Goal: Task Accomplishment & Management: Use online tool/utility

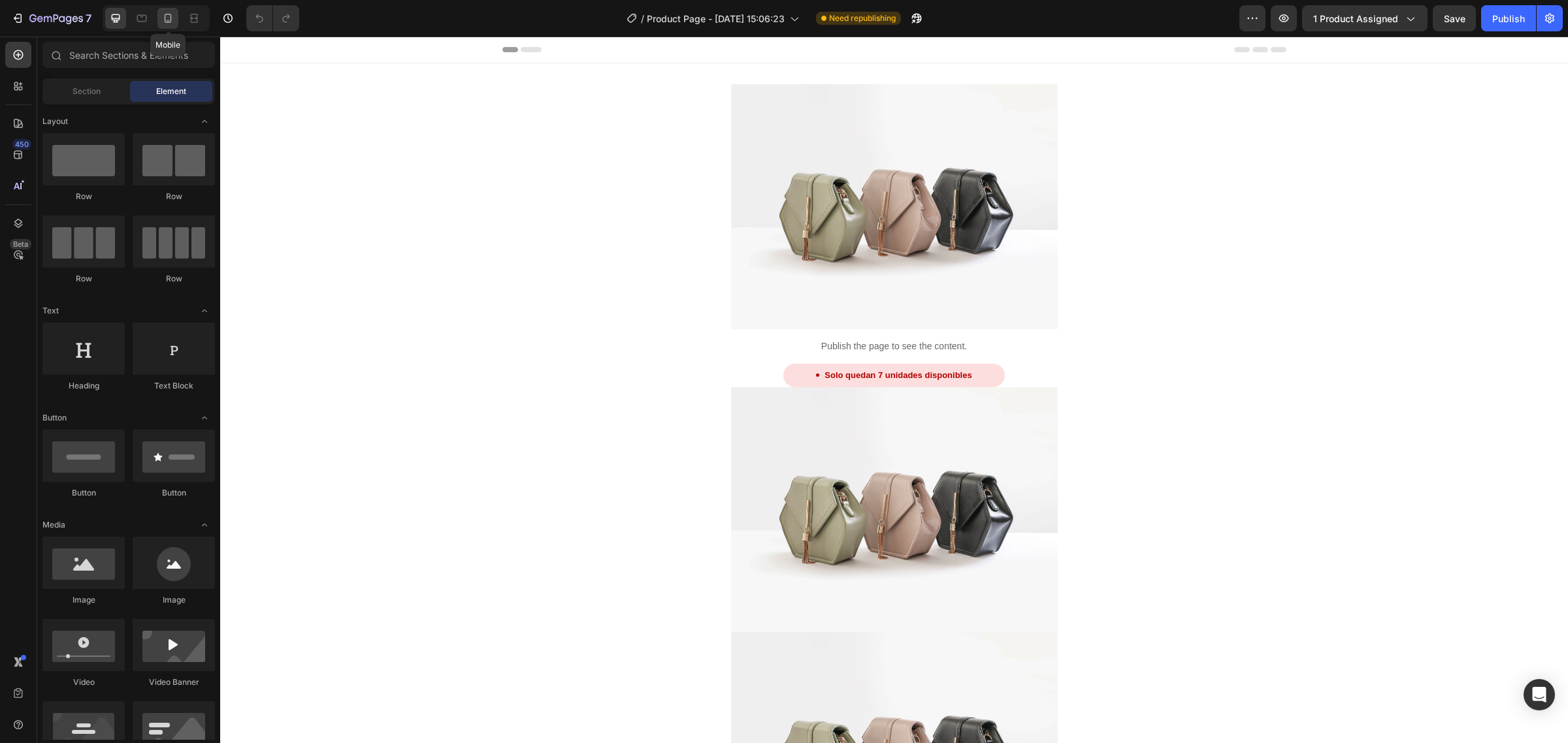
click at [166, 23] on icon at bounding box center [168, 18] width 13 height 13
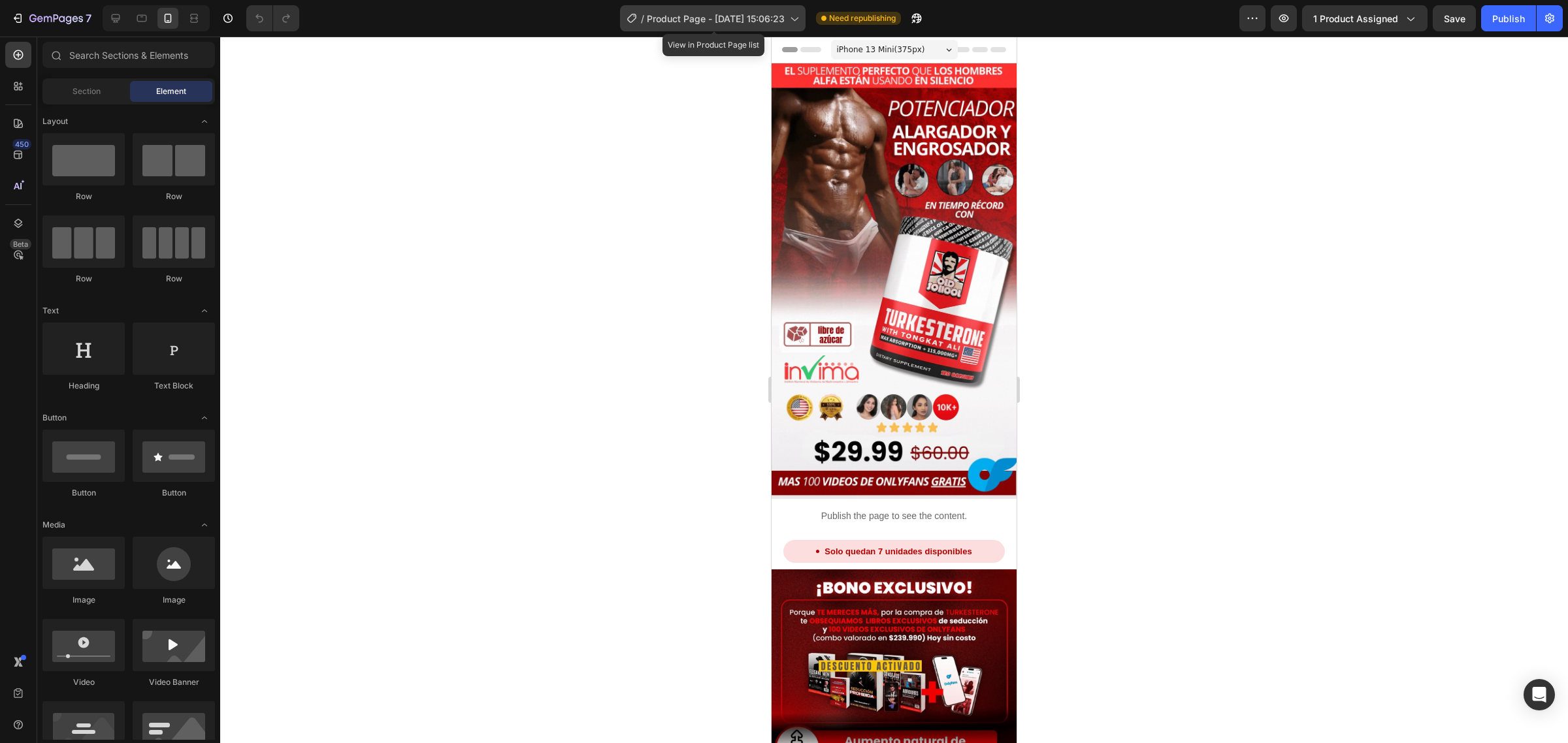
click at [768, 14] on span "Product Page - [DATE] 15:06:23" at bounding box center [715, 18] width 138 height 14
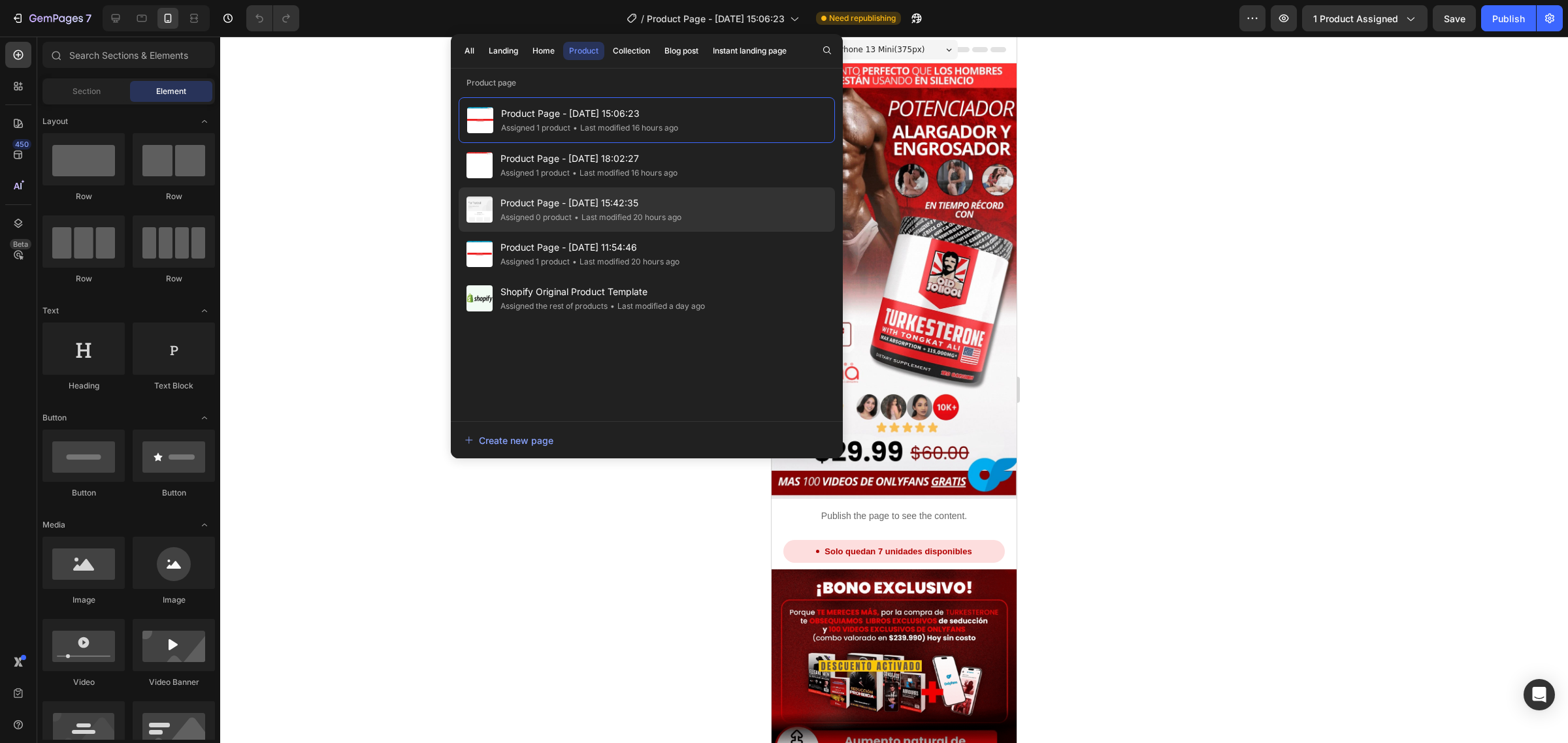
click at [631, 194] on div "Product Page - Sep 27, 15:42:35 Assigned 0 product • Last modified 20 hours ago" at bounding box center [647, 209] width 377 height 45
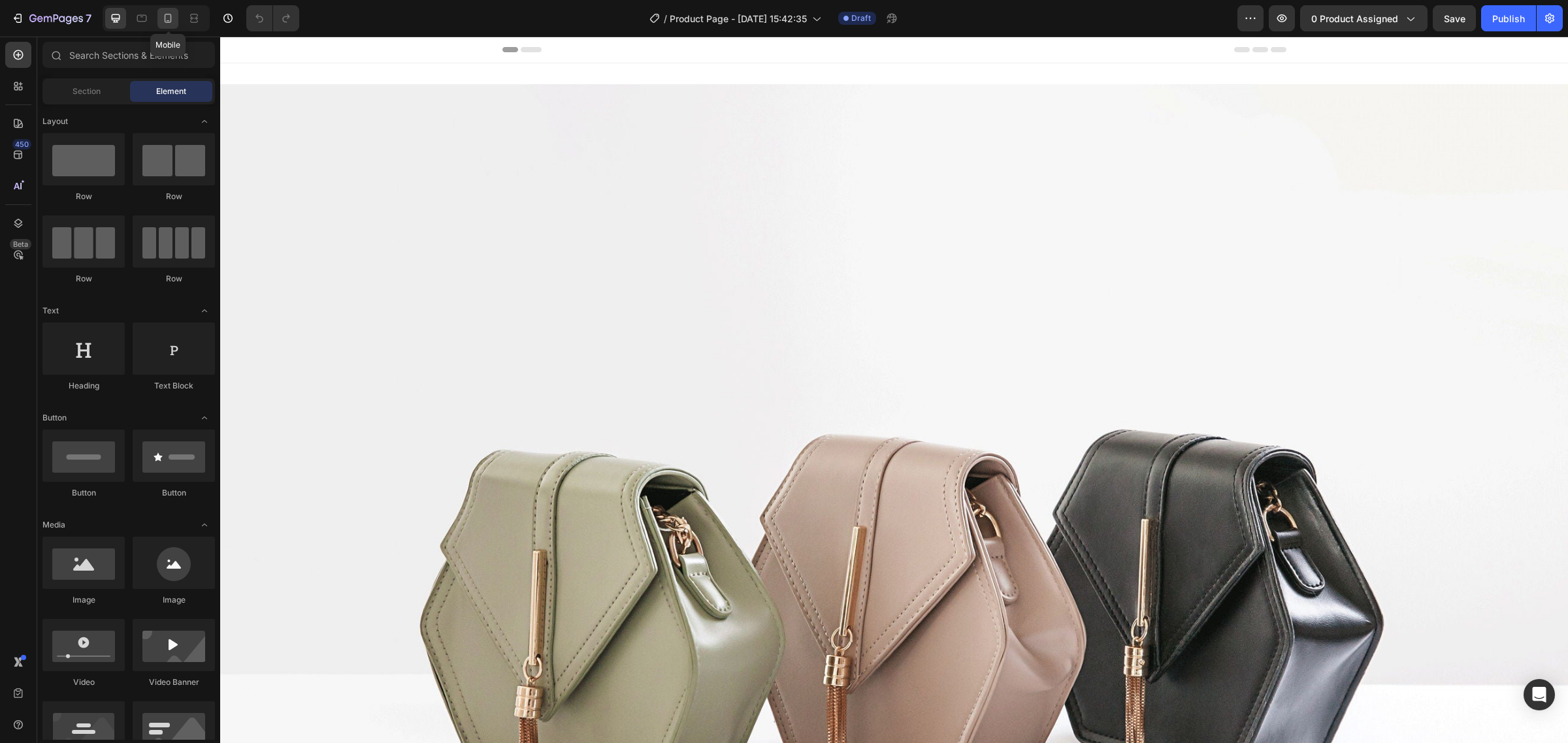
click at [171, 22] on icon at bounding box center [168, 18] width 13 height 13
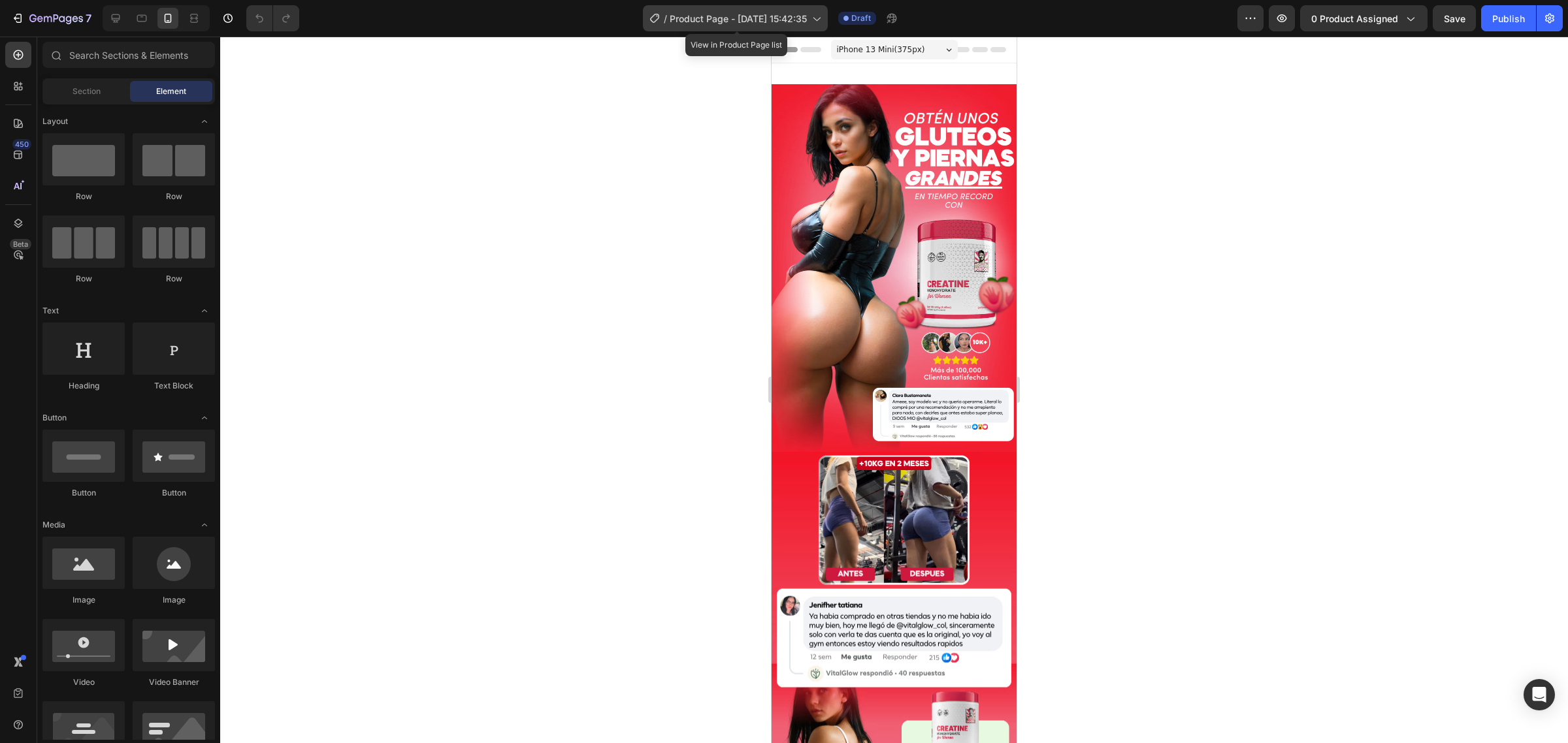
click at [786, 17] on span "Product Page - [DATE] 15:42:35" at bounding box center [738, 18] width 137 height 14
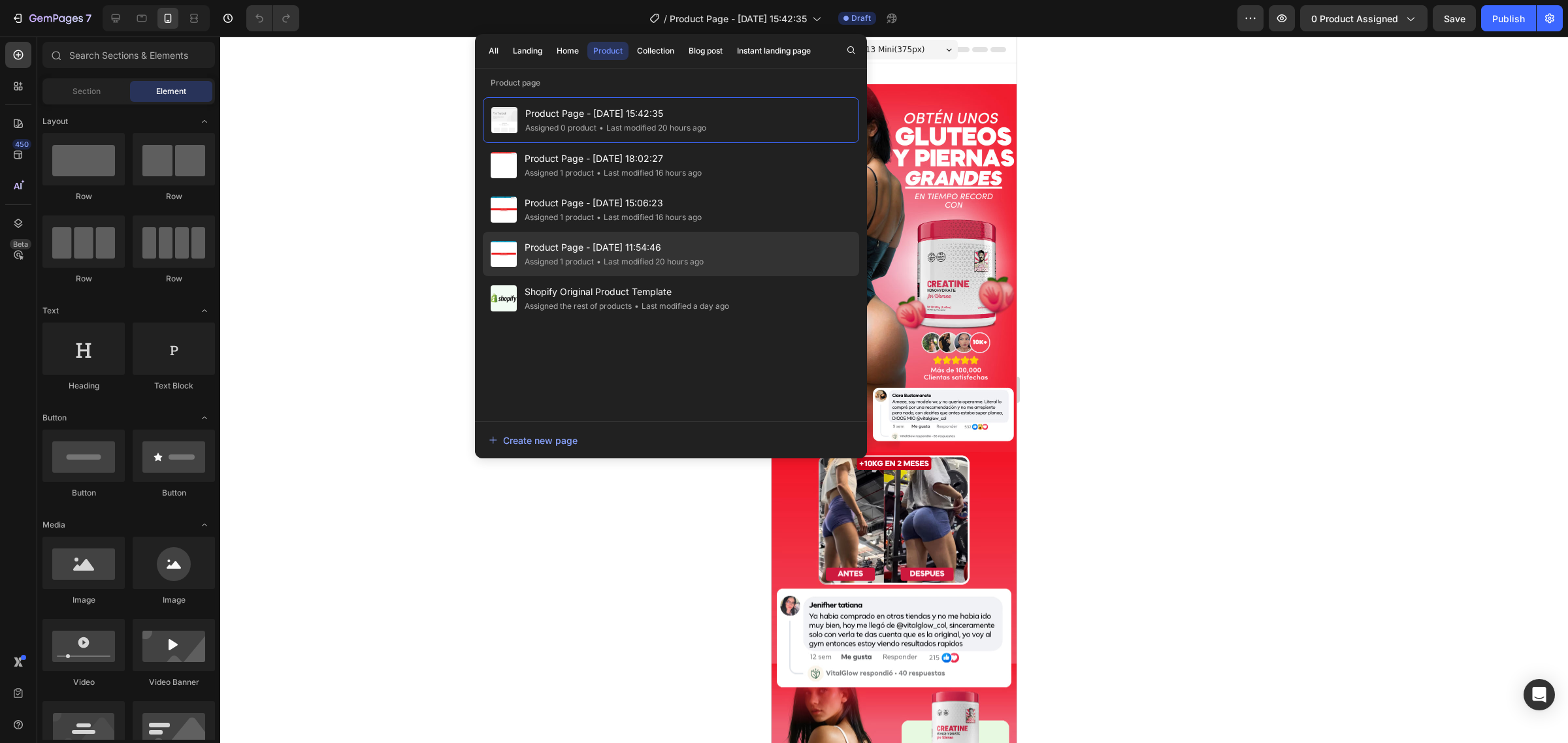
click at [652, 271] on div "Product Page - Sep 27, 11:54:46 Assigned 1 product • Last modified 20 hours ago" at bounding box center [671, 254] width 377 height 45
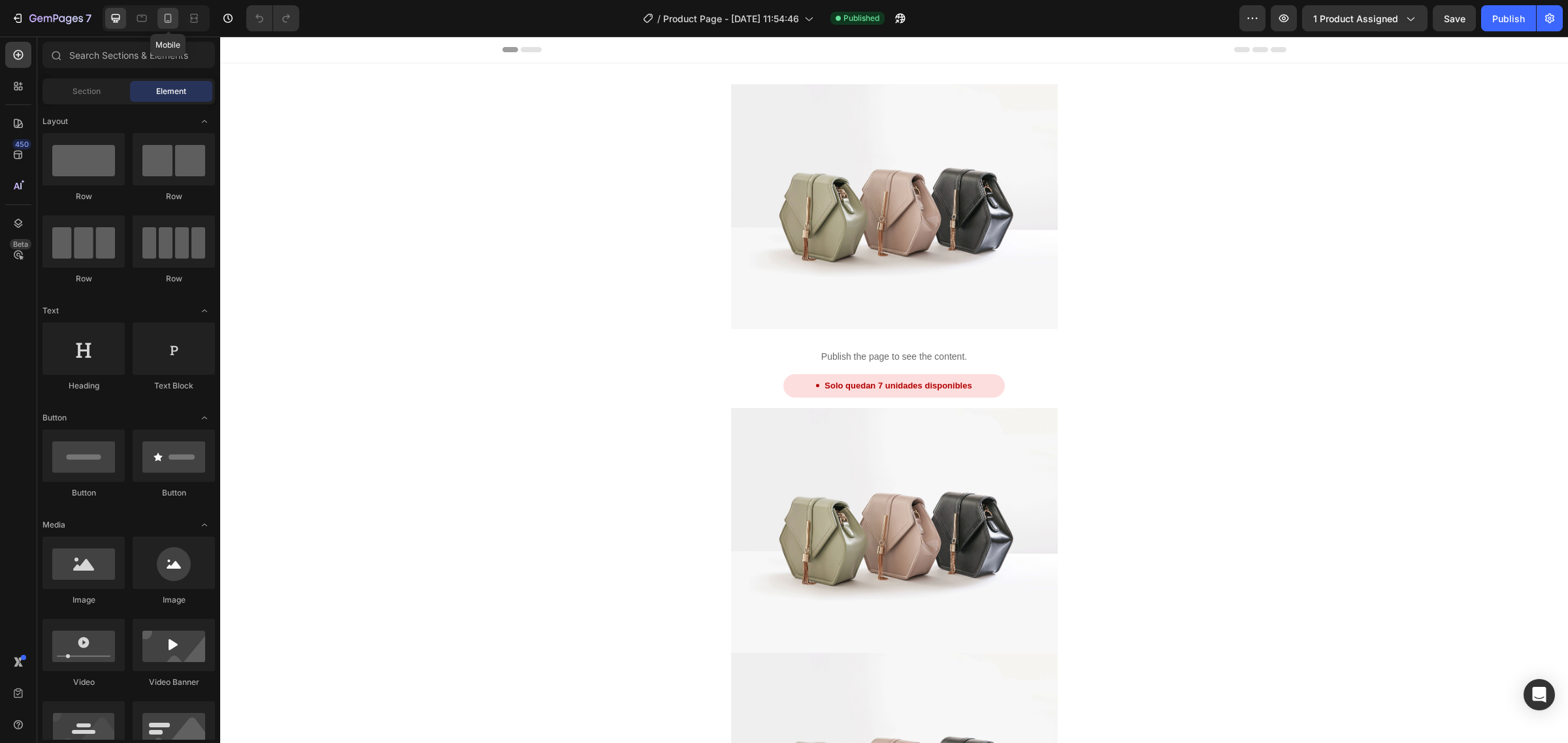
click at [167, 17] on icon at bounding box center [168, 18] width 13 height 13
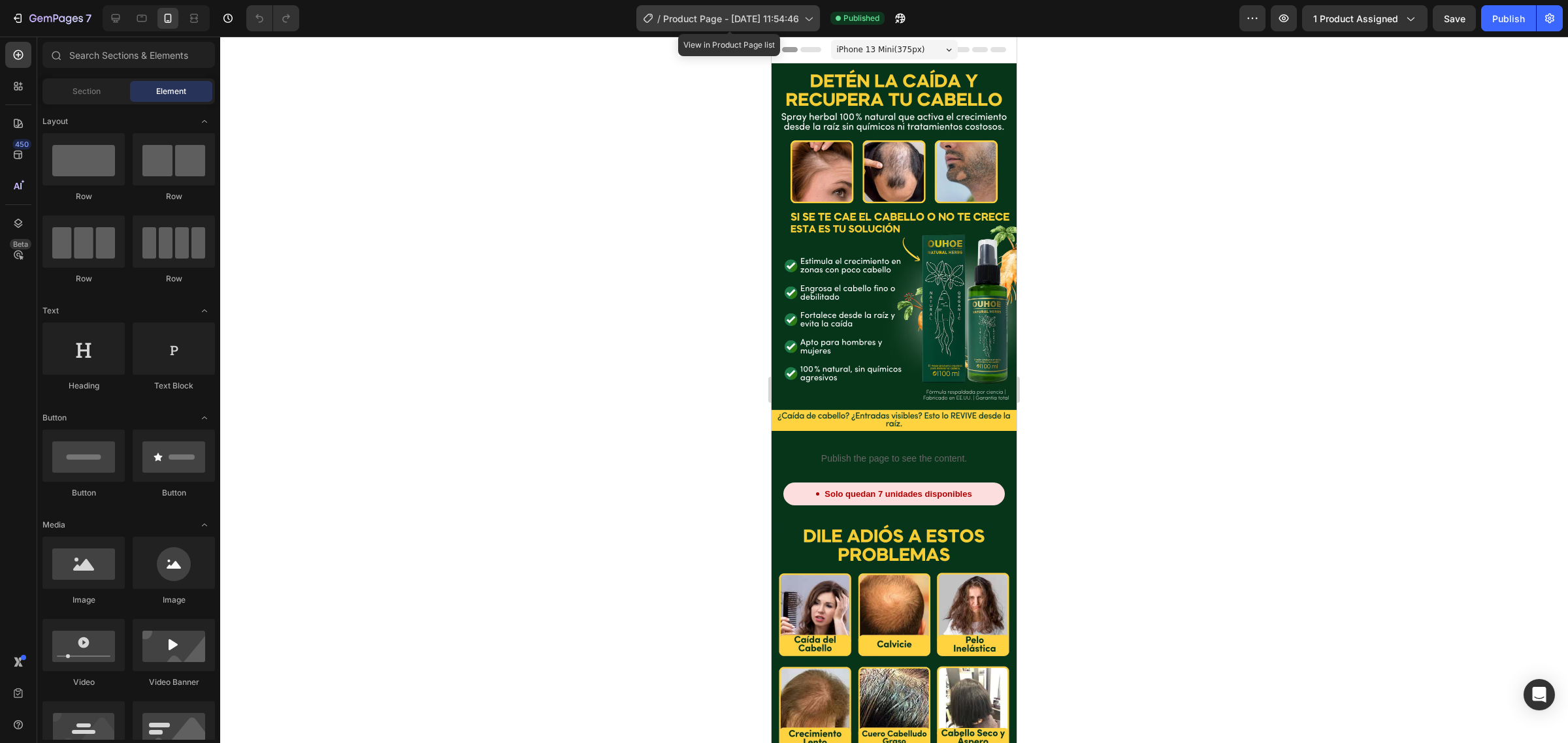
click at [720, 5] on div "/ Product Page - Sep 27, 11:54:46" at bounding box center [729, 18] width 184 height 26
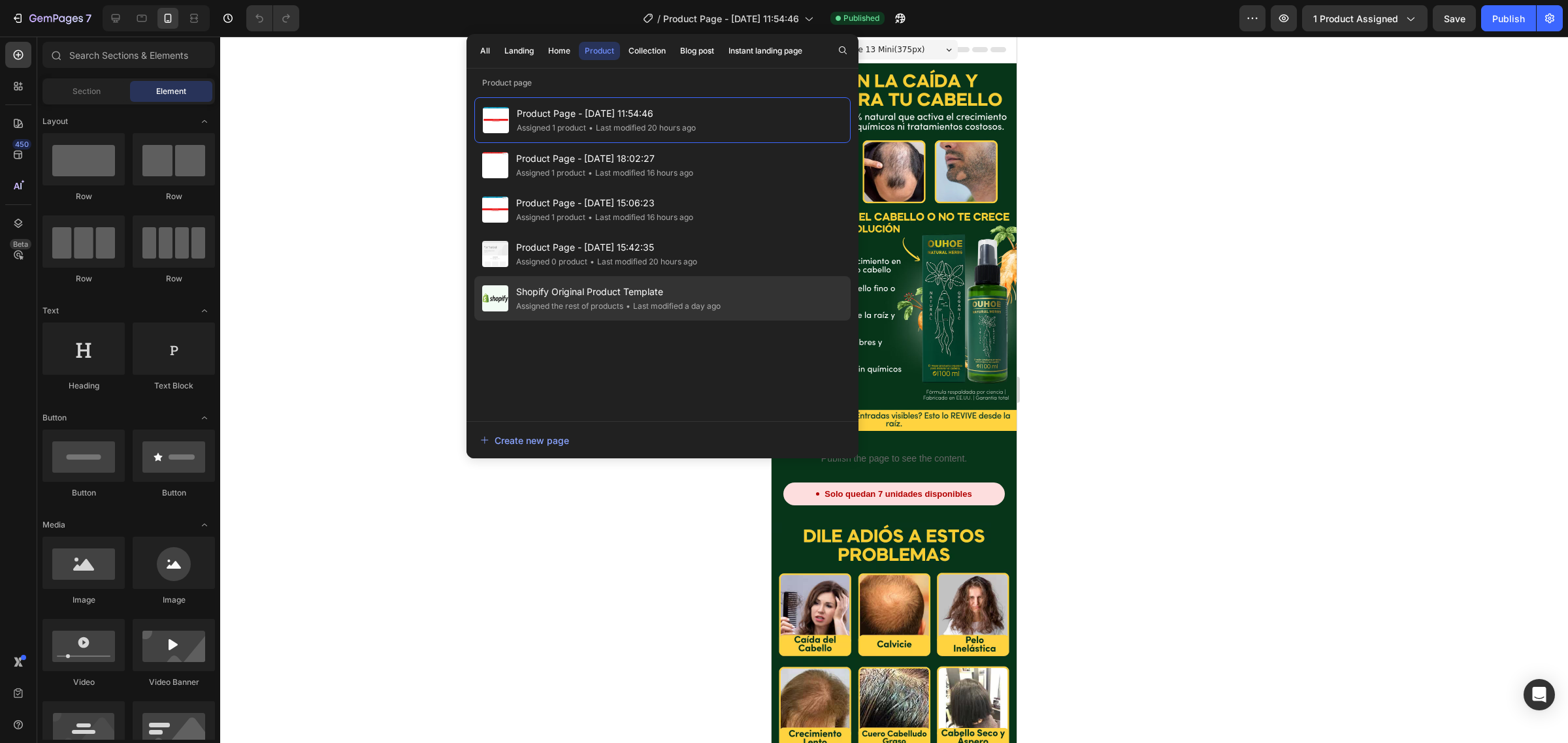
click at [655, 285] on span "Shopify Original Product Template" at bounding box center [618, 291] width 204 height 16
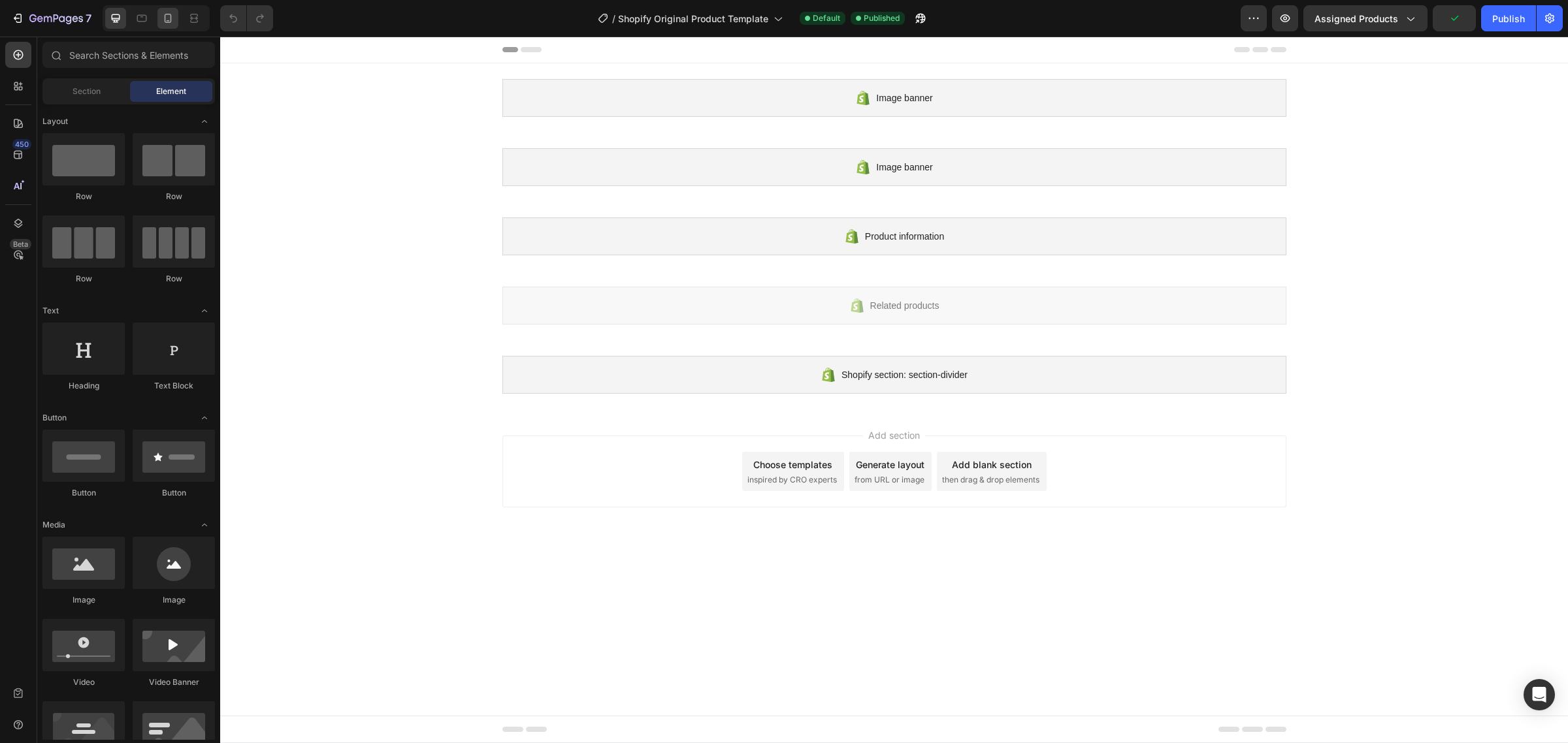
click at [170, 17] on icon at bounding box center [168, 18] width 13 height 13
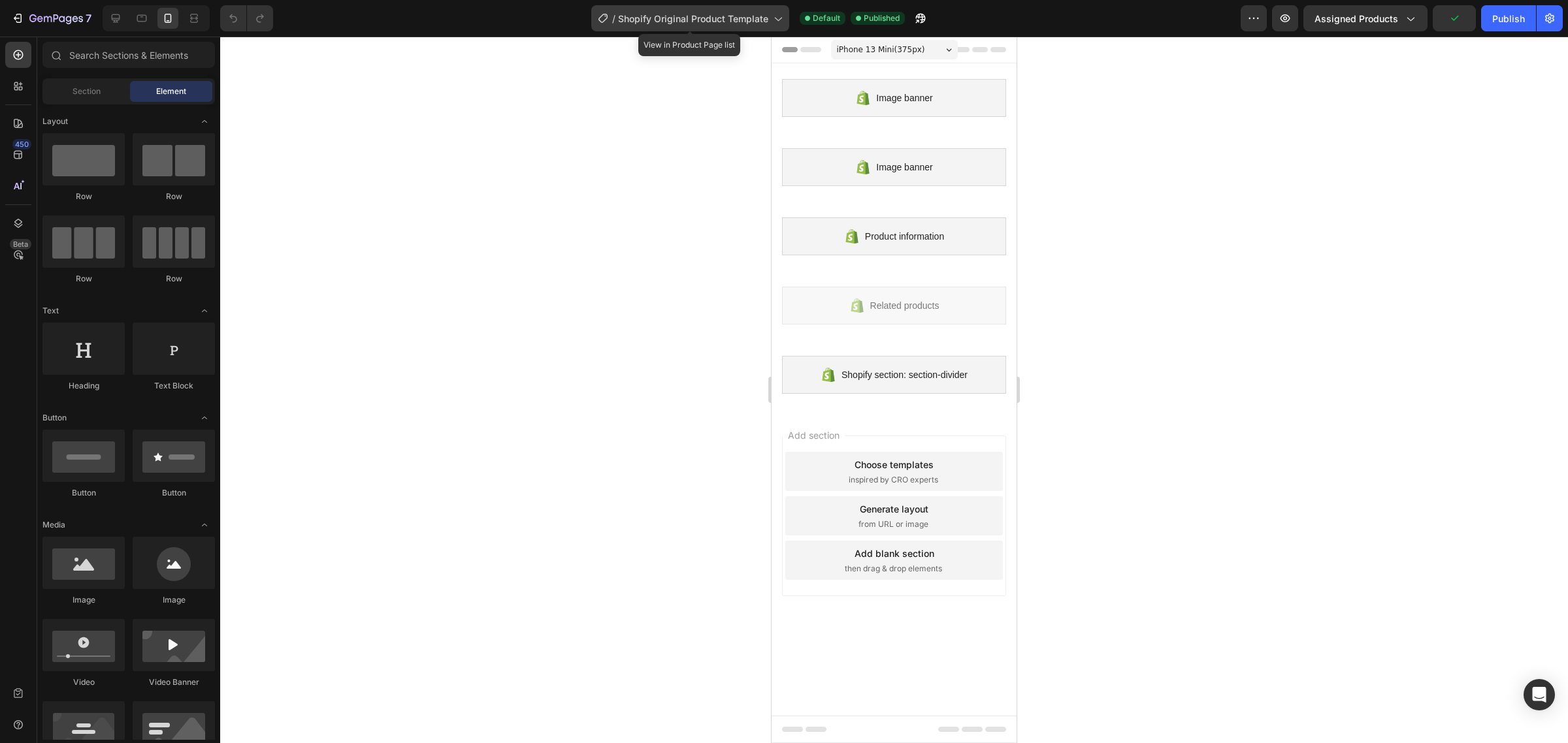
click at [737, 8] on div "/ Shopify Original Product Template" at bounding box center [690, 18] width 198 height 26
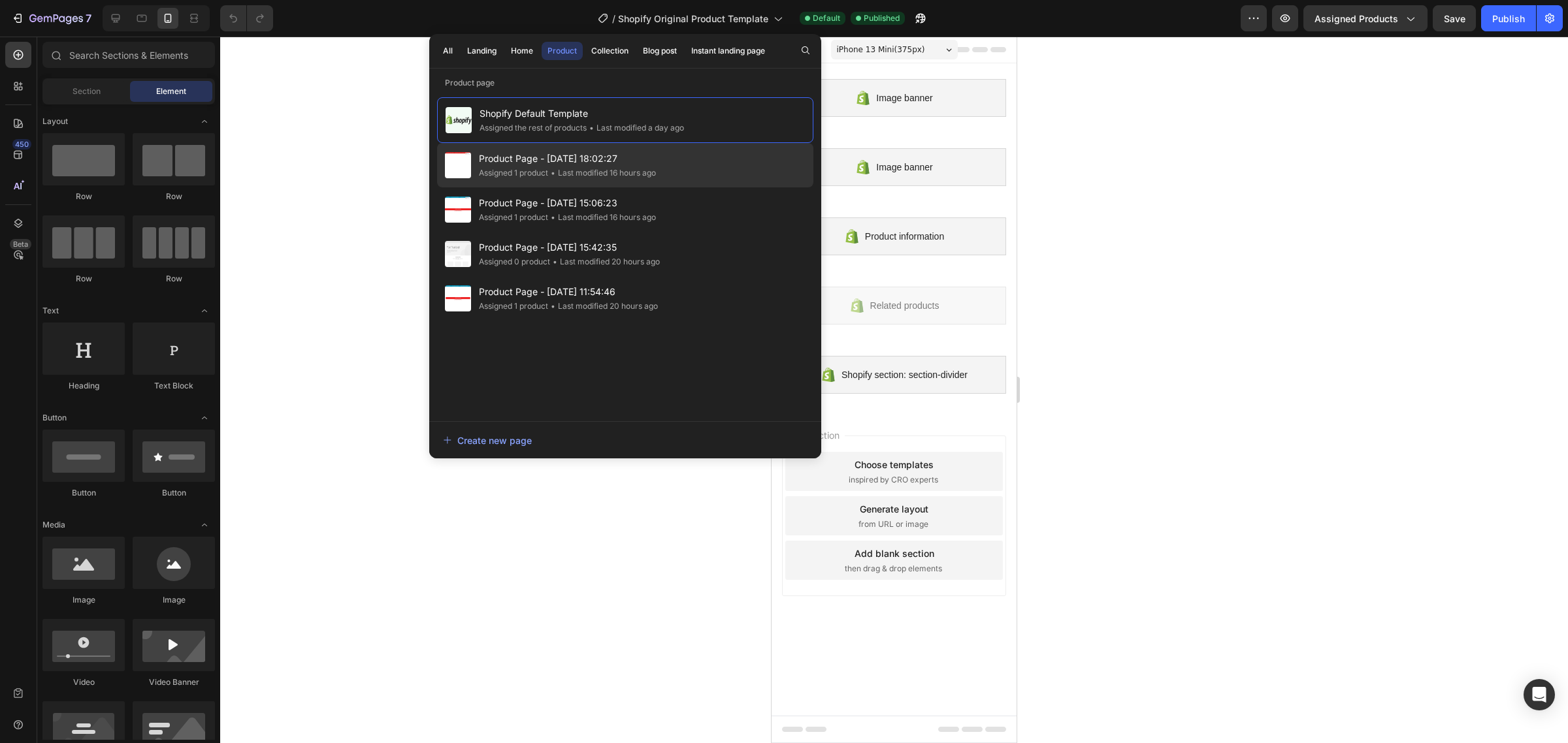
click at [611, 150] on div "Product Page - Sep 27, 18:02:27 Assigned 1 product • Last modified 16 hours ago" at bounding box center [625, 165] width 377 height 45
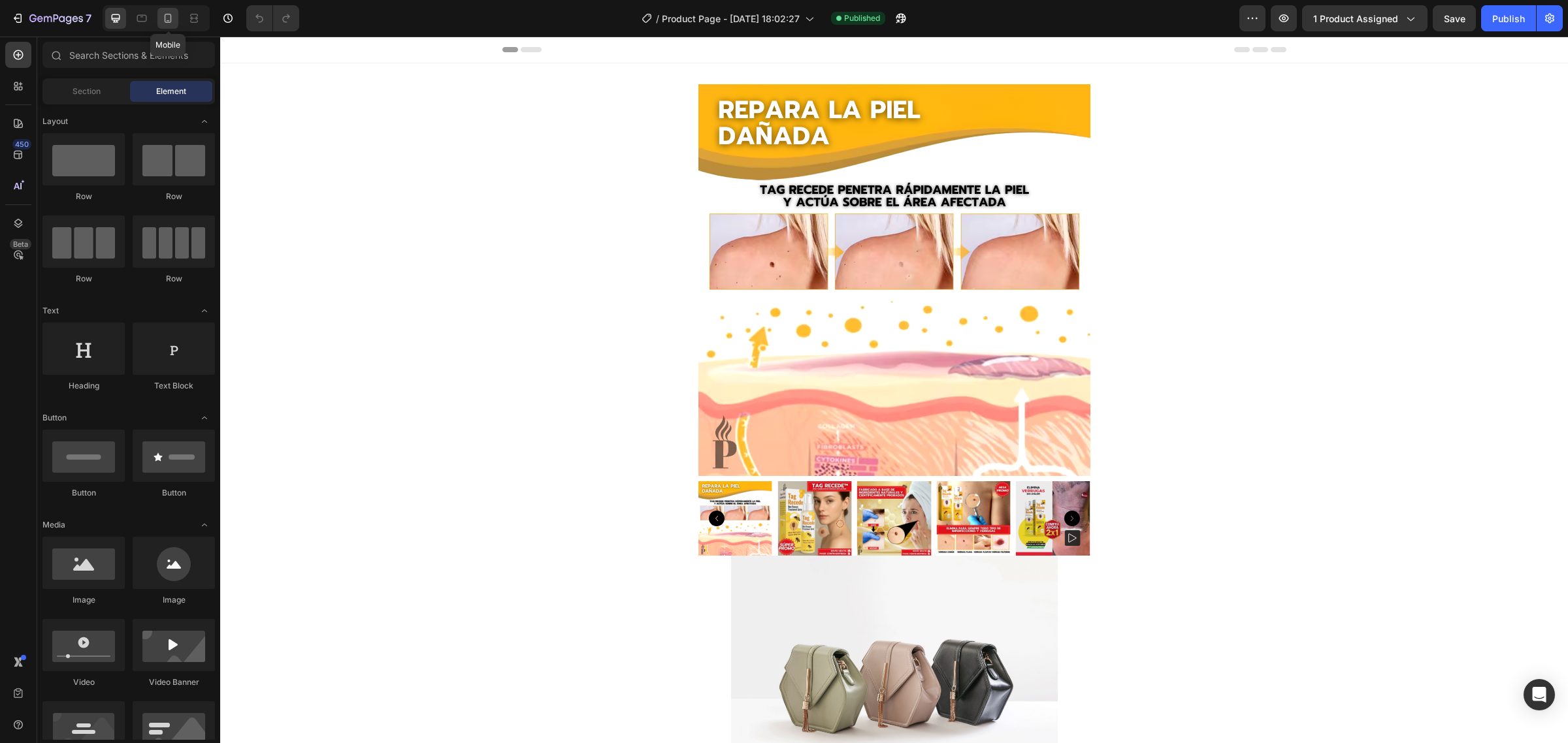
click at [165, 20] on icon at bounding box center [168, 18] width 7 height 9
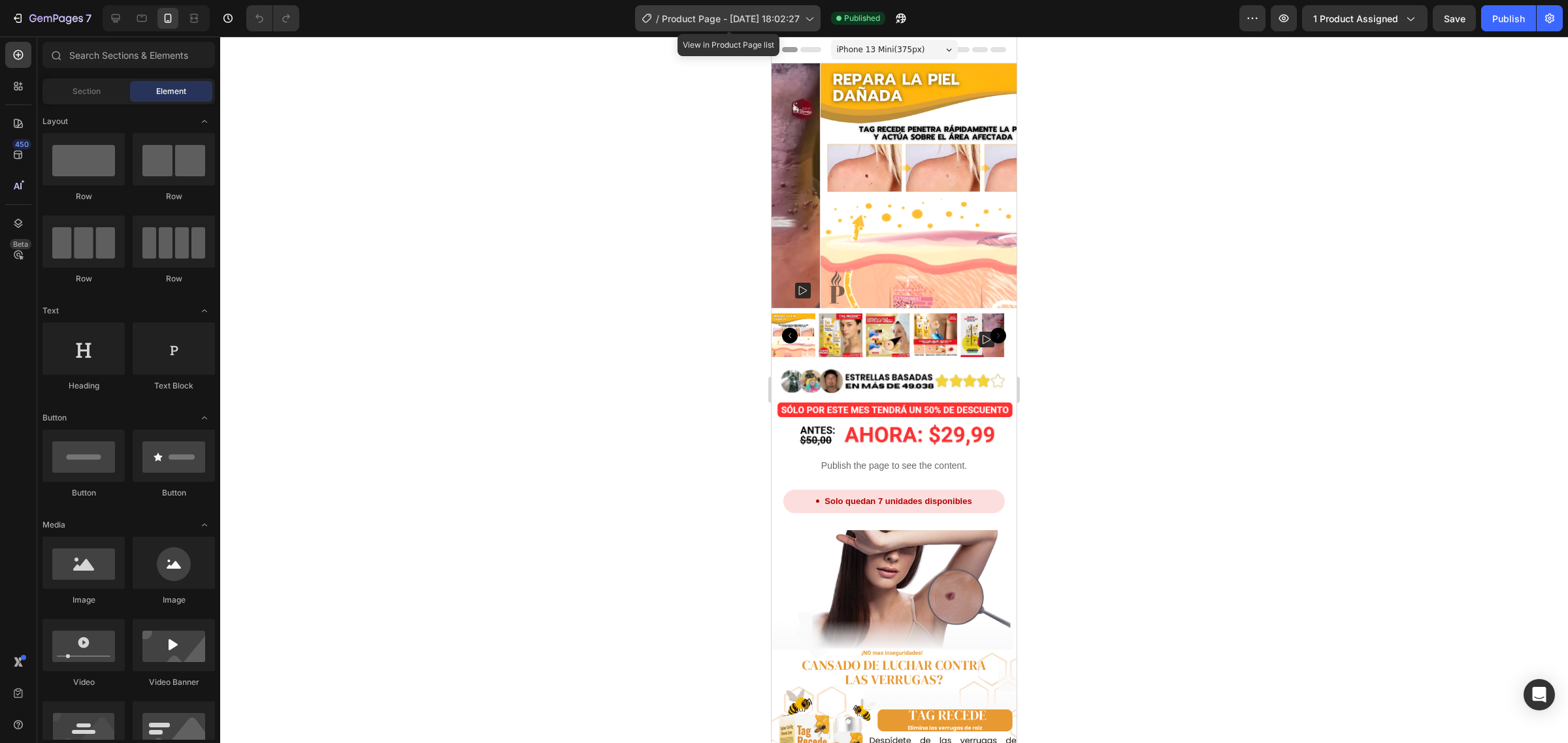
click at [738, 5] on div "/ Product Page - [DATE] 18:02:27" at bounding box center [728, 18] width 185 height 26
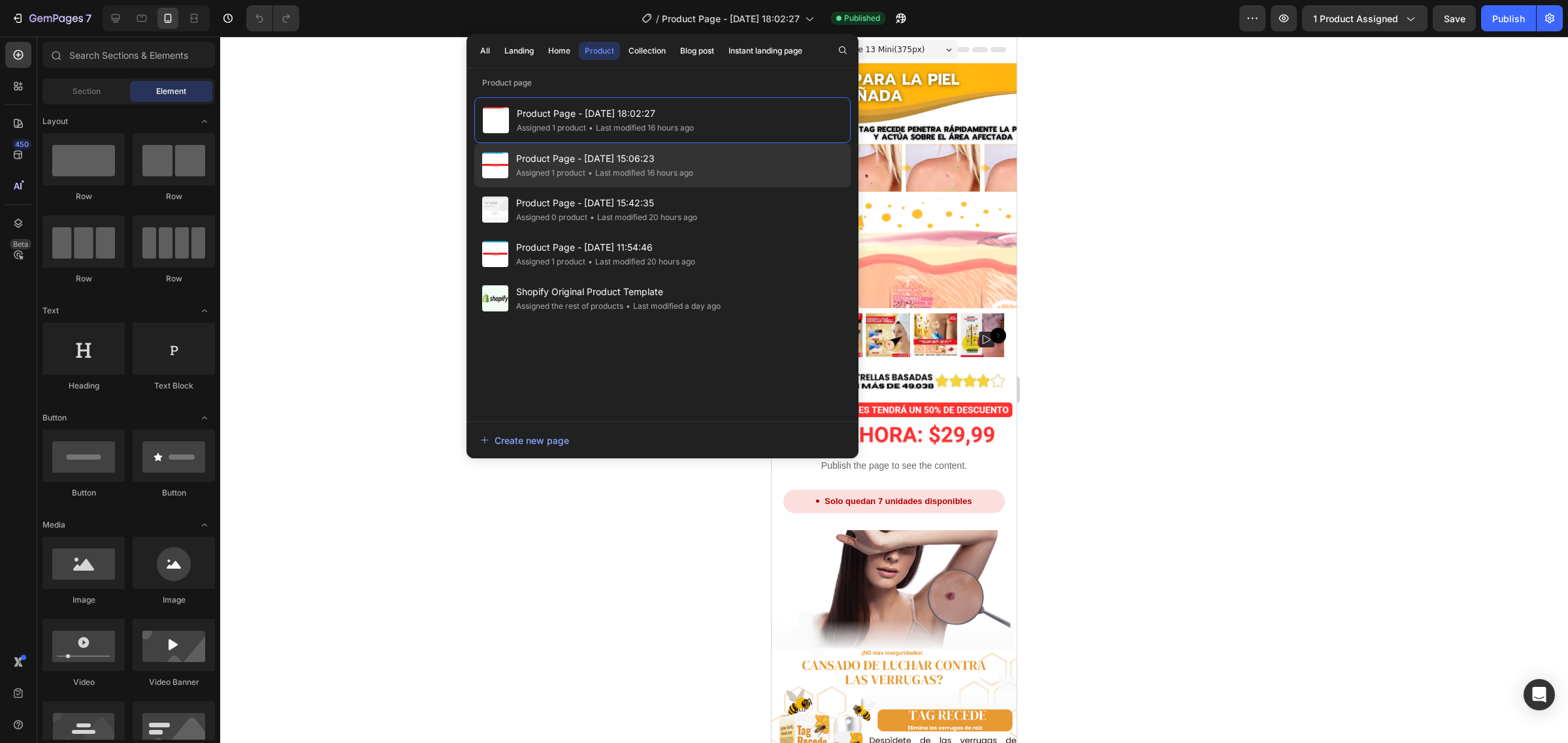
click at [612, 152] on span "Product Page - [DATE] 15:06:23" at bounding box center [604, 158] width 177 height 16
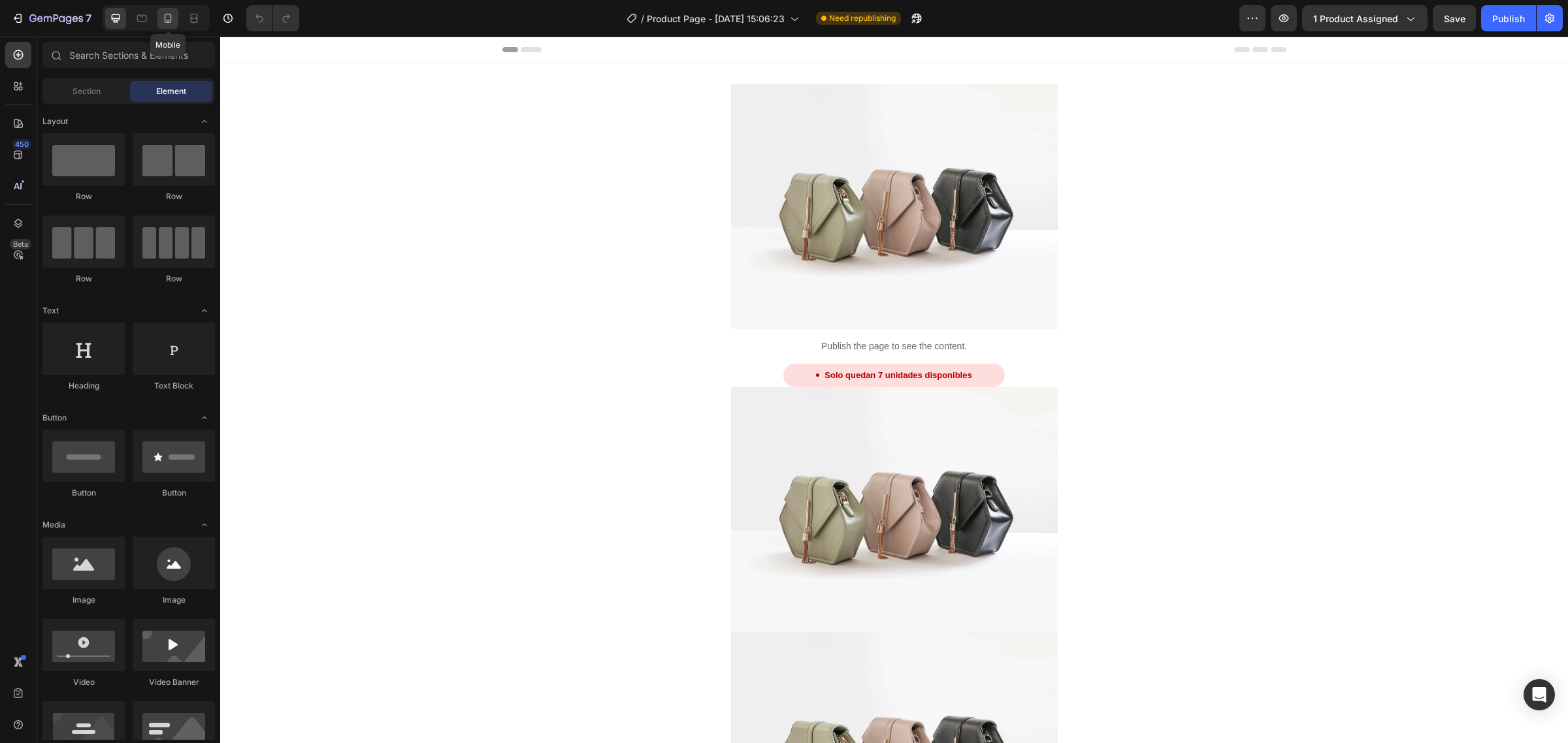
click at [168, 20] on icon at bounding box center [168, 21] width 3 height 2
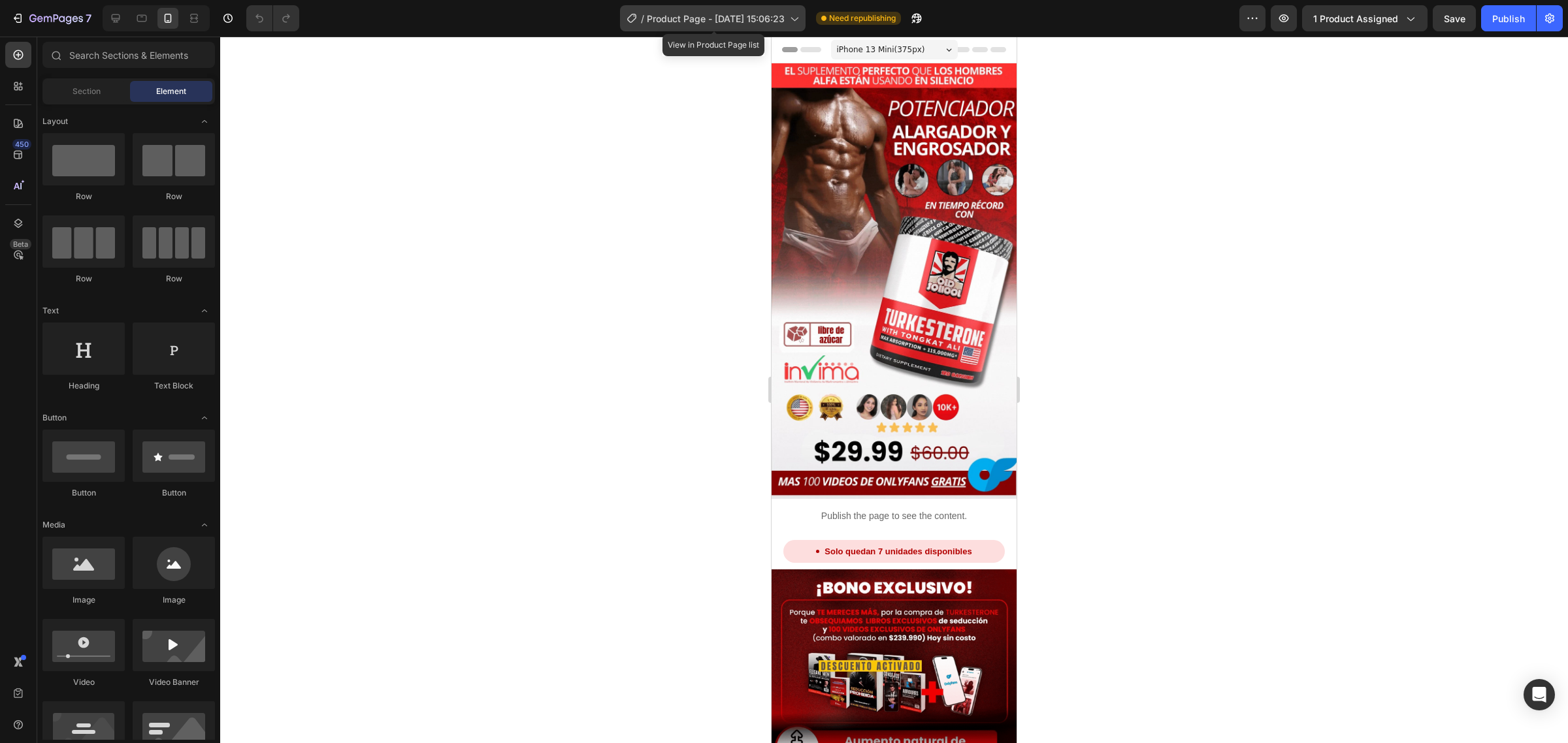
click at [688, 12] on span "Product Page - [DATE] 15:06:23" at bounding box center [715, 18] width 138 height 14
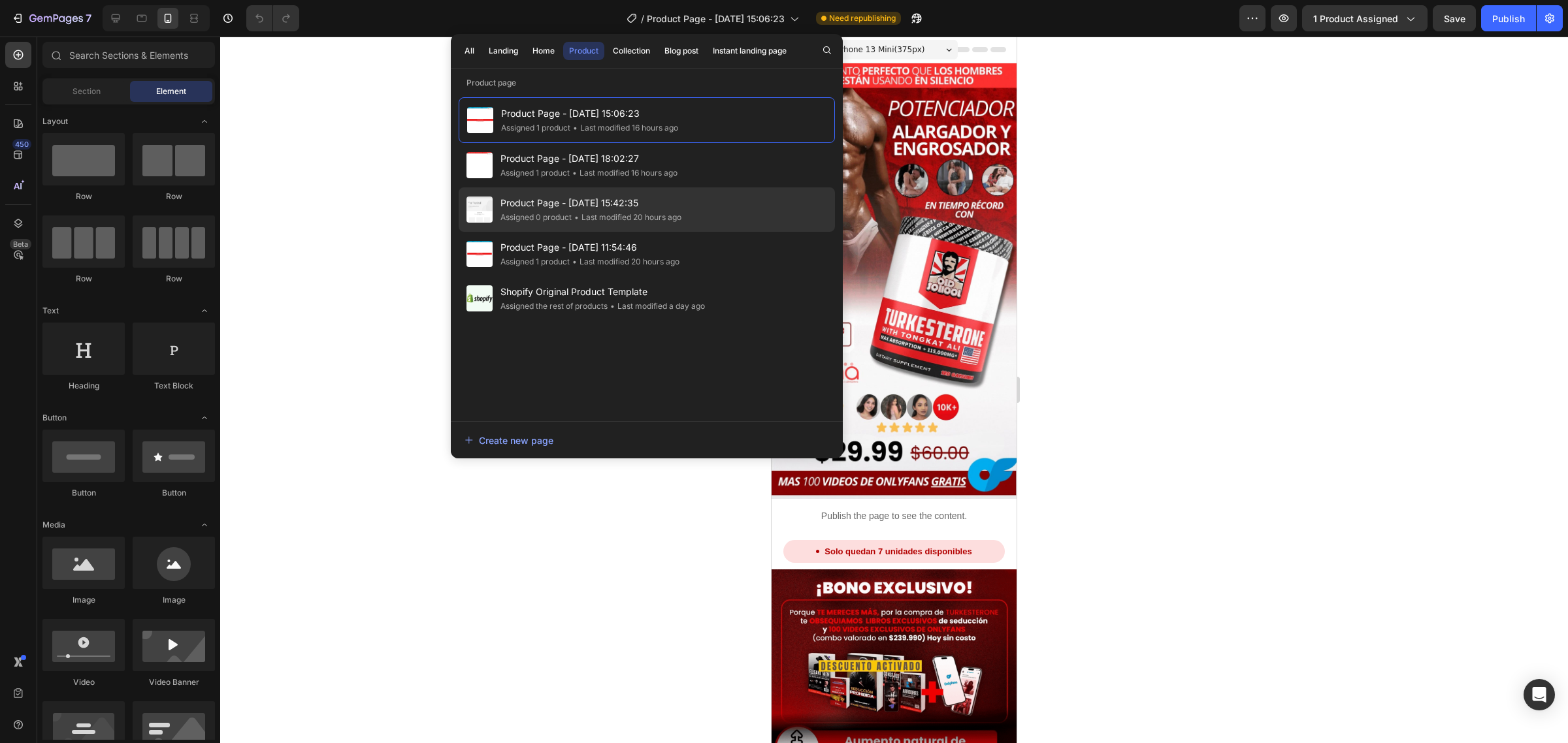
click at [654, 212] on div "• Last modified 20 hours ago" at bounding box center [626, 218] width 110 height 13
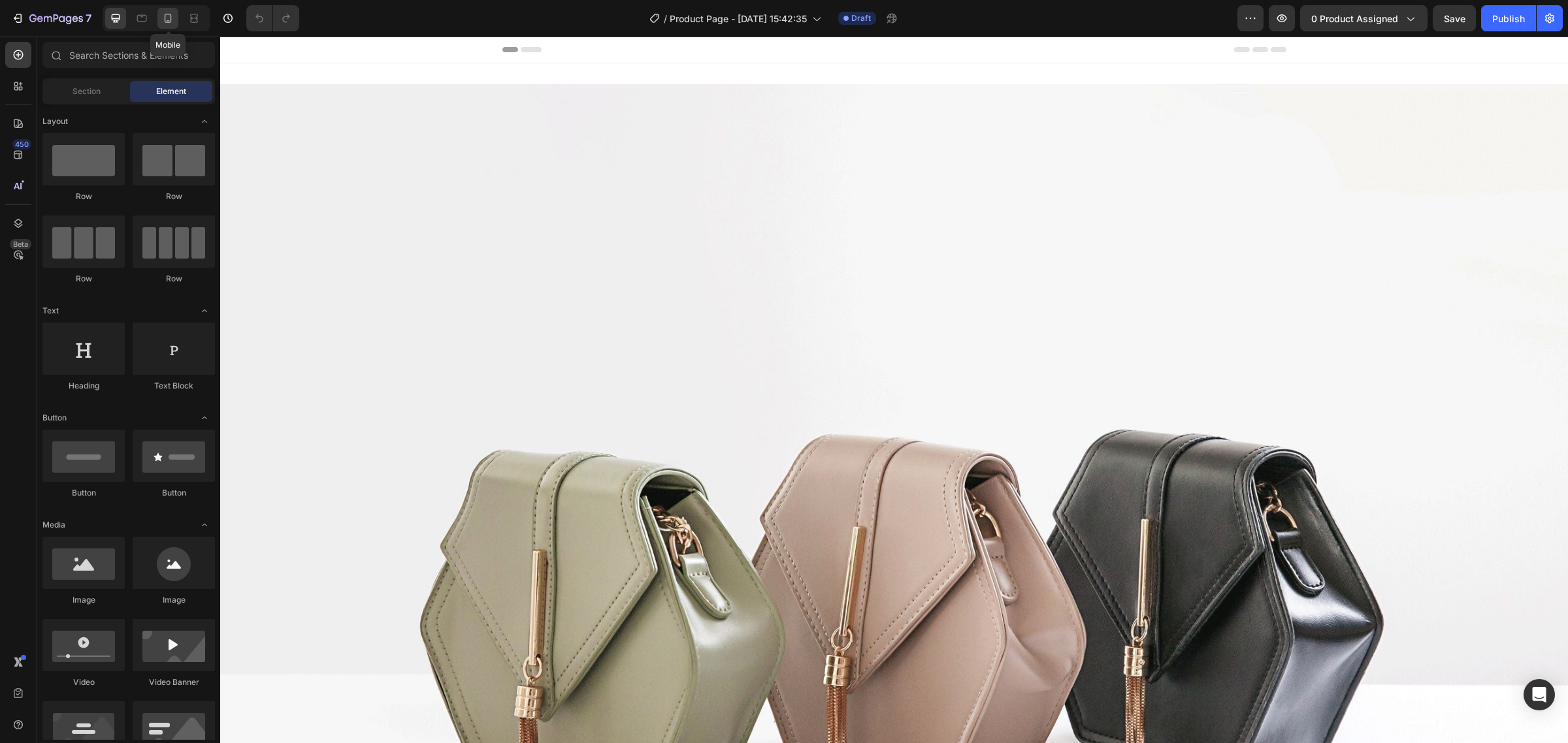
click at [163, 17] on icon at bounding box center [168, 18] width 13 height 13
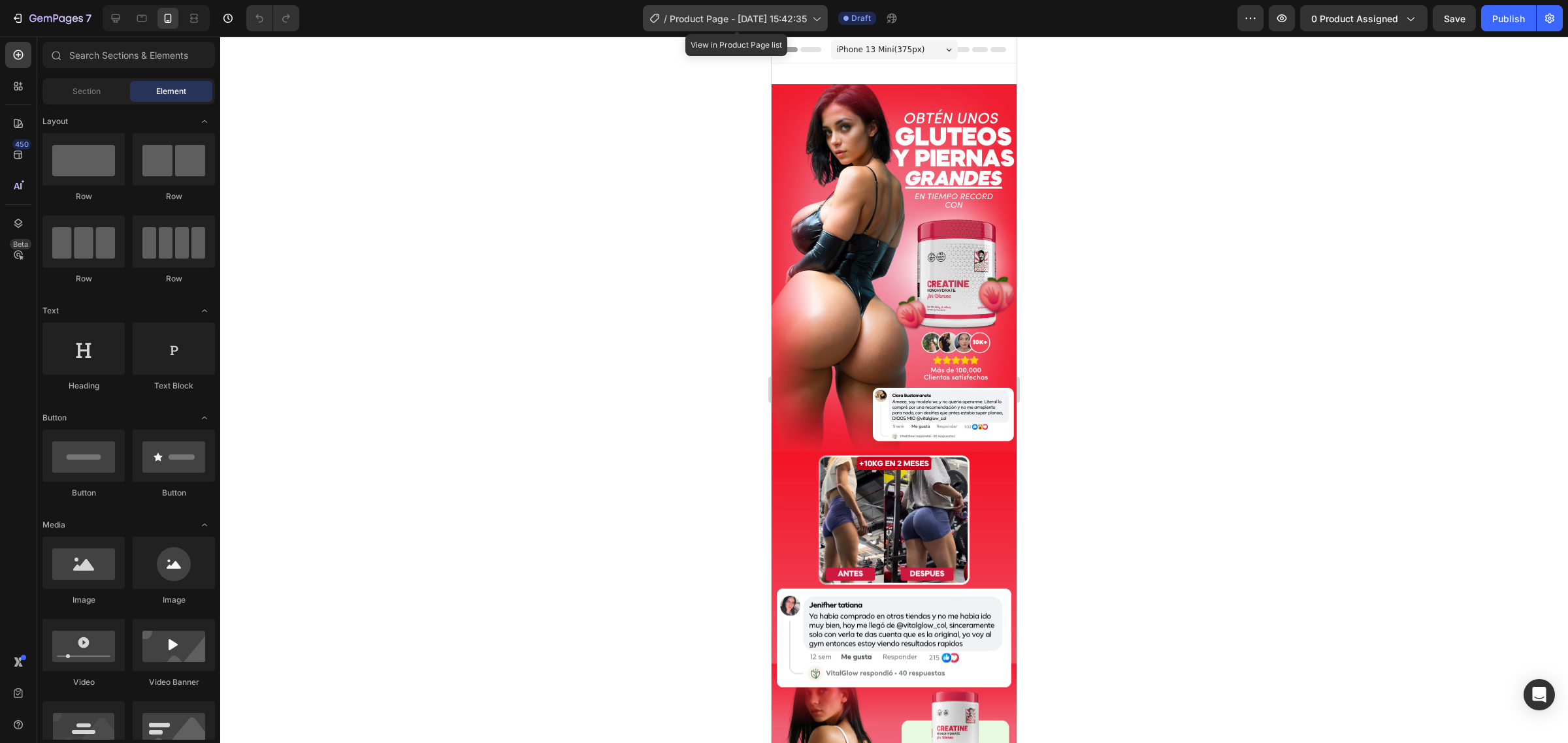
click at [755, 15] on span "Product Page - [DATE] 15:42:35" at bounding box center [738, 18] width 137 height 14
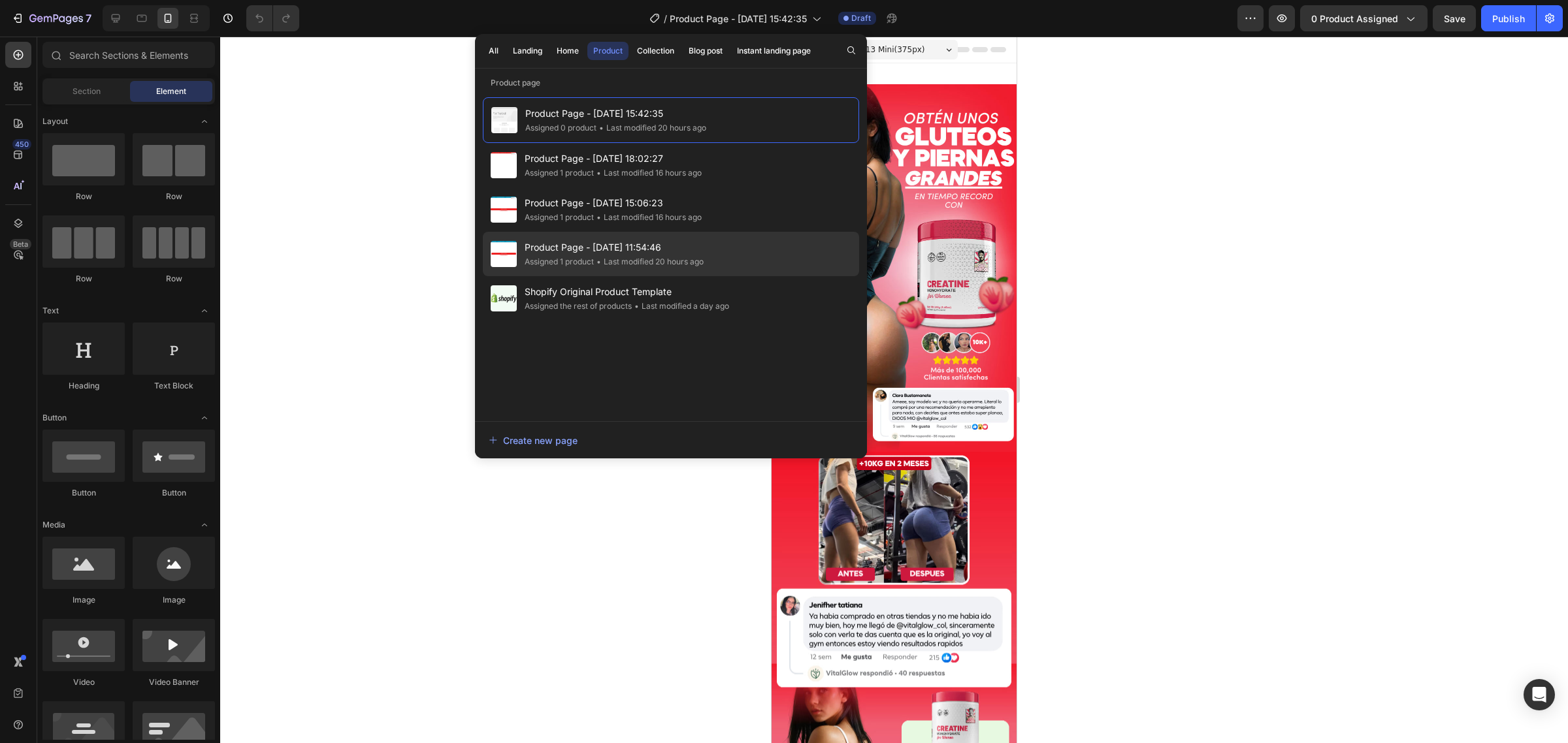
click at [714, 272] on div "Product Page - Sep 27, 11:54:46 Assigned 1 product • Last modified 20 hours ago" at bounding box center [671, 254] width 377 height 45
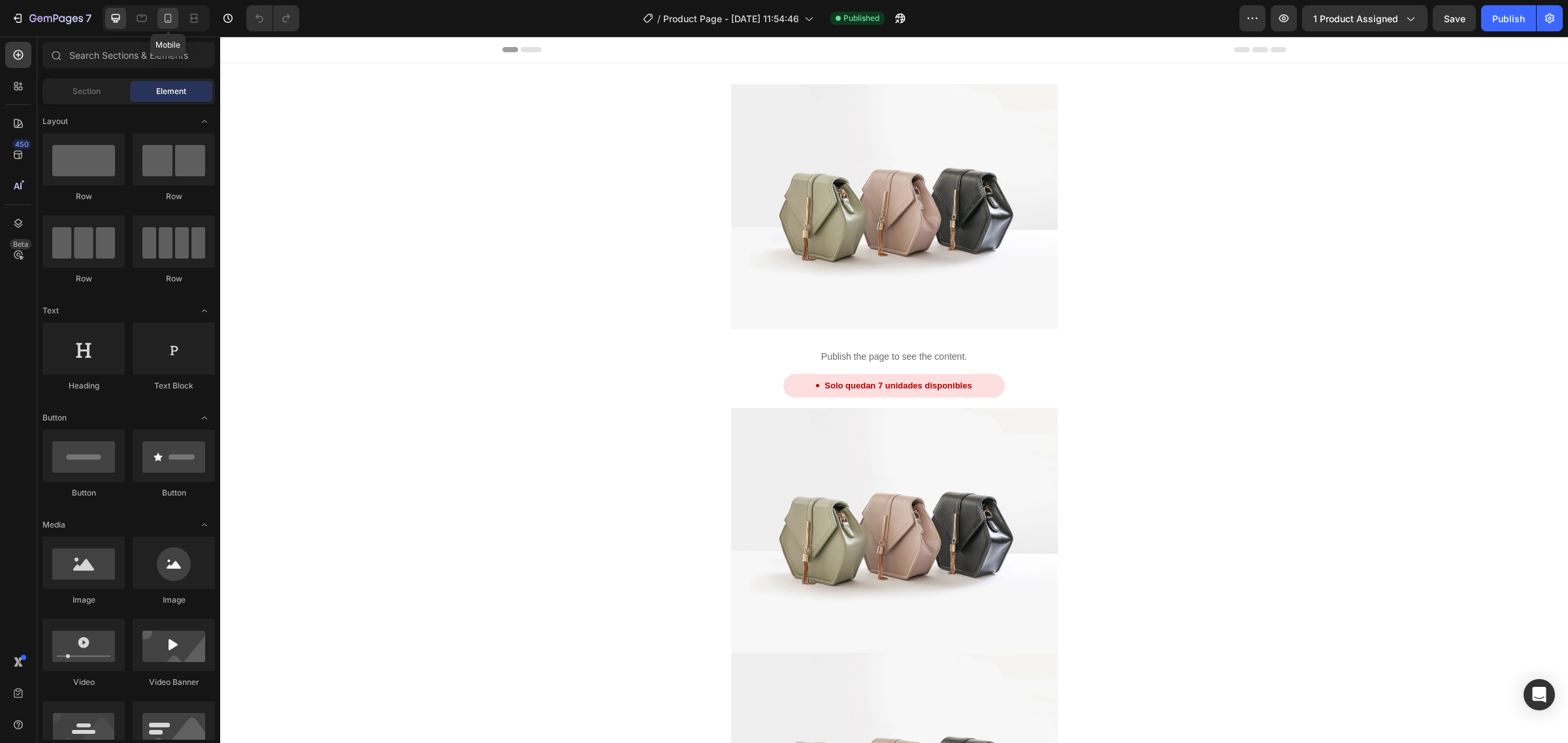
click at [168, 15] on icon at bounding box center [168, 18] width 13 height 13
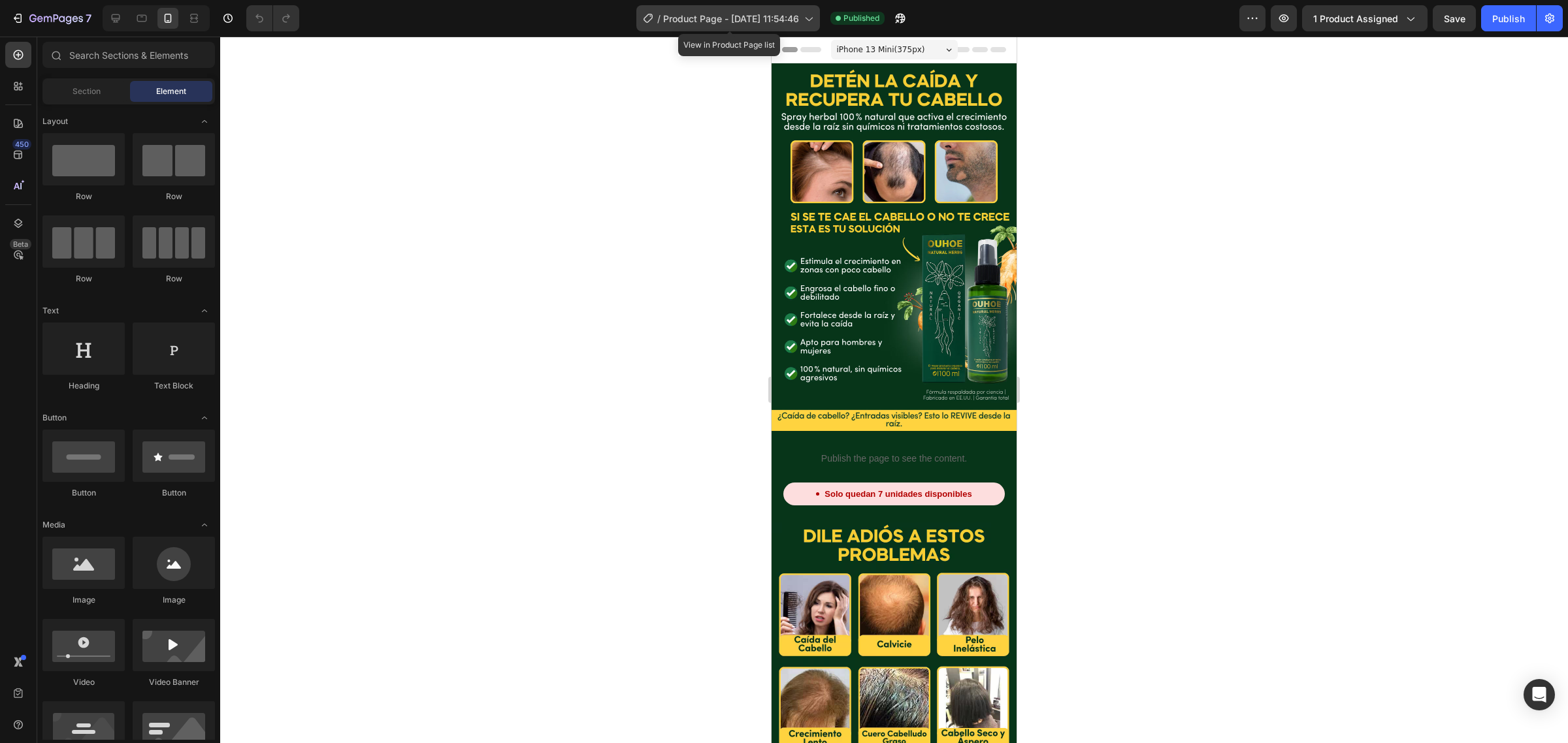
click at [772, 15] on span "Product Page - [DATE] 11:54:46" at bounding box center [731, 18] width 136 height 14
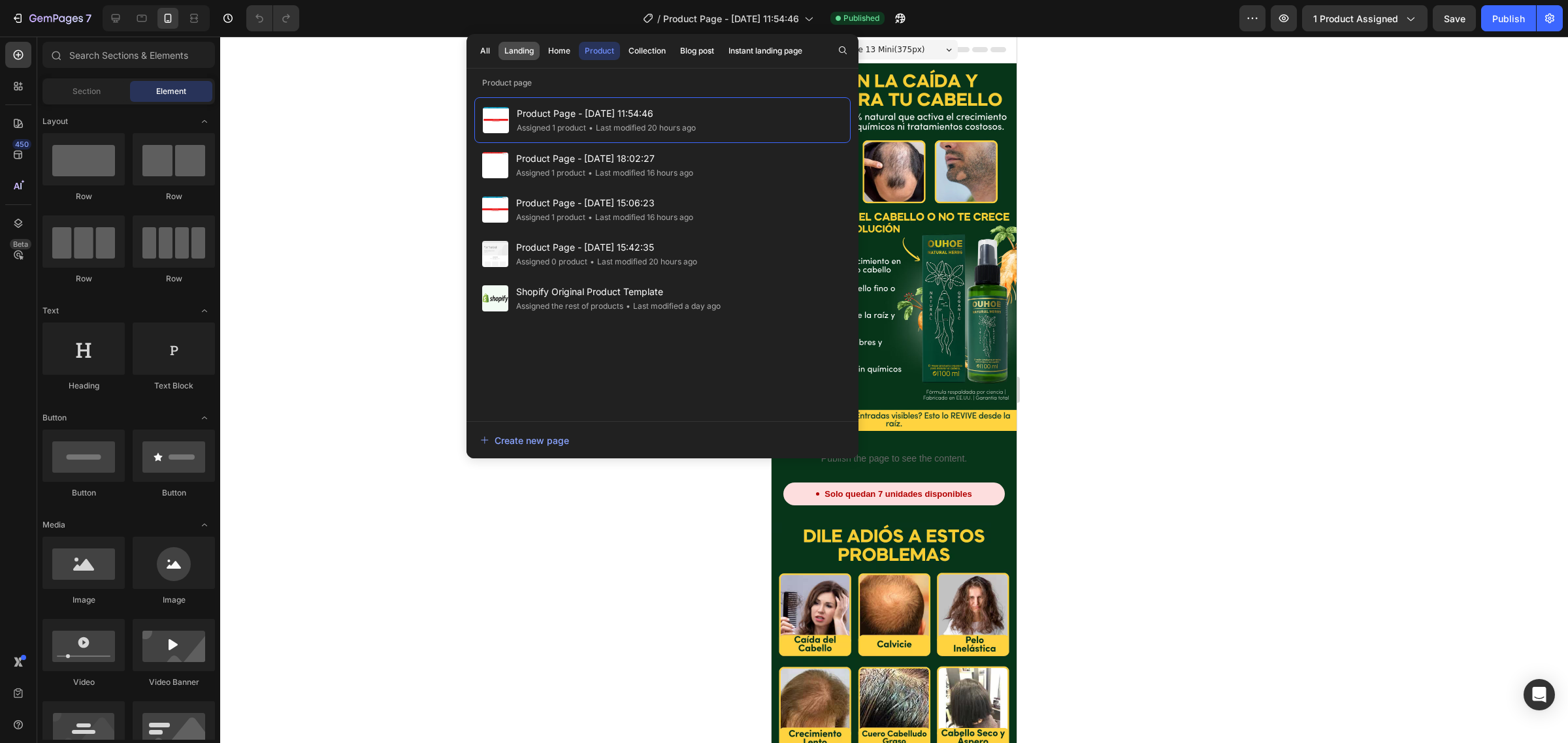
click at [518, 46] on div "Landing" at bounding box center [519, 50] width 30 height 12
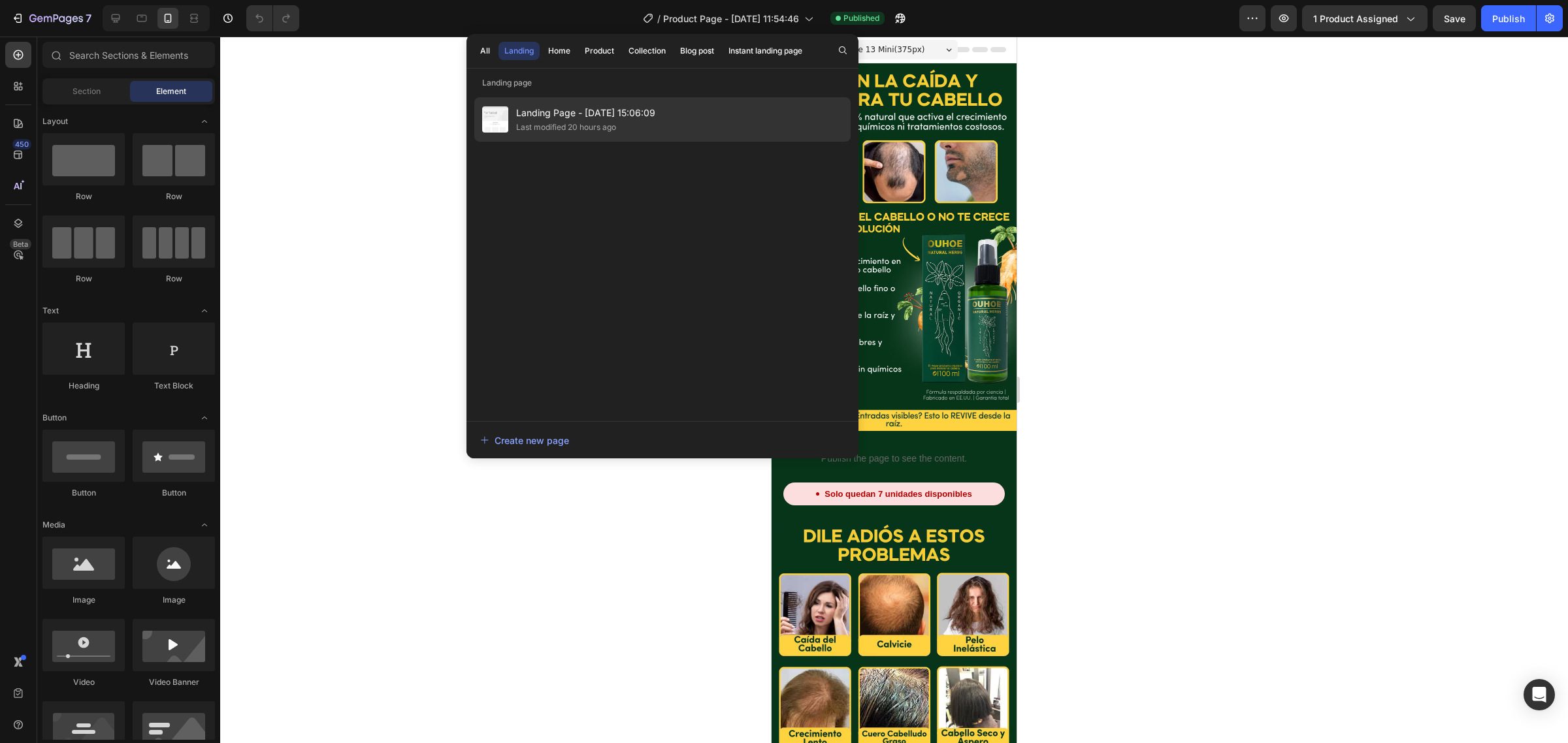
click at [574, 116] on span "Landing Page - Sep 27, 15:06:09" at bounding box center [585, 113] width 139 height 16
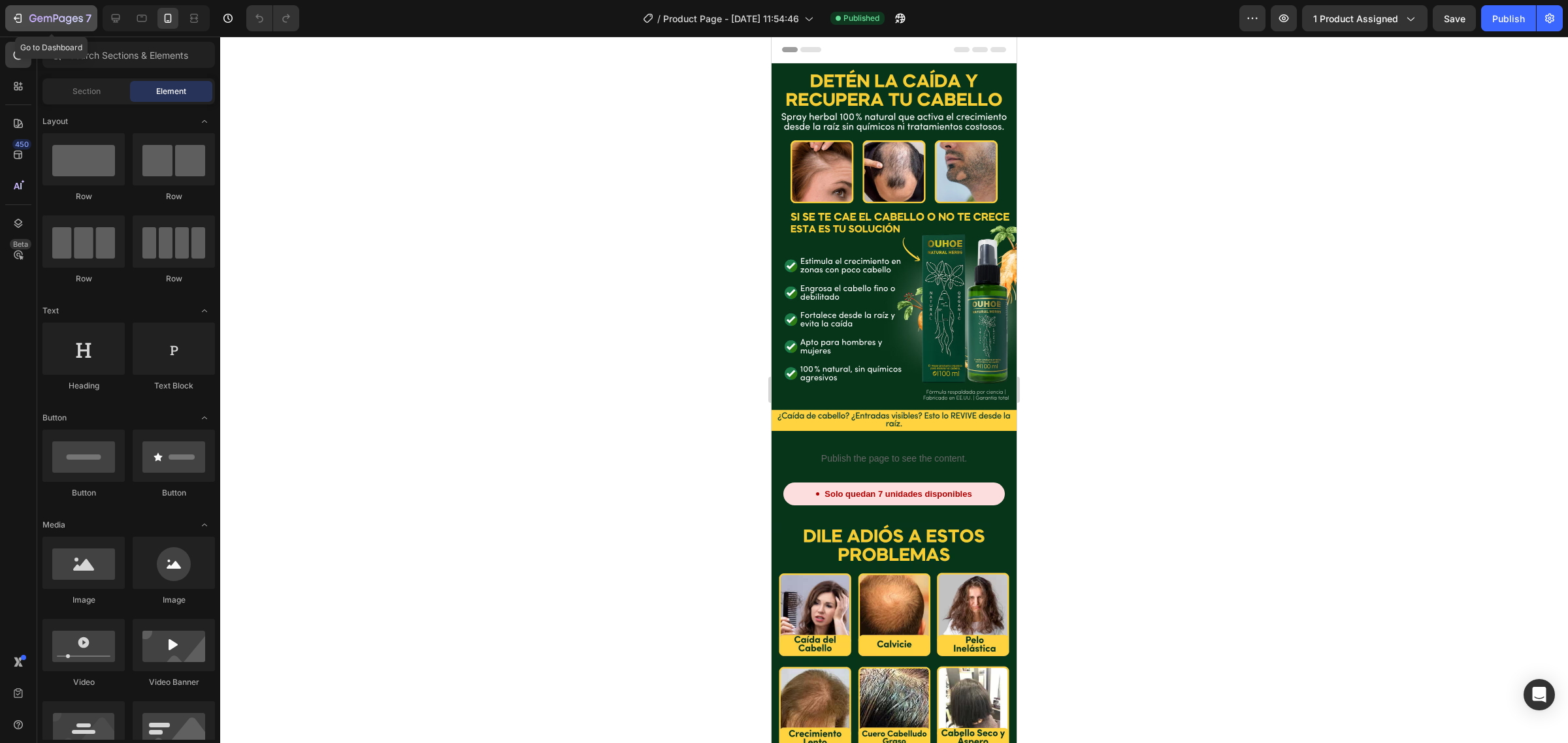
click at [56, 11] on div "7" at bounding box center [60, 18] width 62 height 16
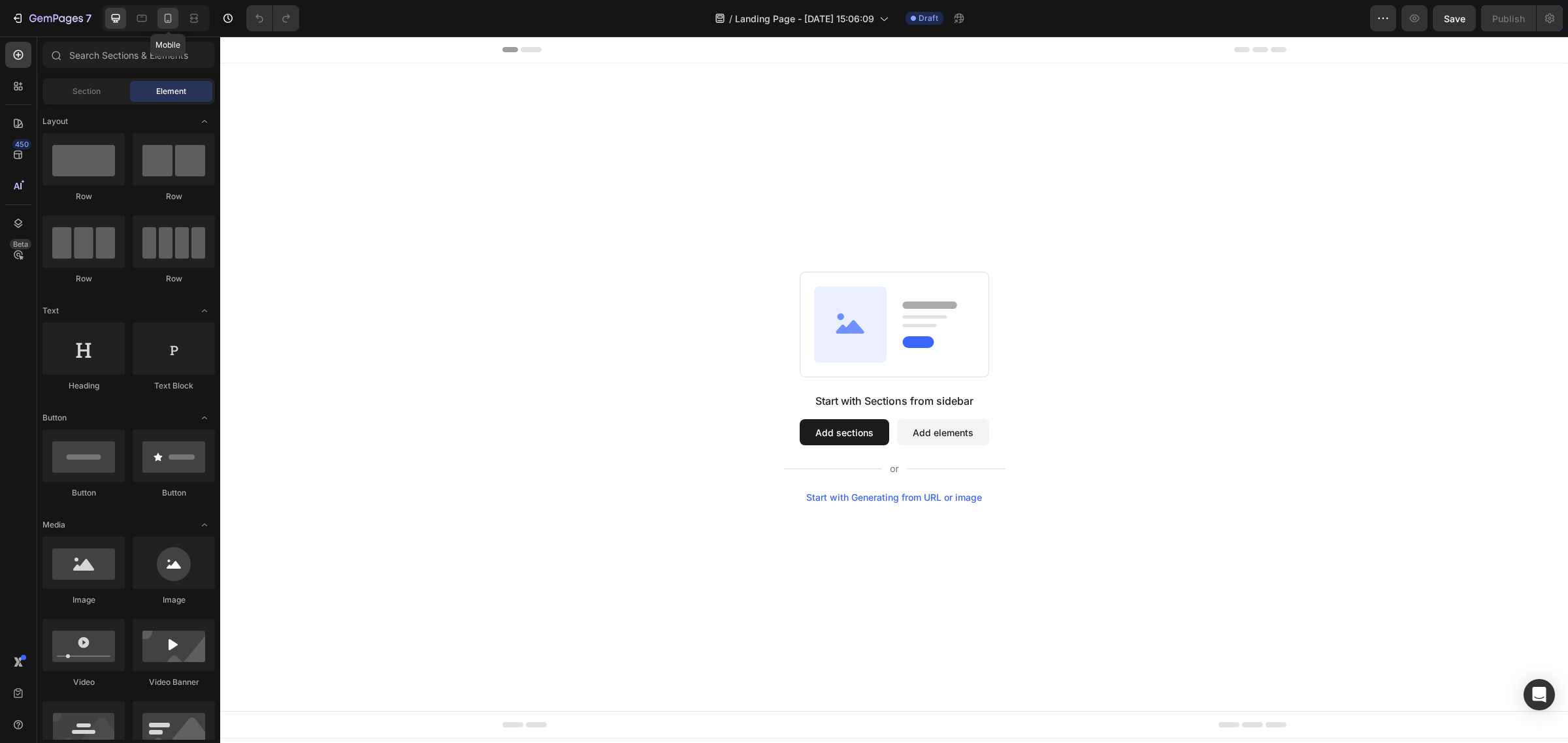
click at [176, 21] on div at bounding box center [167, 17] width 21 height 21
click at [762, 12] on span "Landing Page - Sep 27, 15:06:09" at bounding box center [805, 18] width 139 height 14
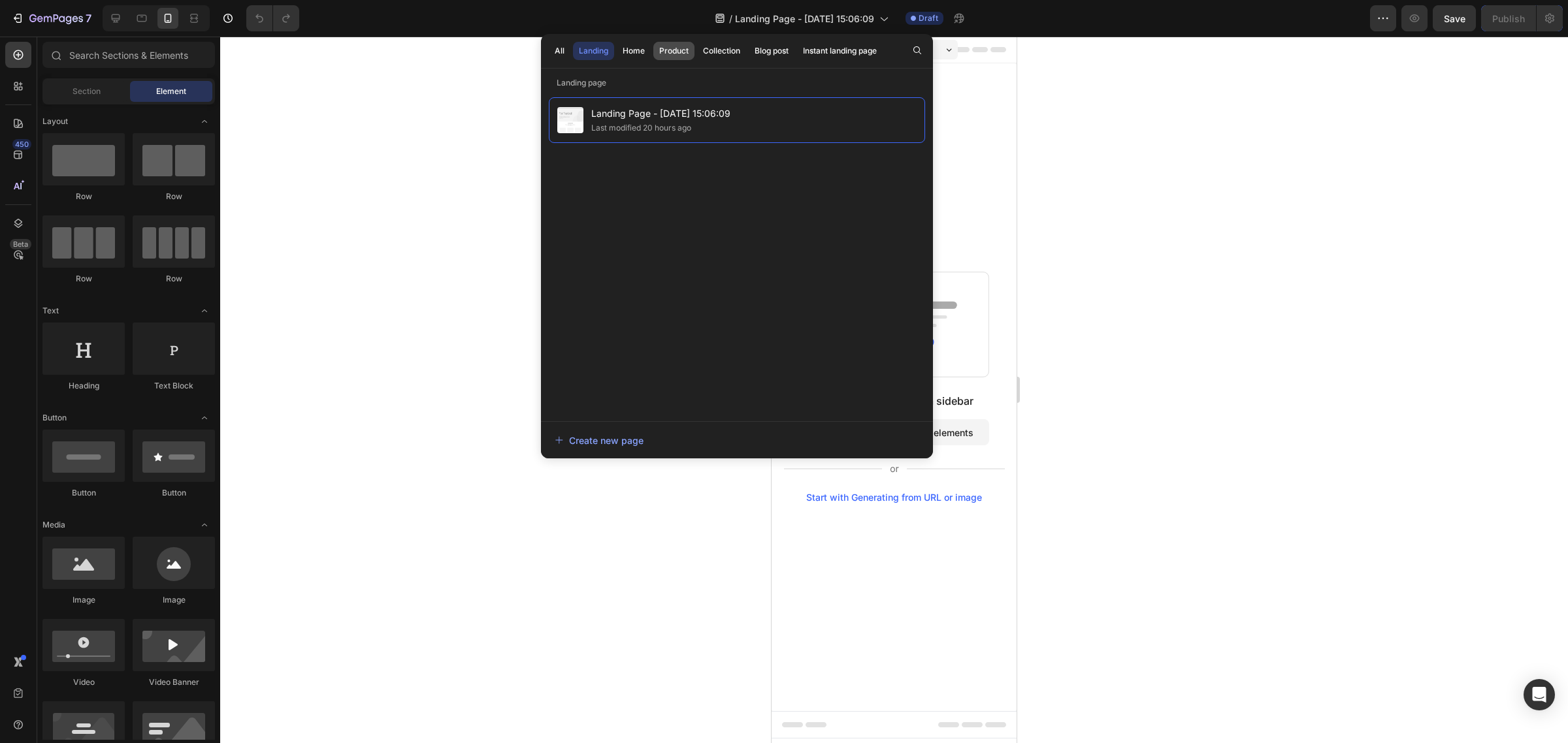
click at [683, 51] on div "Product" at bounding box center [674, 50] width 30 height 12
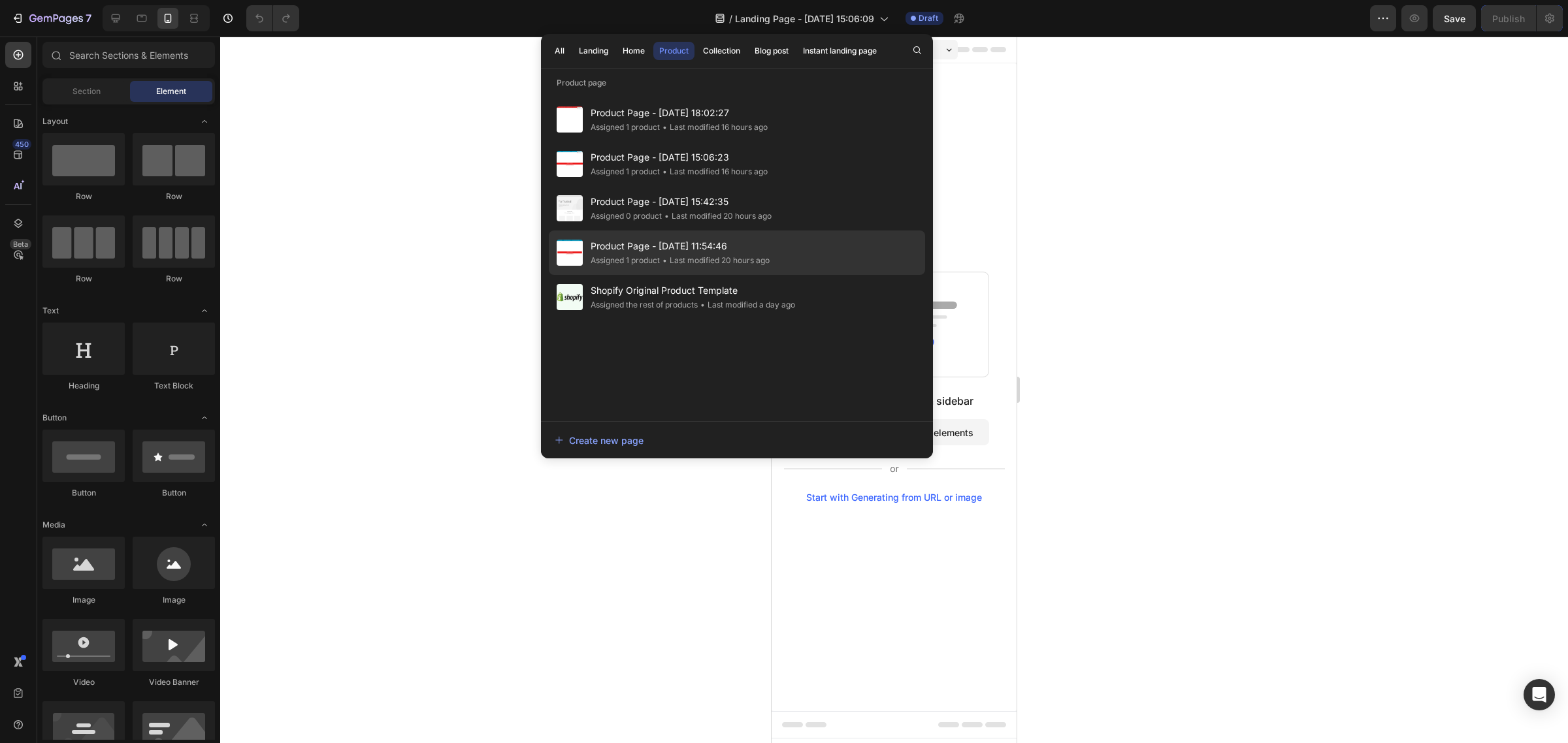
click at [748, 272] on div "Product Page - Sep 27, 11:54:46 Assigned 1 product • Last modified 20 hours ago" at bounding box center [737, 253] width 377 height 45
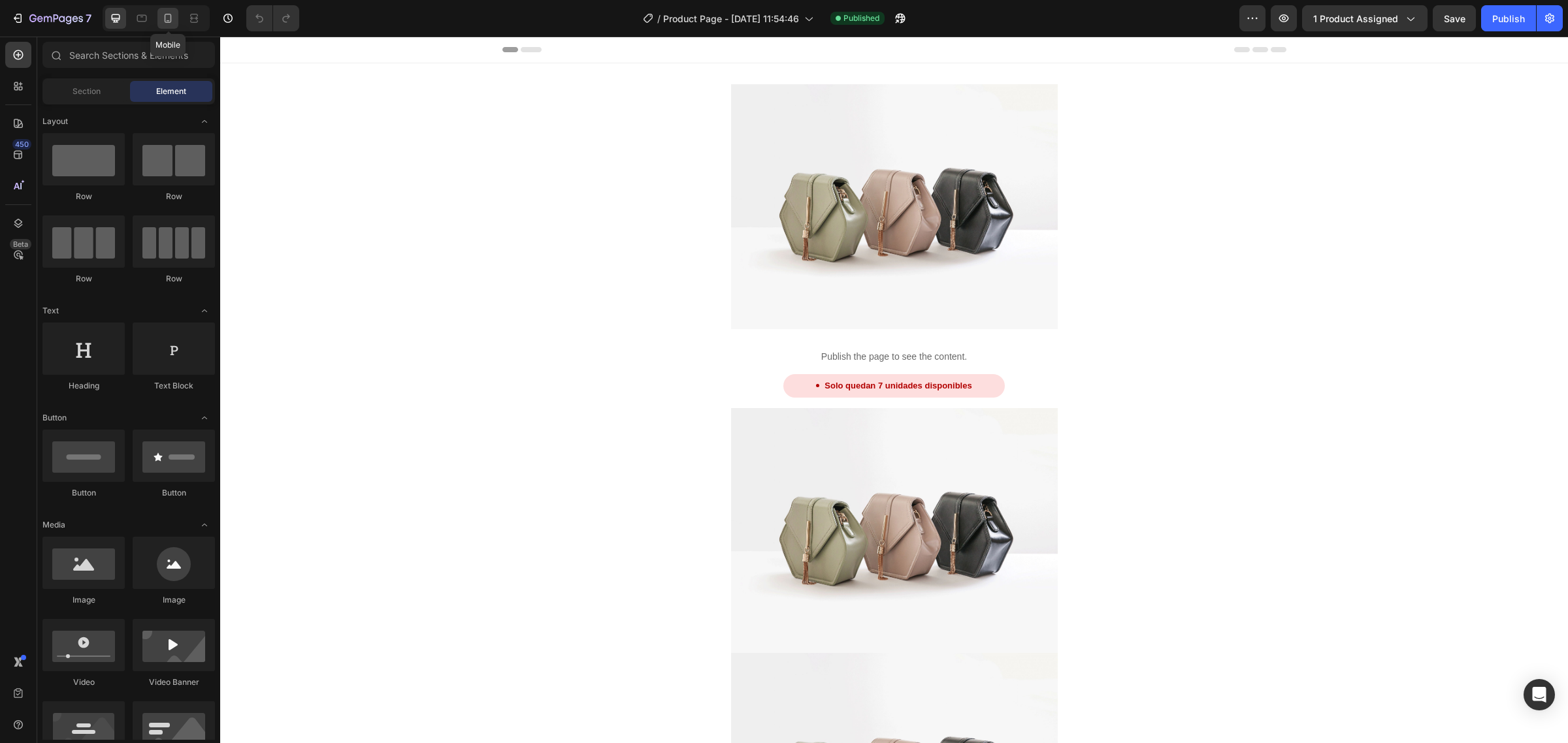
click at [168, 25] on div at bounding box center [167, 17] width 21 height 21
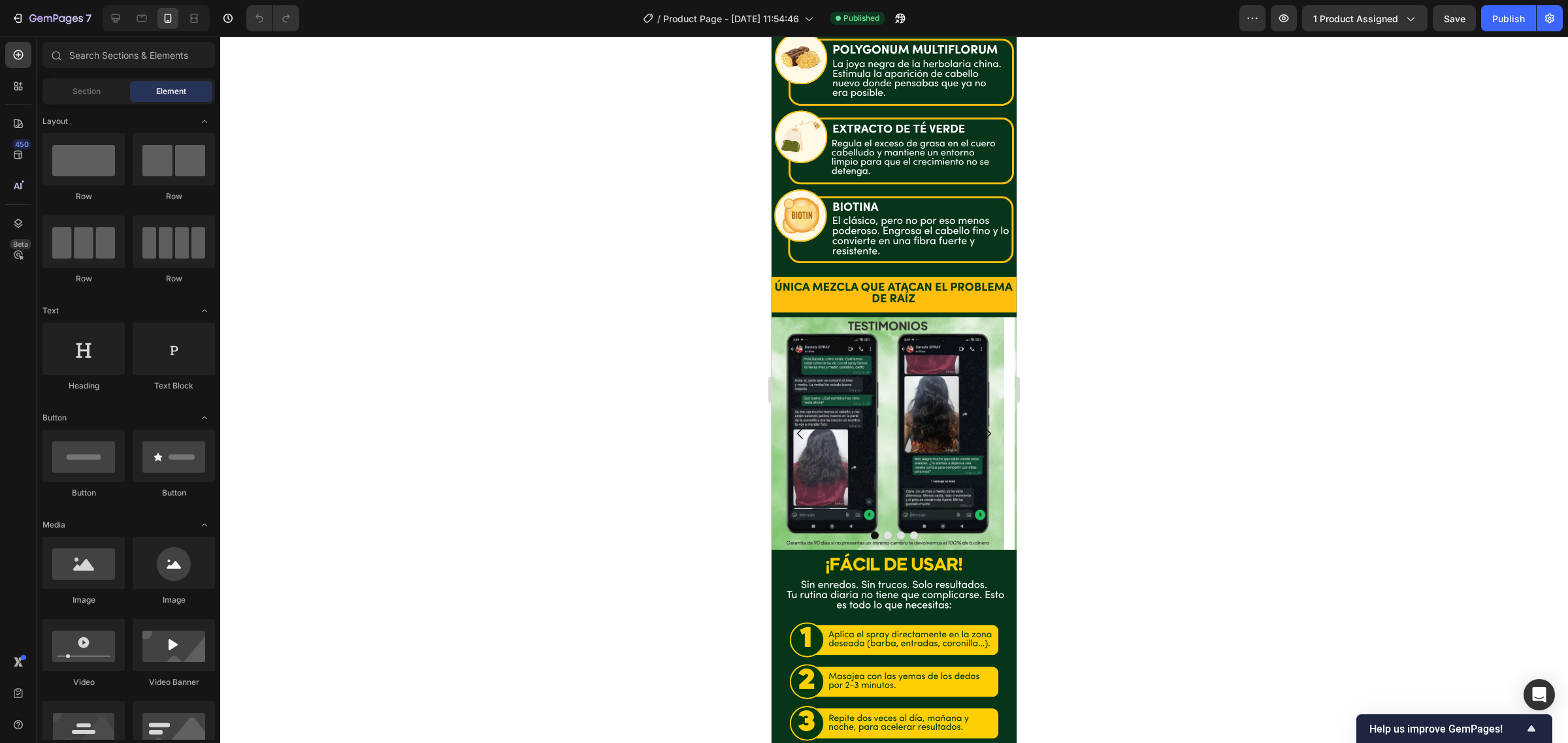
scroll to position [3847, 0]
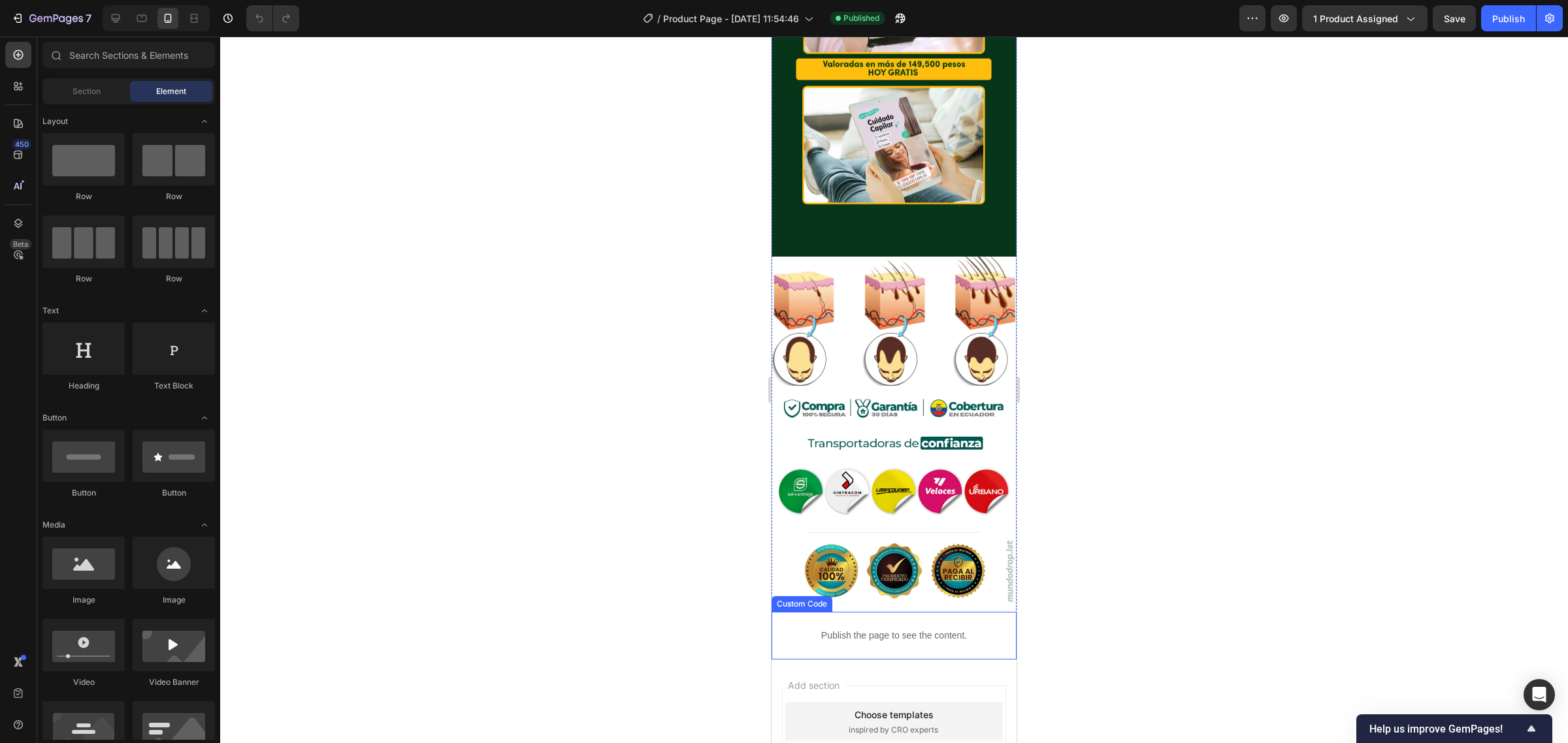
click at [879, 386] on img at bounding box center [894, 498] width 245 height 226
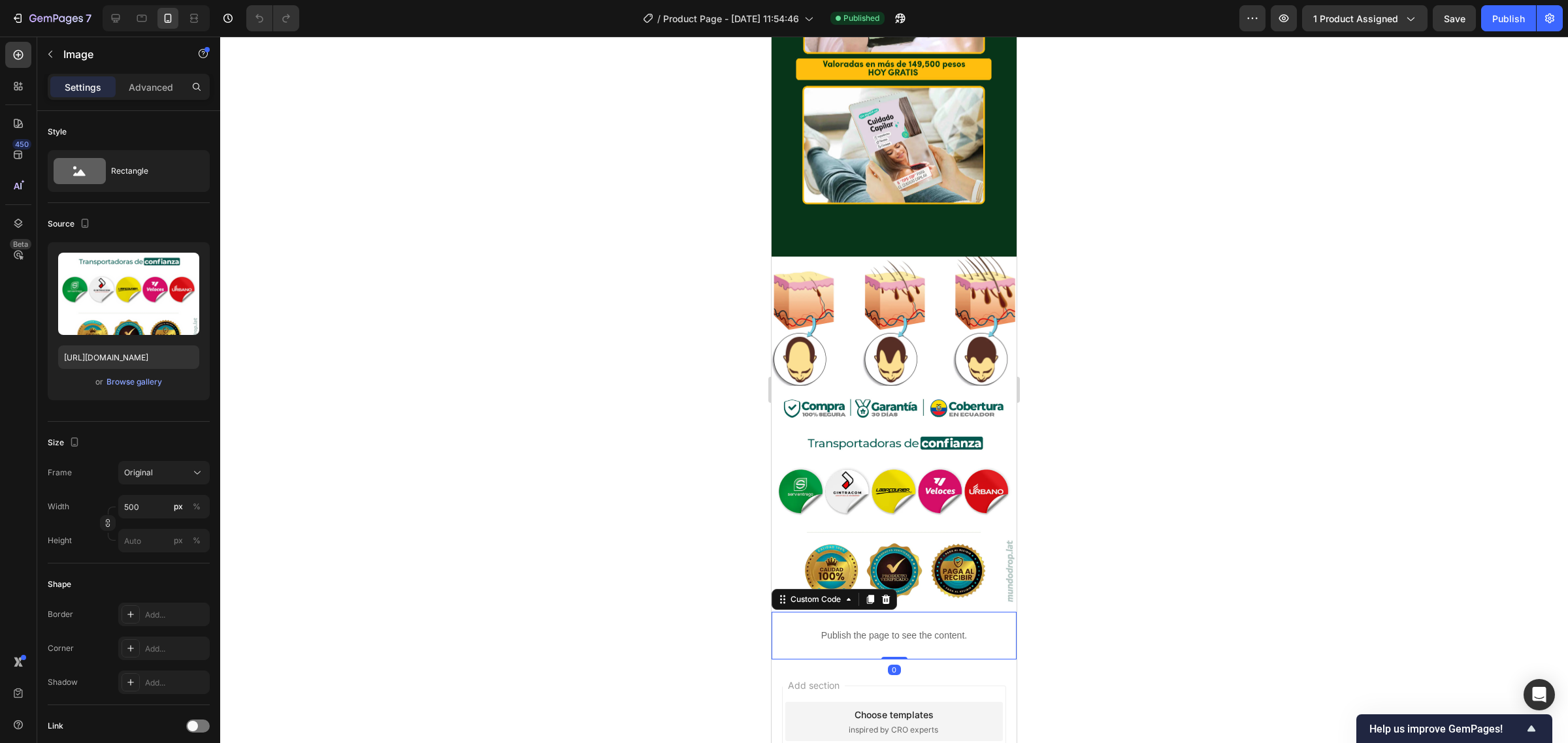
click at [818, 618] on div "Publish the page to see the content." at bounding box center [894, 635] width 245 height 35
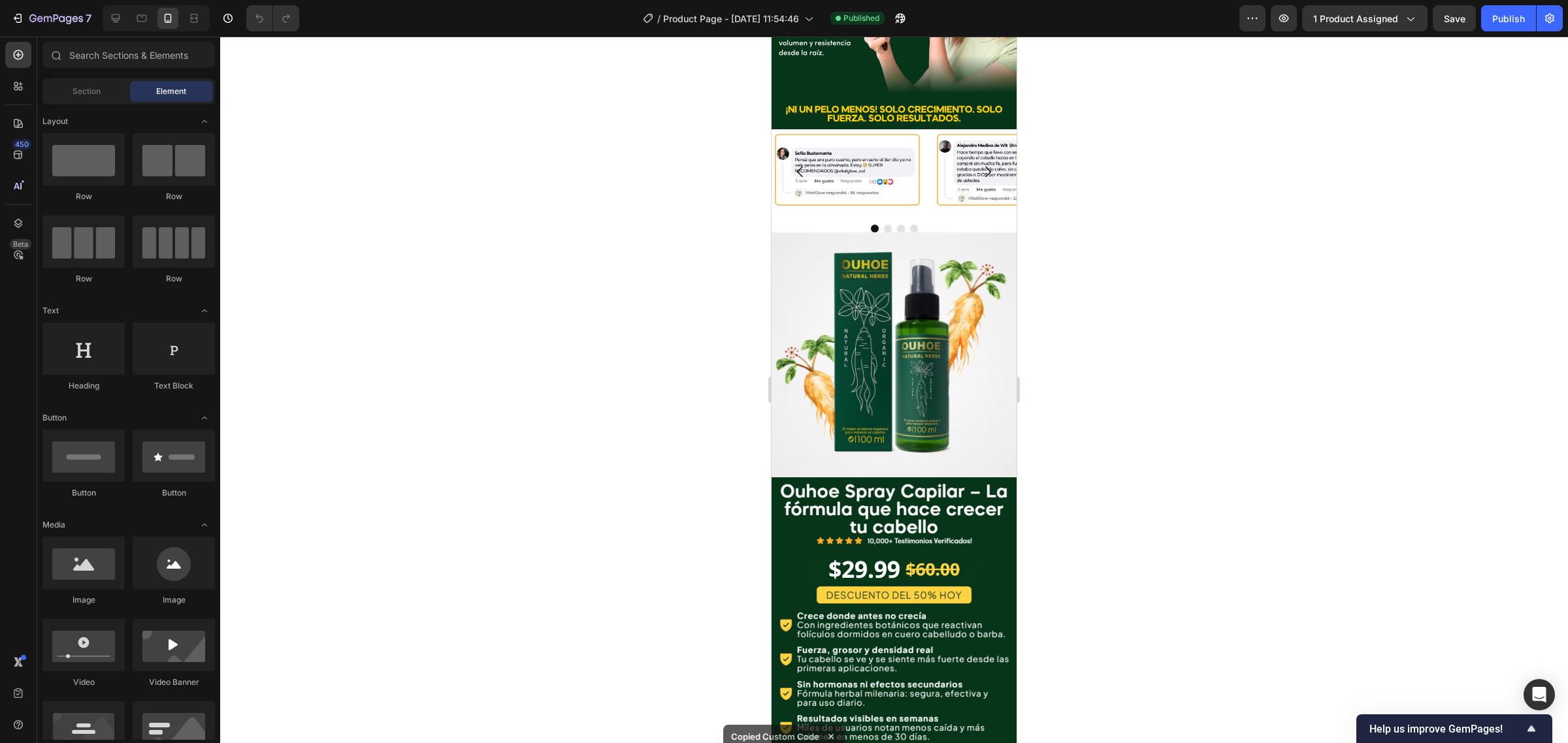
scroll to position [0, 0]
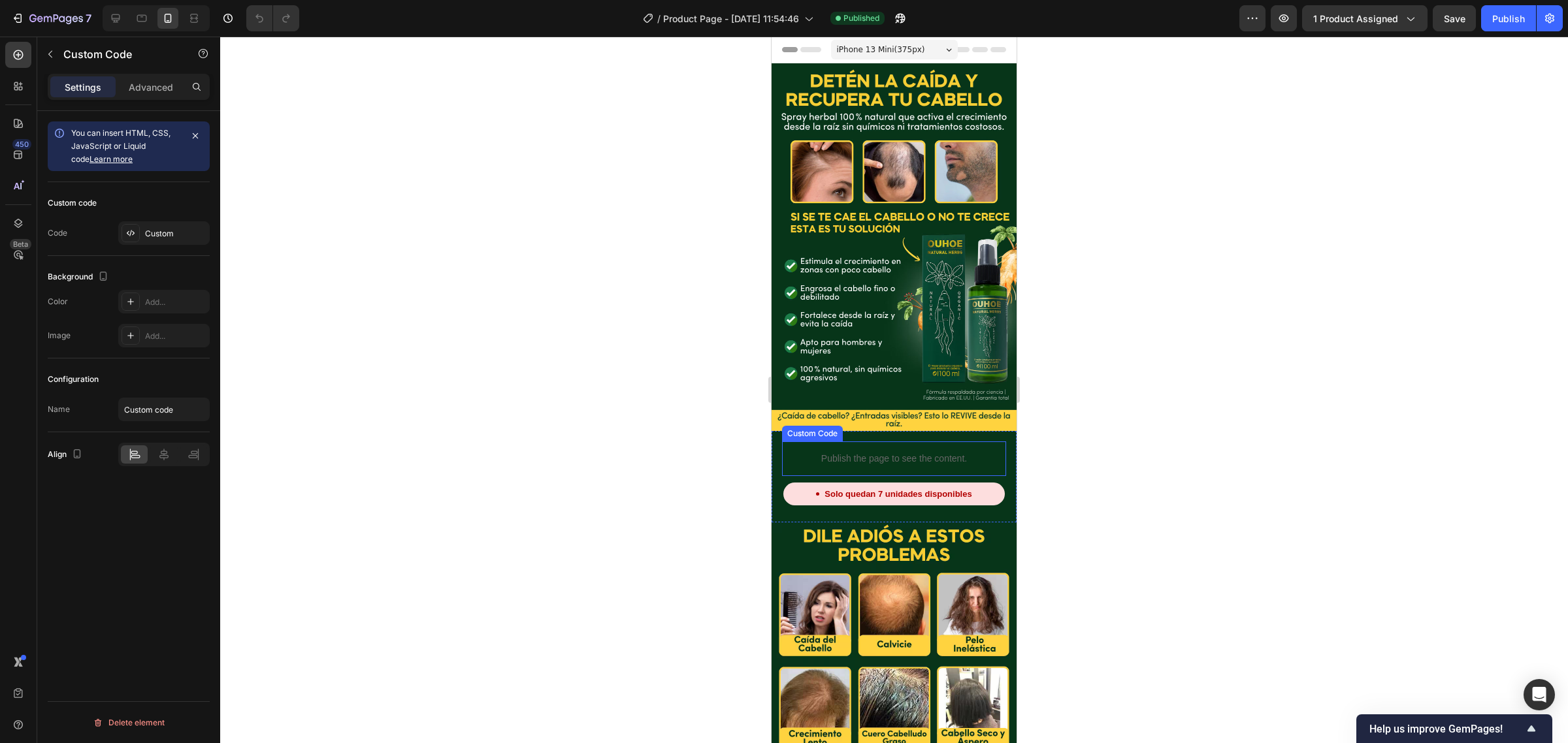
click at [844, 452] on p "Publish the page to see the content." at bounding box center [894, 458] width 224 height 14
click at [835, 482] on div "Solo quedan 7 unidades disponibles" at bounding box center [893, 494] width 221 height 23
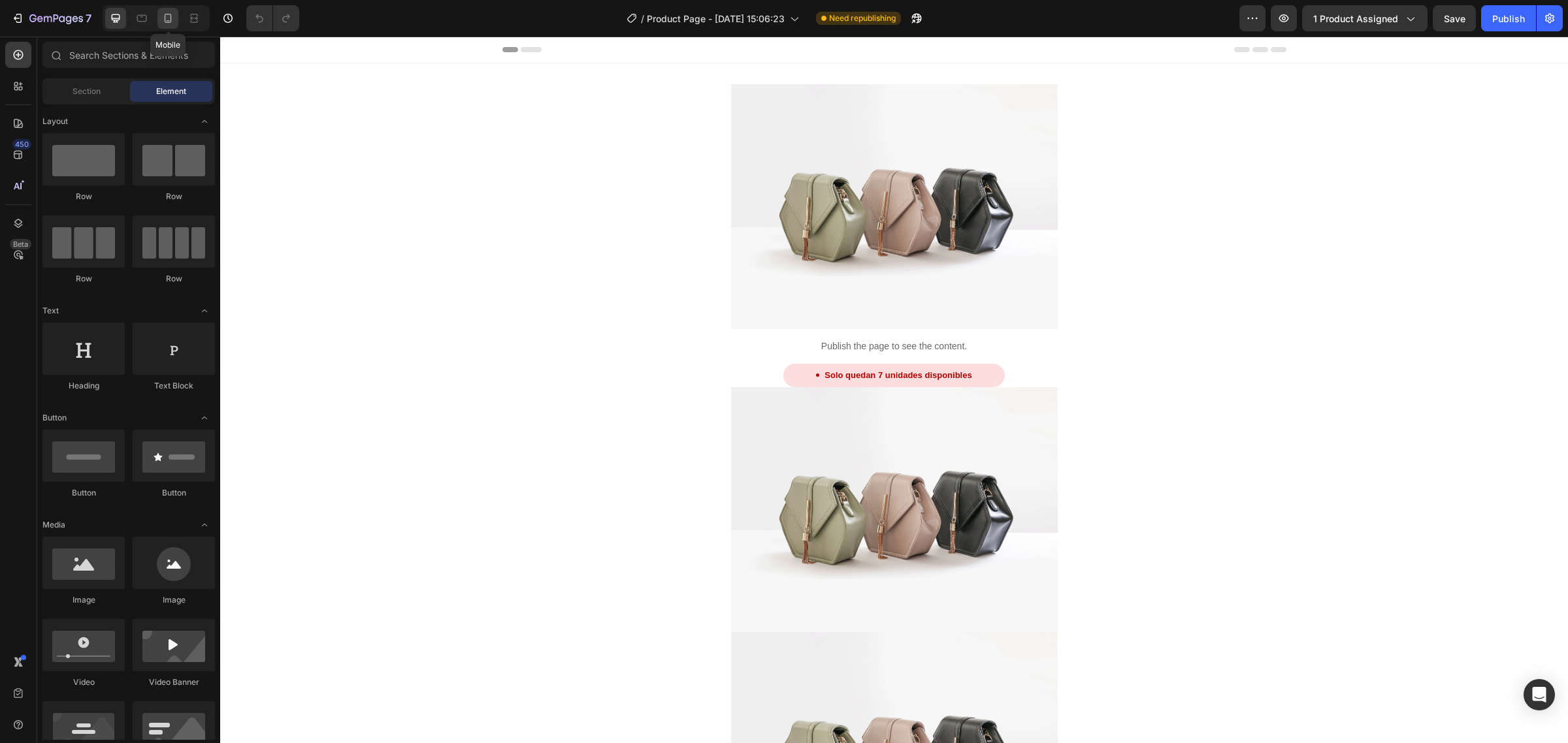
click at [174, 14] on icon at bounding box center [168, 18] width 13 height 13
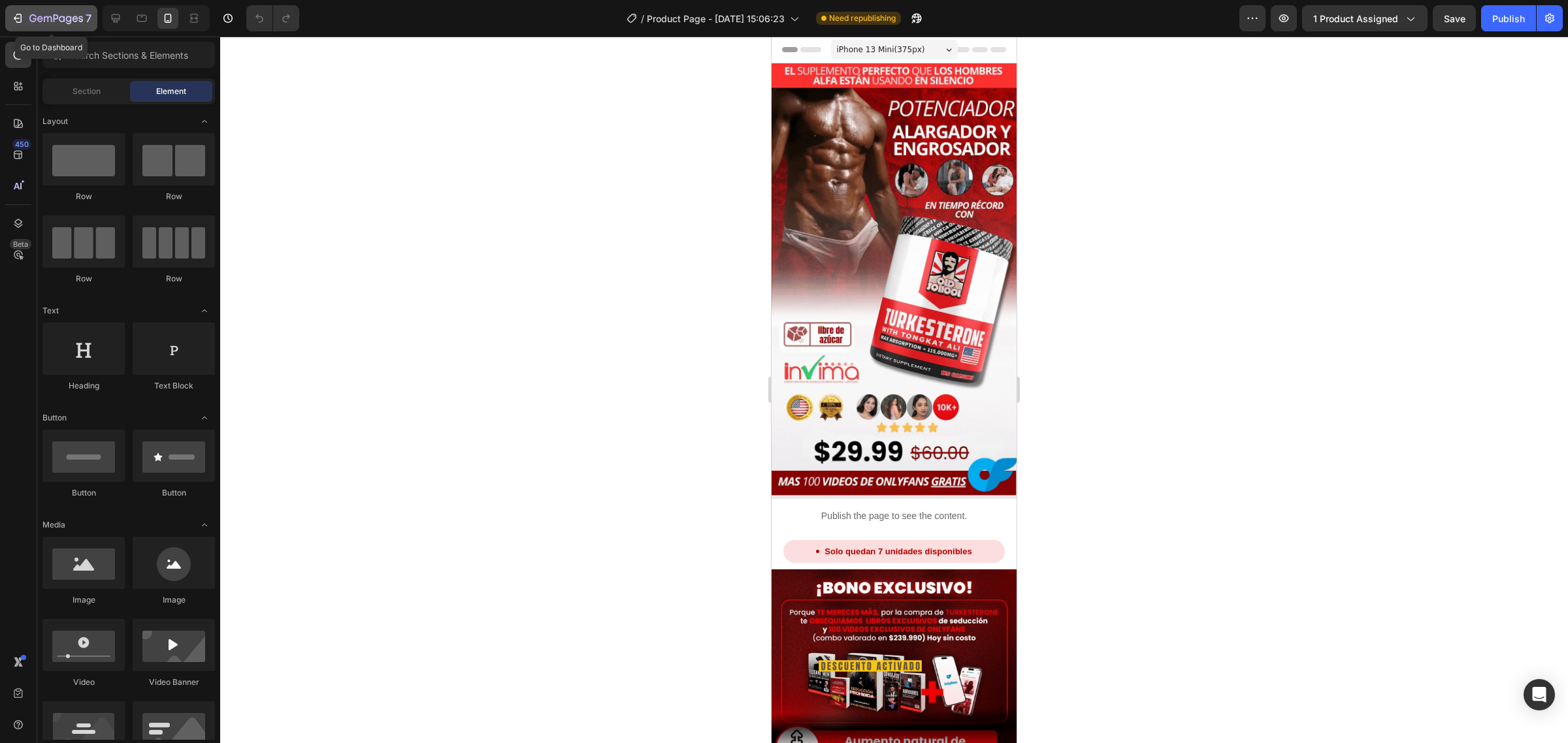
click at [48, 15] on icon "button" at bounding box center [56, 19] width 54 height 11
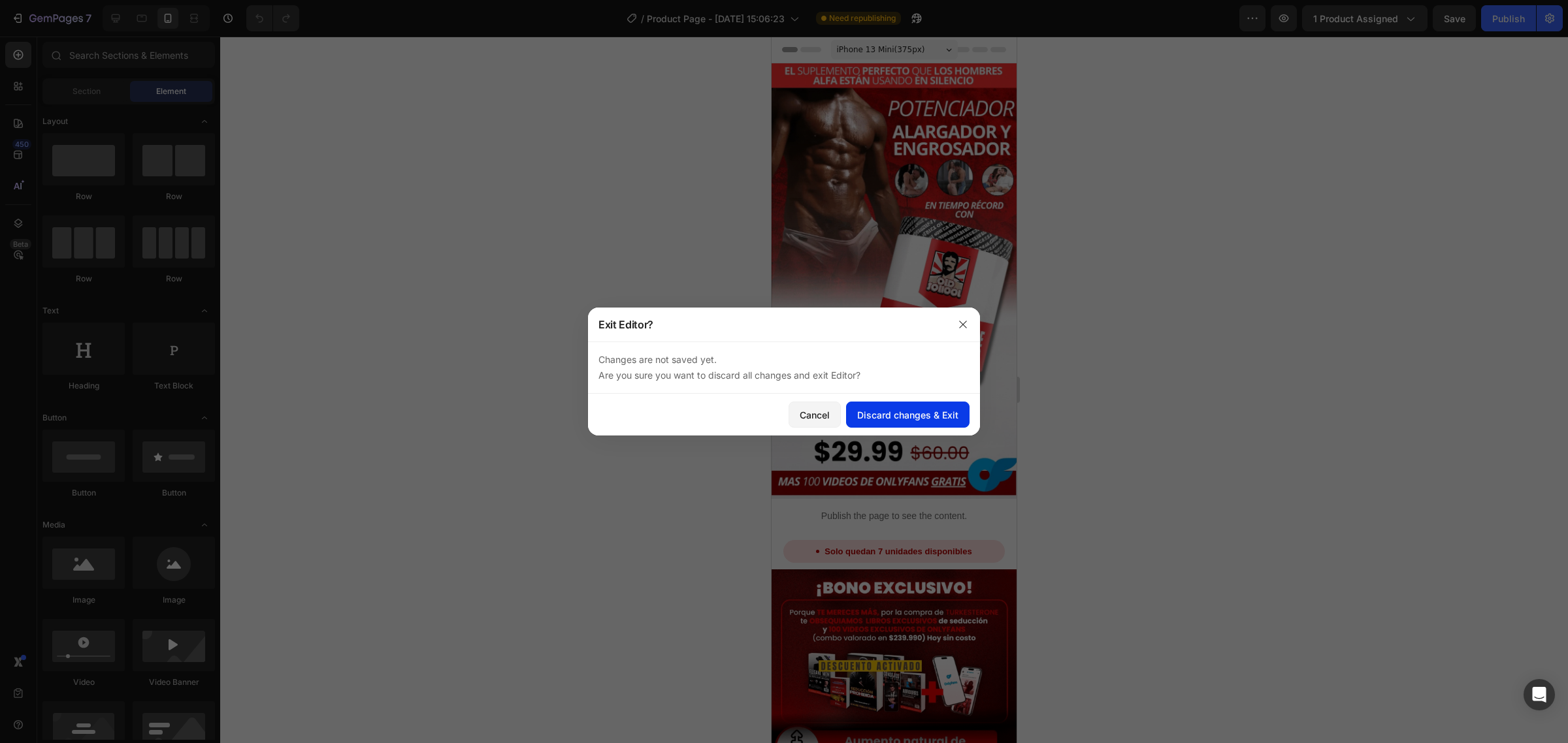
click at [895, 406] on button "Discard changes & Exit" at bounding box center [907, 415] width 123 height 26
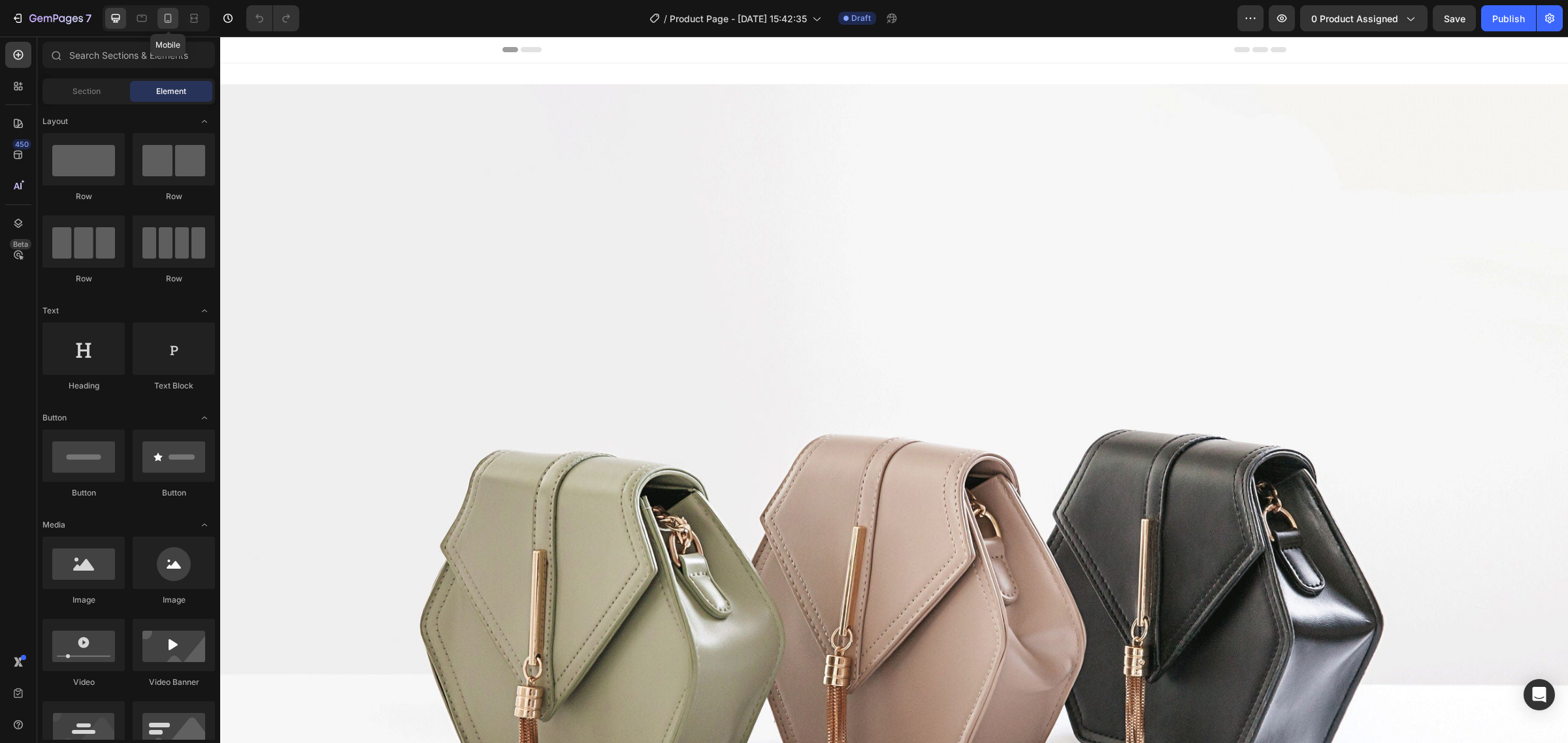
click at [163, 20] on icon at bounding box center [168, 18] width 13 height 13
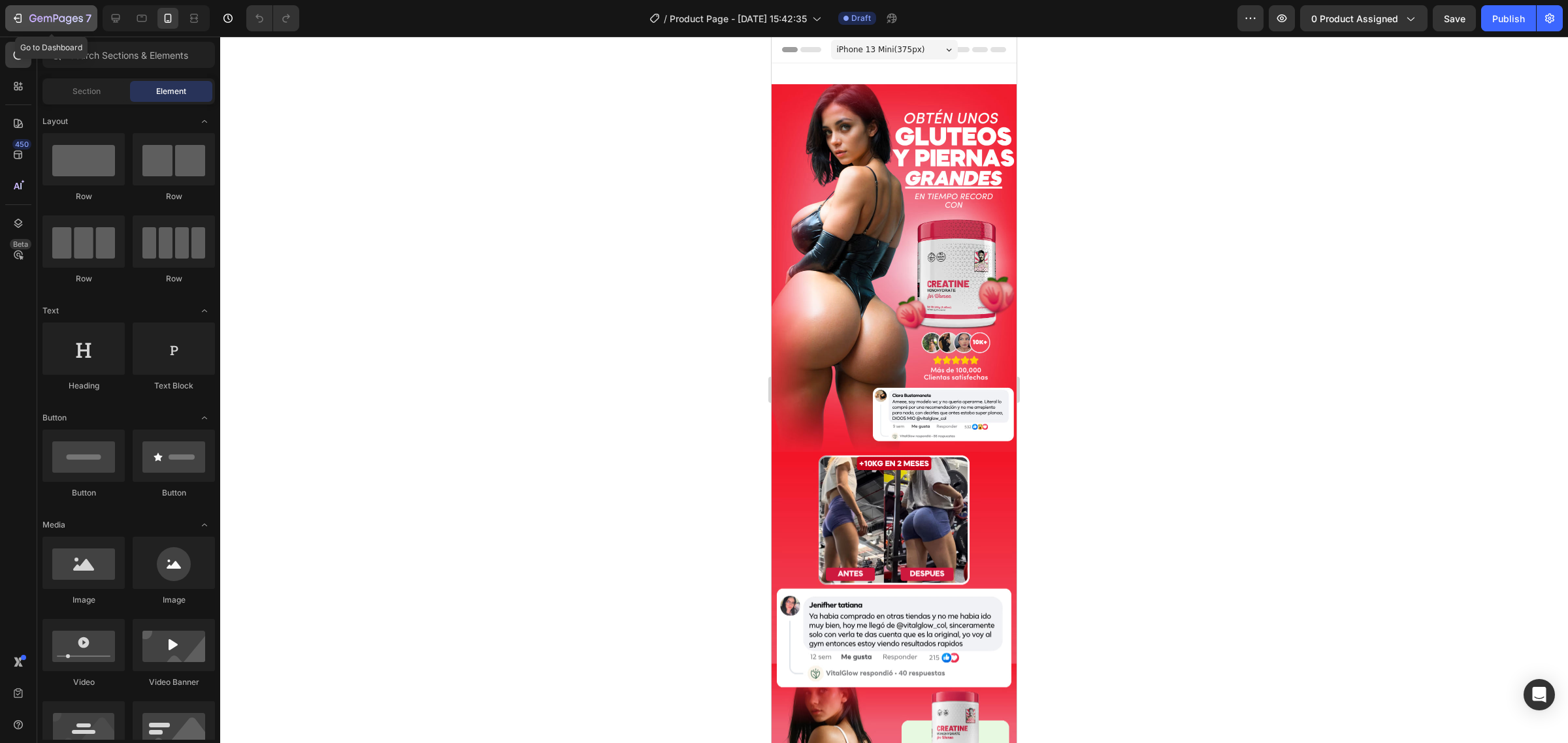
click at [24, 11] on div "7" at bounding box center [51, 18] width 80 height 16
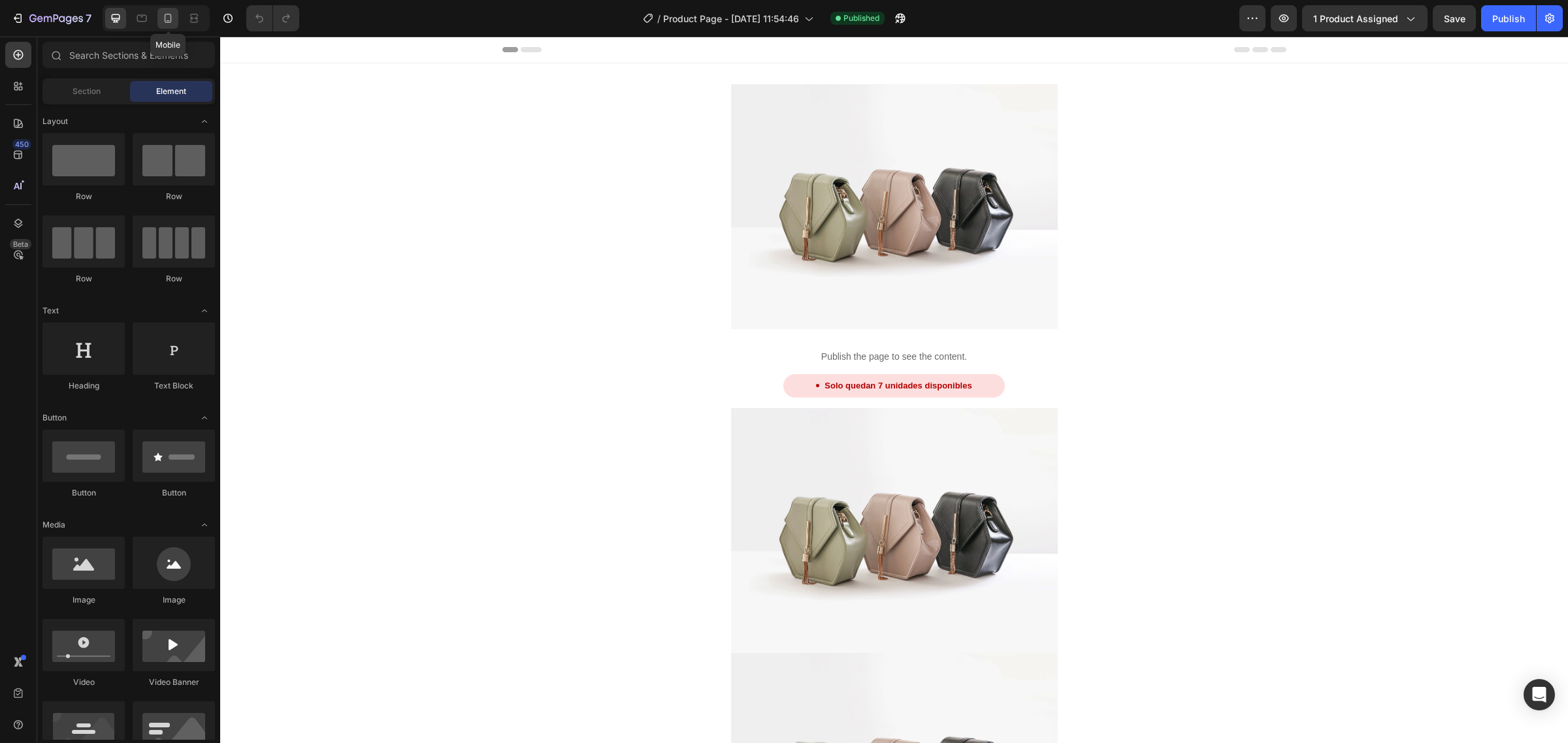
click at [176, 14] on div at bounding box center [167, 17] width 21 height 21
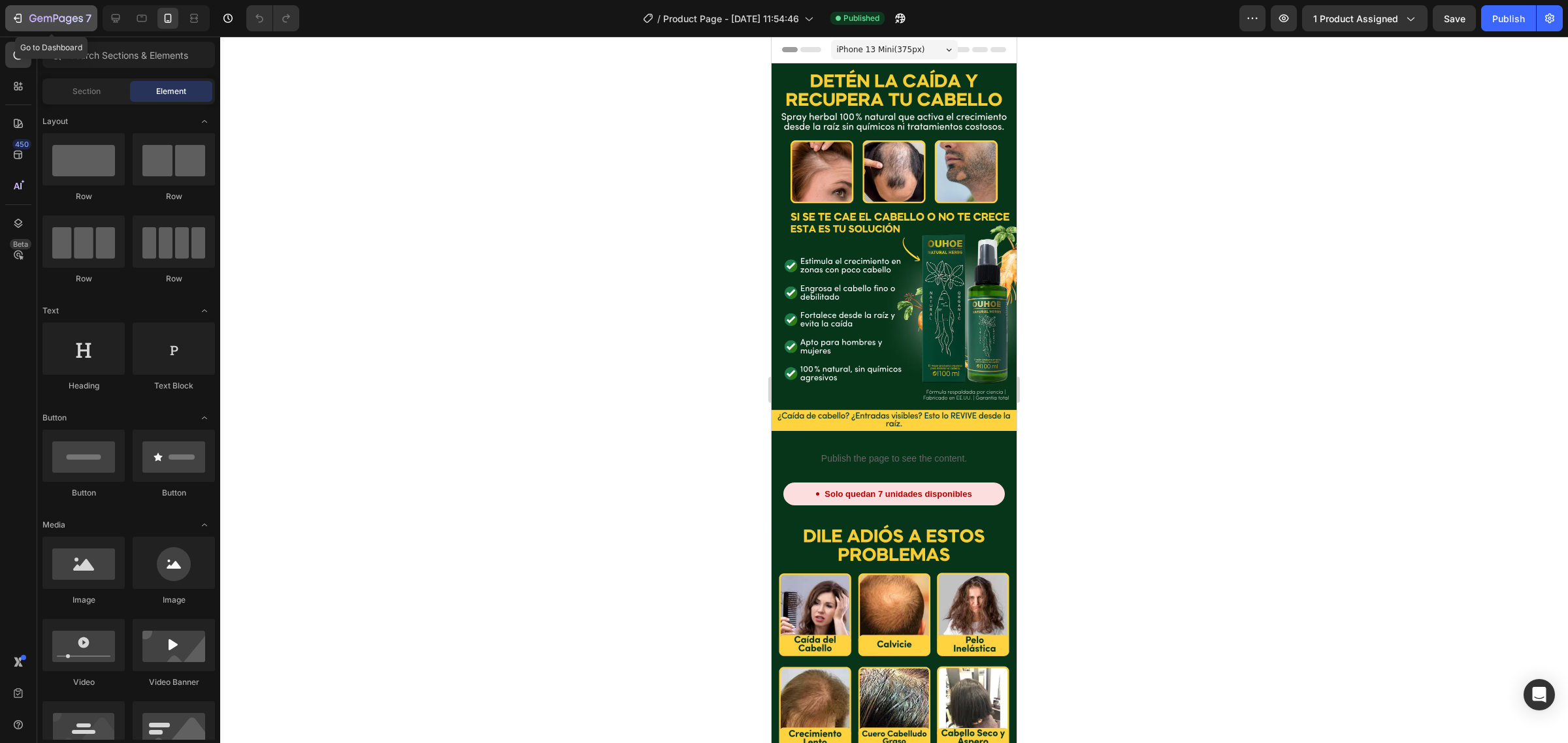
click at [25, 7] on button "7" at bounding box center [51, 18] width 92 height 26
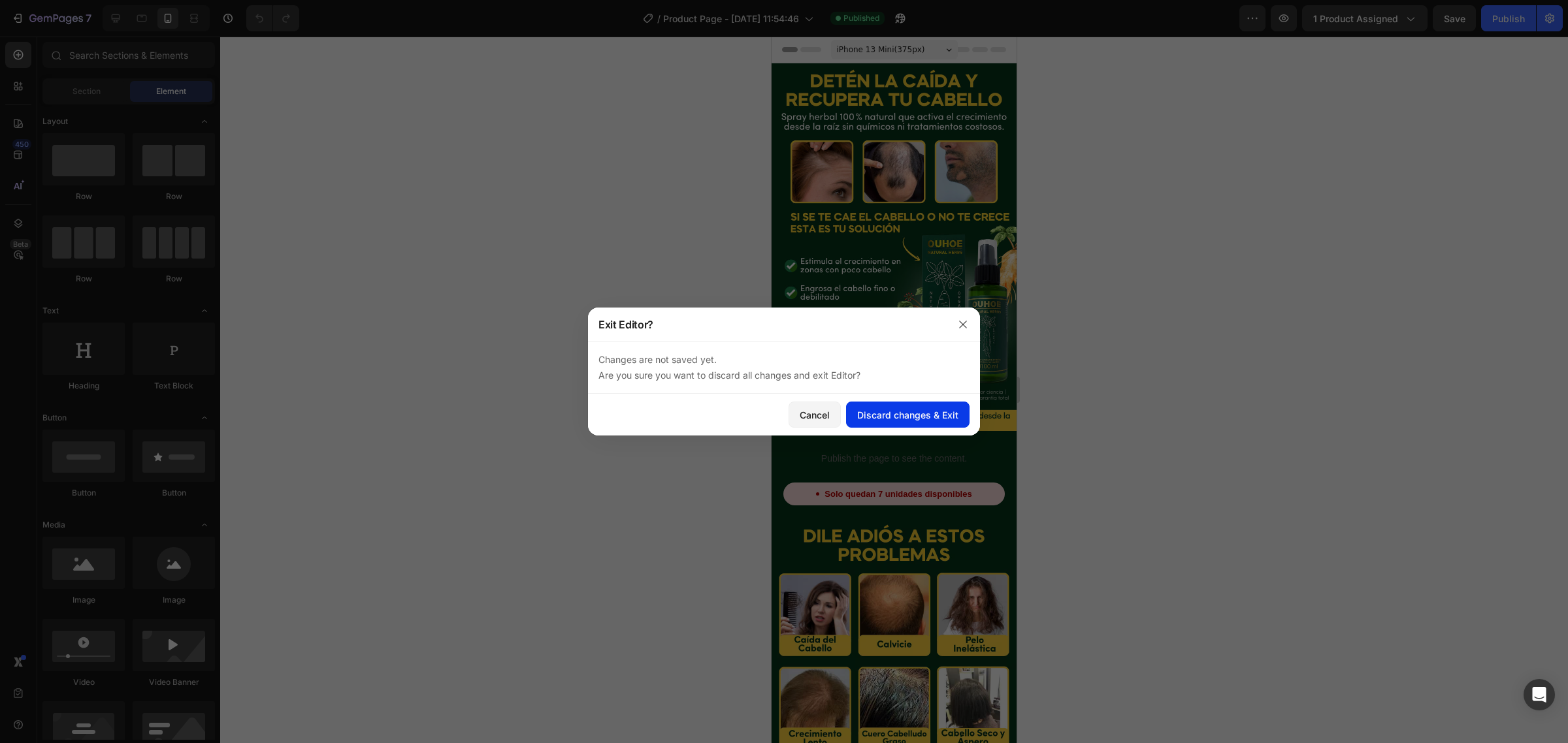
click at [908, 412] on div "Discard changes & Exit" at bounding box center [907, 415] width 101 height 14
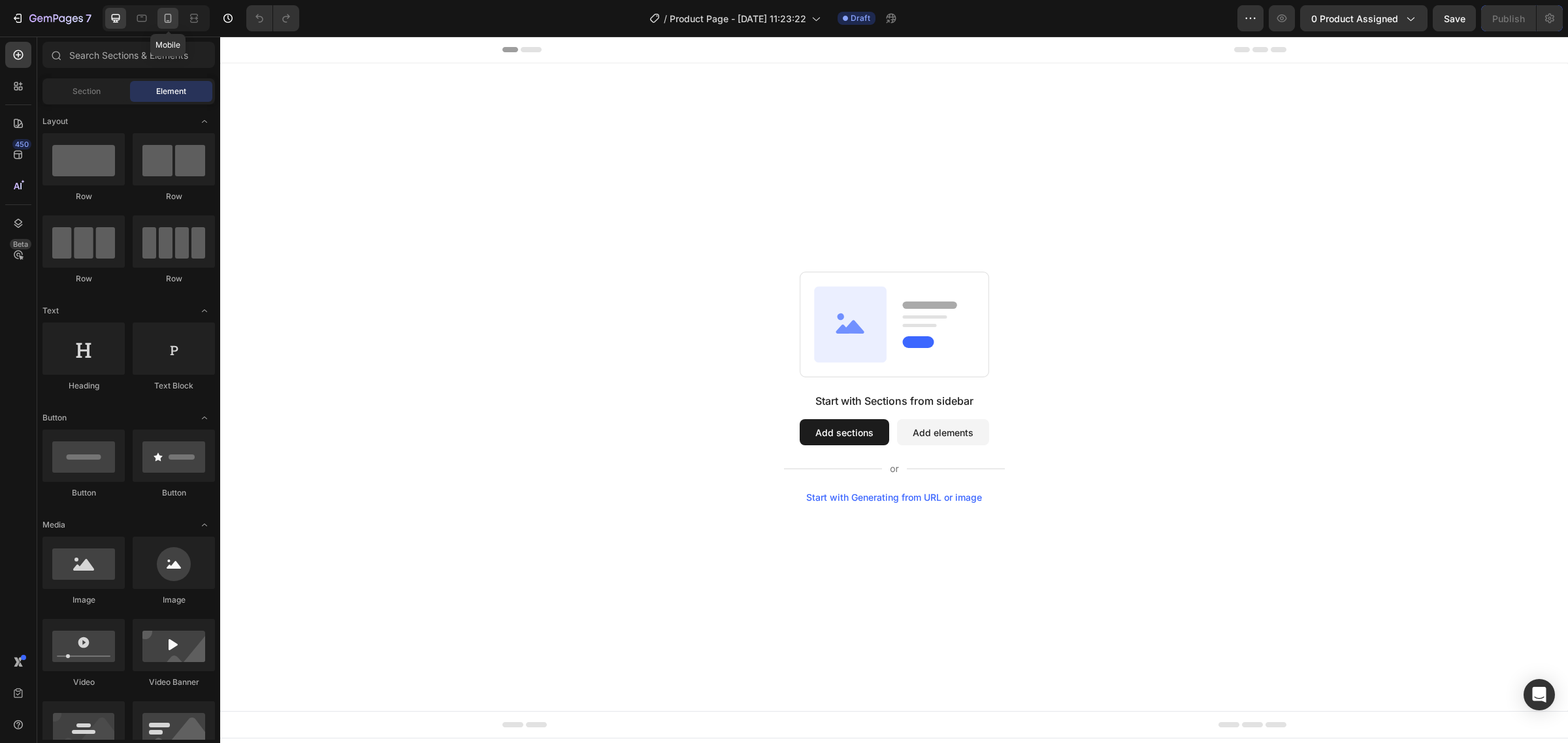
click at [171, 18] on icon at bounding box center [168, 18] width 13 height 13
click at [83, 42] on input "text" at bounding box center [128, 55] width 172 height 26
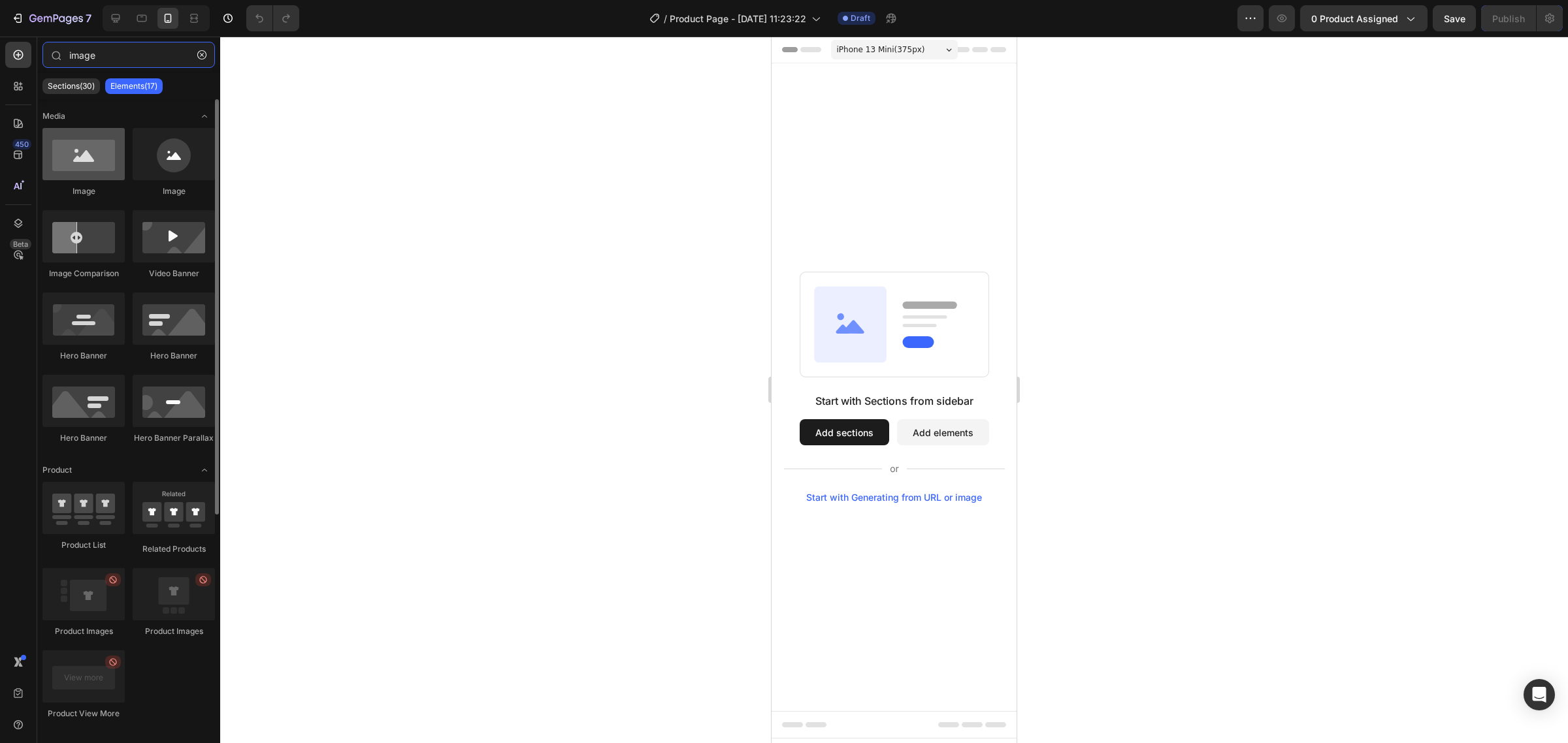
type input "image"
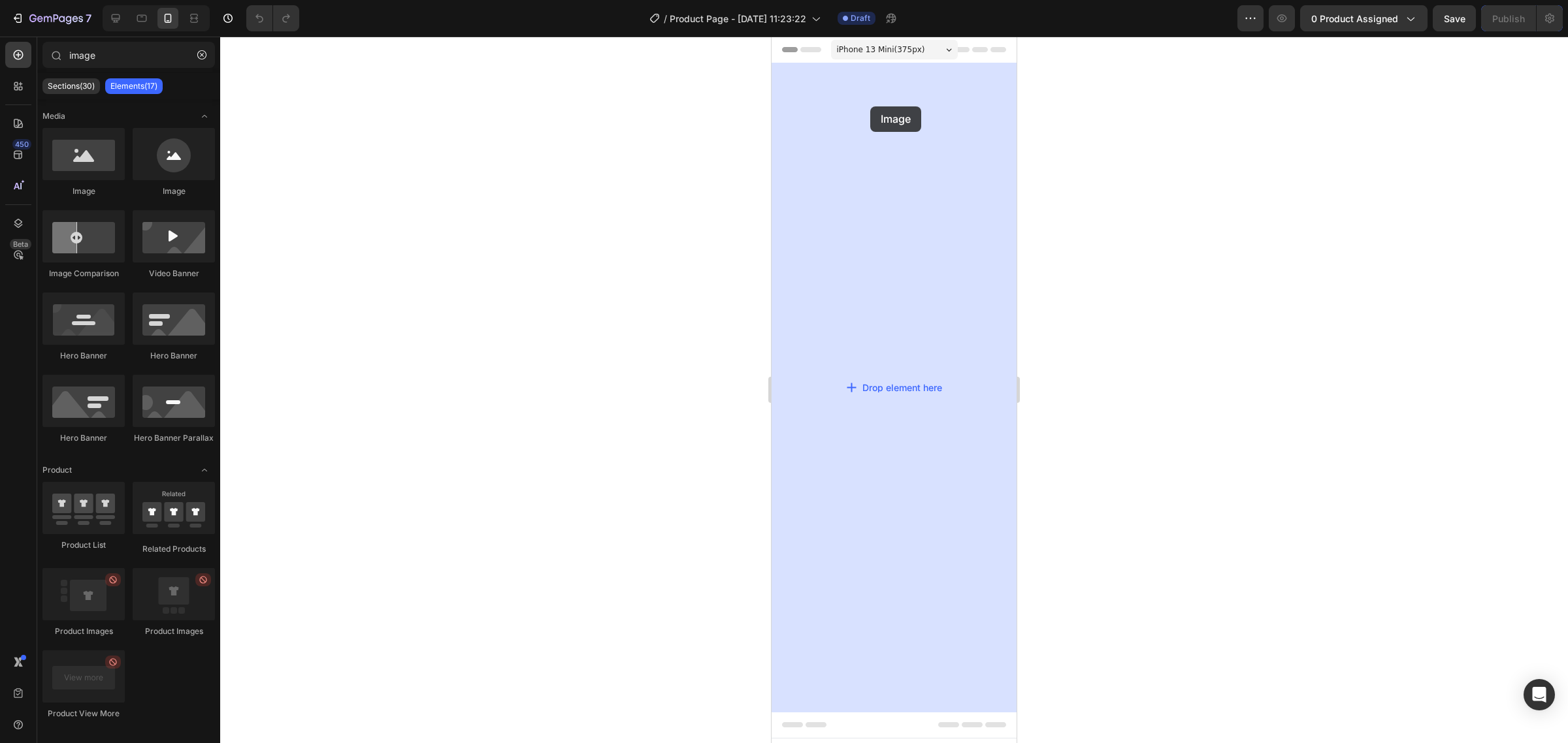
drag, startPoint x: 884, startPoint y: 211, endPoint x: 779, endPoint y: 106, distance: 148.5
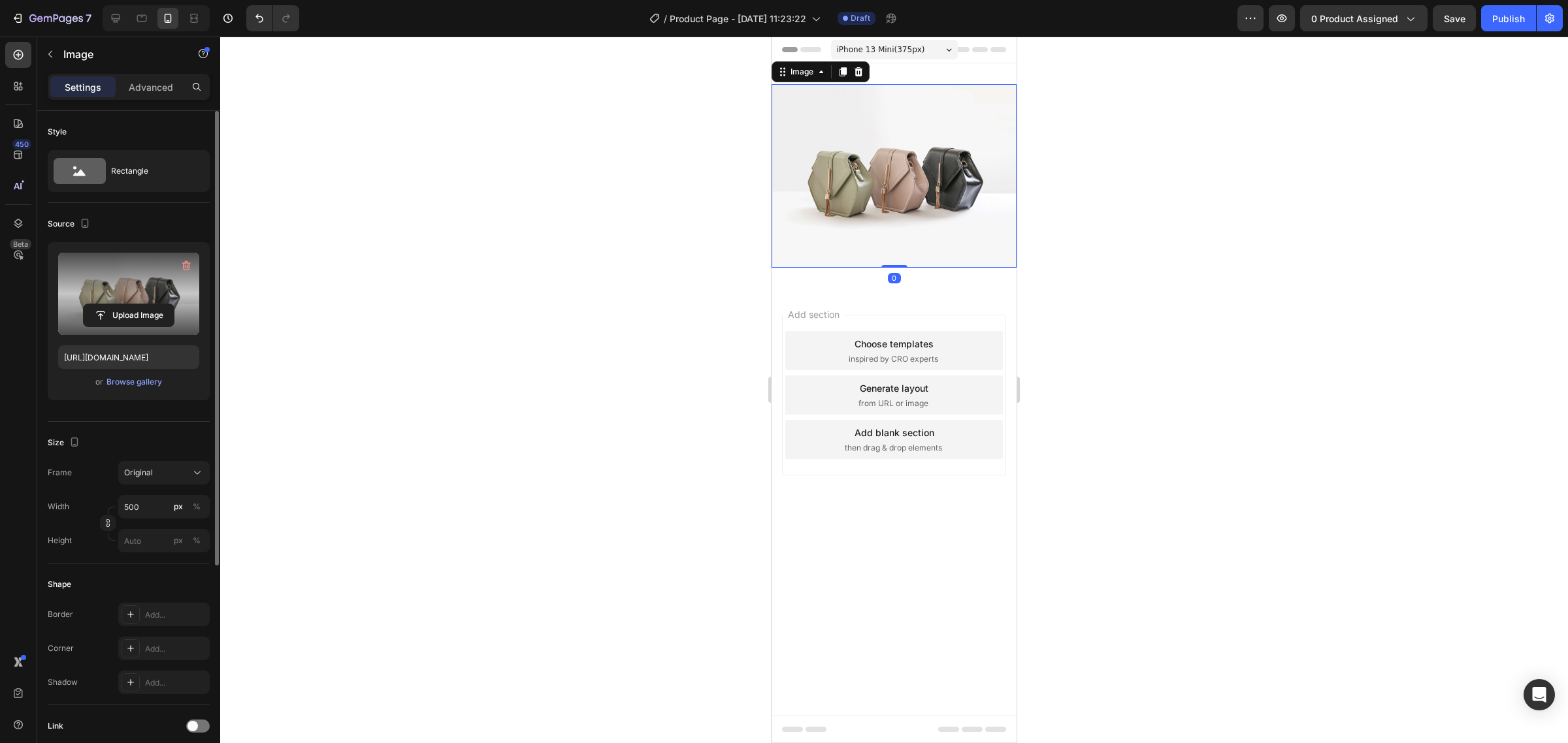
click at [103, 284] on label at bounding box center [128, 293] width 141 height 82
click at [103, 304] on input "file" at bounding box center [128, 315] width 90 height 22
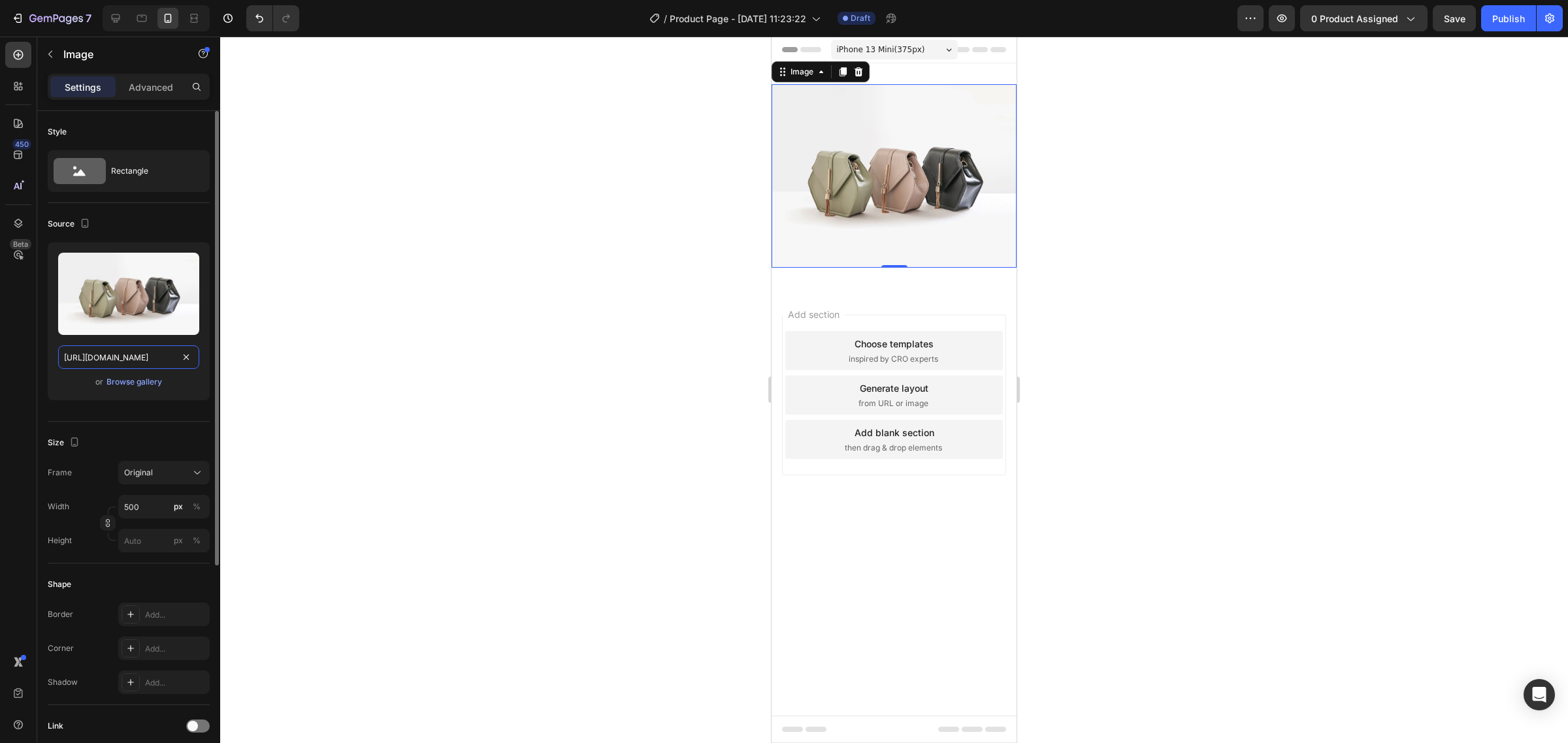
click at [193, 363] on div "https://cdn.shopify.com/s/files/1/2005/9307/files/image_demo.jpg" at bounding box center [128, 357] width 141 height 23
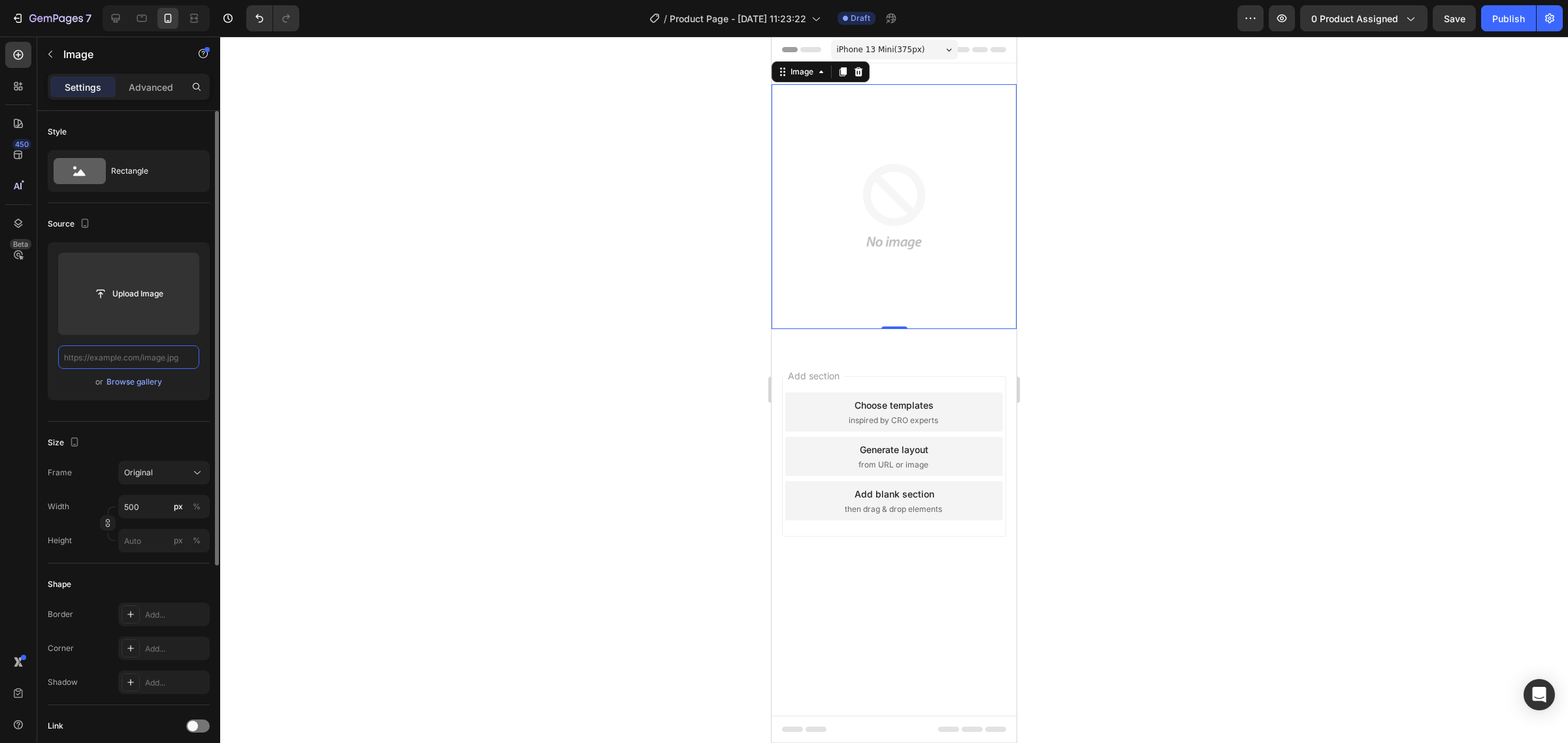
click at [184, 357] on input "text" at bounding box center [128, 357] width 141 height 23
click at [190, 356] on input "text" at bounding box center [128, 357] width 141 height 23
click at [188, 356] on input "text" at bounding box center [128, 357] width 141 height 23
click at [164, 349] on input "text" at bounding box center [128, 357] width 141 height 23
paste input "https://img.funnelish.com/15760/769457/1743541786-entrenador%20respirar.png"
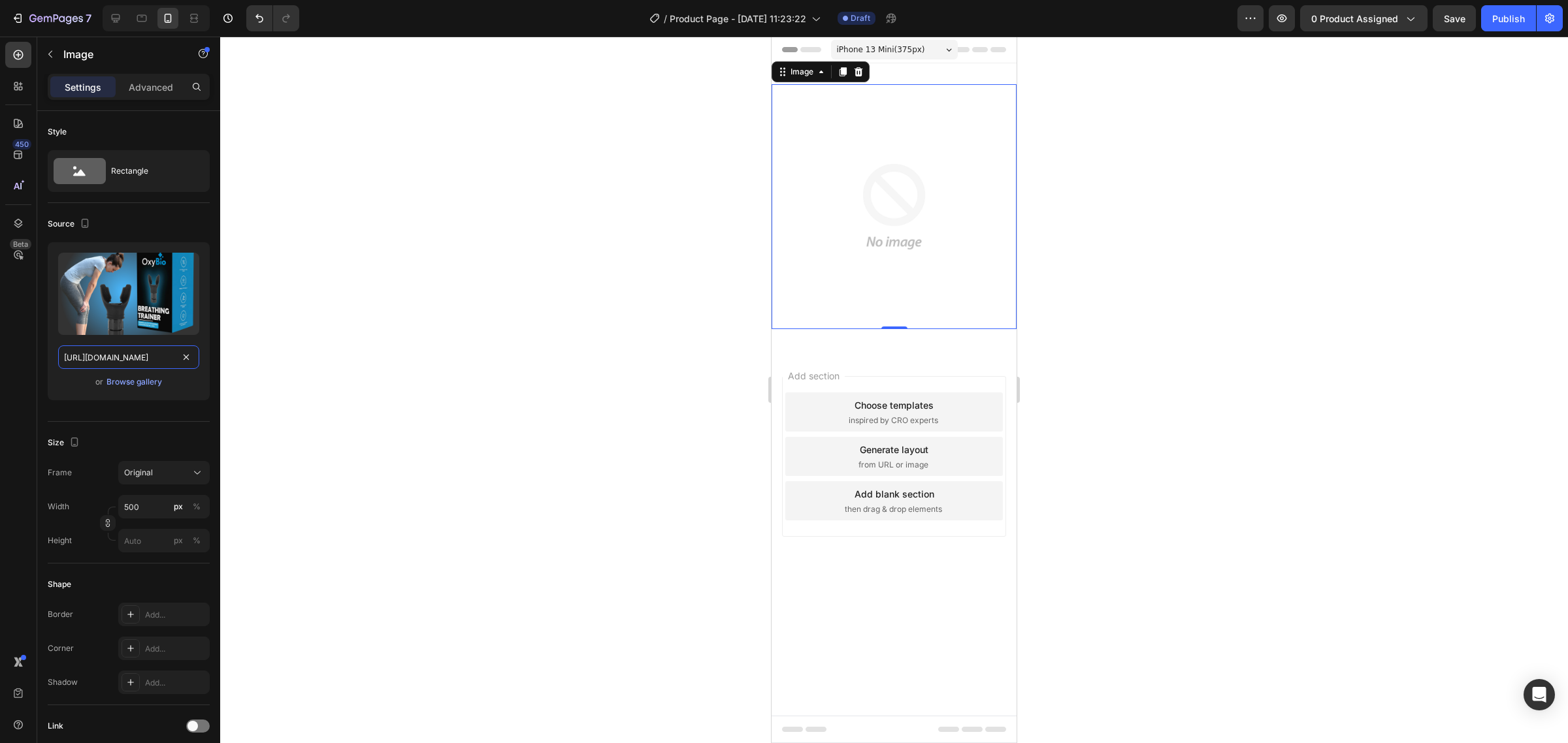
scroll to position [0, 195]
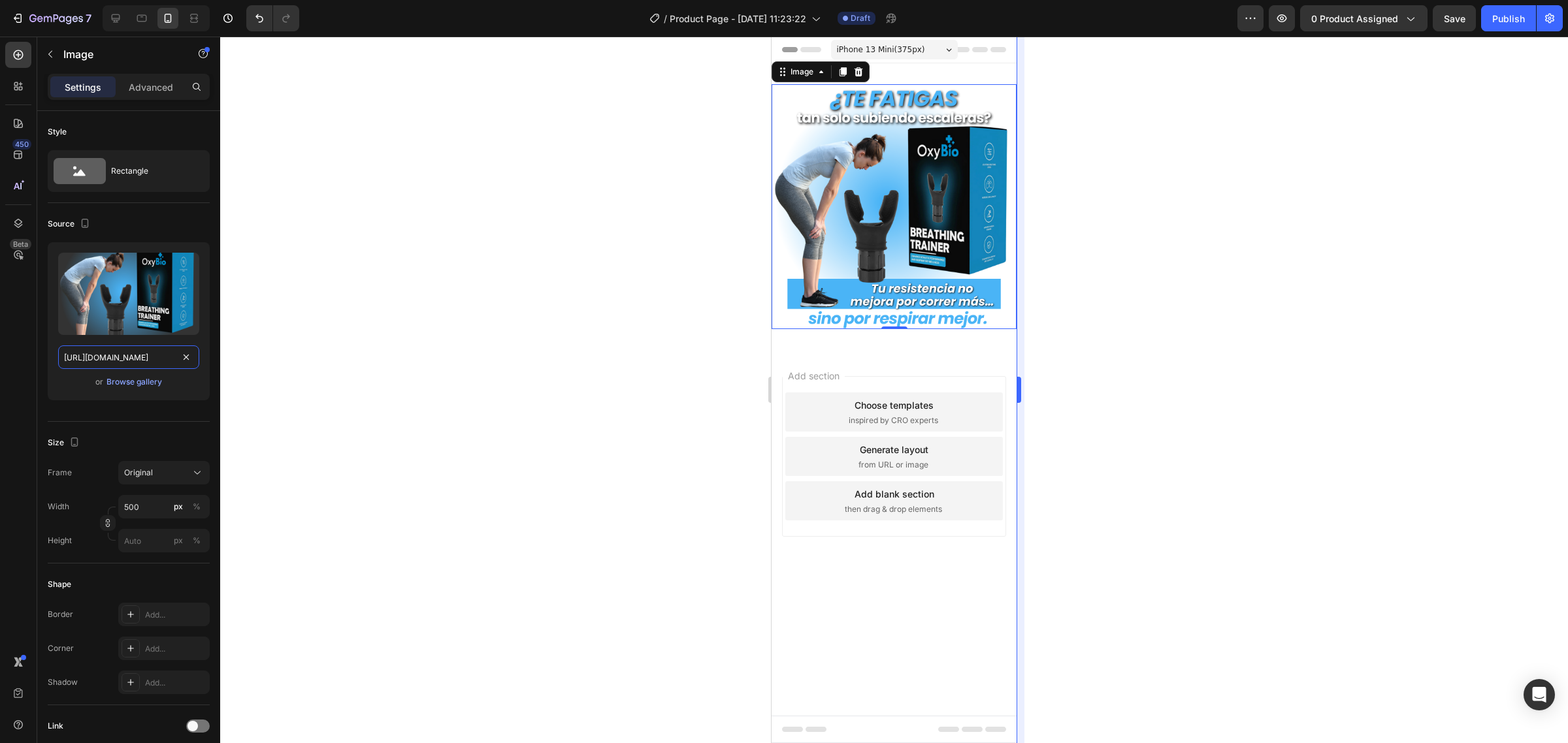
type input "https://img.funnelish.com/15760/769457/1743541786-entrenador%20respirar.png"
click at [838, 69] on icon at bounding box center [843, 71] width 11 height 11
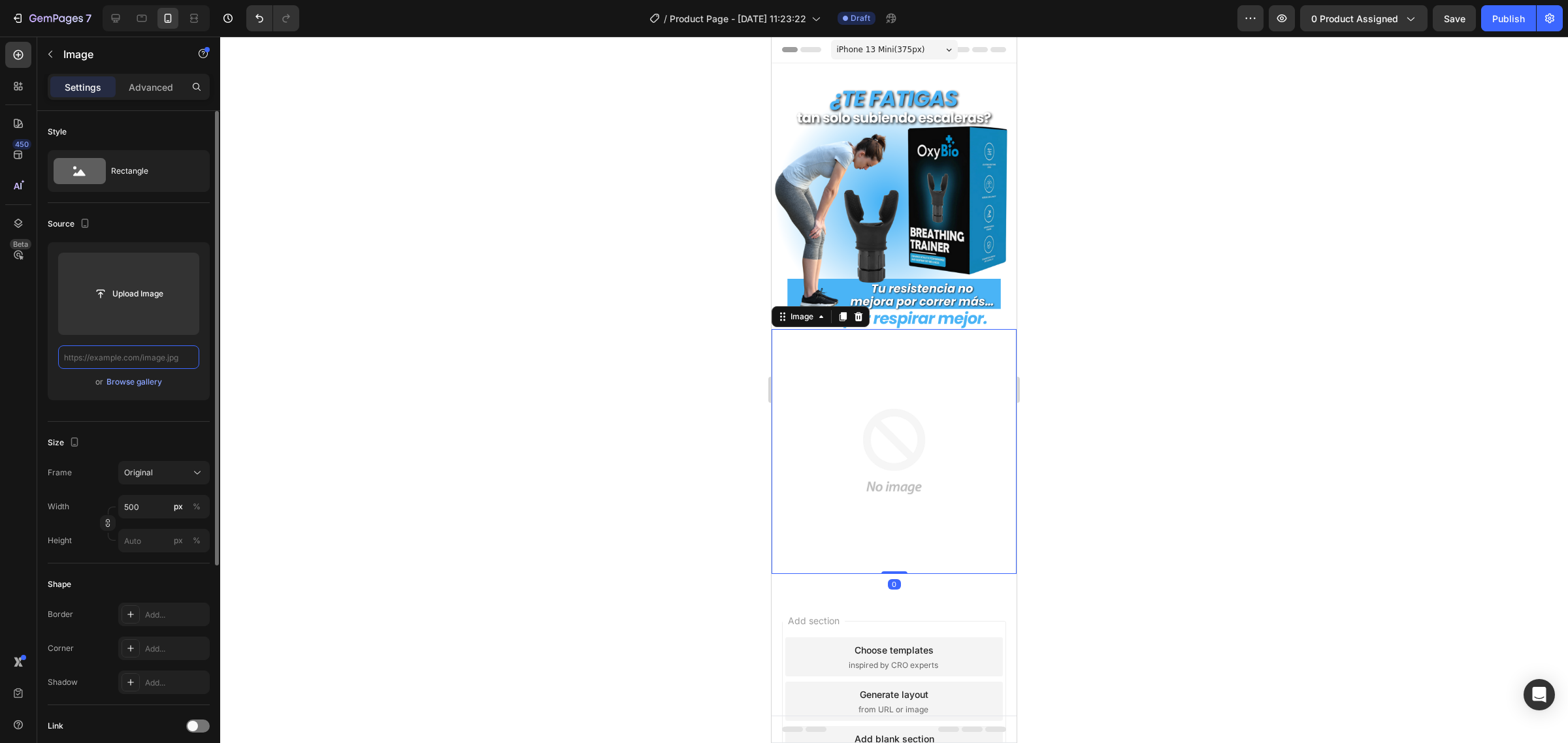
paste input "https://img.funnelish.com/15760/769457/1743483214-entrenador%20respirar.png"
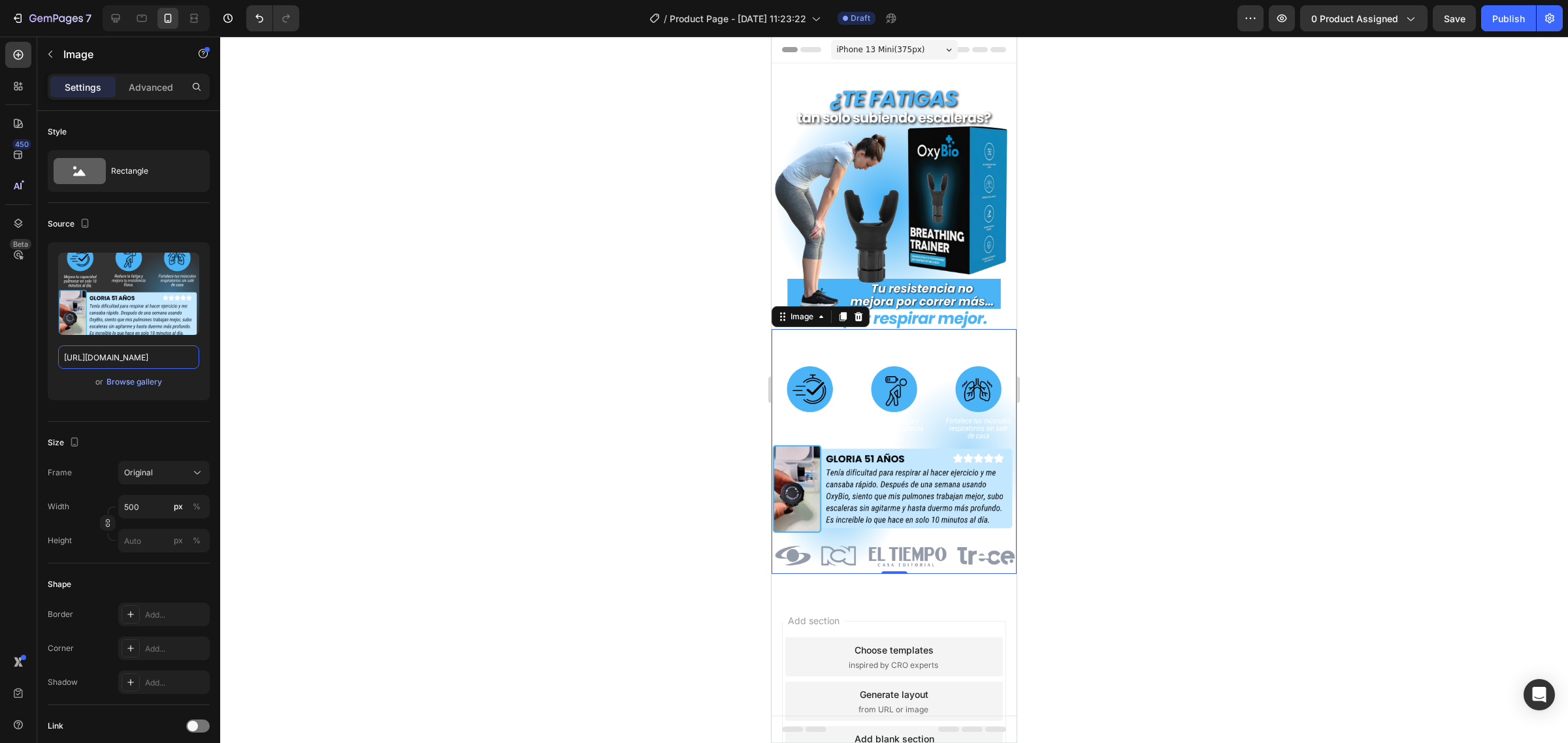
type input "https://img.funnelish.com/15760/769457/1743483214-entrenador%20respirar.png"
click at [859, 312] on div "Image" at bounding box center [820, 316] width 98 height 21
click at [857, 312] on icon at bounding box center [859, 316] width 8 height 9
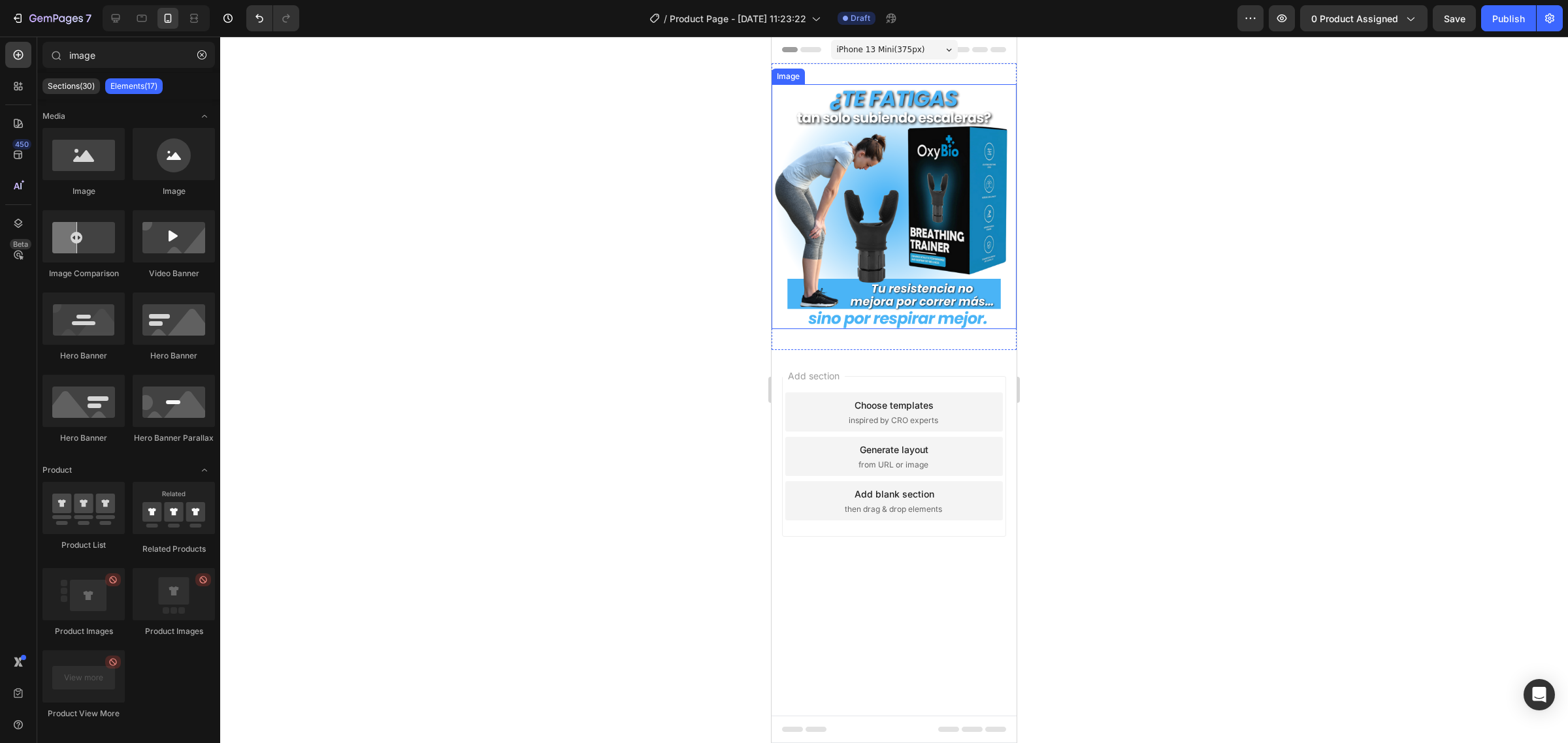
click at [863, 187] on img at bounding box center [894, 207] width 245 height 245
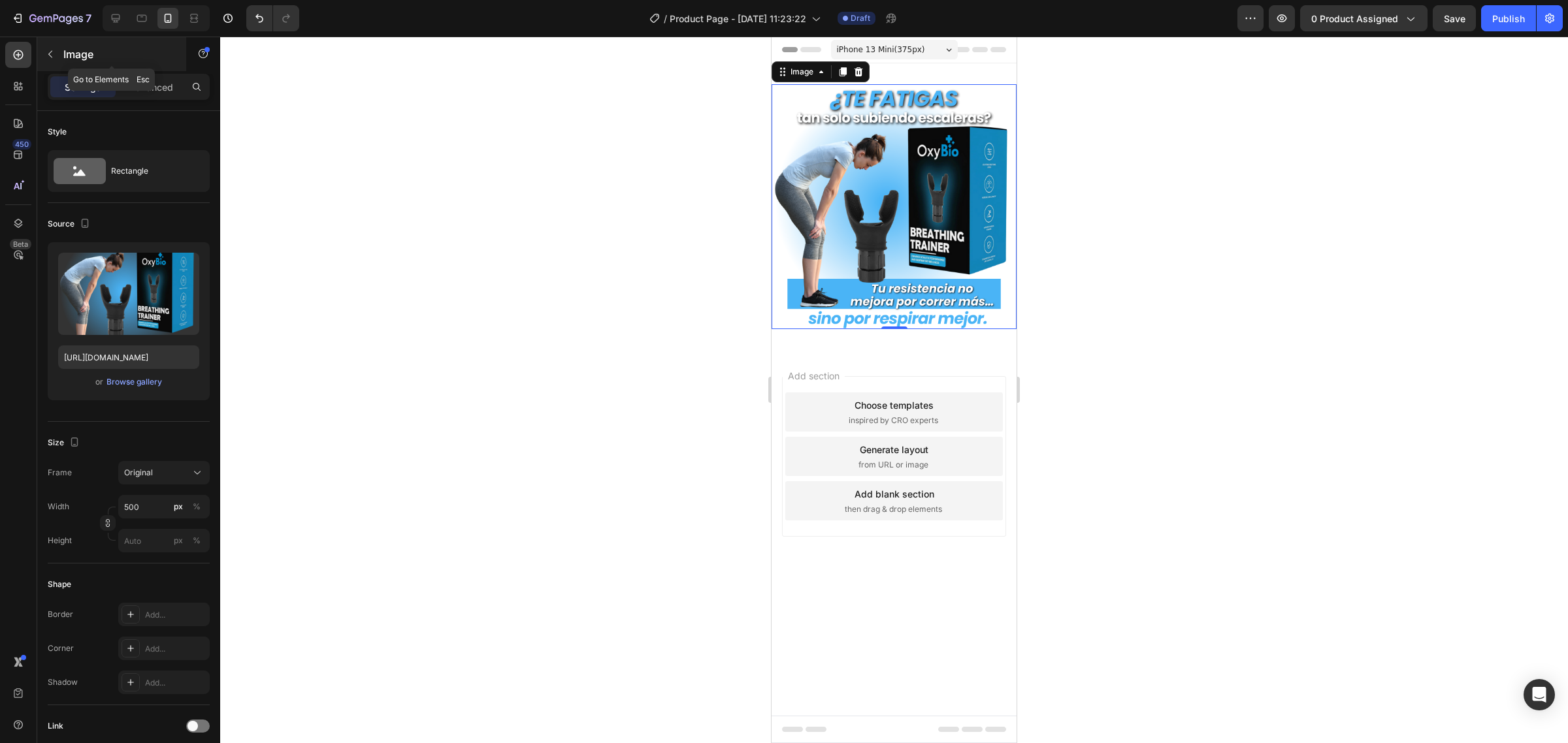
click at [70, 67] on div "Image" at bounding box center [112, 54] width 149 height 34
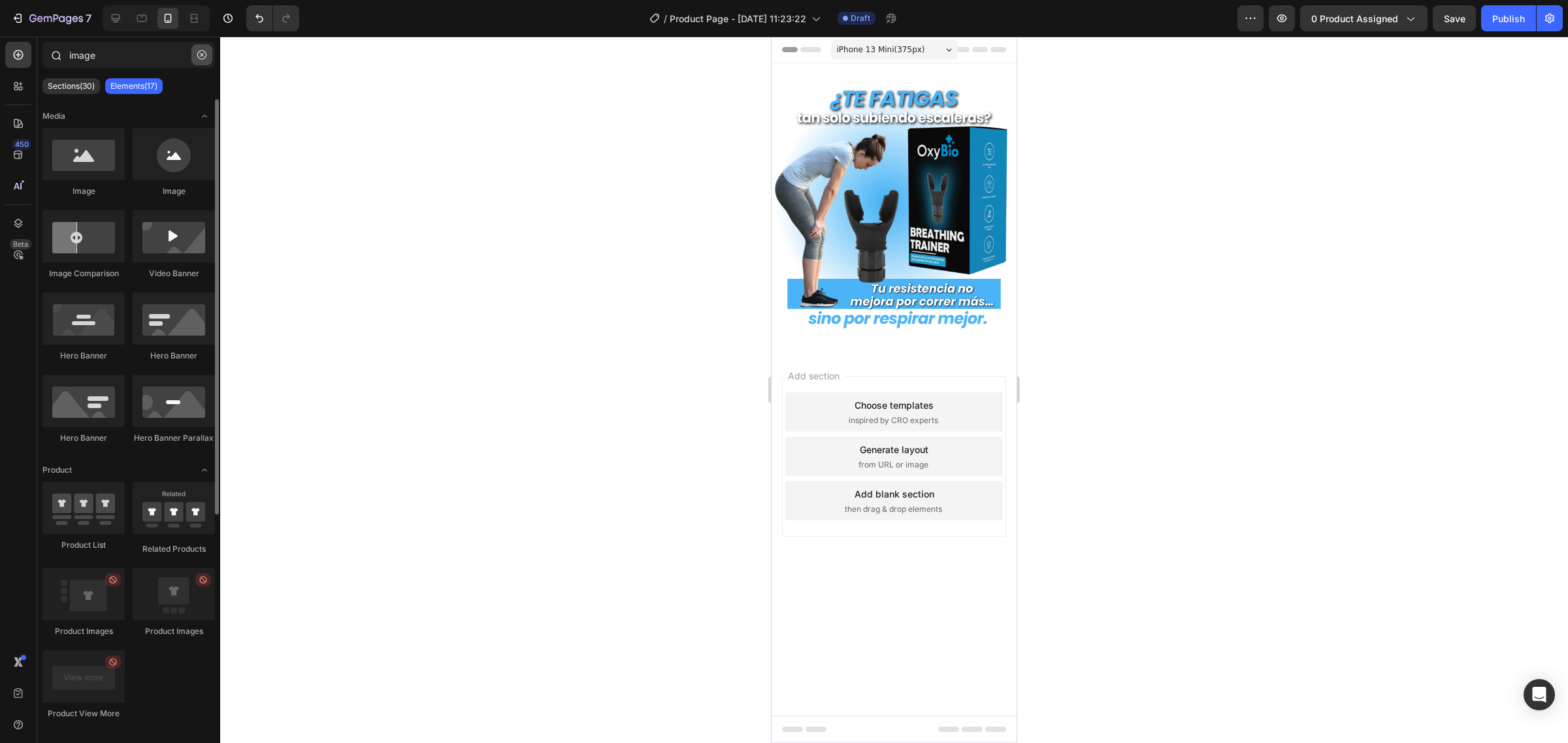
click at [198, 46] on button "button" at bounding box center [201, 55] width 21 height 21
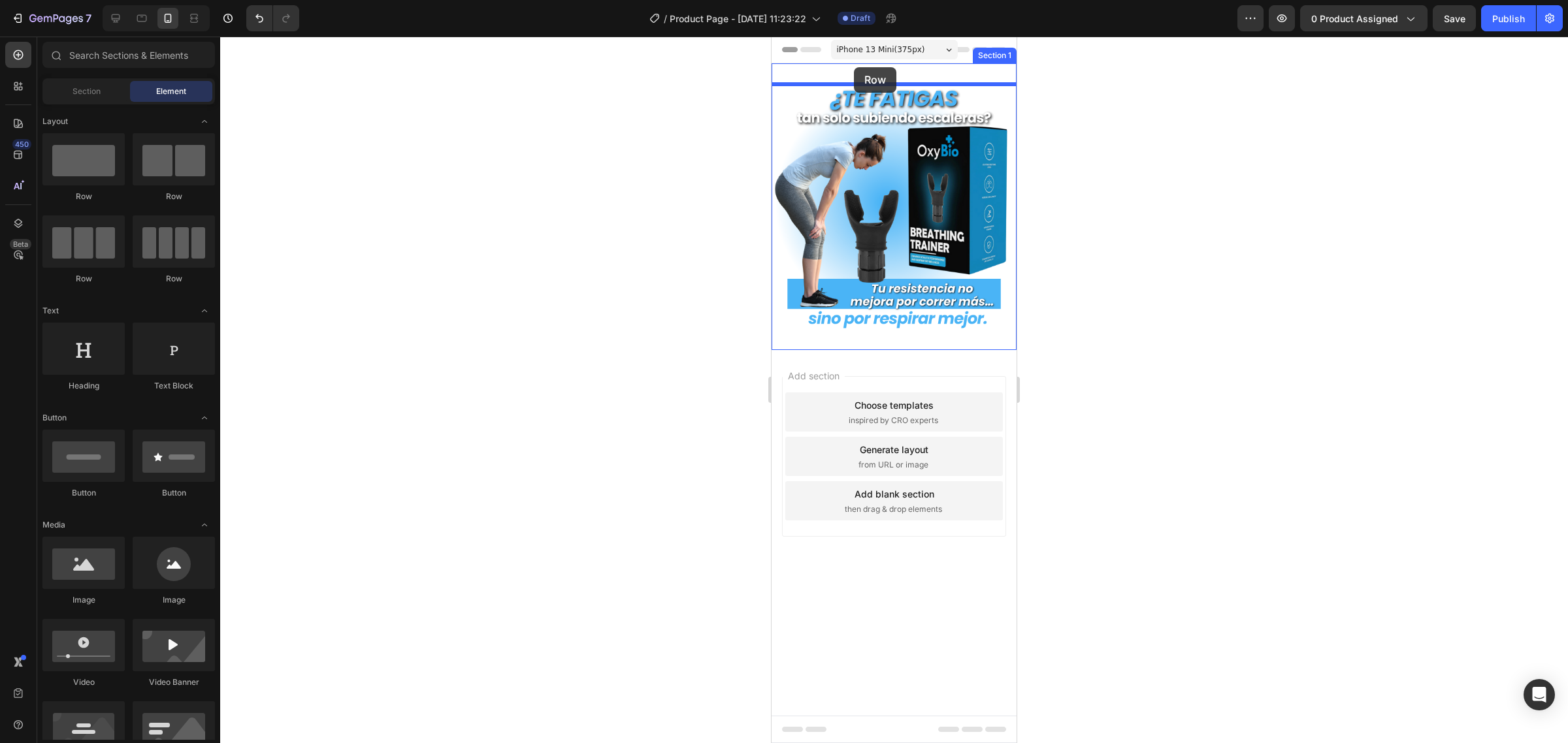
drag, startPoint x: 881, startPoint y: 194, endPoint x: 854, endPoint y: 67, distance: 129.8
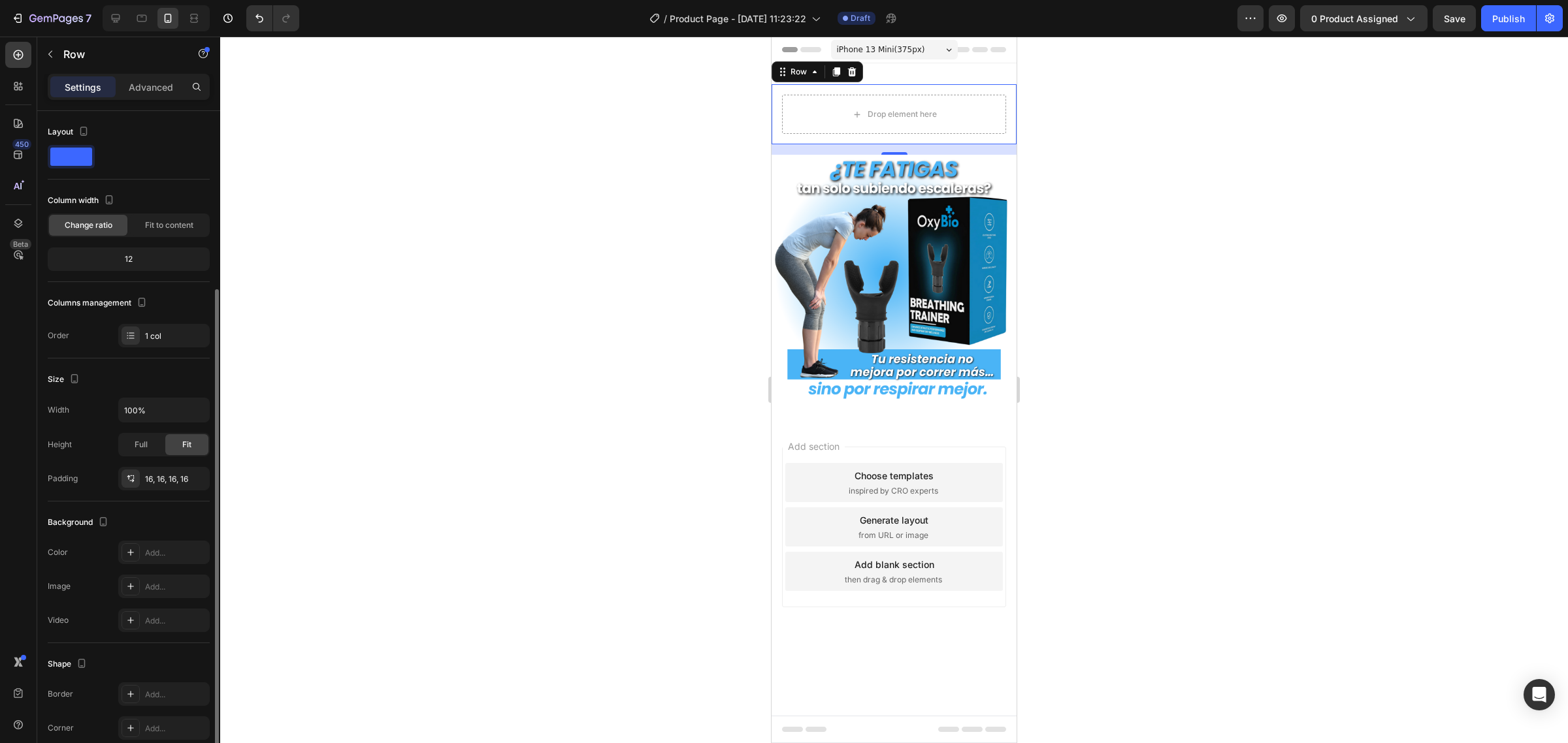
scroll to position [94, 0]
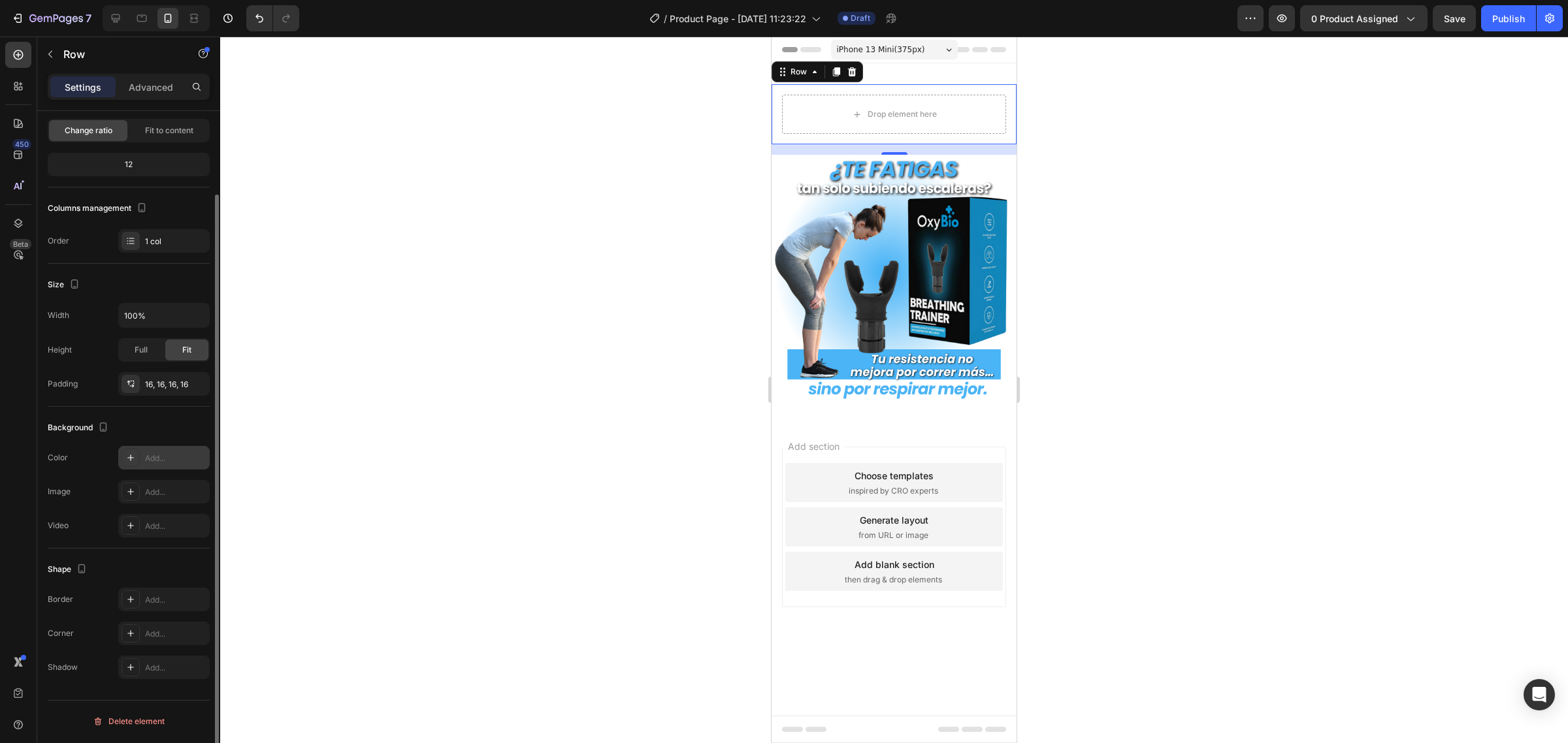
click at [141, 465] on div "Add..." at bounding box center [164, 458] width 91 height 23
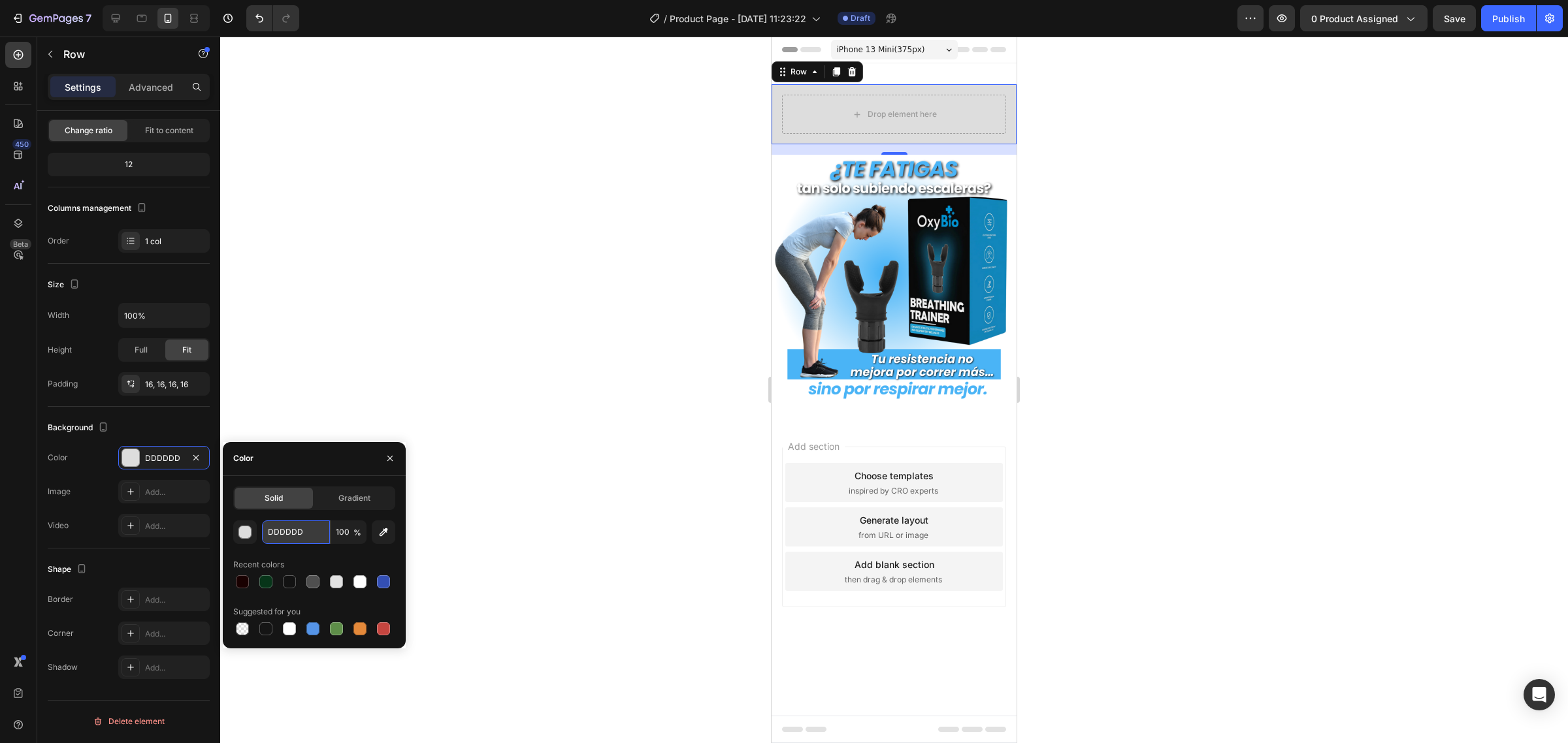
click at [285, 530] on input "DDDDDD" at bounding box center [296, 532] width 68 height 23
paste input "#000000"
type input "#000000"
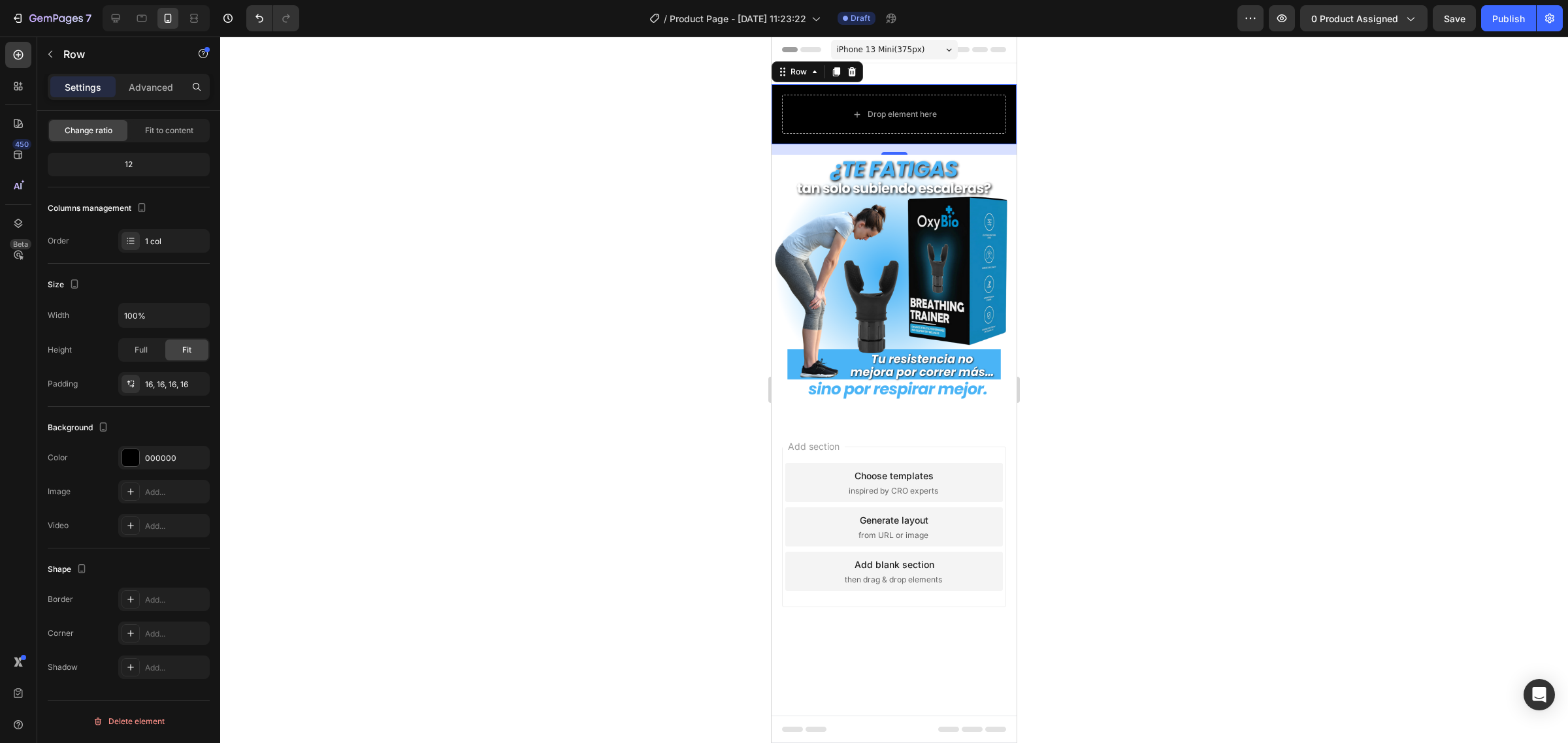
click at [400, 281] on div at bounding box center [894, 390] width 1348 height 707
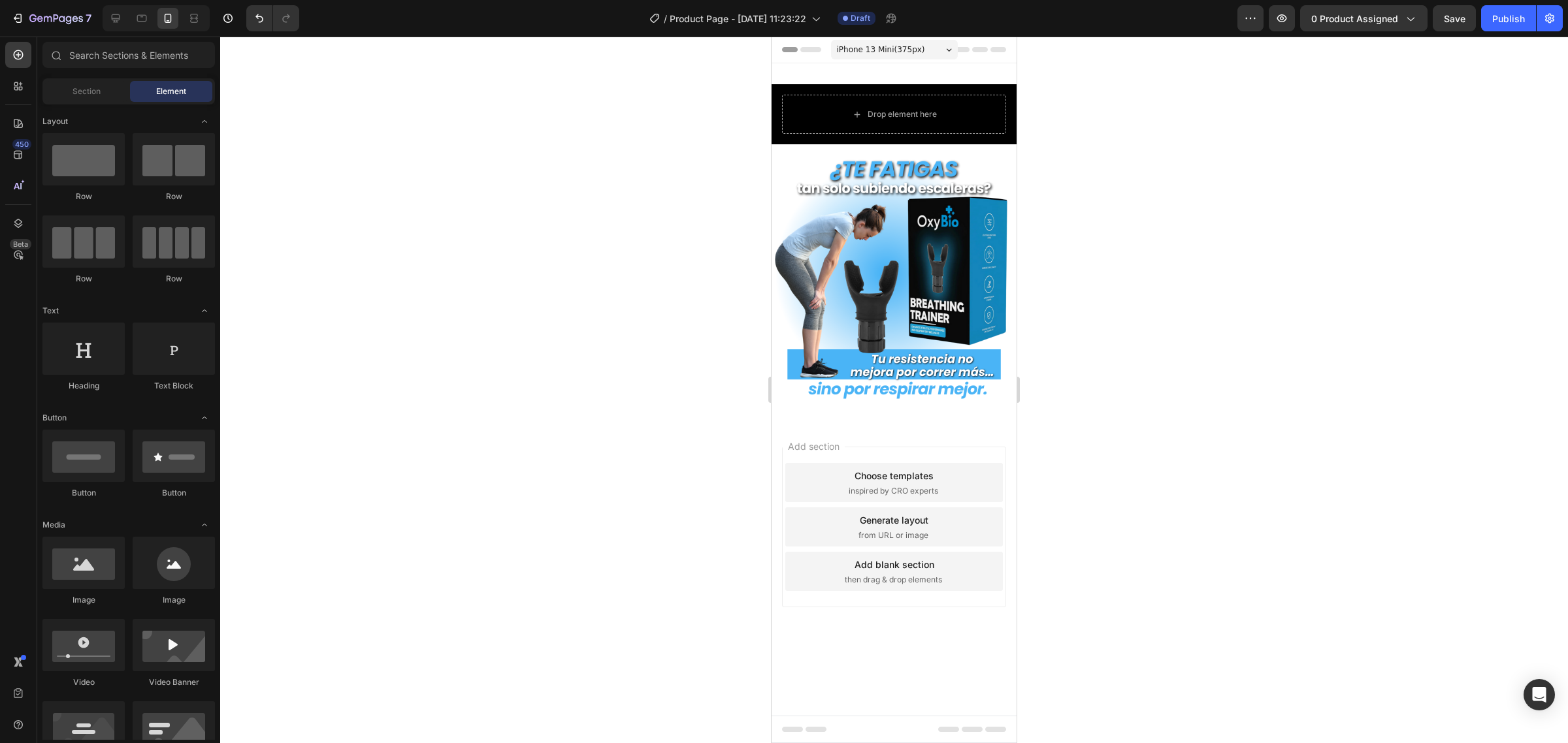
click at [788, 235] on img at bounding box center [894, 277] width 245 height 245
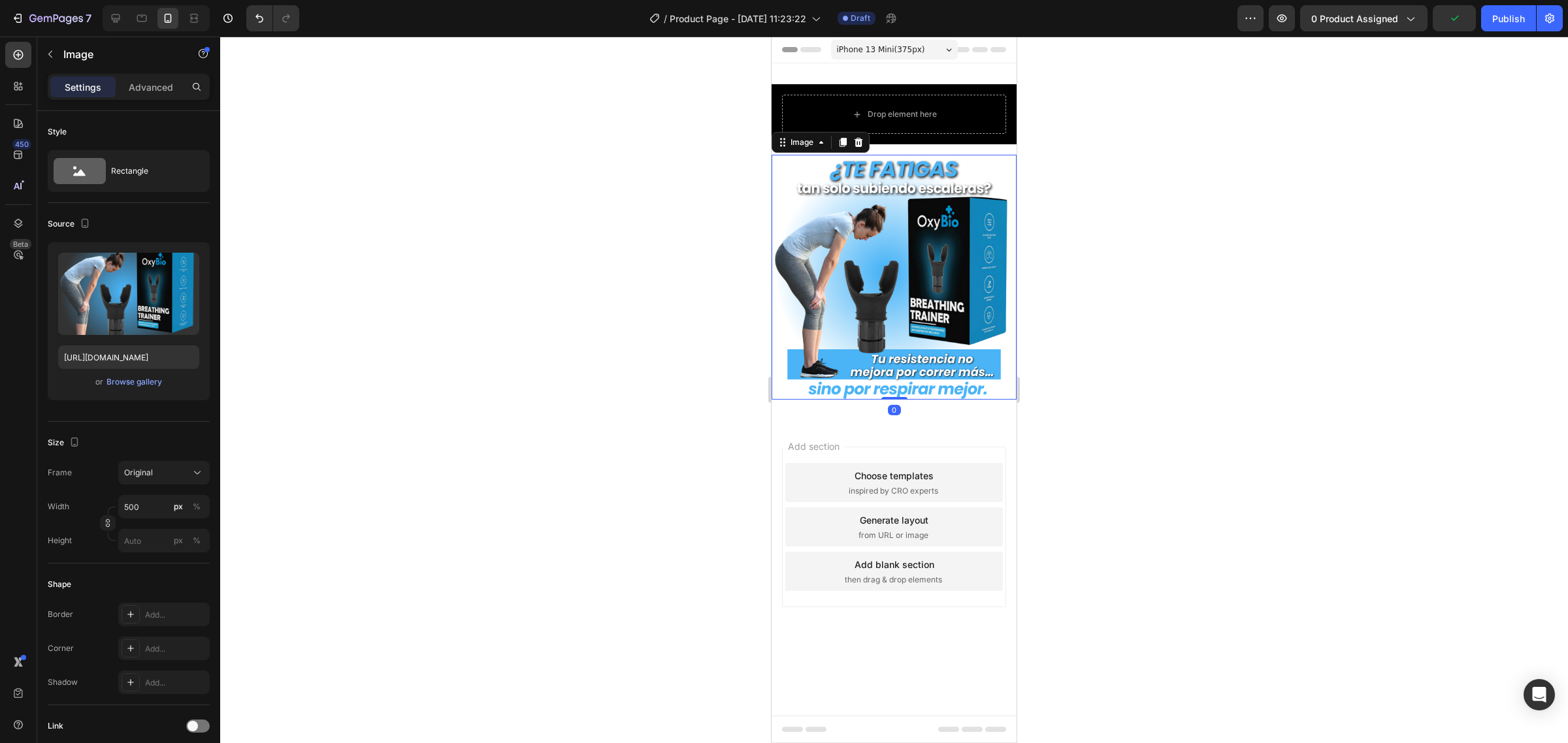
click at [830, 217] on img at bounding box center [894, 277] width 245 height 245
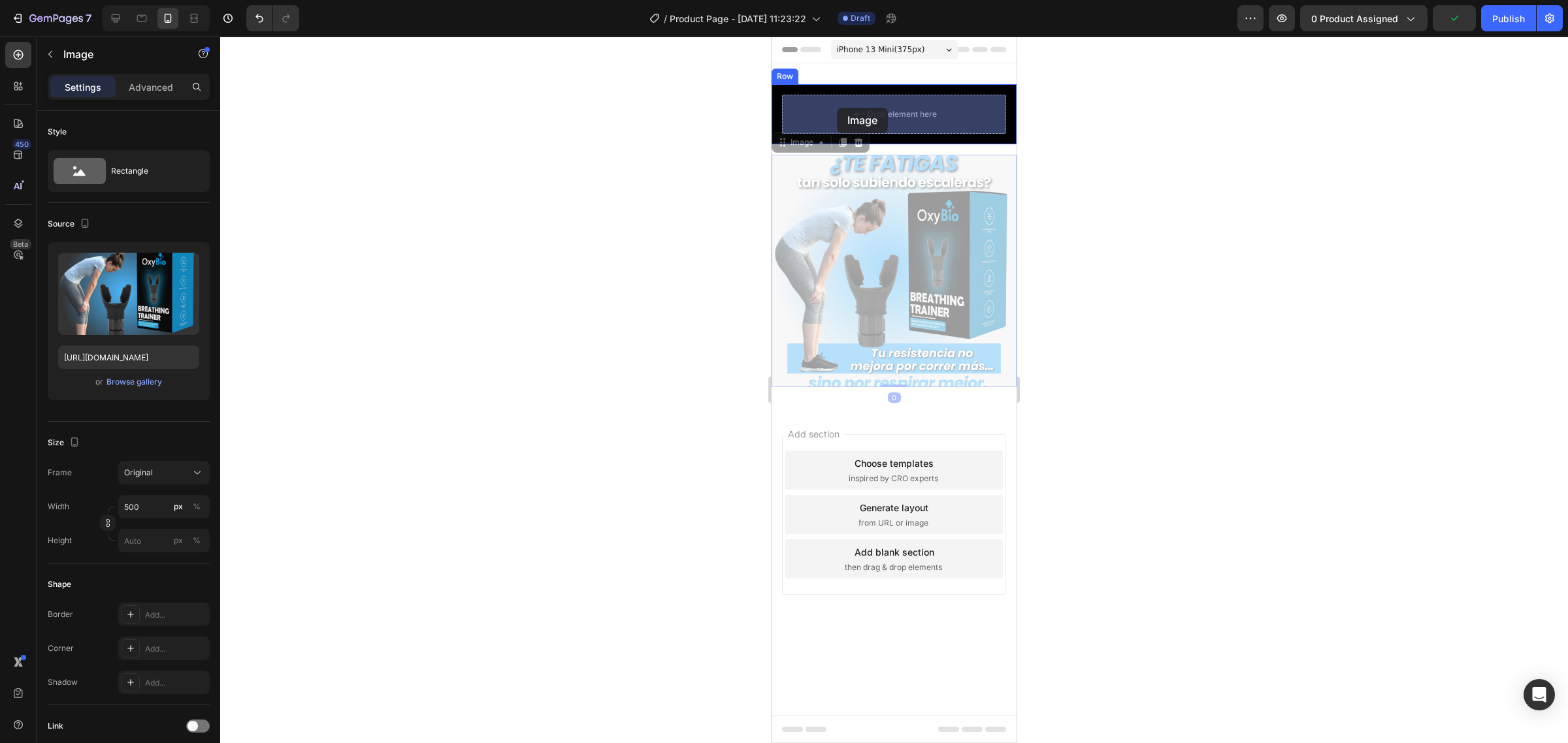
drag, startPoint x: 795, startPoint y: 137, endPoint x: 837, endPoint y: 108, distance: 51.0
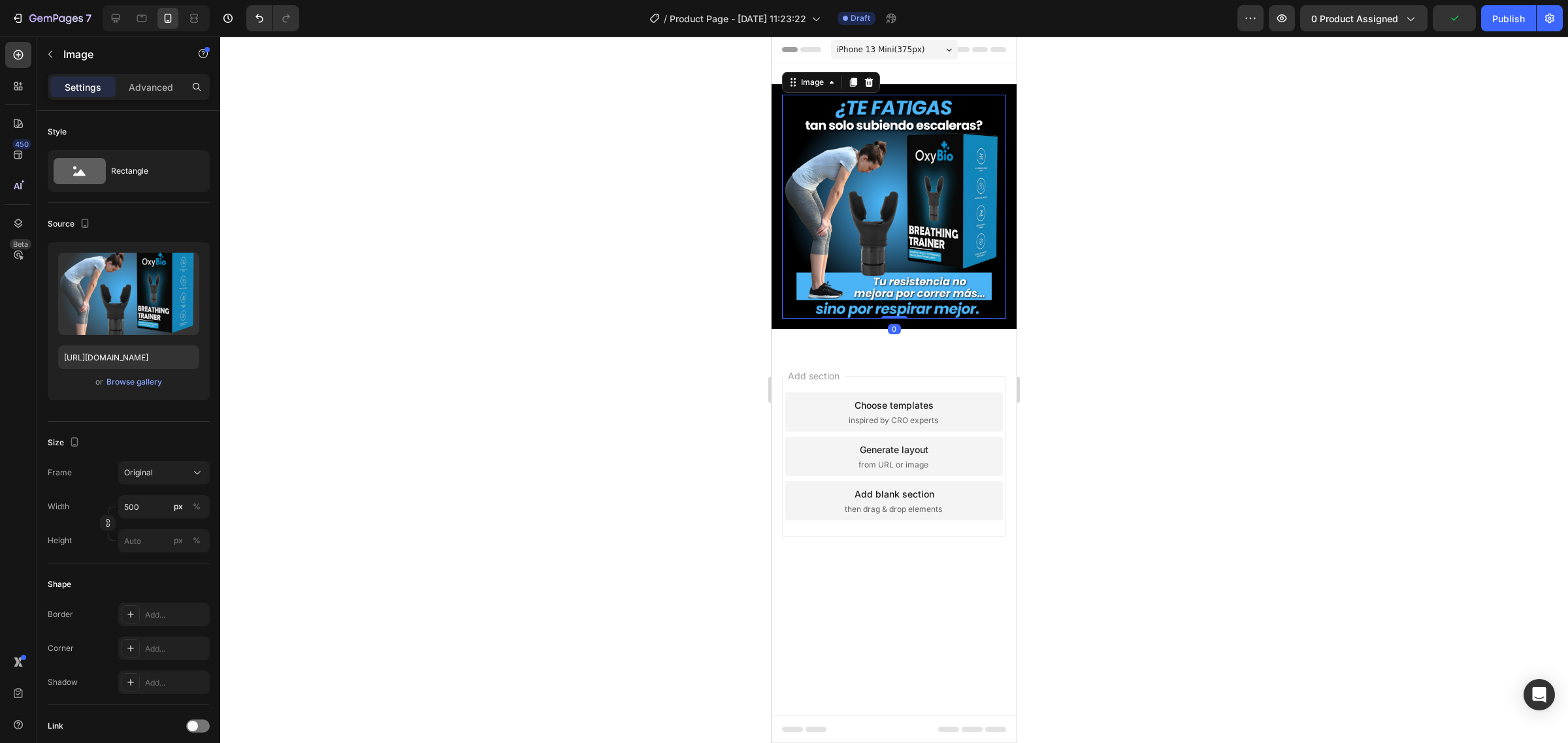
drag, startPoint x: 1089, startPoint y: 142, endPoint x: 1063, endPoint y: 496, distance: 355.0
click at [1089, 144] on div at bounding box center [894, 390] width 1348 height 707
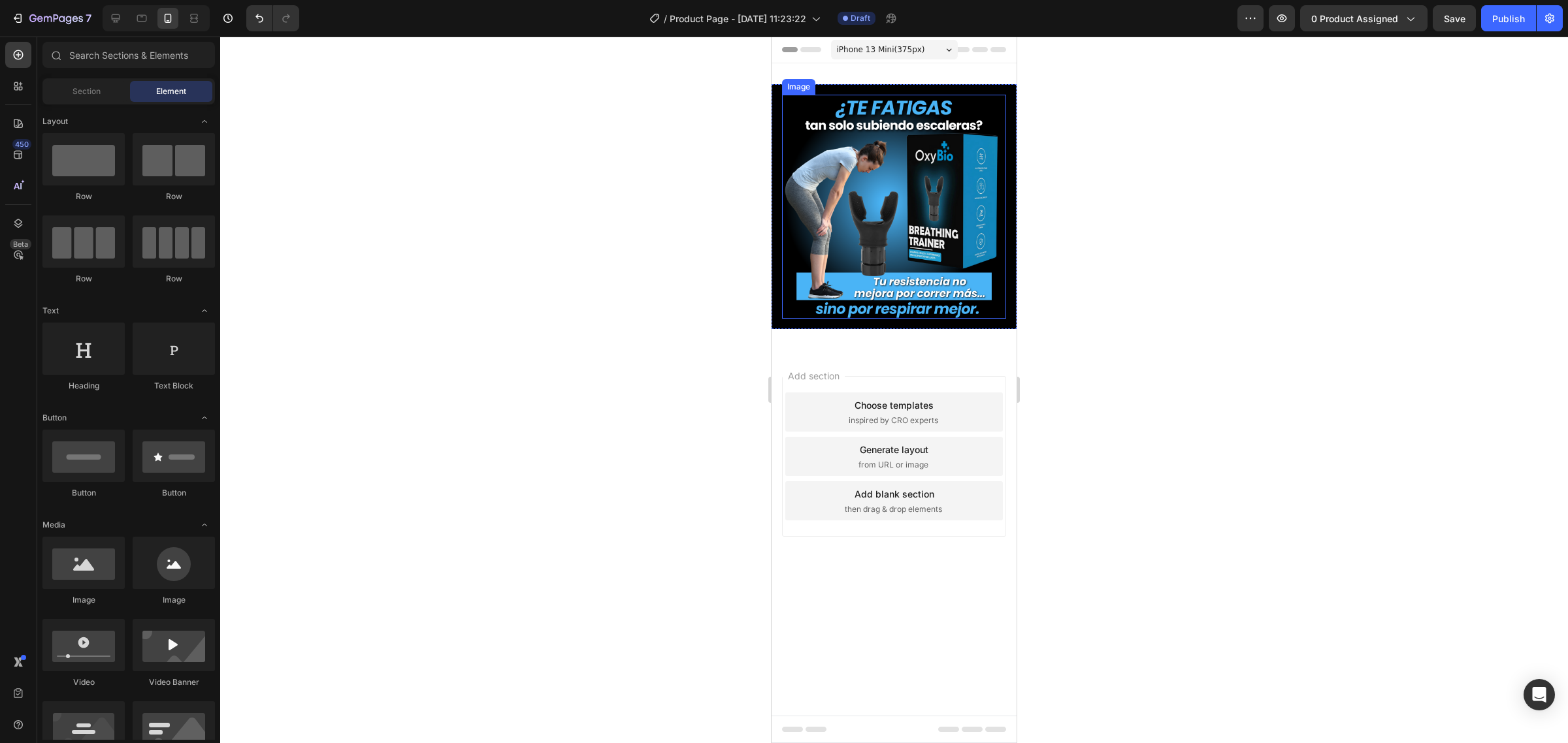
click at [869, 235] on img at bounding box center [894, 206] width 224 height 224
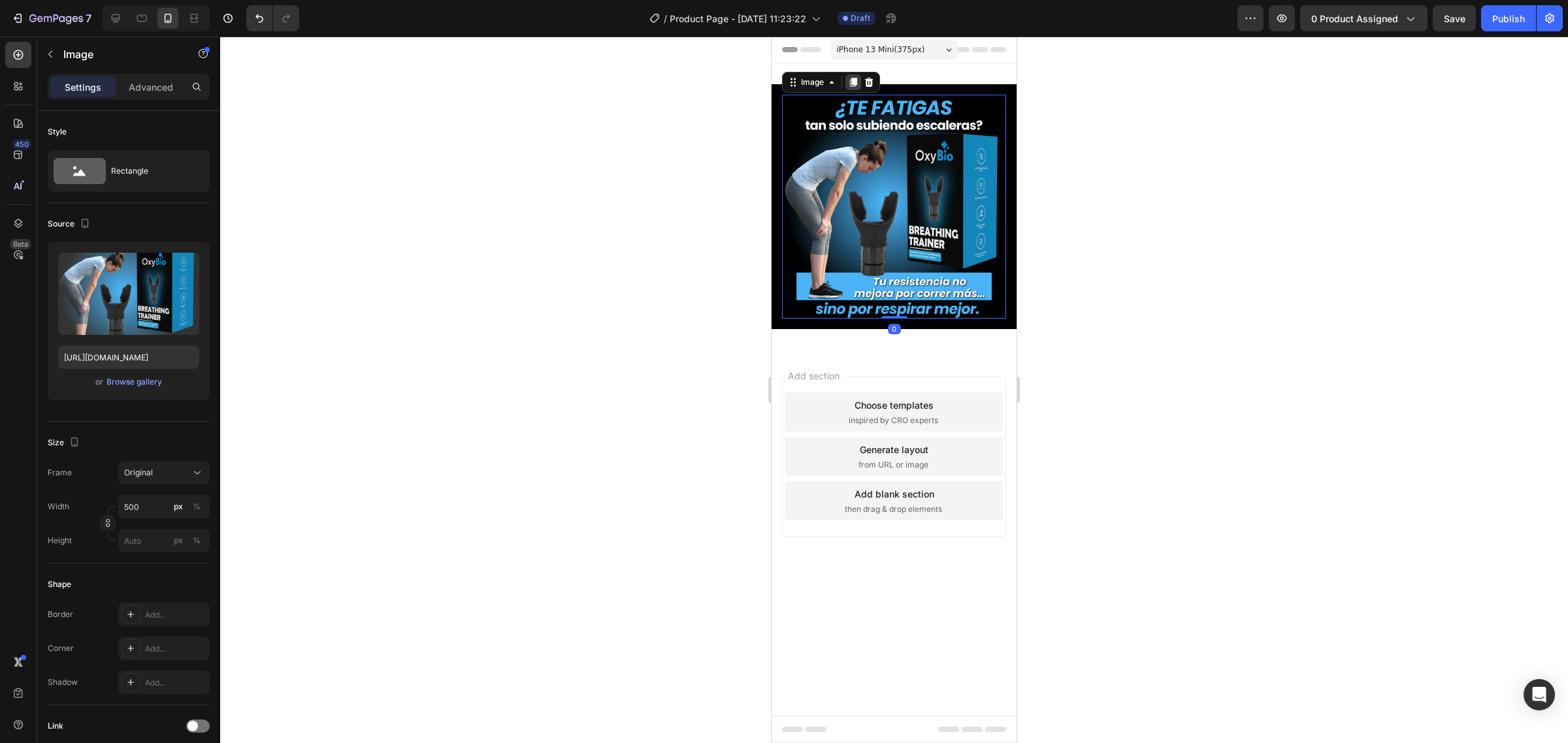
click at [851, 85] on icon at bounding box center [853, 82] width 11 height 11
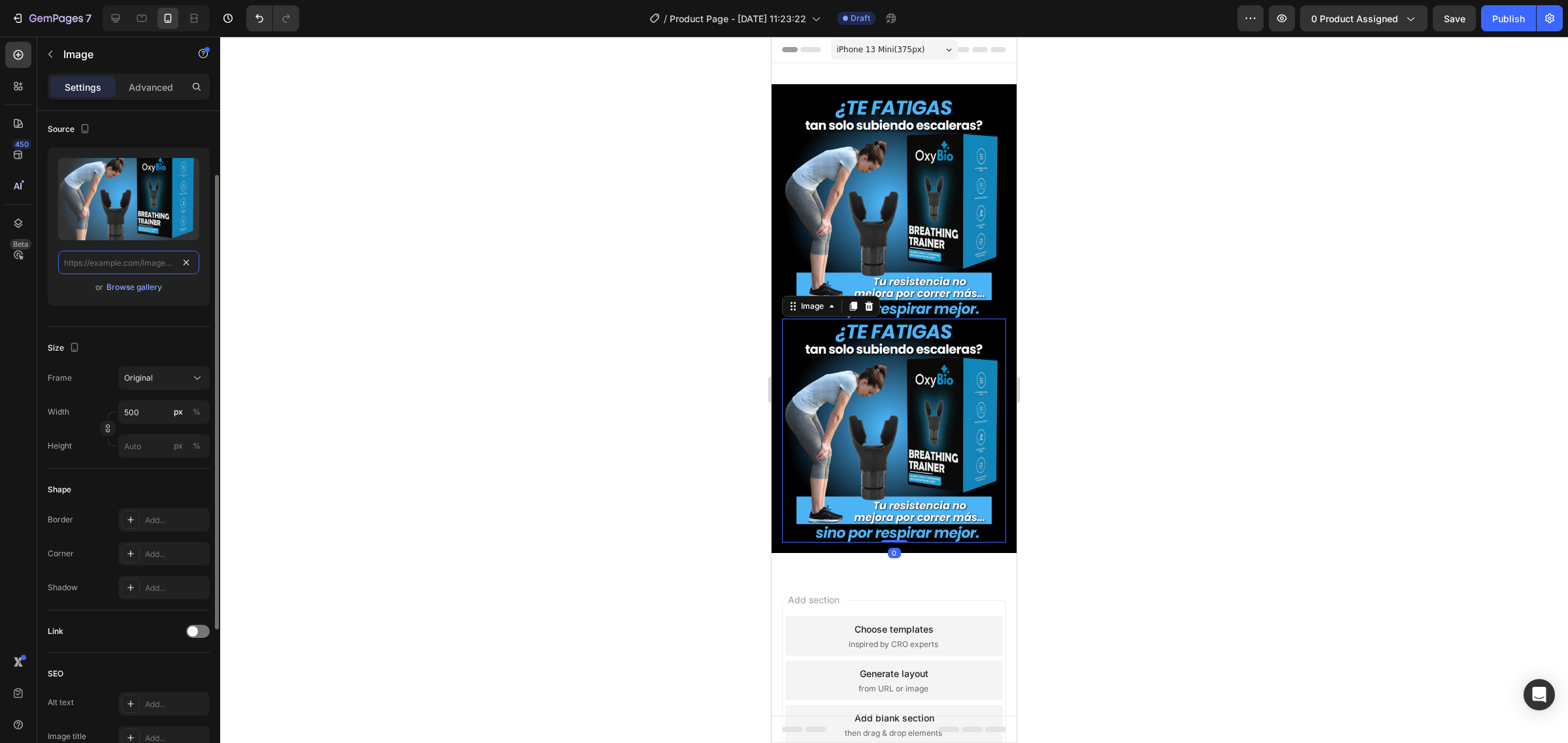
scroll to position [0, 0]
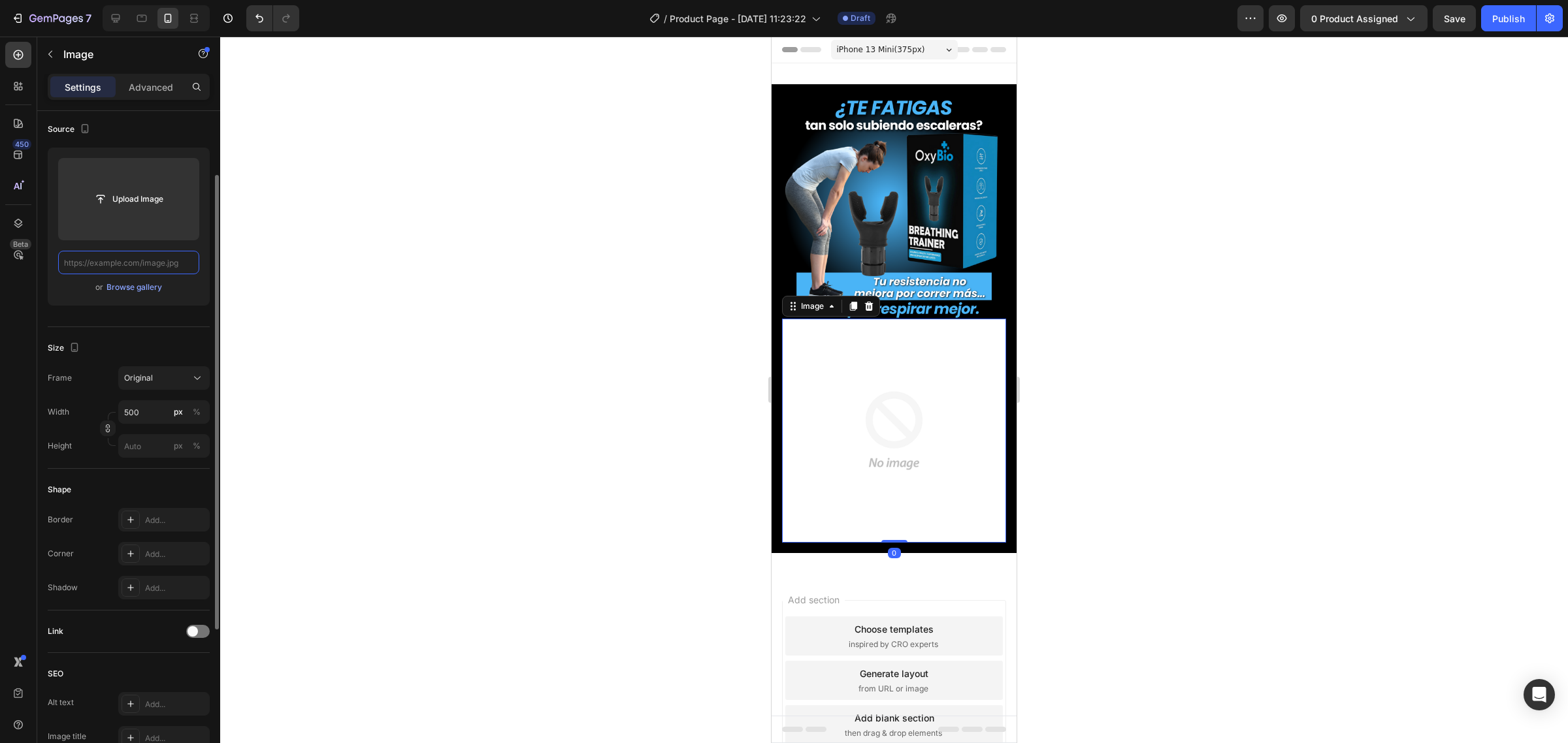
paste input "https://img.funnelish.com/15760/769457/1743483214-entrenador%20respirar.png"
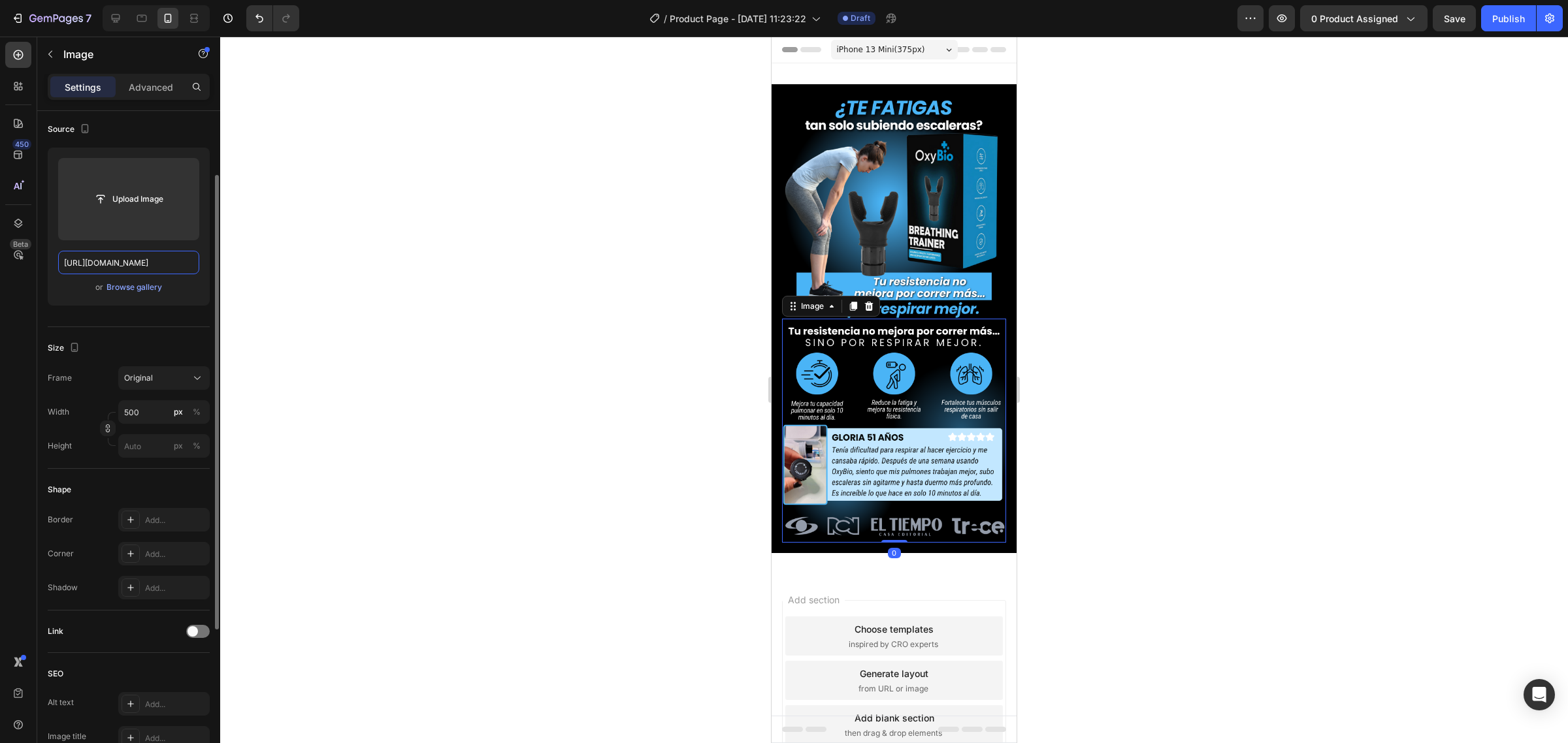
scroll to position [0, 196]
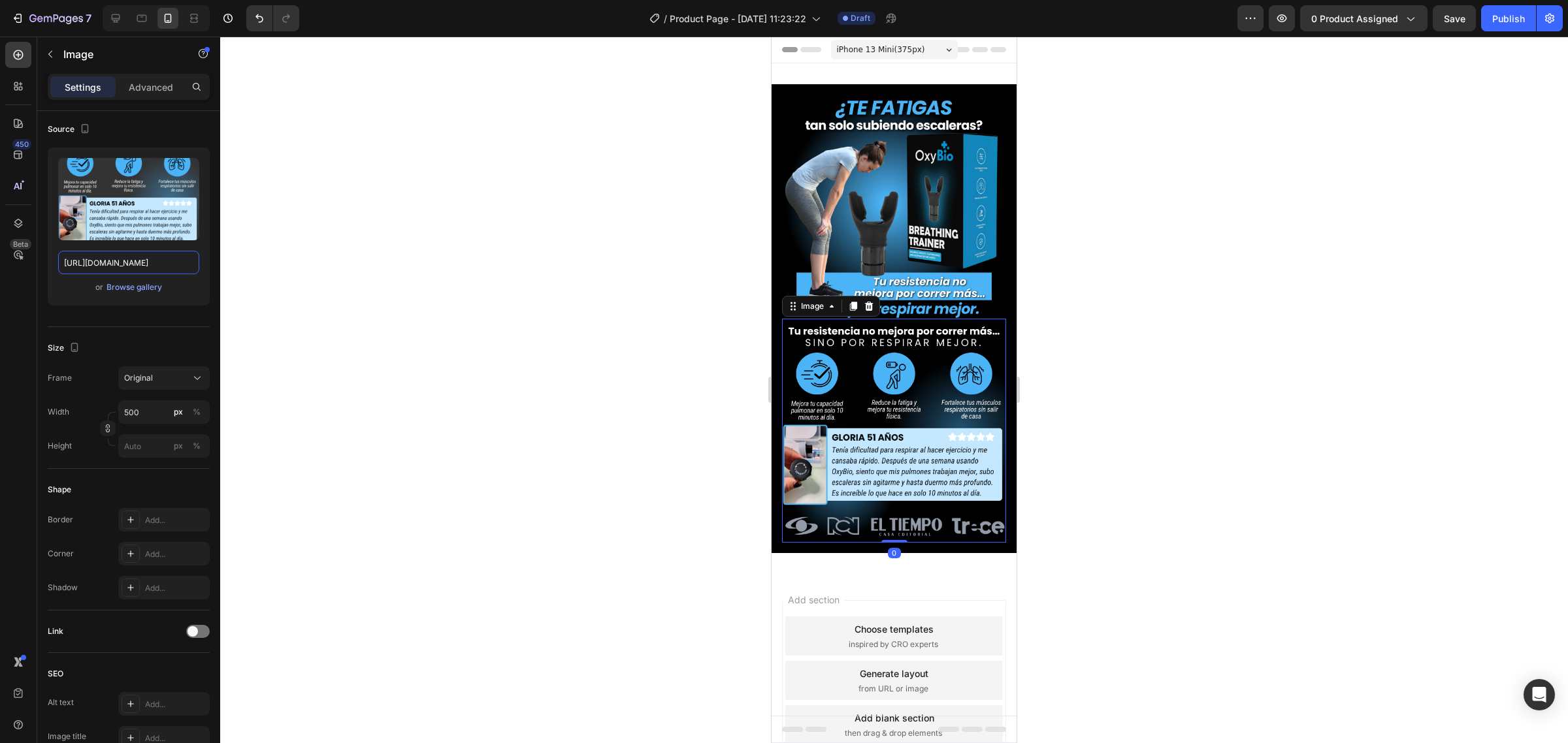
type input "https://img.funnelish.com/15760/769457/1743483214-entrenador%20respirar.png"
click at [367, 237] on div at bounding box center [894, 390] width 1348 height 707
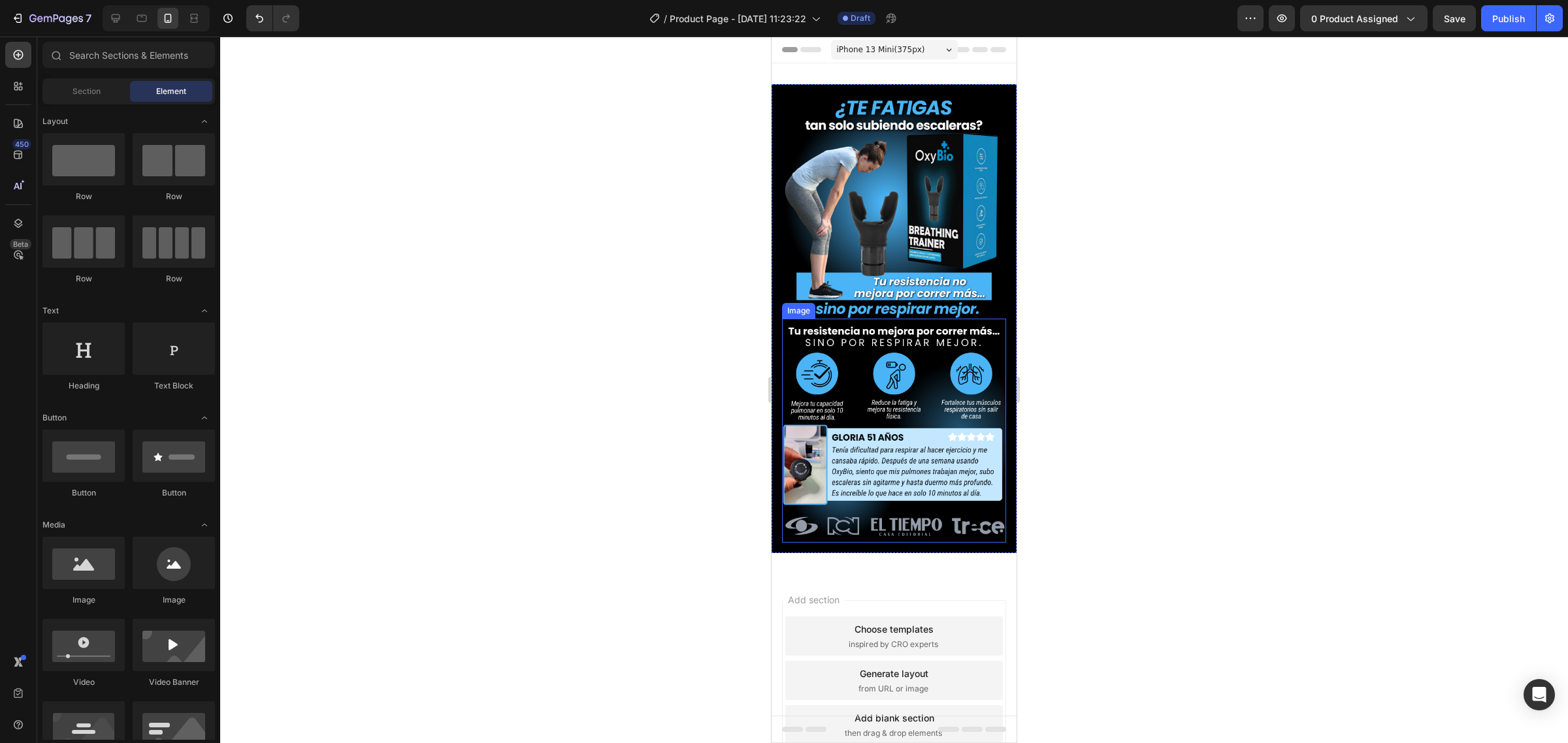
click at [918, 416] on img at bounding box center [894, 430] width 224 height 224
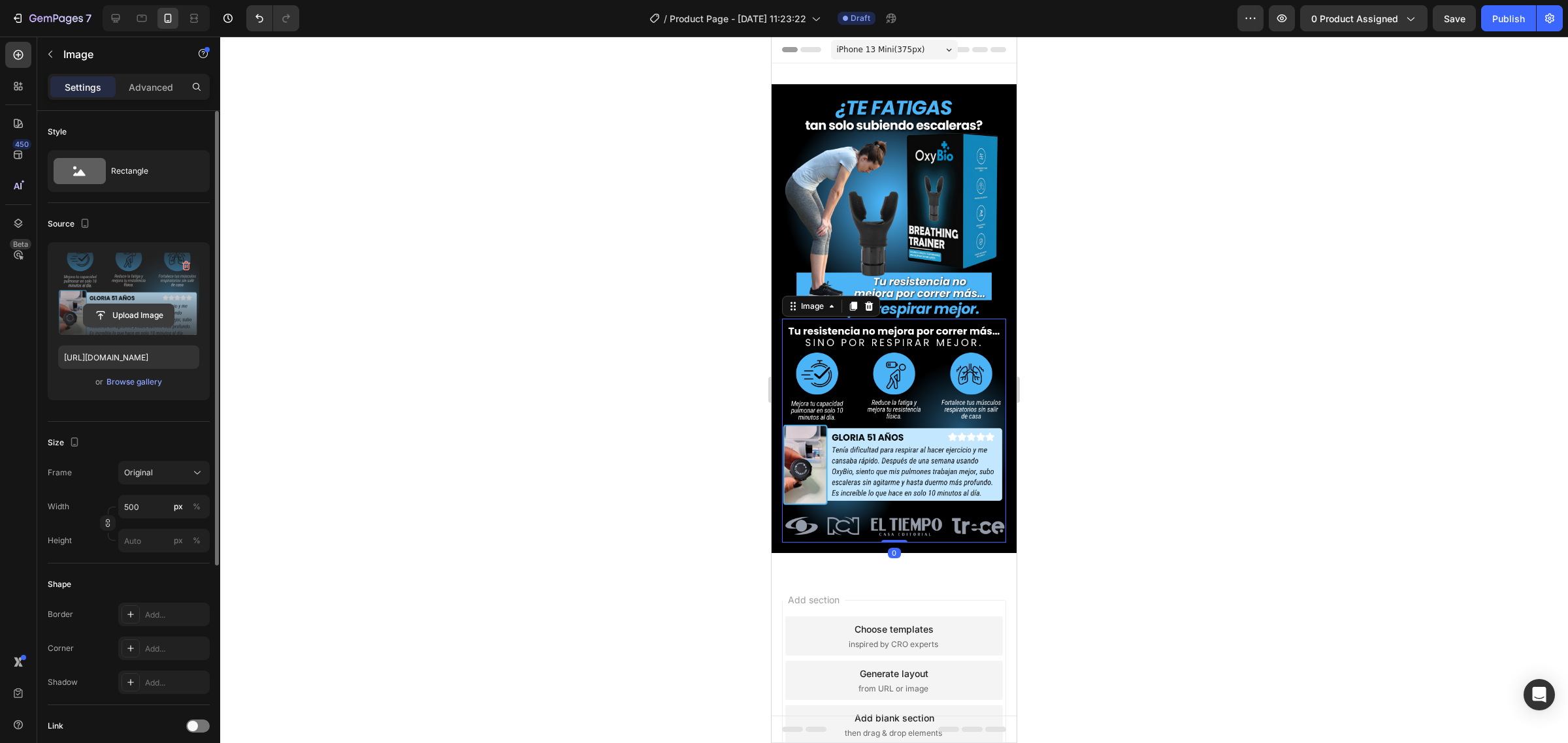
click at [103, 310] on input "file" at bounding box center [128, 315] width 90 height 22
type input "[URL][DOMAIN_NAME]"
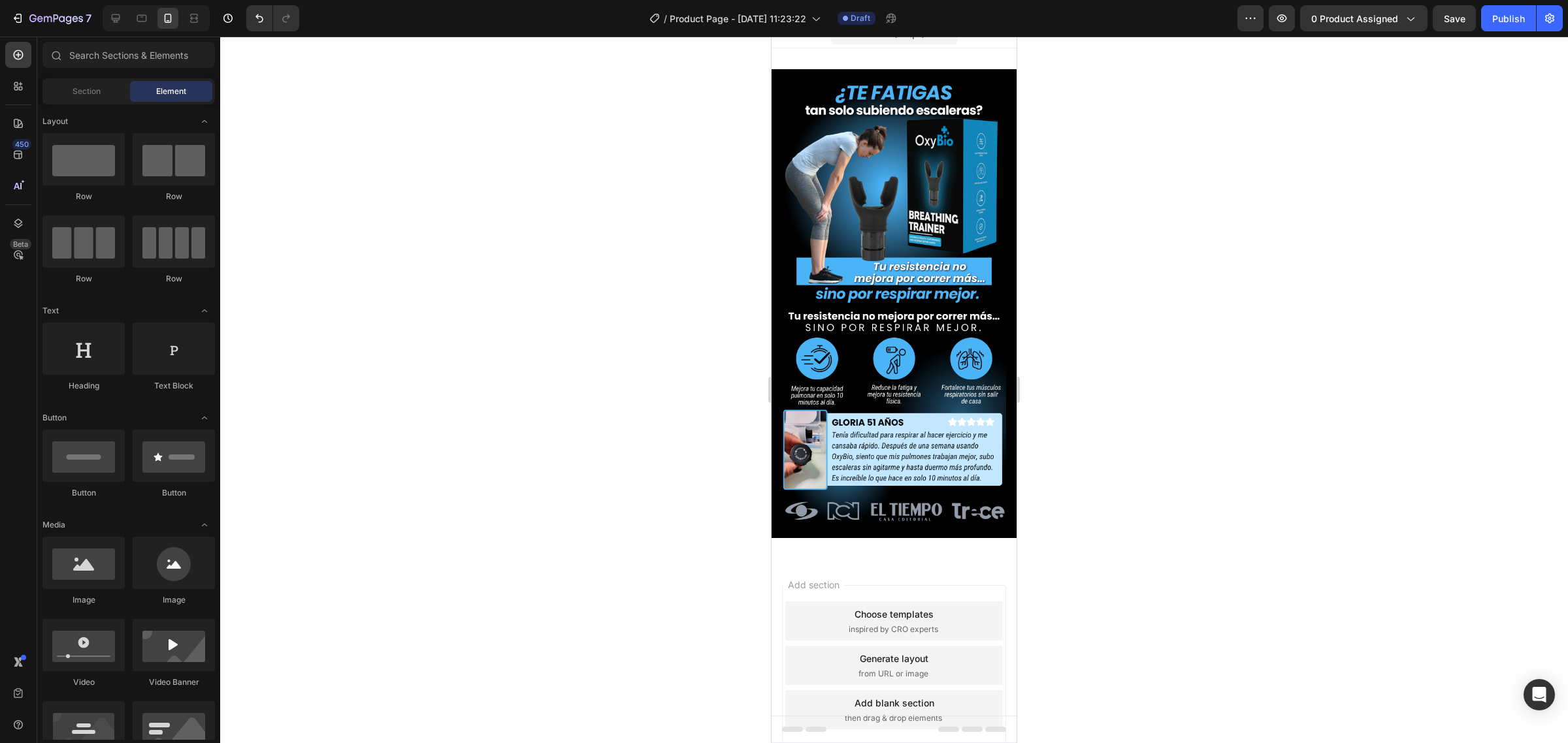
scroll to position [20, 0]
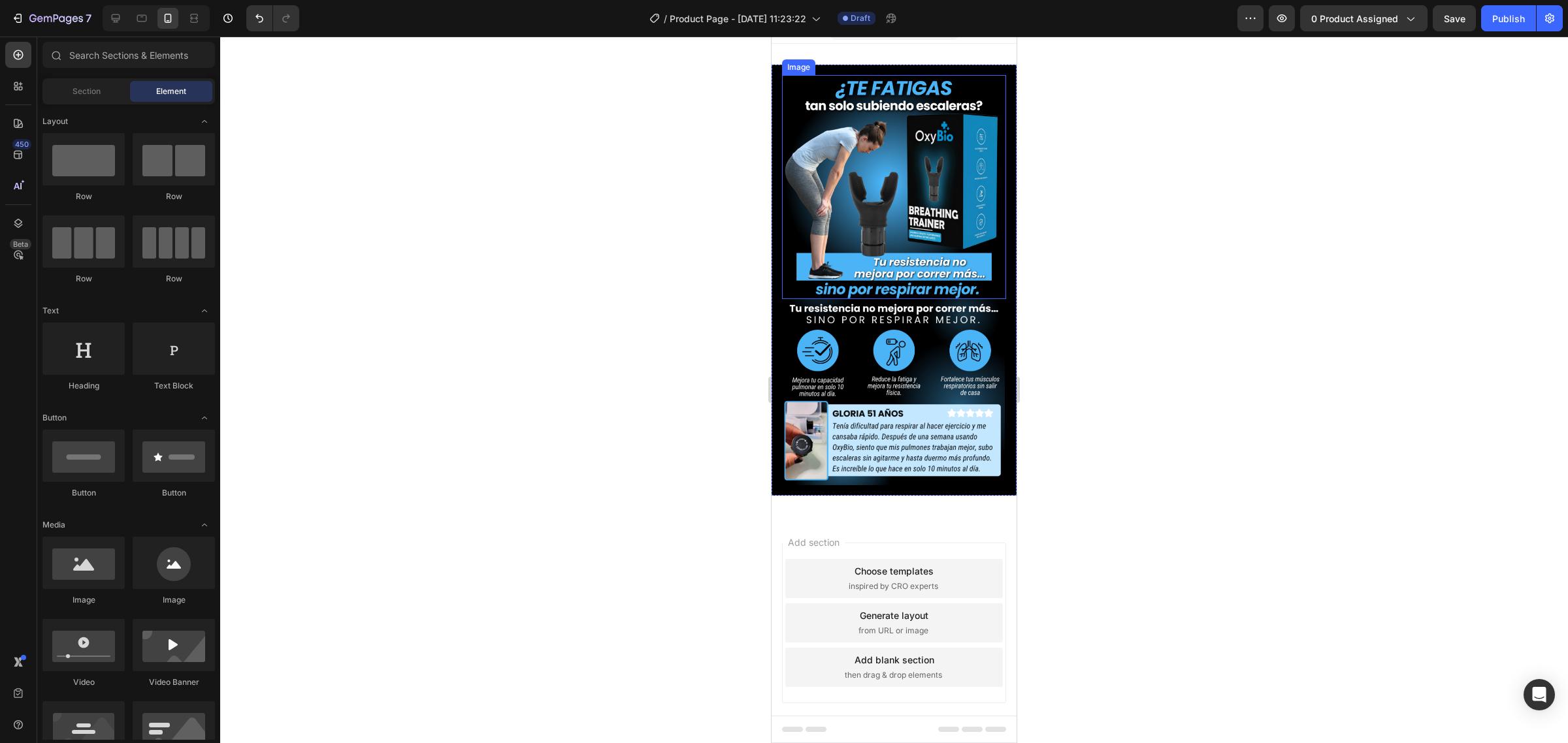
click at [869, 359] on img at bounding box center [894, 391] width 224 height 186
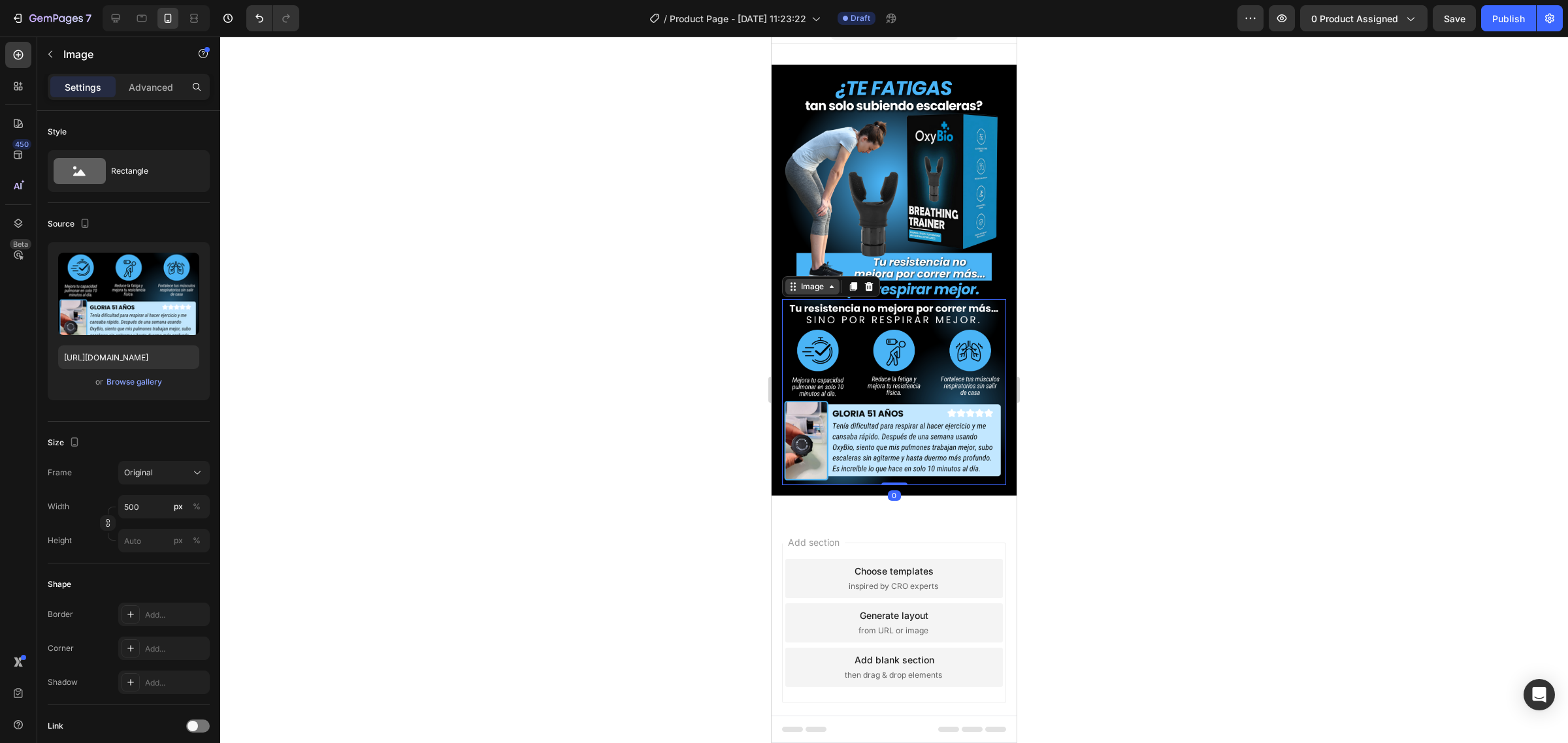
click at [853, 282] on icon at bounding box center [854, 286] width 7 height 9
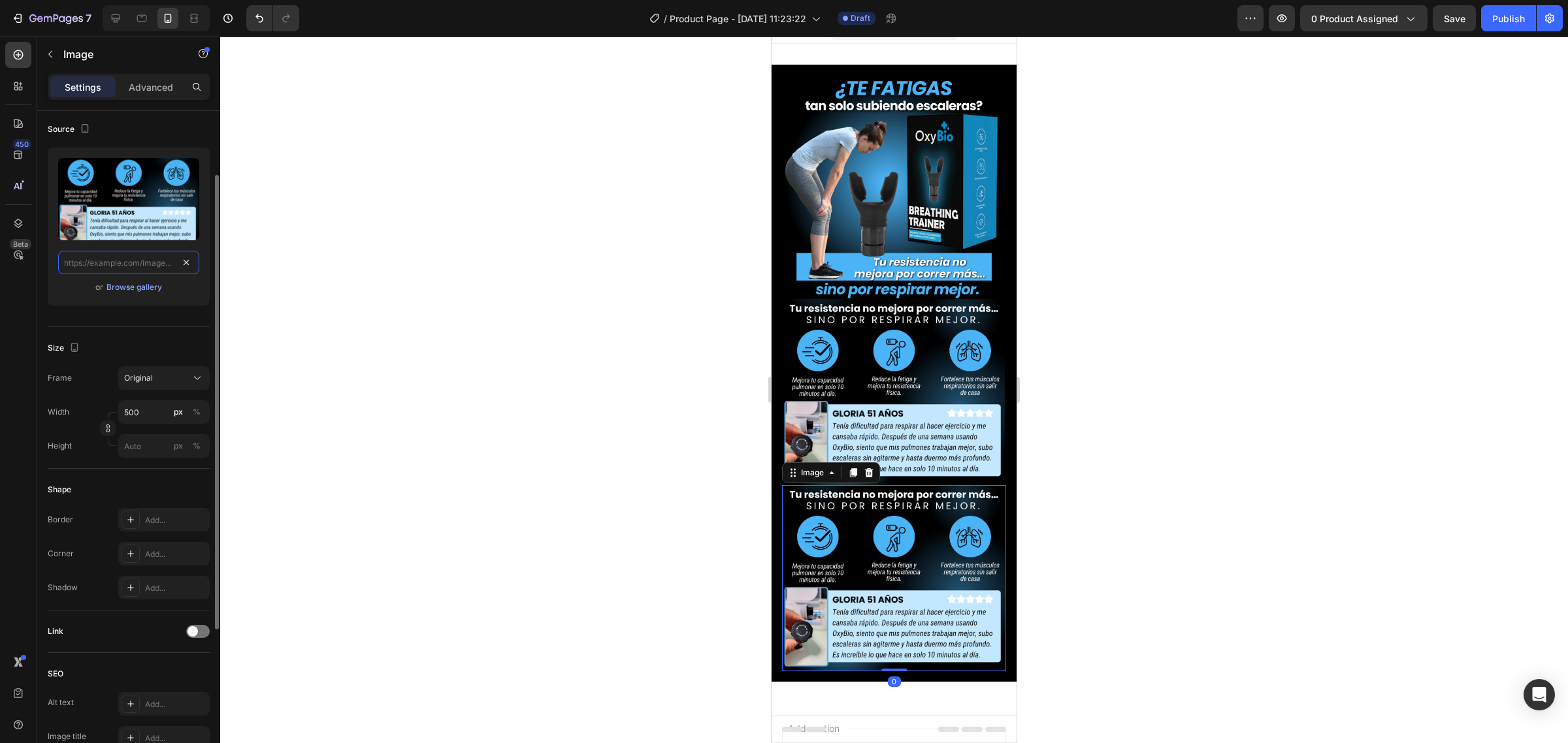
scroll to position [0, 0]
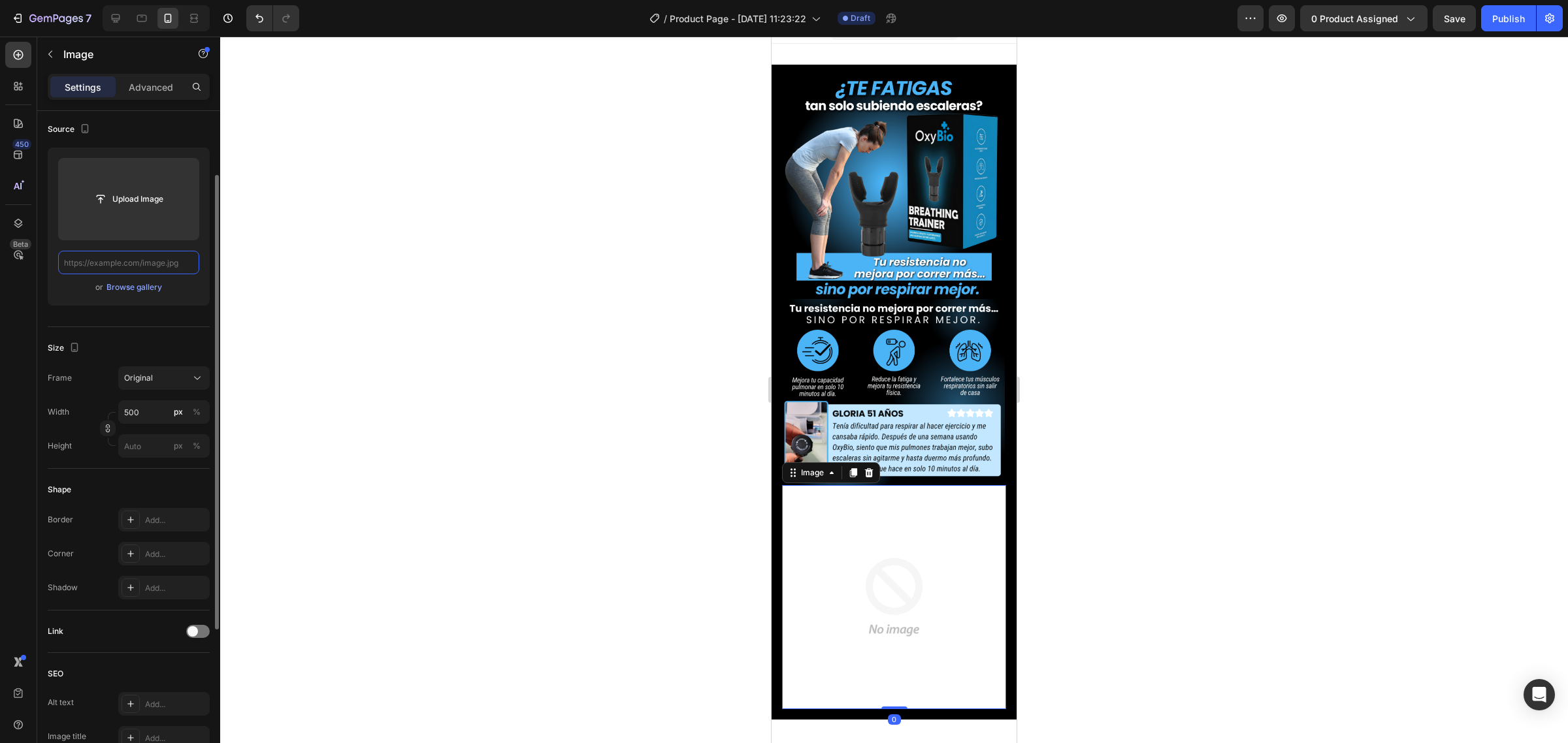
paste input "[URL][DOMAIN_NAME]"
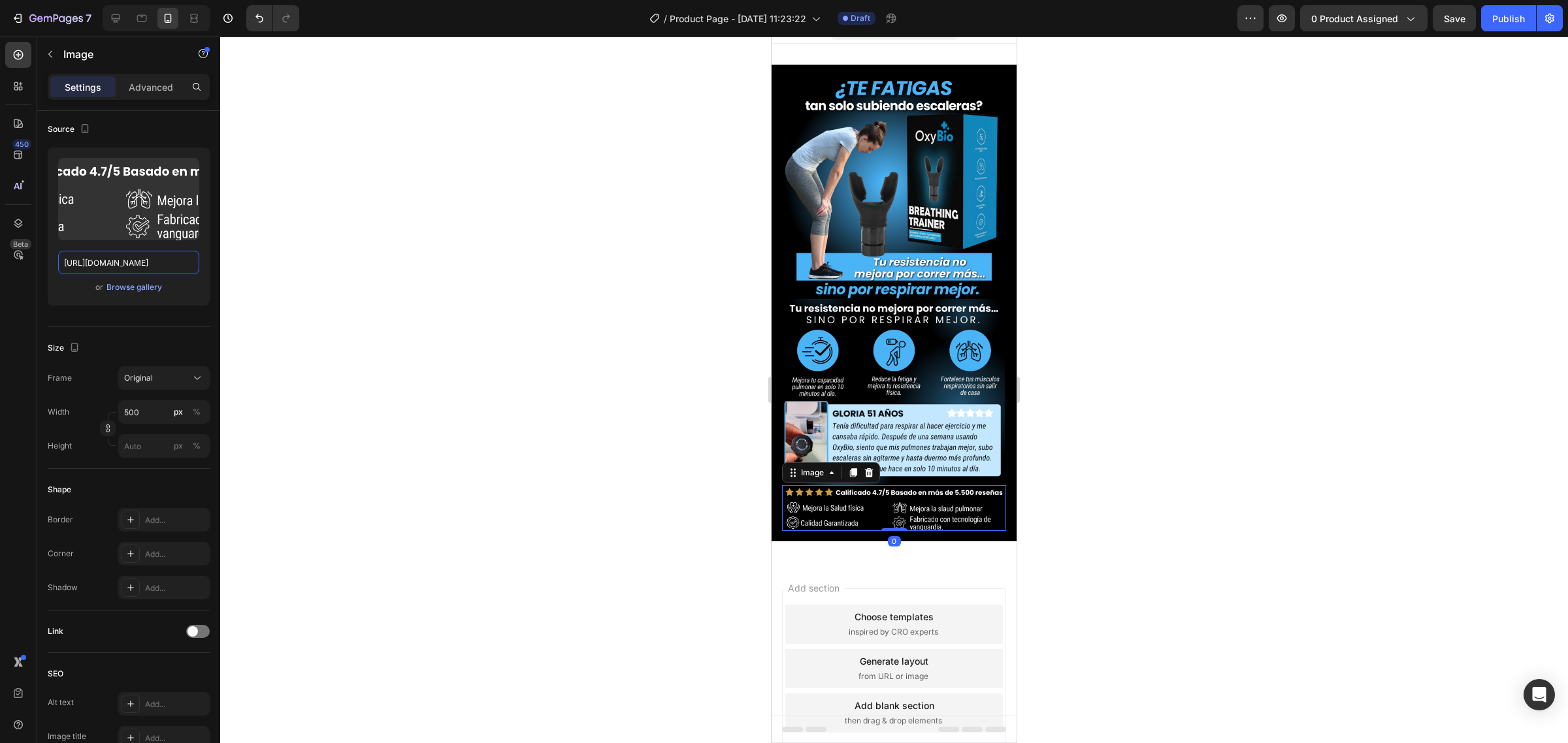
type input "[URL][DOMAIN_NAME]"
click at [553, 275] on div at bounding box center [894, 390] width 1348 height 707
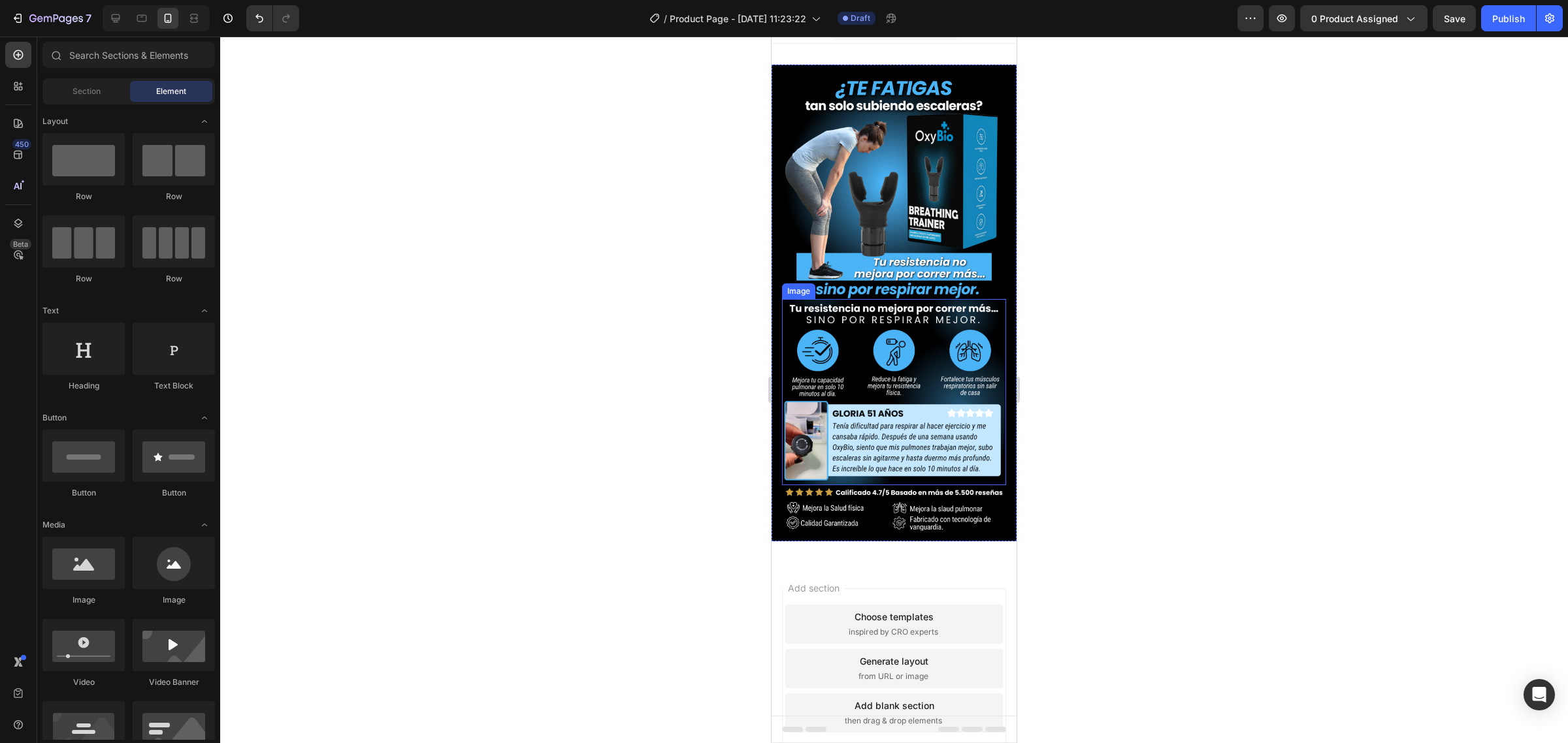
click at [840, 441] on img at bounding box center [894, 391] width 224 height 186
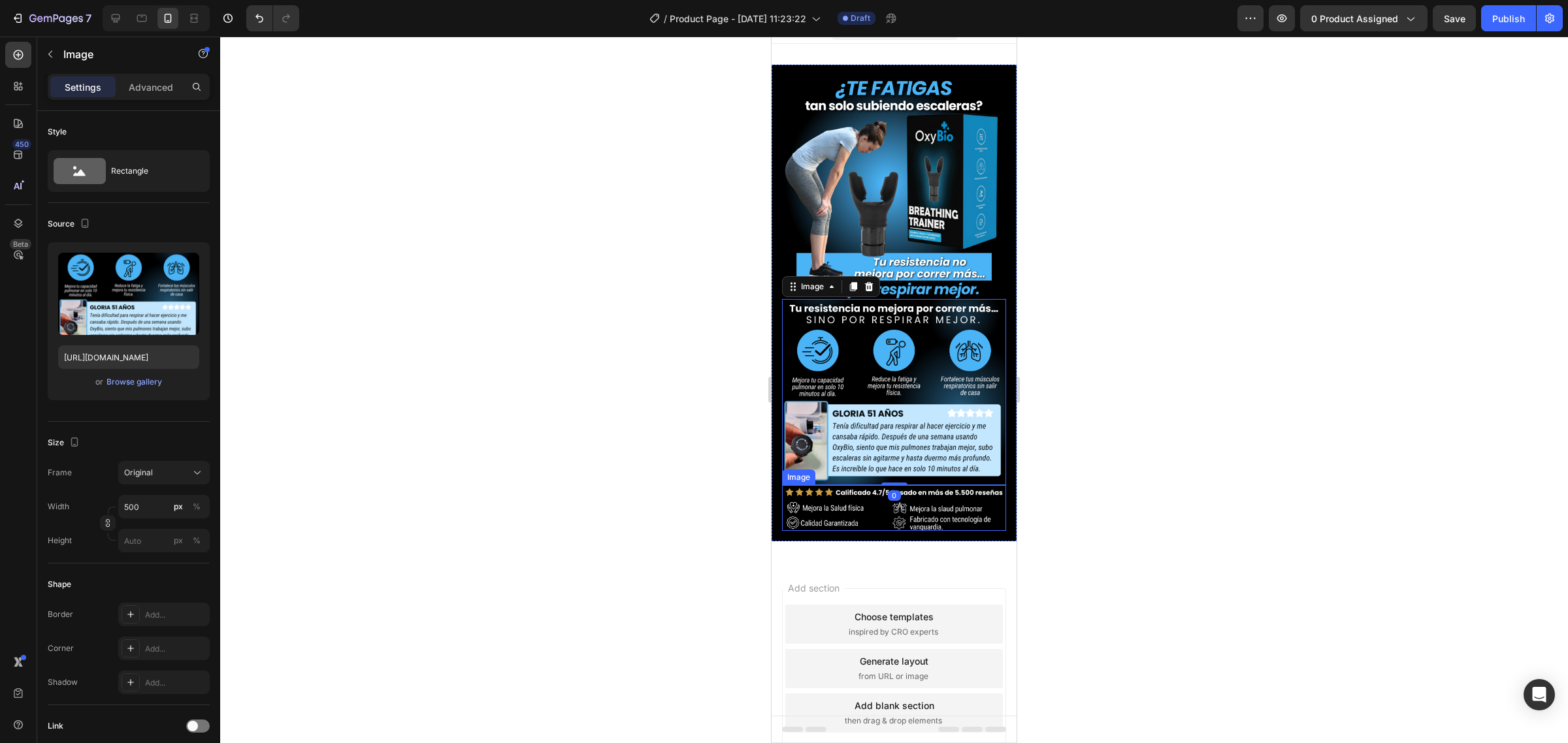
click at [854, 500] on img at bounding box center [894, 507] width 224 height 46
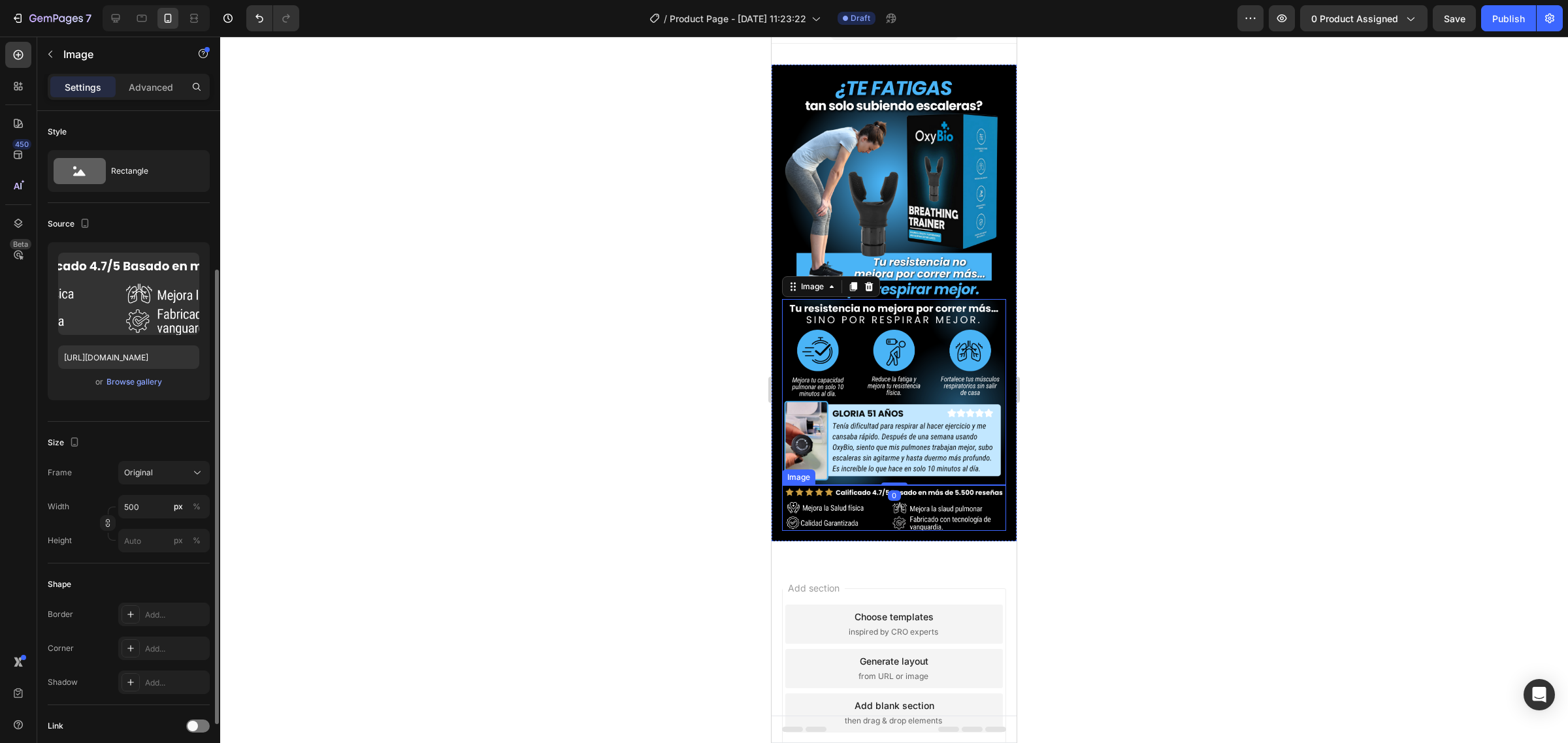
scroll to position [94, 0]
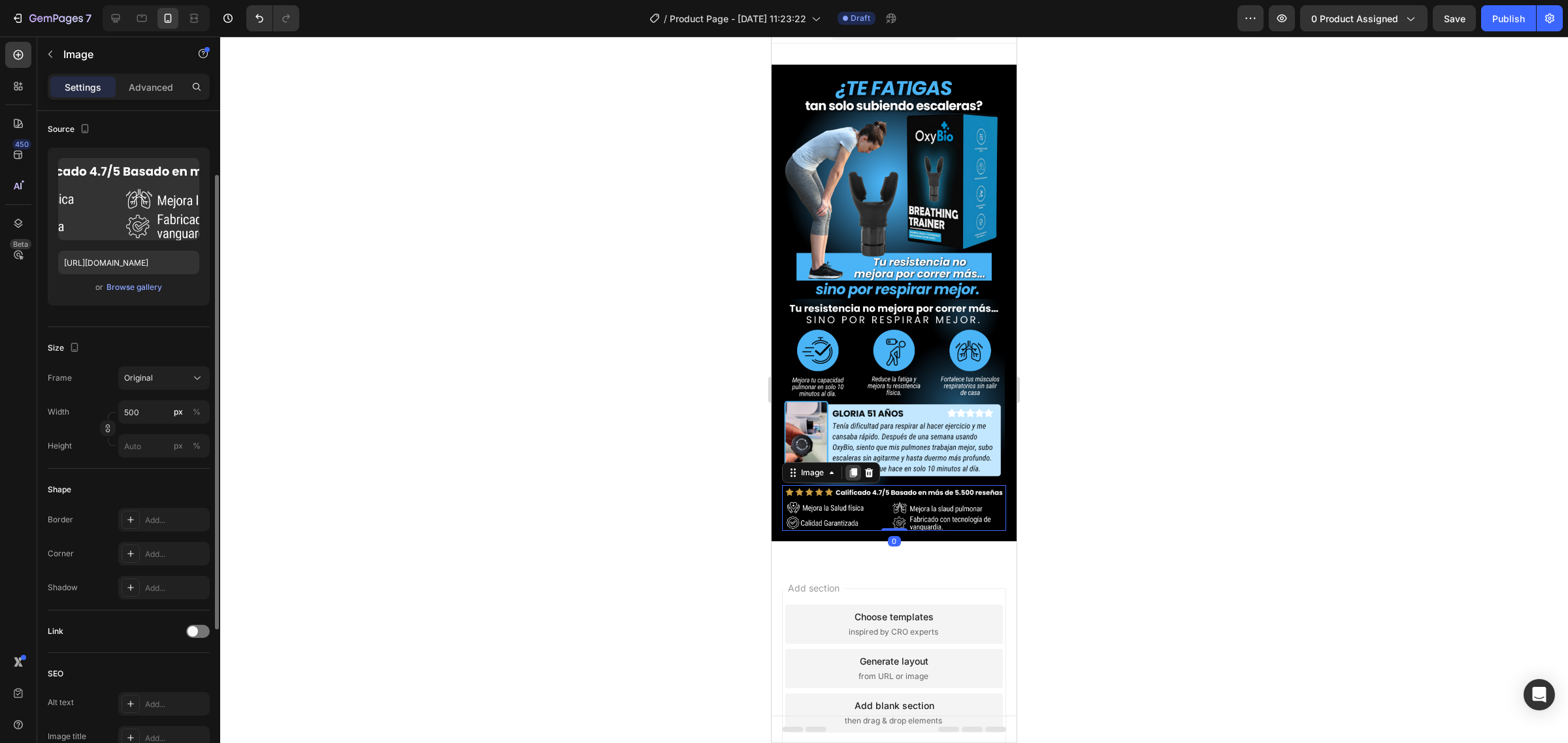
click at [853, 468] on icon at bounding box center [854, 472] width 7 height 9
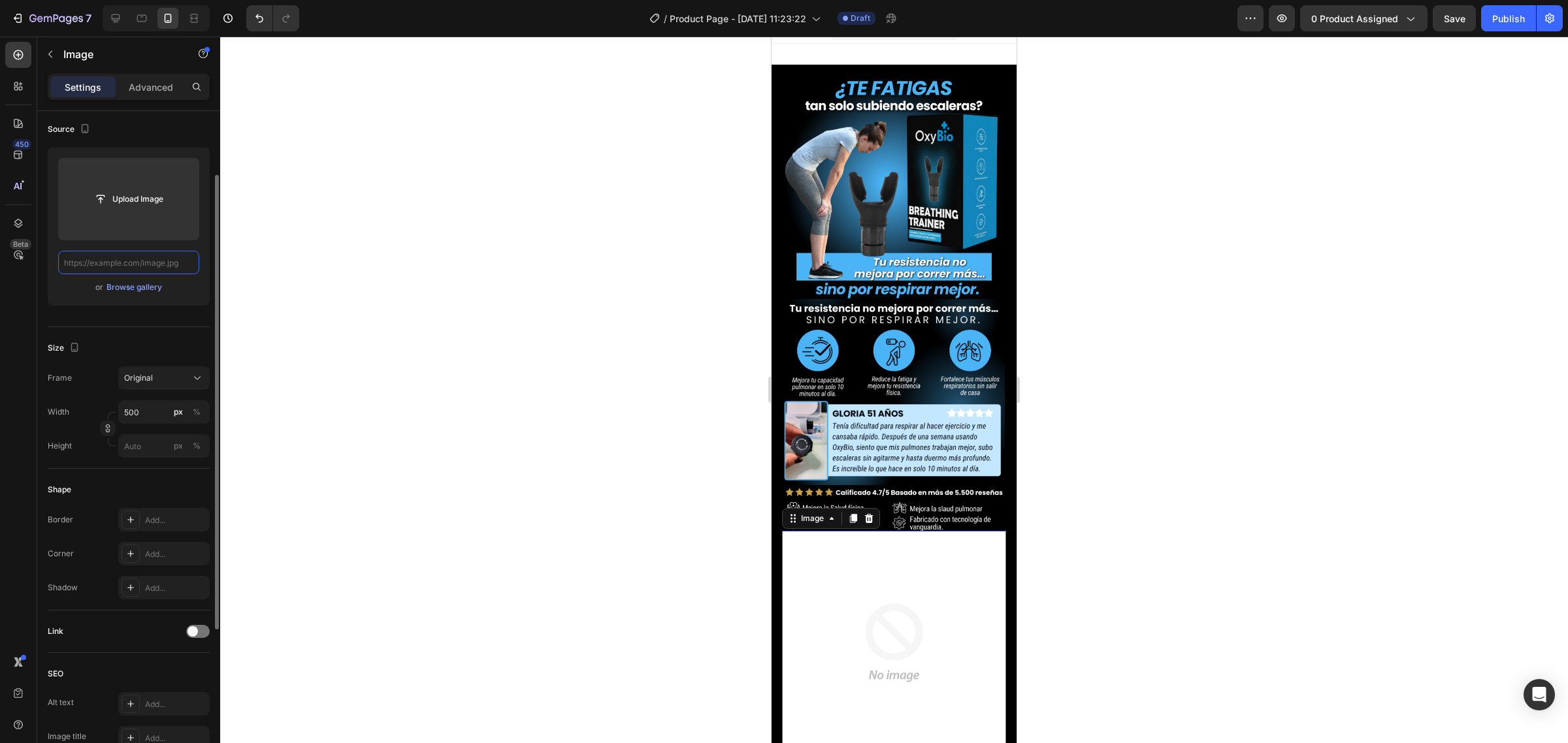
scroll to position [0, 0]
paste input "[URL][DOMAIN_NAME]"
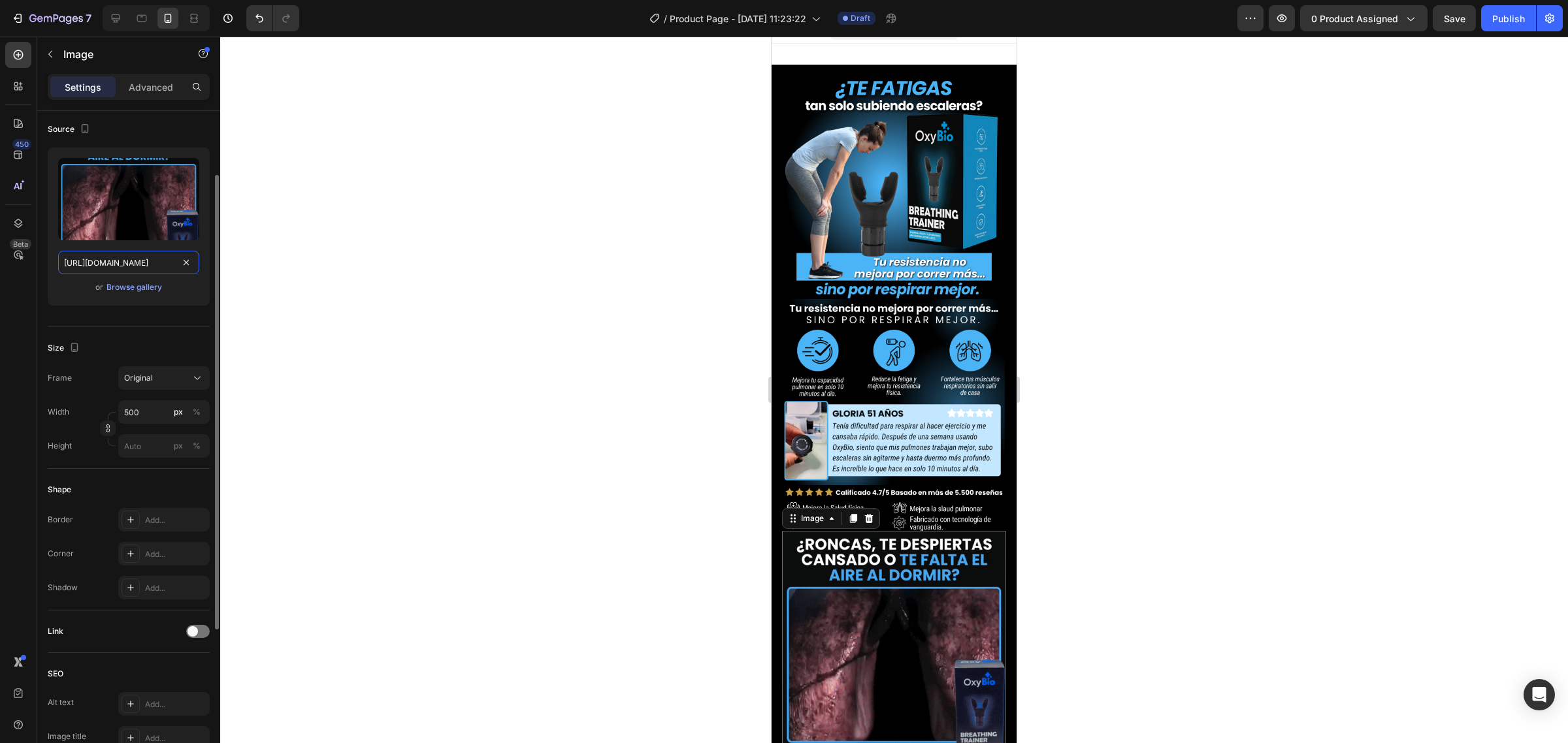
scroll to position [0, 124]
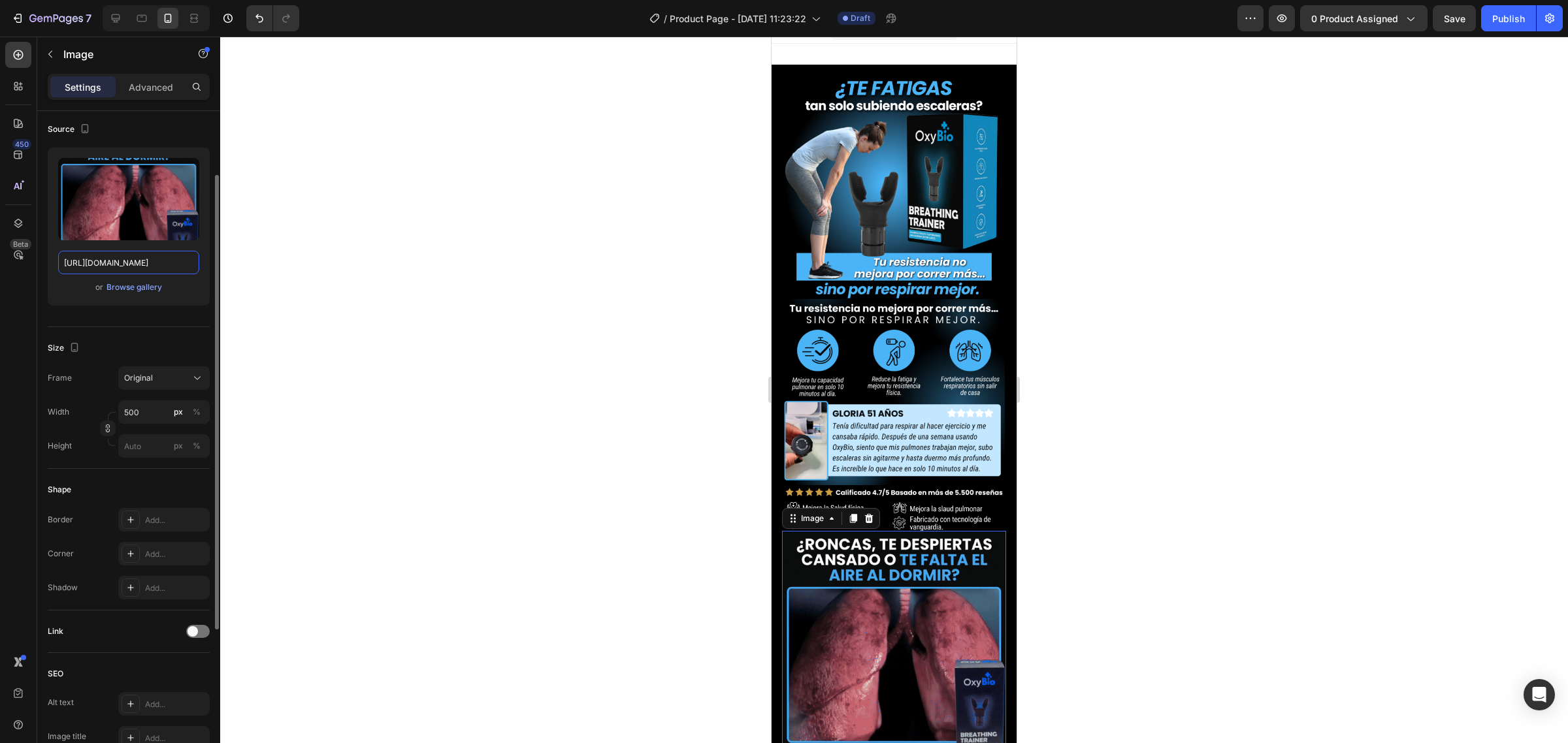
type input "[URL][DOMAIN_NAME]"
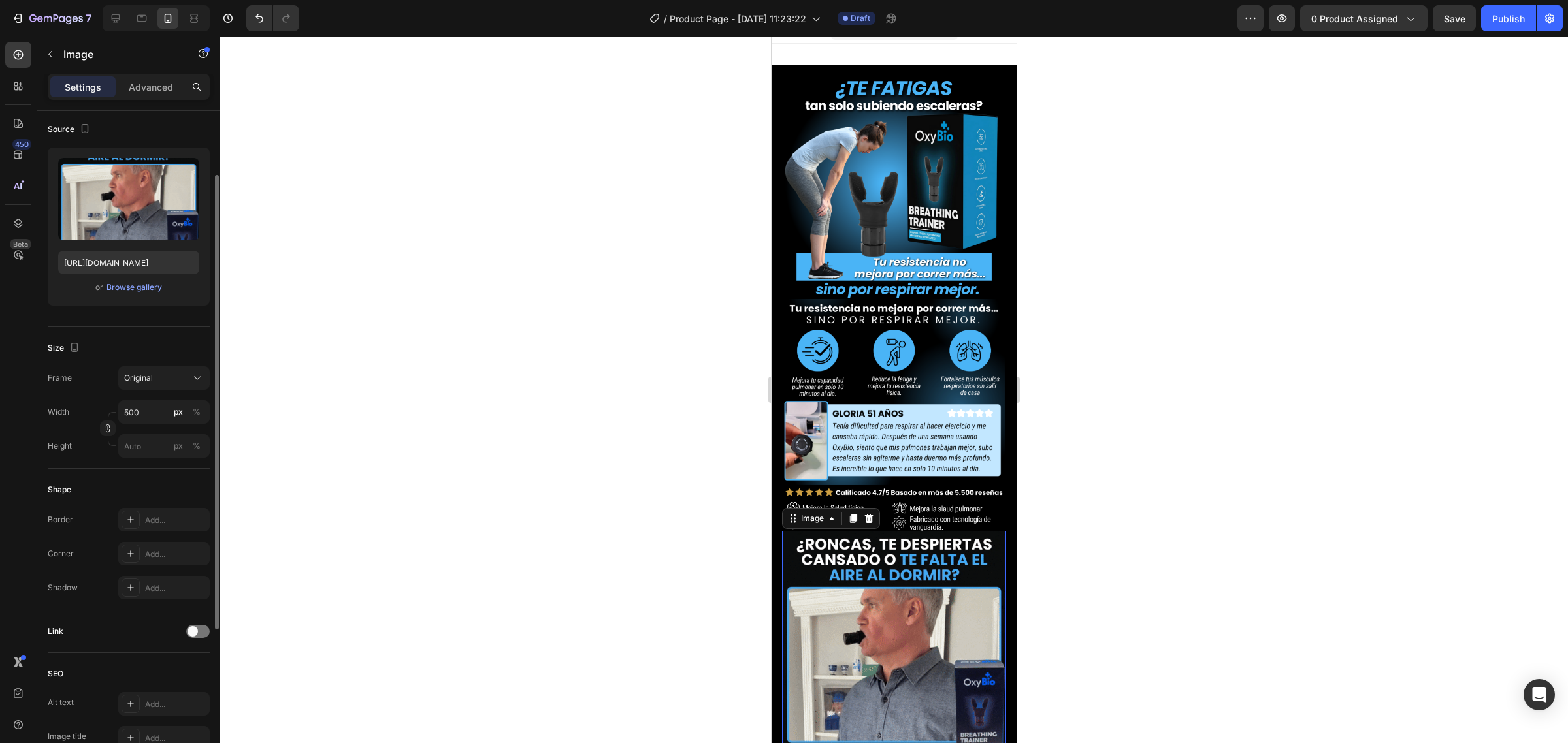
click at [544, 304] on div at bounding box center [894, 390] width 1348 height 707
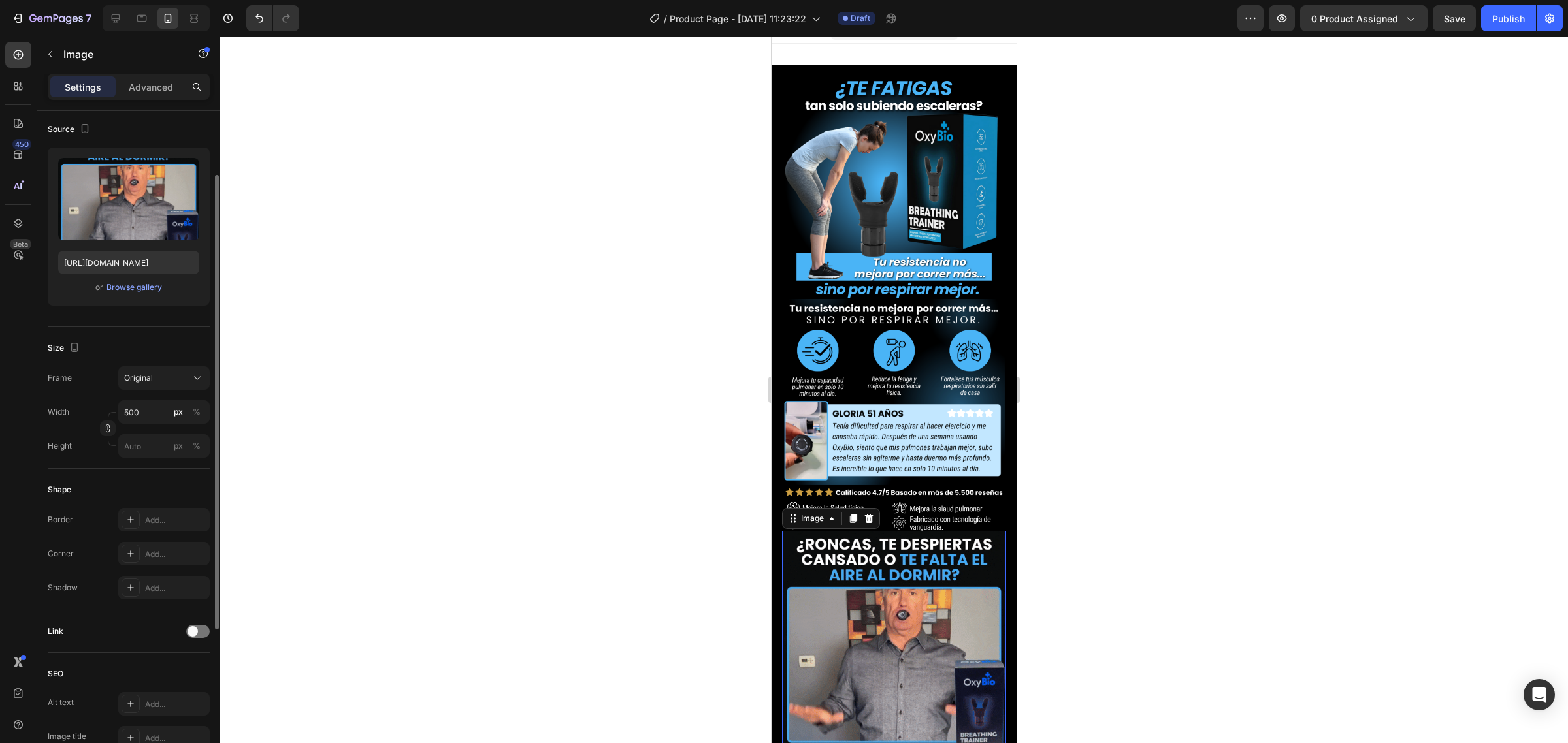
scroll to position [0, 0]
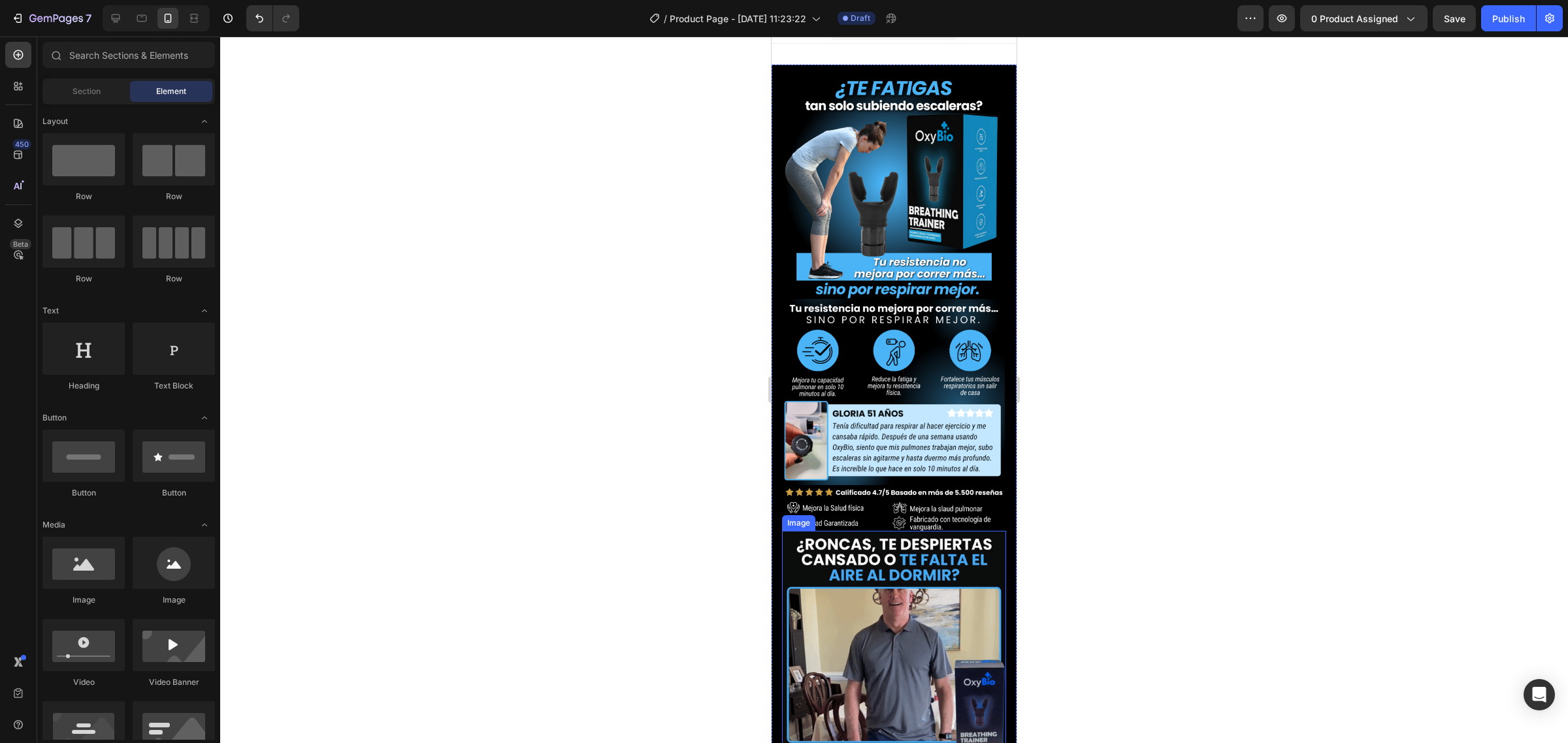
click at [856, 587] on img at bounding box center [894, 643] width 224 height 224
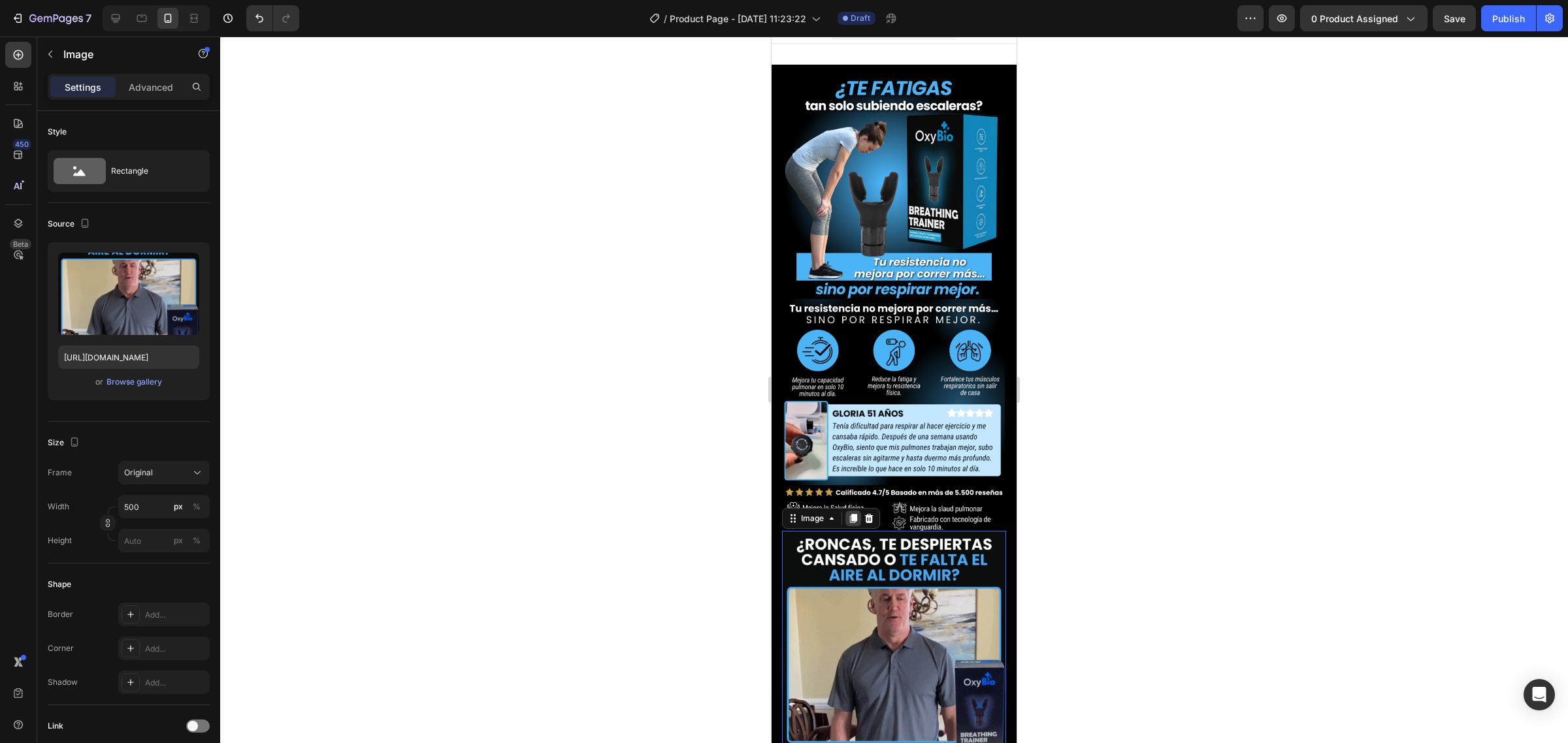
click at [853, 514] on icon at bounding box center [854, 518] width 7 height 9
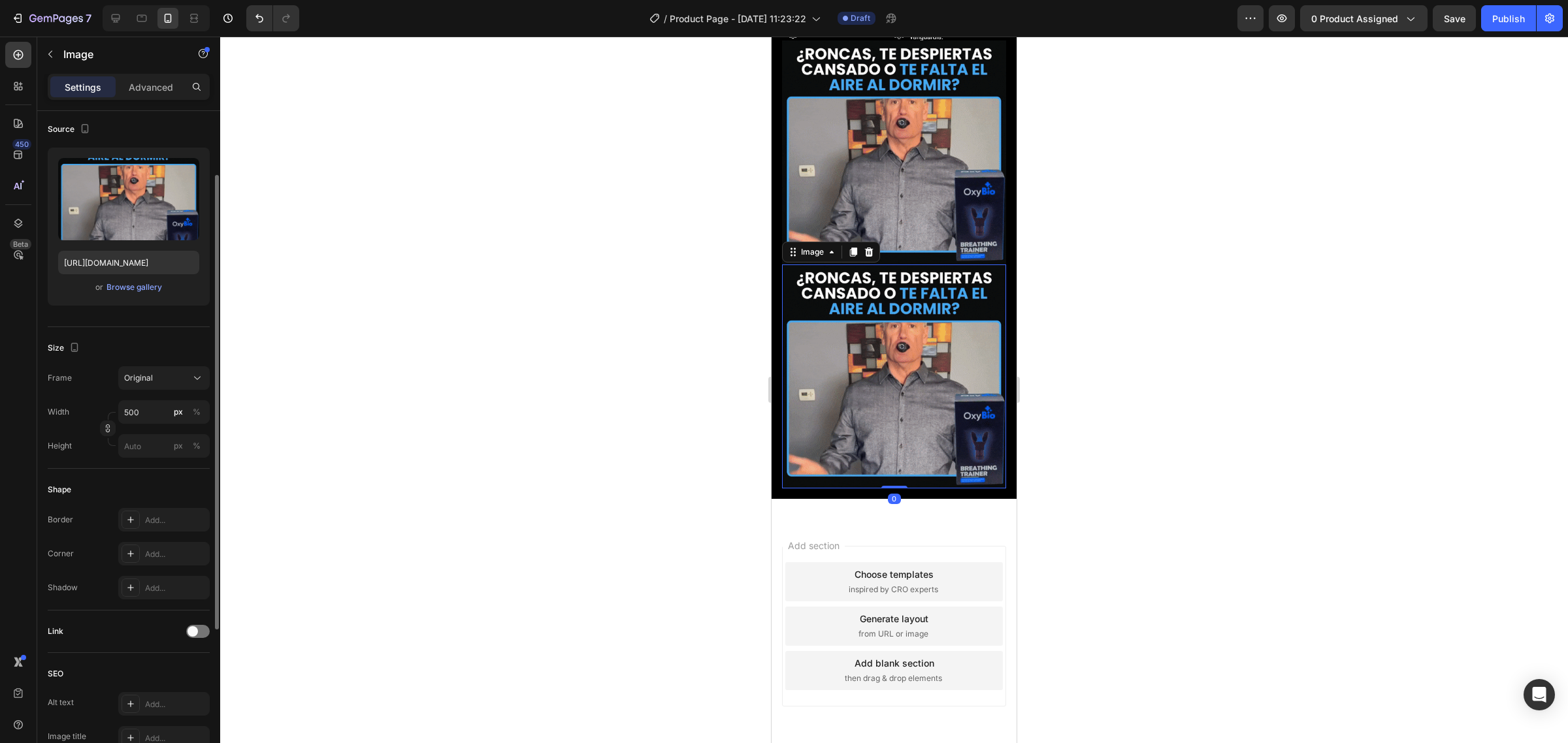
scroll to position [514, 0]
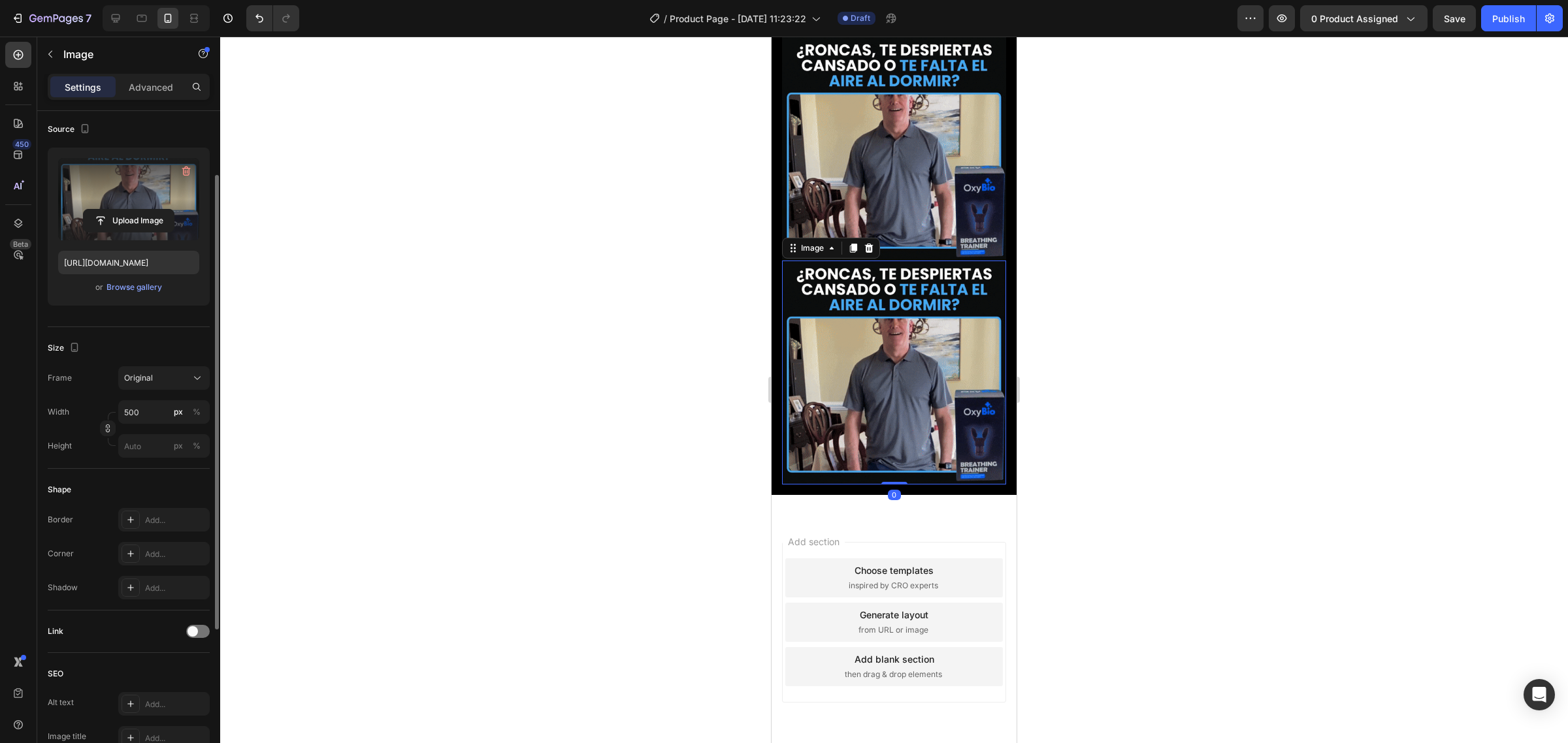
click at [144, 197] on label at bounding box center [128, 199] width 141 height 82
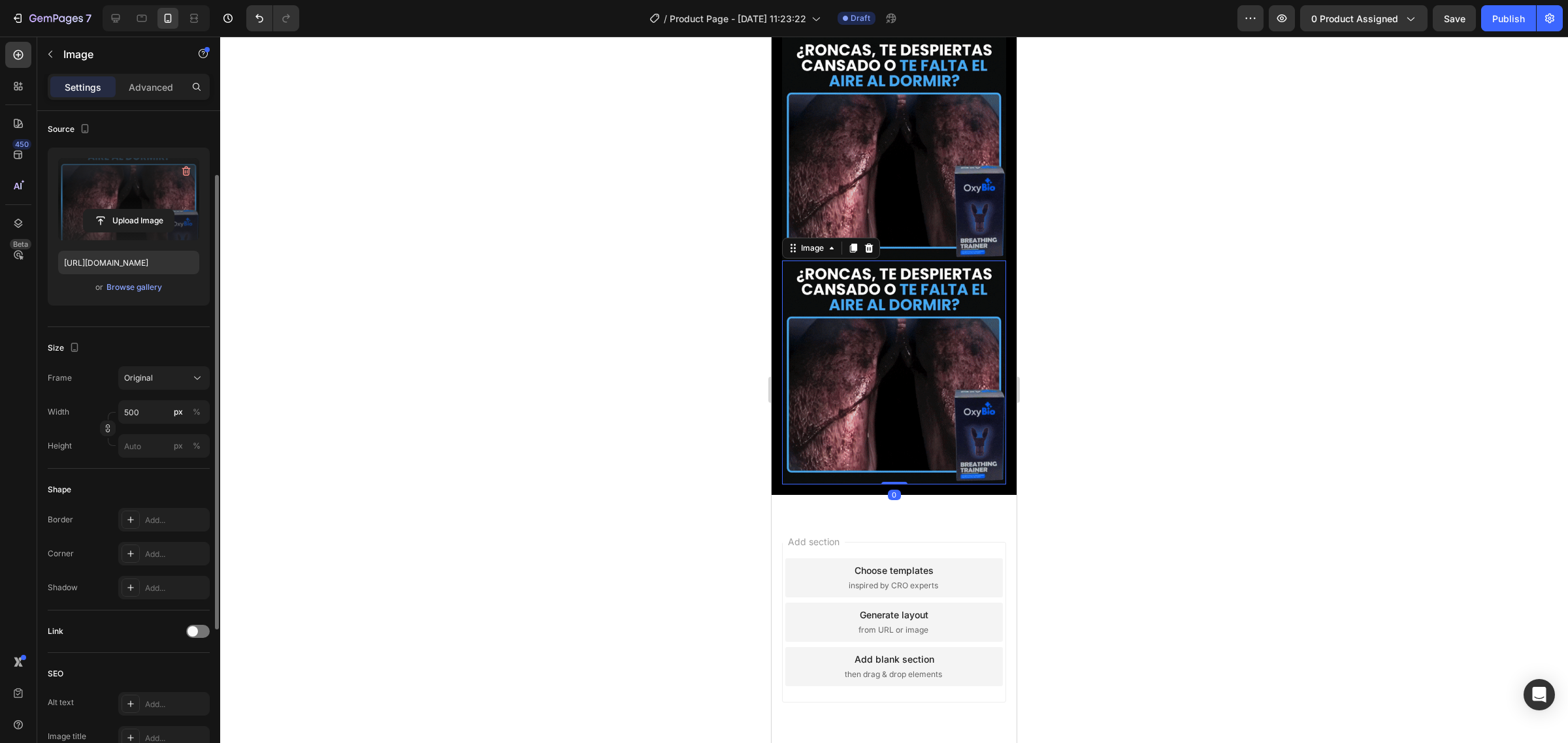
click at [144, 209] on input "file" at bounding box center [128, 220] width 90 height 22
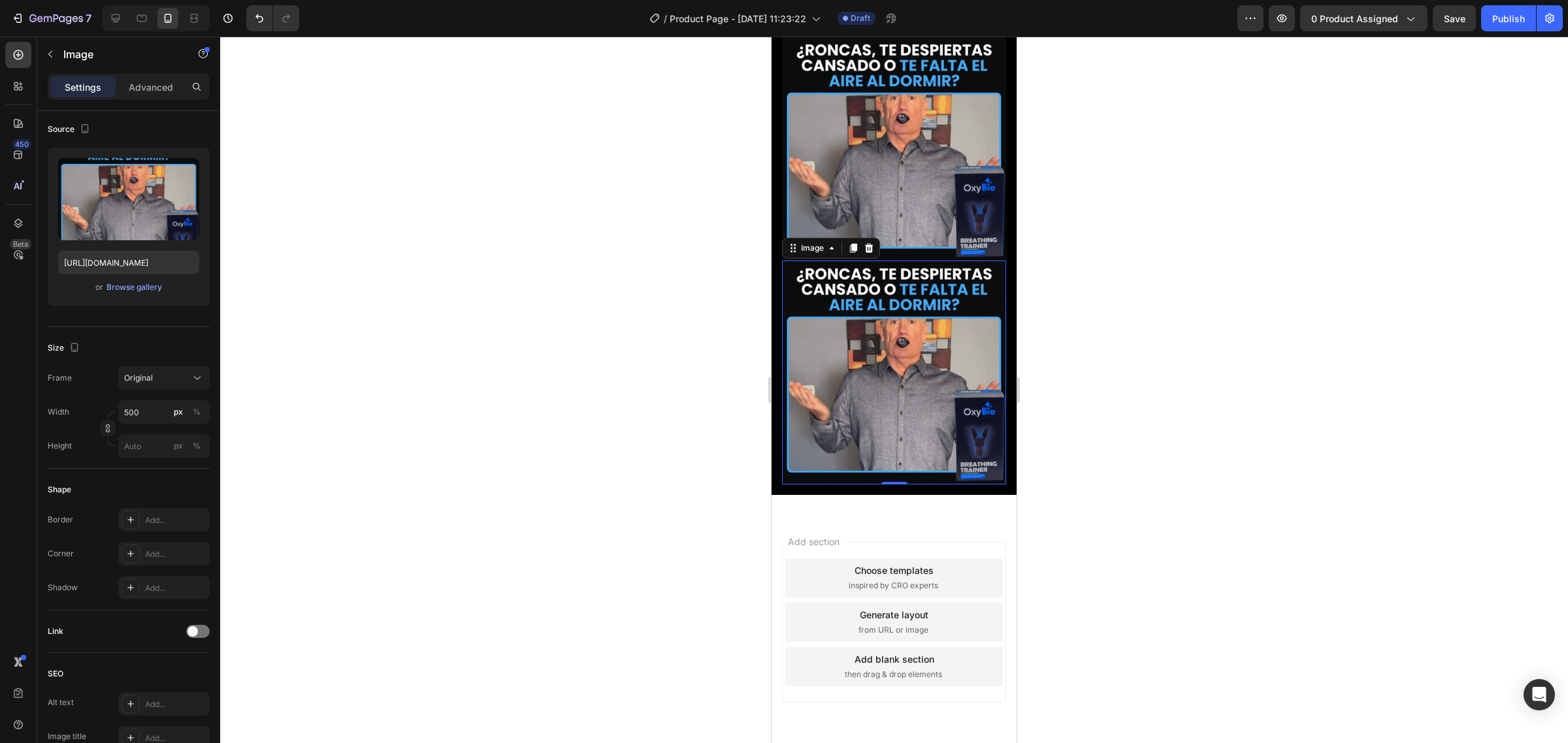
type input "https://cdn.shopify.com/s/files/1/0735/0507/9453/files/gempages_586300733888922…"
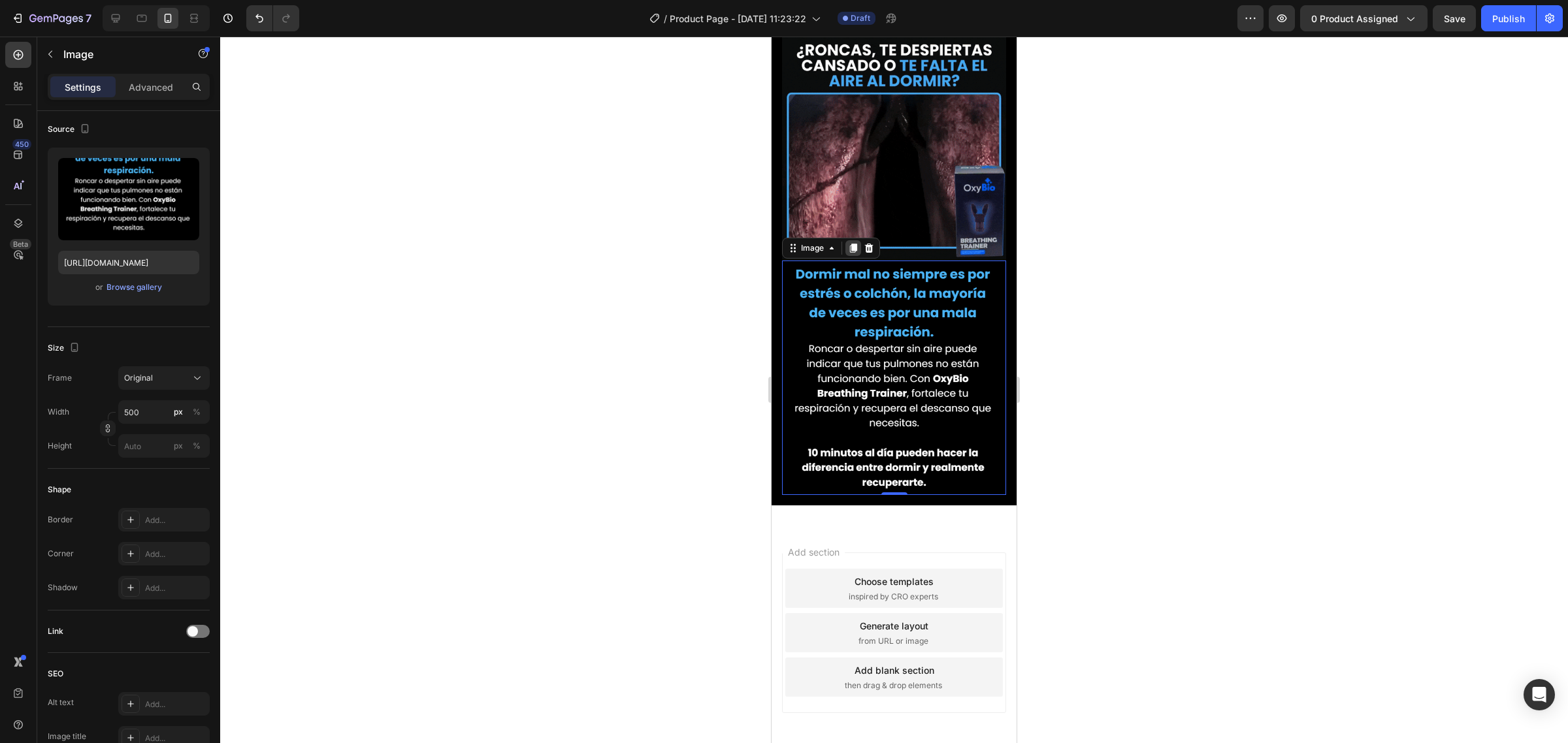
click at [851, 243] on icon at bounding box center [853, 248] width 11 height 11
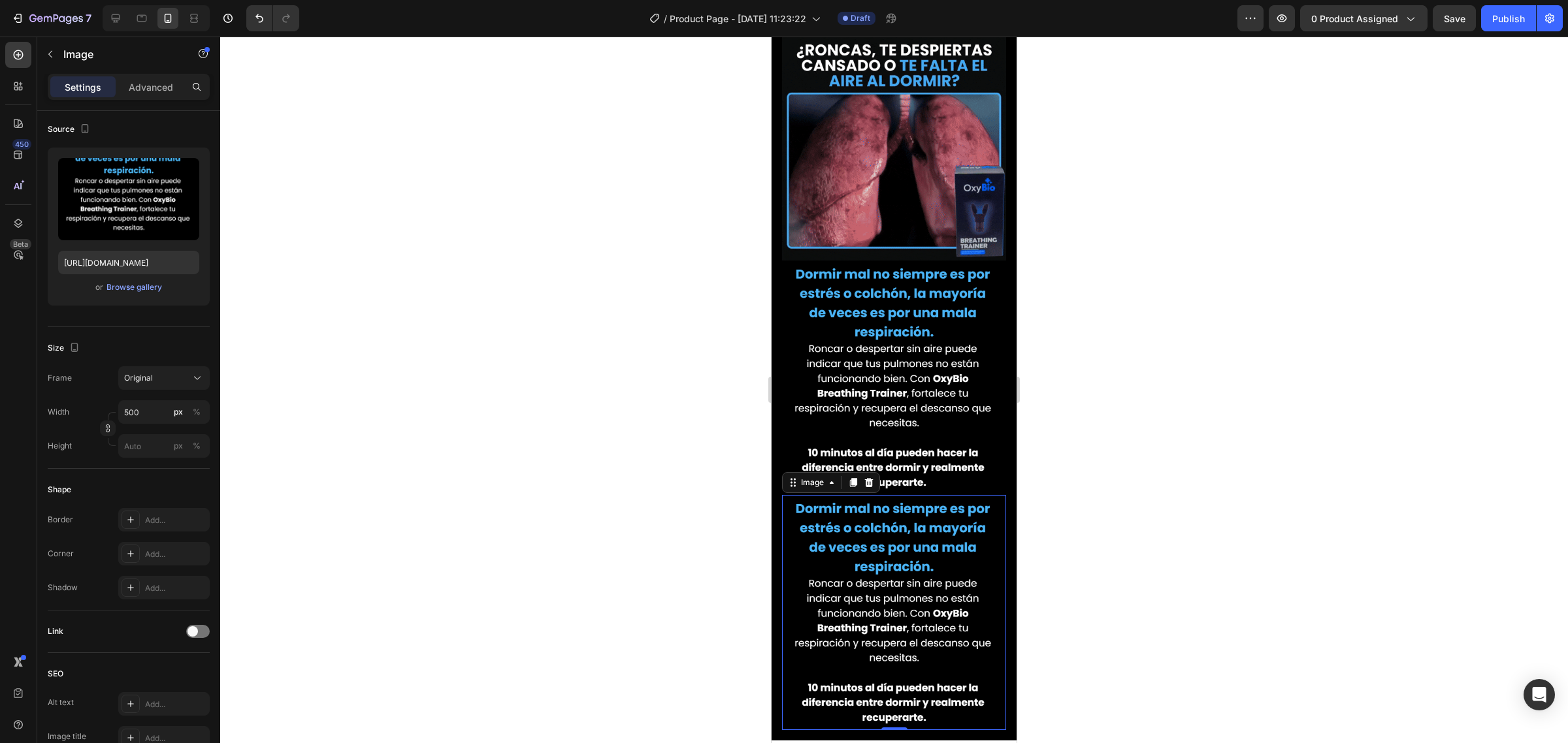
click at [847, 495] on img at bounding box center [894, 612] width 224 height 235
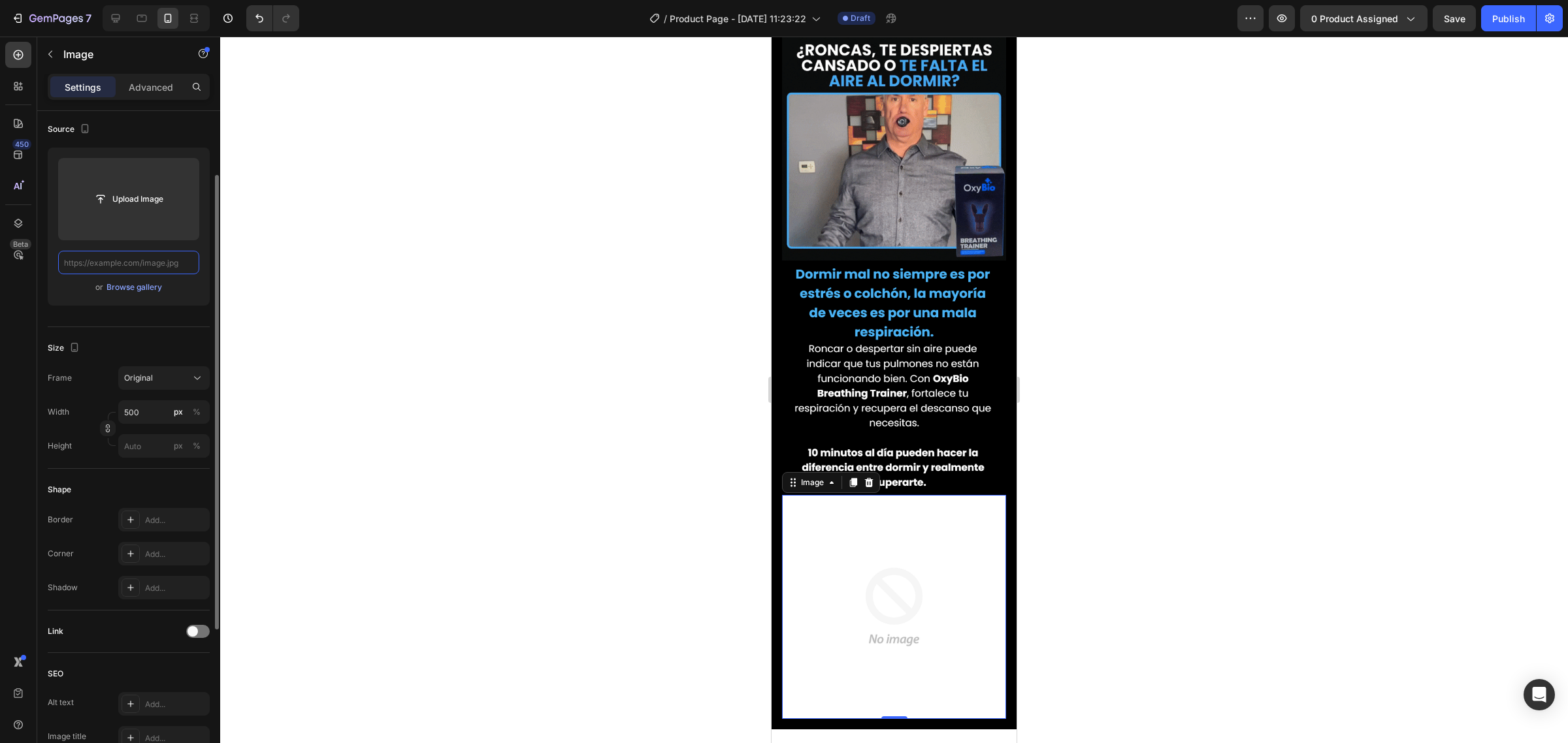
scroll to position [0, 0]
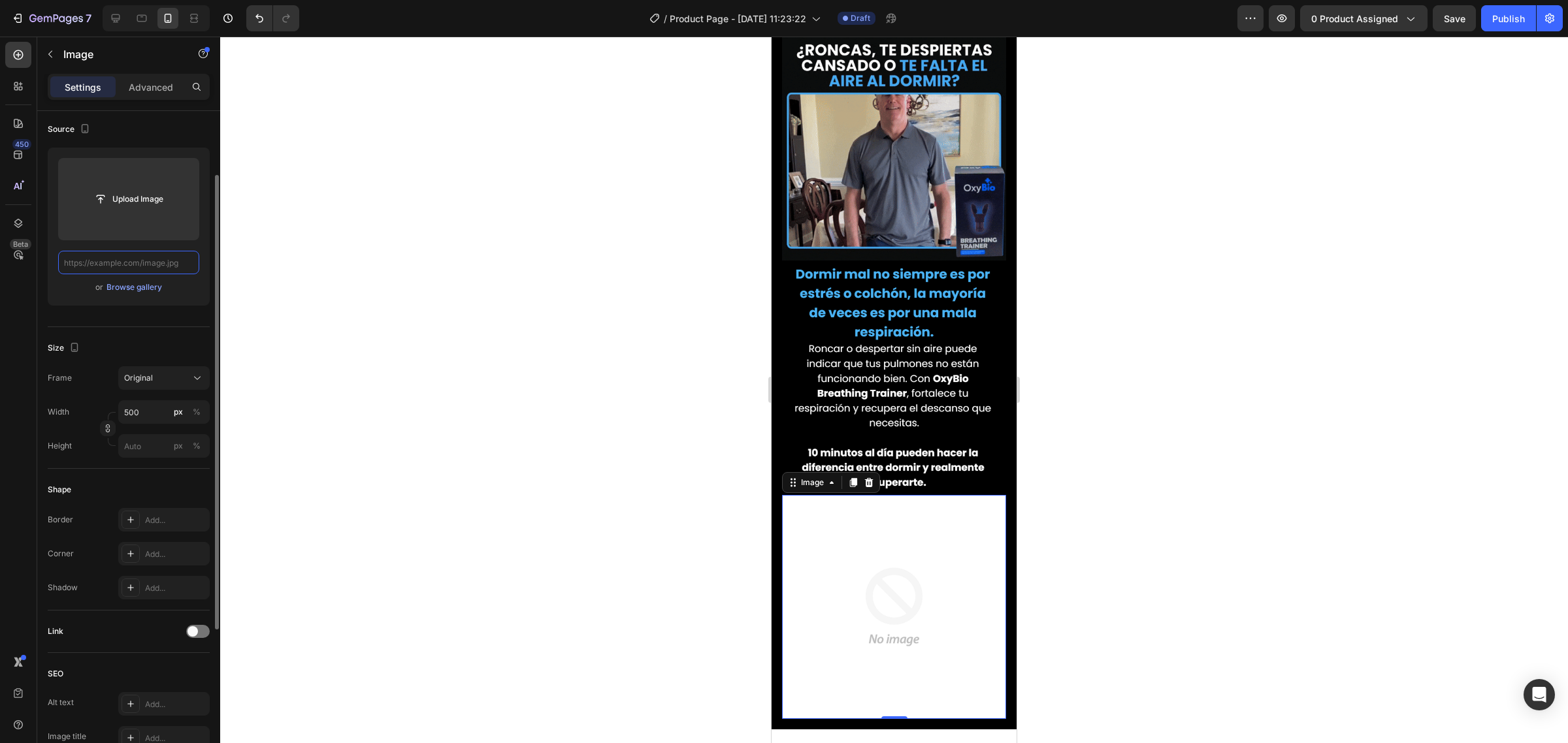
paste input "https://media1.giphy.com/media/v1.Y2lkPTc5MGI3NjExbWNvNnh3ZW84b25sZHo5cGwxYzZle…"
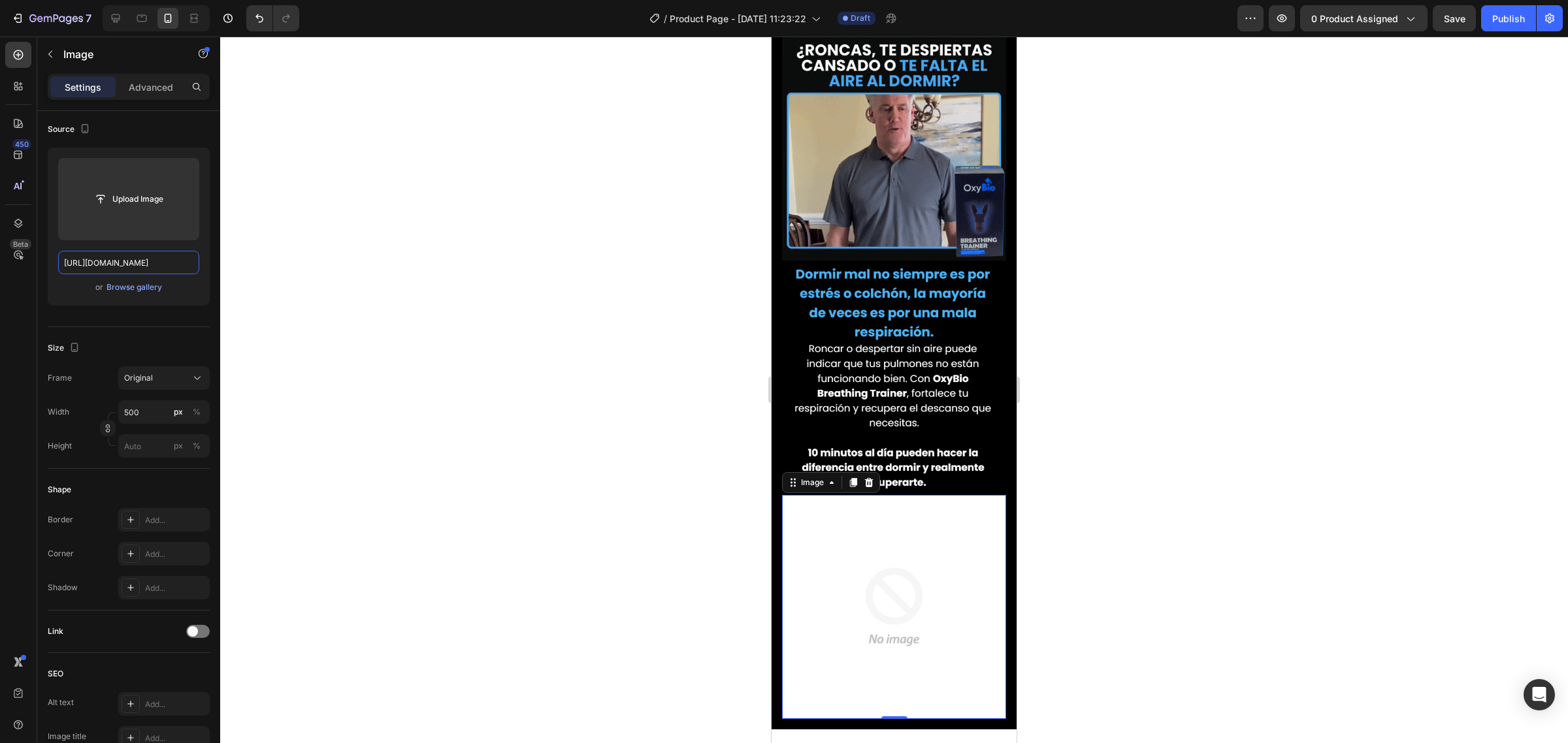
scroll to position [0, 681]
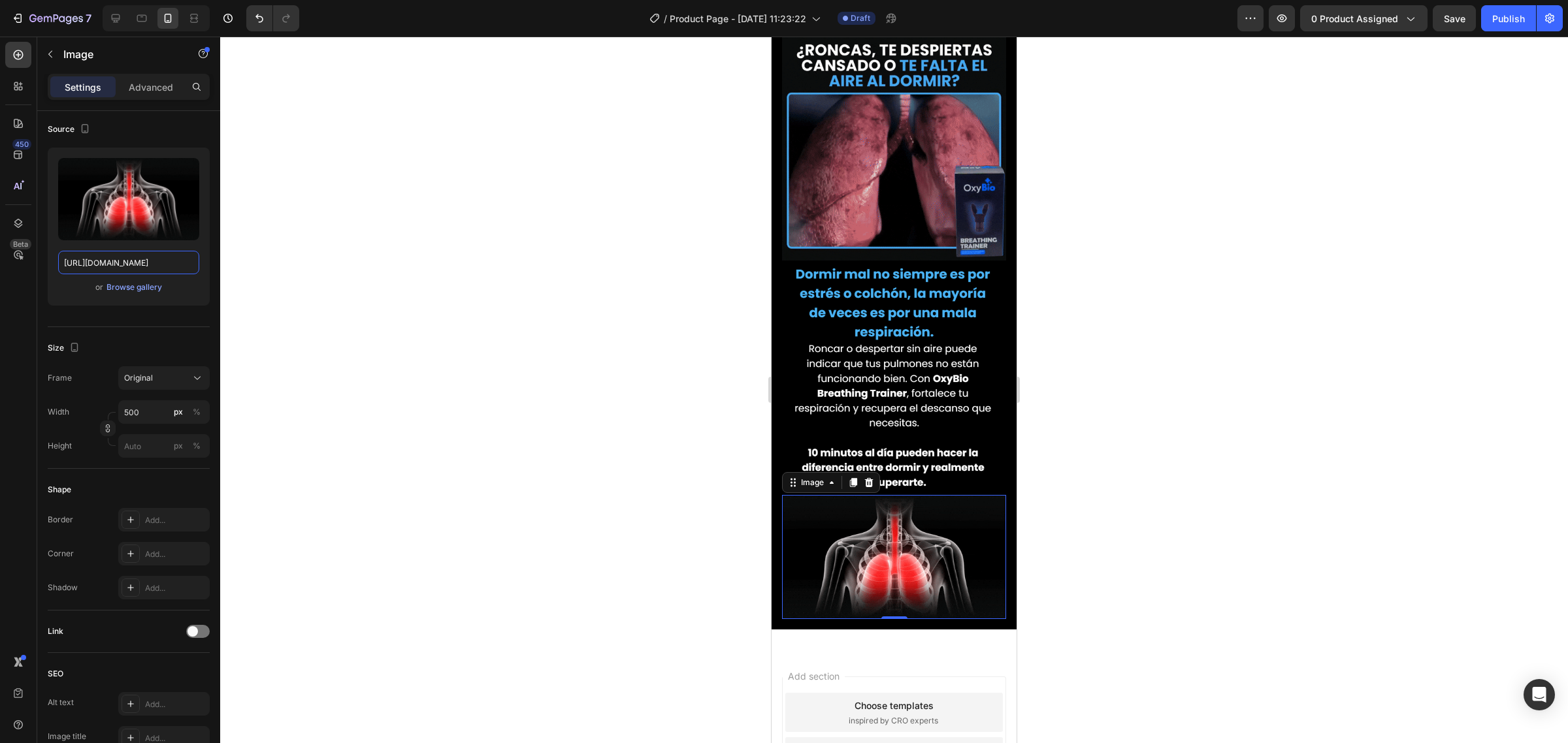
type input "https://media1.giphy.com/media/v1.Y2lkPTc5MGI3NjExbWNvNnh3ZW84b25sZHo5cGwxYzZle…"
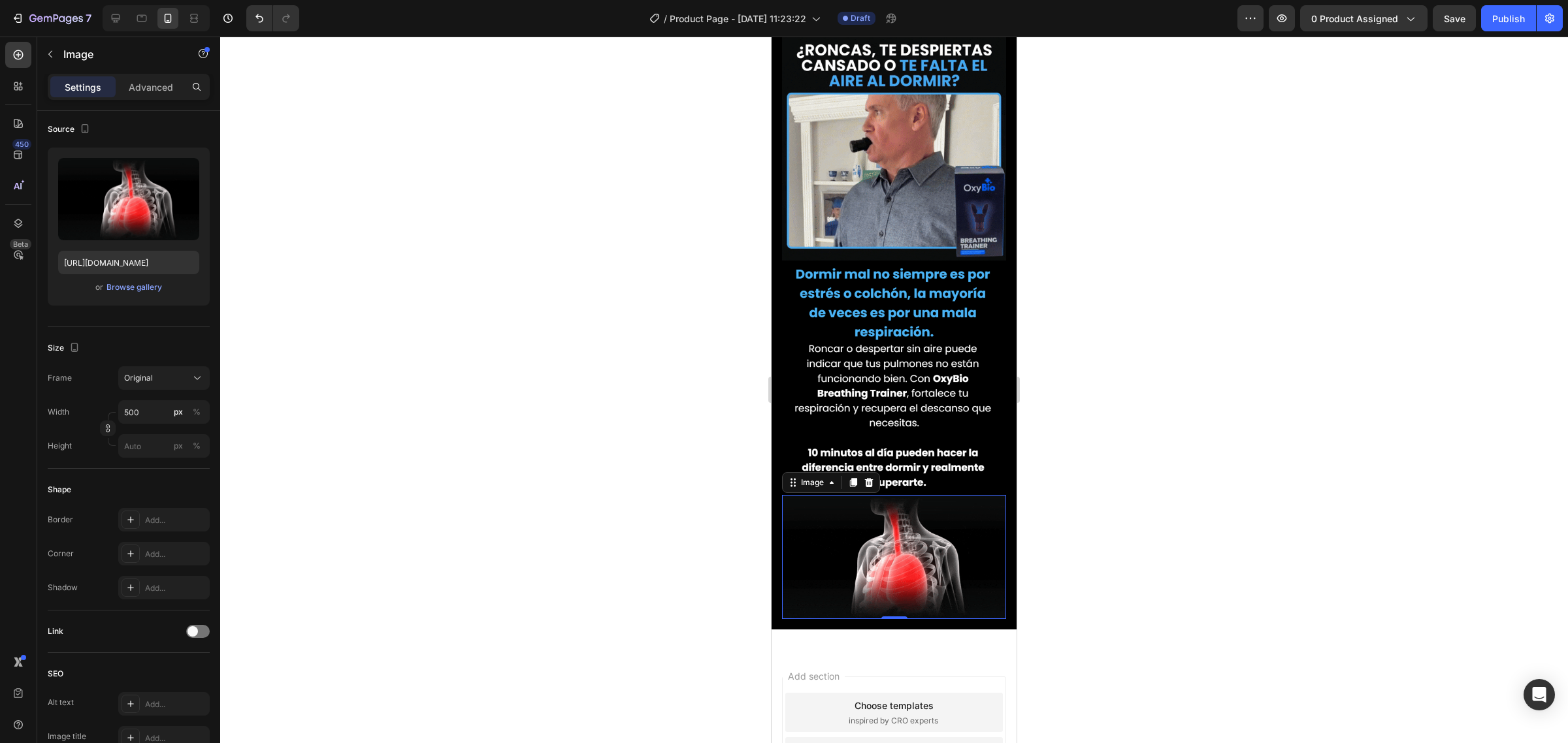
scroll to position [0, 0]
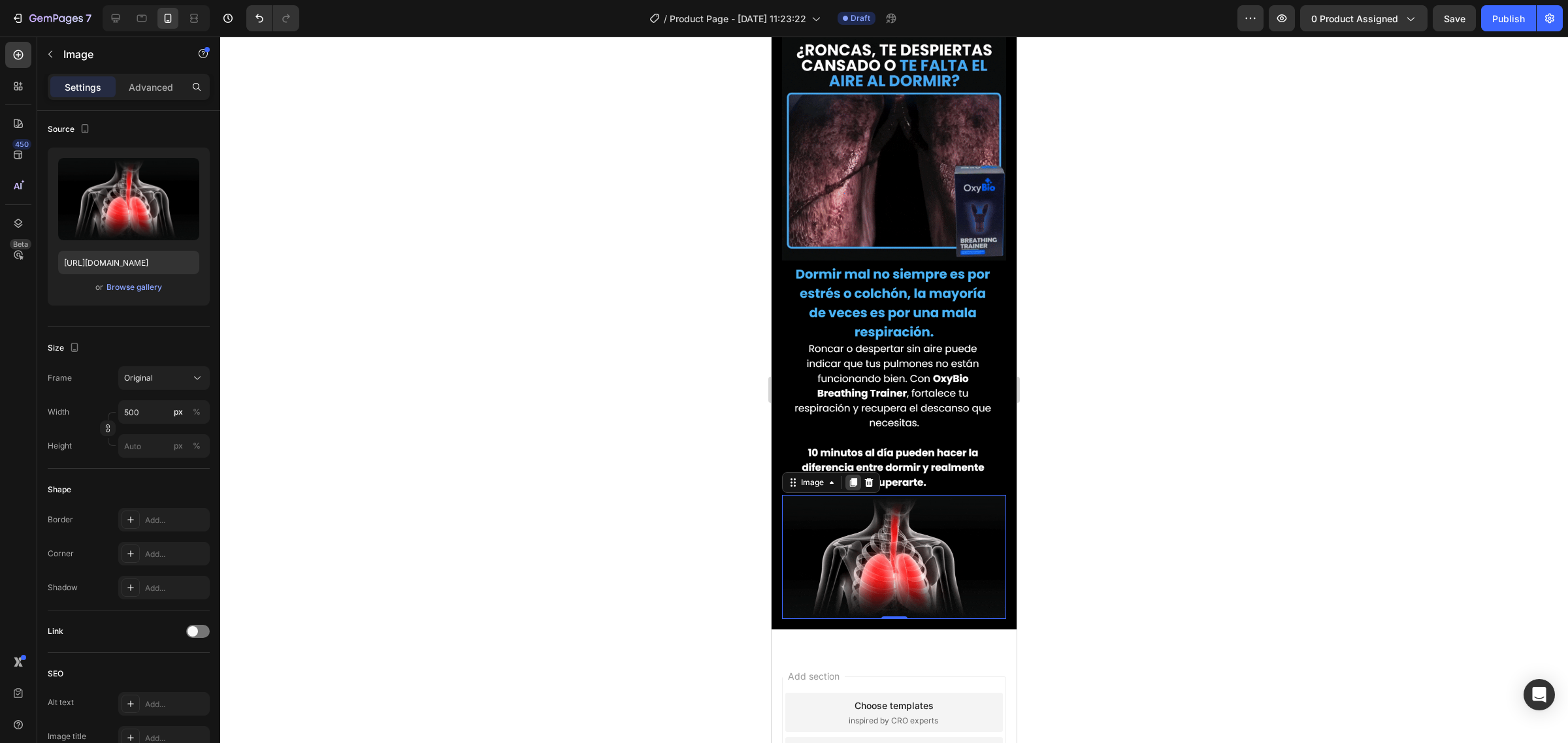
click at [854, 478] on icon at bounding box center [854, 482] width 7 height 9
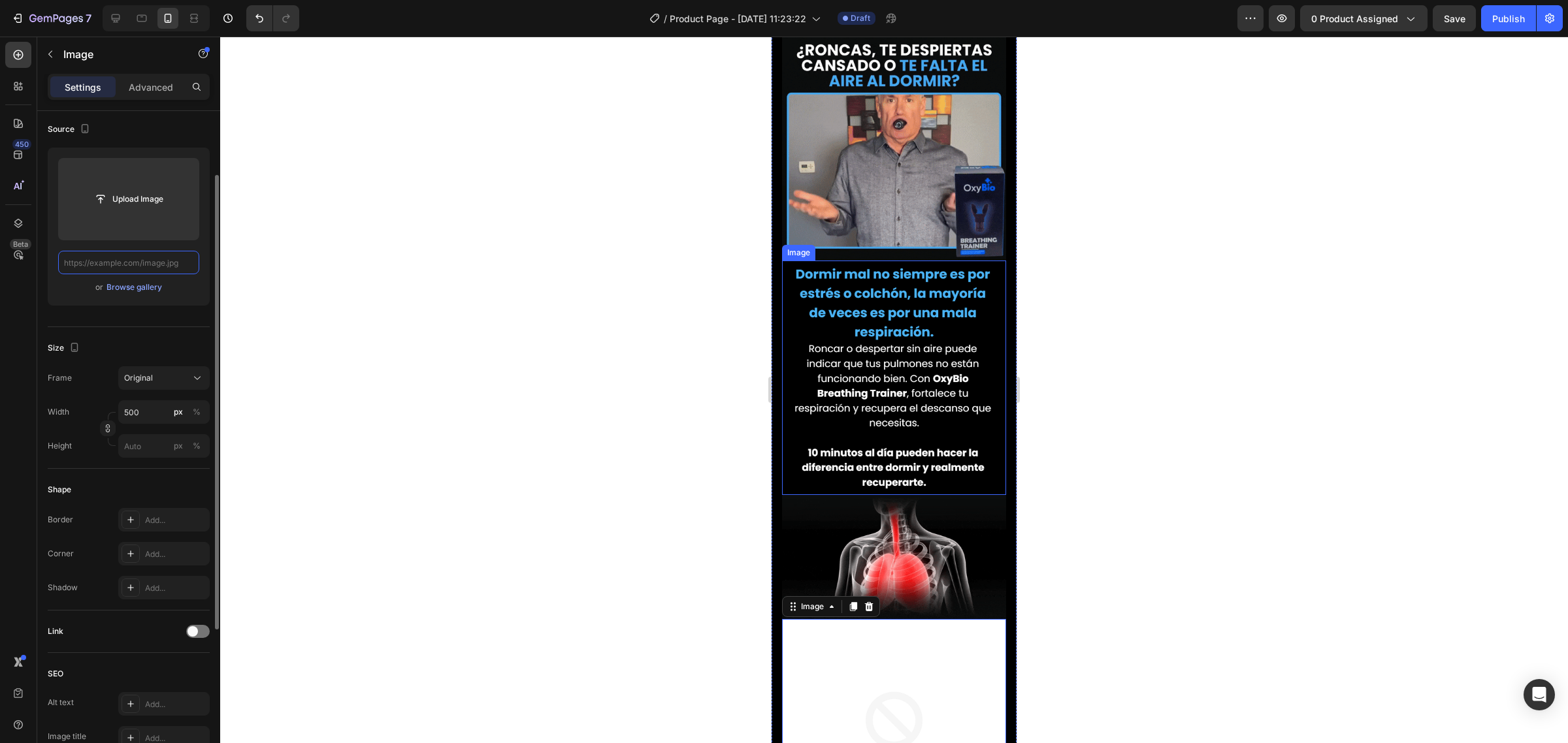
paste input "https://img.funnelish.com/13549/295253/1711714395-1706267391017_1700997961898_l…"
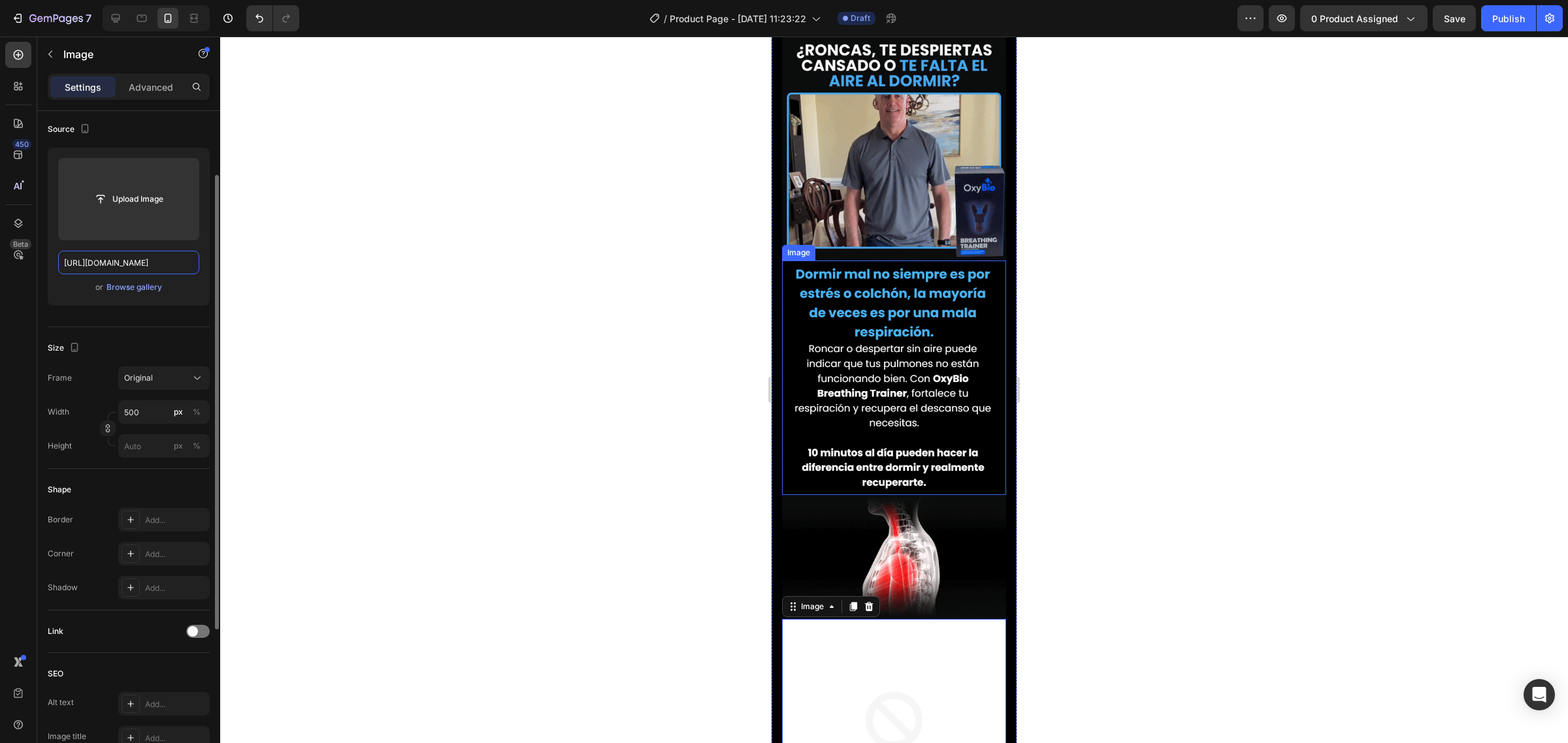
scroll to position [0, 248]
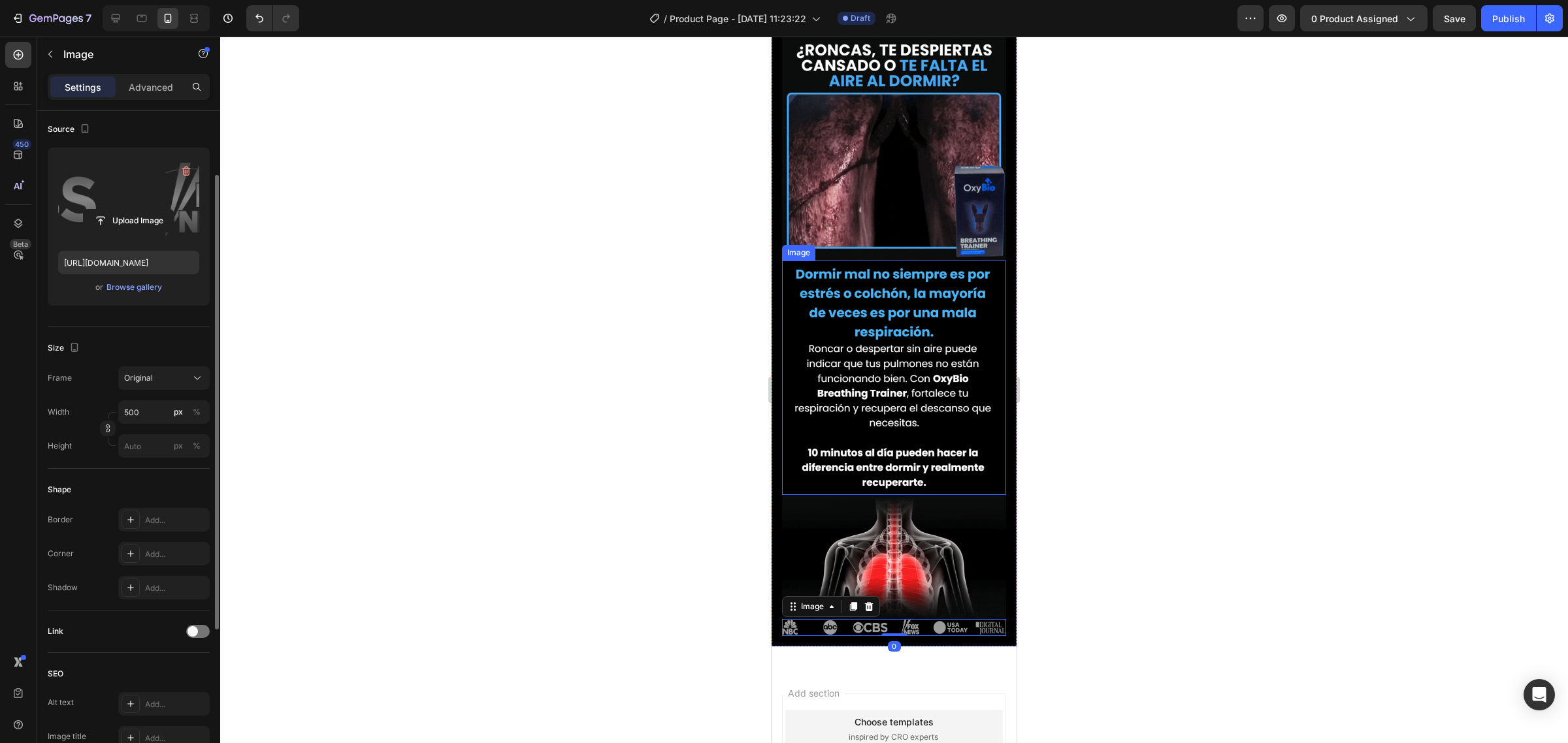
click at [144, 207] on label at bounding box center [128, 199] width 141 height 82
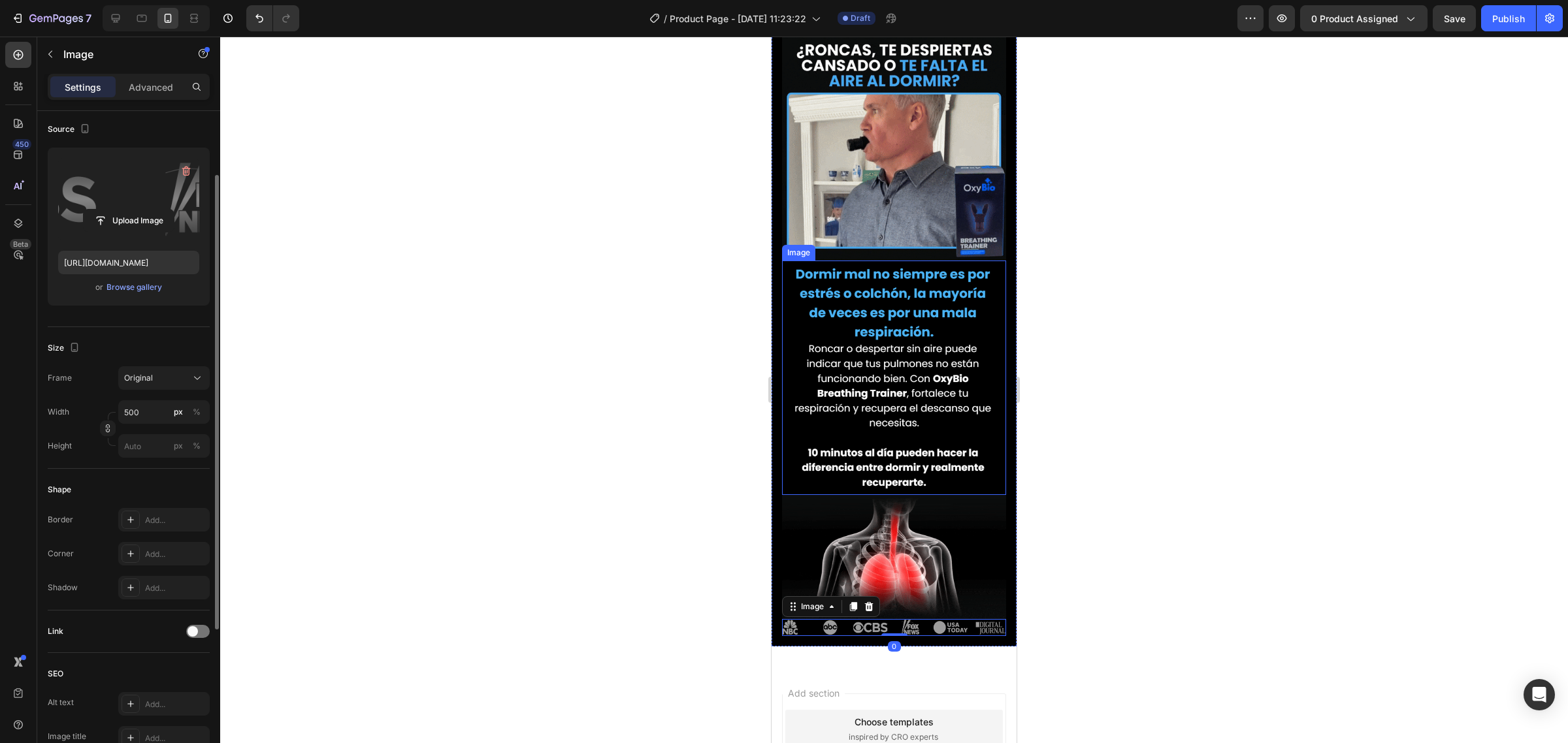
click at [144, 209] on input "file" at bounding box center [128, 220] width 90 height 22
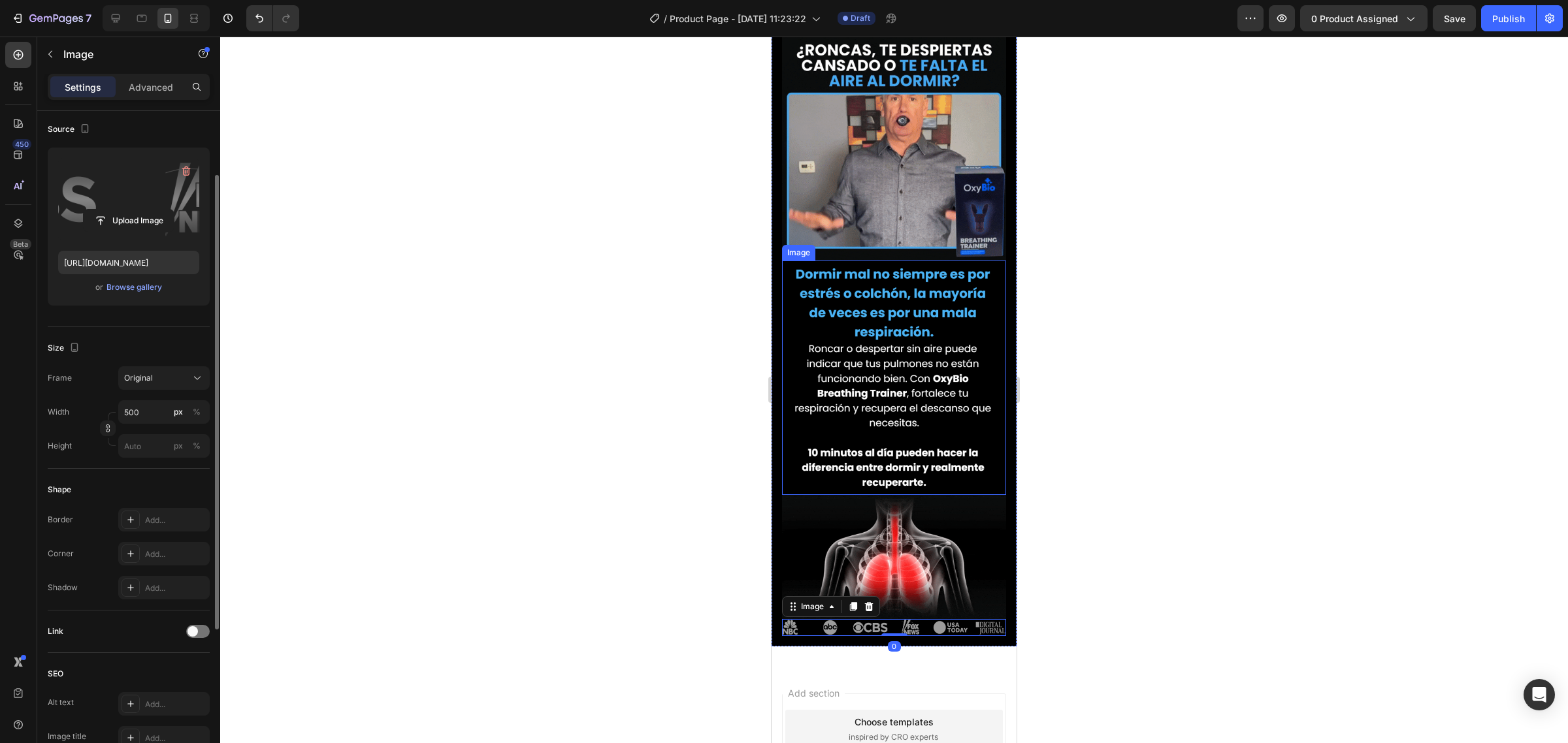
scroll to position [0, 0]
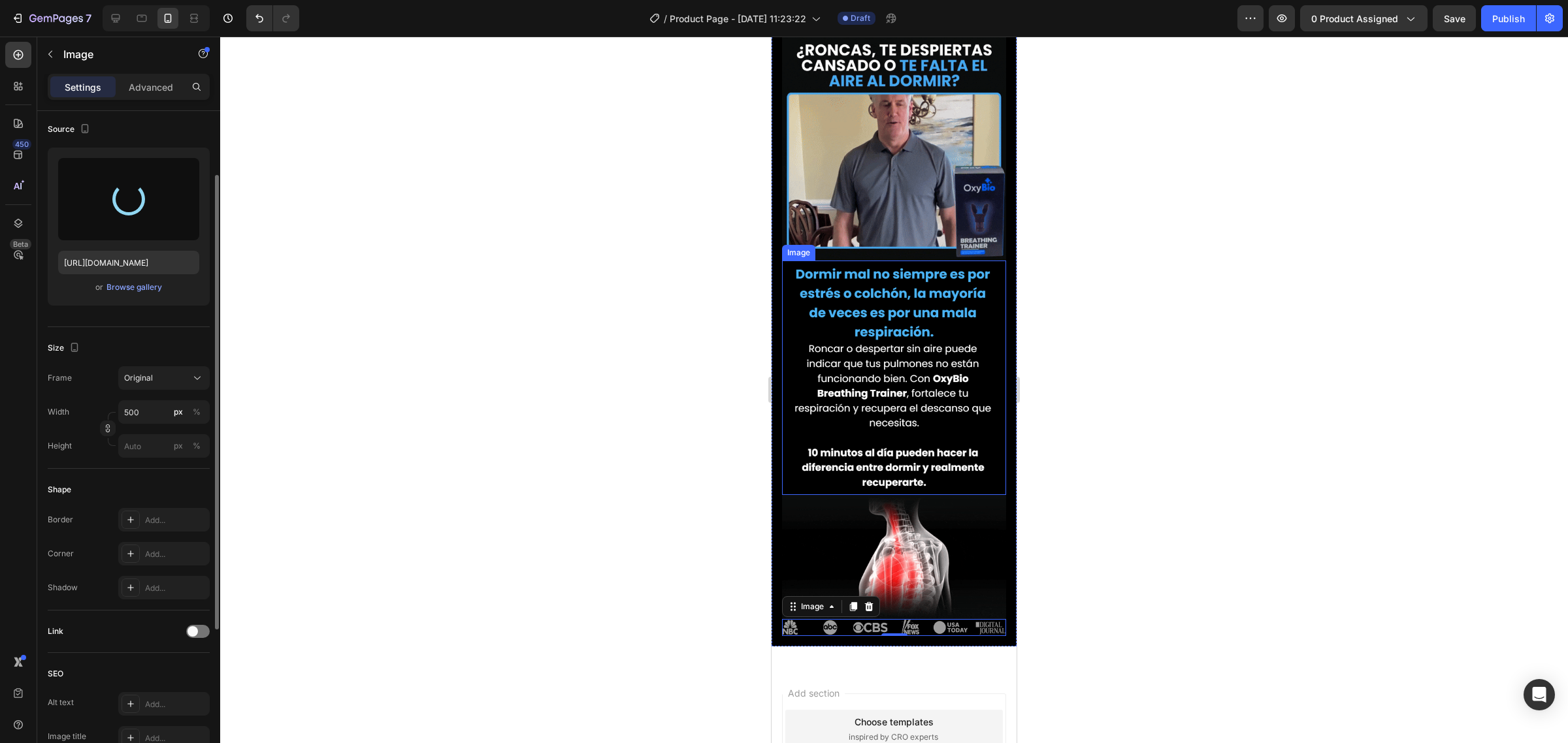
type input "https://cdn.shopify.com/s/files/1/0735/0507/9453/files/gempages_586300733888922…"
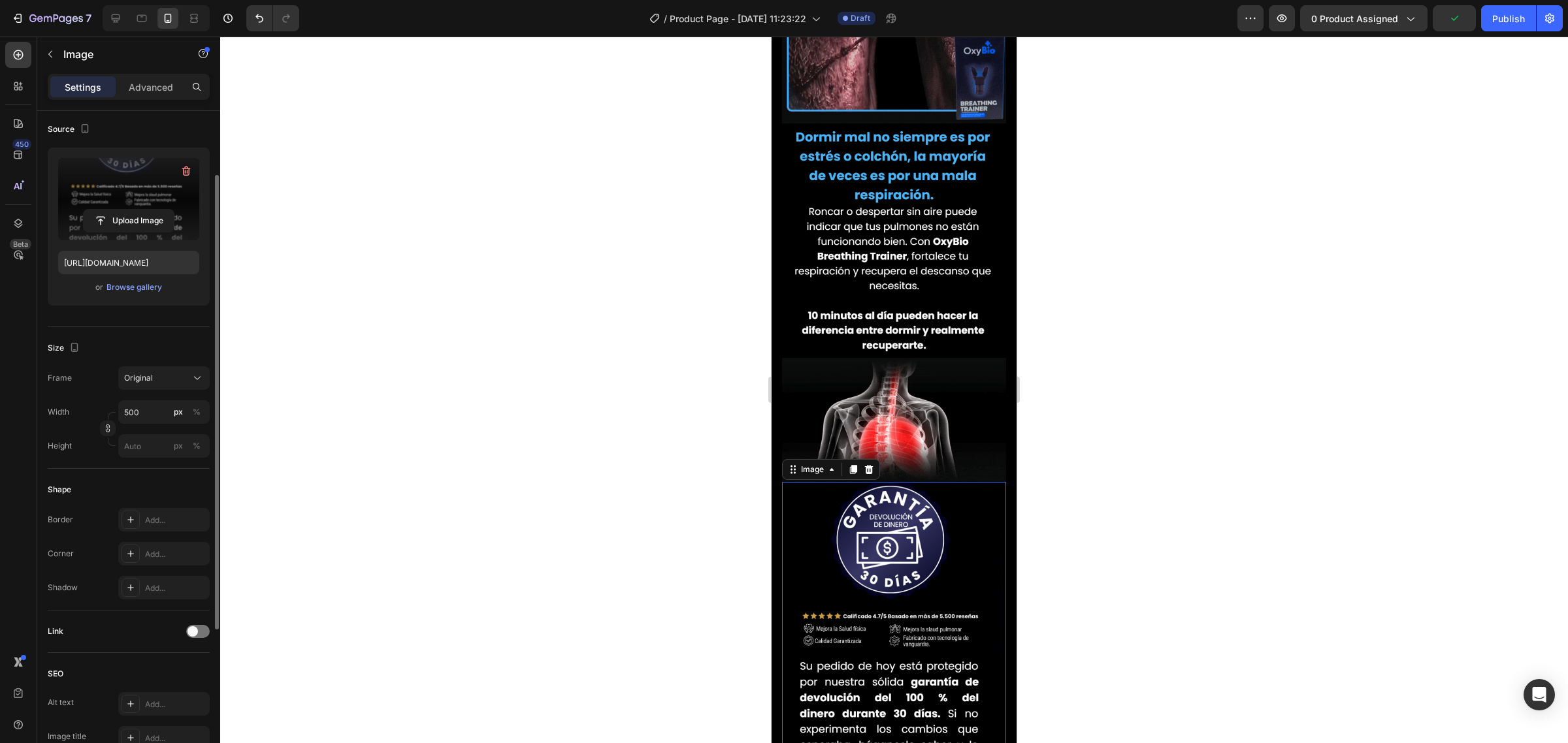
scroll to position [759, 0]
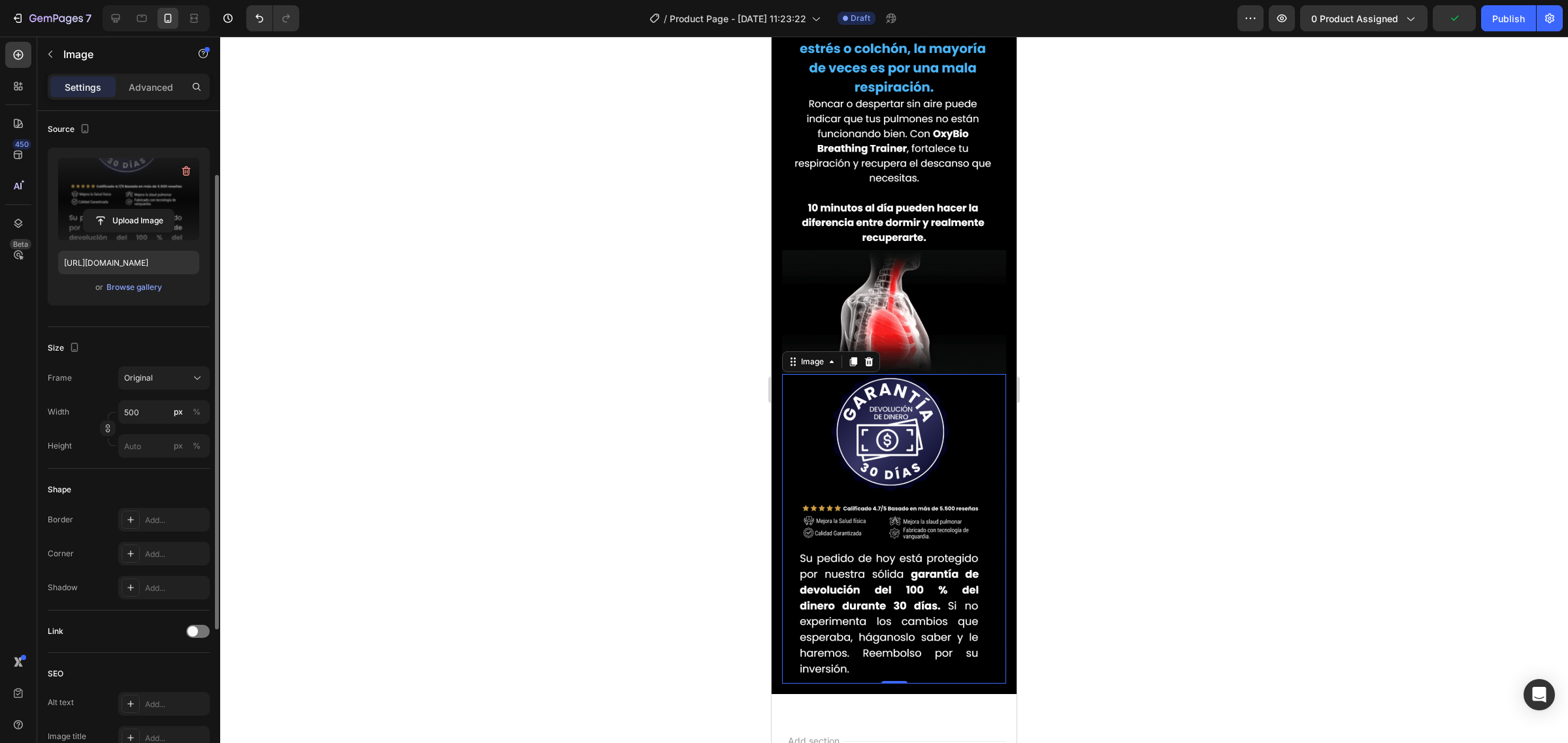
click at [846, 352] on div "Image" at bounding box center [831, 362] width 98 height 21
click at [854, 357] on icon at bounding box center [854, 362] width 7 height 9
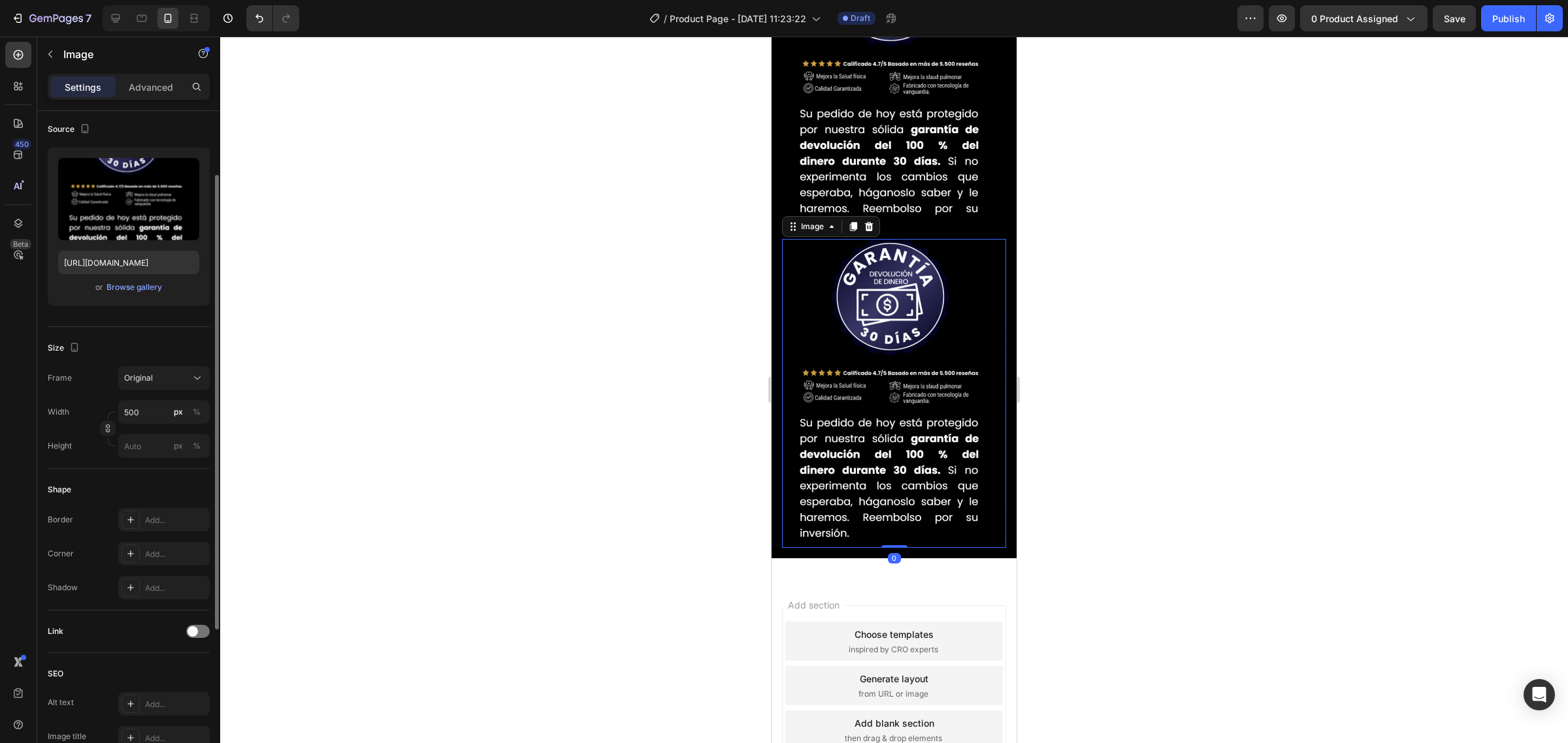
scroll to position [1226, 0]
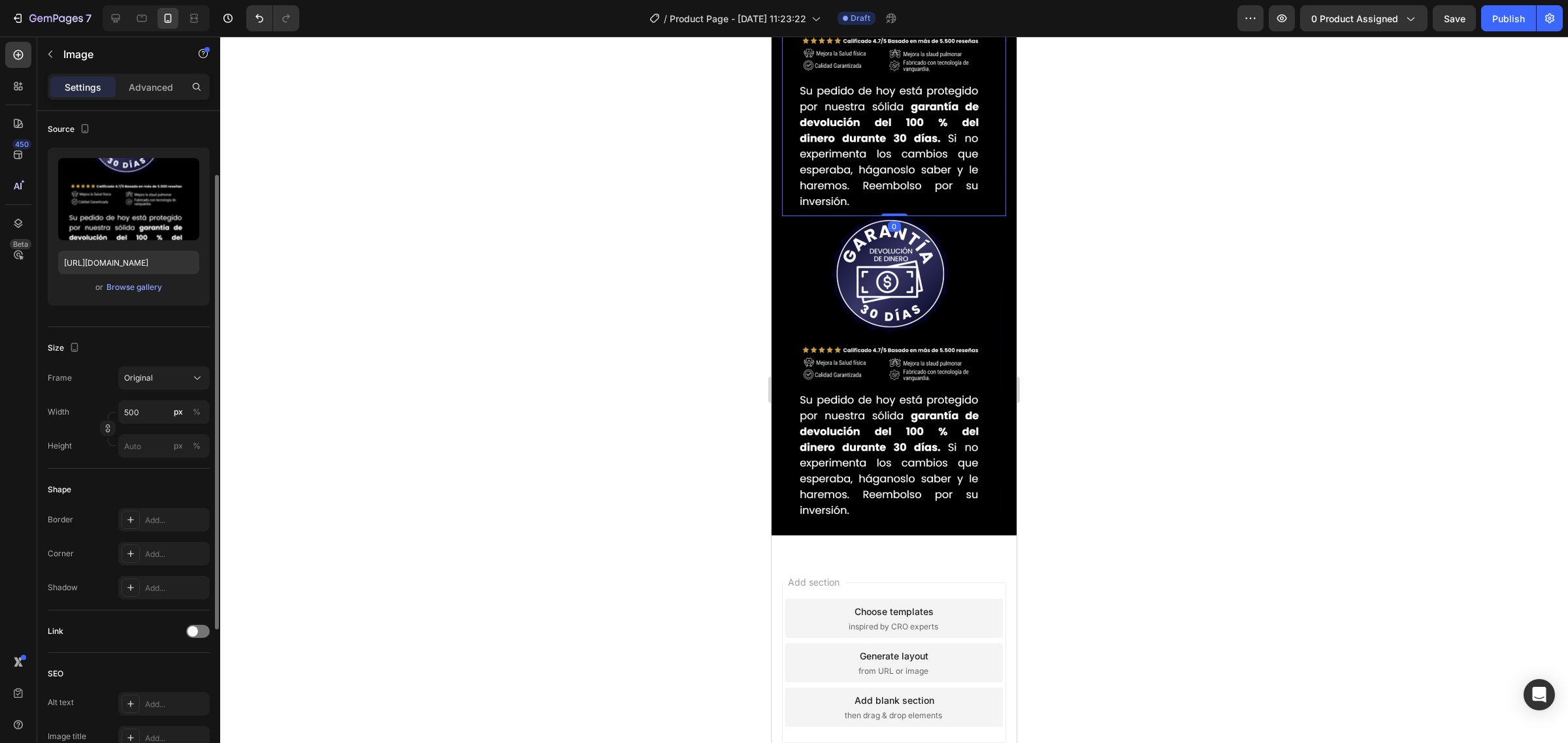
click at [870, 97] on img at bounding box center [894, 60] width 224 height 309
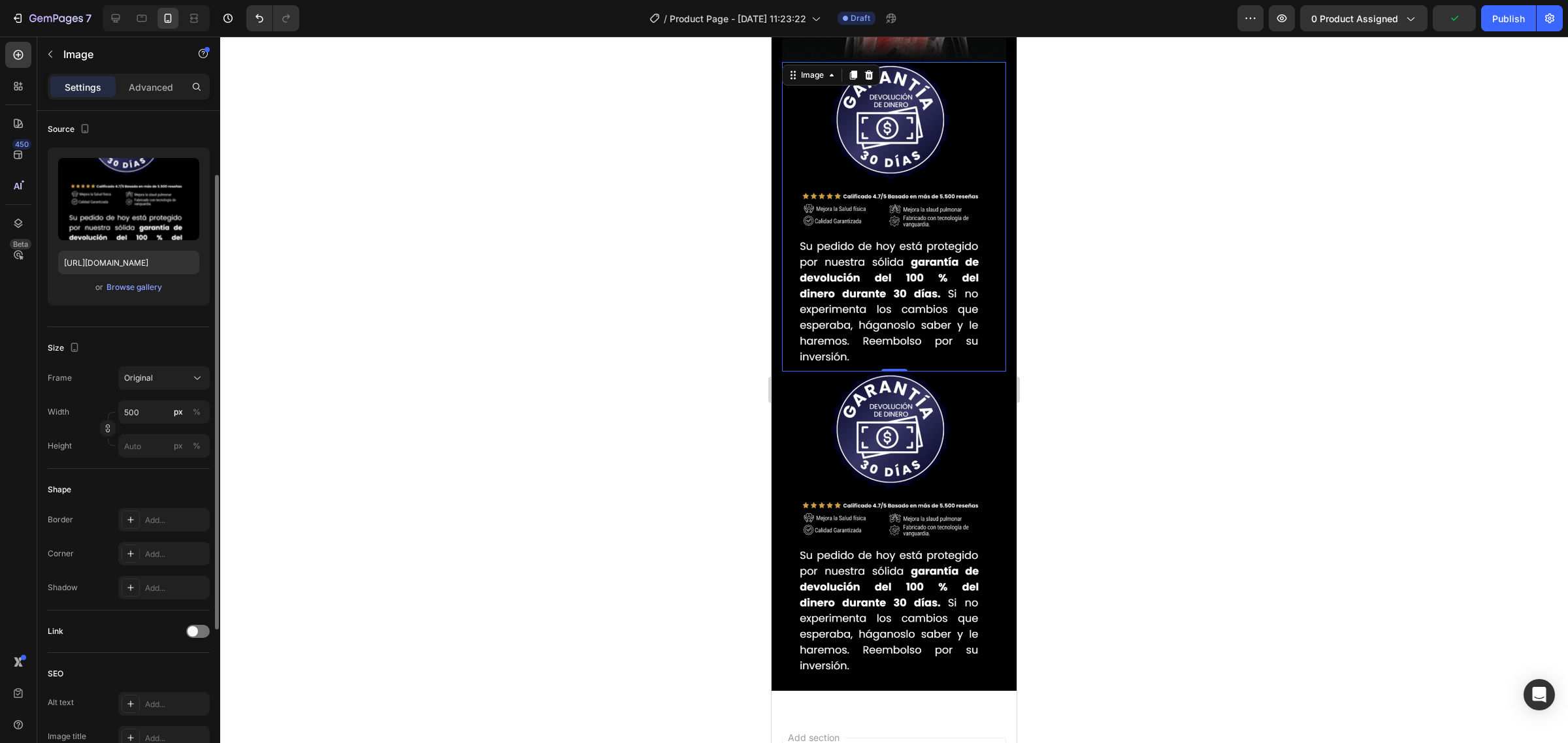
scroll to position [899, 0]
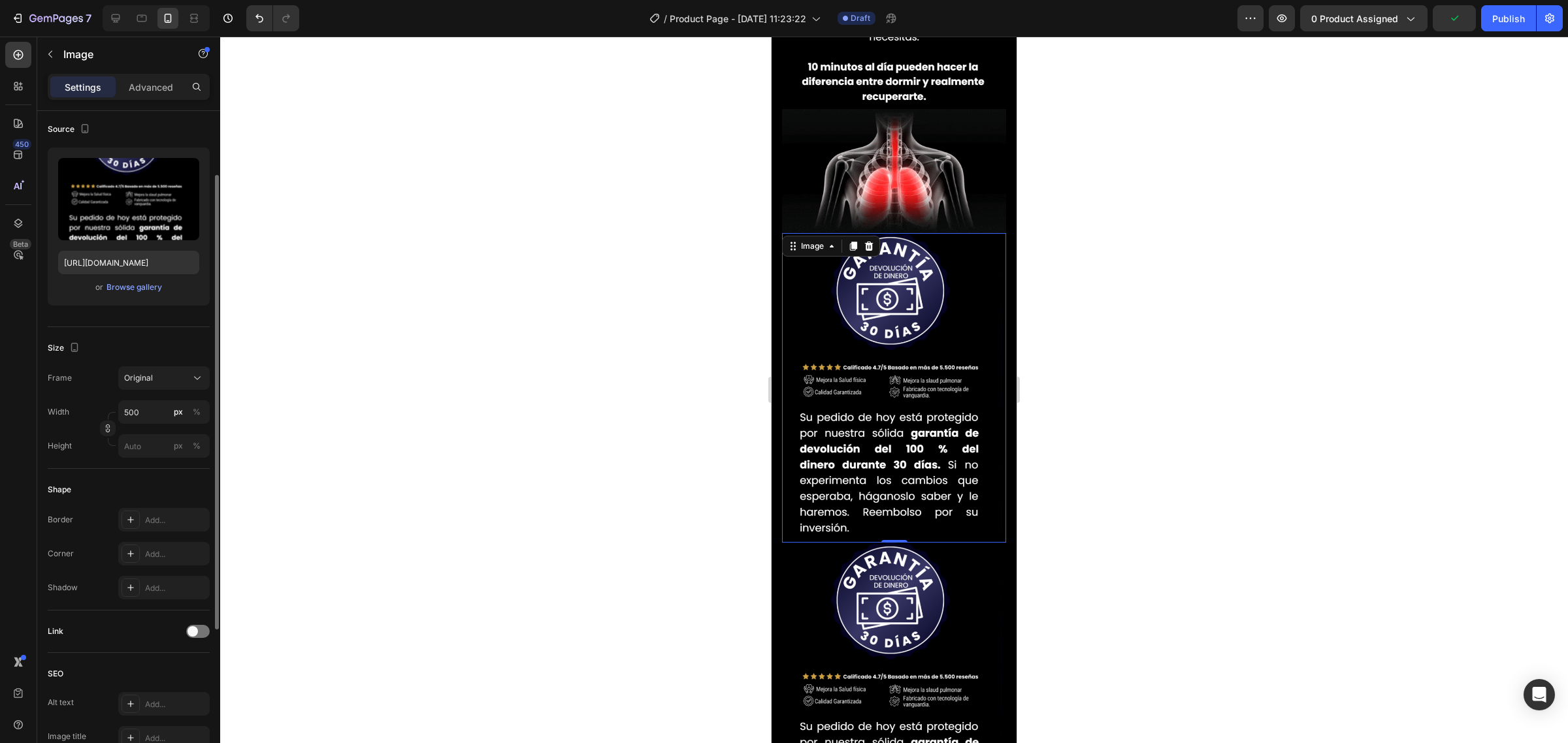
click at [916, 256] on img at bounding box center [894, 387] width 224 height 309
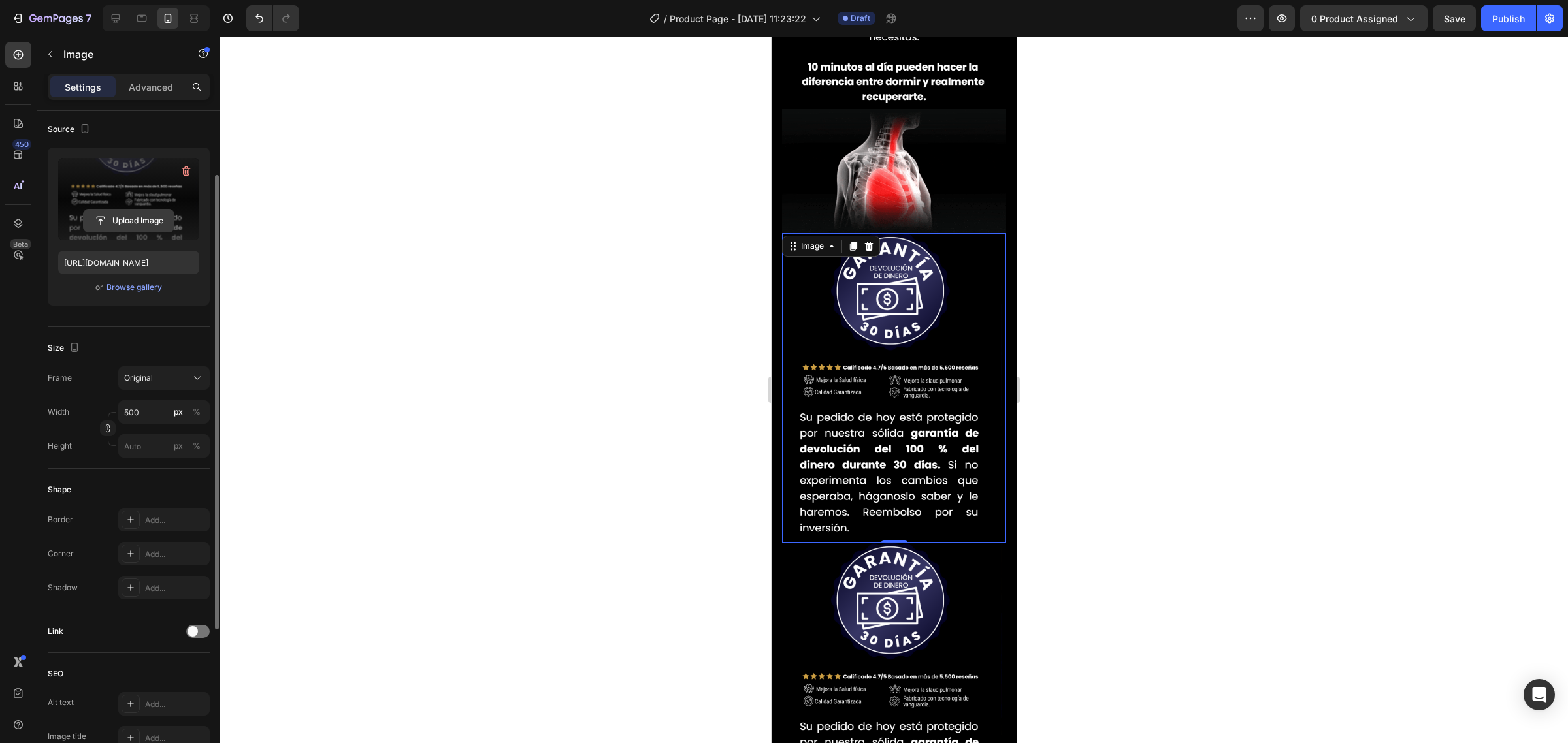
click at [125, 230] on input "file" at bounding box center [128, 220] width 90 height 22
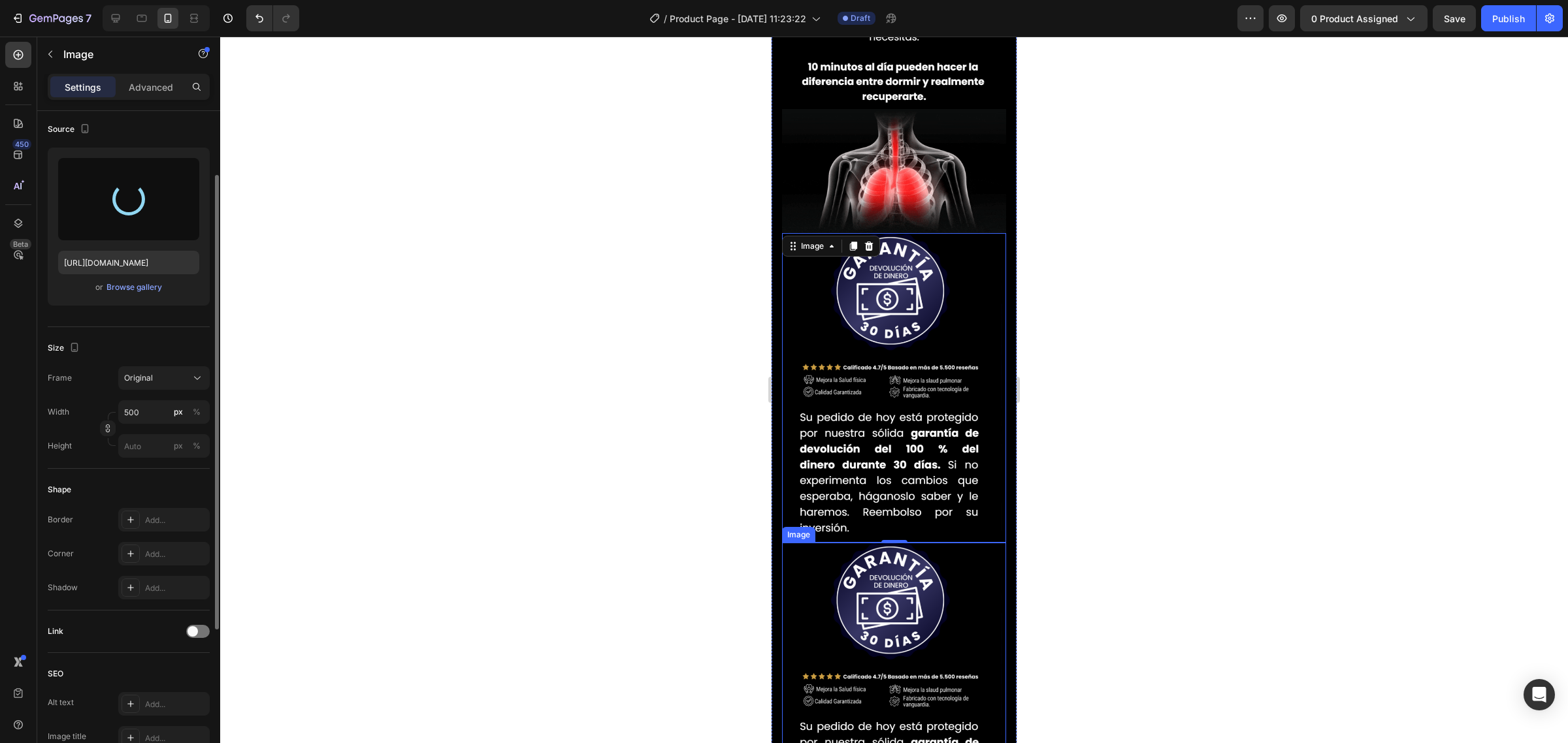
type input "https://cdn.shopify.com/s/files/1/0735/0507/9453/files/gempages_586300733888922…"
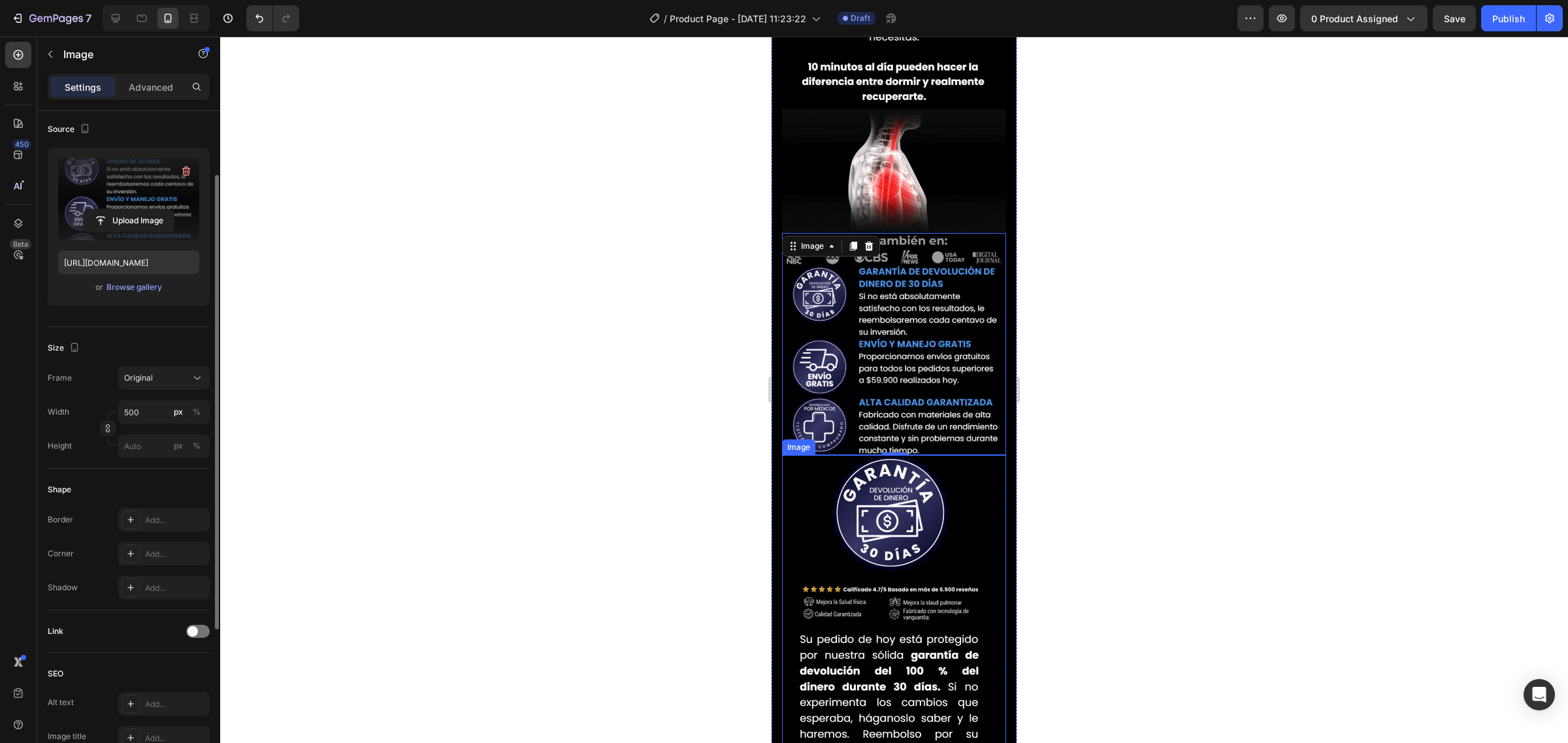
click at [930, 576] on img at bounding box center [894, 609] width 224 height 309
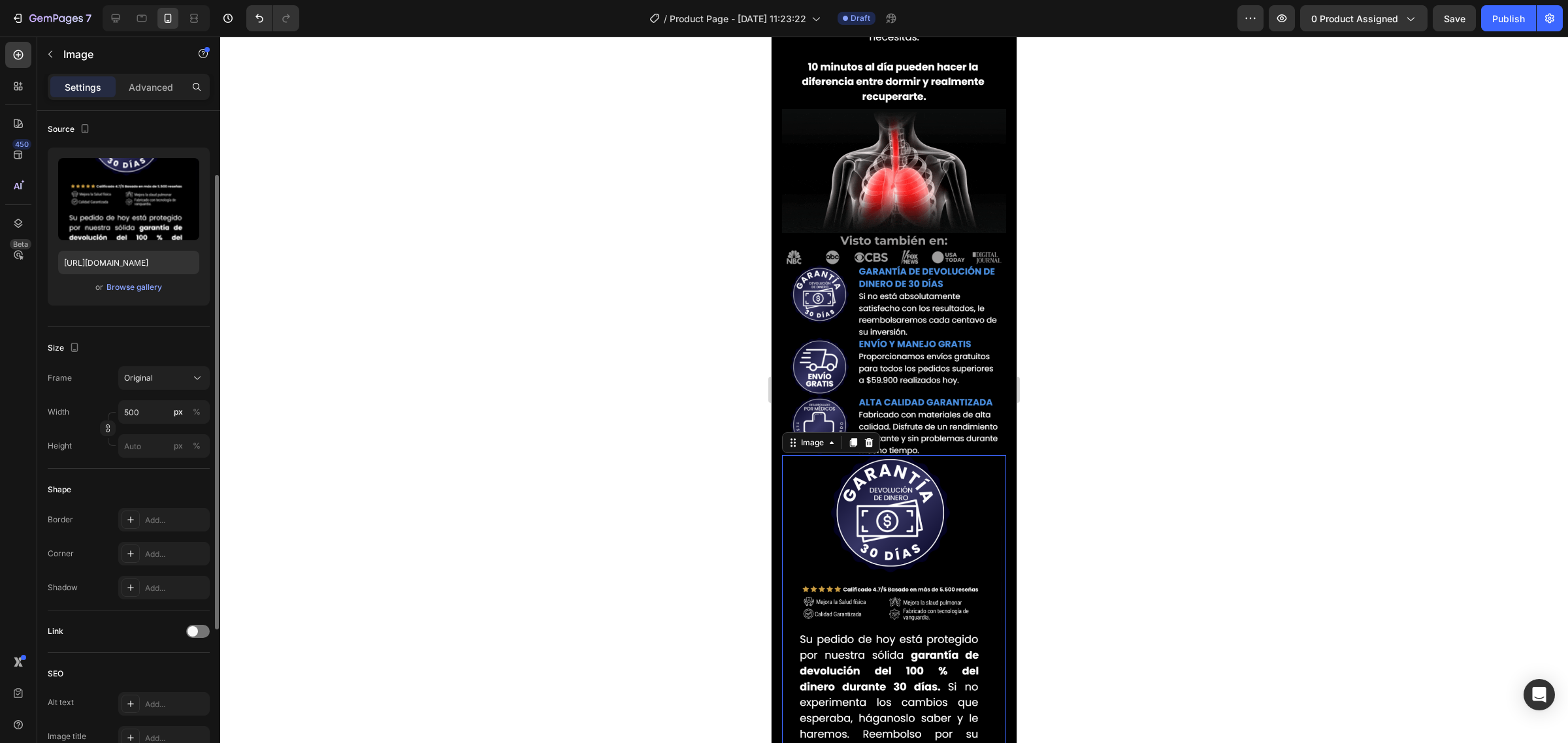
click at [870, 432] on div "Image" at bounding box center [831, 442] width 98 height 21
click at [870, 438] on icon at bounding box center [868, 443] width 11 height 11
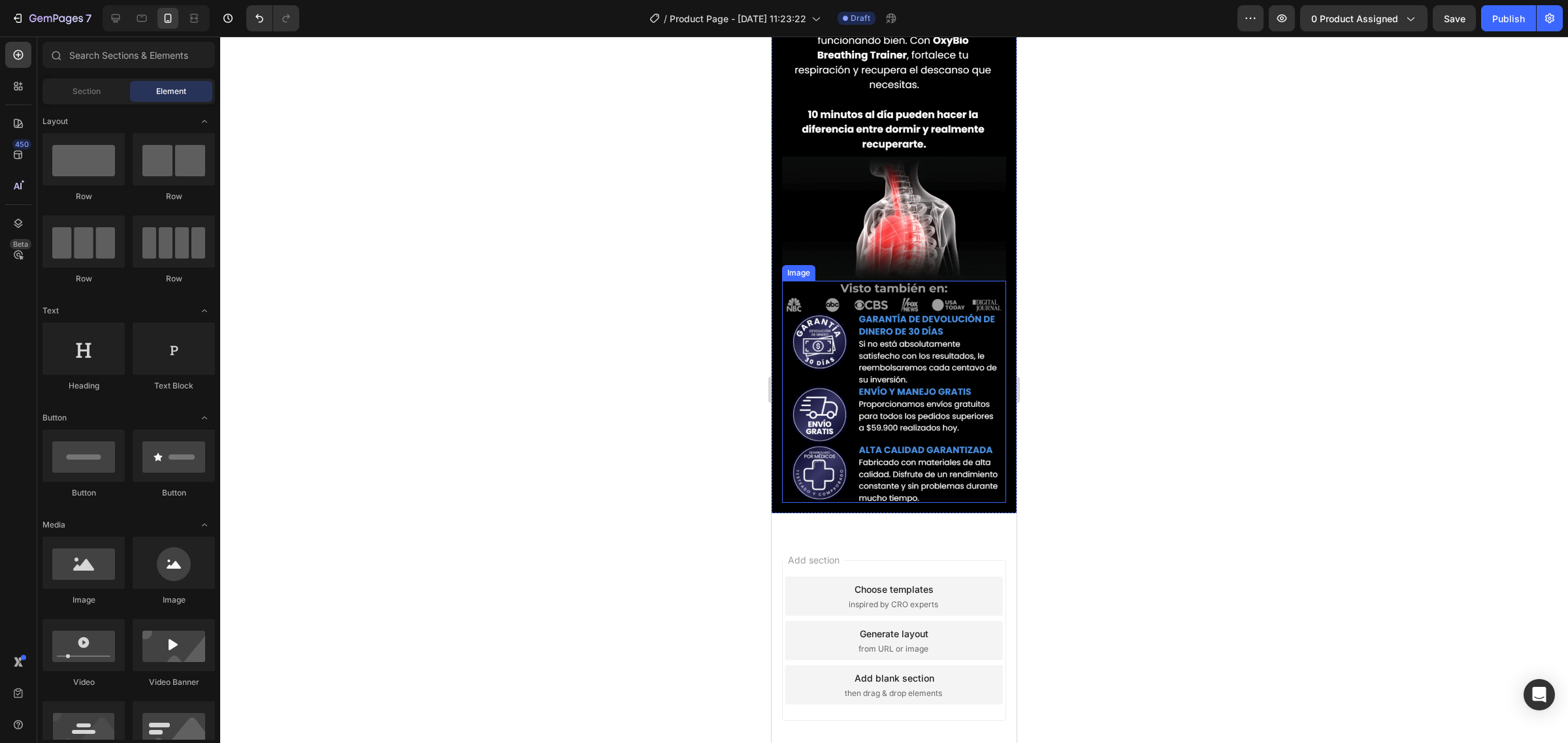
click at [880, 280] on img at bounding box center [894, 391] width 224 height 222
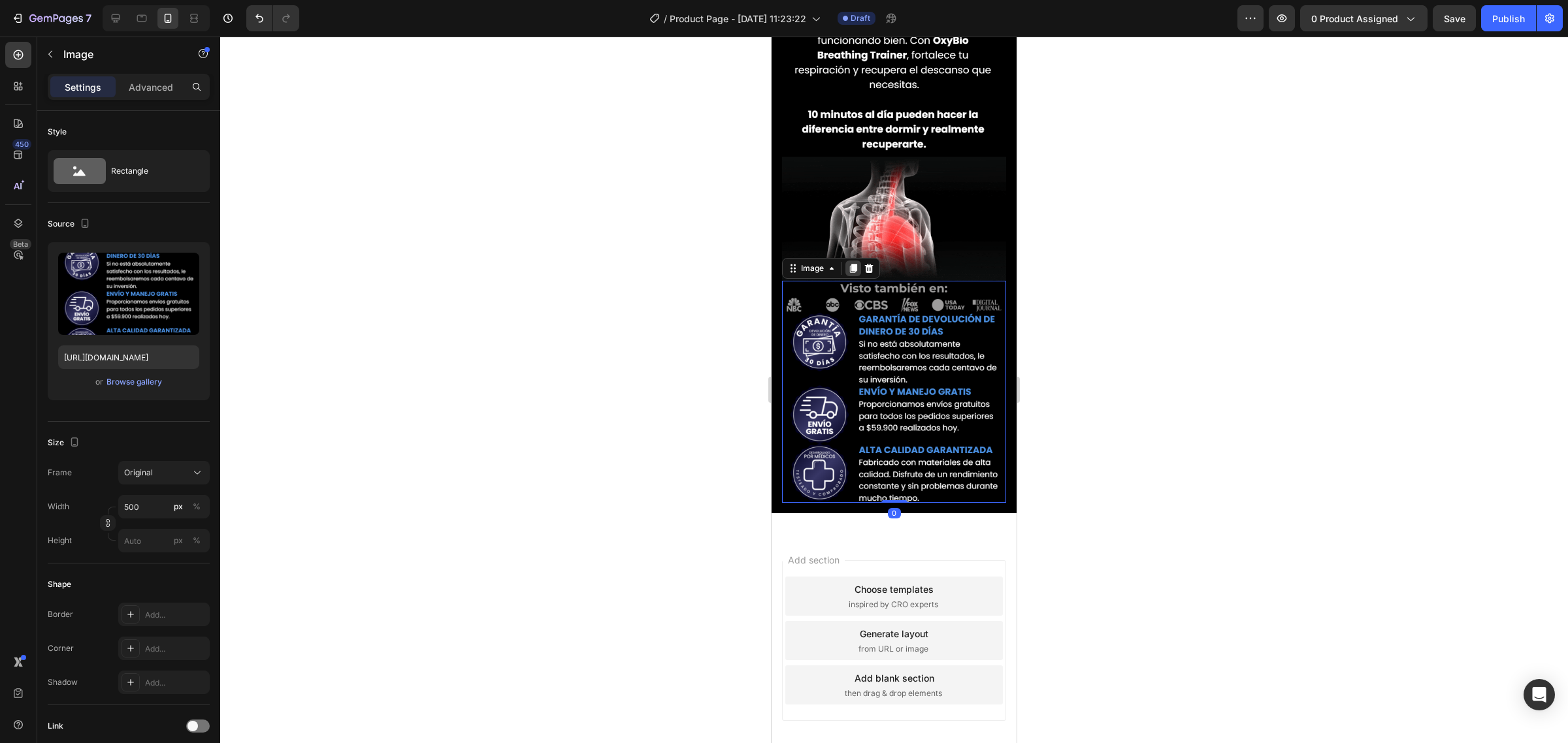
click at [851, 265] on icon at bounding box center [854, 269] width 7 height 9
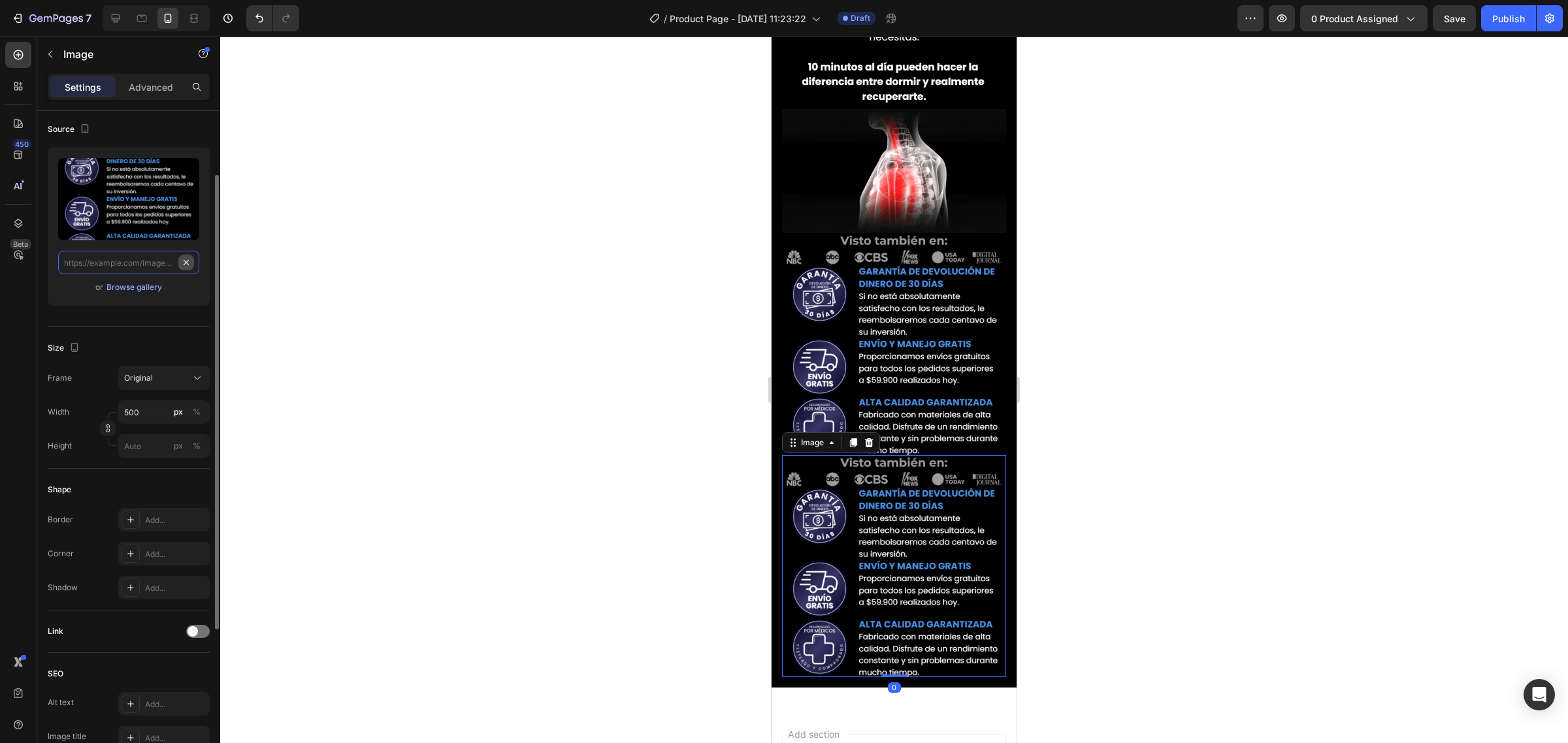
scroll to position [0, 0]
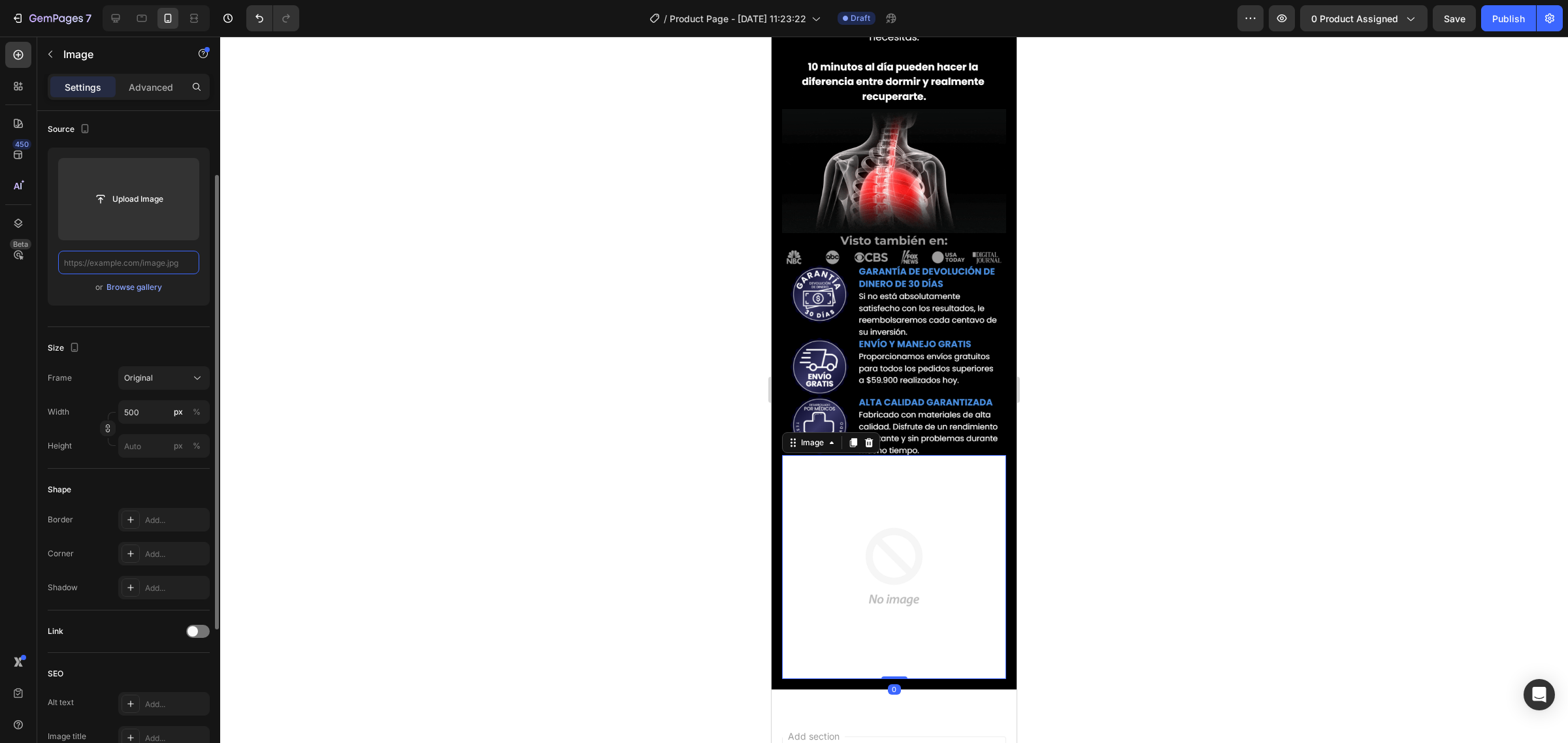
paste input "https://img.funnelish.com/15760/769457/1743483915-5.png"
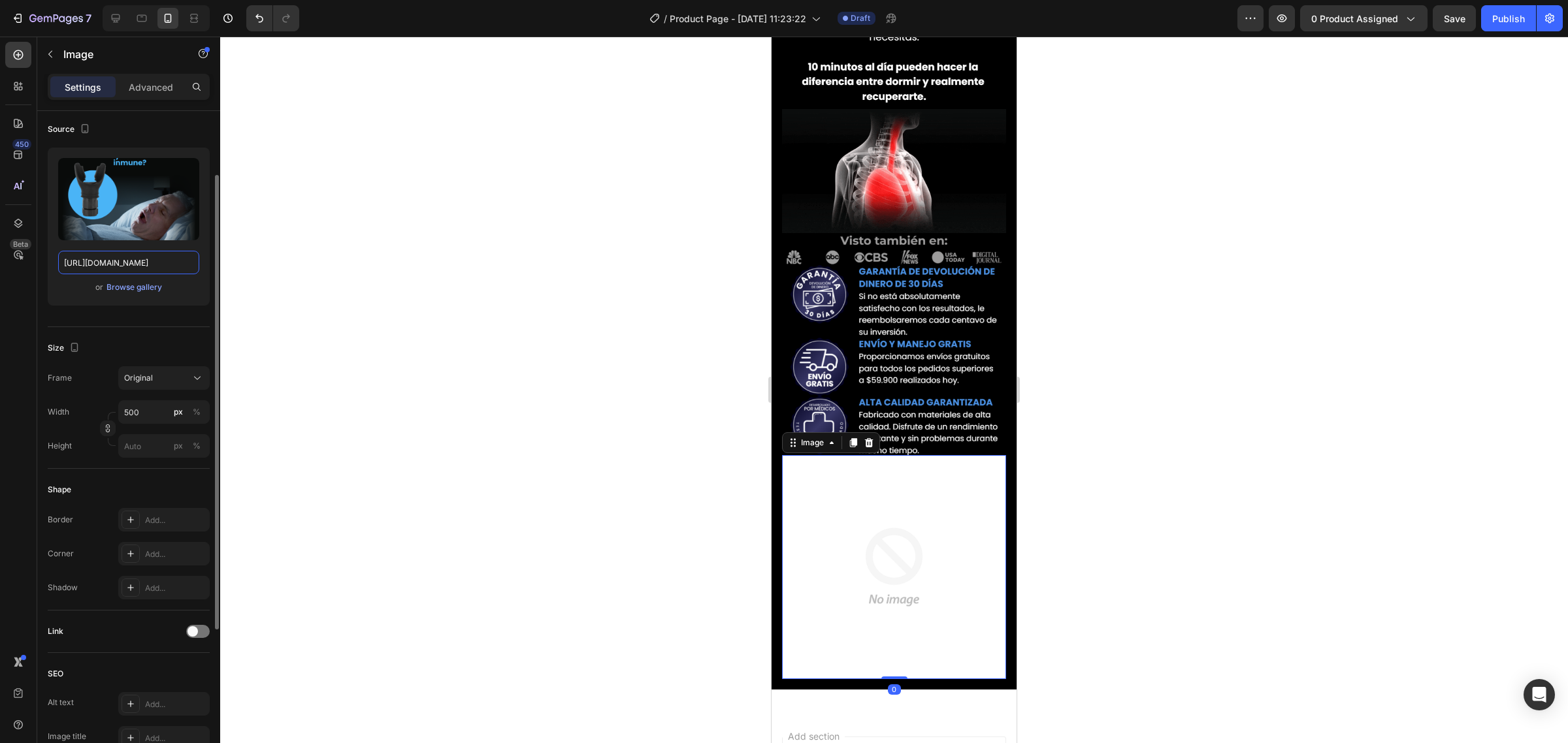
scroll to position [0, 114]
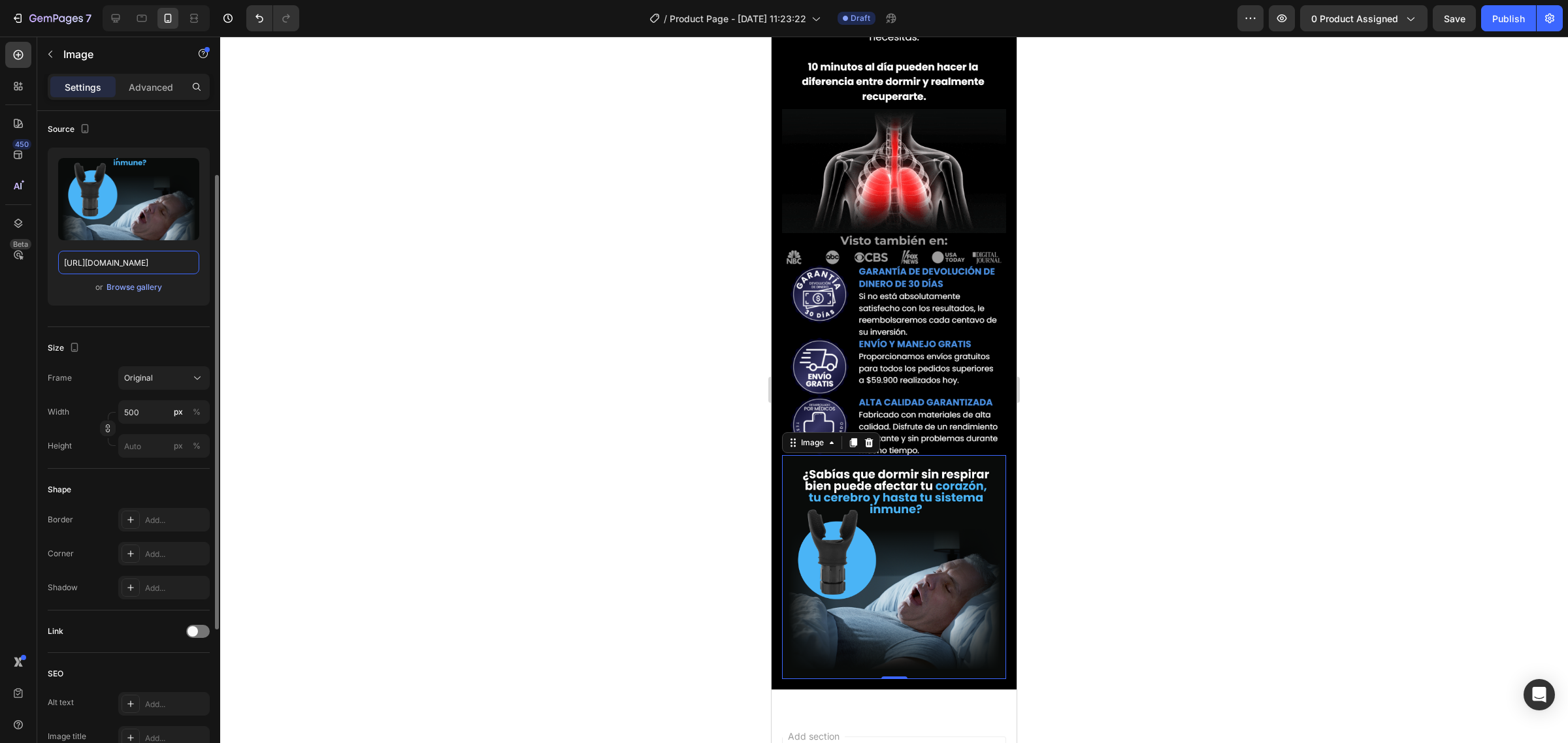
type input "https://img.funnelish.com/15760/769457/1743483915-5.png"
click at [854, 438] on icon at bounding box center [853, 443] width 11 height 11
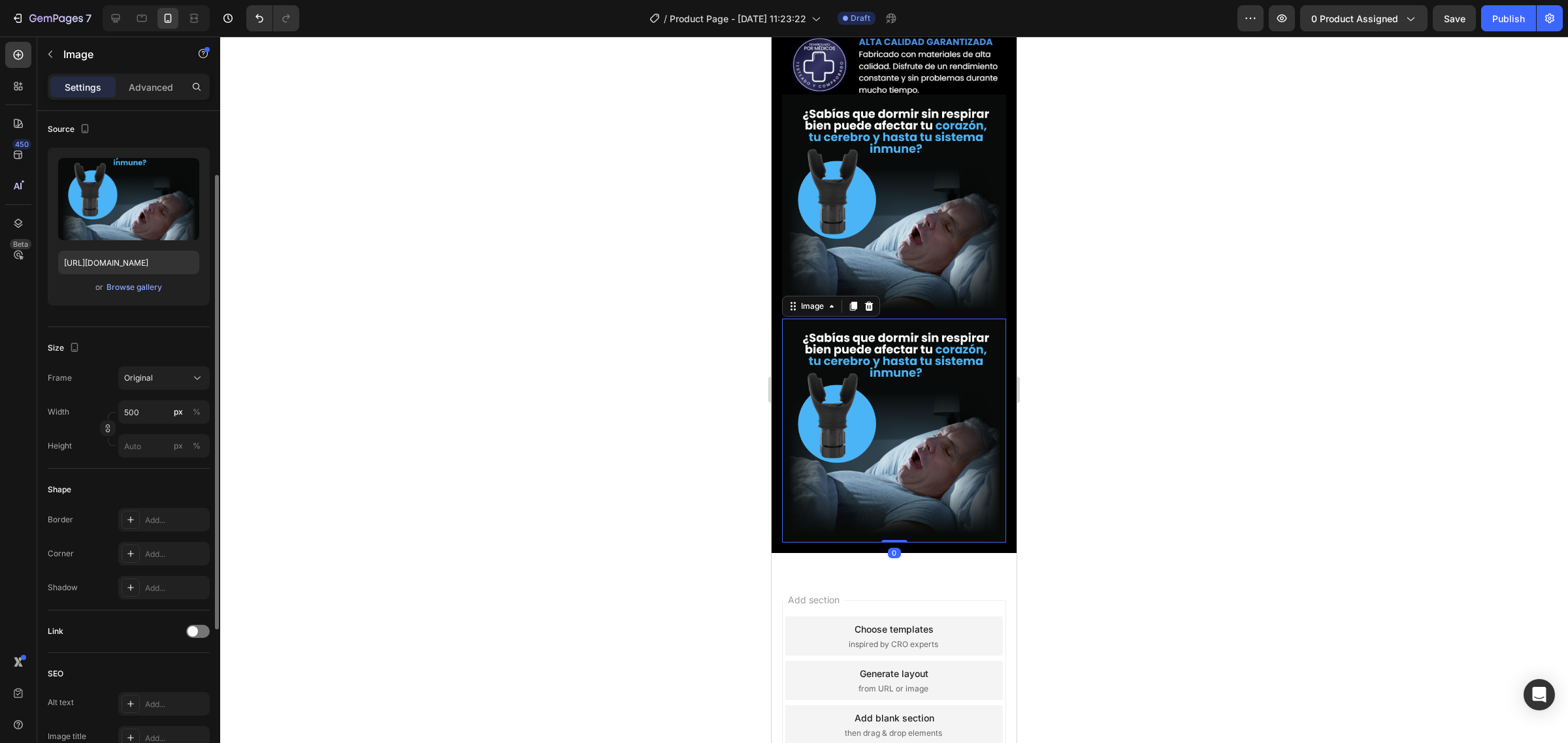
scroll to position [1274, 0]
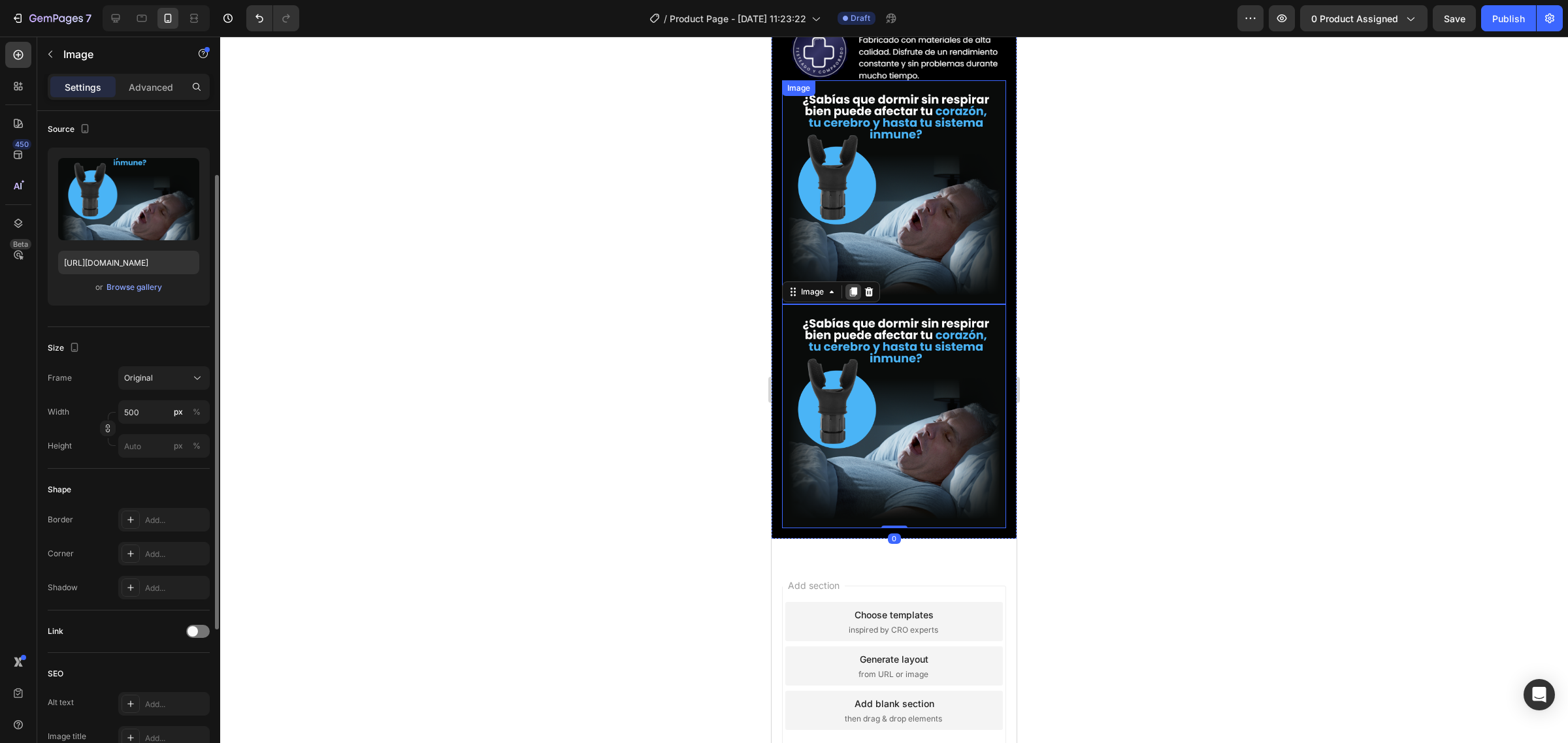
click at [851, 288] on icon at bounding box center [854, 292] width 7 height 9
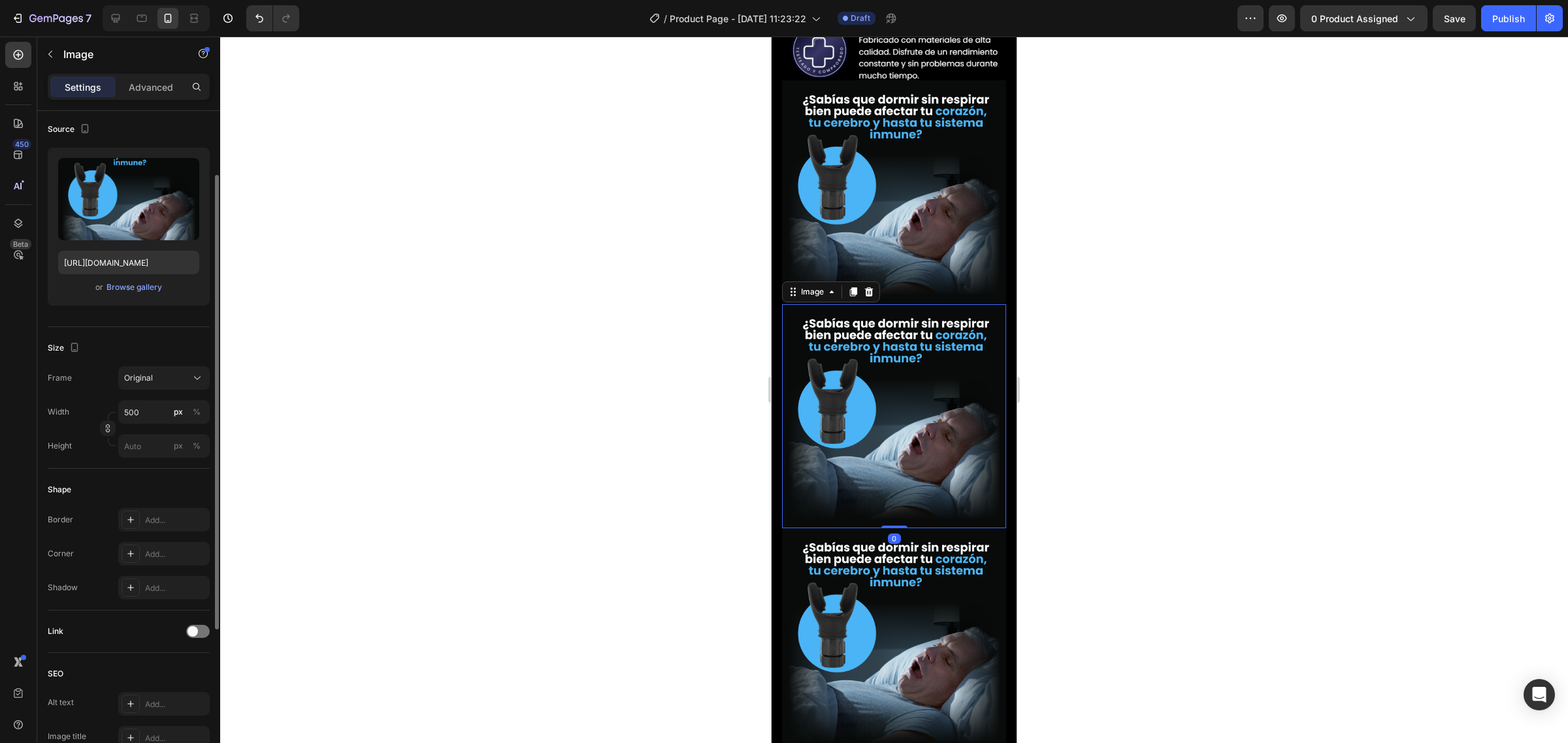
drag, startPoint x: 850, startPoint y: 237, endPoint x: 805, endPoint y: 258, distance: 49.7
click at [850, 304] on img at bounding box center [894, 416] width 224 height 224
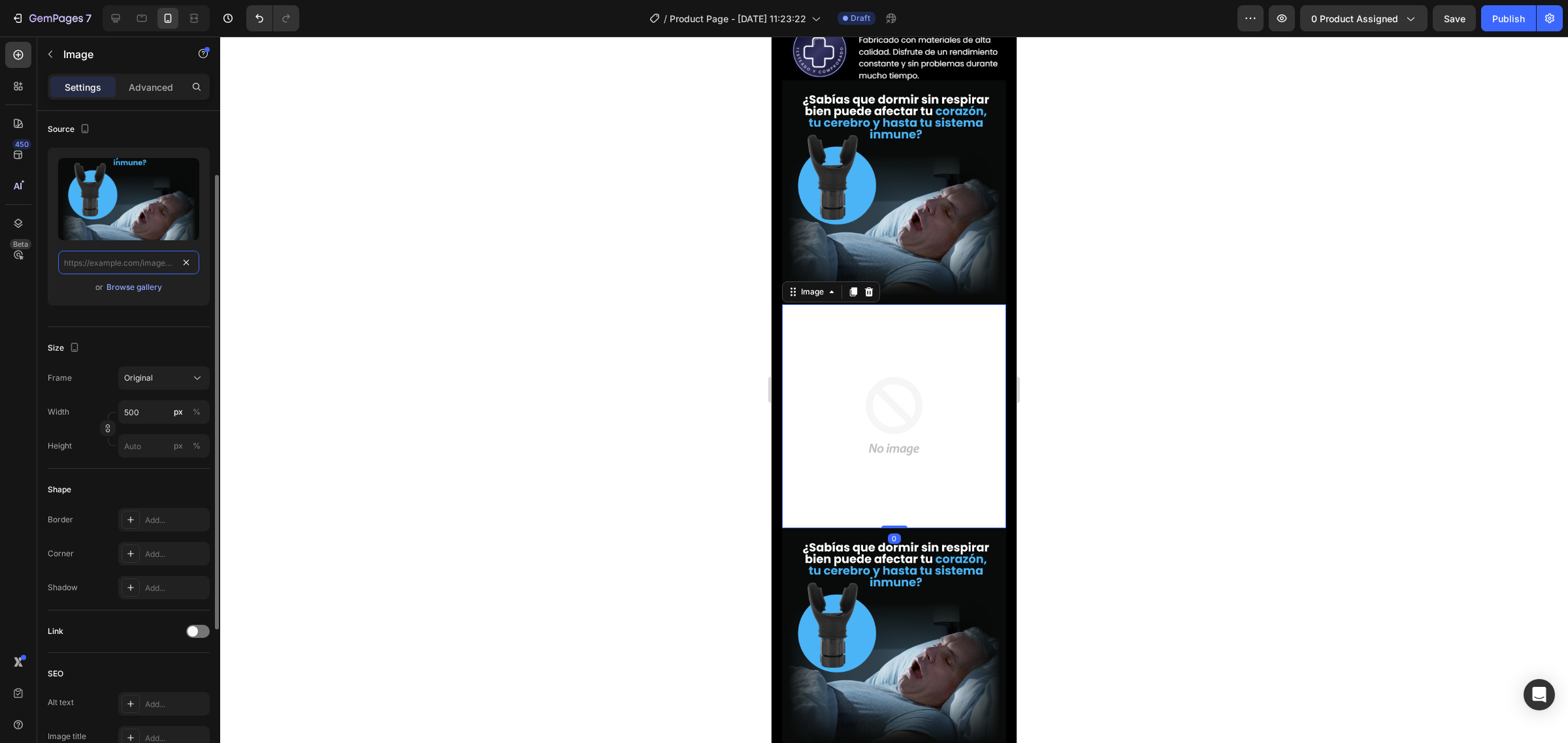
scroll to position [0, 0]
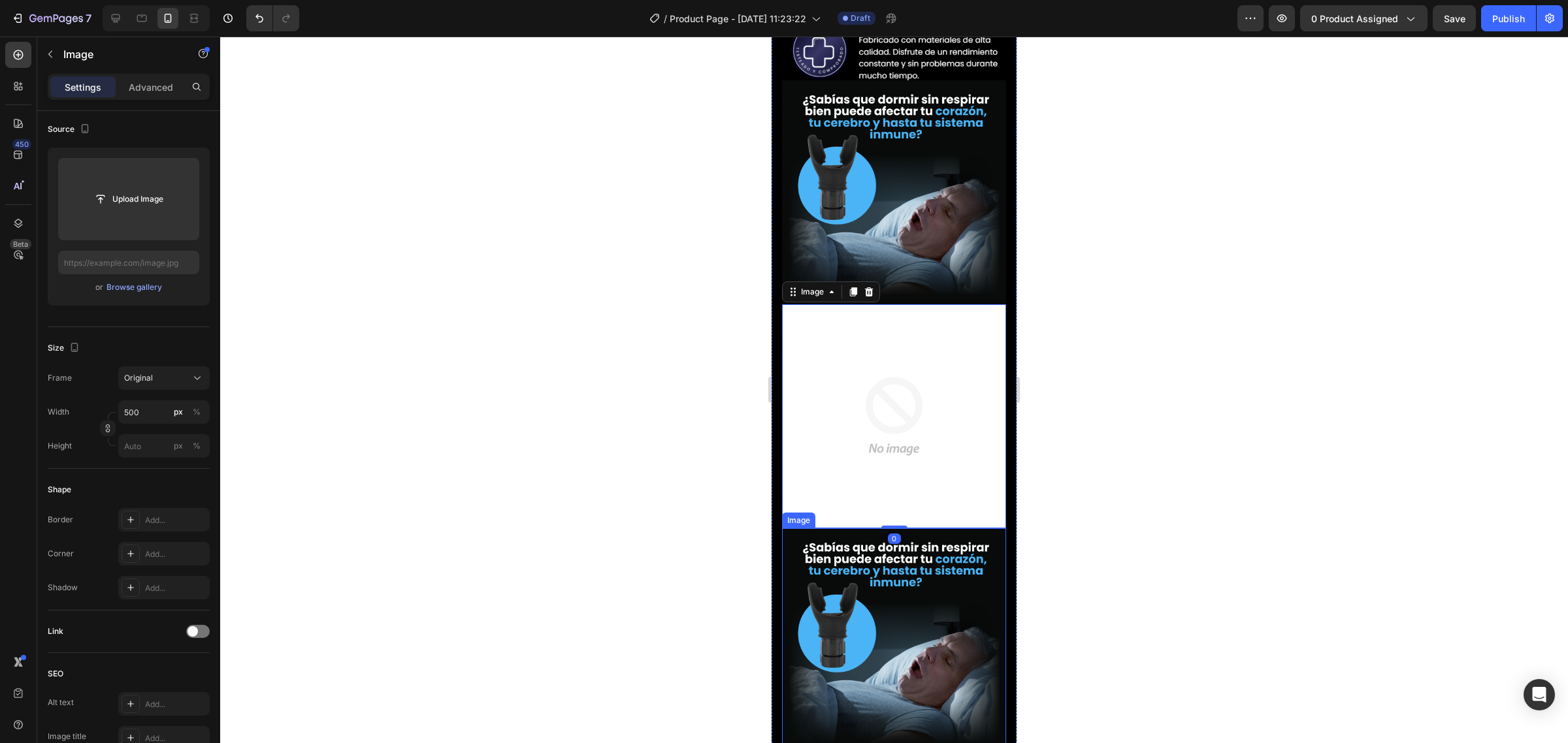
click at [921, 566] on img at bounding box center [894, 640] width 224 height 224
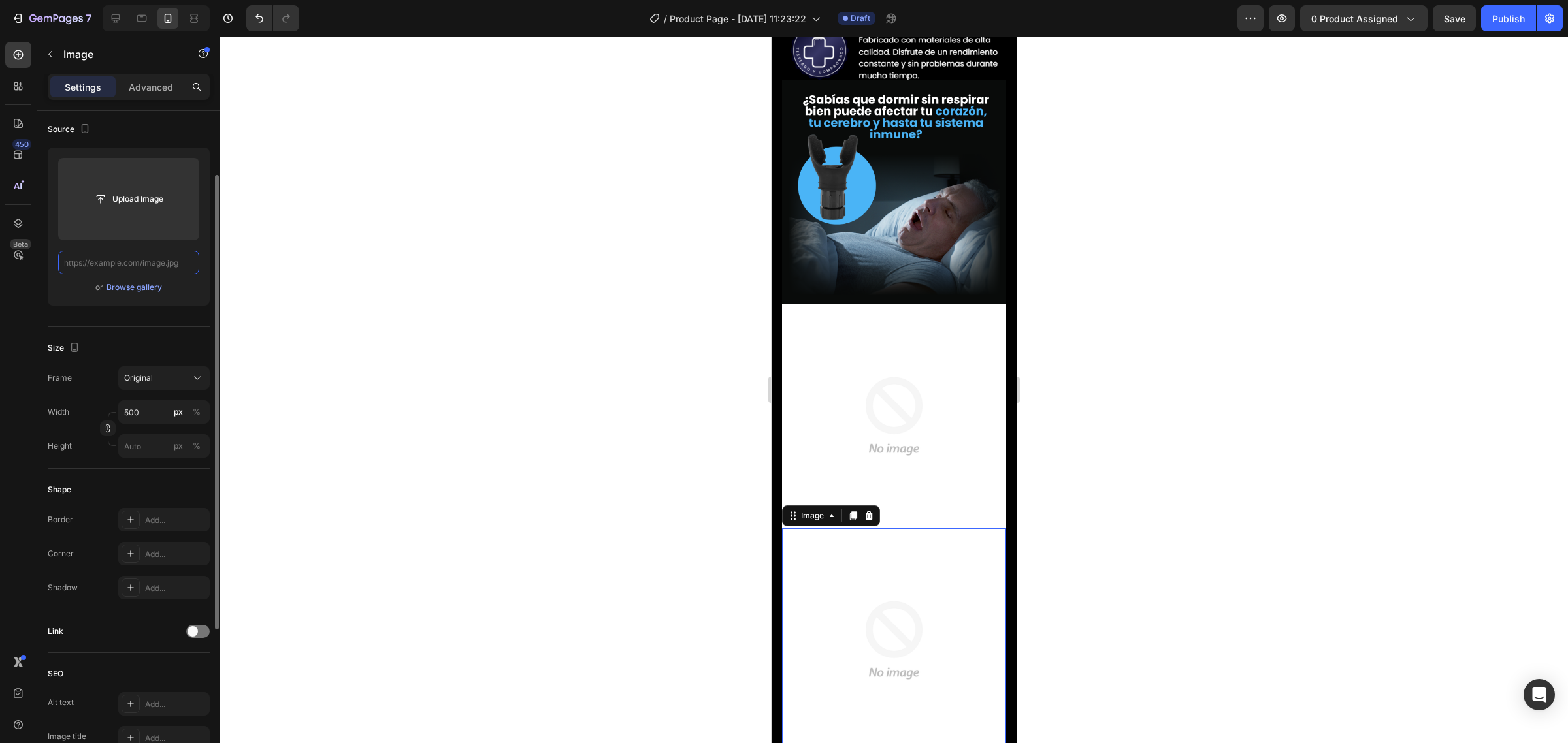
click at [180, 263] on input "text" at bounding box center [128, 262] width 141 height 23
paste input "https://media3.giphy.com/media/v1.Y2lkPTc5MGI3NjExbXZjaThzZjNrZDV3dWMwY2l3eHU1b…"
type input "https://media3.giphy.com/media/v1.Y2lkPTc5MGI3NjExbXZjaThzZjNrZDV3dWMwY2l3eHU1b…"
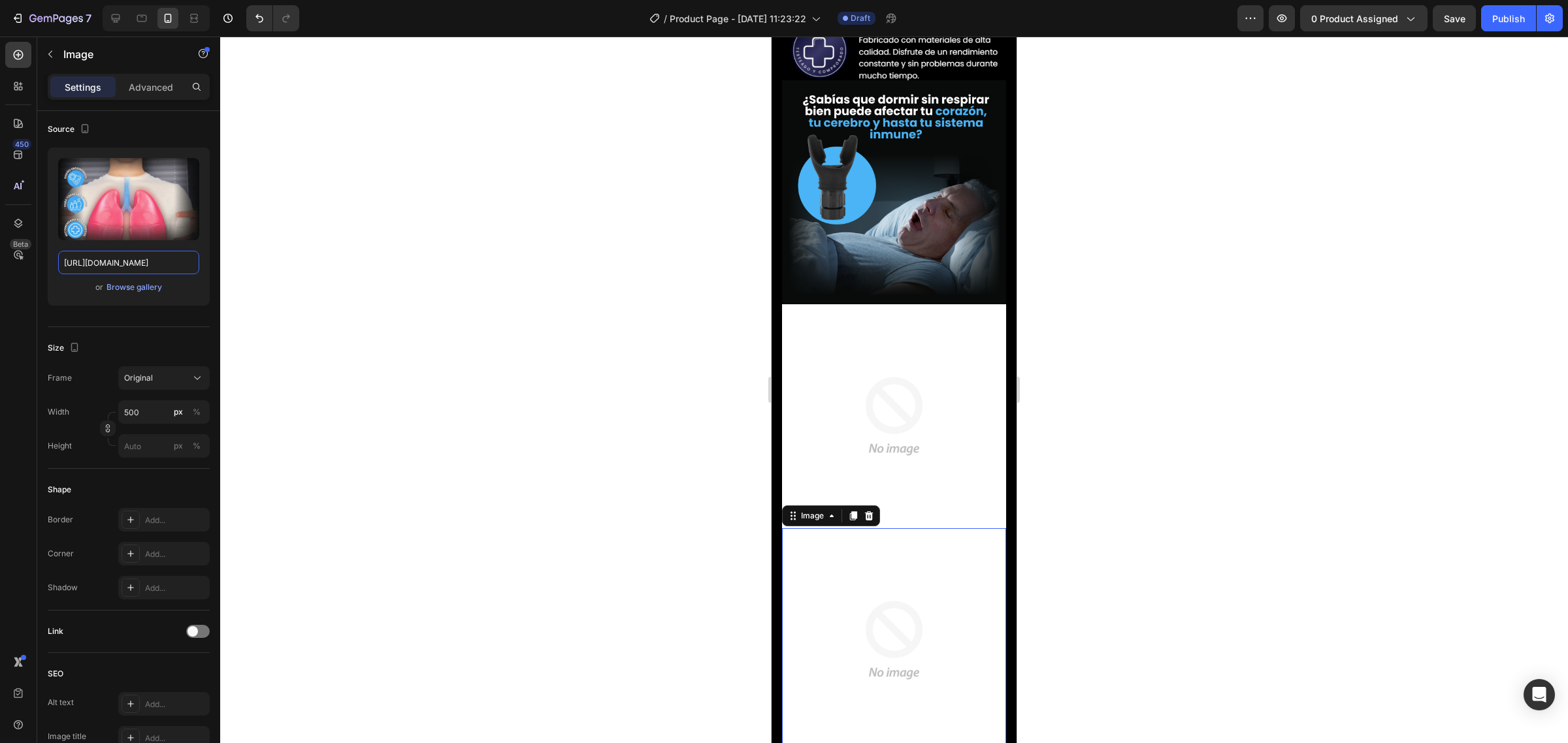
scroll to position [0, 681]
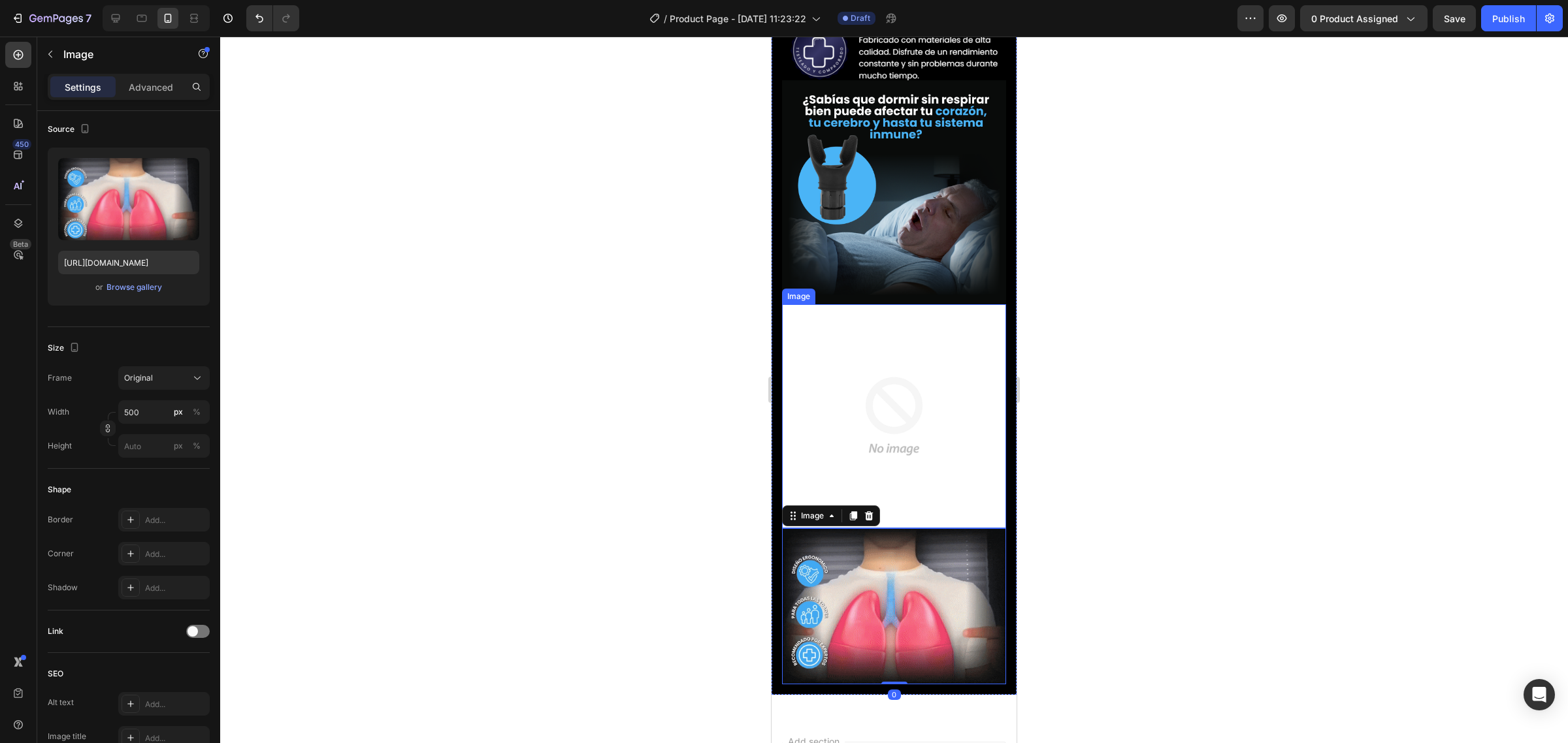
click at [940, 304] on img at bounding box center [894, 416] width 224 height 224
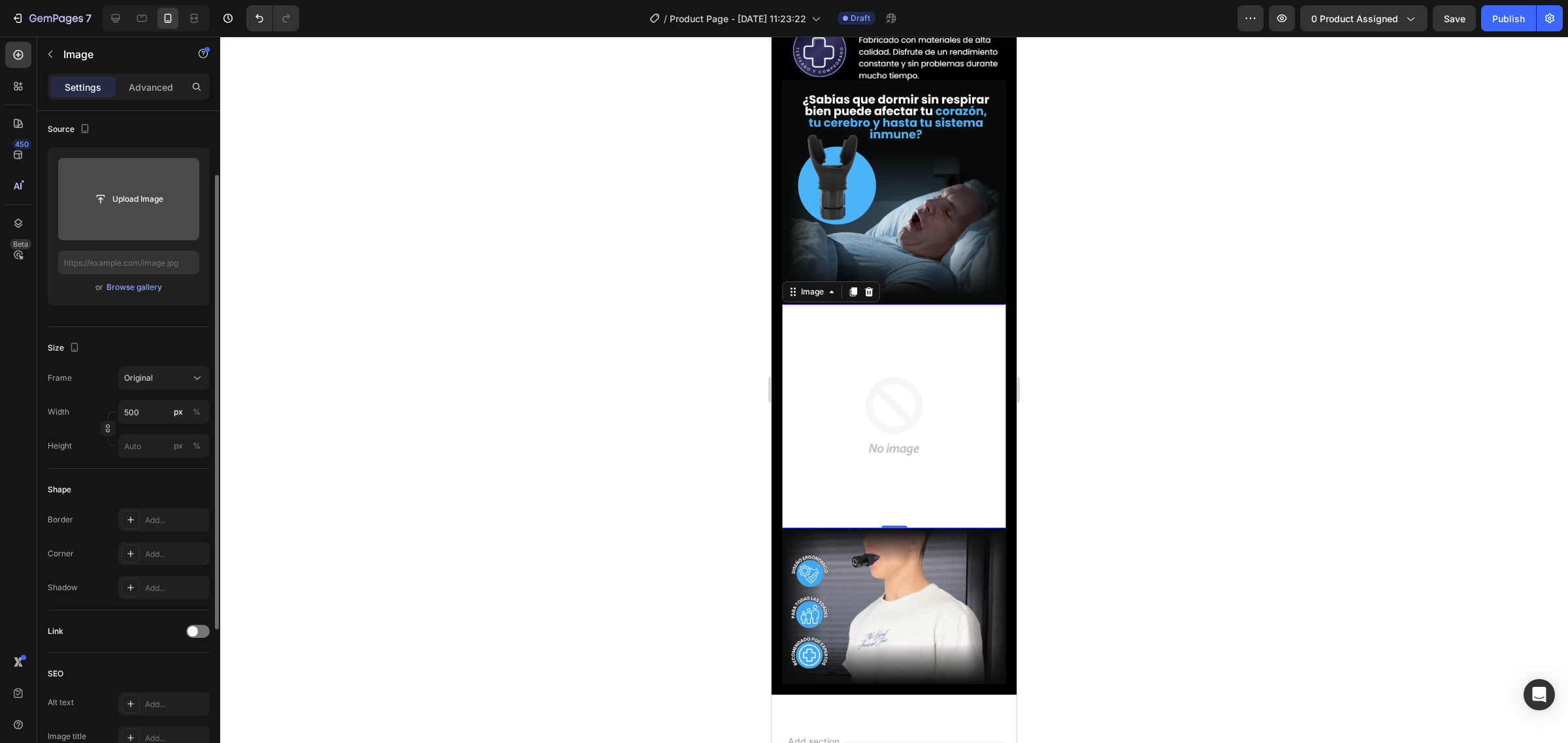
click at [144, 170] on input "file" at bounding box center [128, 199] width 141 height 82
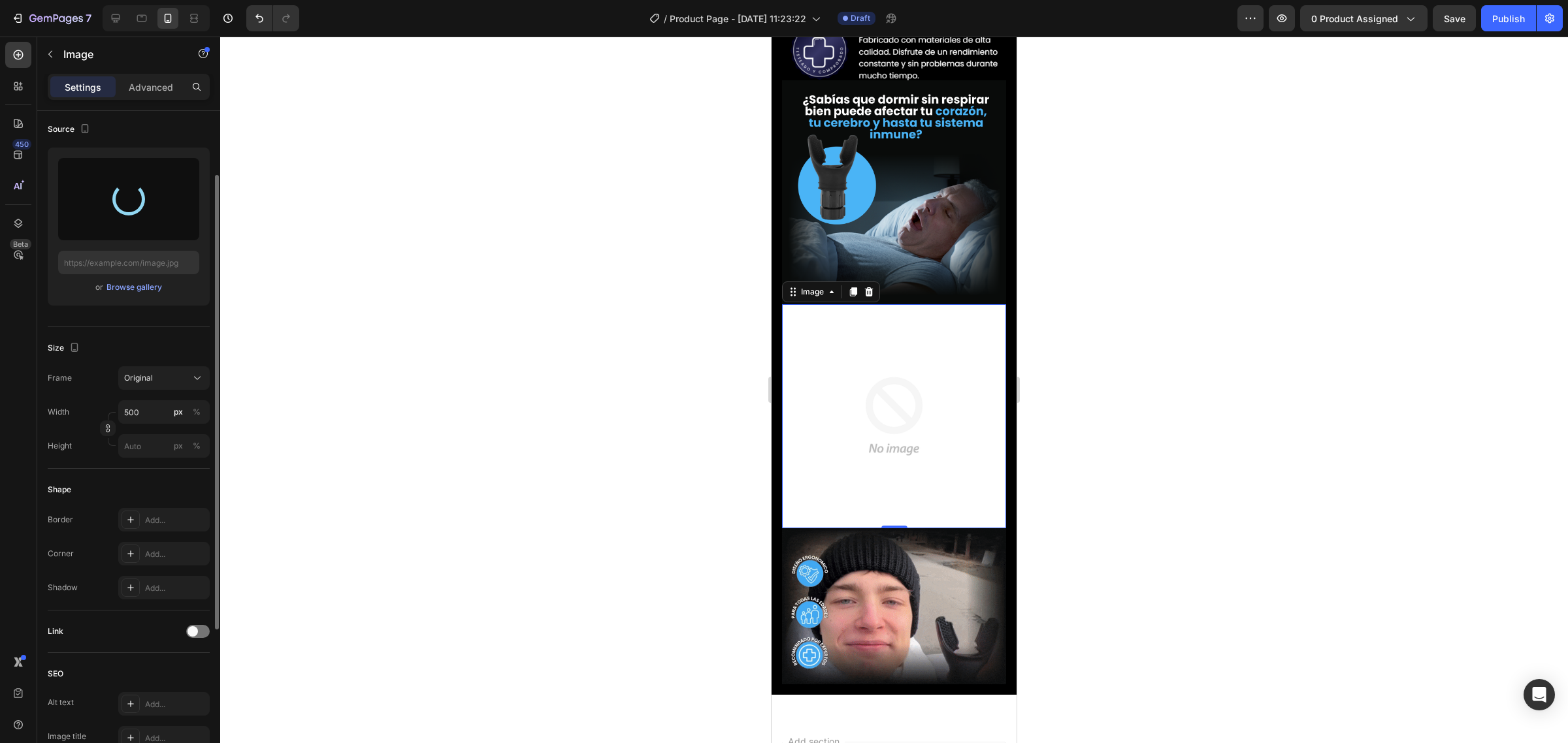
type input "https://cdn.shopify.com/s/files/1/0735/0507/9453/files/gempages_586300733888922…"
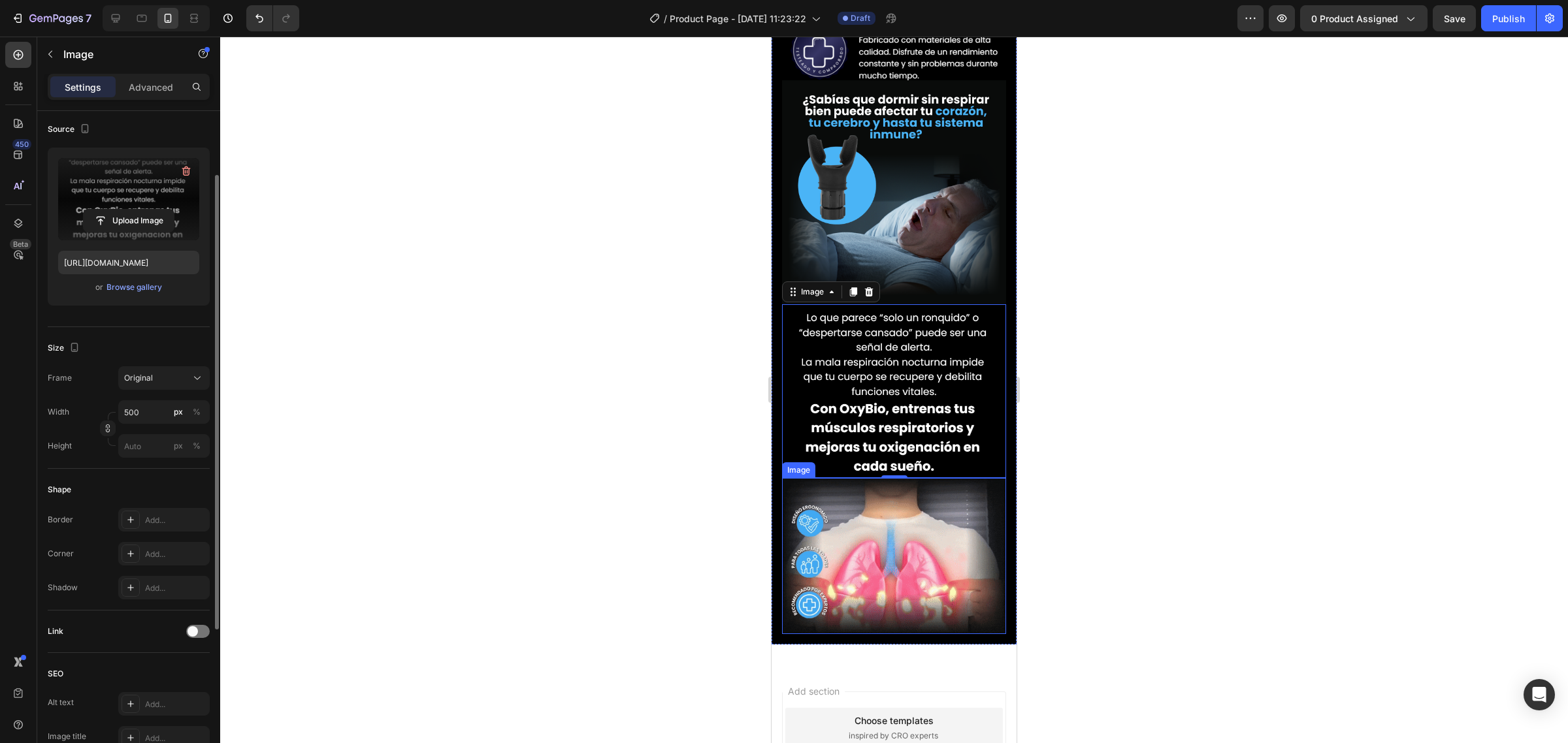
click at [858, 478] on img at bounding box center [894, 556] width 224 height 156
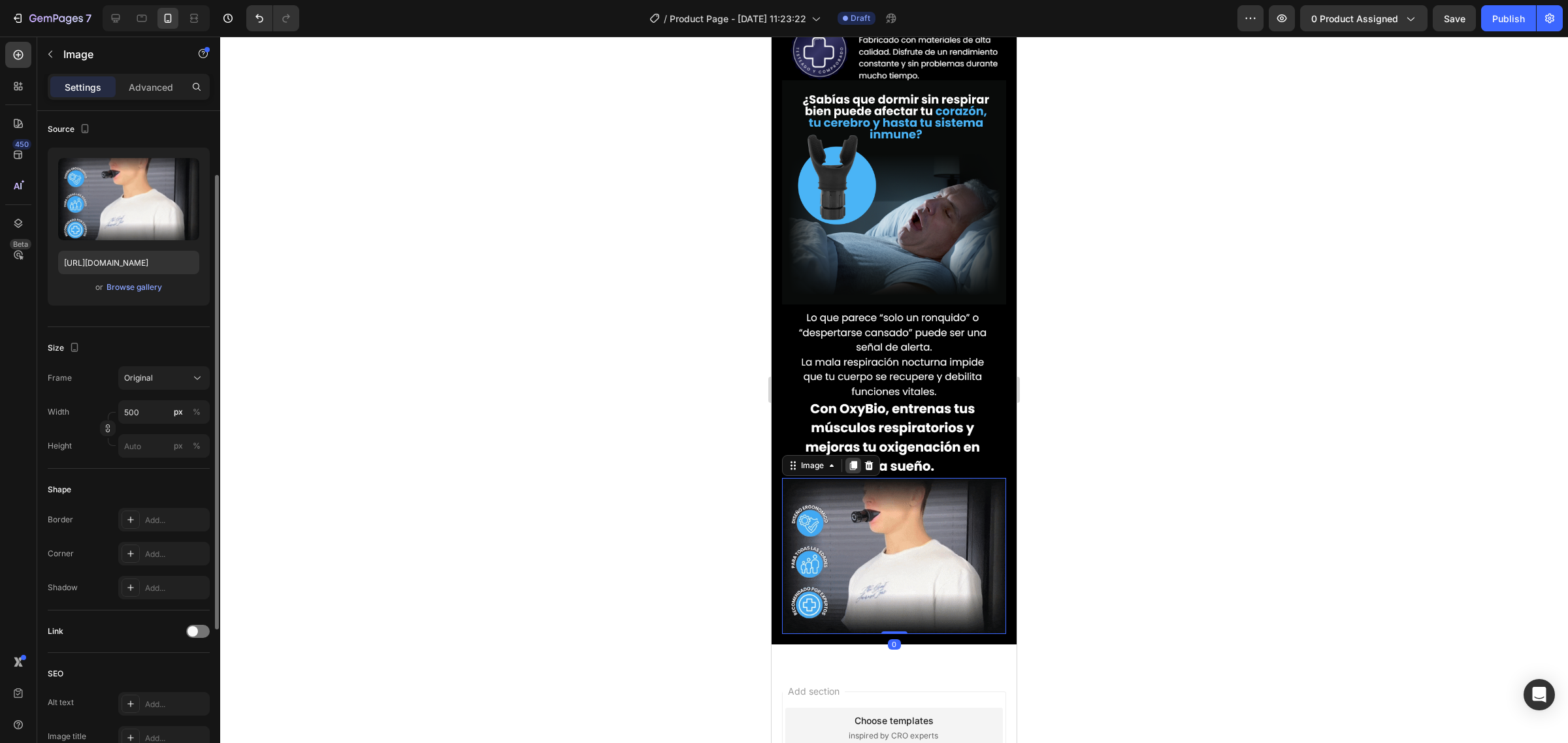
click at [849, 460] on icon at bounding box center [853, 465] width 11 height 11
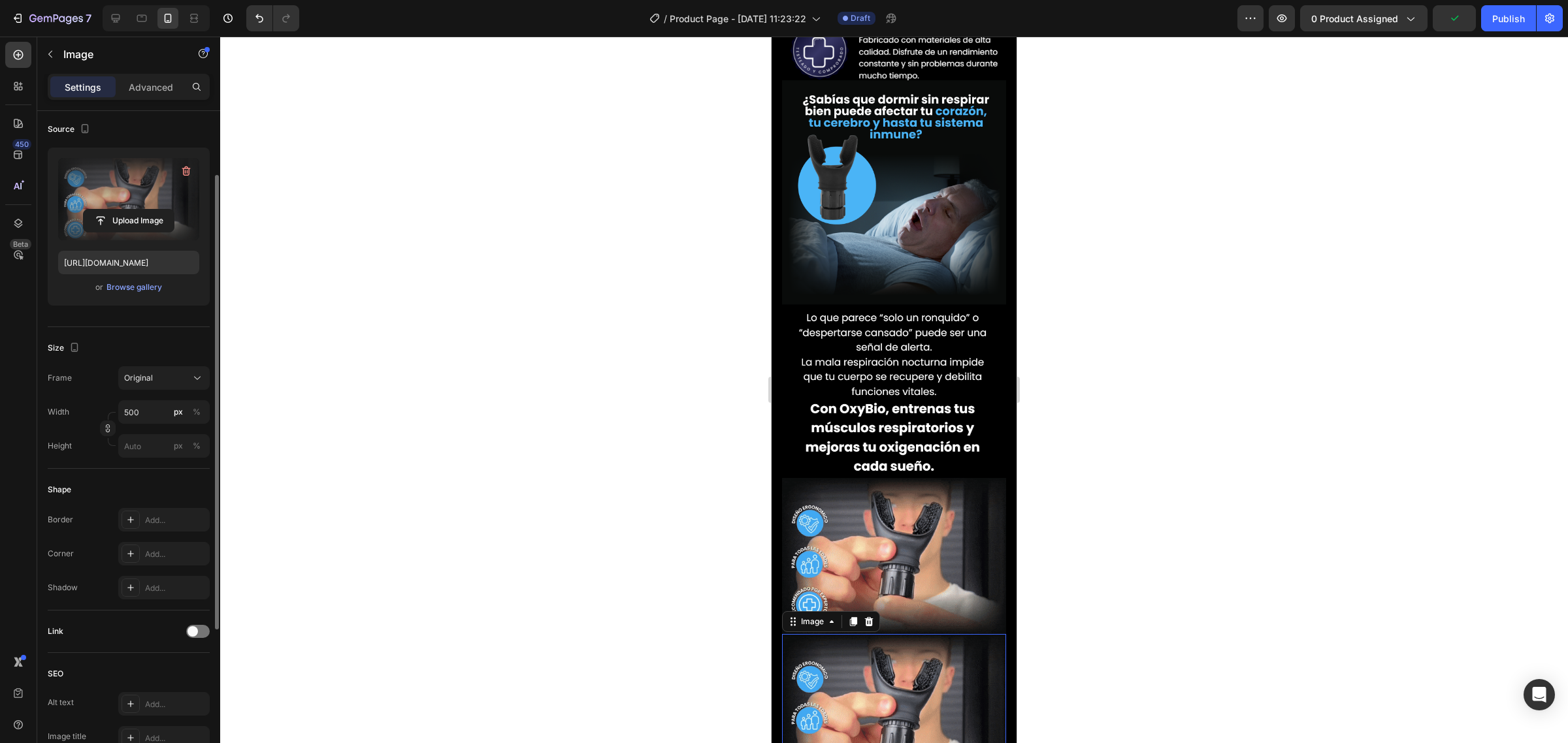
click at [159, 177] on label at bounding box center [128, 199] width 141 height 82
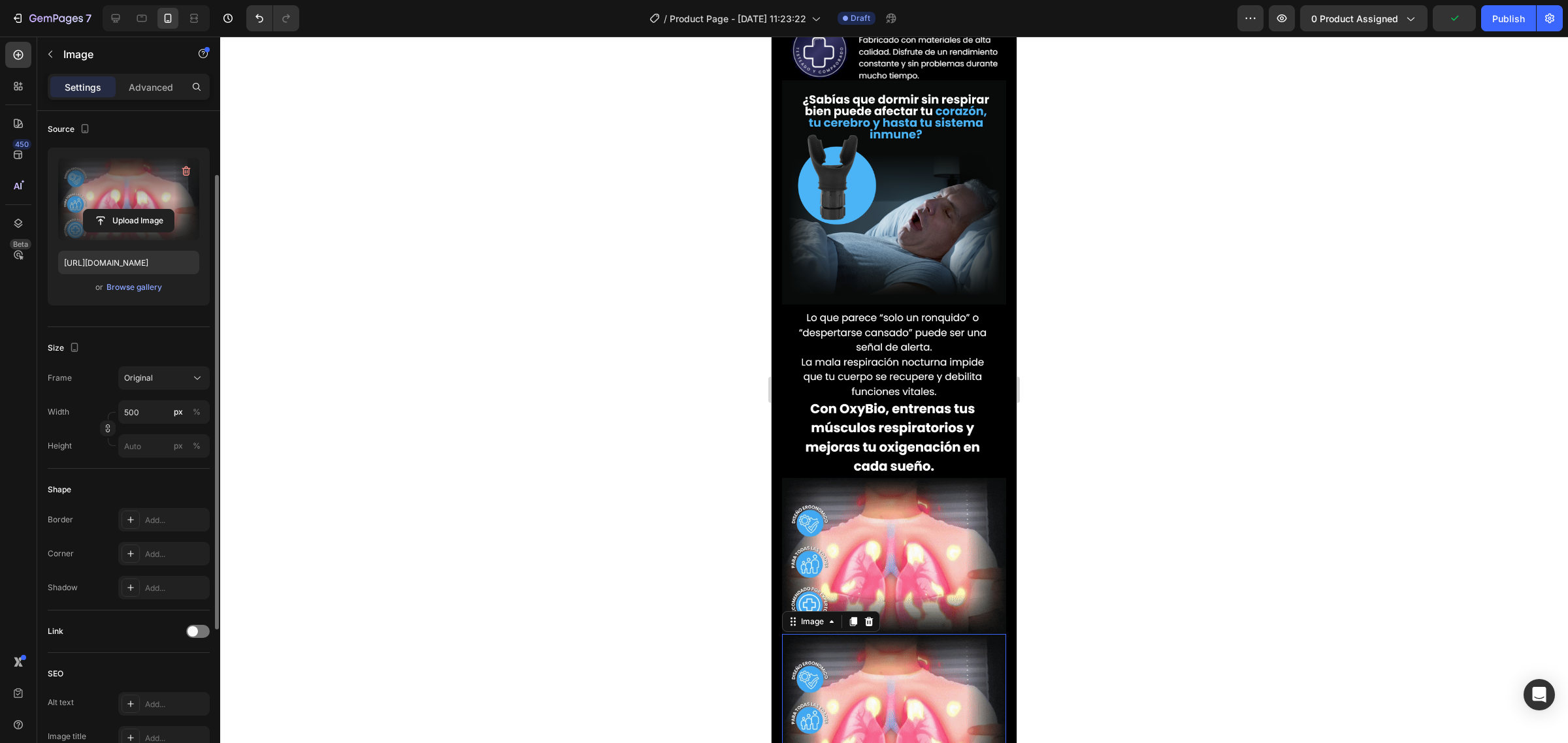
click at [159, 209] on input "file" at bounding box center [128, 220] width 90 height 22
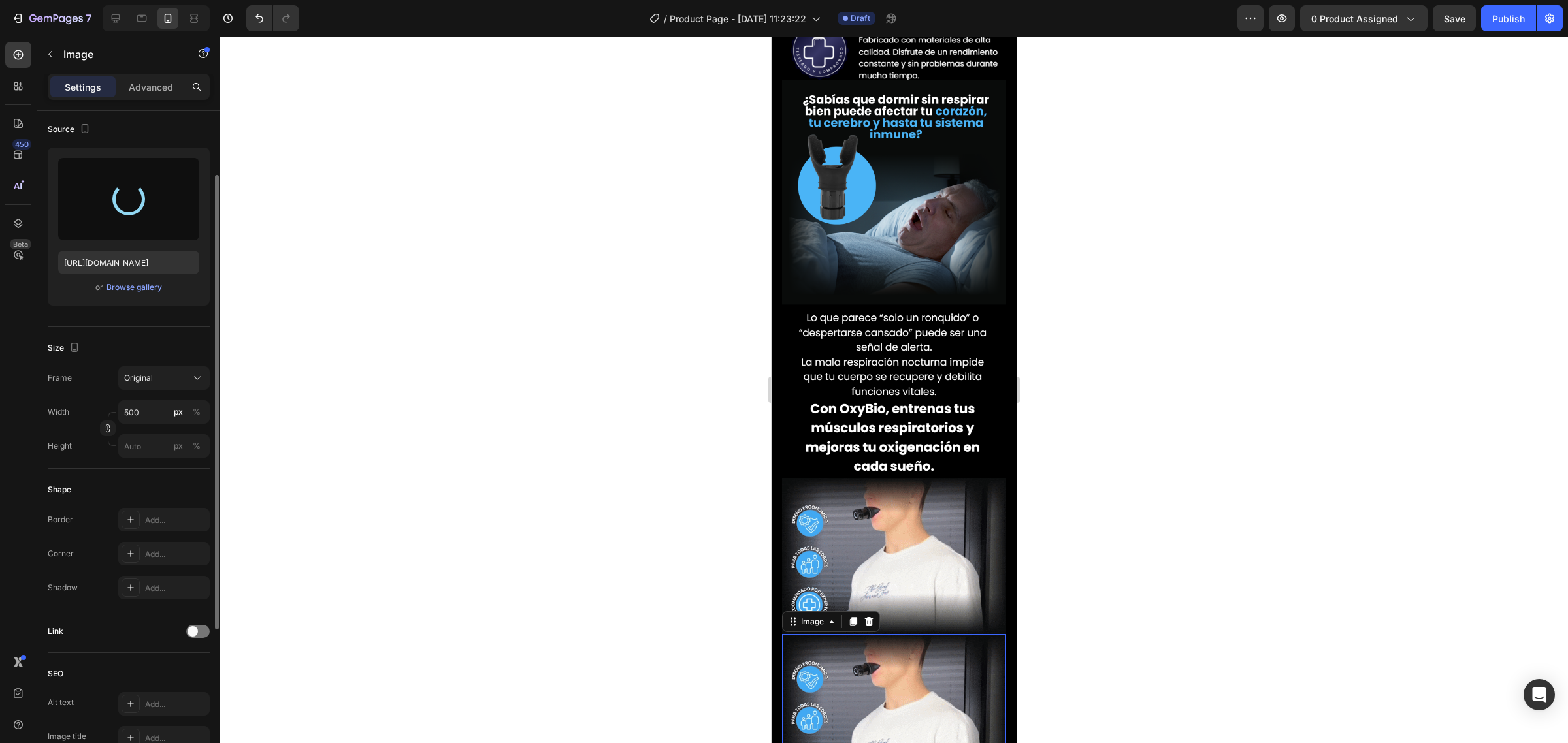
type input "https://cdn.shopify.com/s/files/1/0735/0507/9453/files/gempages_586300733888922…"
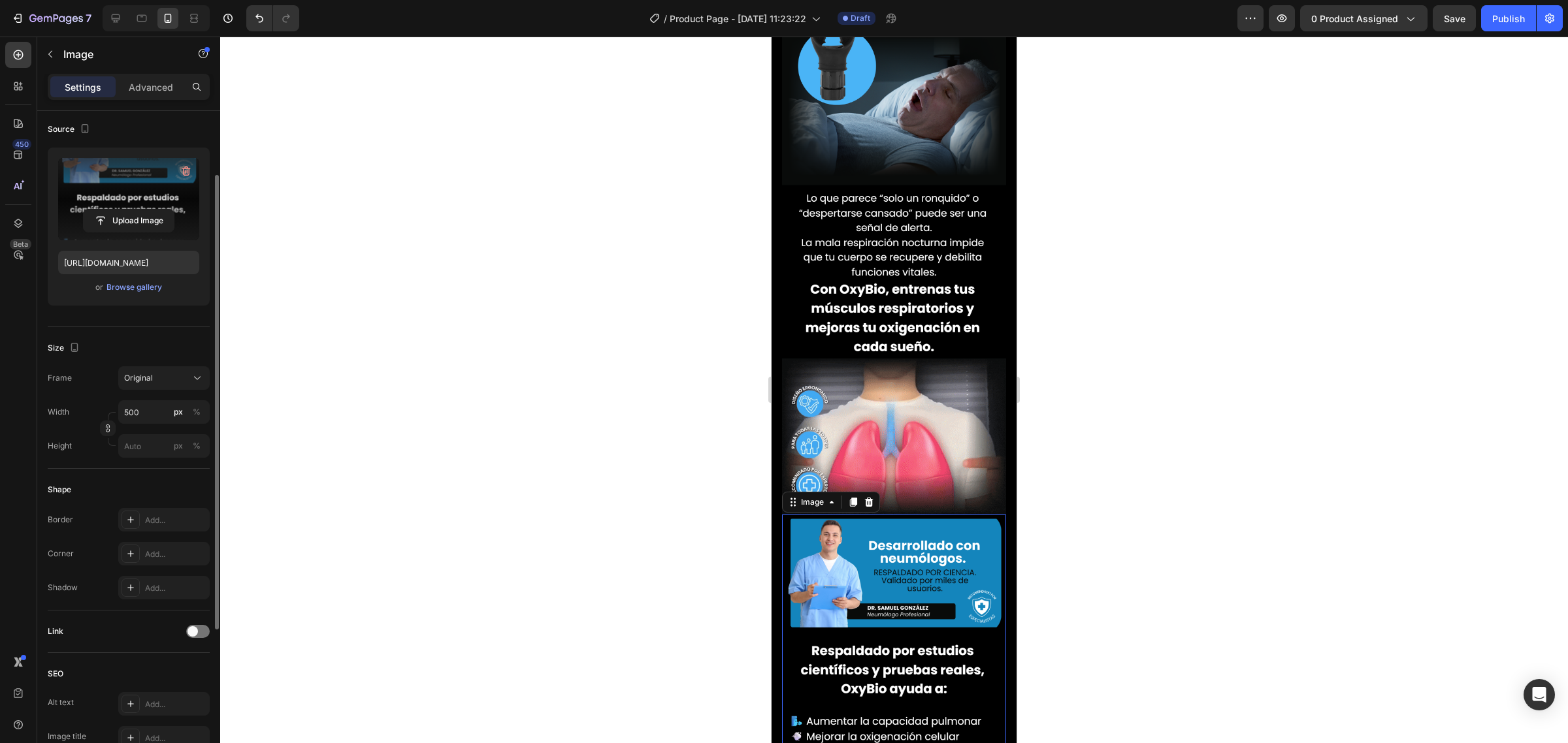
scroll to position [1519, 0]
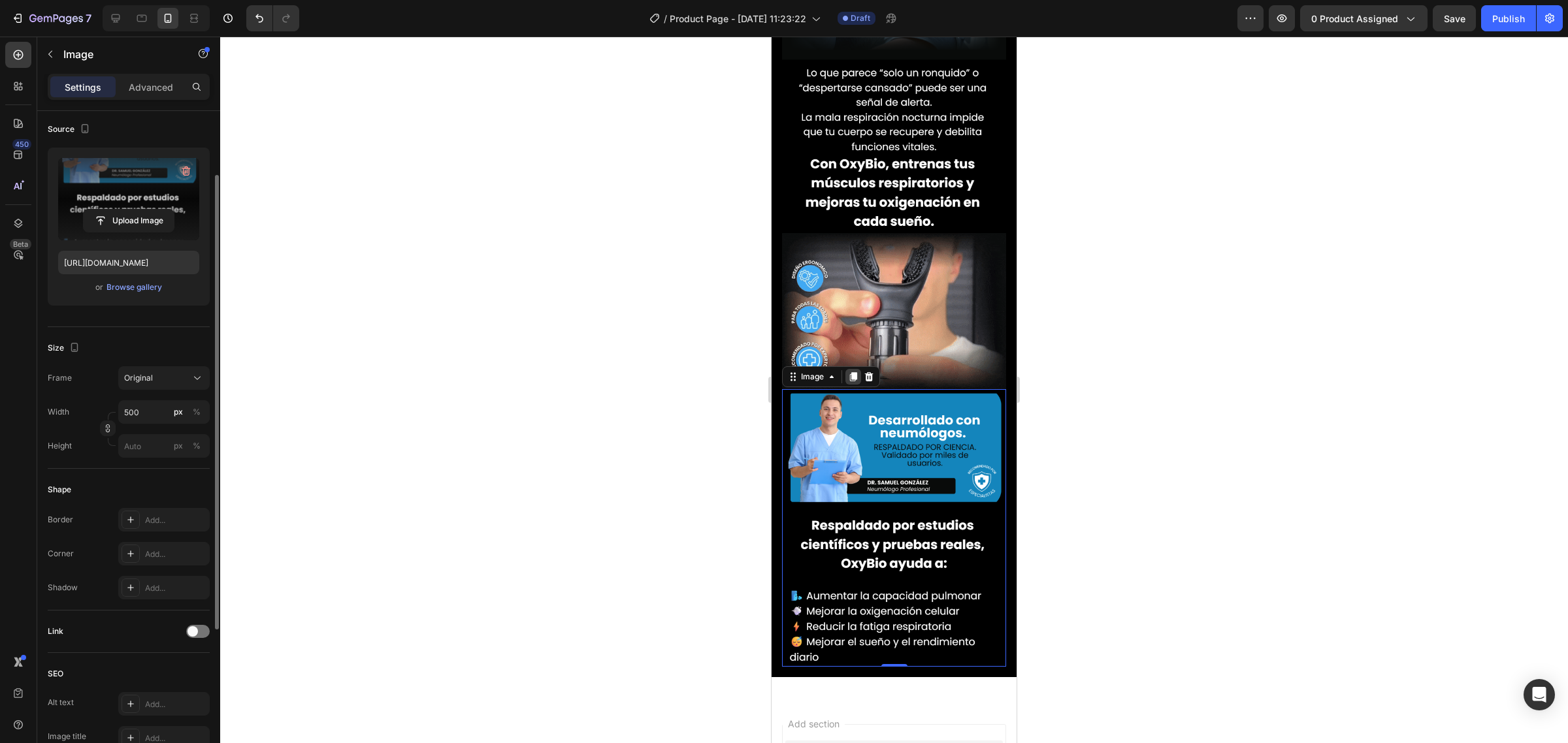
click at [854, 372] on icon at bounding box center [853, 376] width 11 height 11
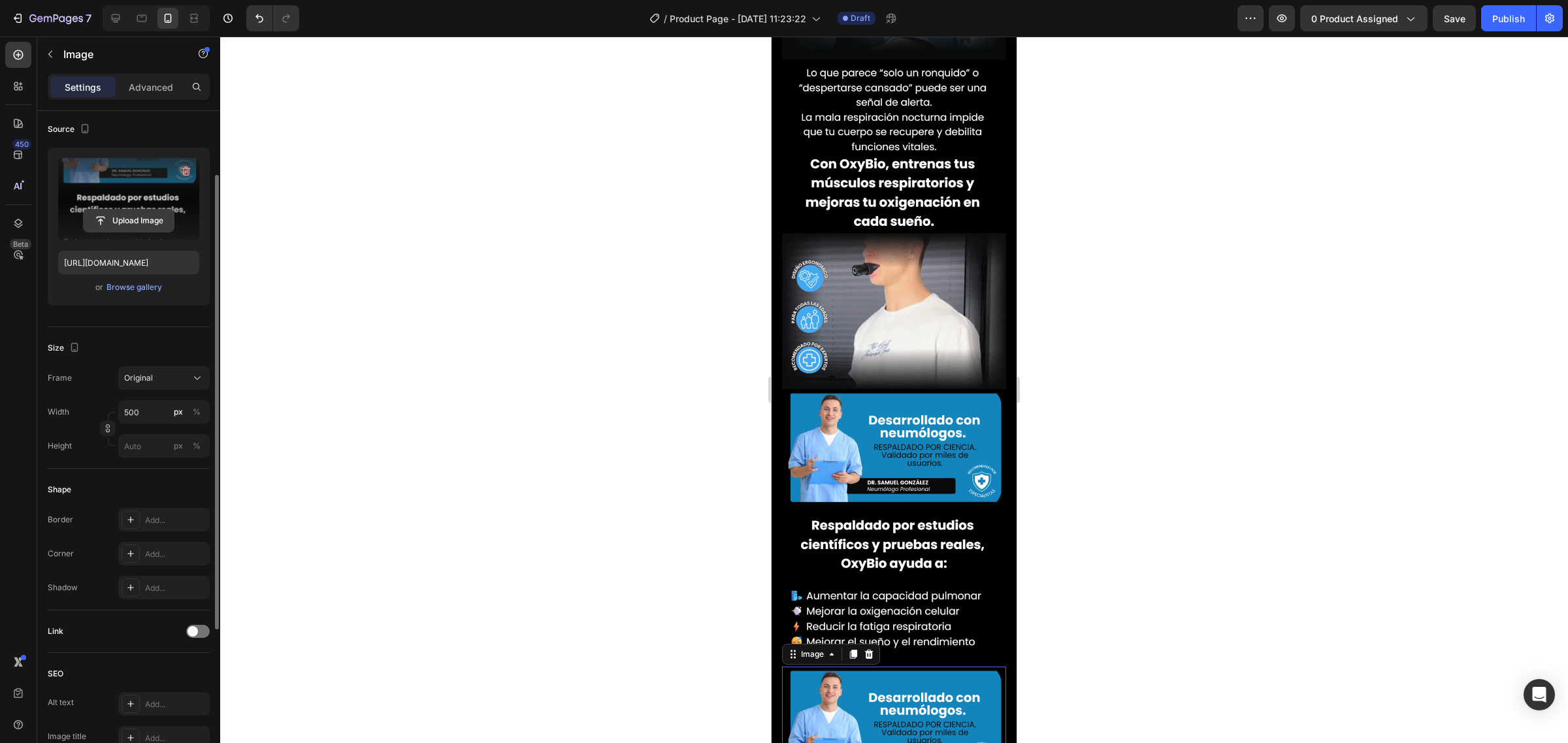
click at [161, 216] on input "file" at bounding box center [128, 220] width 90 height 22
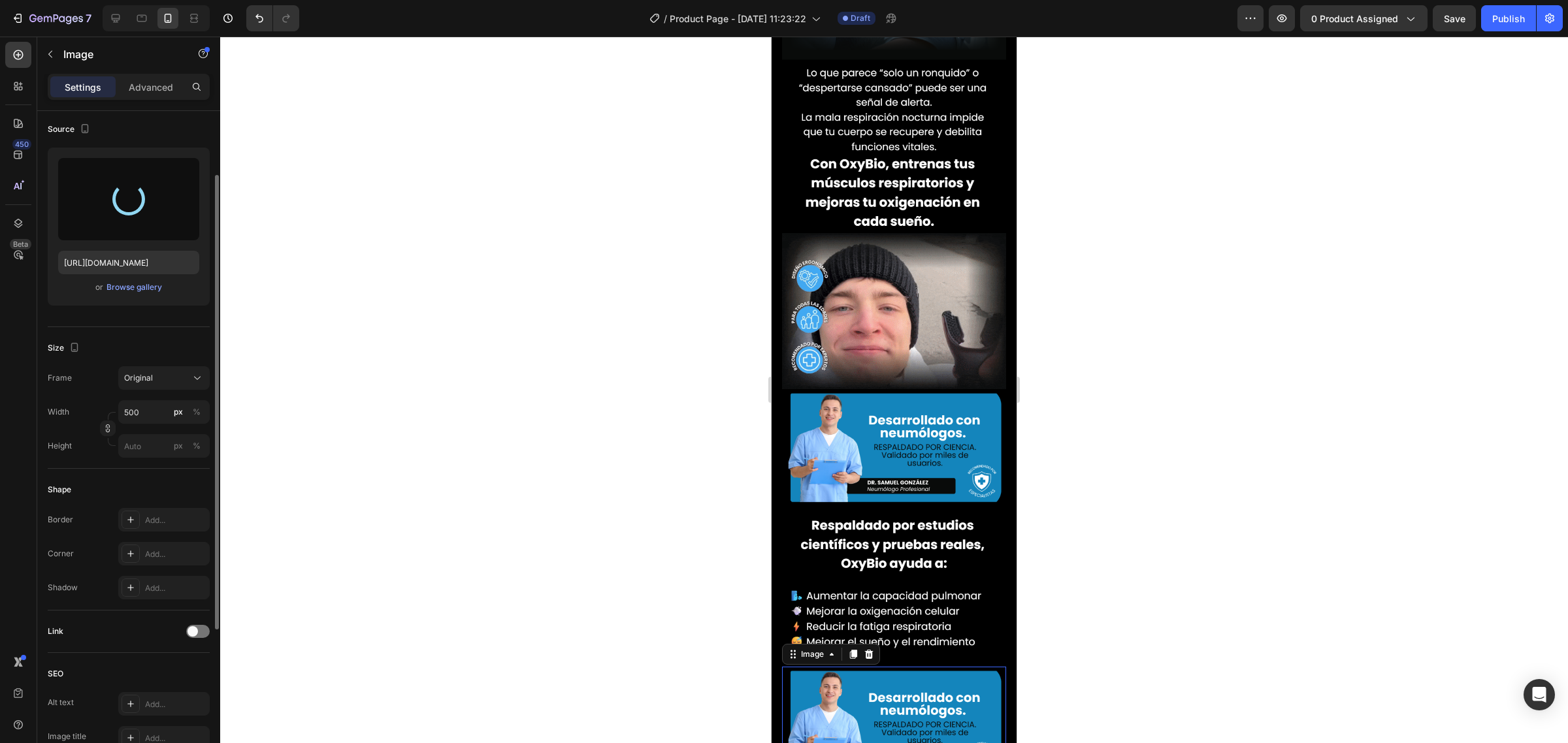
type input "https://cdn.shopify.com/s/files/1/0735/0507/9453/files/gempages_586300733888922…"
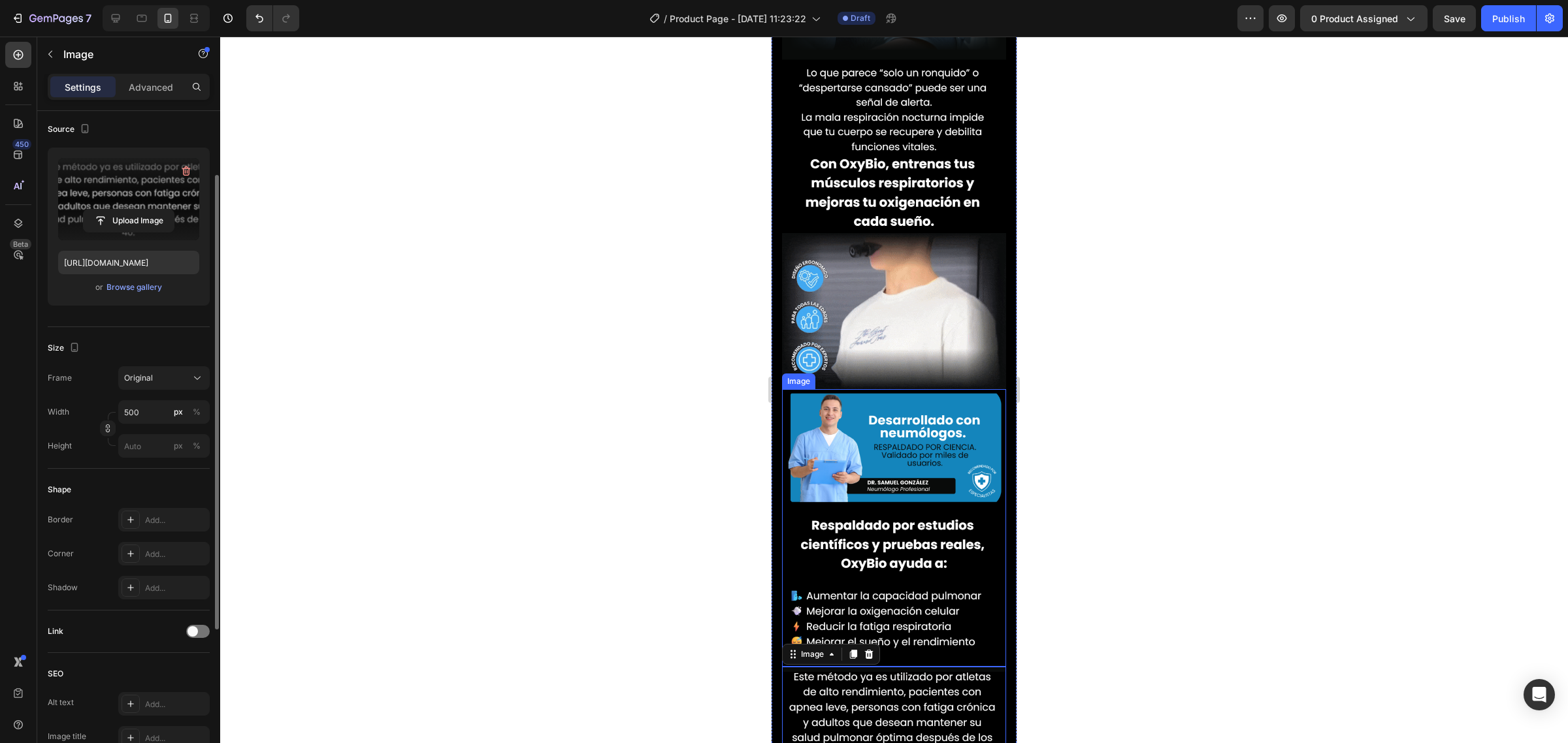
click at [894, 500] on img at bounding box center [894, 527] width 224 height 277
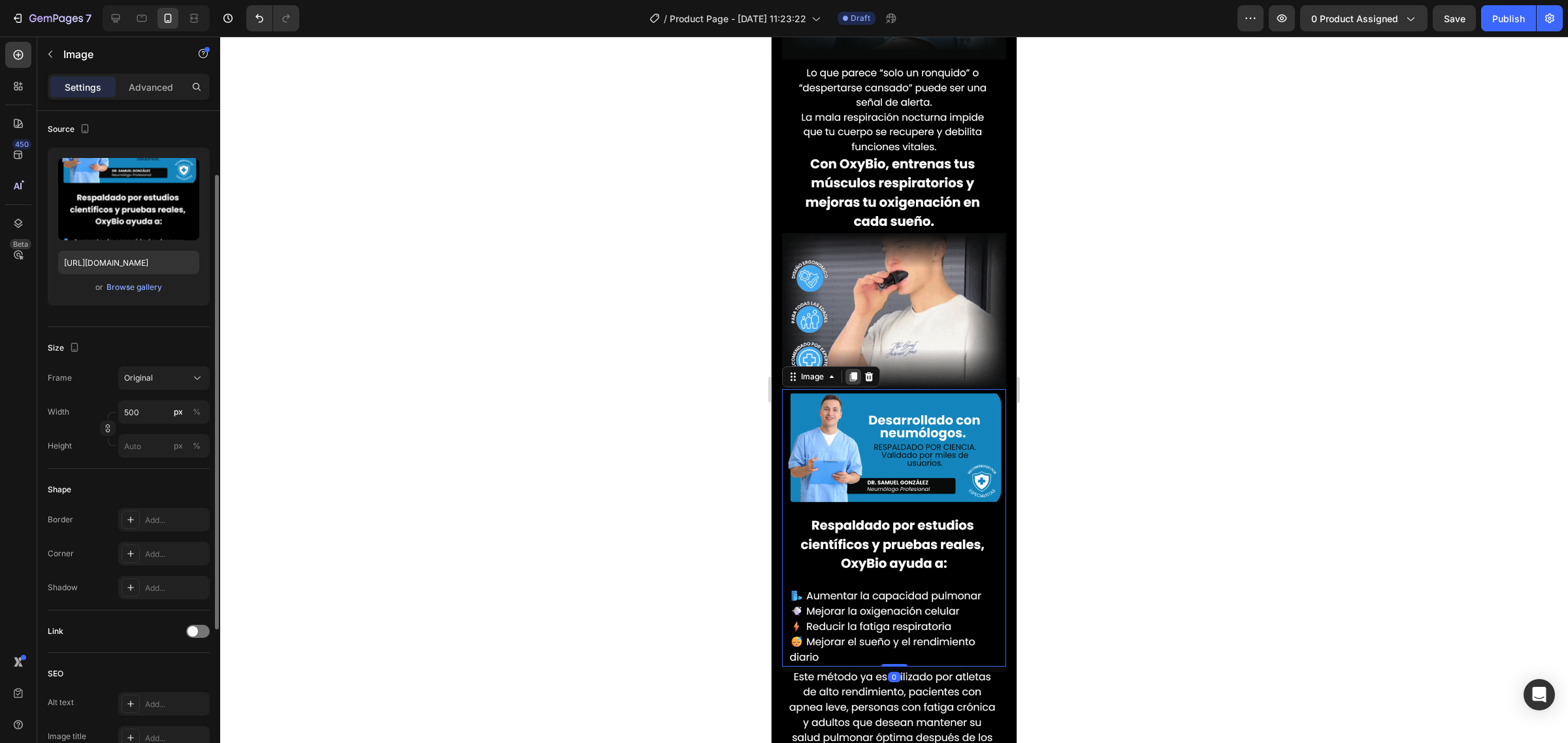
click at [857, 372] on icon at bounding box center [854, 376] width 7 height 9
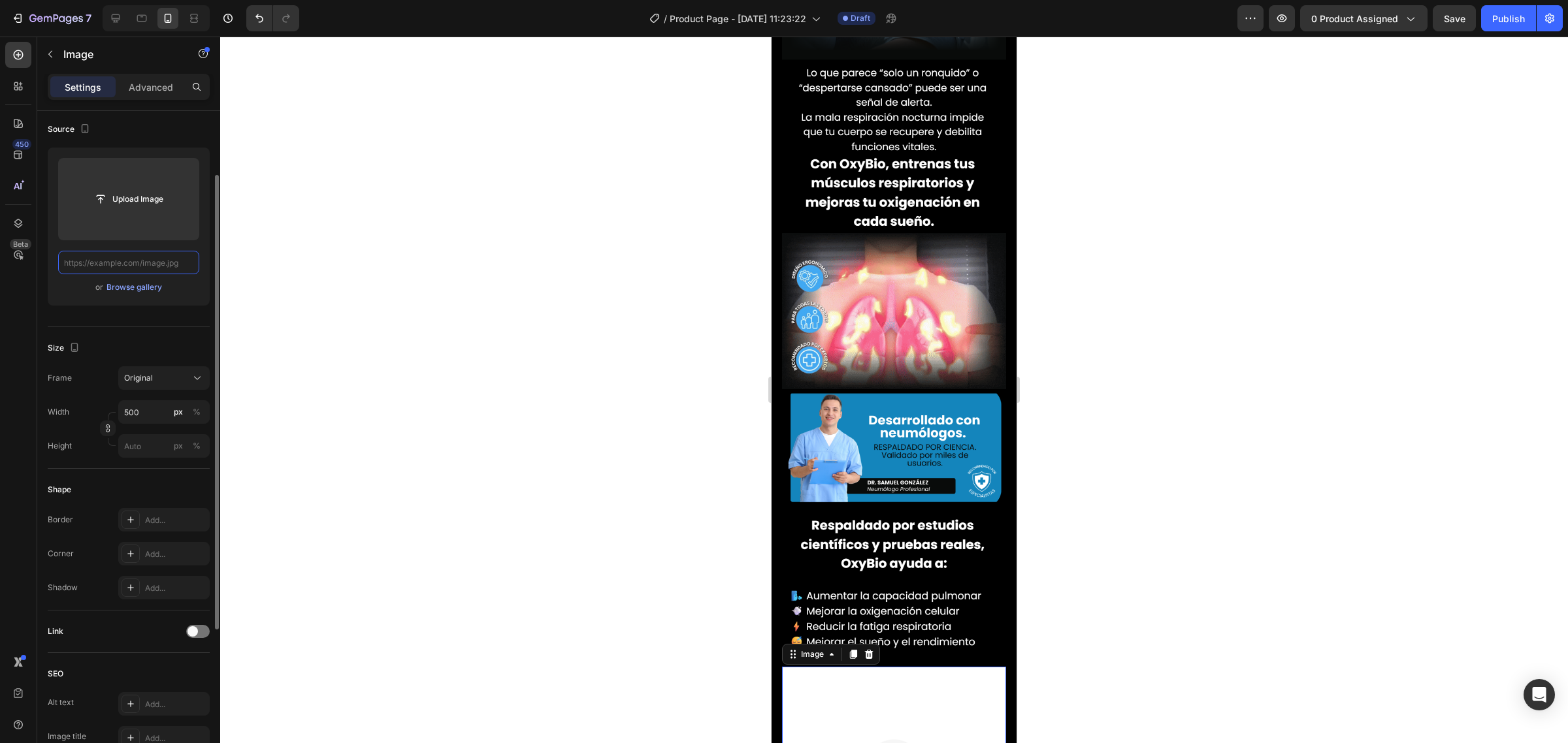
scroll to position [0, 0]
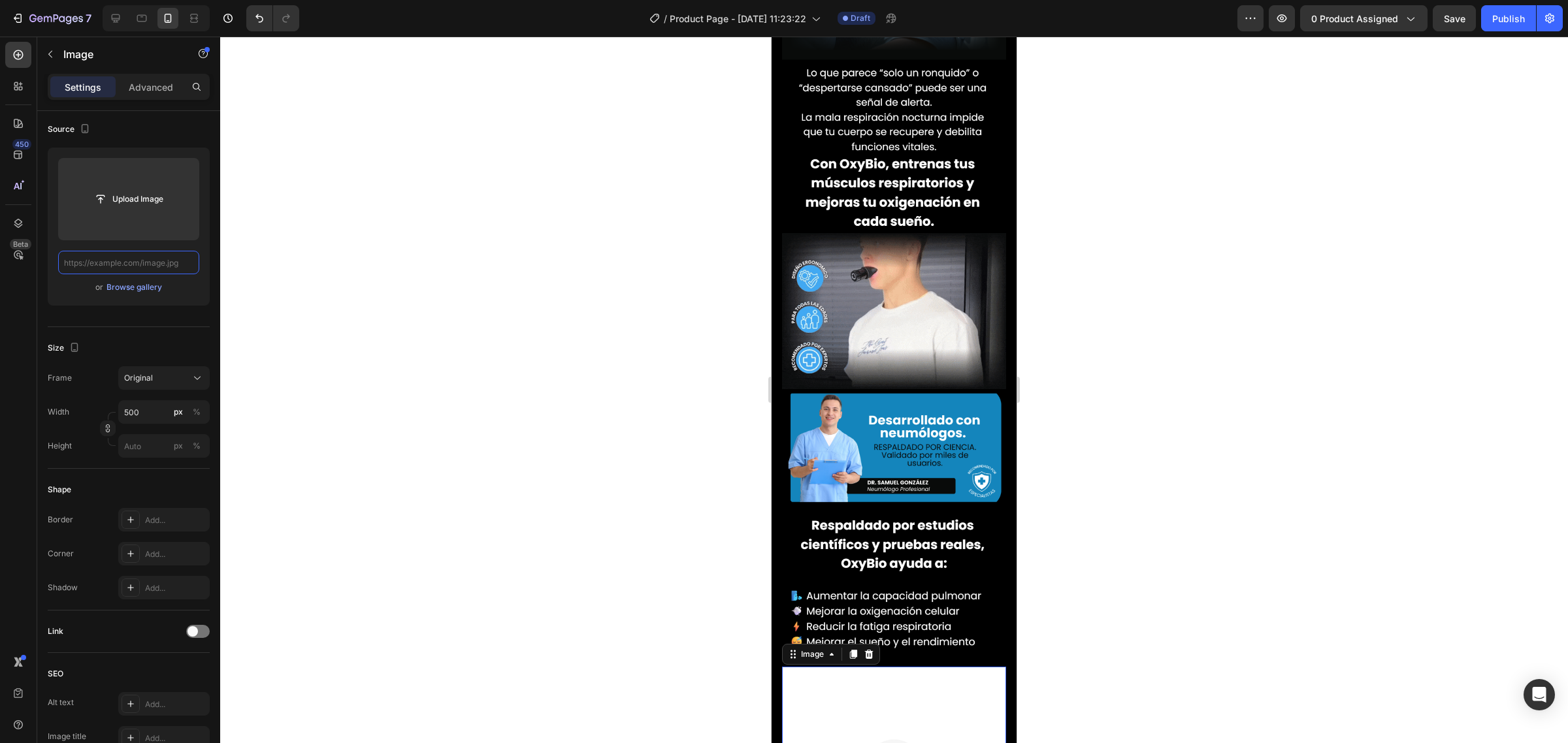
paste input "https://img.funnelish.com/15760/769457/1743484789-9.png"
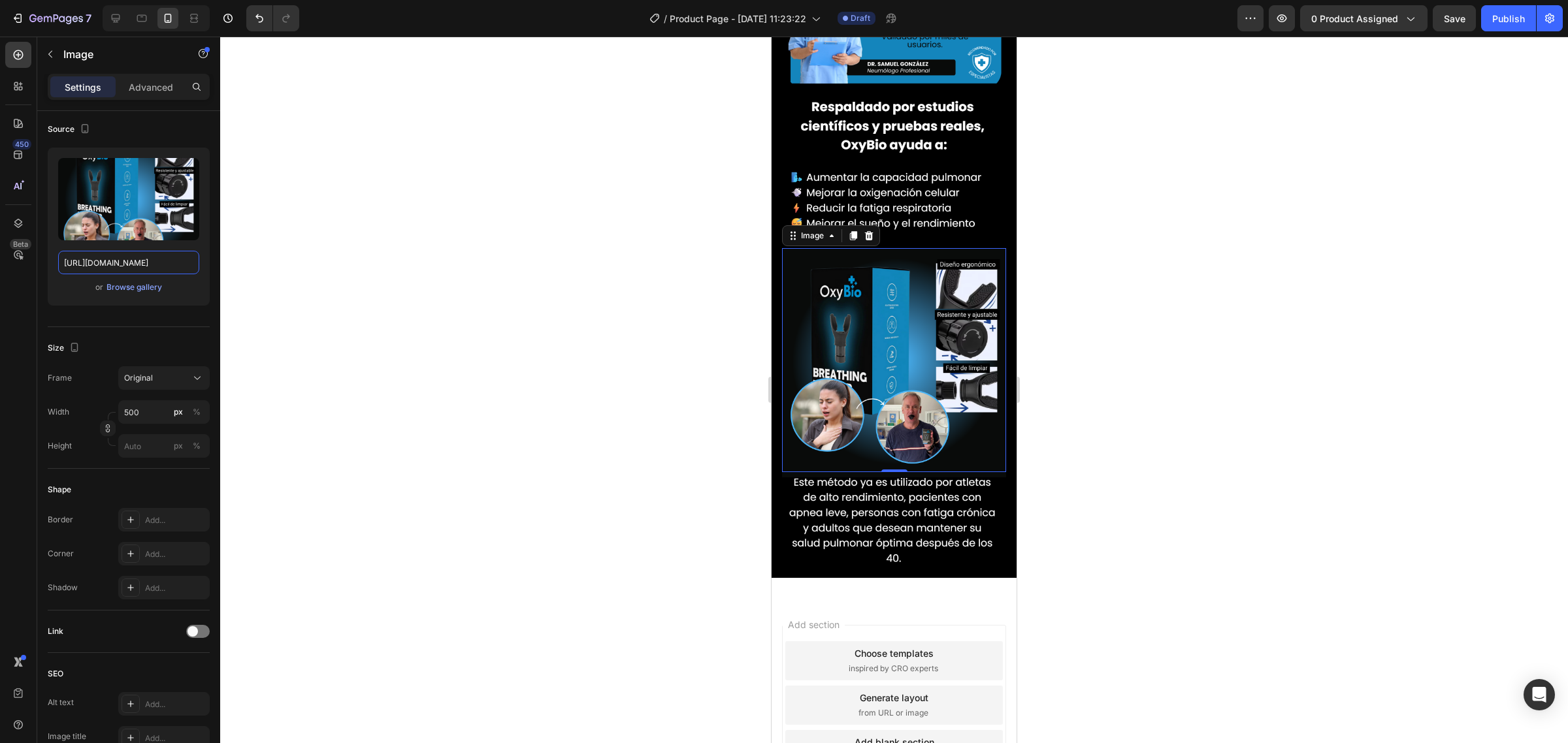
scroll to position [1939, 0]
type input "https://img.funnelish.com/15760/769457/1743484789-9.png"
click at [840, 471] on img at bounding box center [894, 518] width 224 height 95
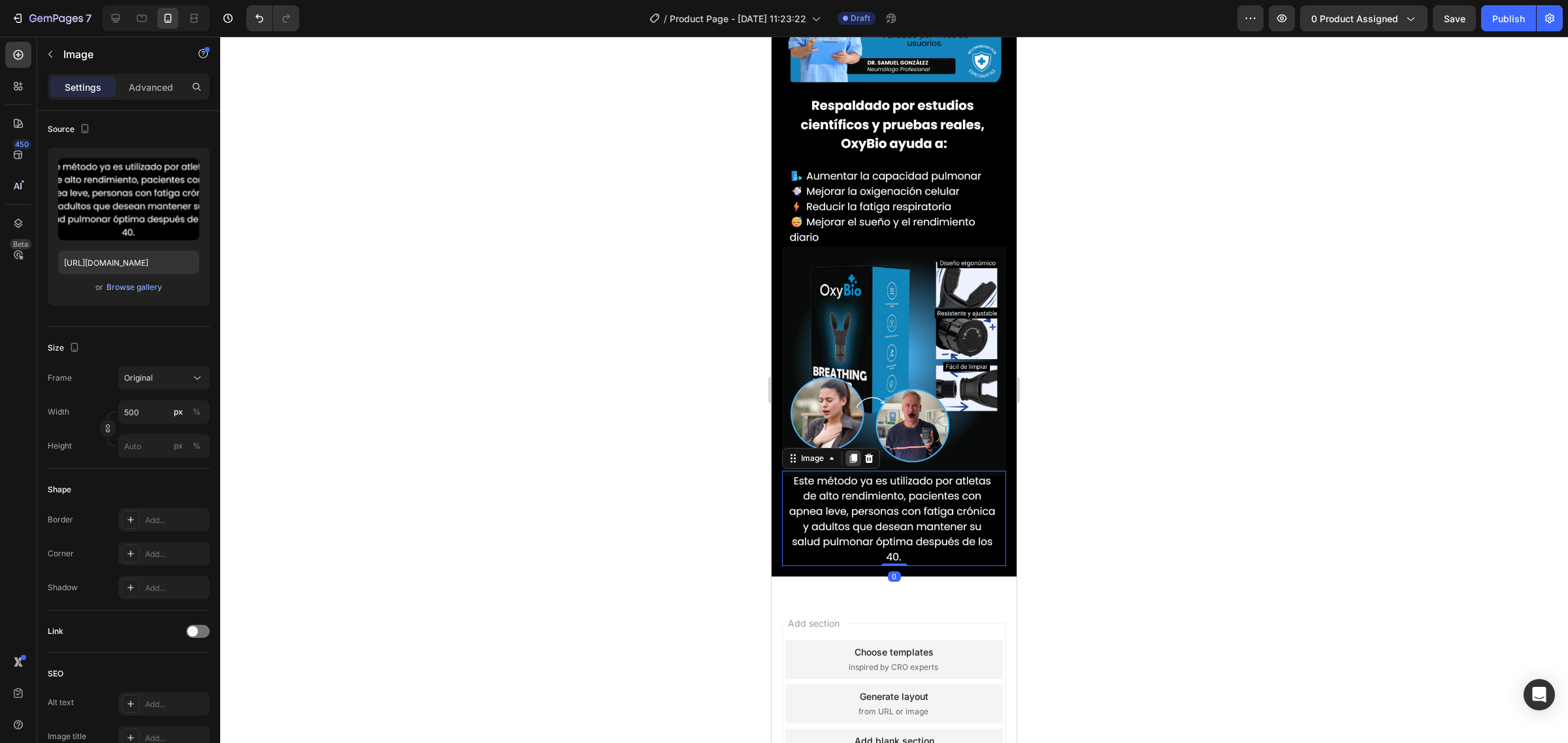
click at [854, 453] on icon at bounding box center [854, 458] width 7 height 9
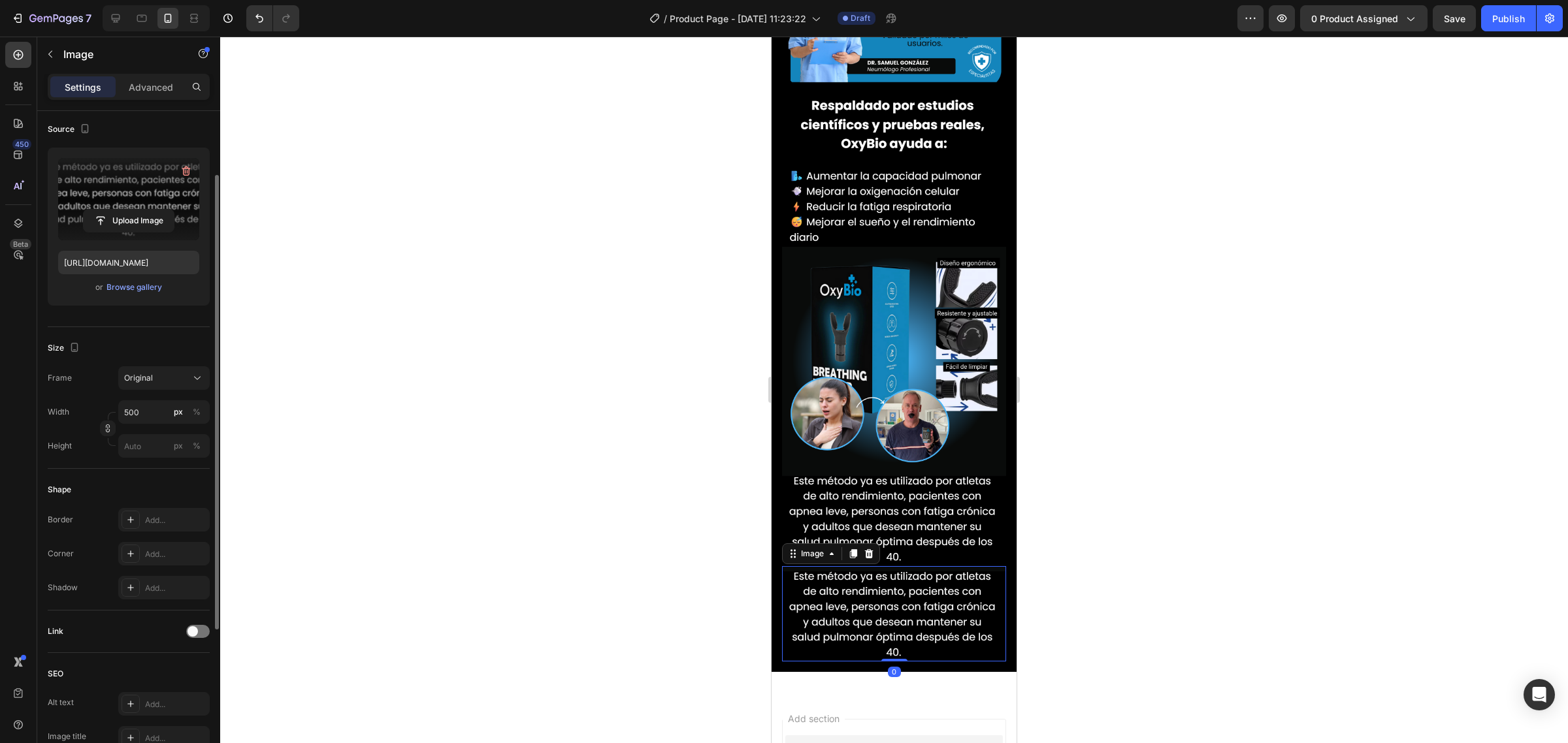
click at [116, 190] on label at bounding box center [128, 199] width 141 height 82
click at [116, 209] on input "file" at bounding box center [128, 220] width 90 height 22
type input "https://cdn.shopify.com/s/files/1/0735/0507/9453/files/gempages_586300733888922…"
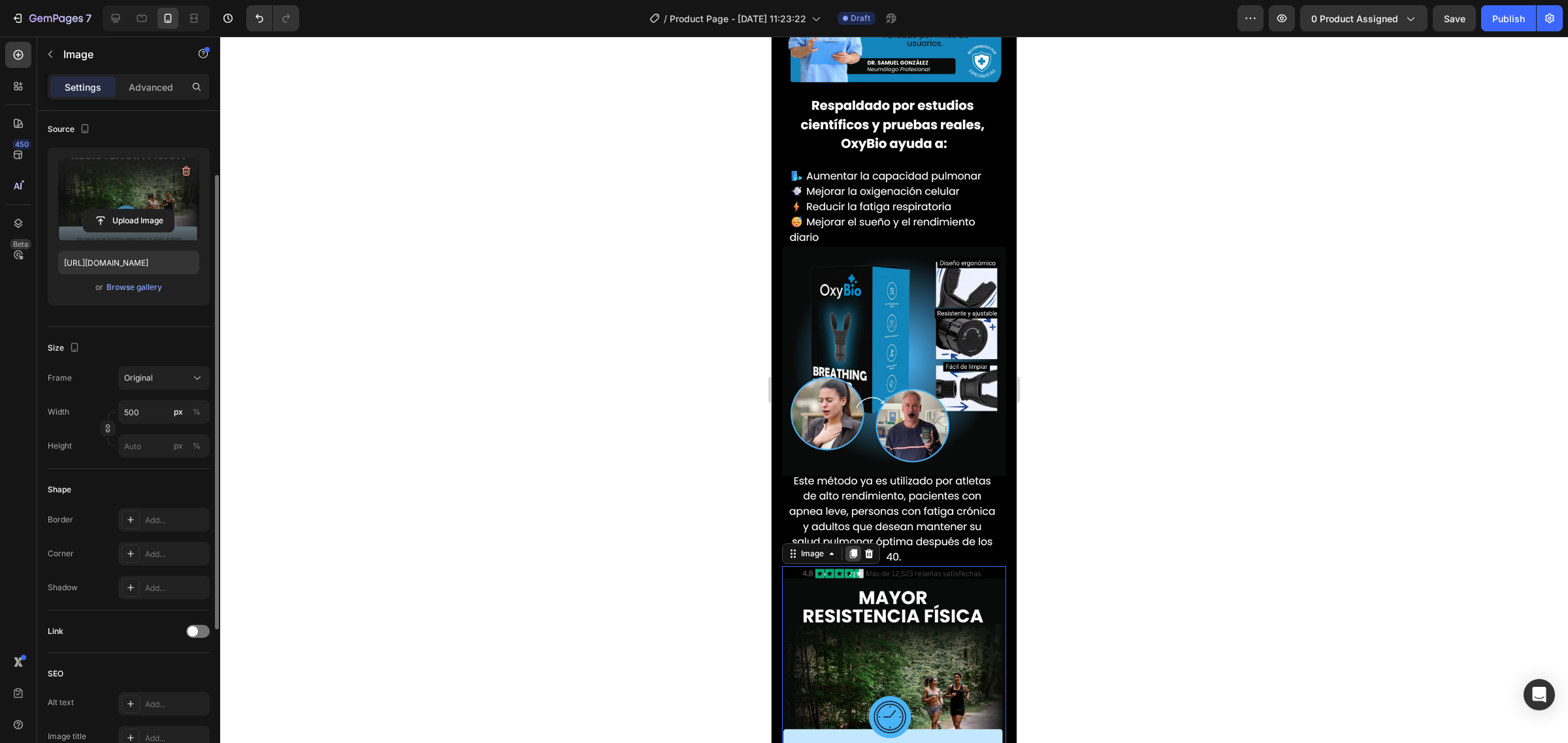
click at [850, 549] on icon at bounding box center [854, 554] width 7 height 9
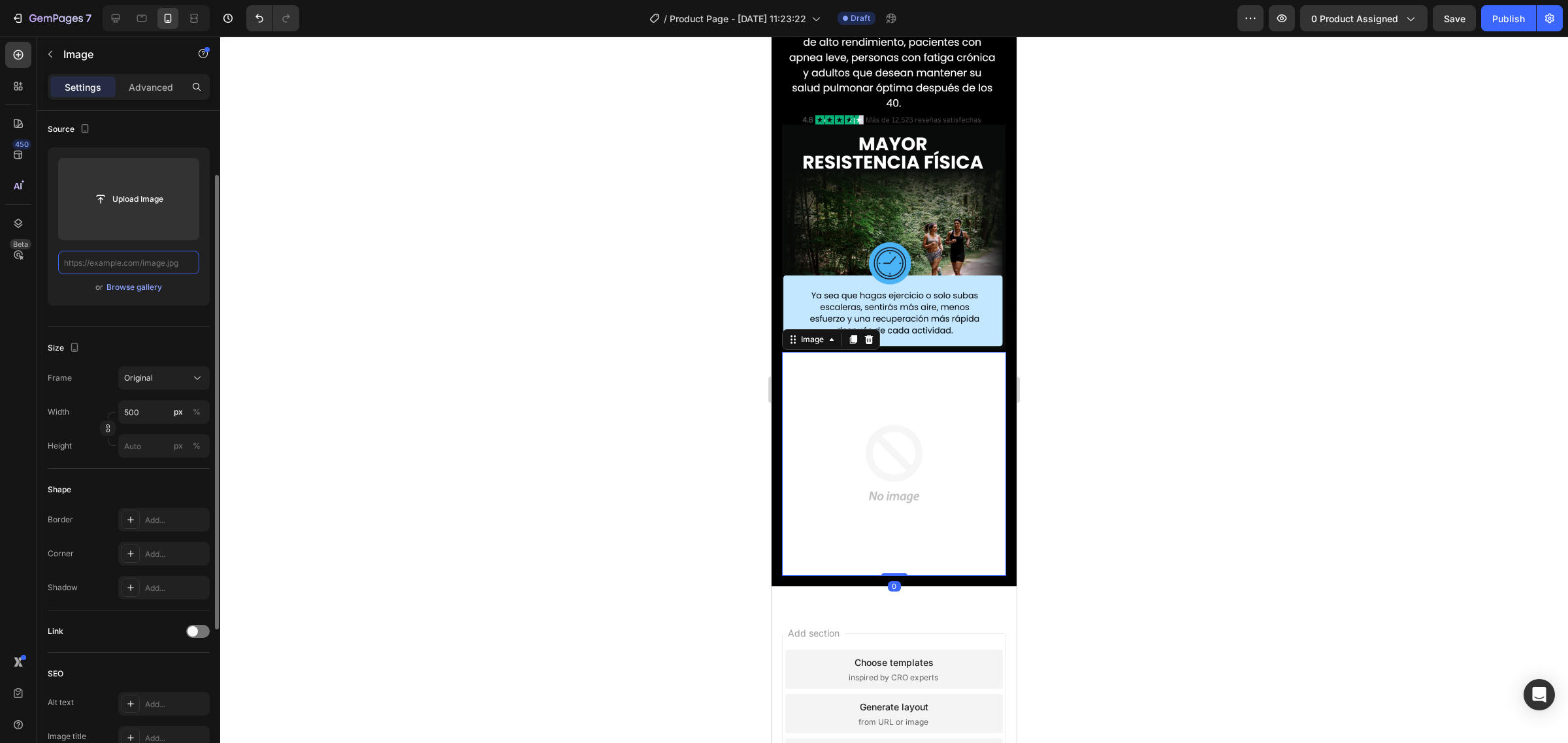
scroll to position [2377, 0]
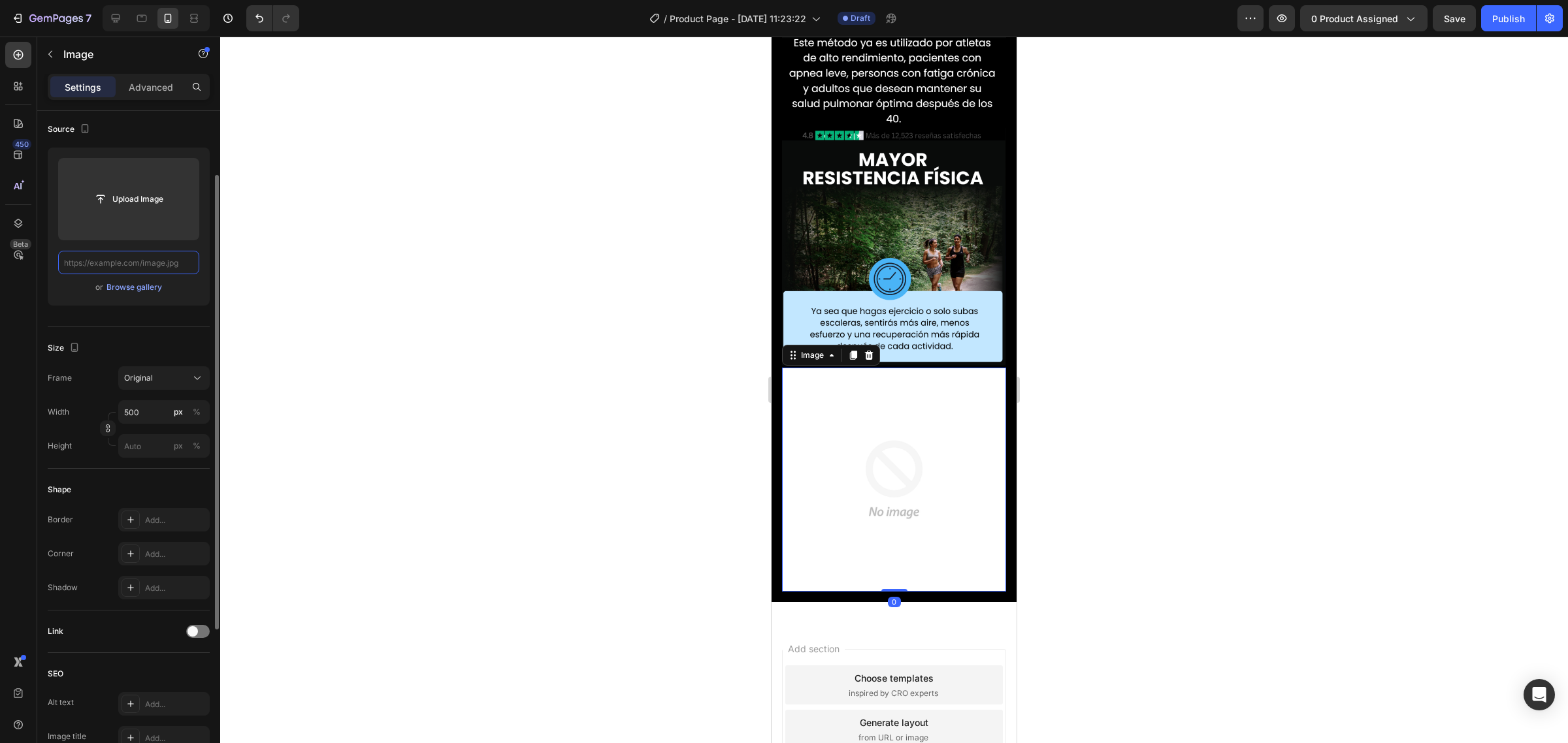
paste input "https://img.funnelish.com/15760/769457/1743484831-11.png"
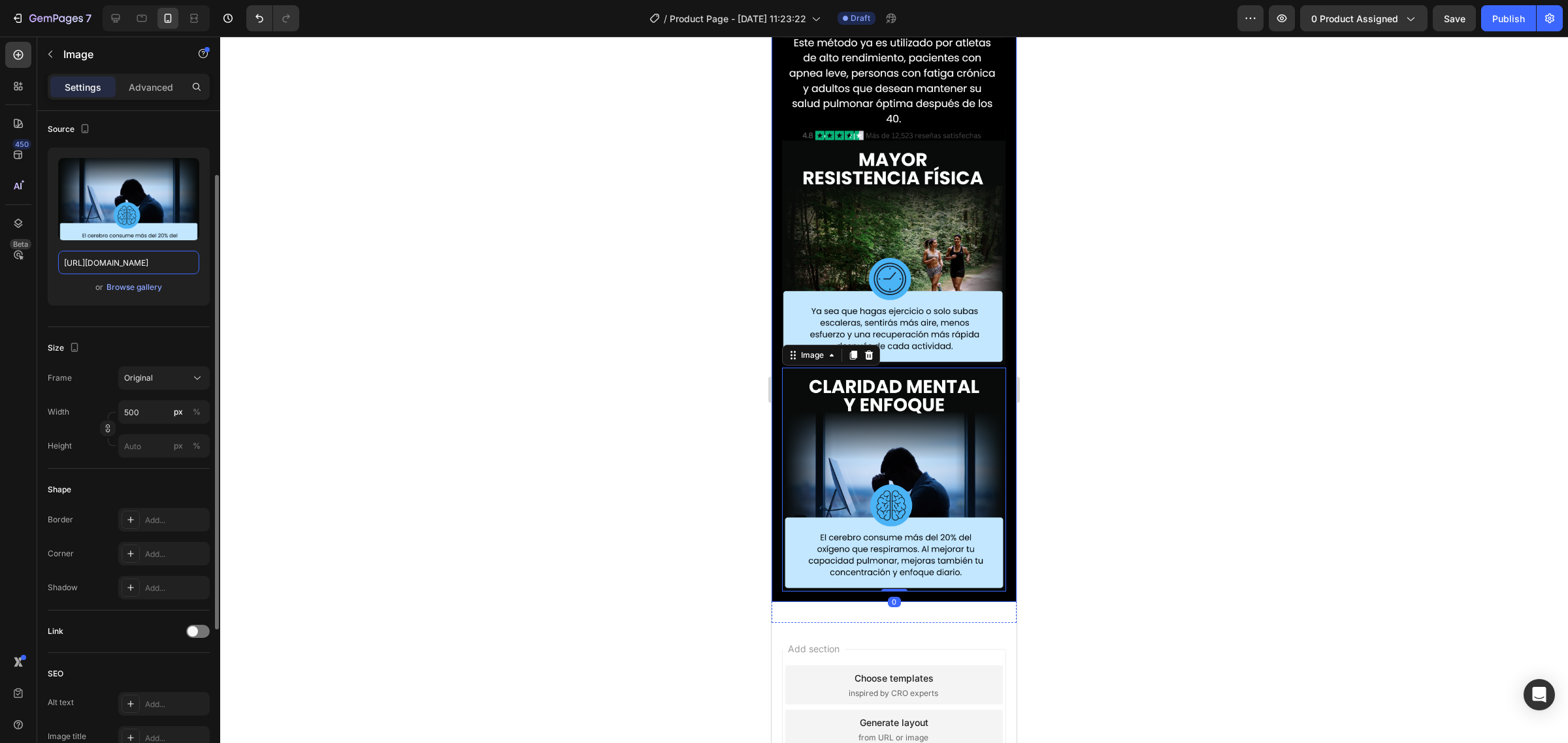
scroll to position [0, 116]
type input "https://img.funnelish.com/15760/769457/1743484831-11.png"
click at [858, 350] on icon at bounding box center [853, 355] width 11 height 11
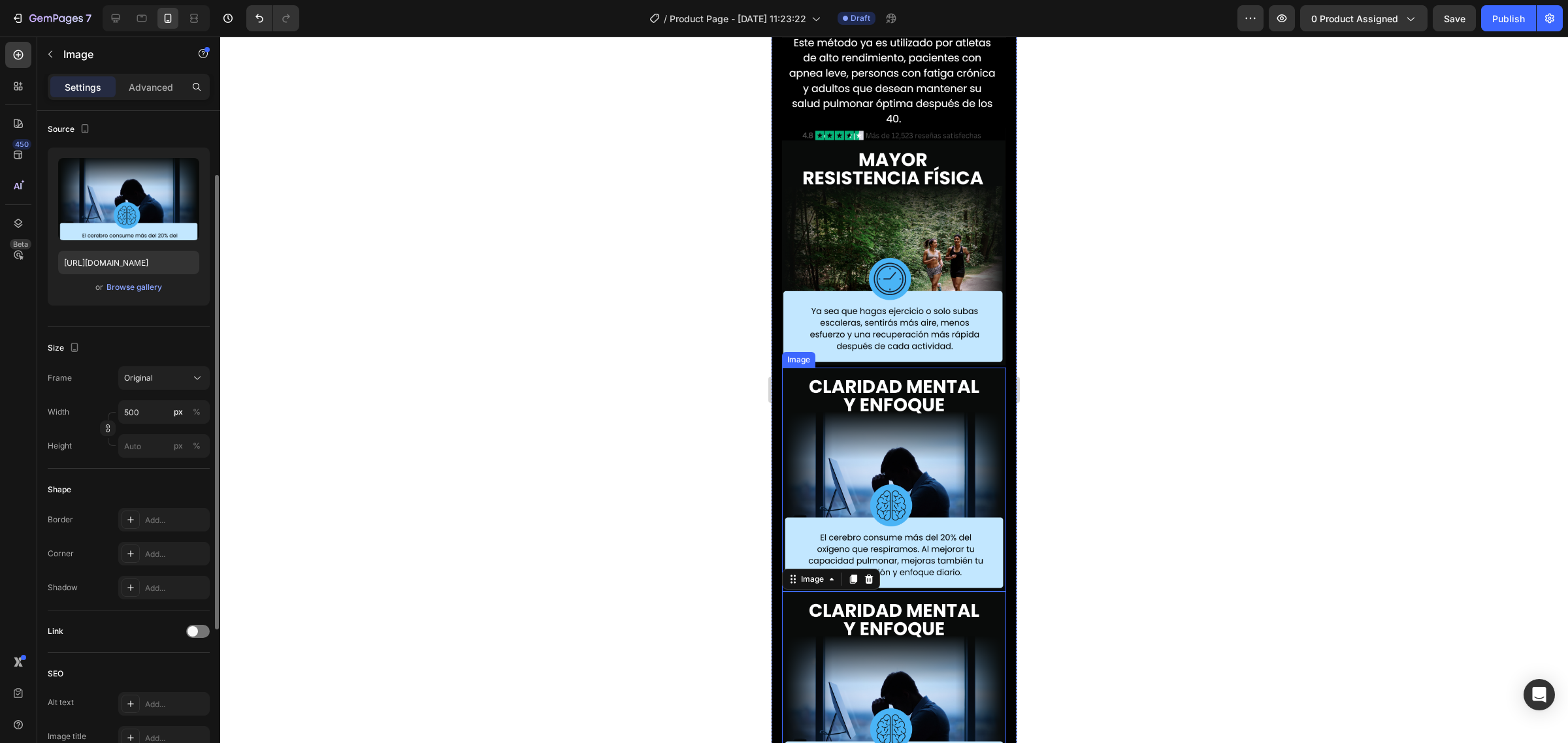
scroll to position [2393, 0]
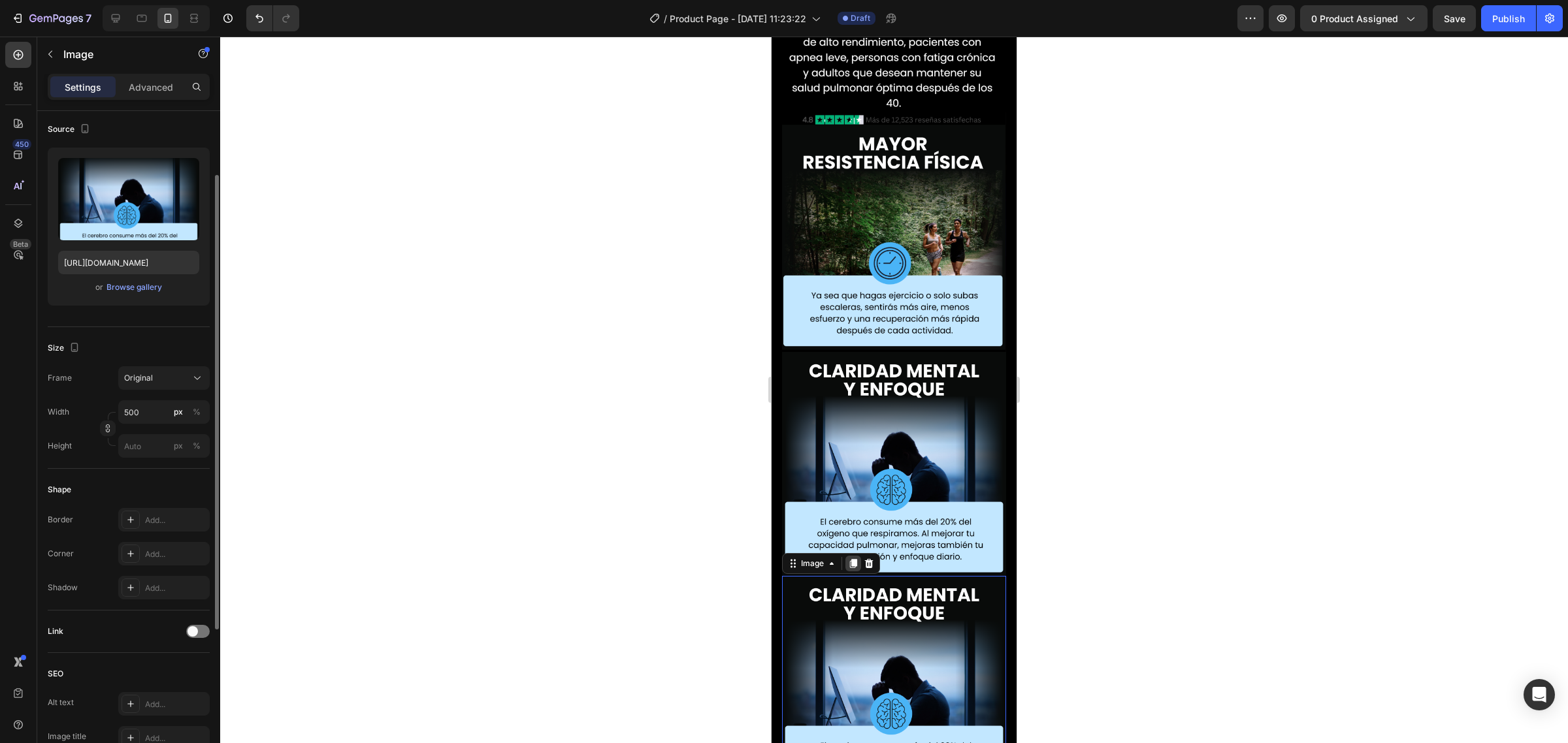
click at [857, 556] on div at bounding box center [853, 563] width 16 height 16
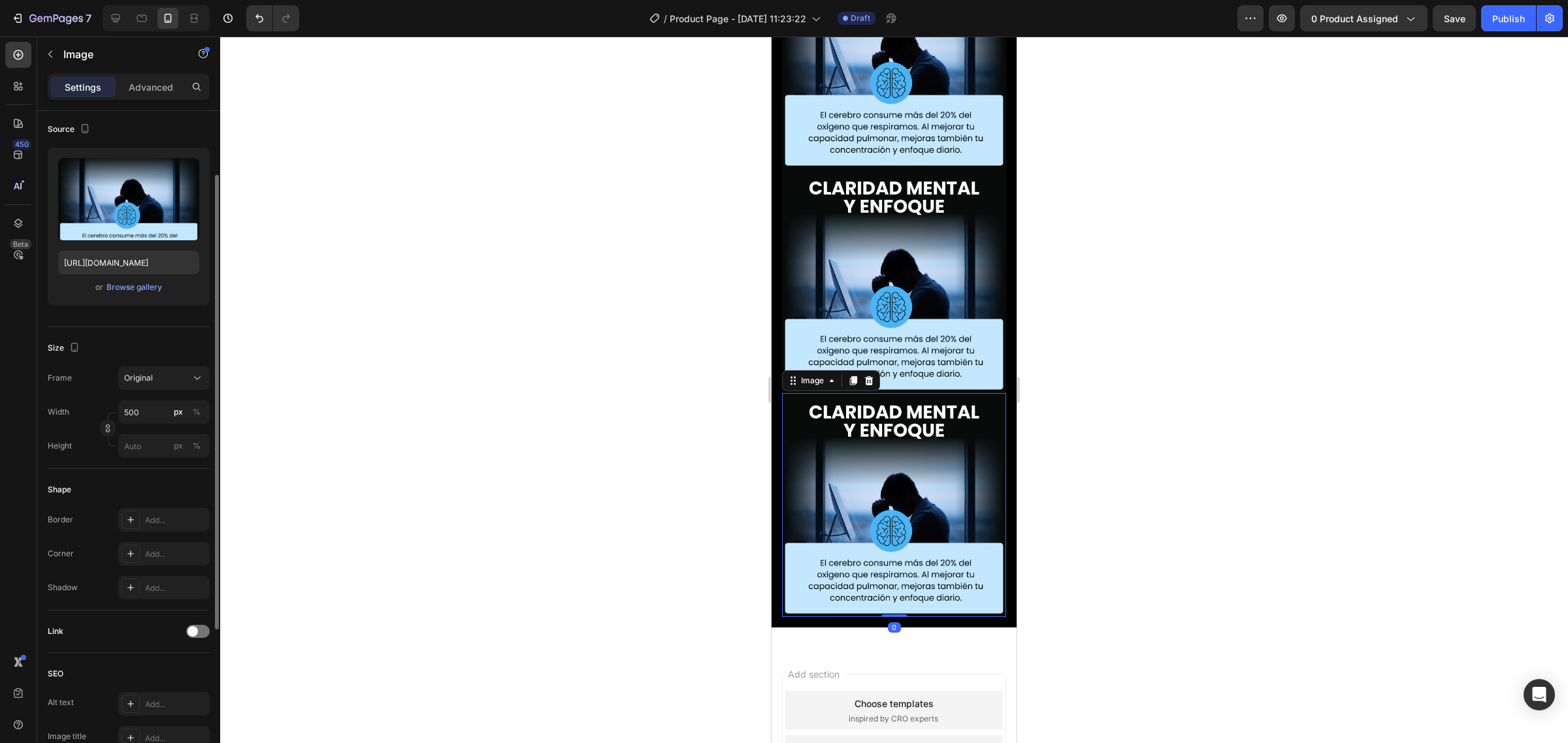
scroll to position [2801, 0]
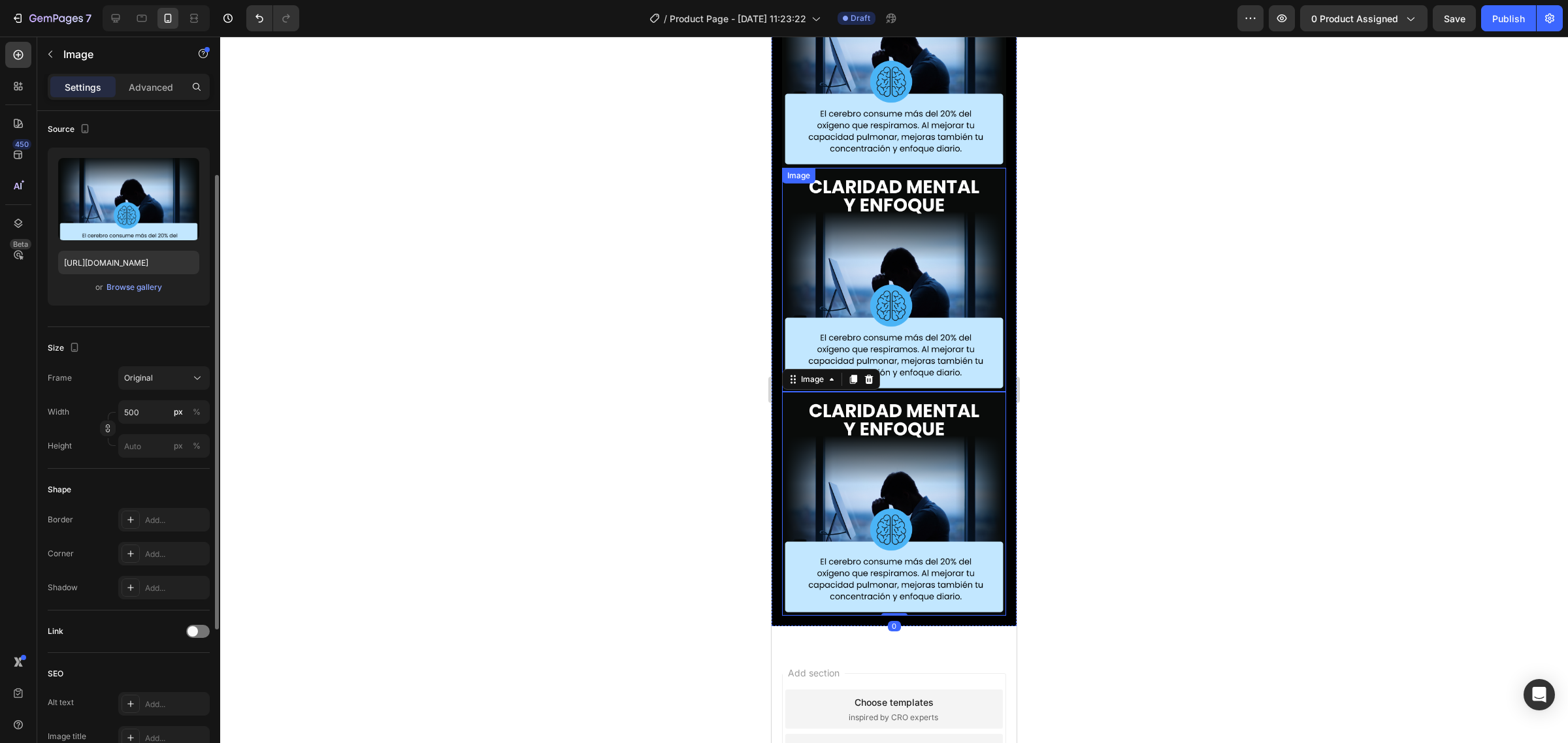
click at [884, 168] on img at bounding box center [894, 280] width 224 height 224
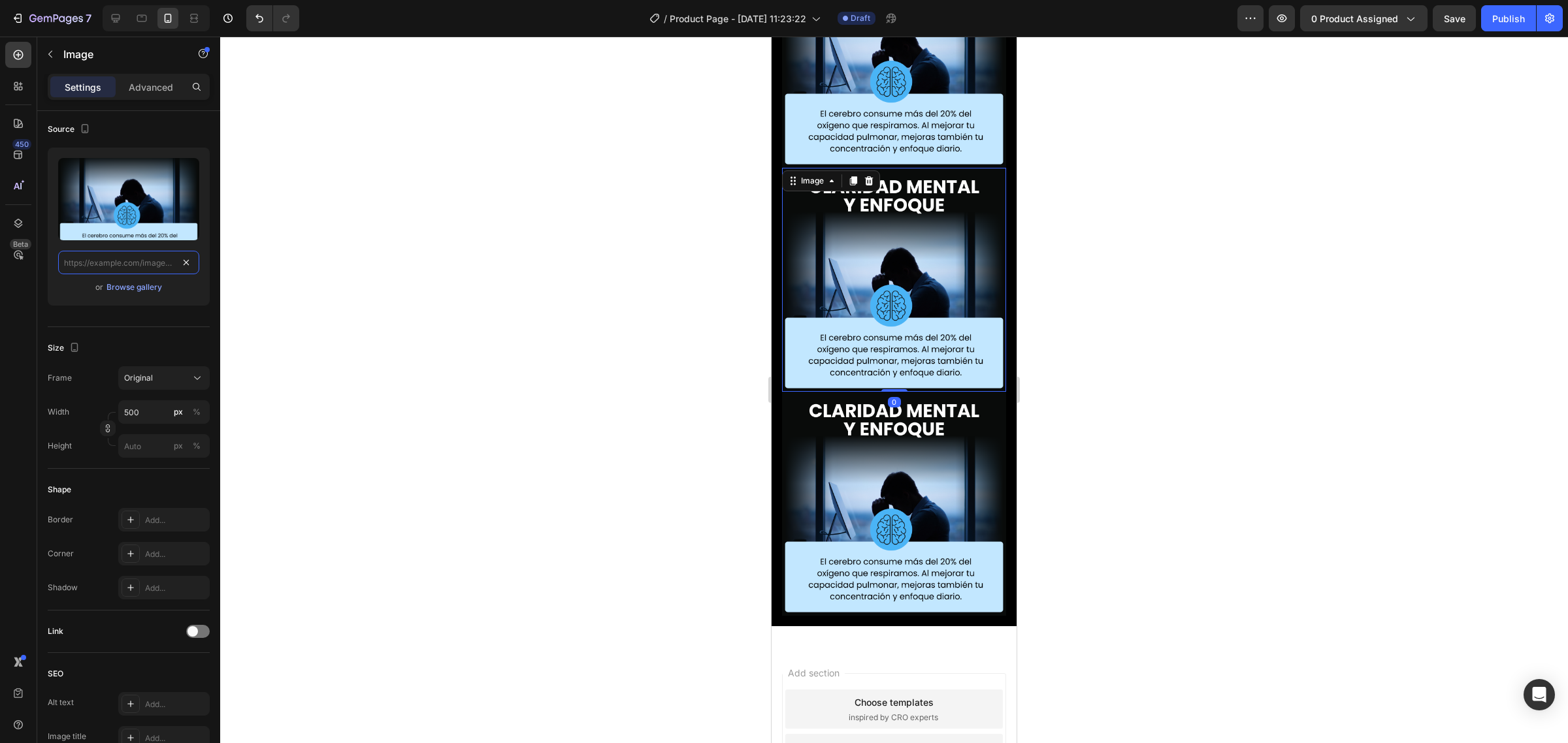
scroll to position [0, 0]
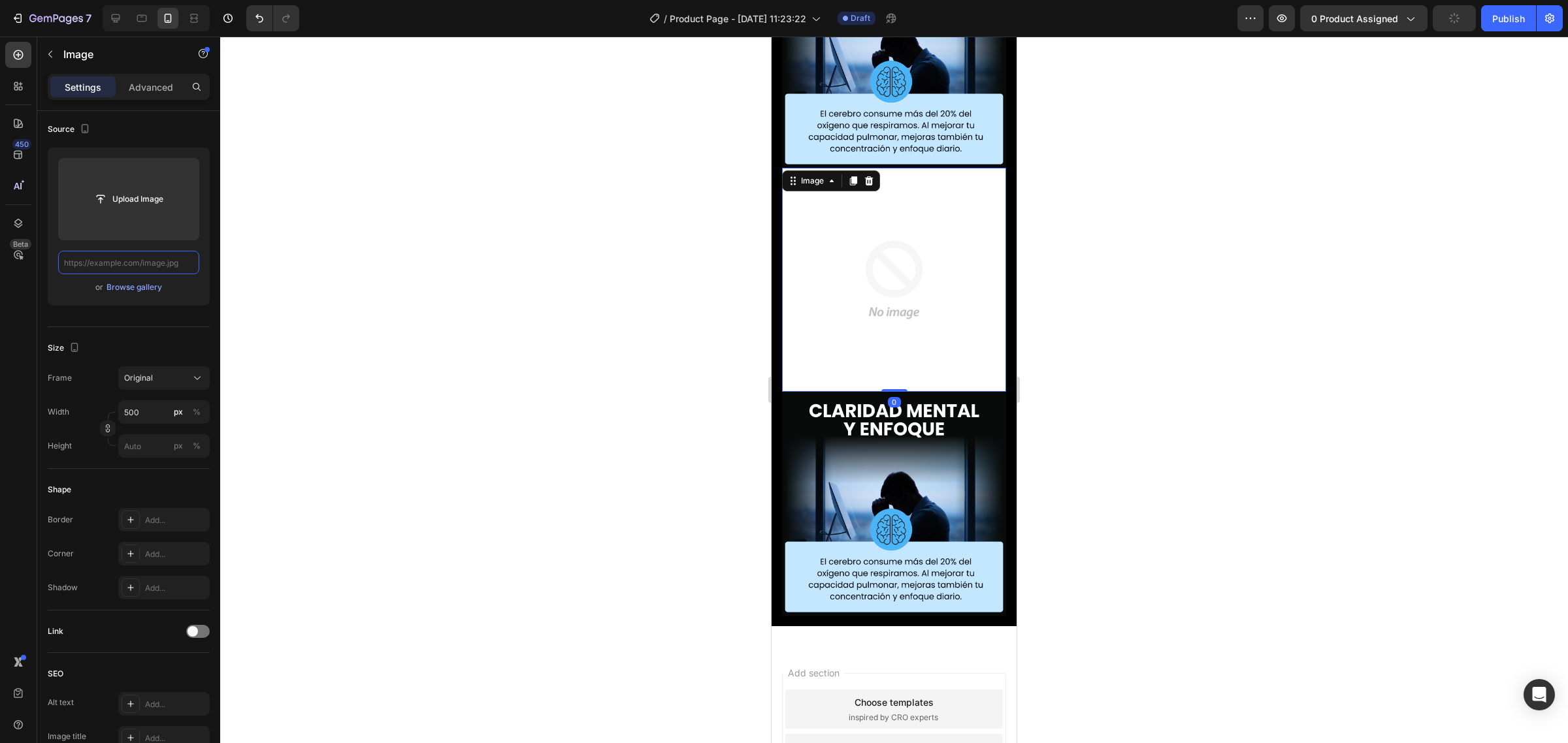
paste input "https://img.funnelish.com/15760/769457/1743484838-12.png"
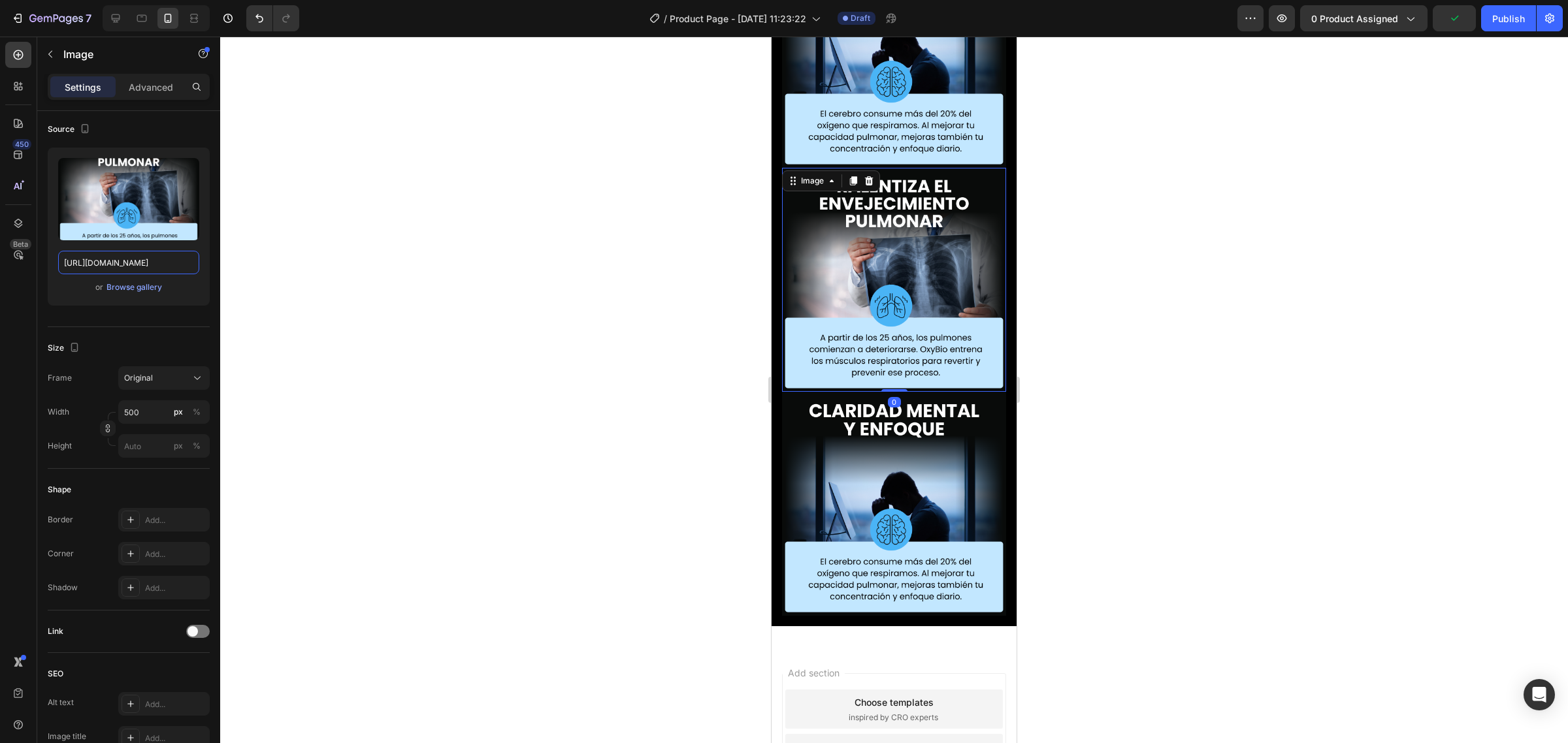
type input "https://img.funnelish.com/15760/769457/1743484838-12.png"
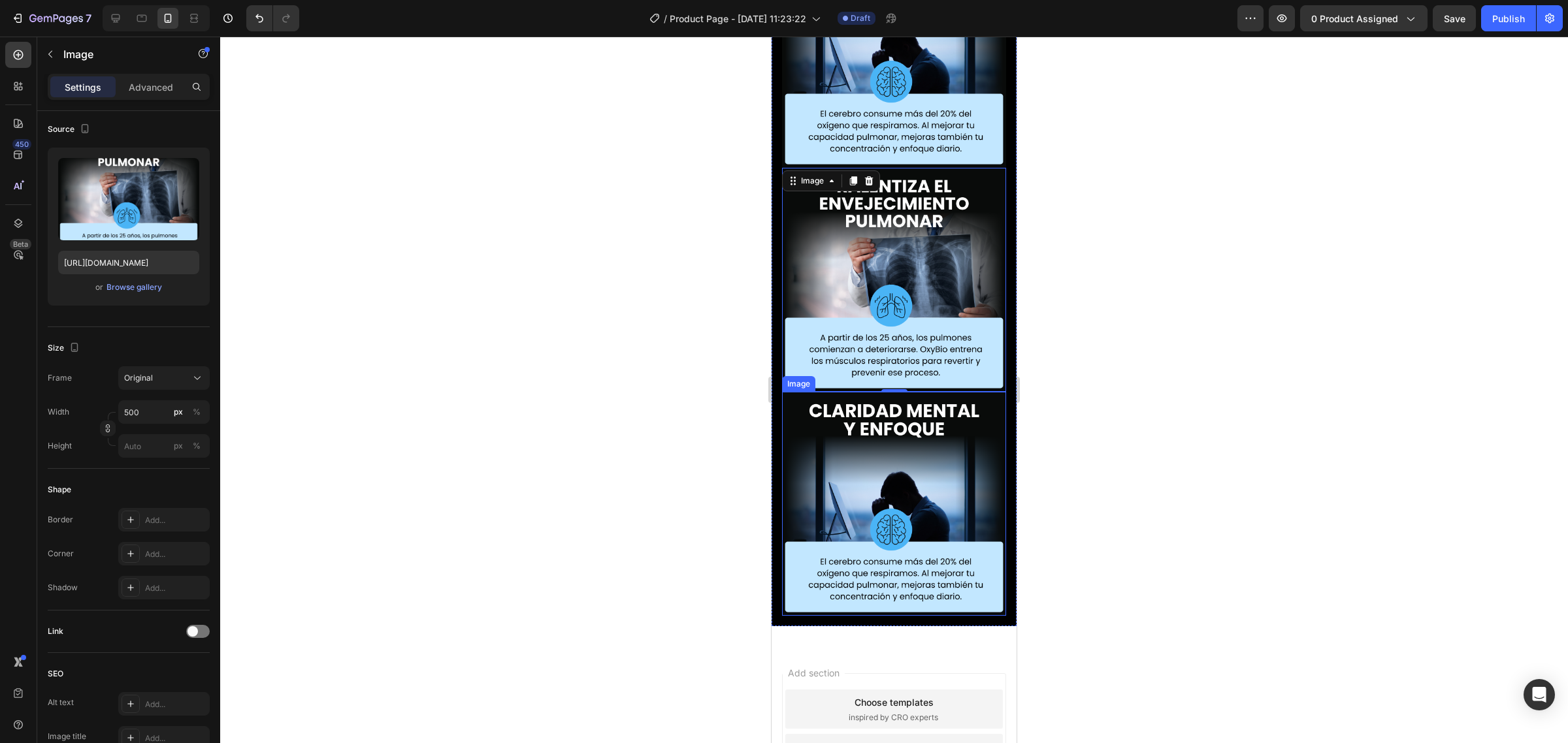
drag, startPoint x: 826, startPoint y: 343, endPoint x: 839, endPoint y: 299, distance: 45.9
click at [829, 391] on img at bounding box center [894, 503] width 224 height 224
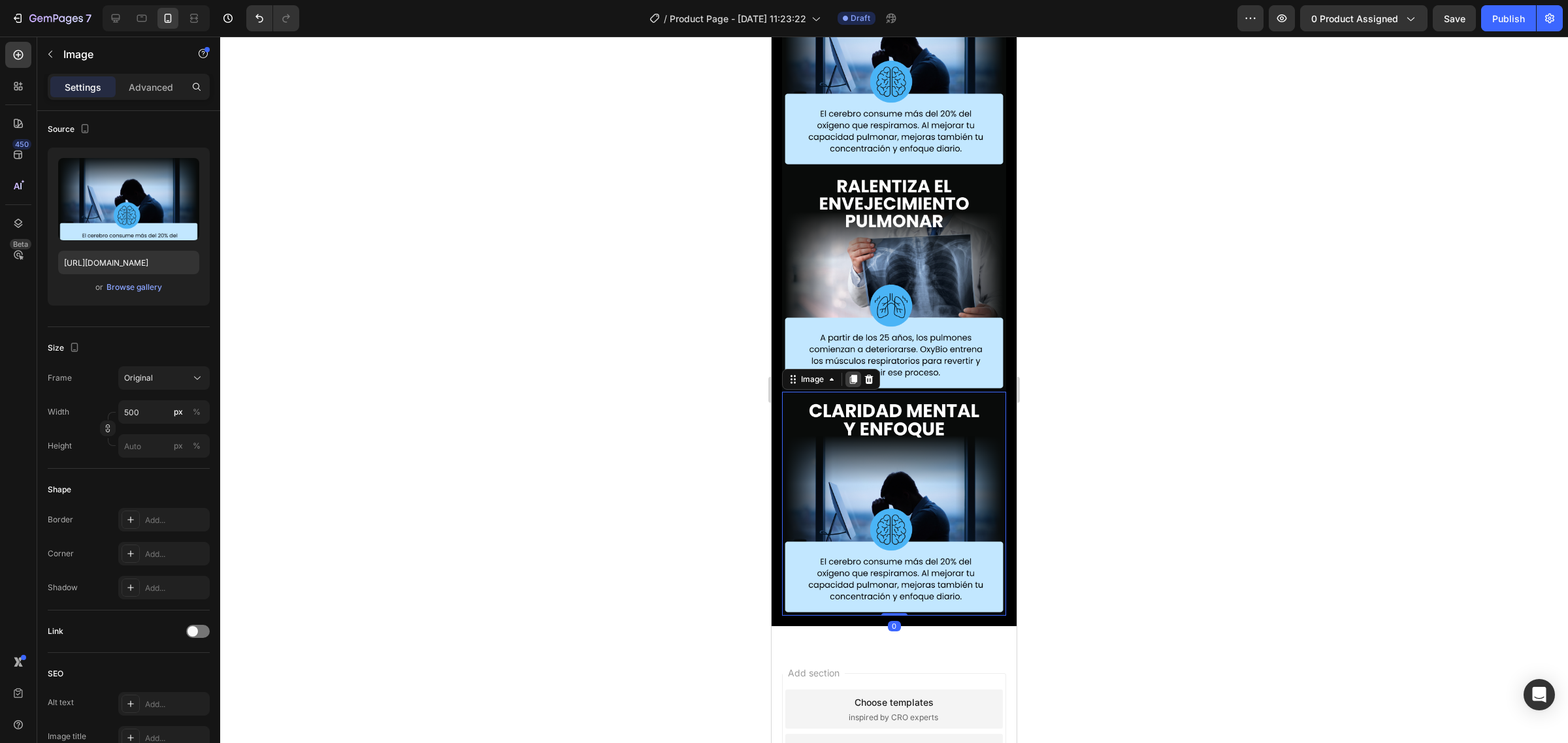
click at [854, 376] on icon at bounding box center [854, 380] width 7 height 9
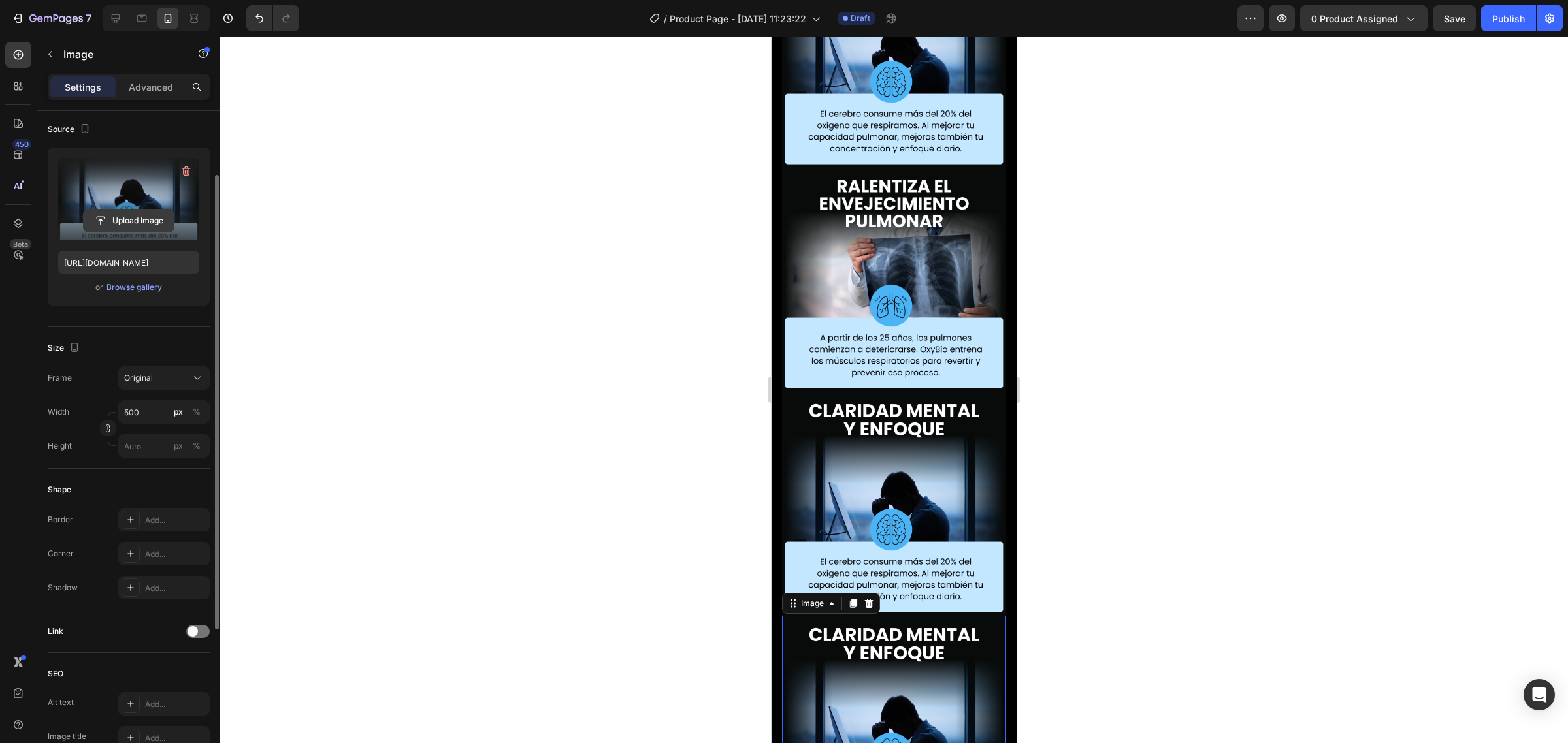
click at [139, 228] on input "file" at bounding box center [128, 220] width 90 height 22
type input "https://cdn.shopify.com/s/files/1/0735/0507/9453/files/gempages_586300733888922…"
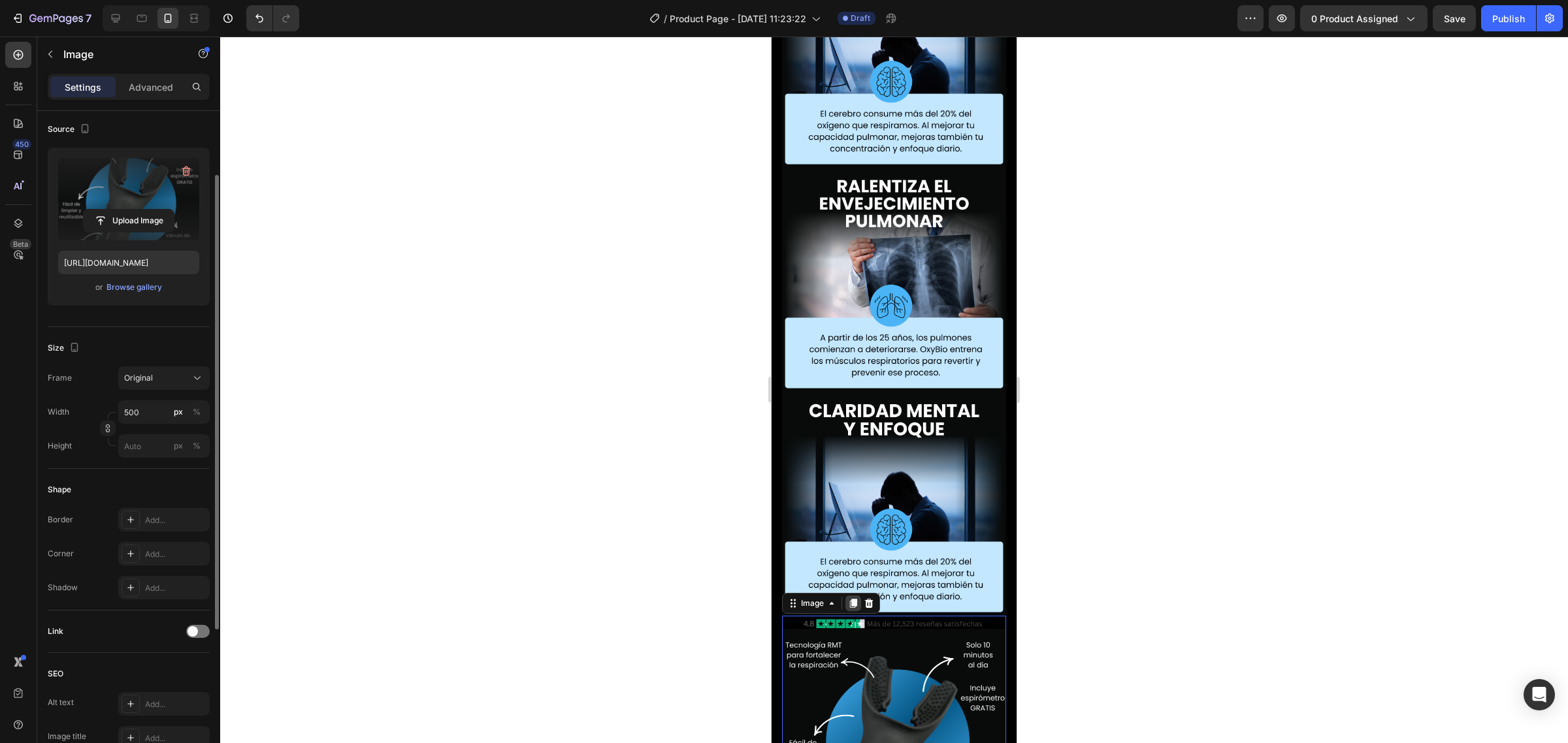
click at [853, 598] on icon at bounding box center [853, 603] width 11 height 11
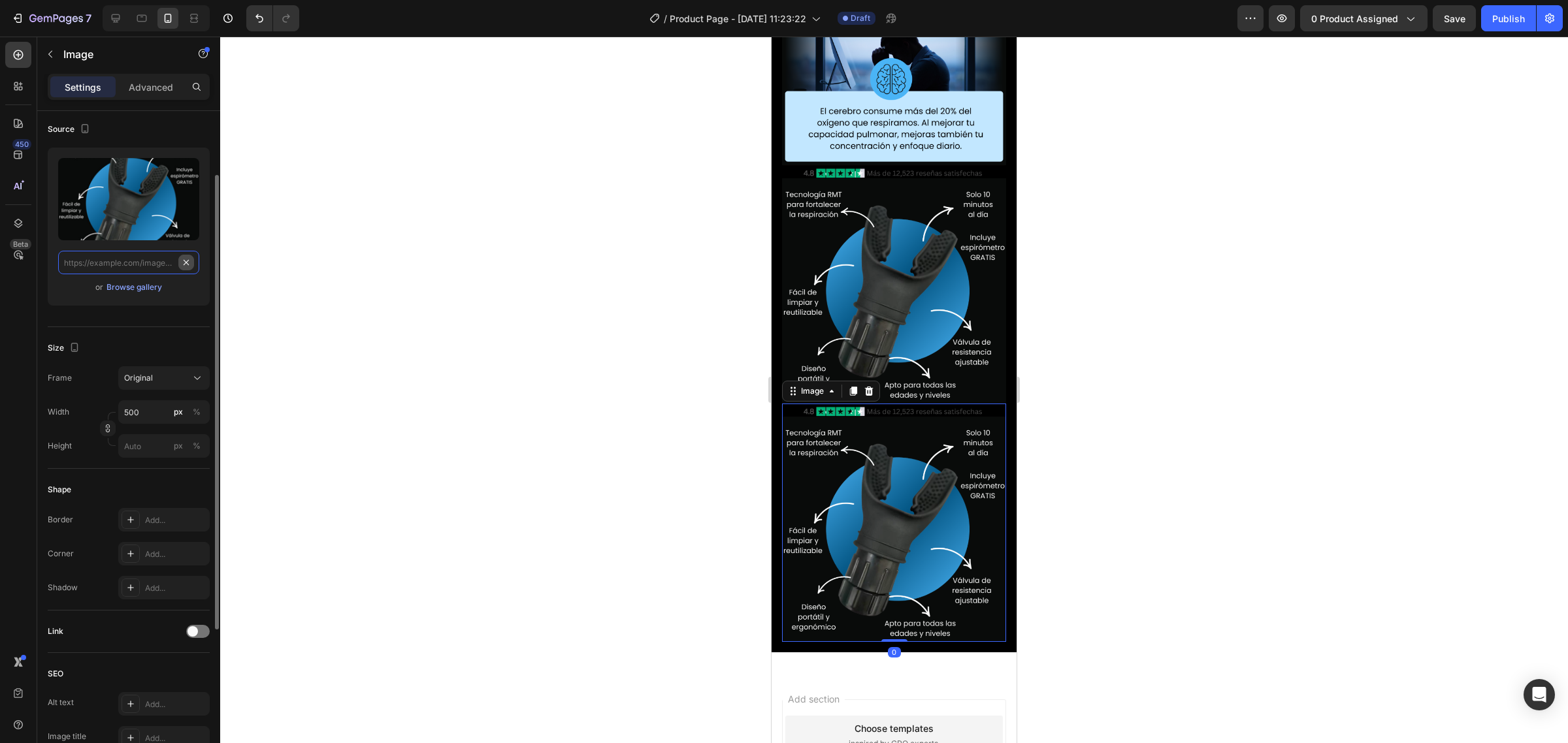
scroll to position [3237, 0]
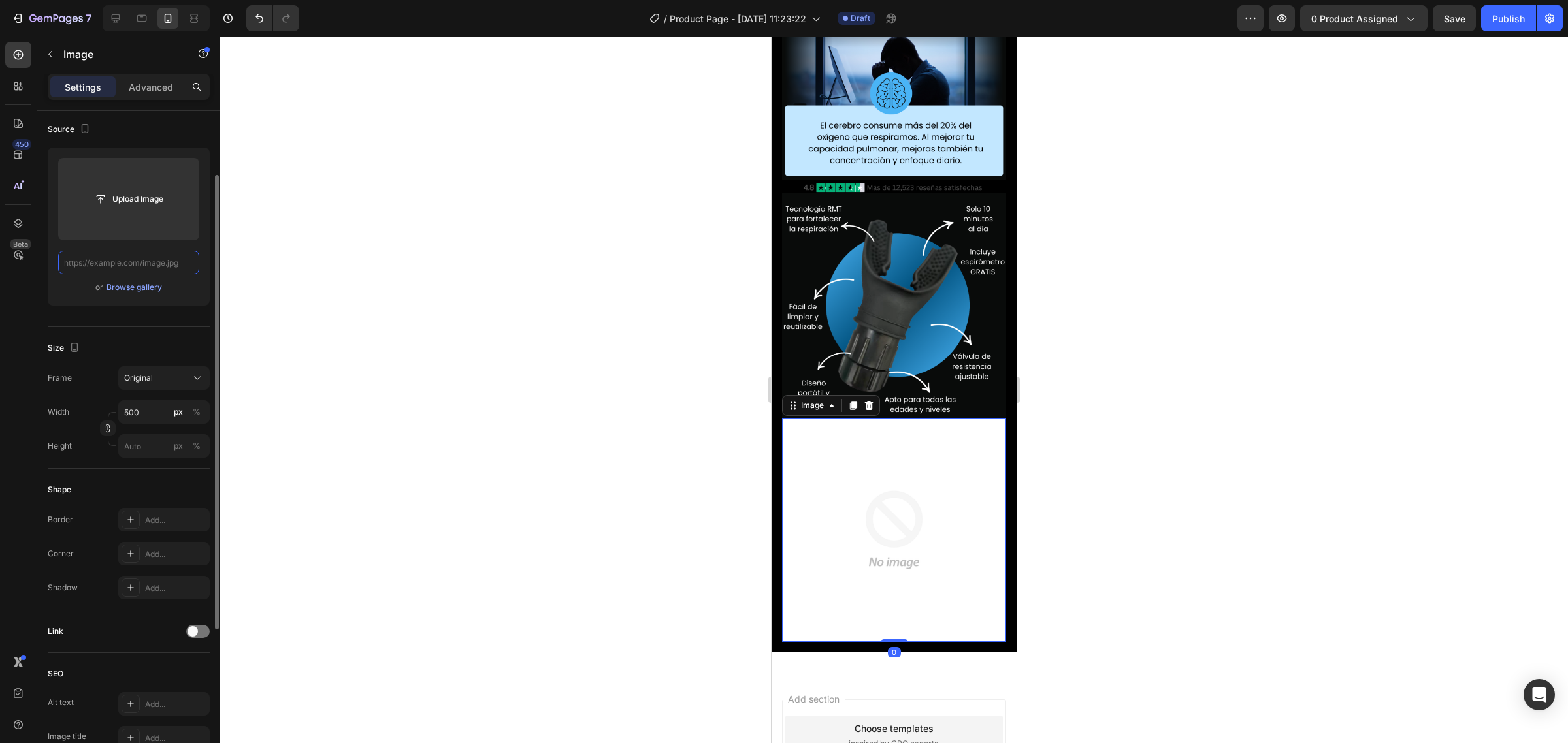
paste input "https://img.funnelish.com/15760/769457/1743484875-14.png"
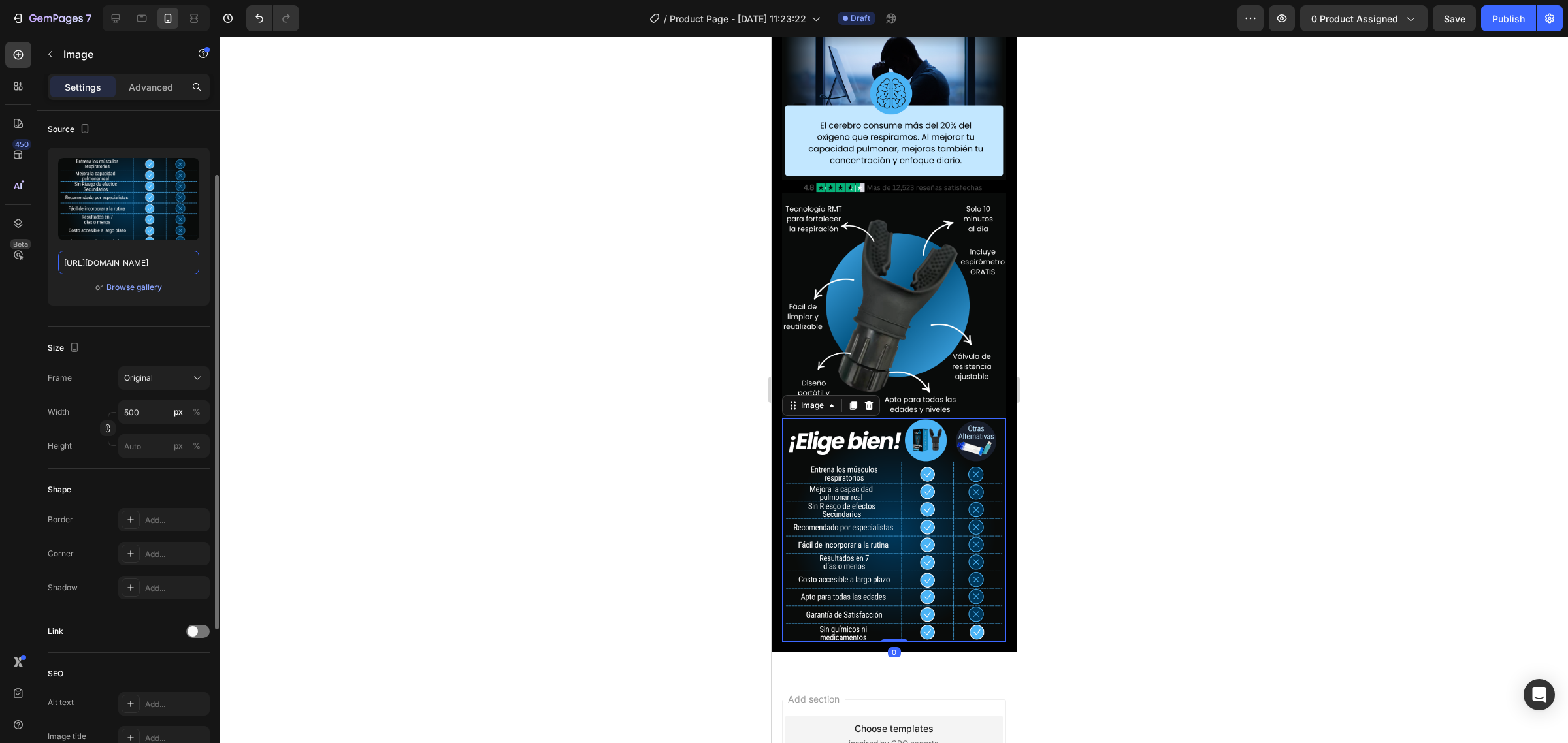
type input "https://img.funnelish.com/15760/769457/1743484875-14.png"
drag, startPoint x: 851, startPoint y: 215, endPoint x: 805, endPoint y: 218, distance: 46.1
click at [853, 400] on icon at bounding box center [853, 405] width 11 height 11
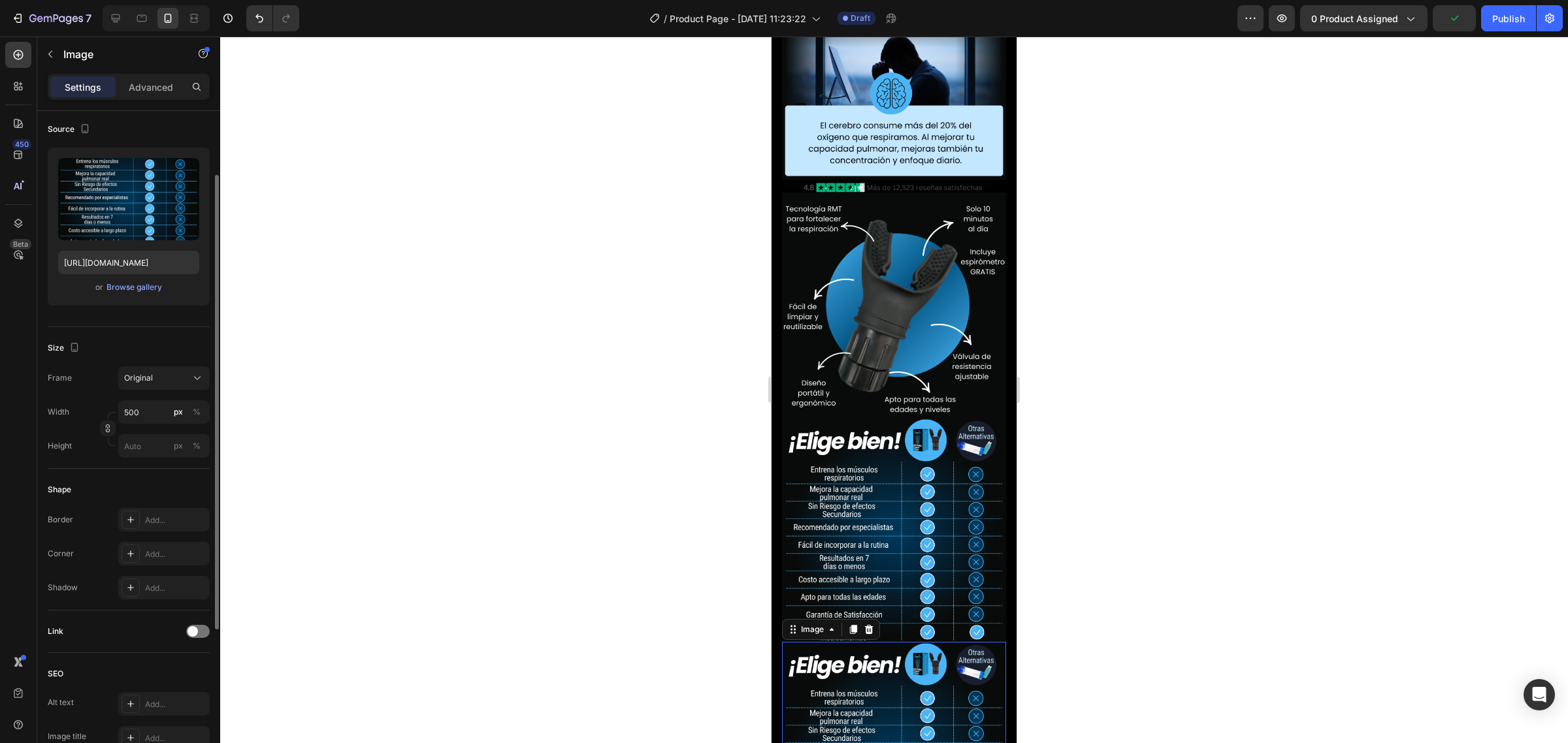
scroll to position [3252, 0]
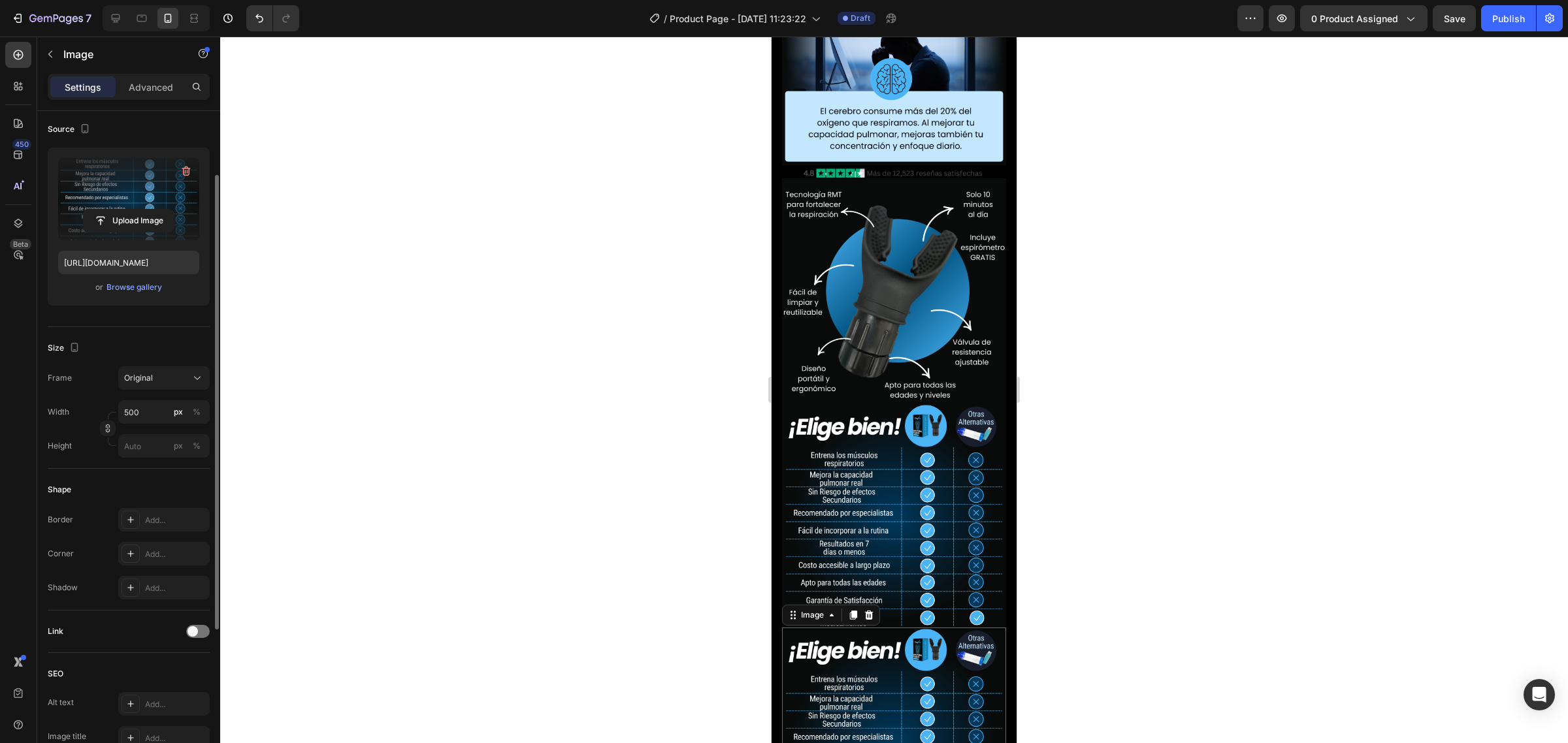
click at [132, 197] on label at bounding box center [128, 199] width 141 height 82
click at [132, 209] on input "file" at bounding box center [128, 220] width 90 height 22
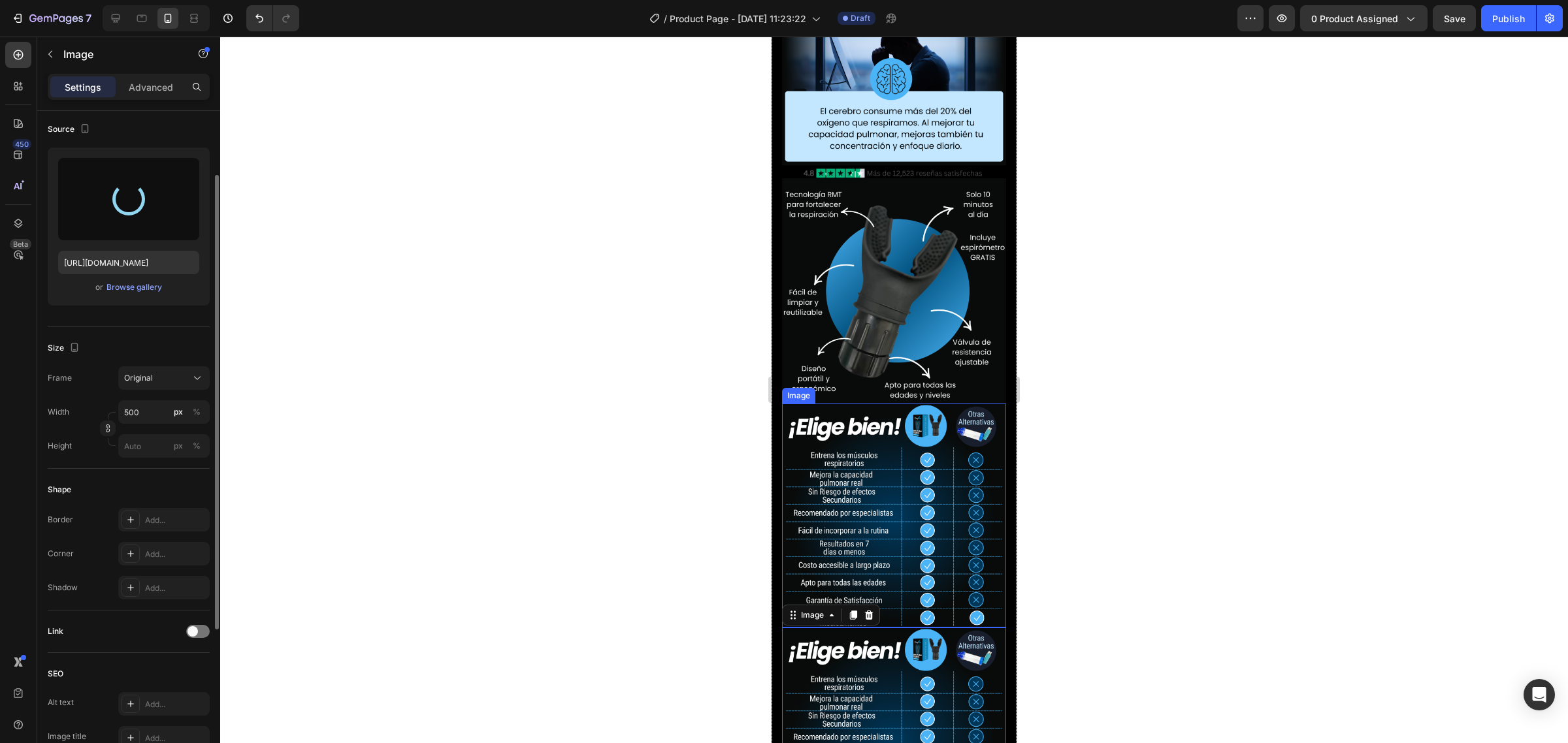
type input "https://cdn.shopify.com/s/files/1/0735/0507/9453/files/gempages_586300733888922…"
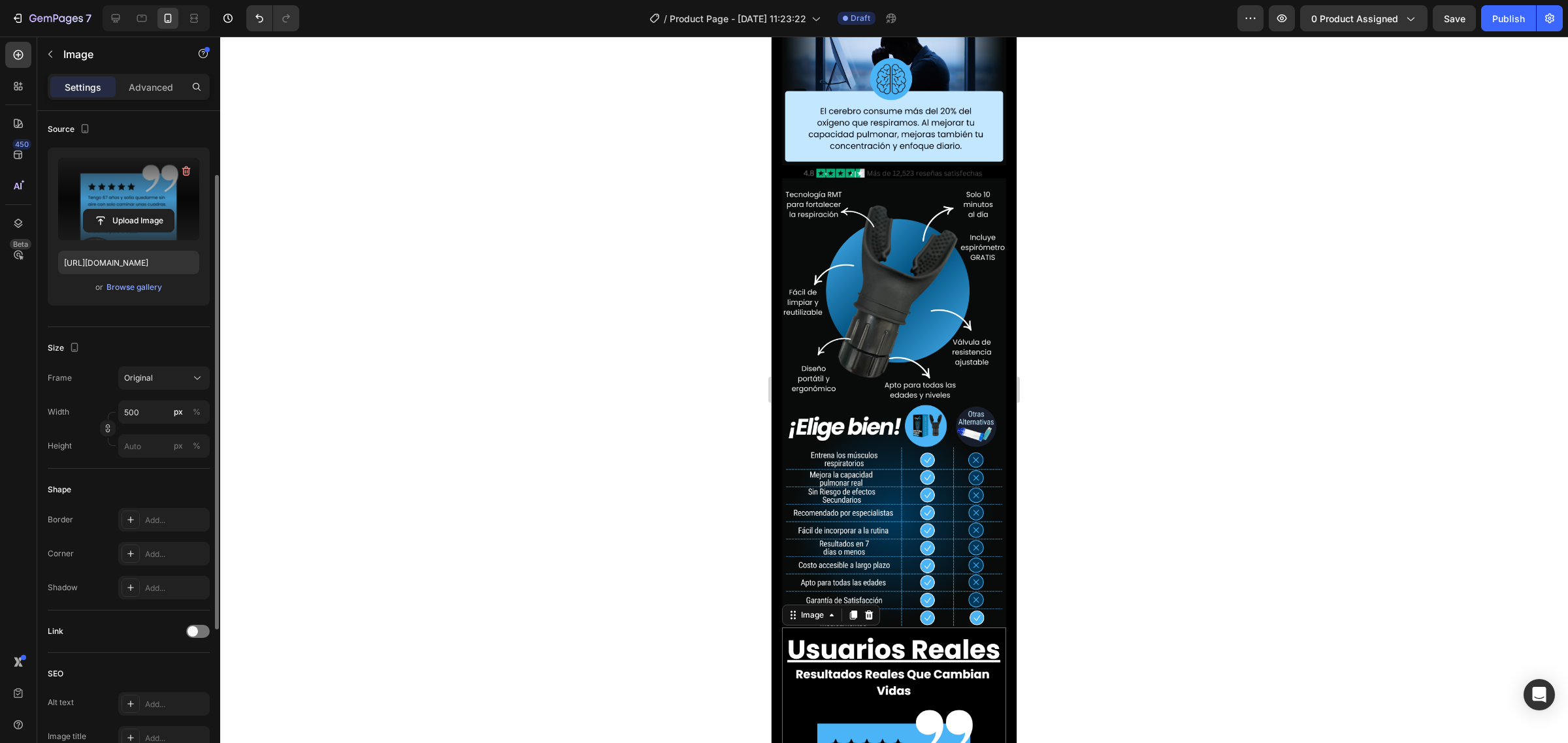
click at [856, 605] on div "Image" at bounding box center [831, 615] width 98 height 21
click at [854, 611] on icon at bounding box center [854, 615] width 7 height 9
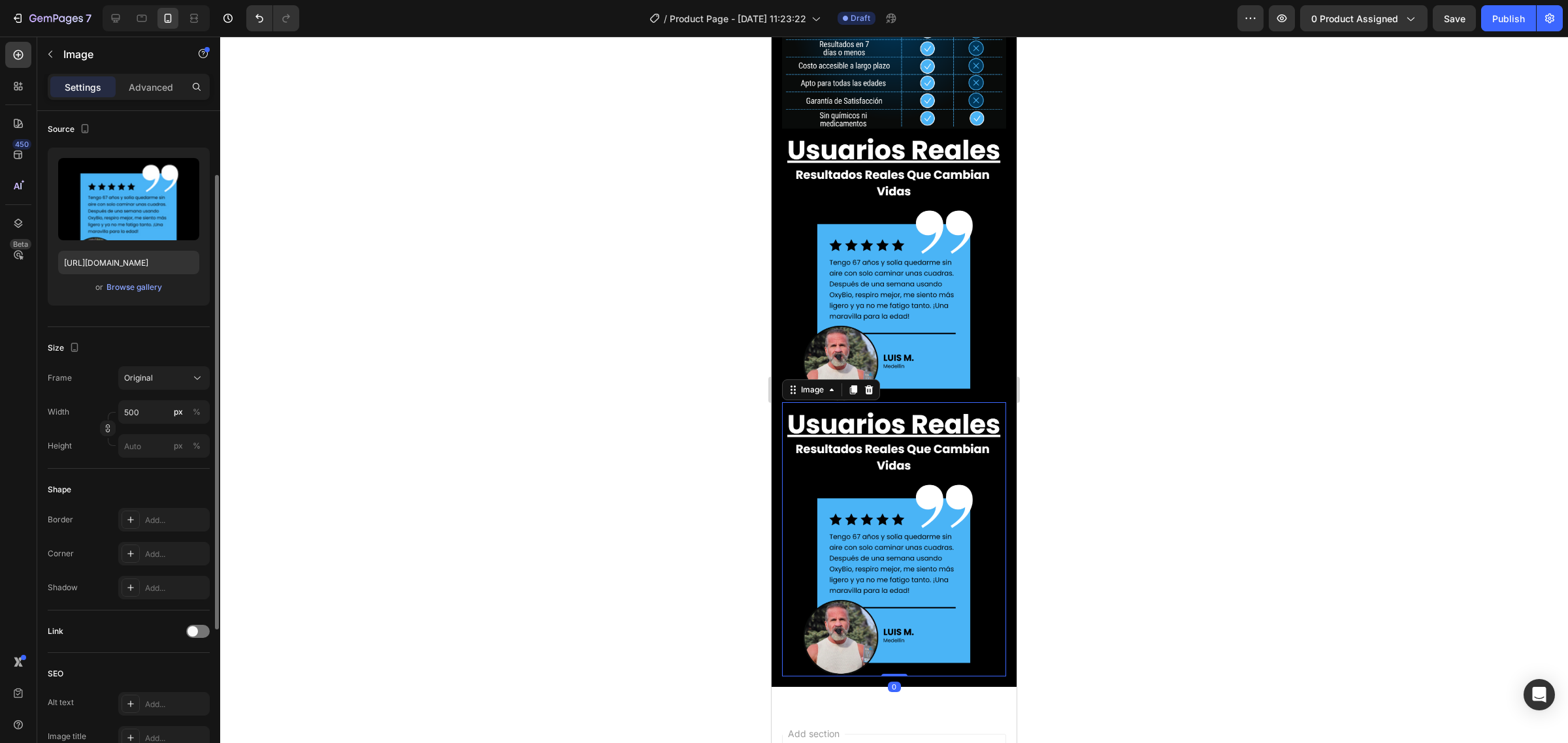
scroll to position [3756, 0]
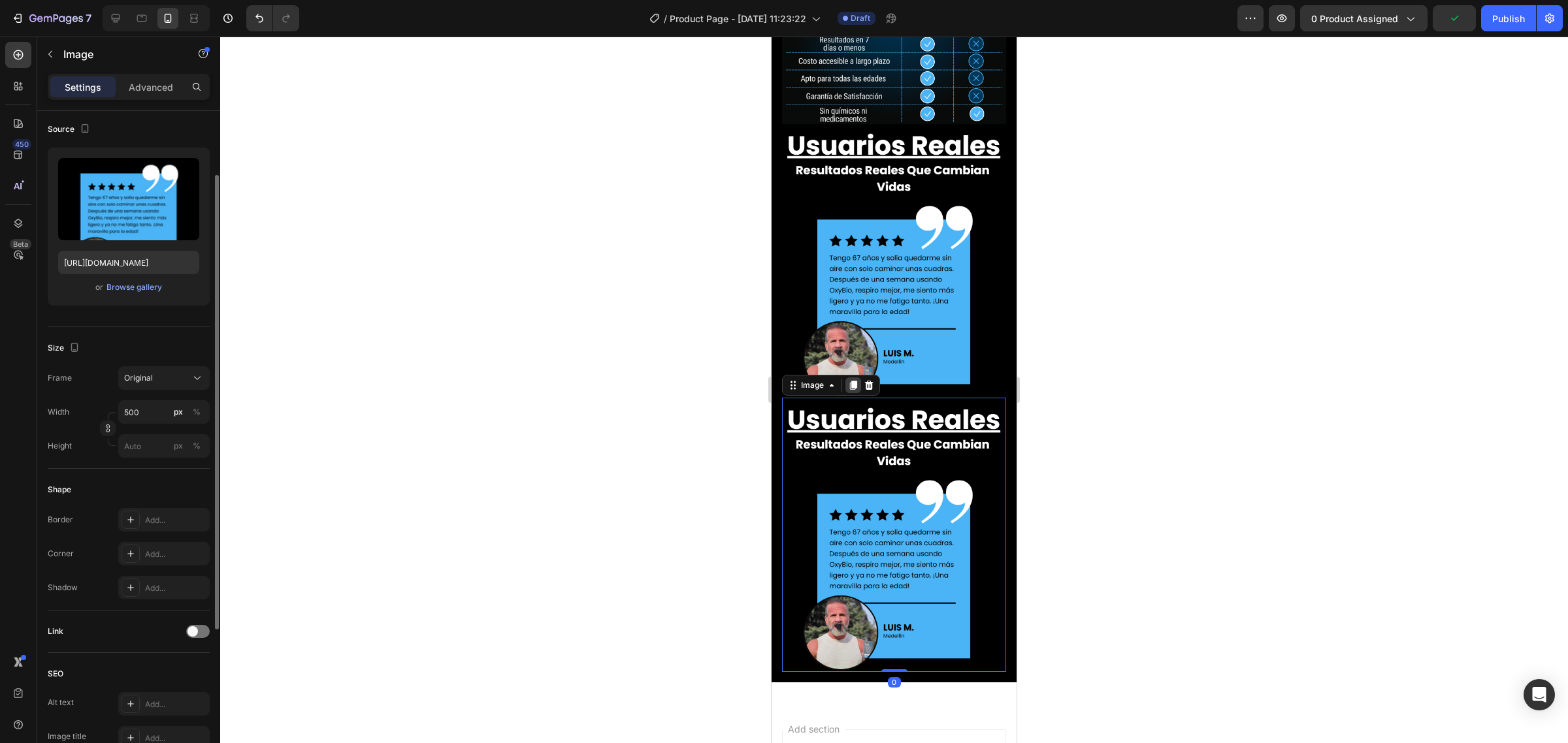
click at [857, 381] on icon at bounding box center [854, 385] width 7 height 9
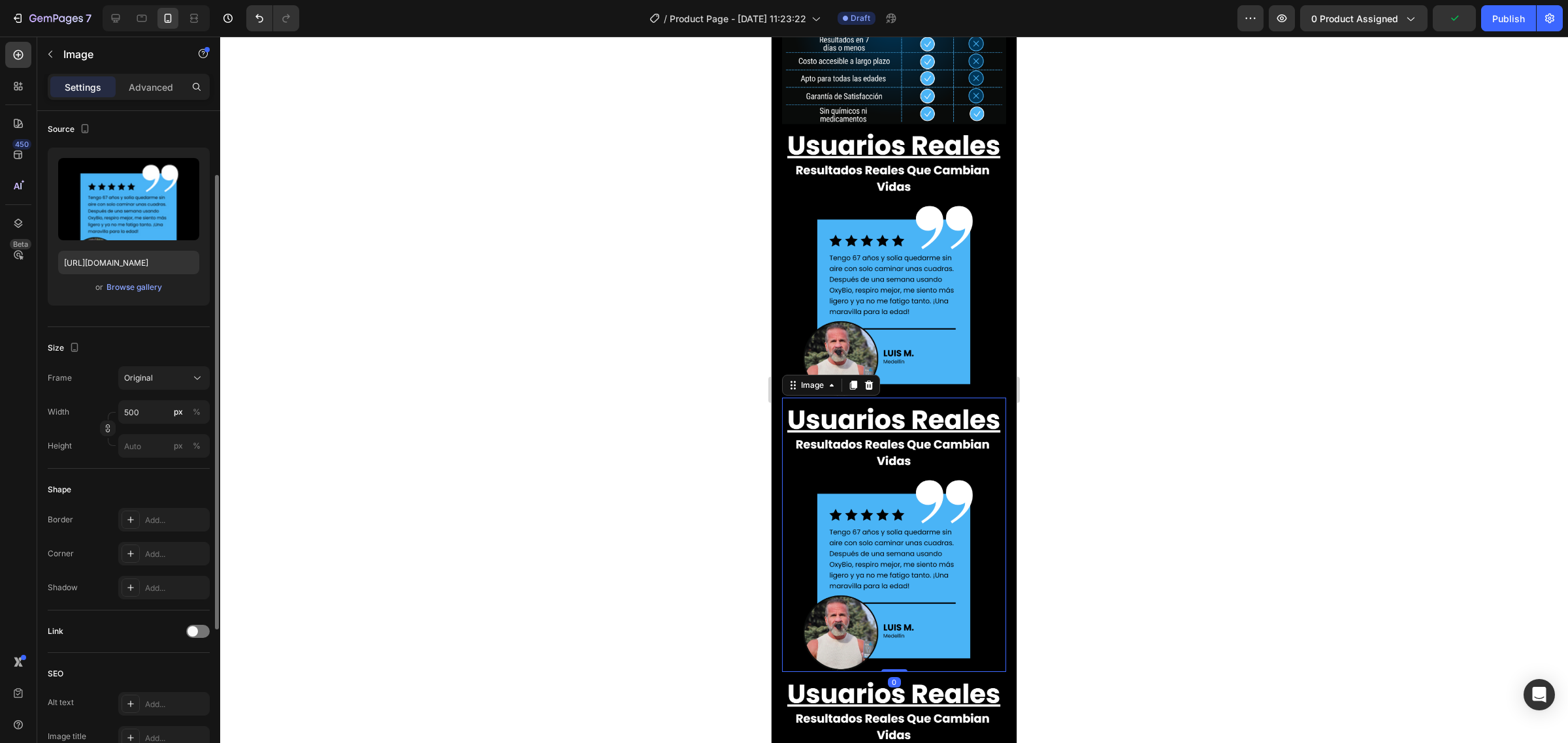
click at [844, 398] on img at bounding box center [894, 534] width 224 height 274
click at [156, 208] on label at bounding box center [128, 199] width 141 height 82
click at [156, 209] on input "file" at bounding box center [128, 220] width 90 height 22
type input "https://cdn.shopify.com/s/files/1/0735/0507/9453/files/gempages_586300733888922…"
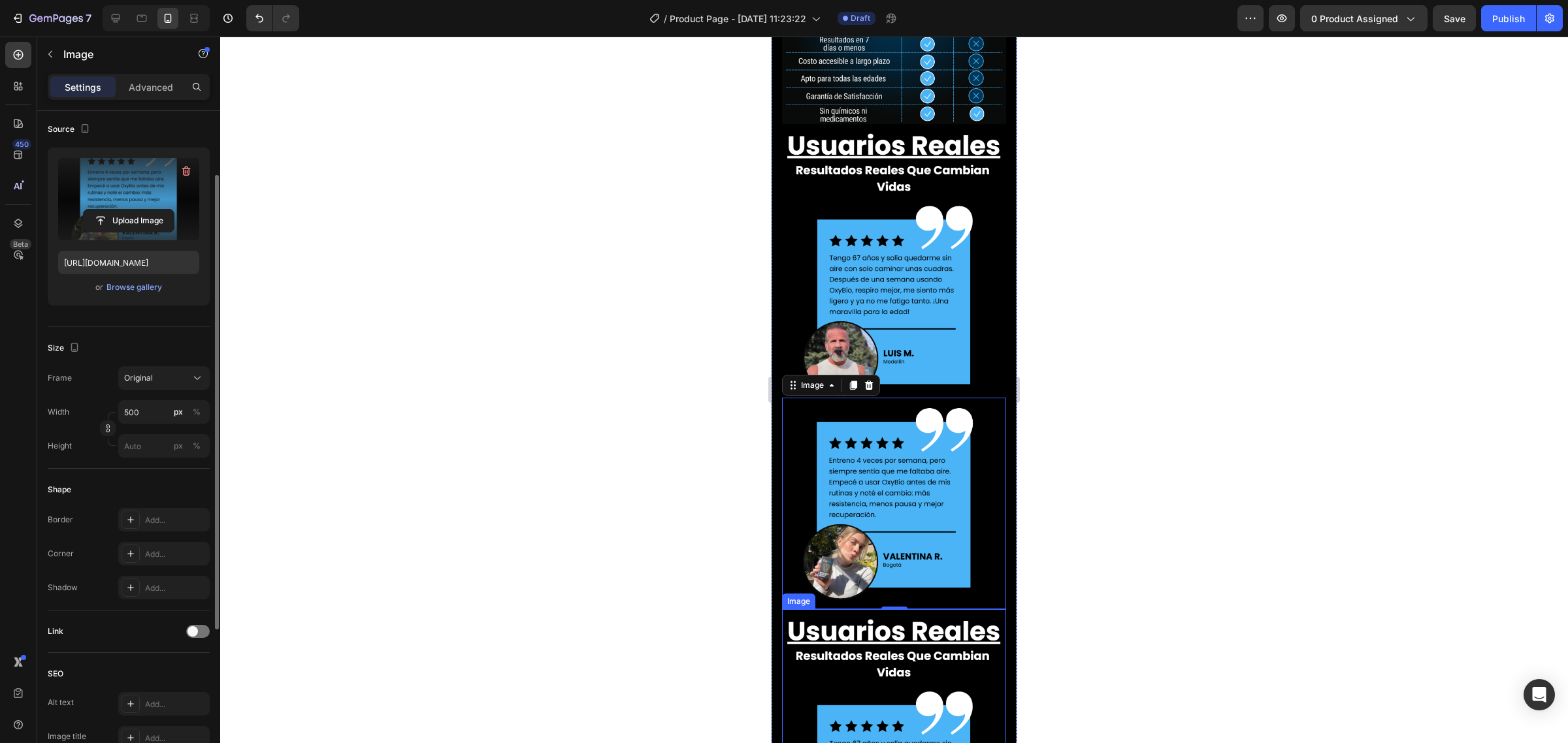
click at [854, 609] on img at bounding box center [894, 745] width 224 height 274
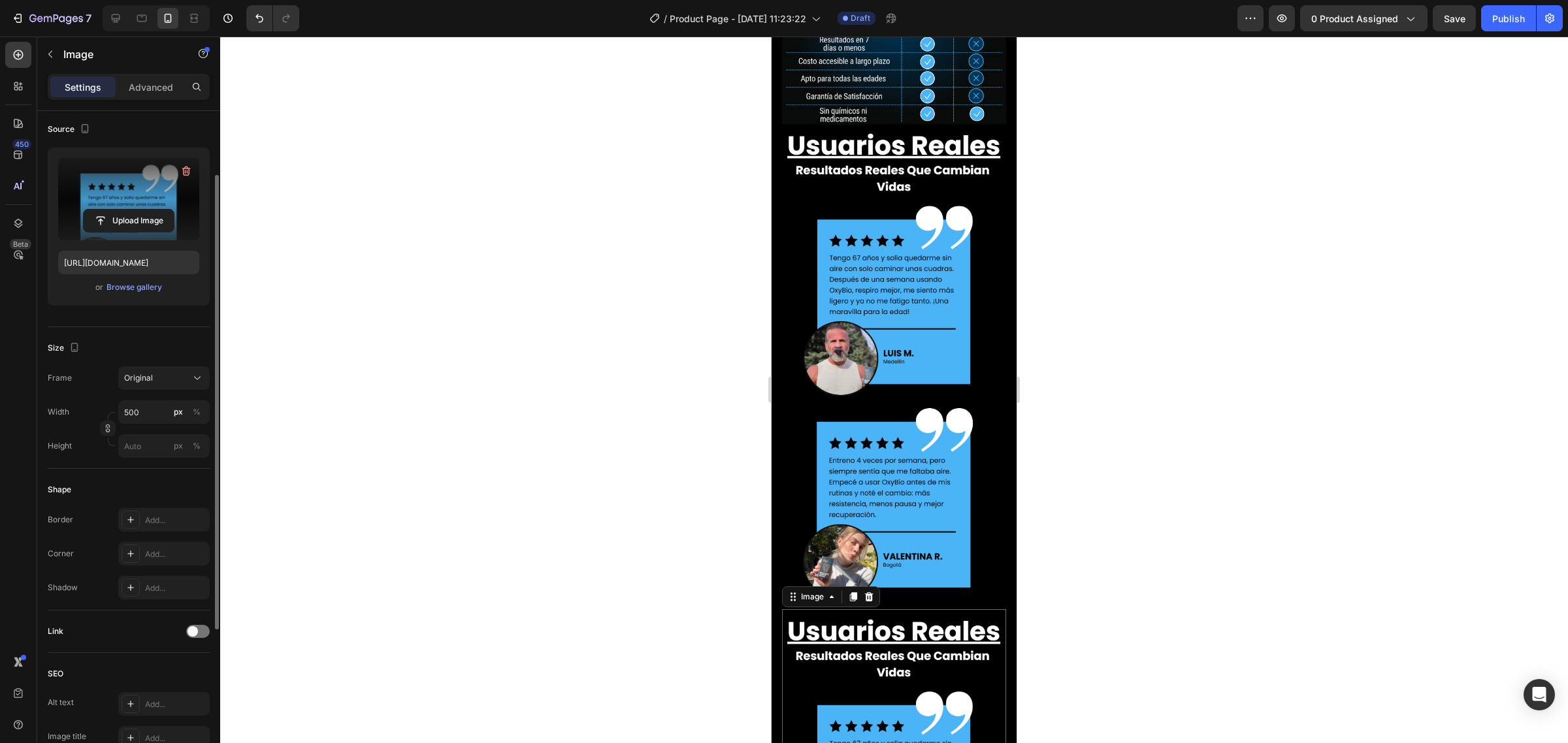
click at [144, 197] on label at bounding box center [128, 199] width 141 height 82
click at [144, 209] on input "file" at bounding box center [128, 220] width 90 height 22
type input "https://cdn.shopify.com/s/files/1/0735/0507/9453/files/gempages_586300733888922…"
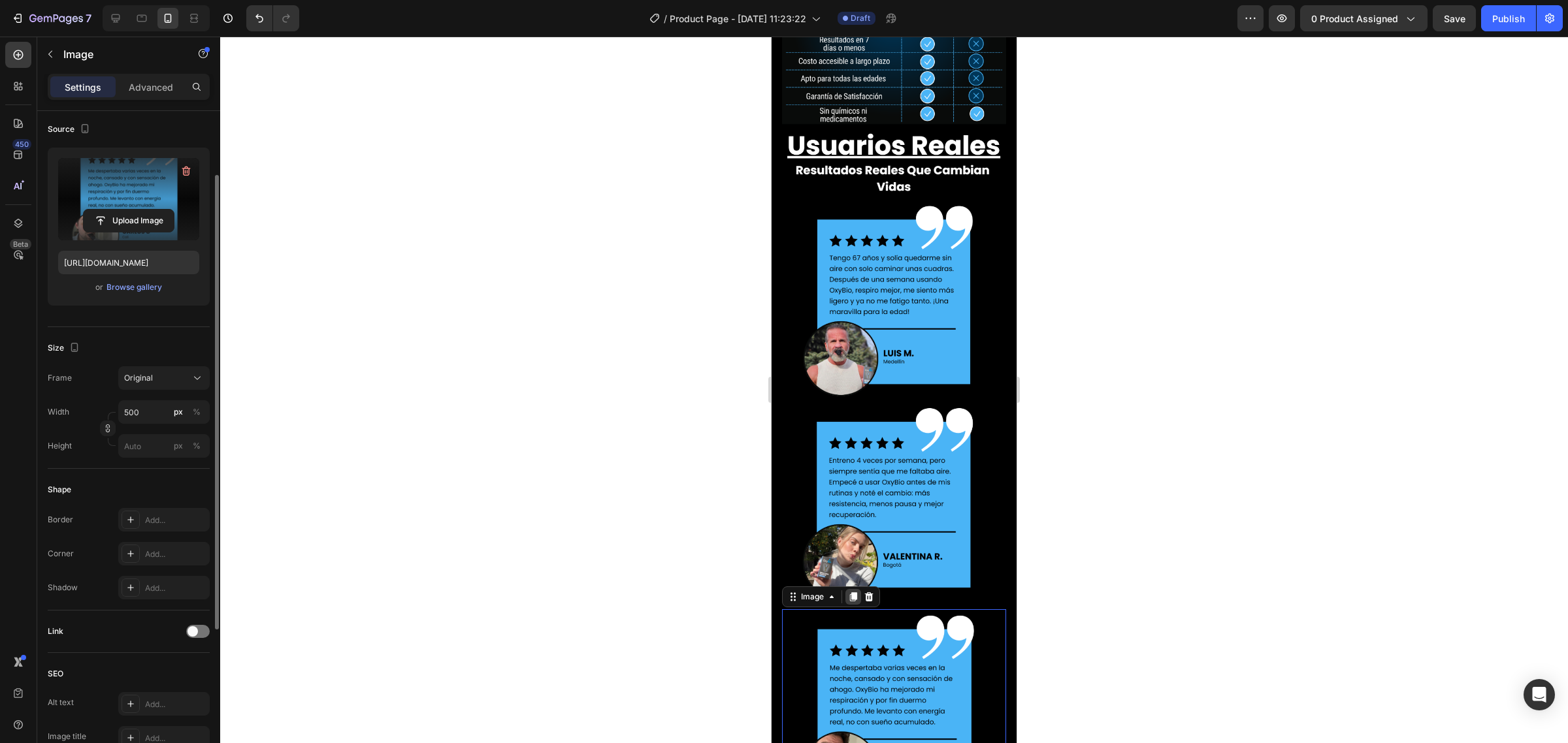
click at [849, 592] on icon at bounding box center [853, 597] width 11 height 11
click at [187, 209] on div "Upload Image" at bounding box center [128, 221] width 141 height 23
click at [159, 212] on input "file" at bounding box center [128, 220] width 90 height 22
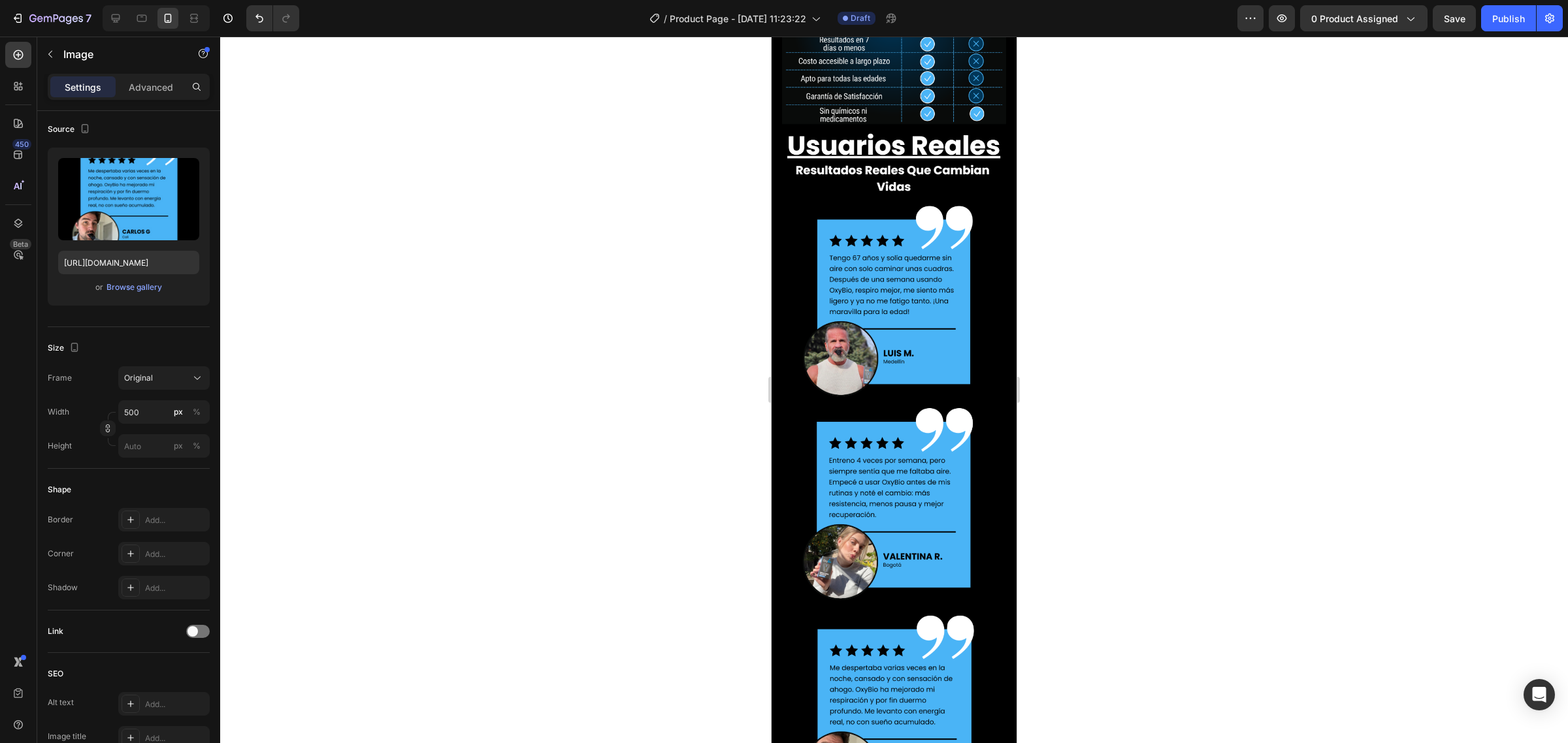
type input "https://cdn.shopify.com/s/files/1/0735/0507/9453/files/gempages_586300733888922…"
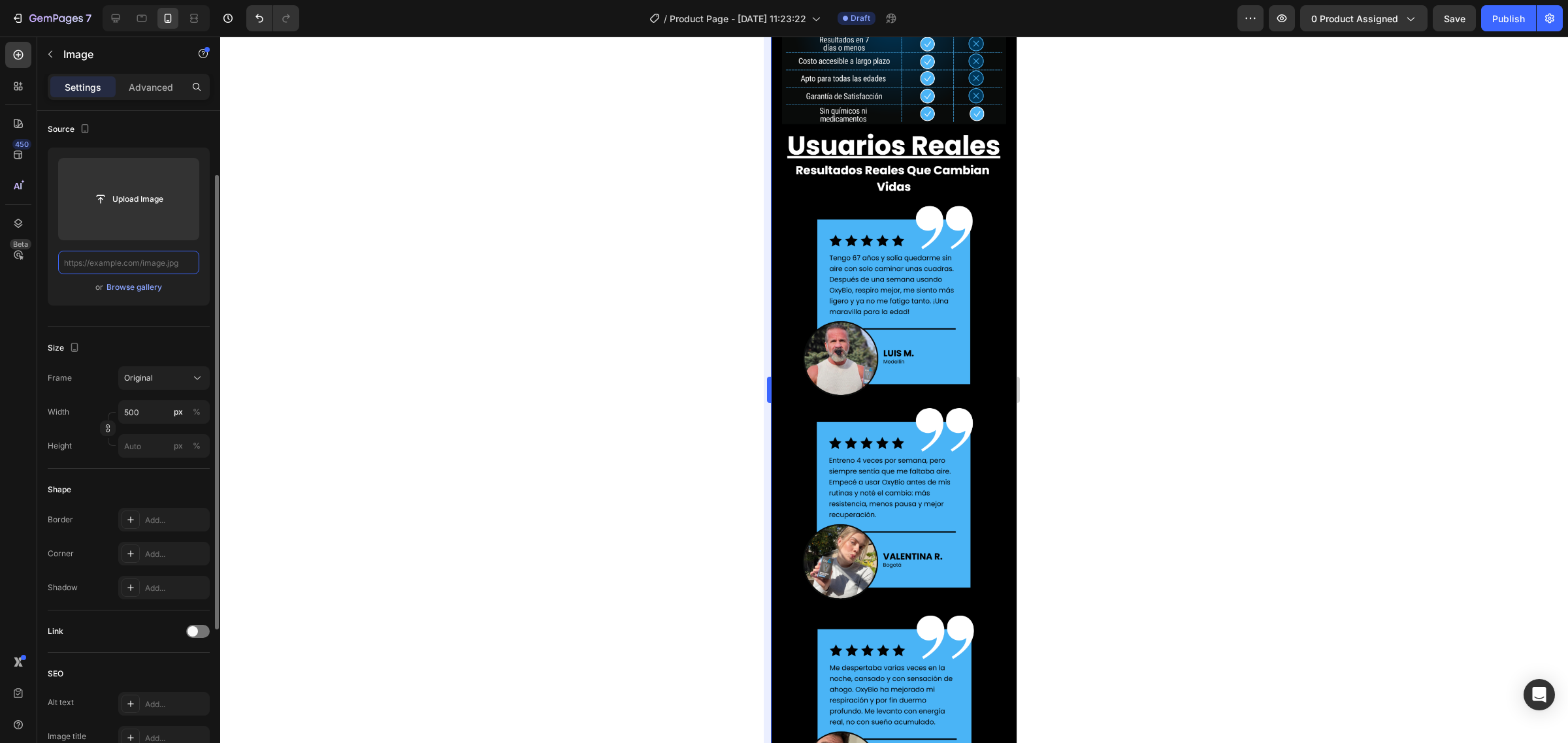
scroll to position [0, 0]
paste input "https://img.funnelish.com/15760/769457/1743484900-18.png"
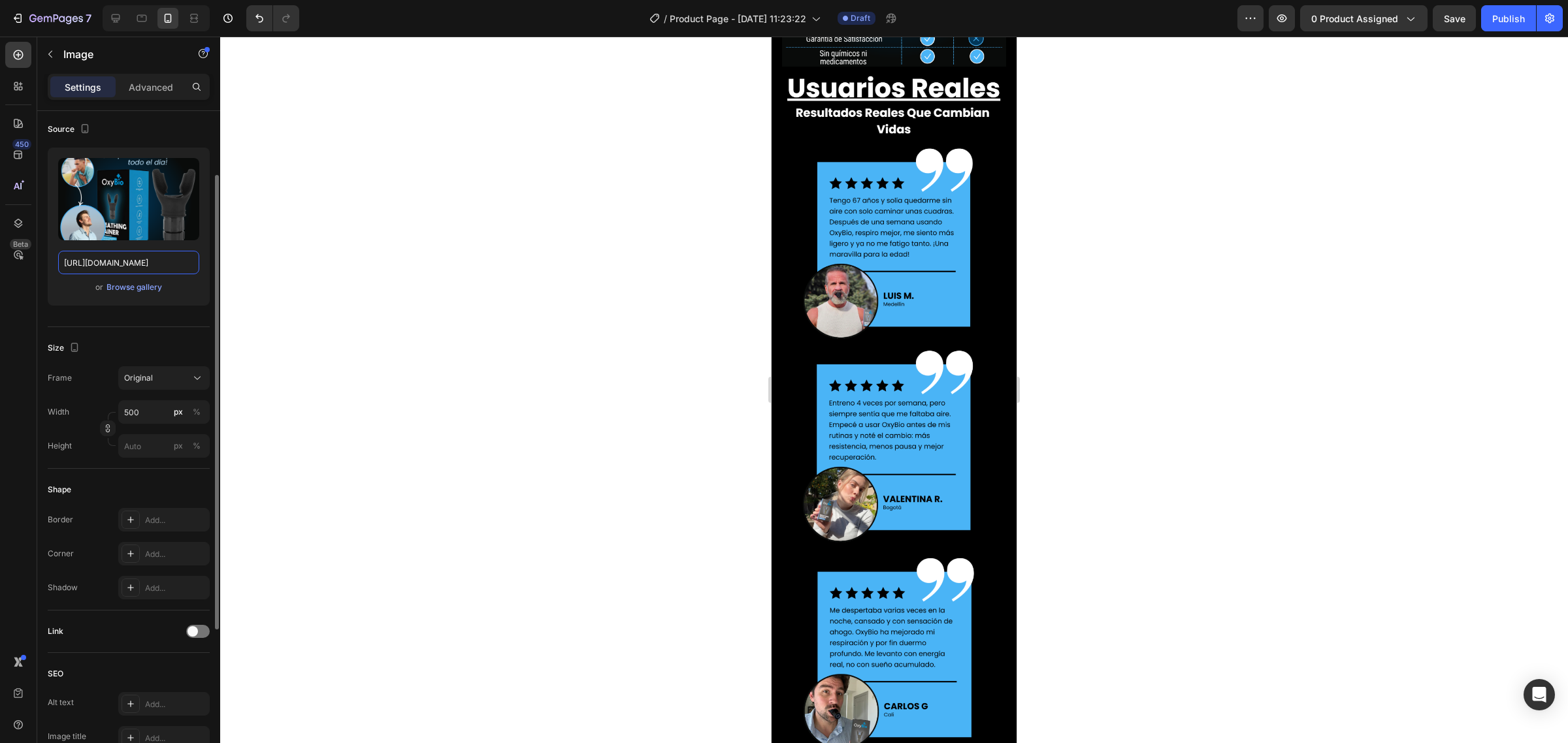
scroll to position [4082, 0]
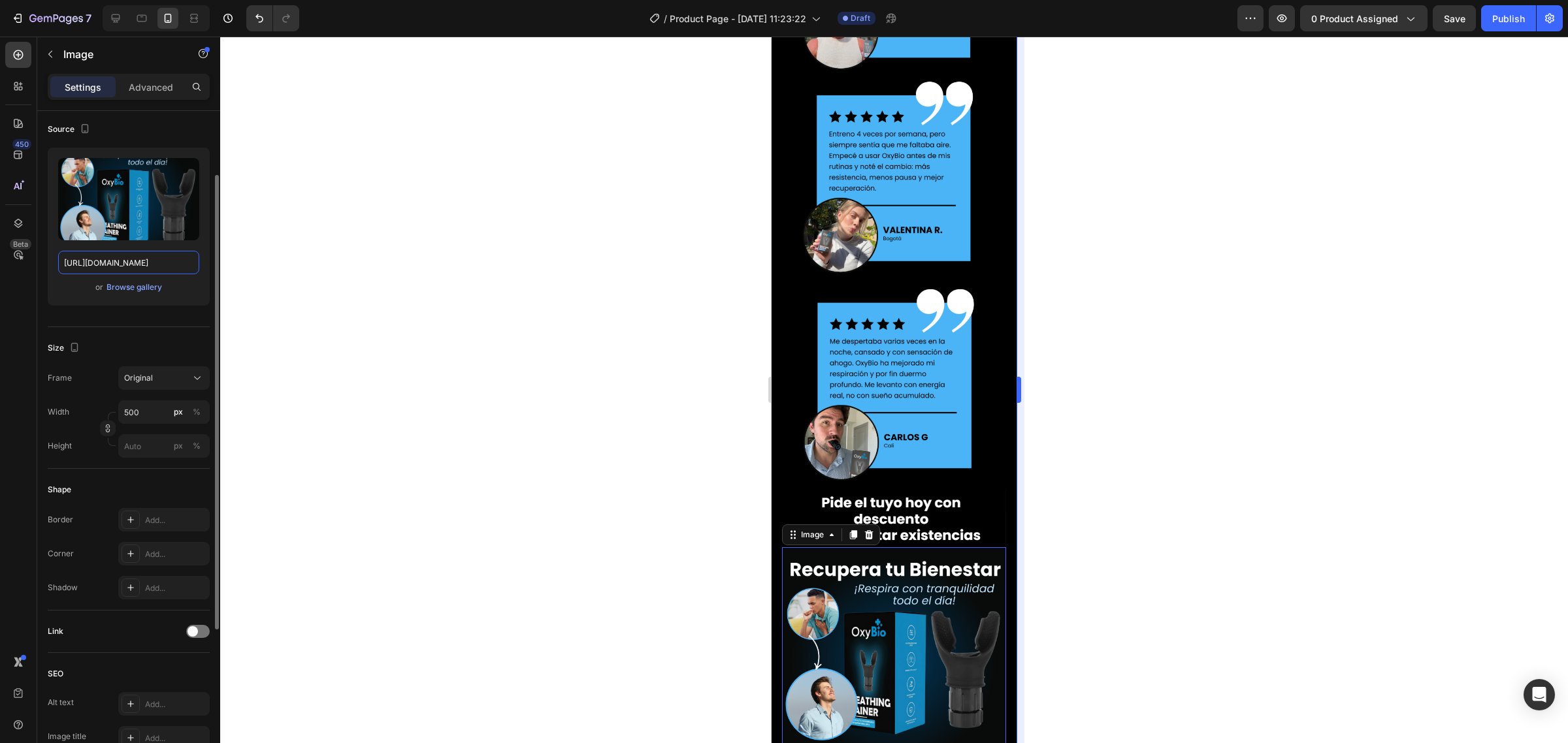
type input "https://img.funnelish.com/15760/769457/1743484900-18.png"
click at [851, 531] on icon at bounding box center [854, 535] width 7 height 9
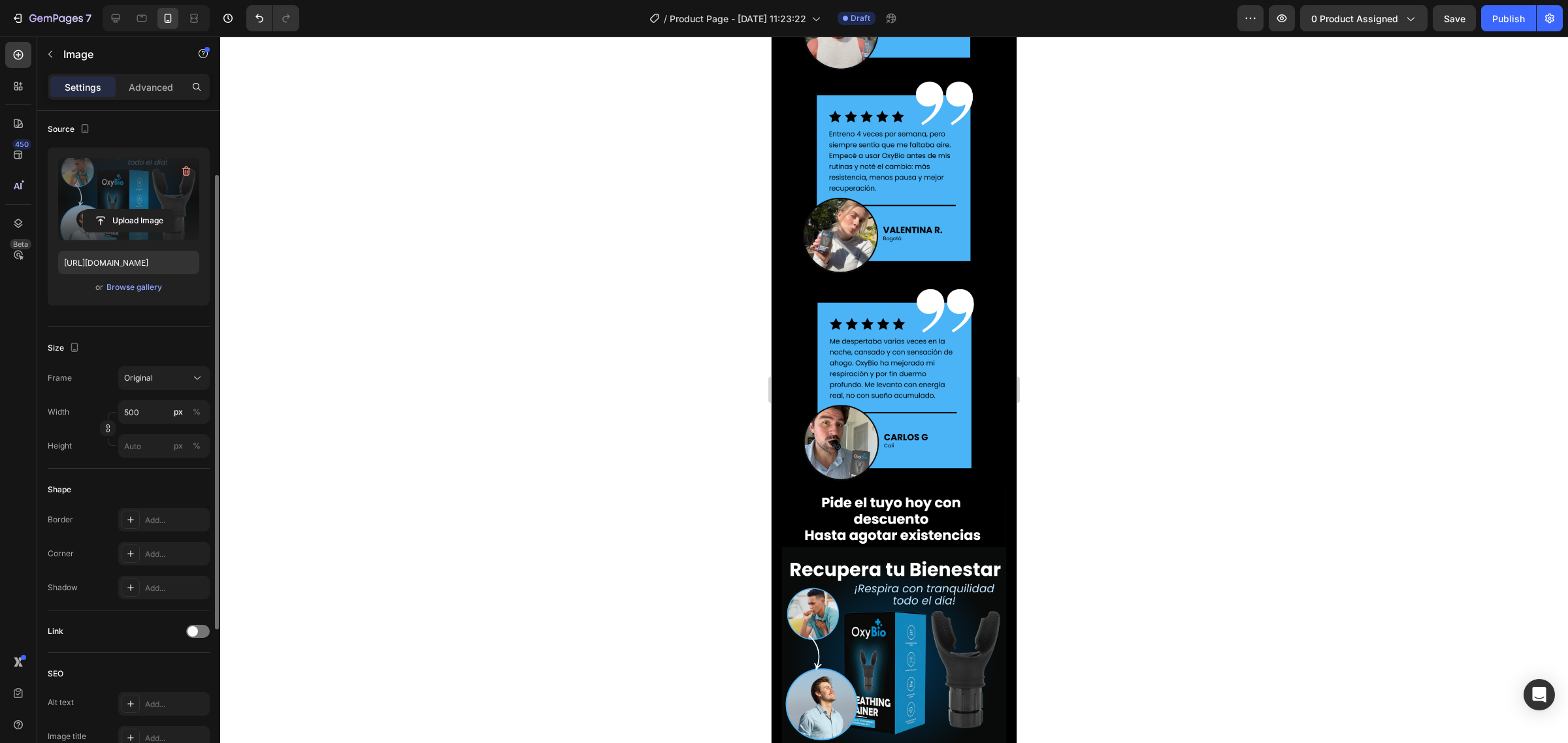
click at [95, 194] on label at bounding box center [128, 199] width 141 height 82
click at [95, 209] on input "file" at bounding box center [128, 220] width 90 height 22
type input "https://cdn.shopify.com/s/files/1/0735/0507/9453/files/gempages_586300733888922…"
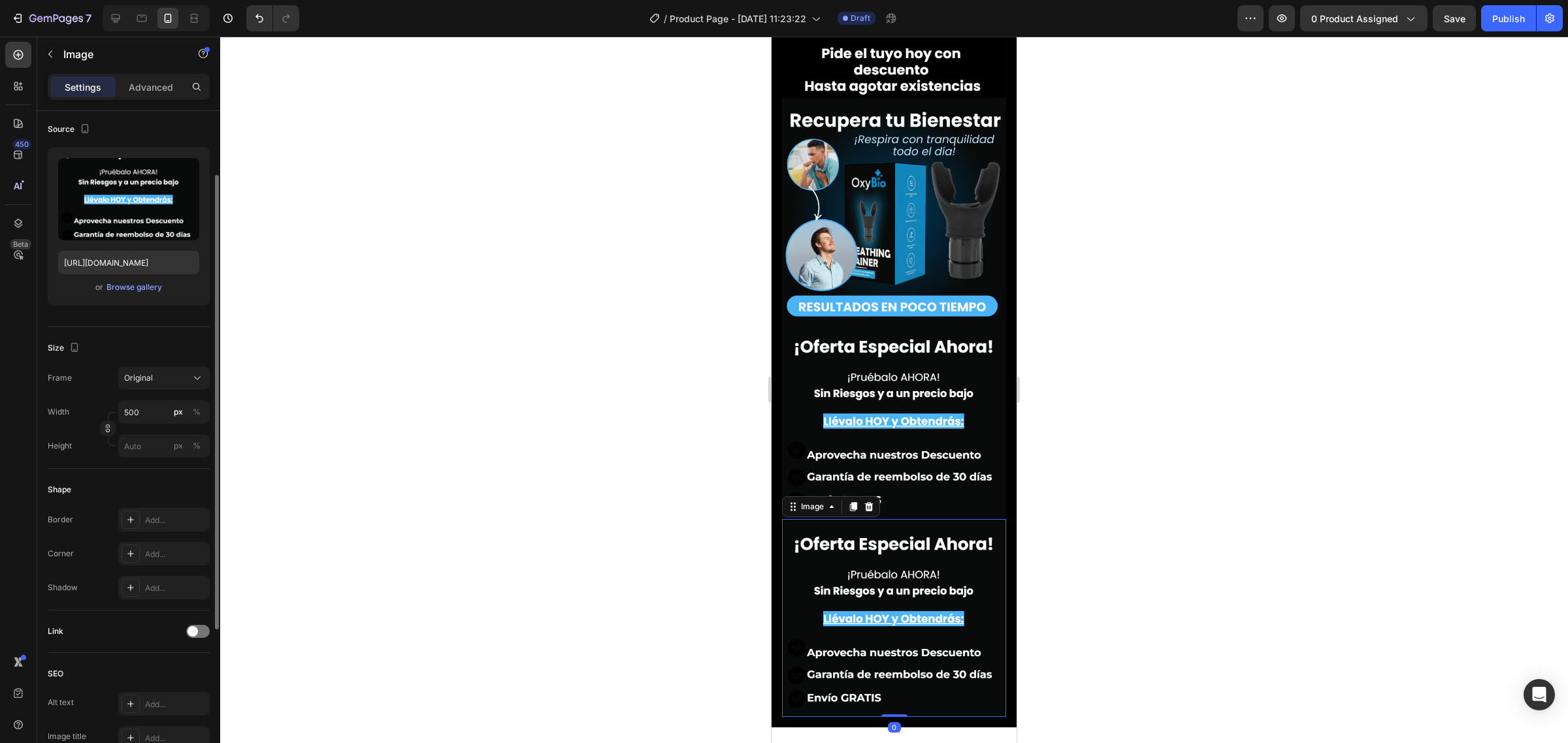
scroll to position [4532, 0]
click at [178, 221] on div "Upload Image" at bounding box center [128, 221] width 141 height 23
click at [123, 199] on label at bounding box center [128, 199] width 141 height 82
click at [123, 209] on input "file" at bounding box center [128, 220] width 90 height 22
type input "https://cdn.shopify.com/s/files/1/0735/0507/9453/files/gempages_586300733888922…"
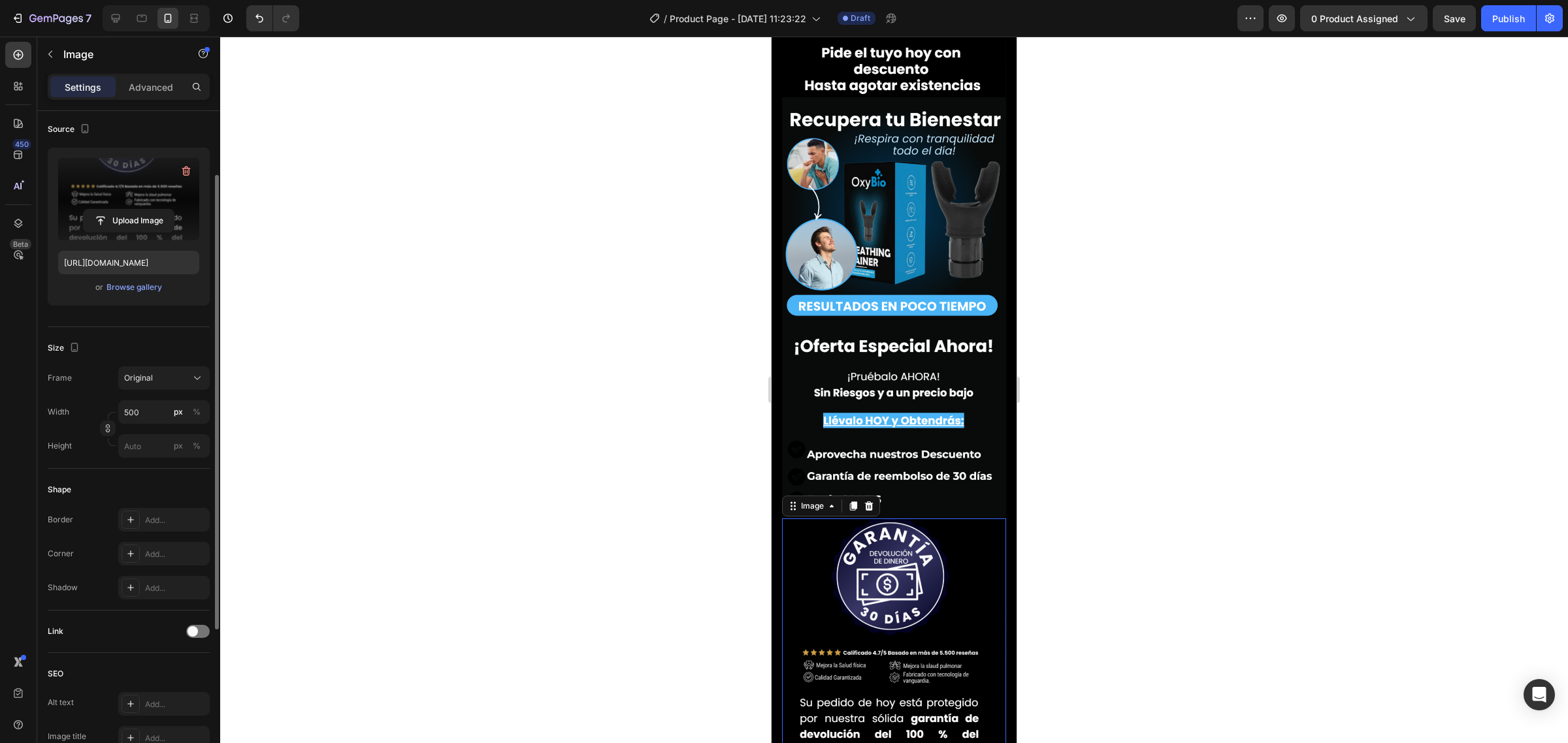
click at [857, 501] on icon at bounding box center [853, 506] width 11 height 11
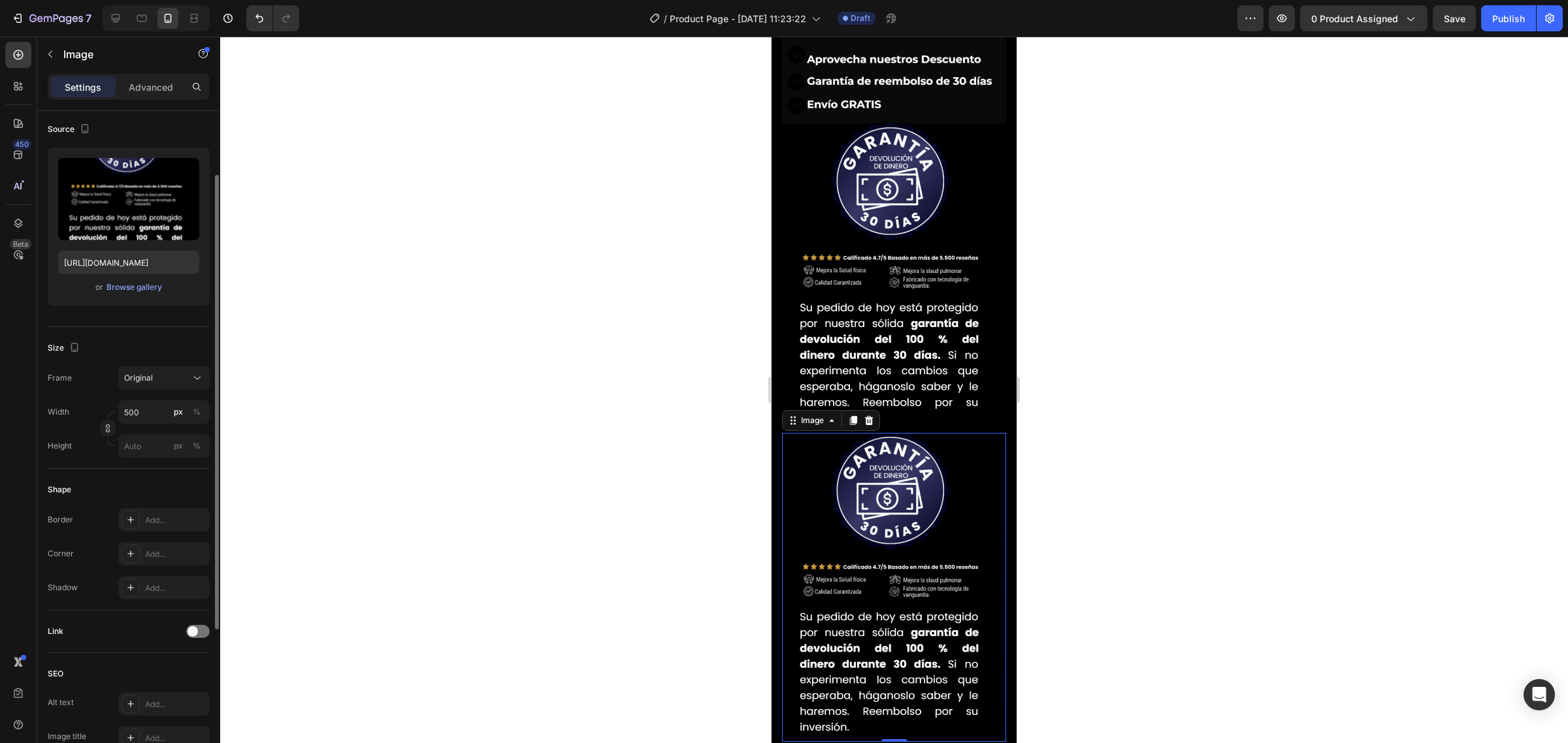
scroll to position [4930, 0]
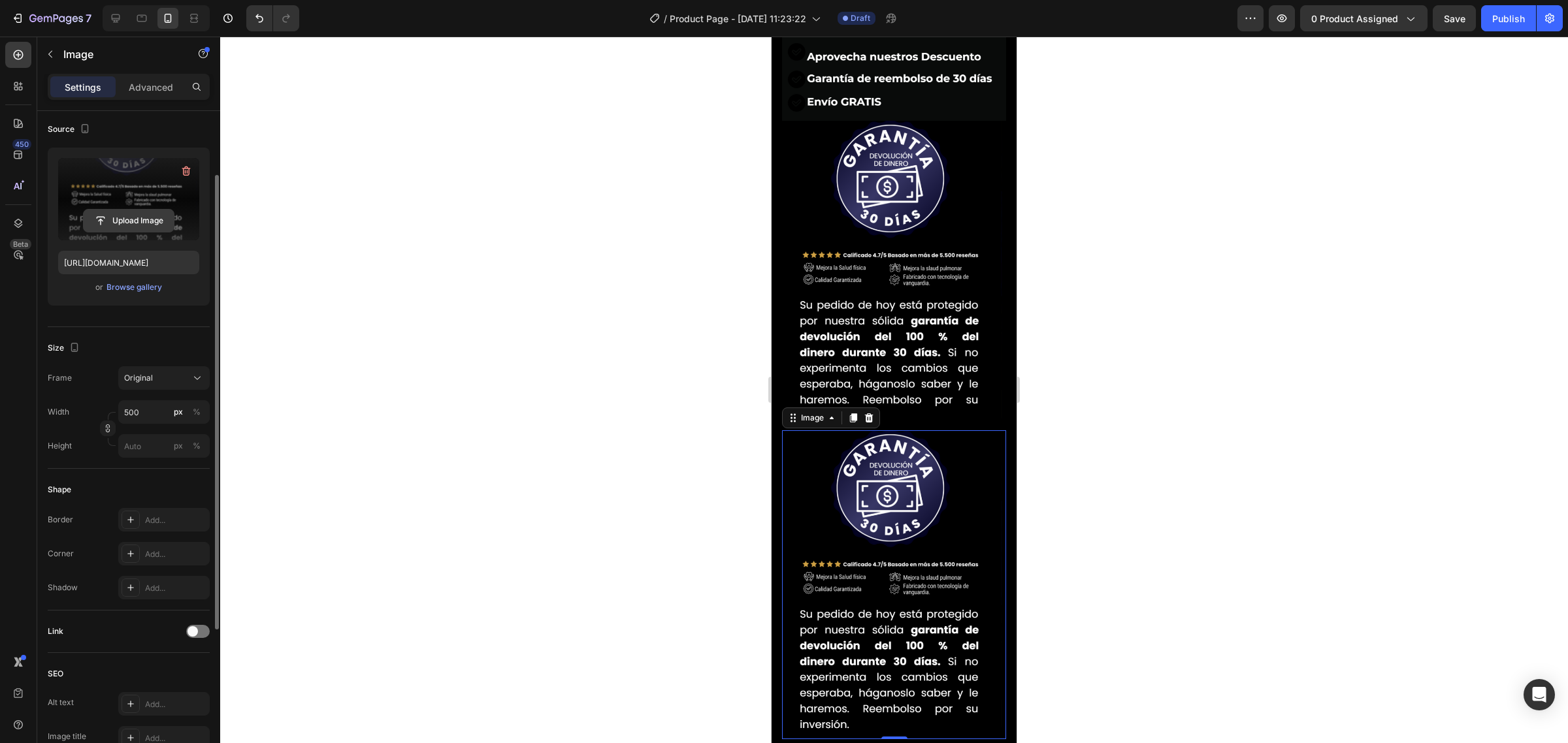
click at [114, 220] on input "file" at bounding box center [128, 220] width 90 height 22
type input "https://cdn.shopify.com/s/files/1/0735/0507/9453/files/gempages_586300733888922…"
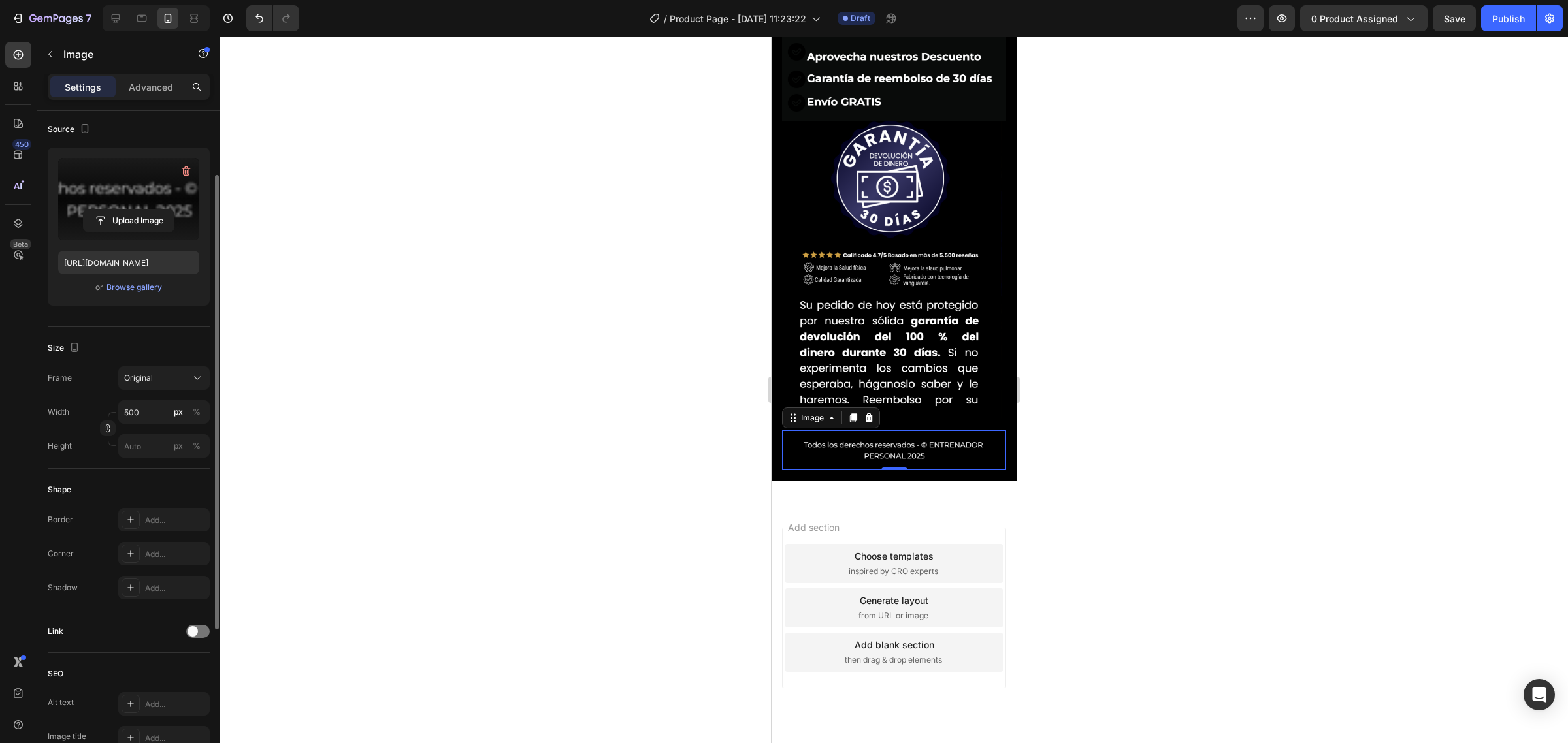
scroll to position [4675, 0]
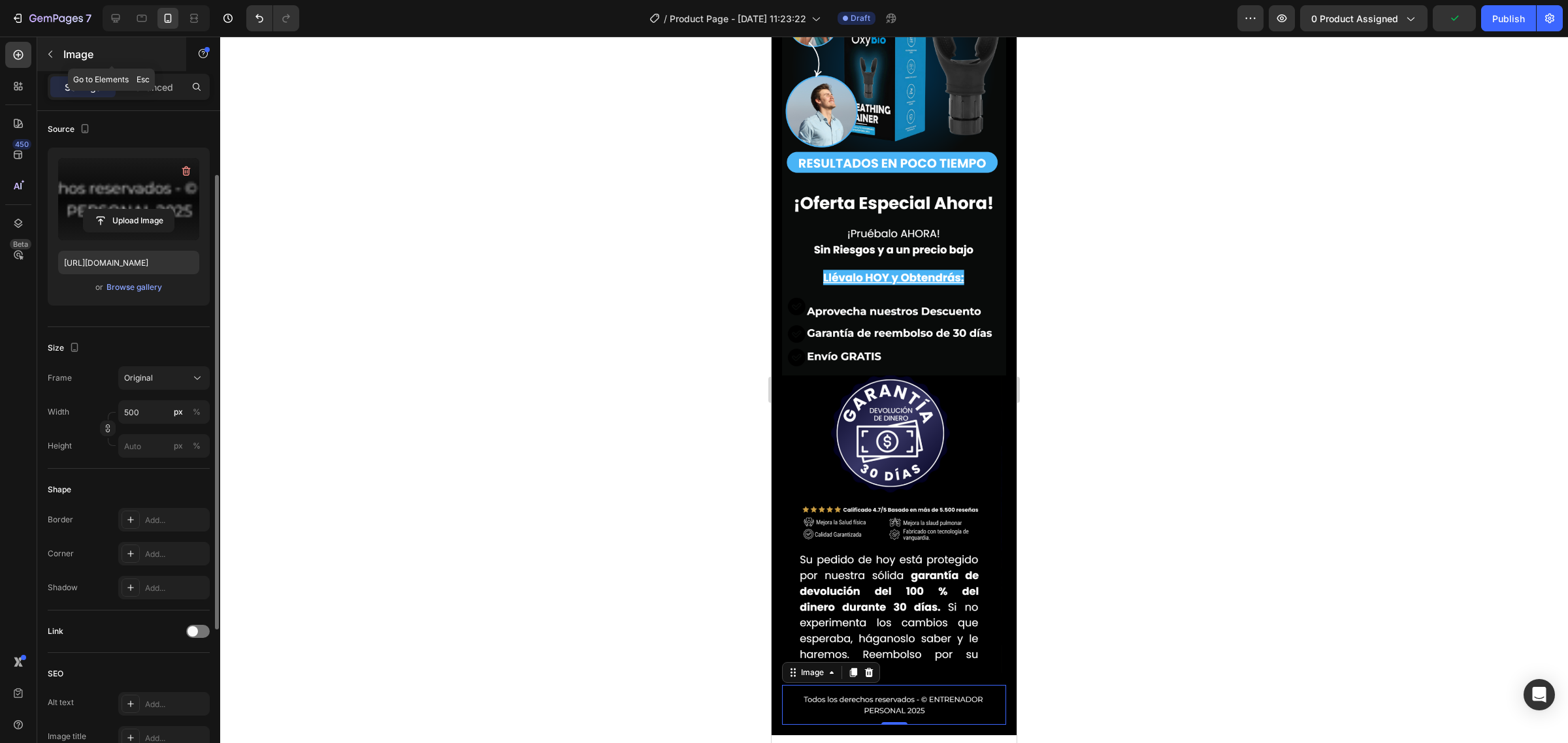
click at [76, 63] on div "Image" at bounding box center [112, 54] width 149 height 34
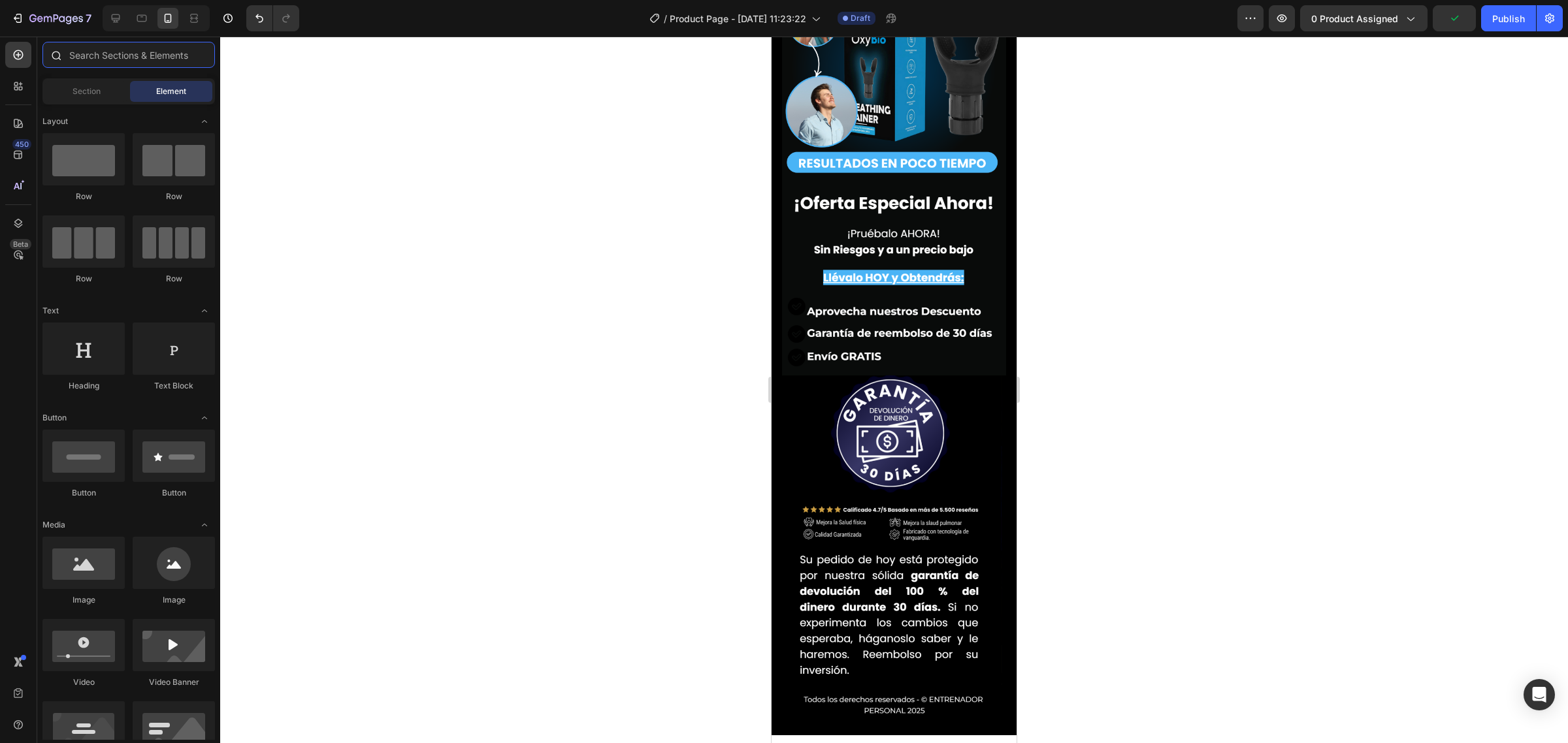
click at [132, 67] on input "text" at bounding box center [128, 55] width 172 height 26
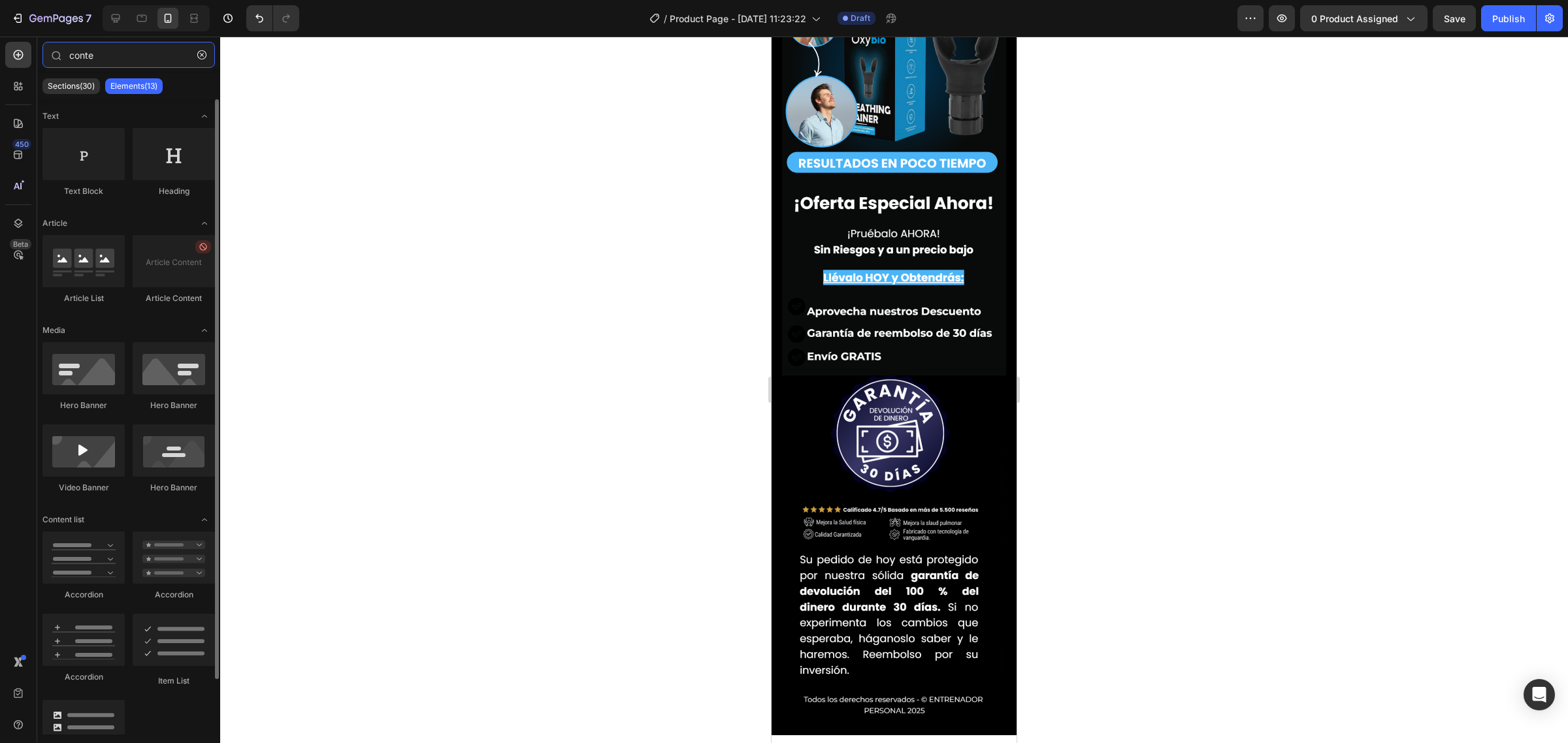
scroll to position [62, 0]
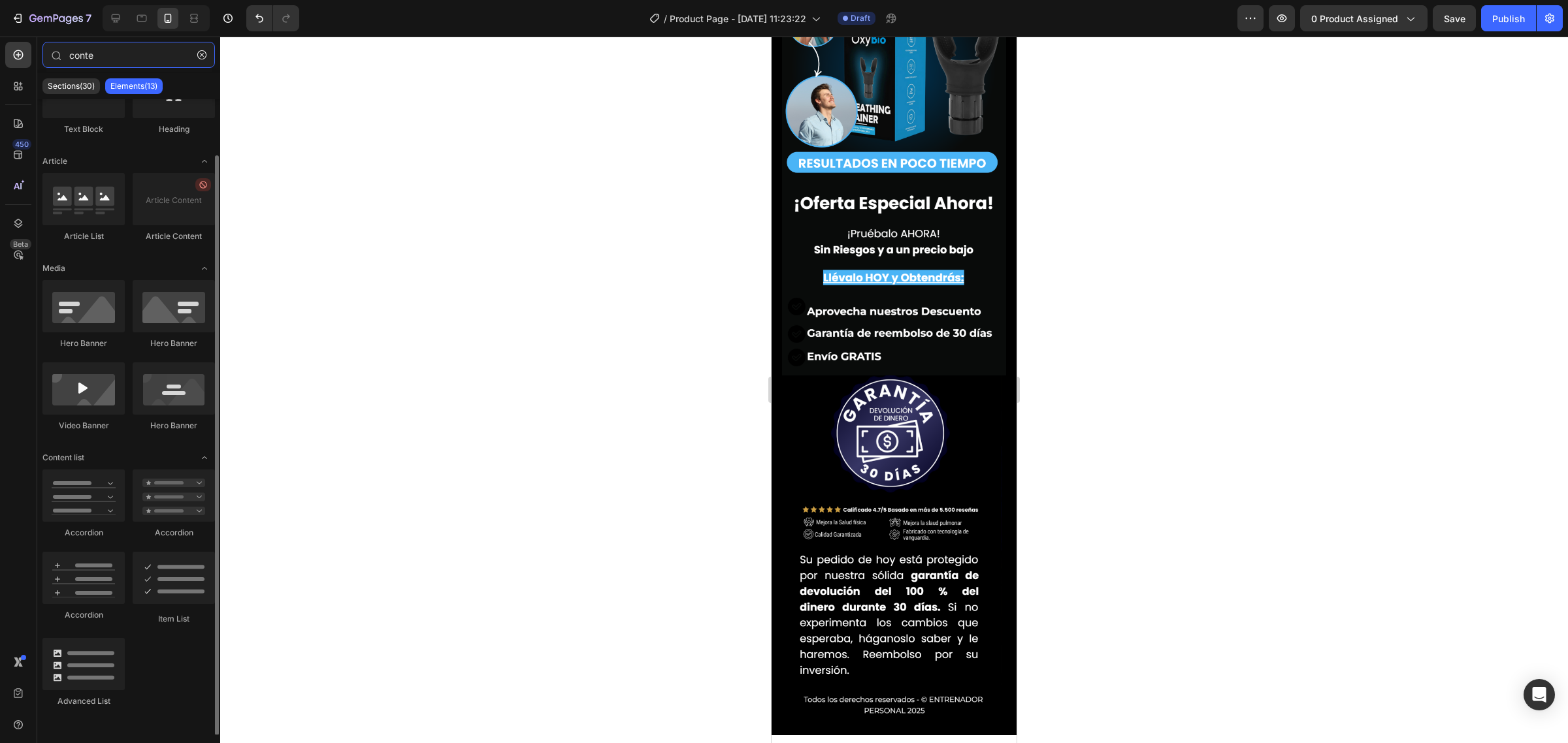
type input "conte"
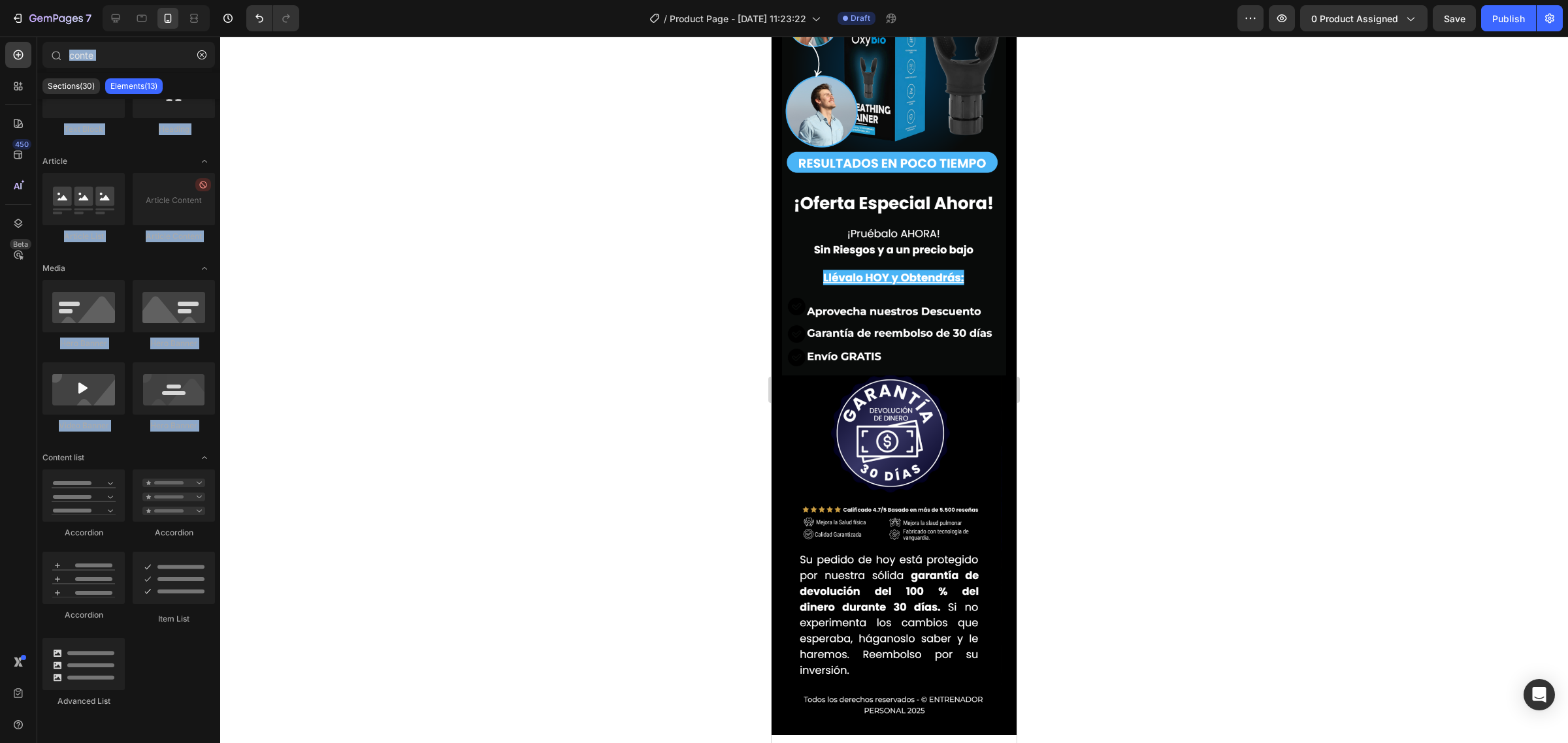
drag, startPoint x: 82, startPoint y: 468, endPoint x: 30, endPoint y: 455, distance: 53.6
click at [30, 455] on div "450 Beta conte Sections(30) Elements(13) Text Text Block Heading Article Articl…" at bounding box center [110, 390] width 220 height 707
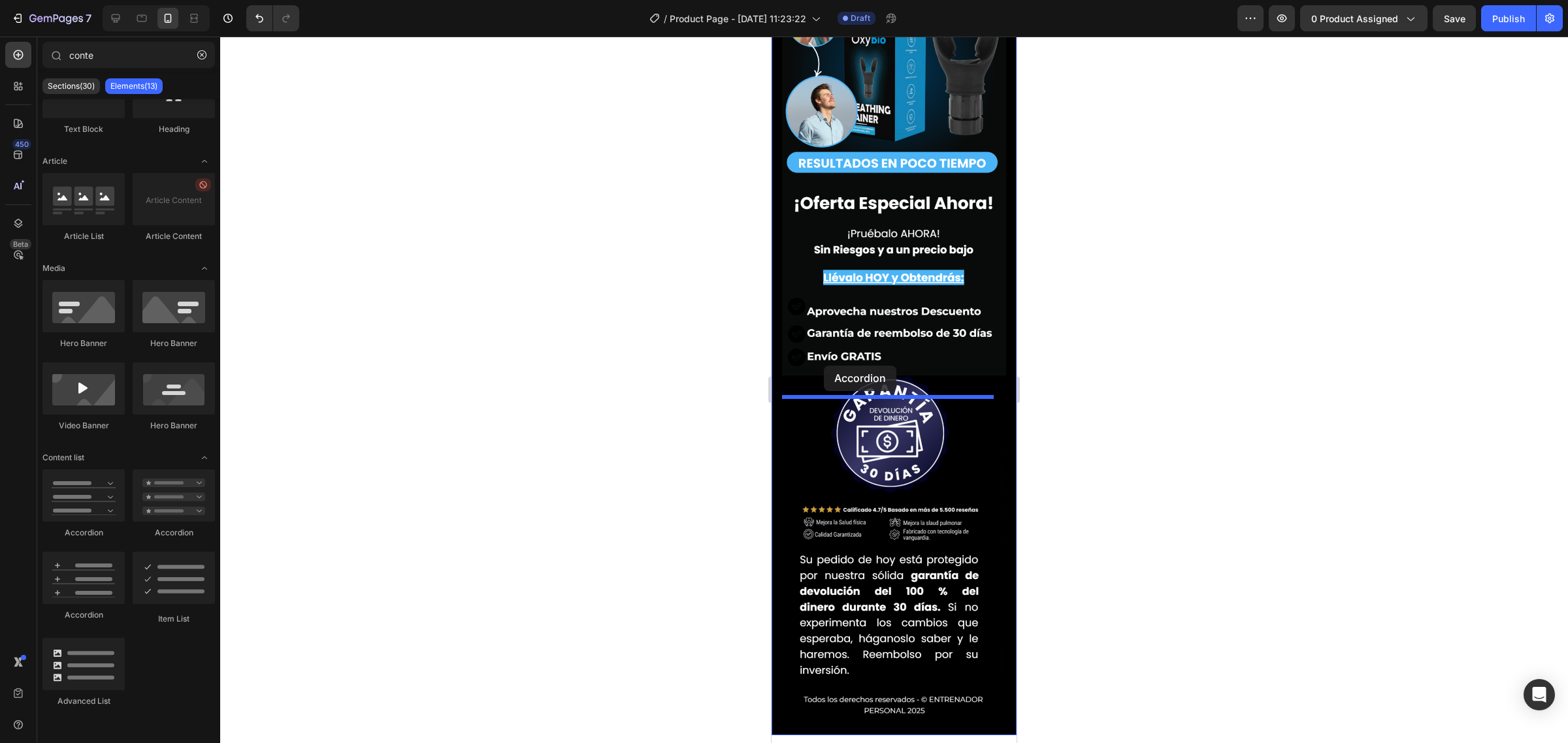
drag, startPoint x: 839, startPoint y: 525, endPoint x: 834, endPoint y: 372, distance: 153.1
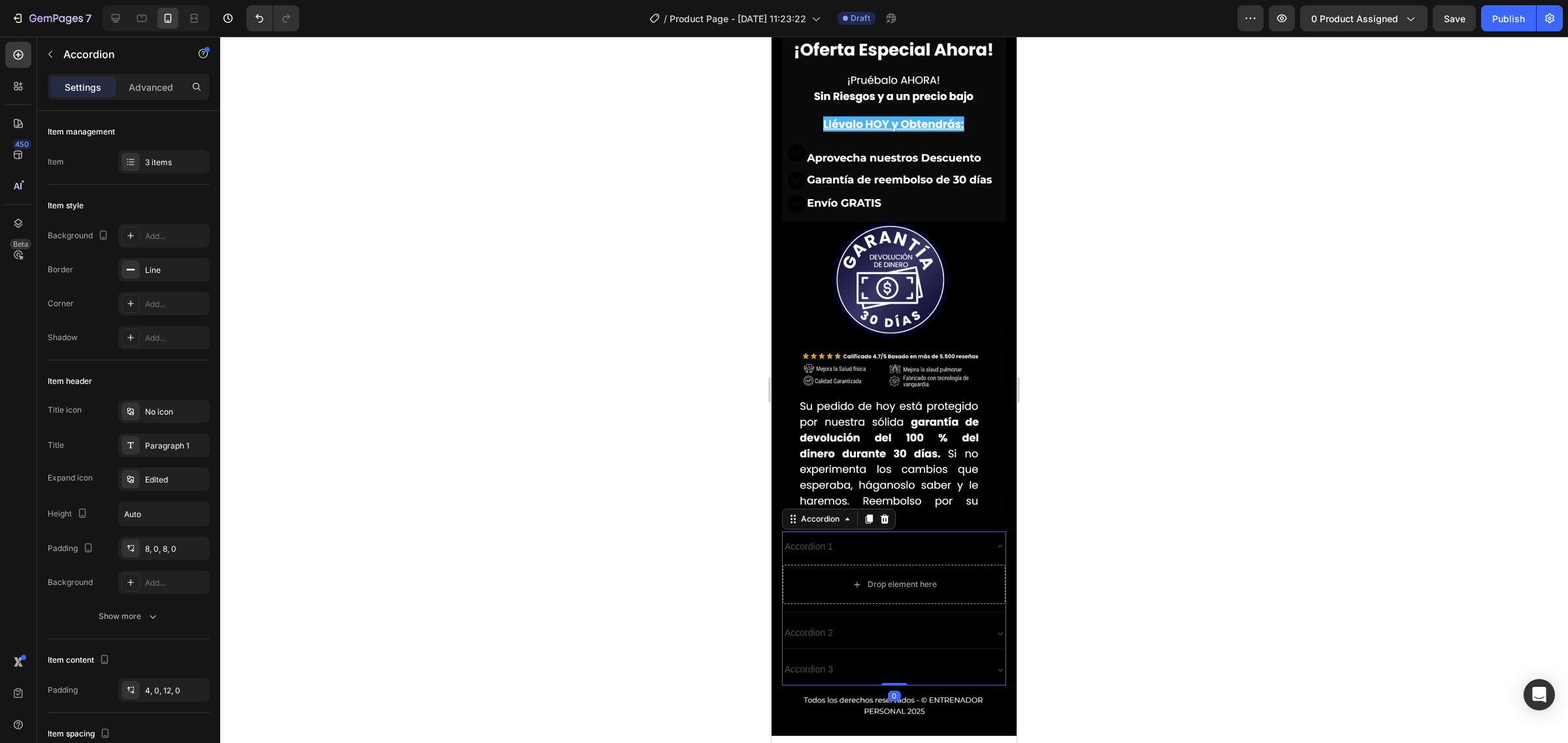
scroll to position [4830, 0]
click at [810, 534] on div "Accordion 1" at bounding box center [808, 544] width 52 height 20
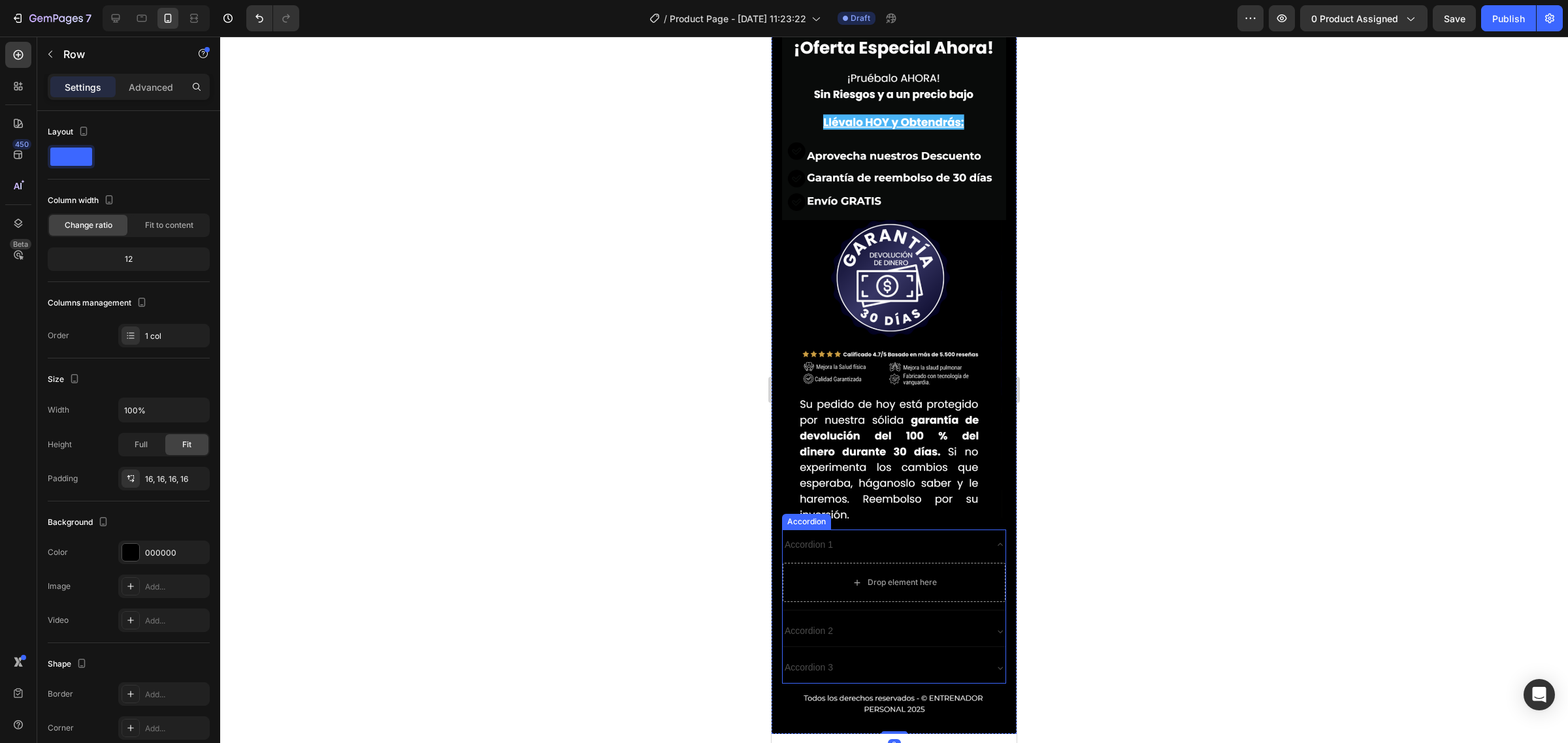
click at [789, 537] on p "Accordion 1" at bounding box center [809, 545] width 48 height 17
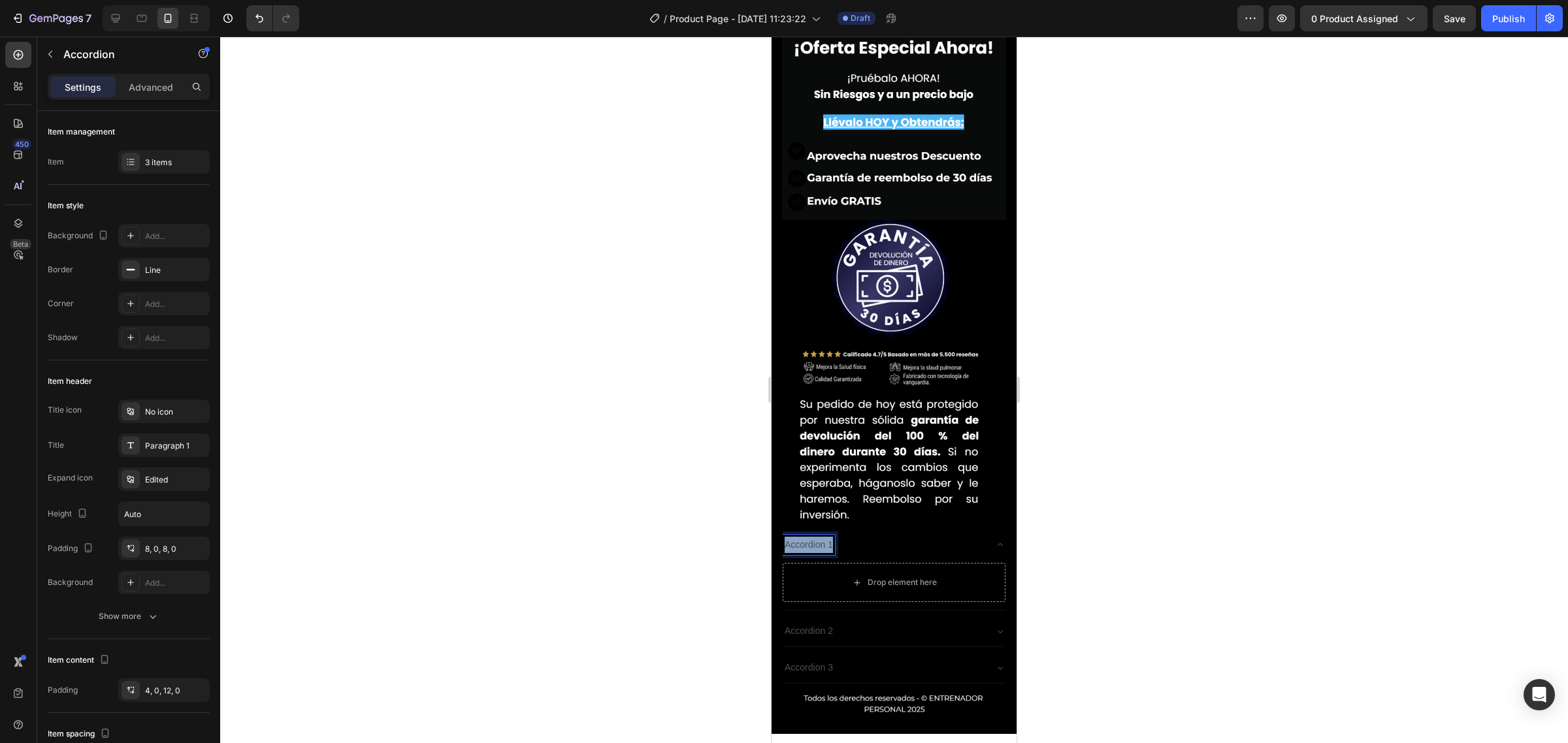
drag, startPoint x: 786, startPoint y: 256, endPoint x: 837, endPoint y: 255, distance: 51.0
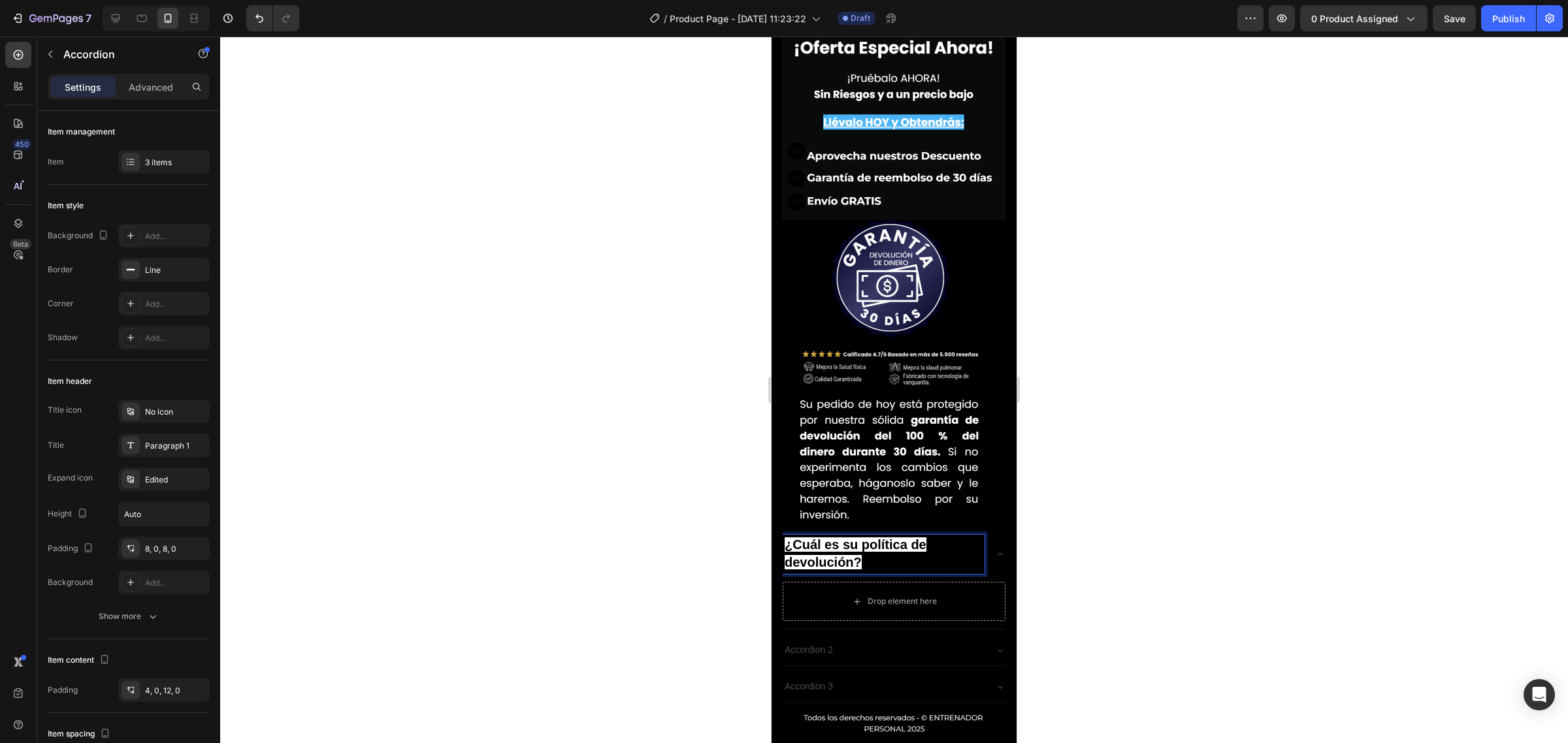
click at [896, 537] on p "¿Cuál es su política de devolución?" at bounding box center [883, 554] width 198 height 36
drag, startPoint x: 1122, startPoint y: 271, endPoint x: 1039, endPoint y: 268, distance: 83.1
click at [1123, 270] on div at bounding box center [894, 390] width 1348 height 707
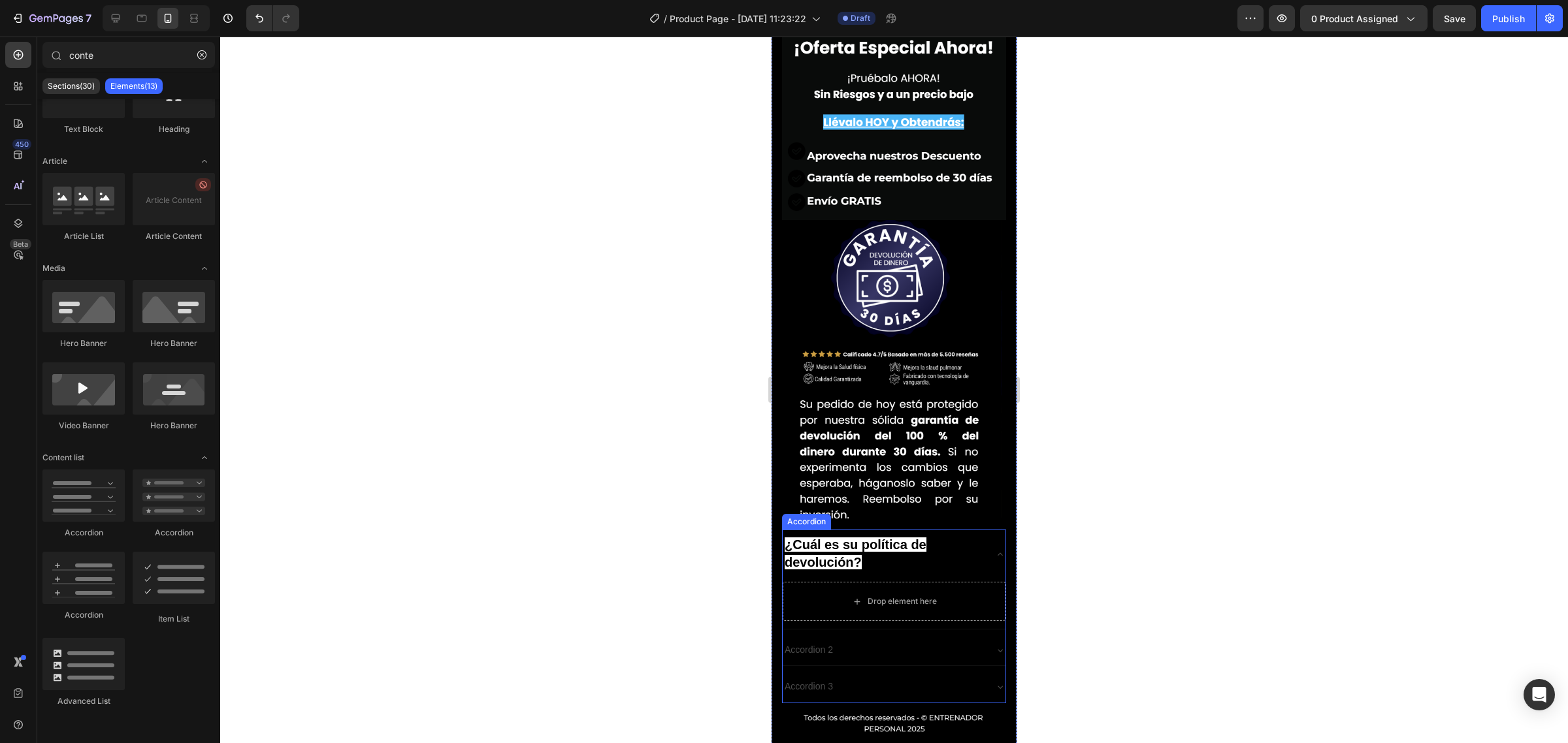
click at [866, 537] on p "¿Cuál es su política de devolución?" at bounding box center [883, 554] width 198 height 36
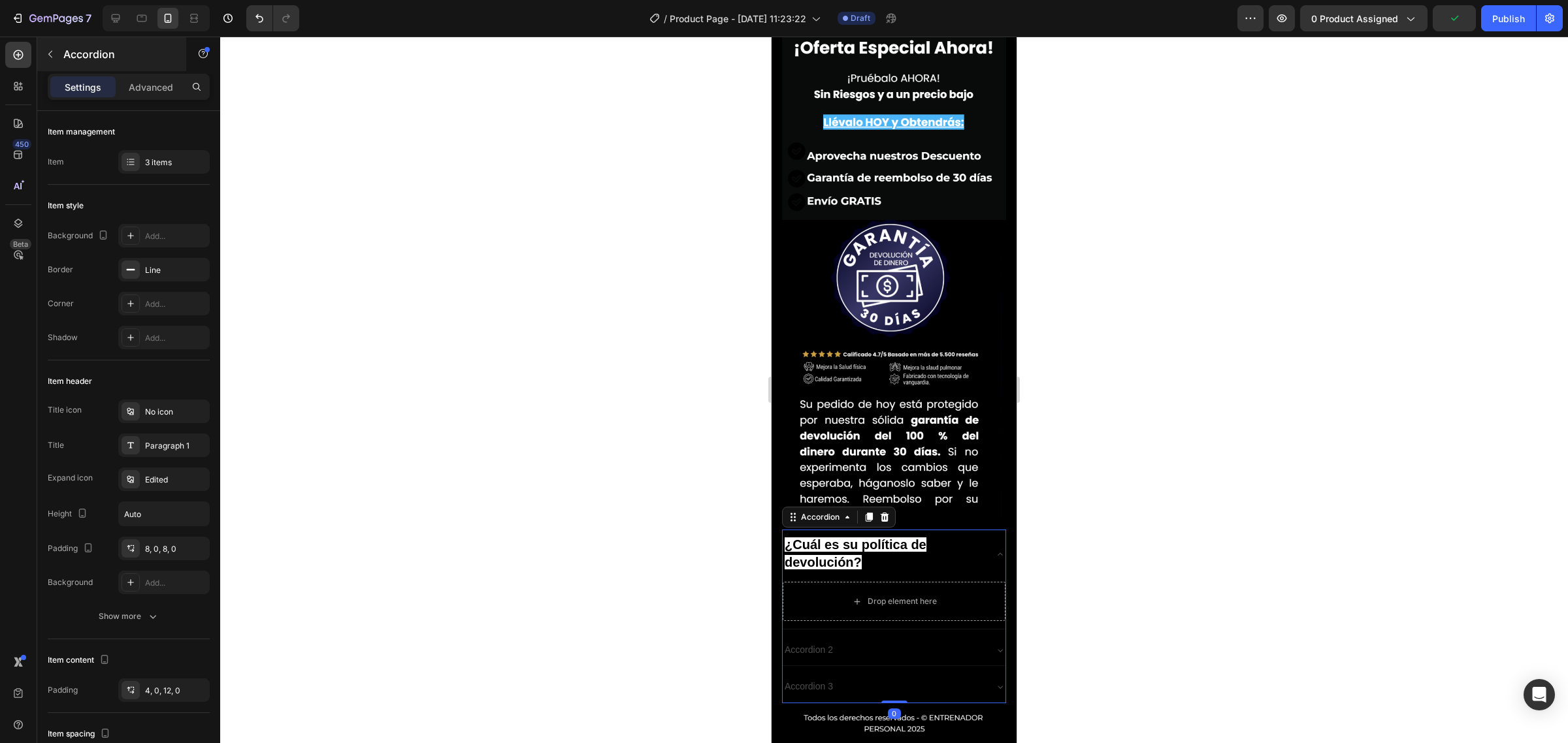
click at [64, 53] on p "Accordion" at bounding box center [119, 54] width 111 height 16
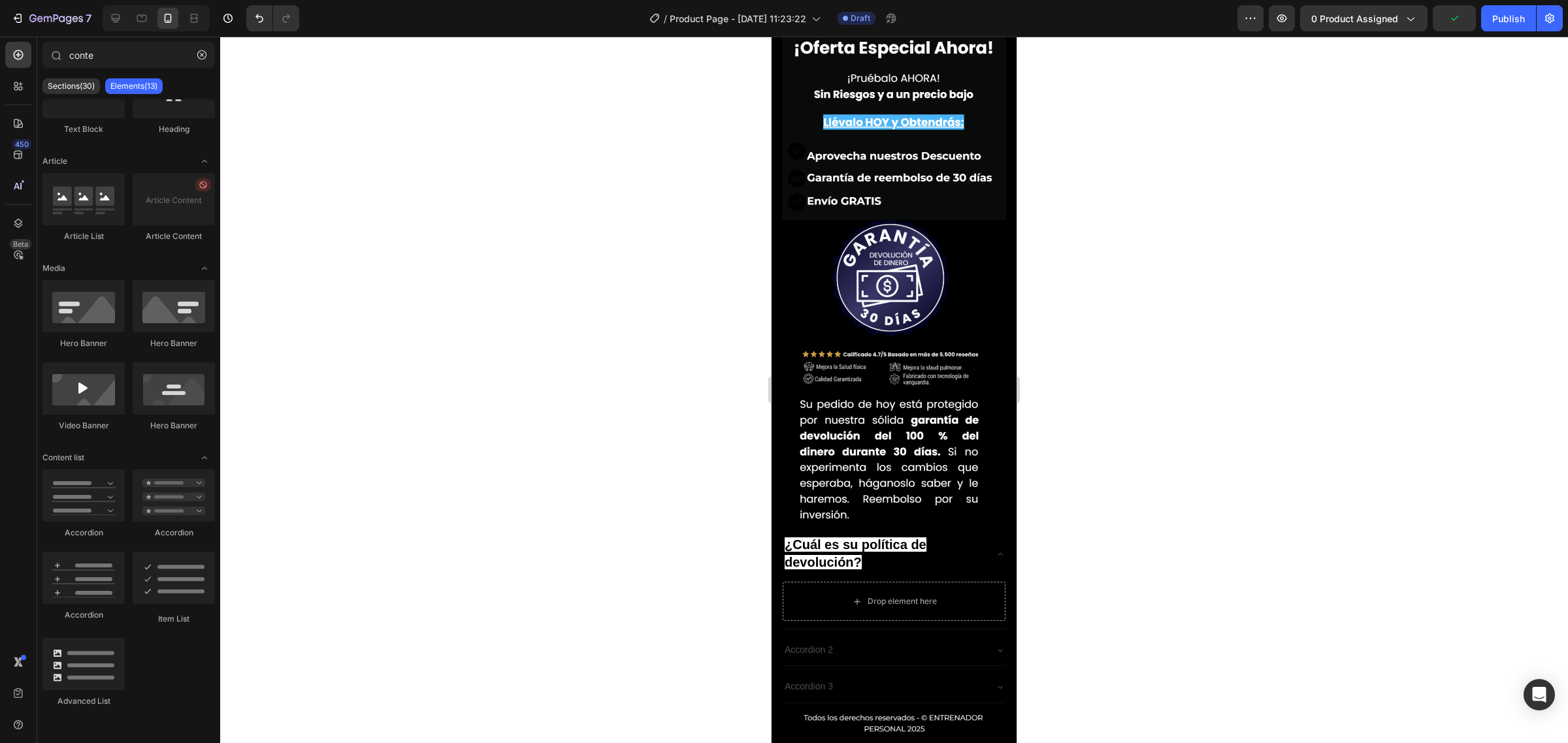
scroll to position [0, 0]
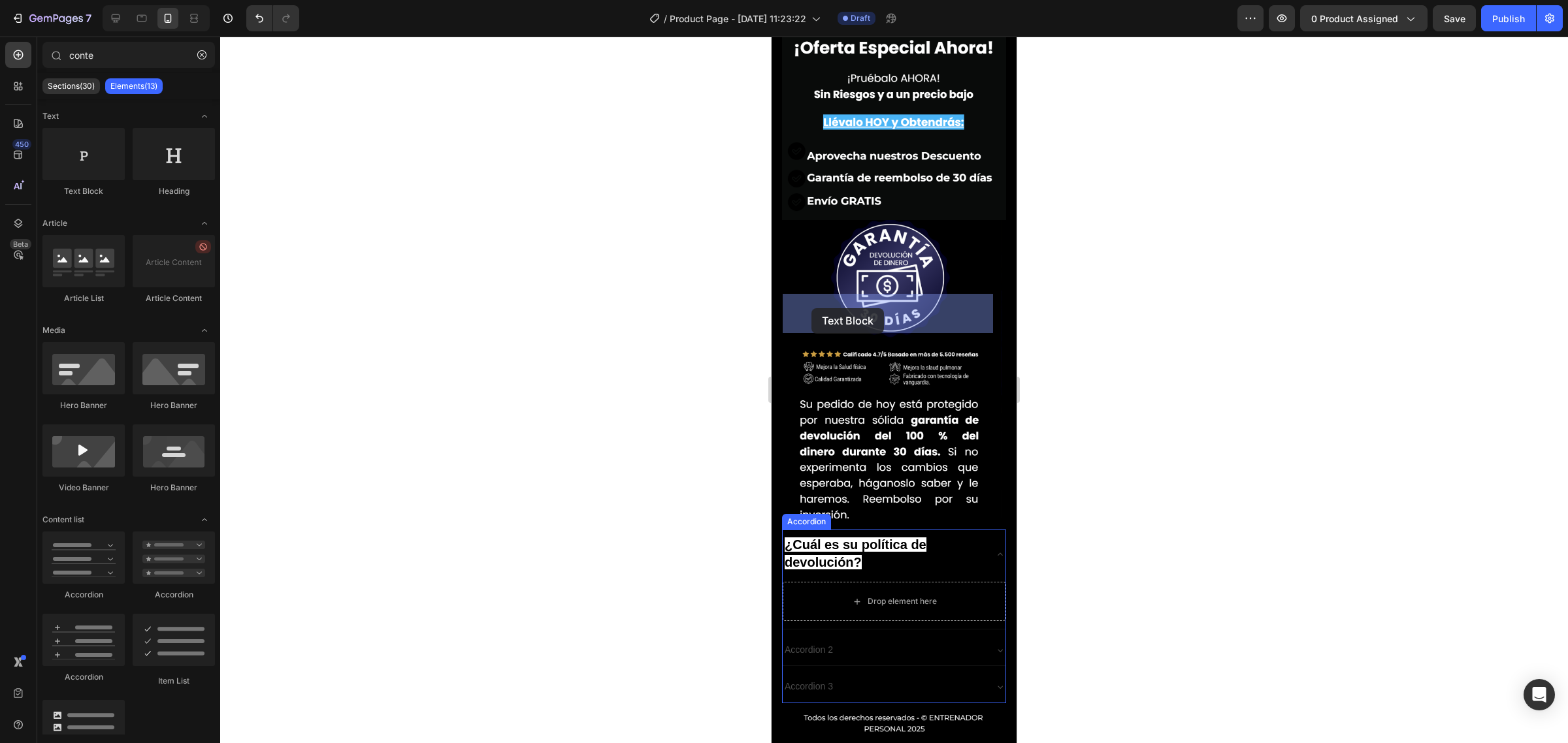
drag, startPoint x: 868, startPoint y: 214, endPoint x: 1805, endPoint y: 654, distance: 1035.2
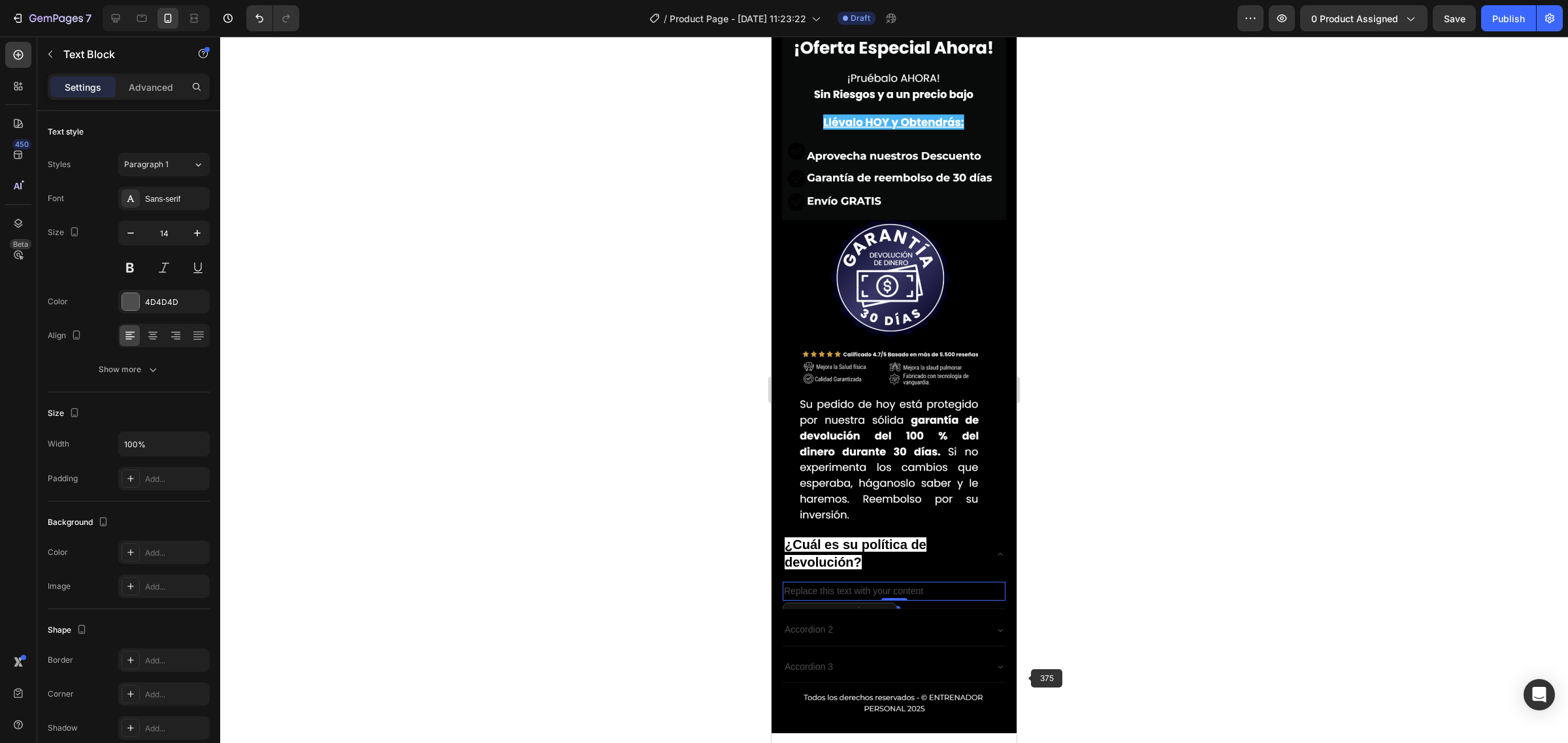
scroll to position [4829, 0]
click at [928, 583] on div "Replace this text with your content" at bounding box center [893, 592] width 223 height 19
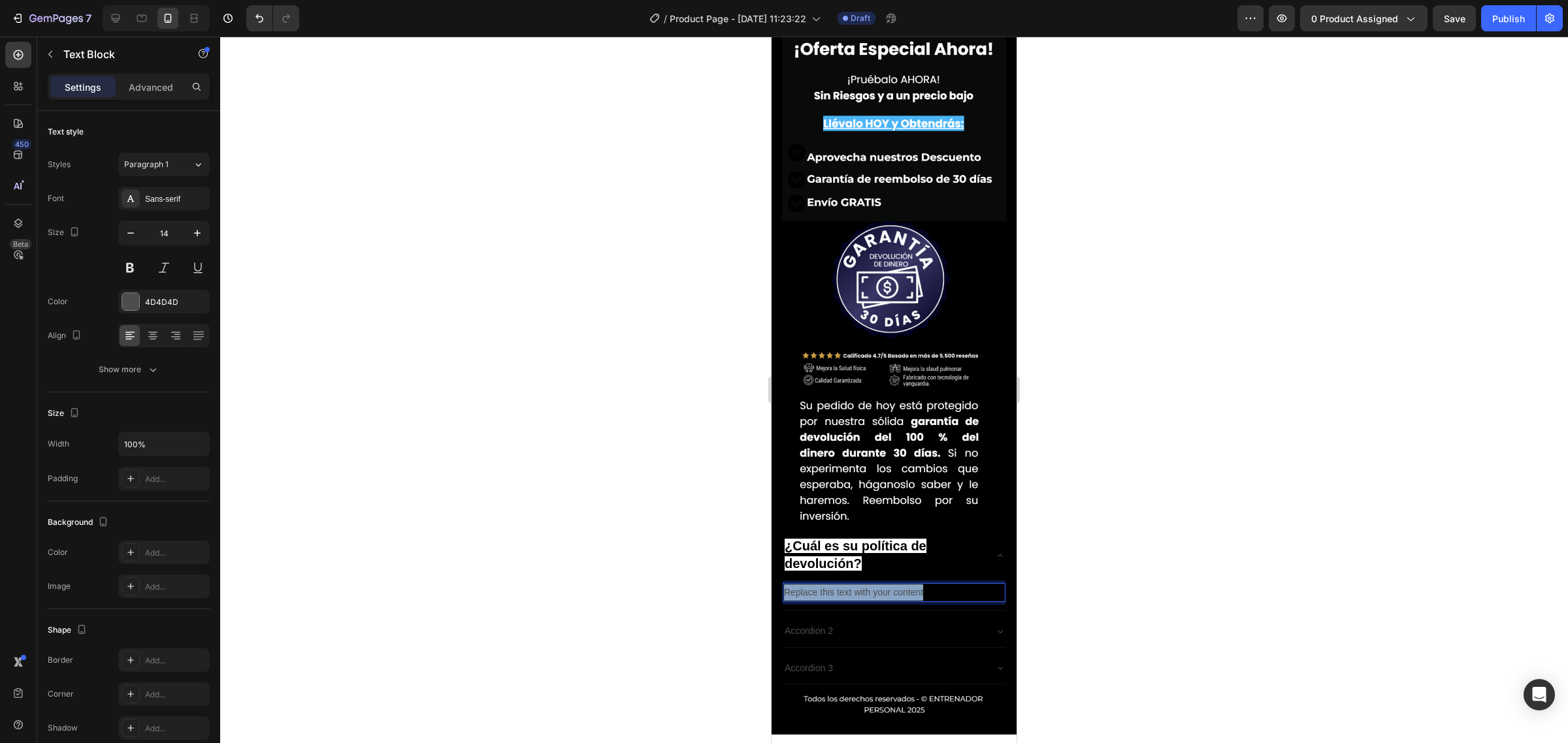
drag, startPoint x: 922, startPoint y: 305, endPoint x: 785, endPoint y: 308, distance: 137.0
click at [785, 584] on p "Replace this text with your content" at bounding box center [894, 592] width 220 height 17
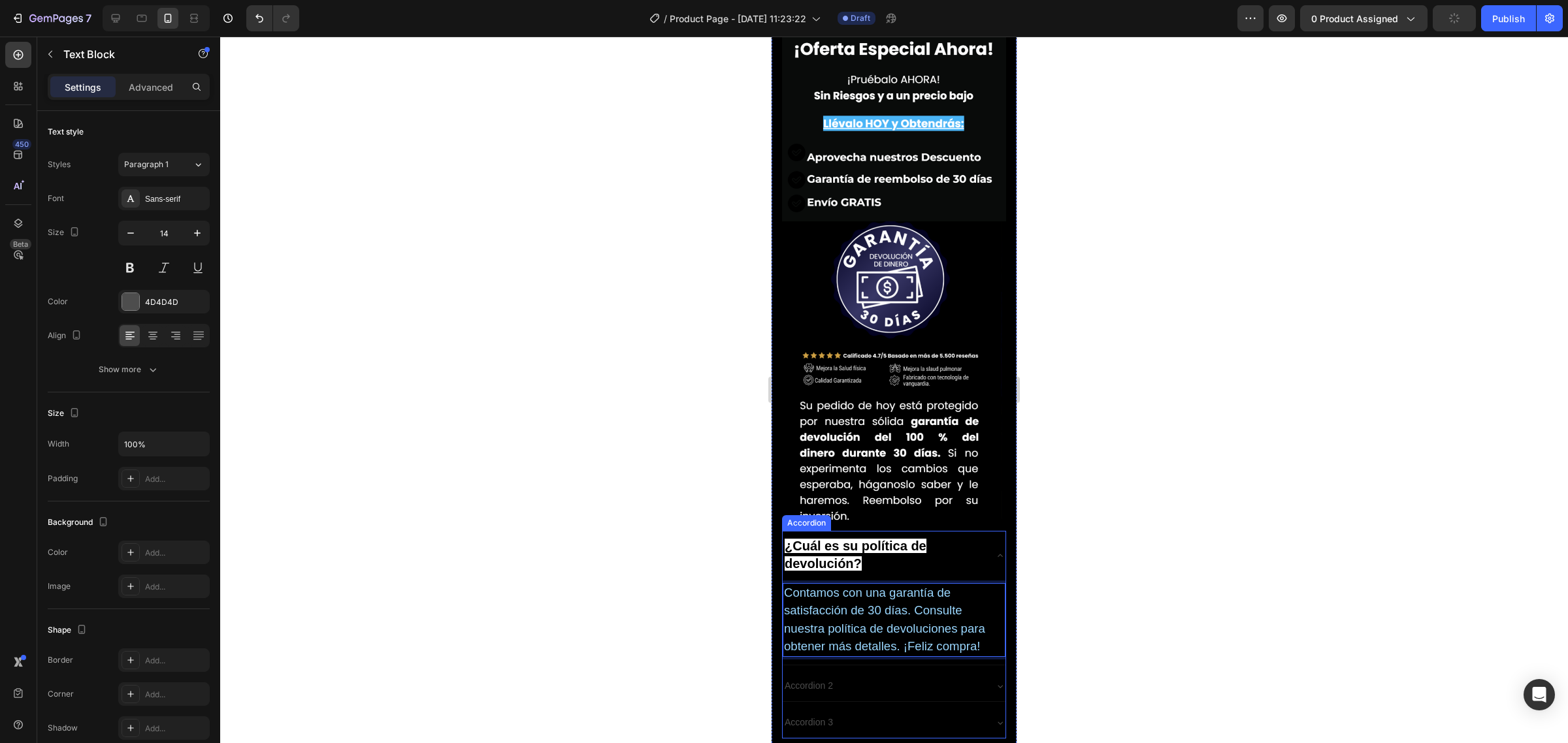
click at [809, 678] on p "Accordion 2" at bounding box center [809, 686] width 48 height 17
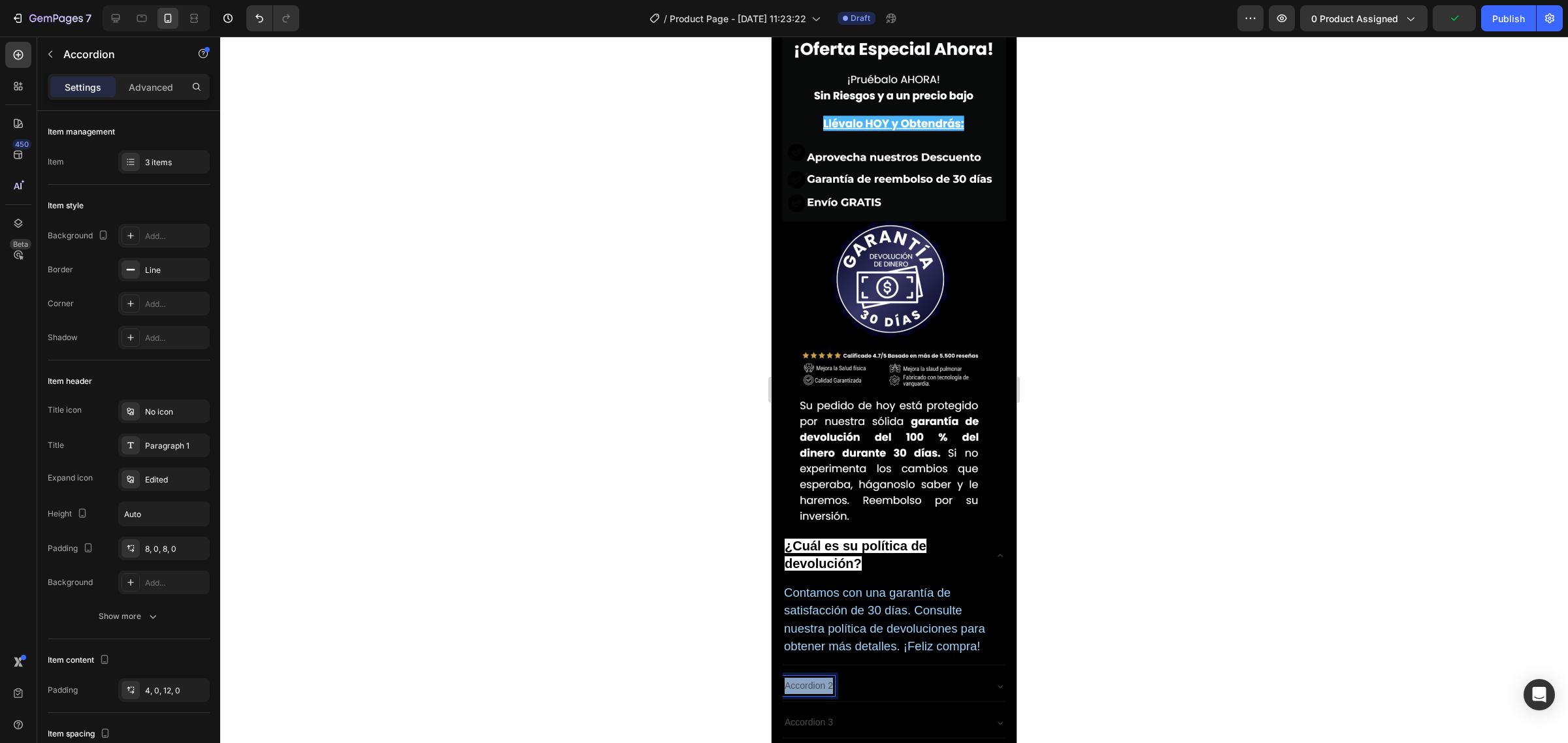
drag, startPoint x: 786, startPoint y: 394, endPoint x: 858, endPoint y: 394, distance: 72.0
click at [858, 676] on div "Accordion 2" at bounding box center [883, 686] width 202 height 20
click at [835, 583] on div "Contamos con una garantía de satisfacción de 30 días. Consulte nuestra política…" at bounding box center [893, 620] width 223 height 74
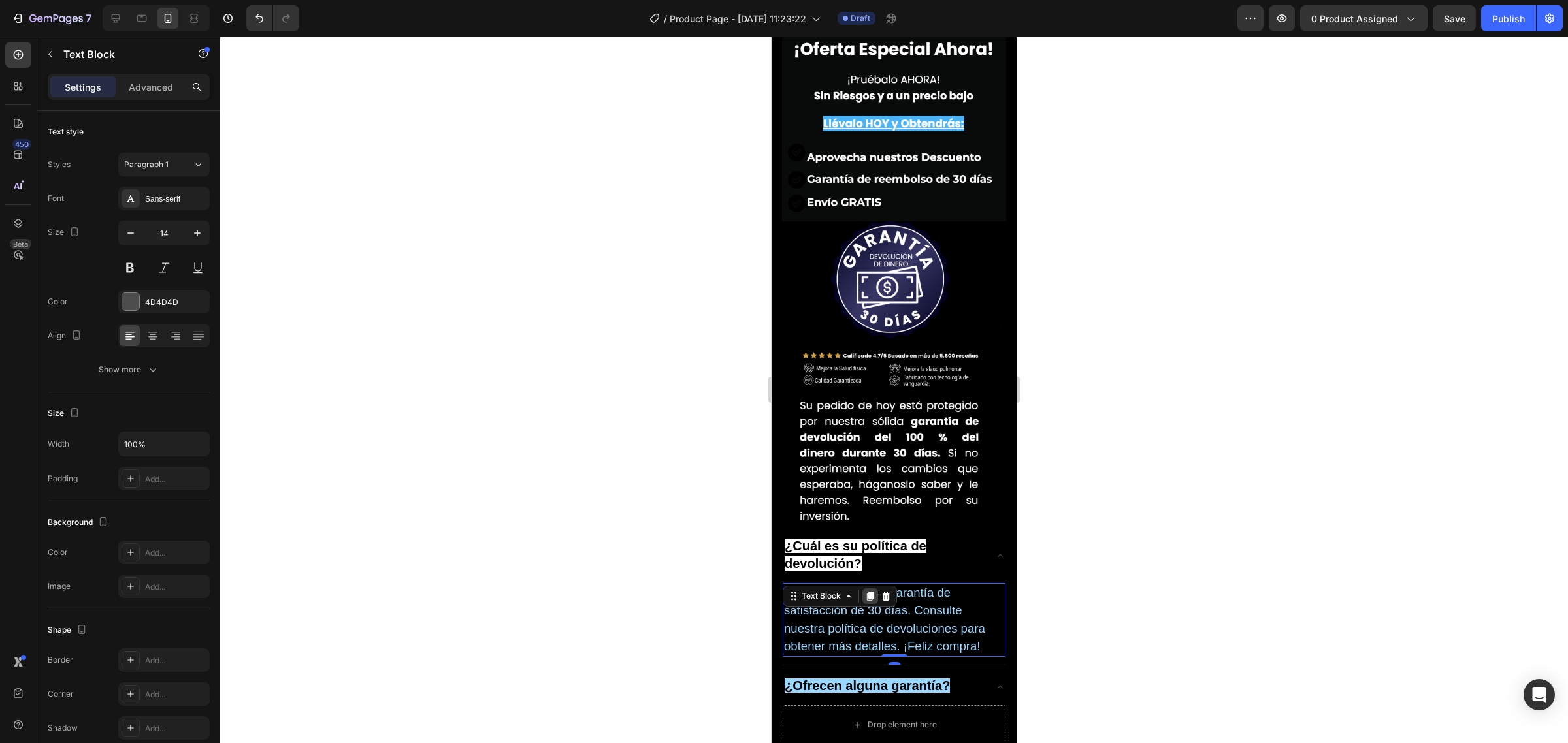
click at [868, 588] on div at bounding box center [870, 596] width 16 height 16
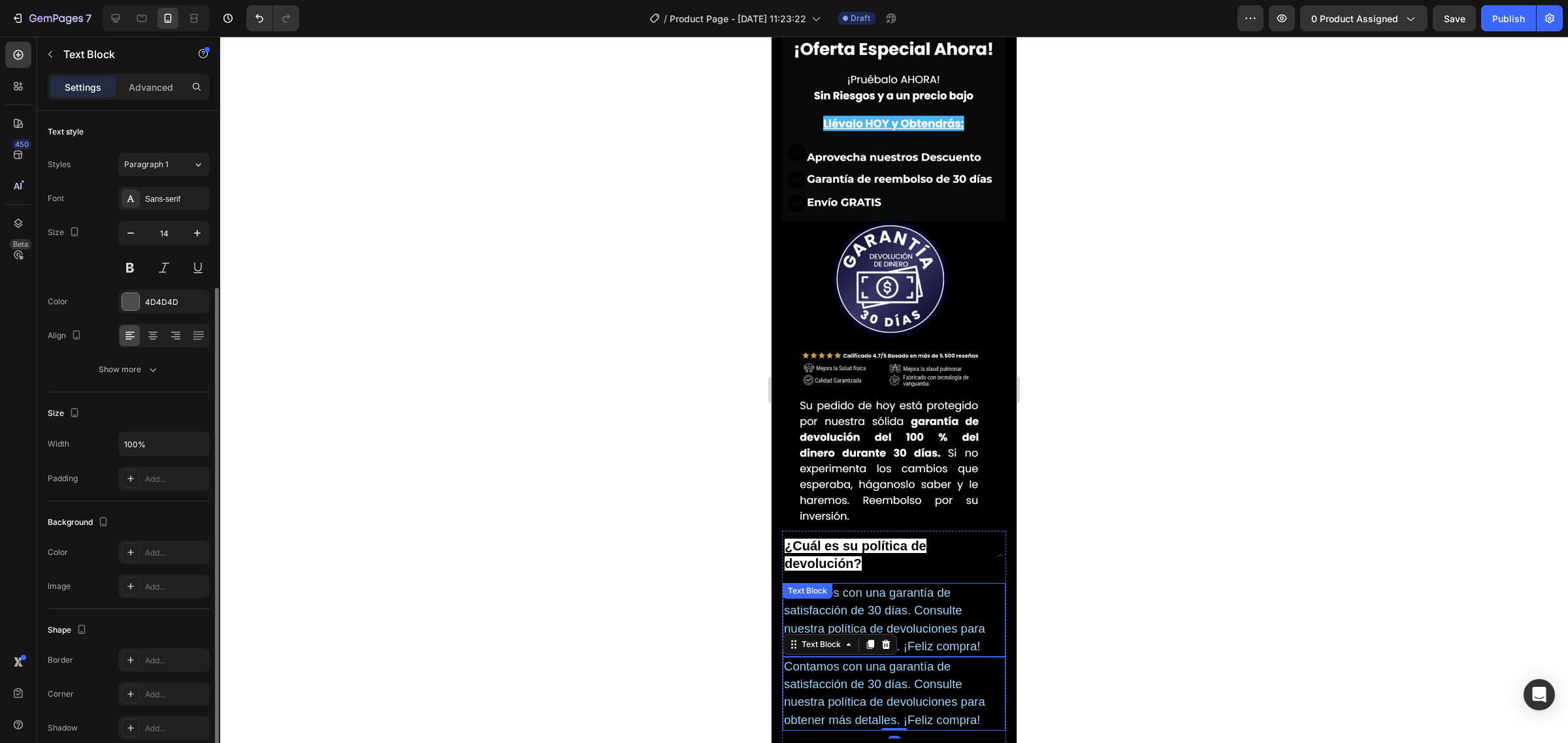
scroll to position [94, 0]
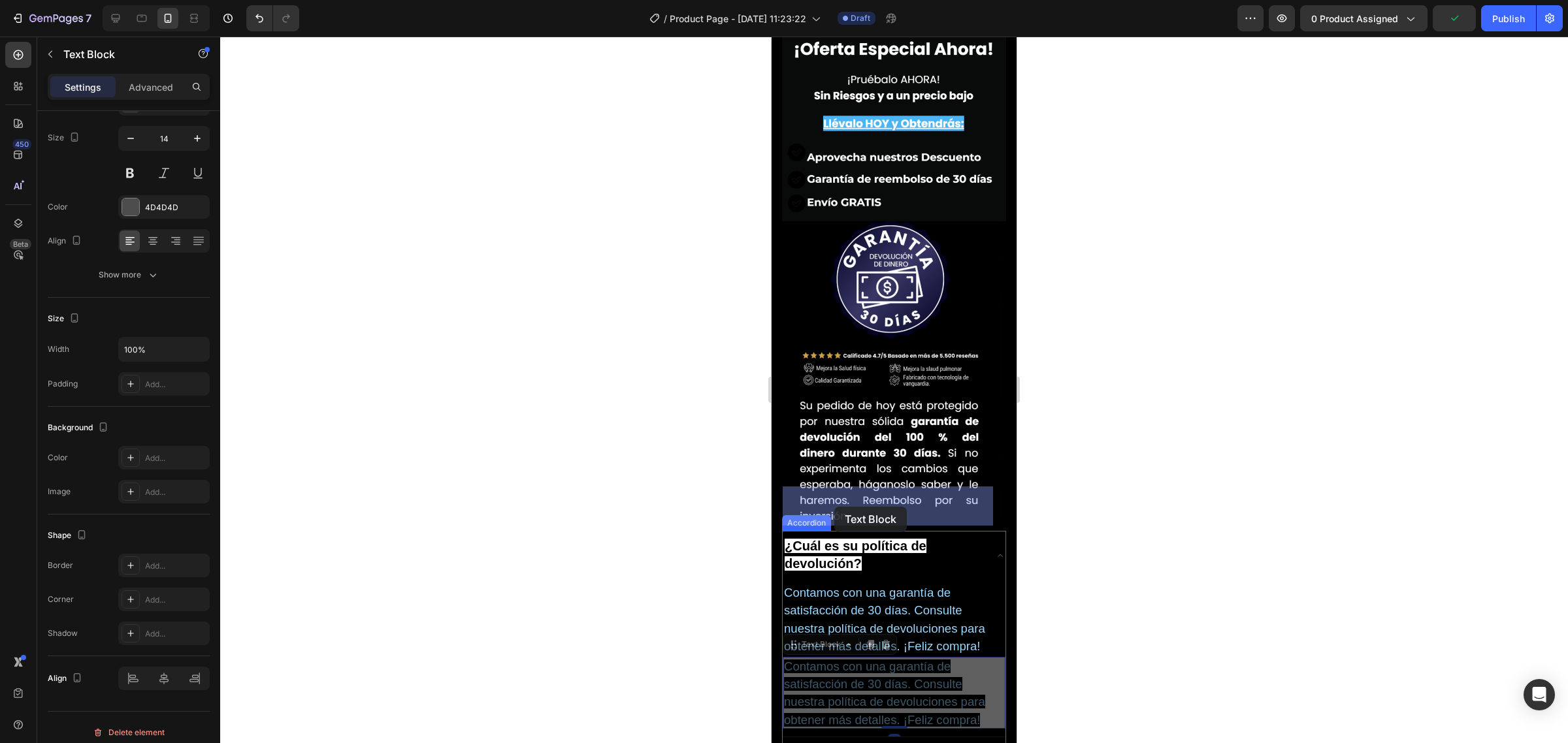
drag, startPoint x: 816, startPoint y: 361, endPoint x: 835, endPoint y: 506, distance: 146.2
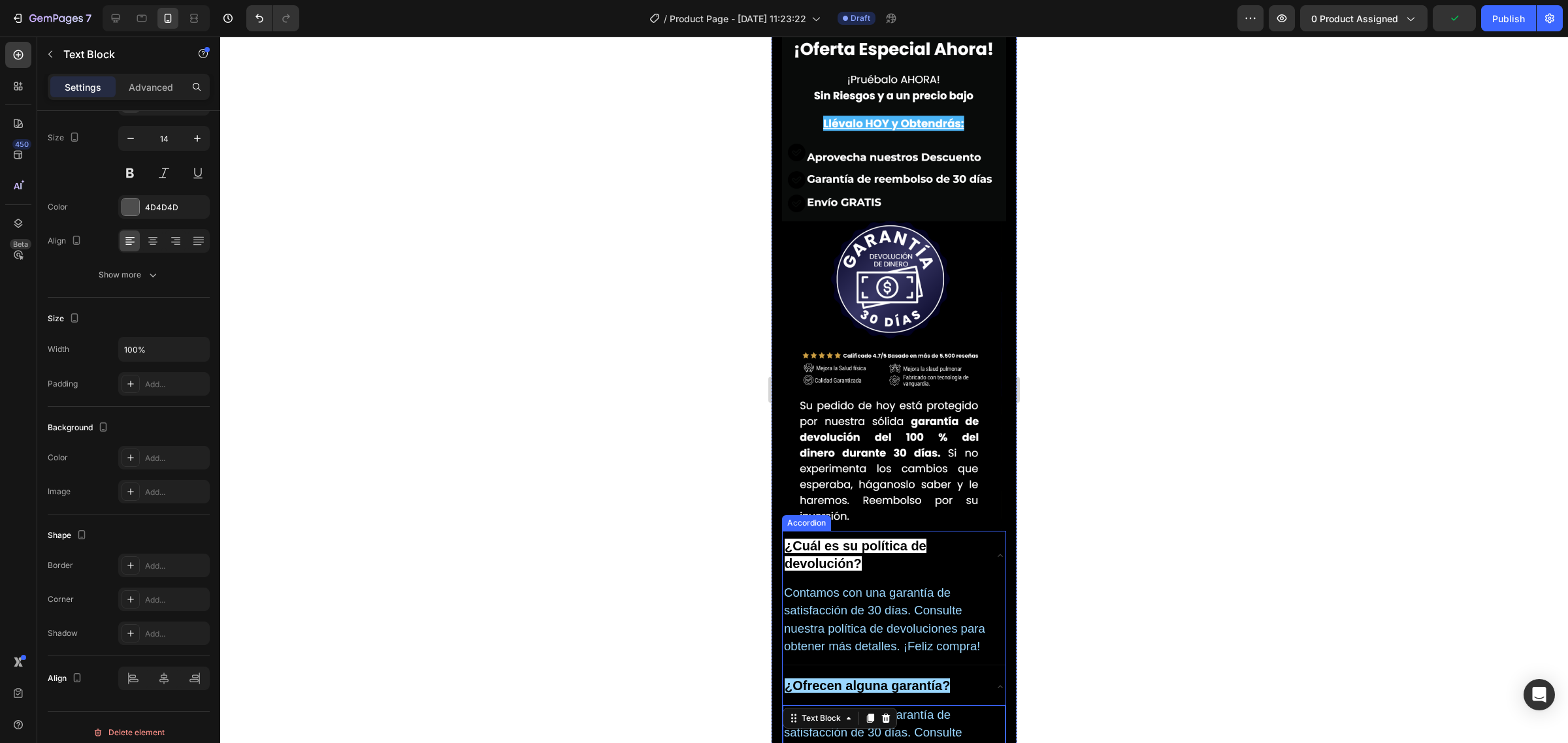
click at [878, 707] on span "Contamos con una garantía de satisfacción de 30 días. Consulte nuestra política…" at bounding box center [884, 741] width 201 height 67
drag, startPoint x: 979, startPoint y: 472, endPoint x: 773, endPoint y: 426, distance: 211.1
drag, startPoint x: 692, startPoint y: 399, endPoint x: 49, endPoint y: 389, distance: 643.1
click at [692, 399] on div at bounding box center [894, 390] width 1348 height 707
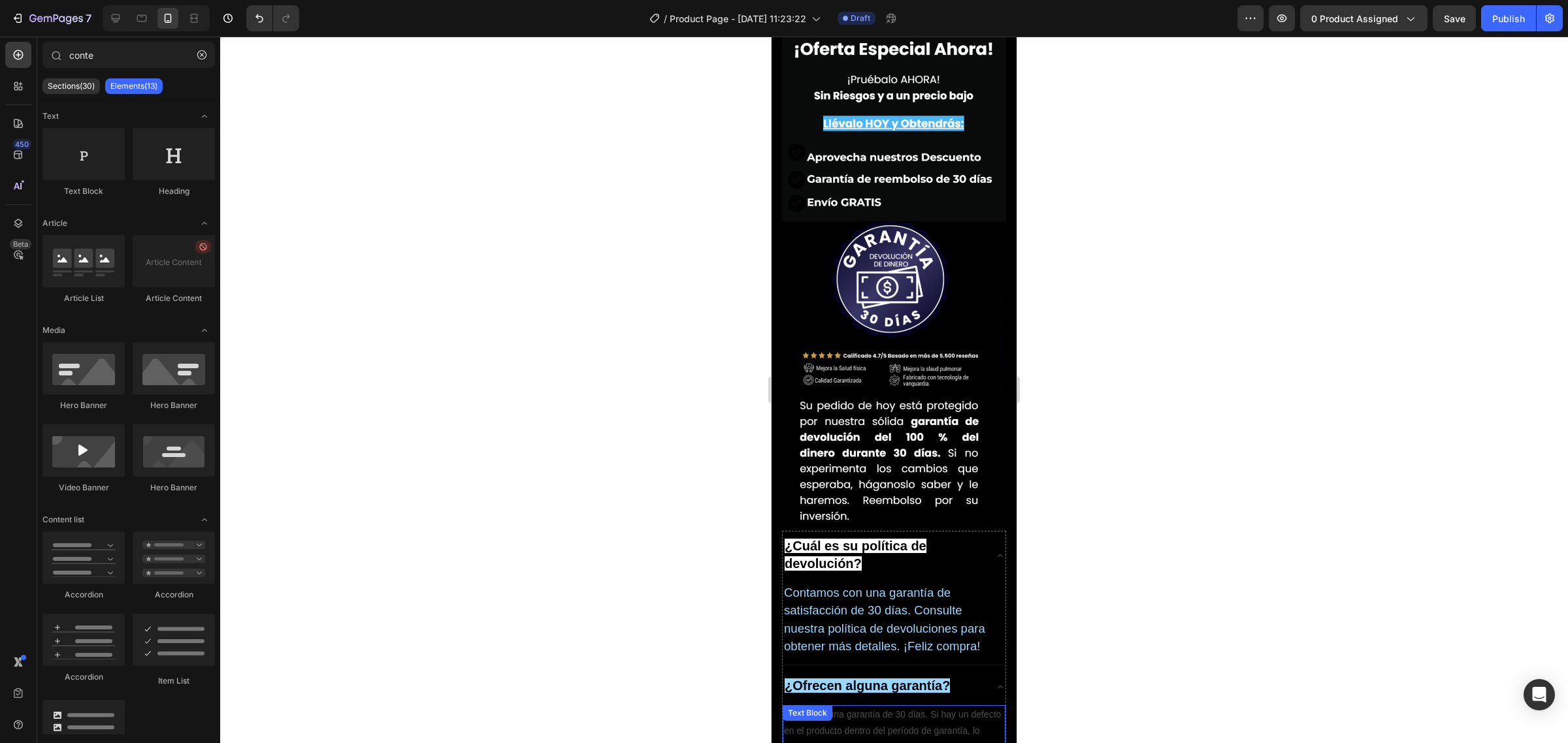
click at [871, 707] on p "Sí, incluye una garantía de 30 días. Si hay un defecto en el producto dentro de…" at bounding box center [894, 740] width 220 height 66
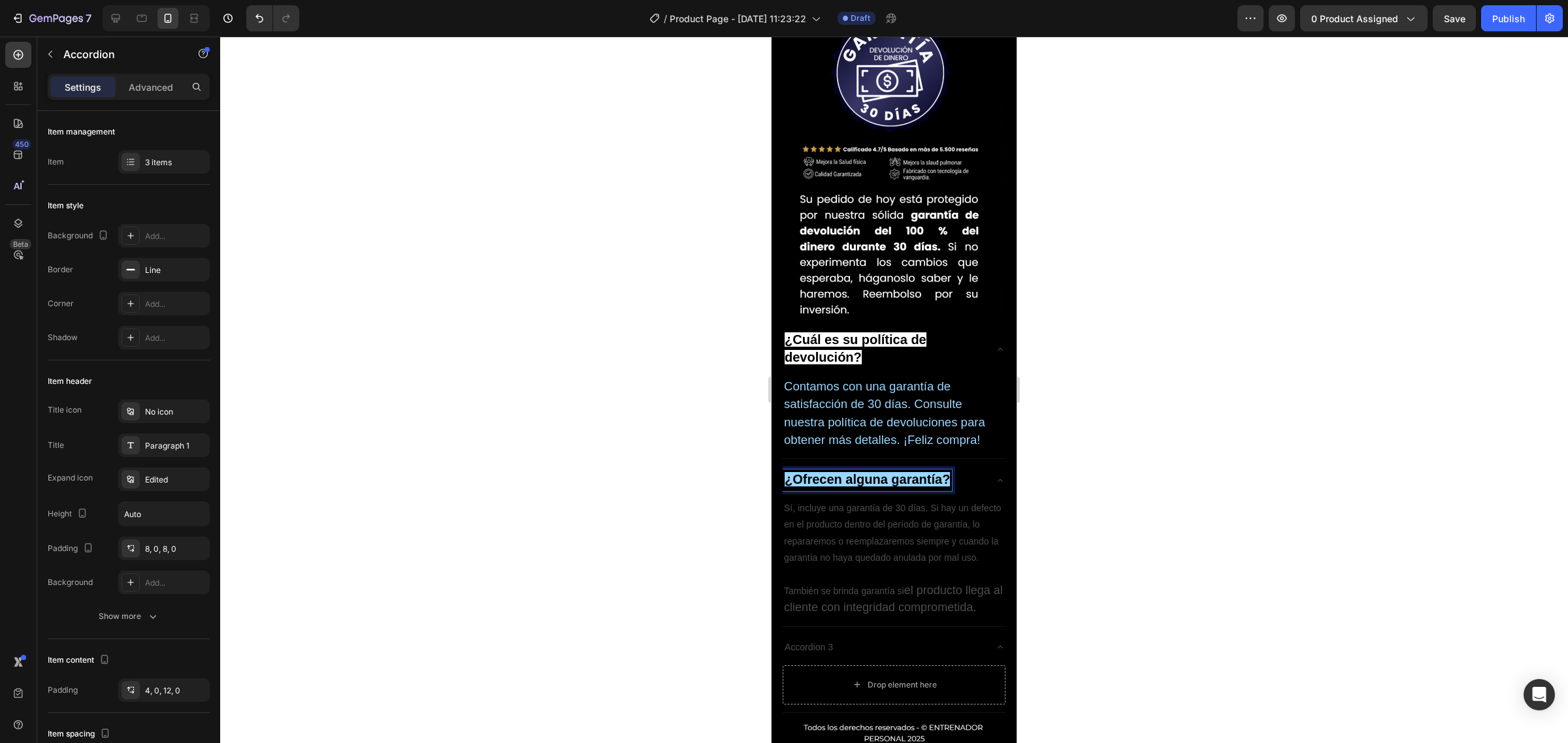
scroll to position [5074, 0]
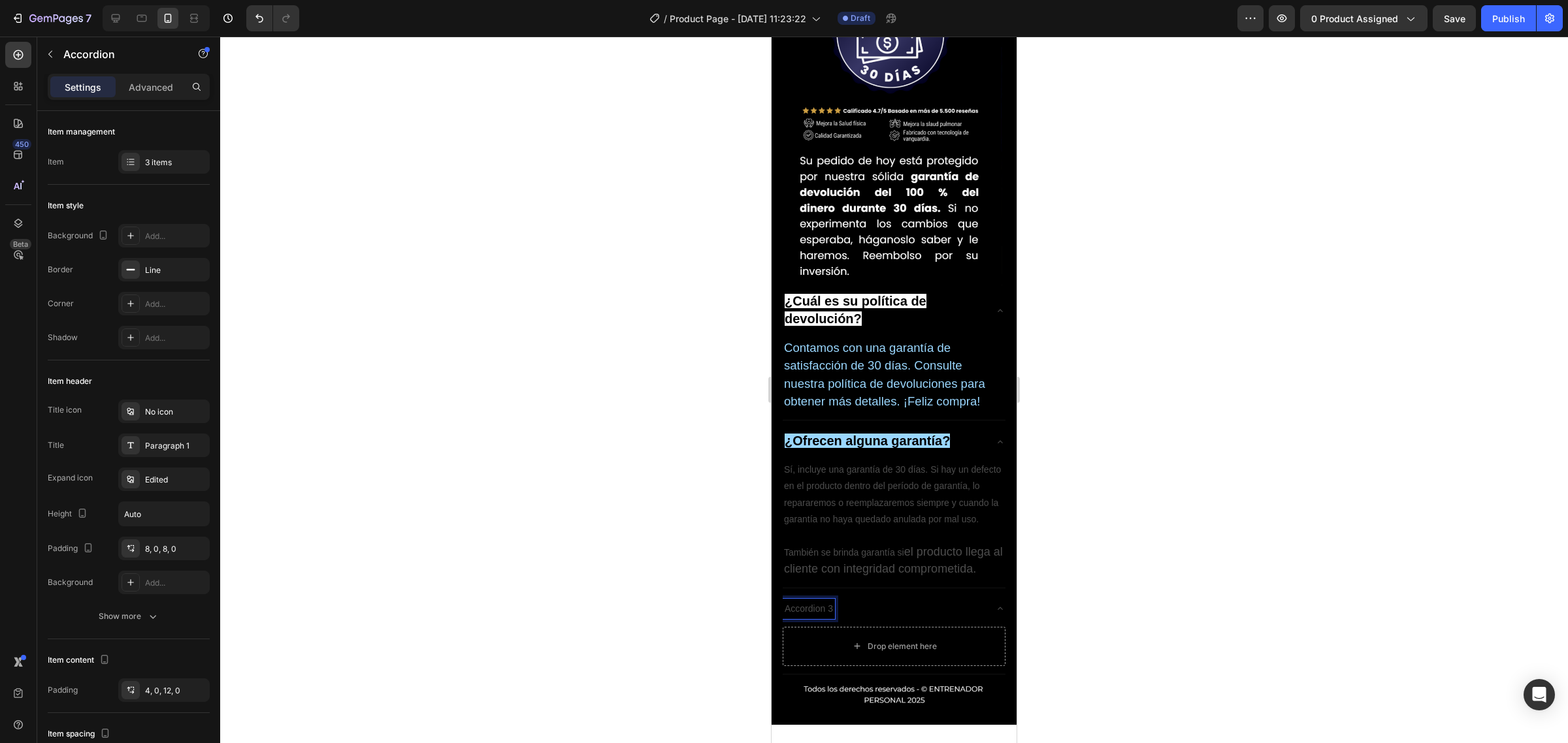
click at [801, 601] on p "Accordion 3" at bounding box center [809, 609] width 48 height 17
click at [788, 601] on p "Accordion 3" at bounding box center [809, 609] width 48 height 17
drag, startPoint x: 782, startPoint y: 353, endPoint x: 876, endPoint y: 357, distance: 94.1
click at [876, 599] on div "Accordion 3" at bounding box center [883, 609] width 202 height 20
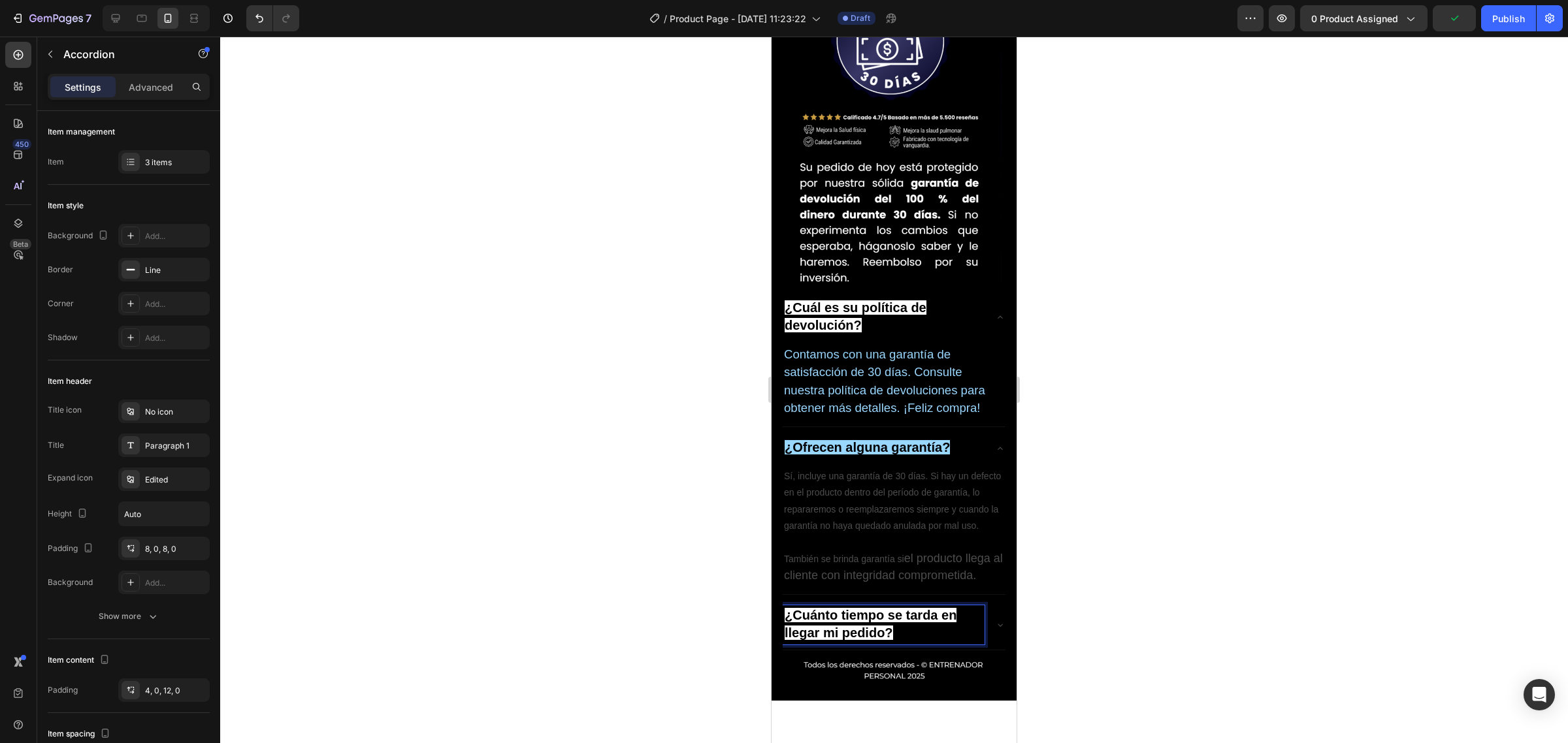
click at [1186, 364] on div at bounding box center [894, 390] width 1348 height 707
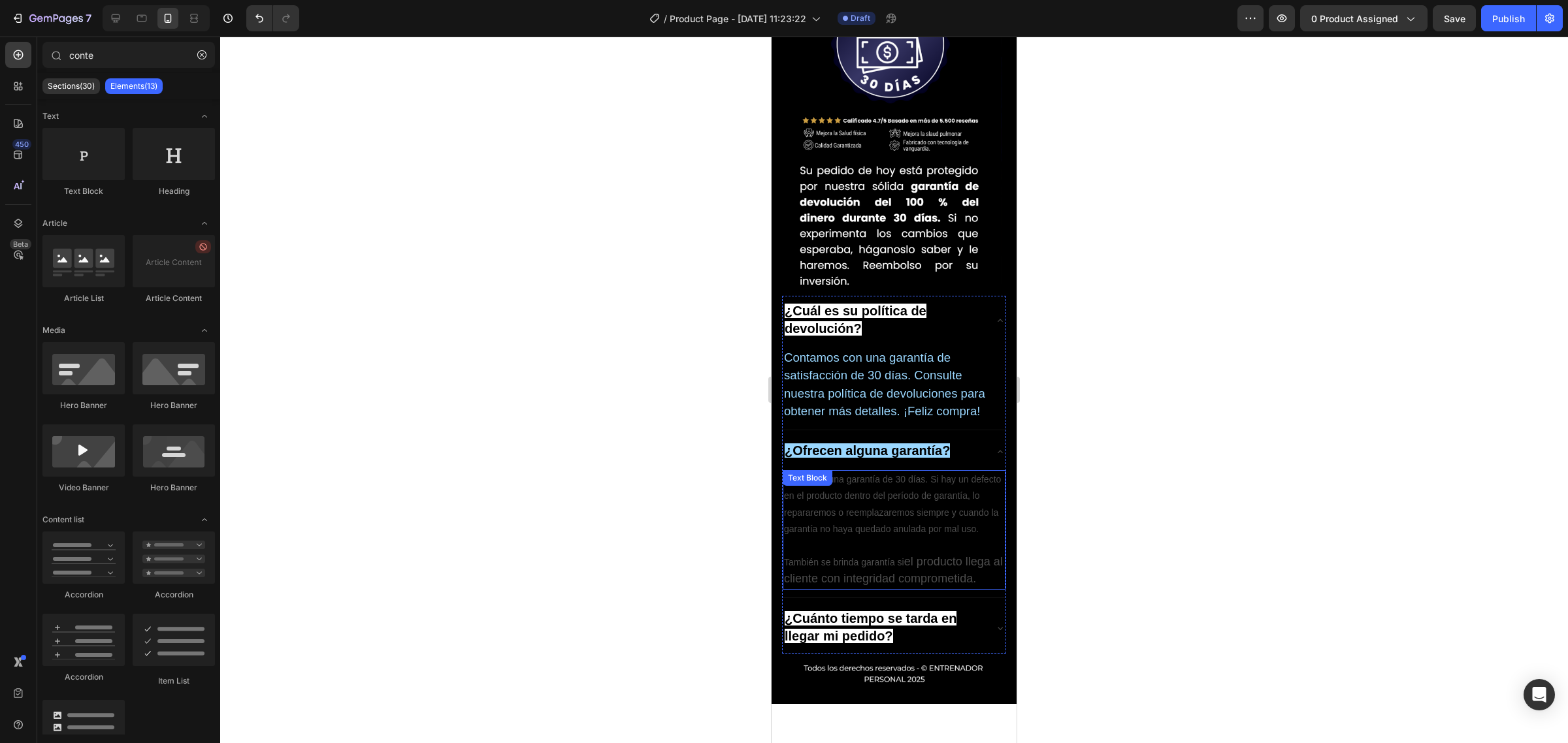
drag, startPoint x: 823, startPoint y: 302, endPoint x: 818, endPoint y: 223, distance: 79.2
click at [823, 555] on span "el producto llega al cliente con integridad comprometida." at bounding box center [893, 570] width 219 height 30
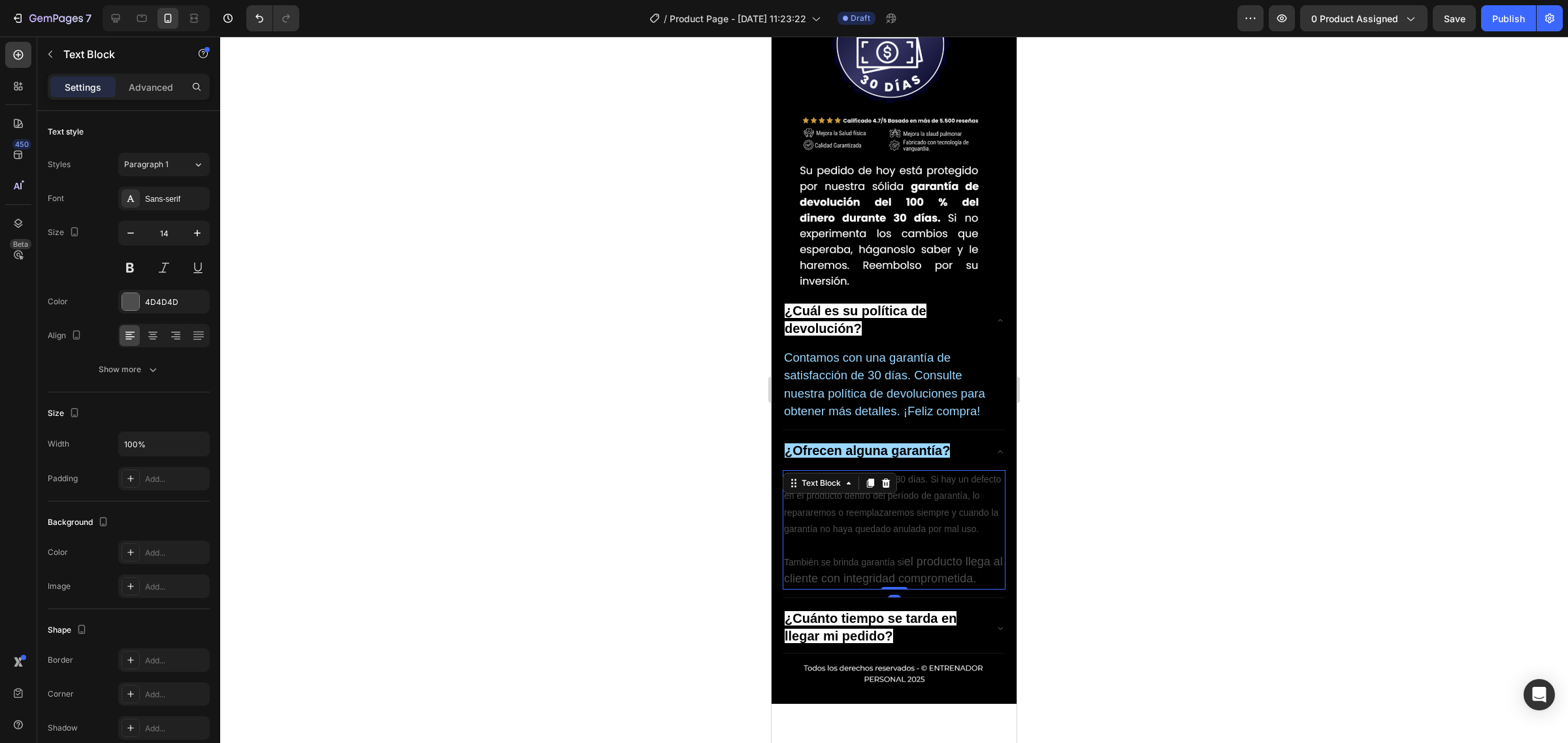
click at [870, 472] on div "Text Block" at bounding box center [839, 482] width 114 height 21
click at [868, 478] on icon at bounding box center [870, 482] width 7 height 9
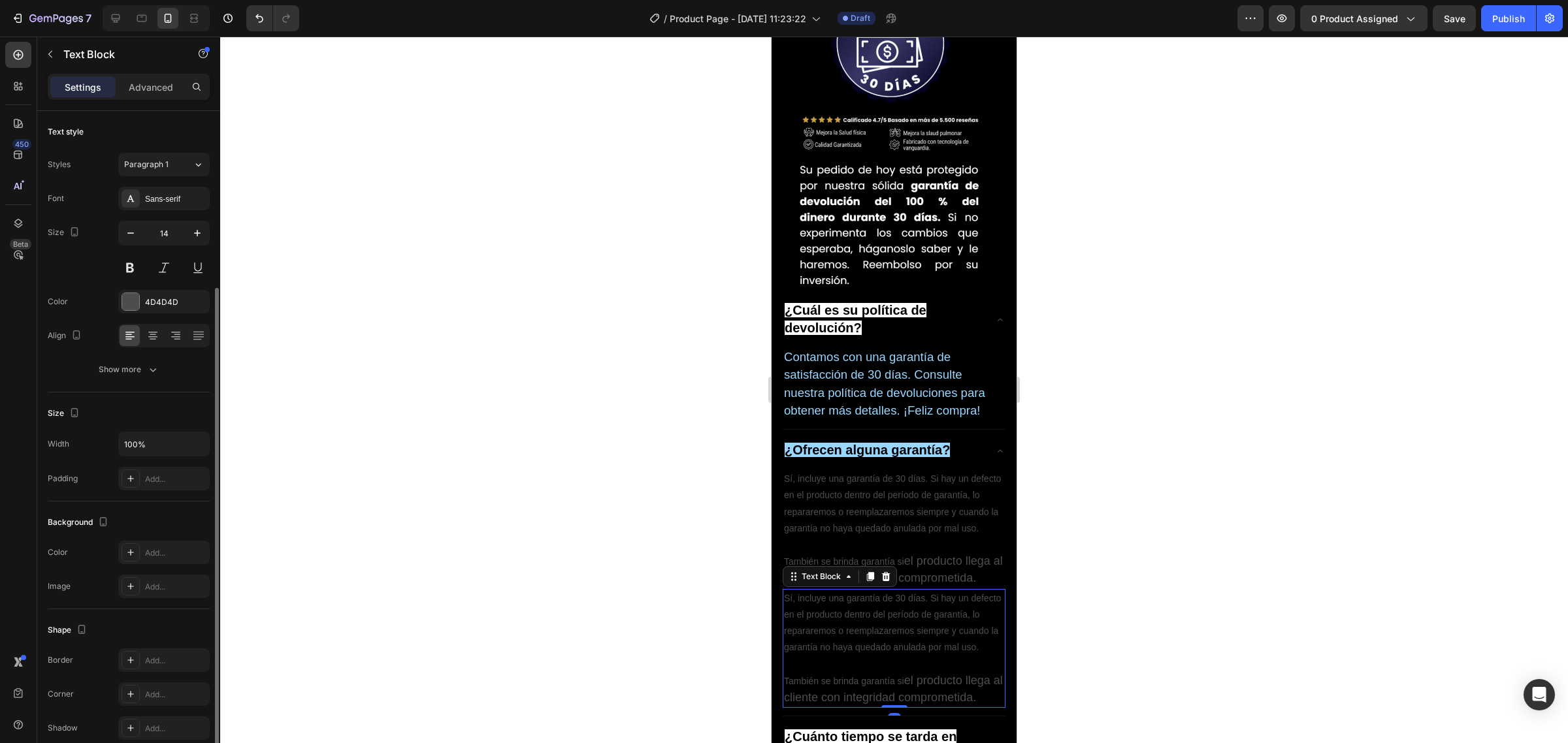
scroll to position [94, 0]
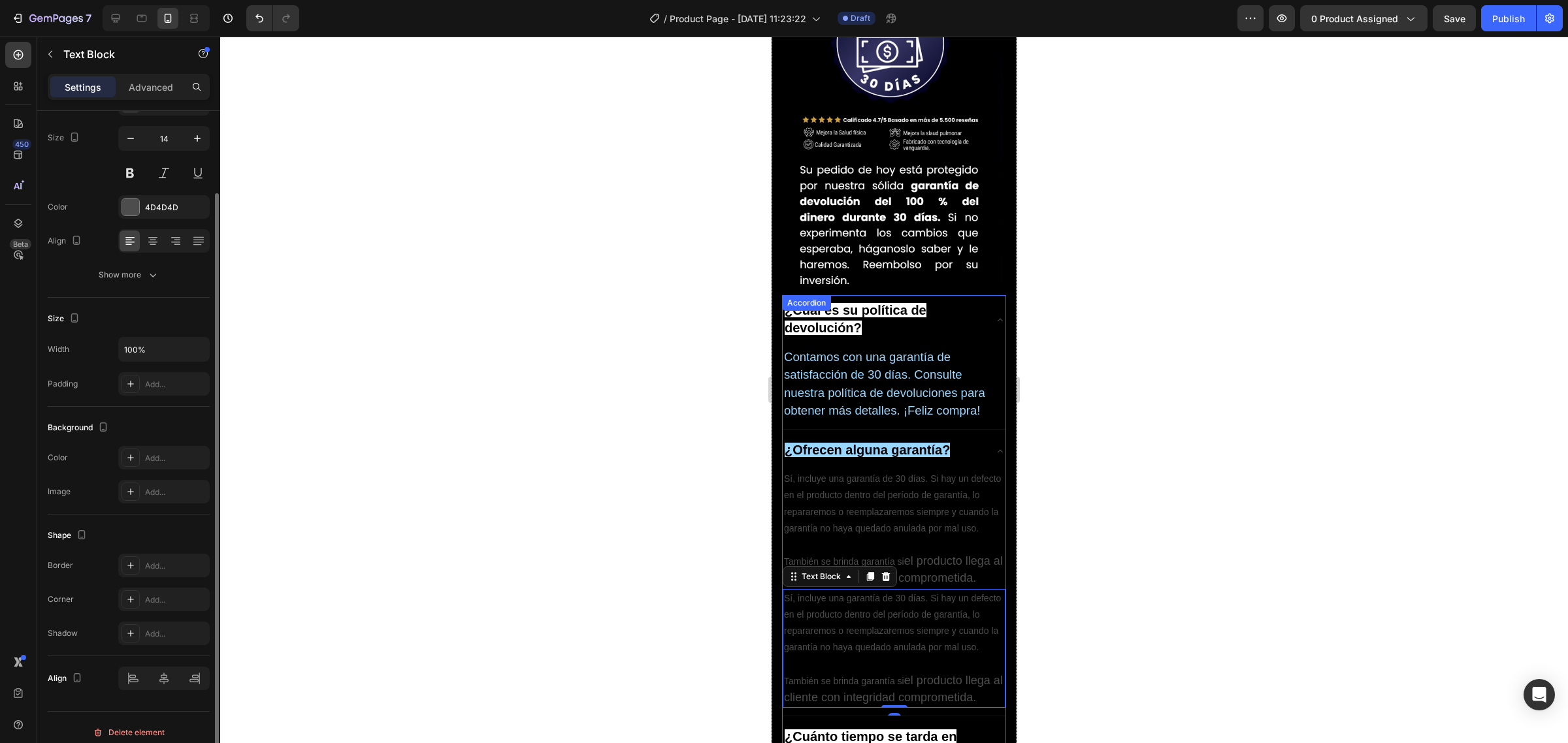
click at [877, 729] on strong "¿Cuánto tiempo se tarda en llegar mi pedido?" at bounding box center [871, 745] width 172 height 32
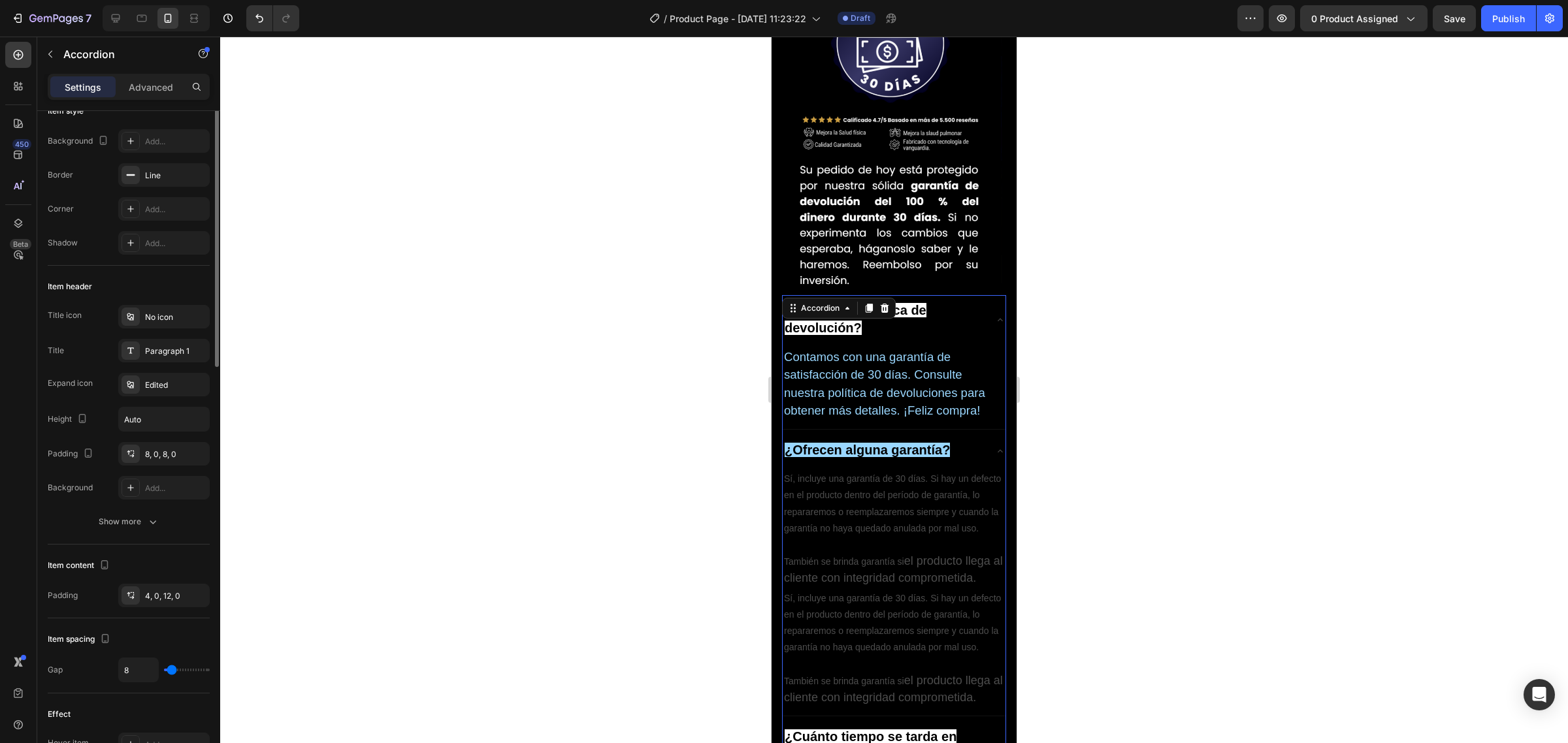
scroll to position [0, 0]
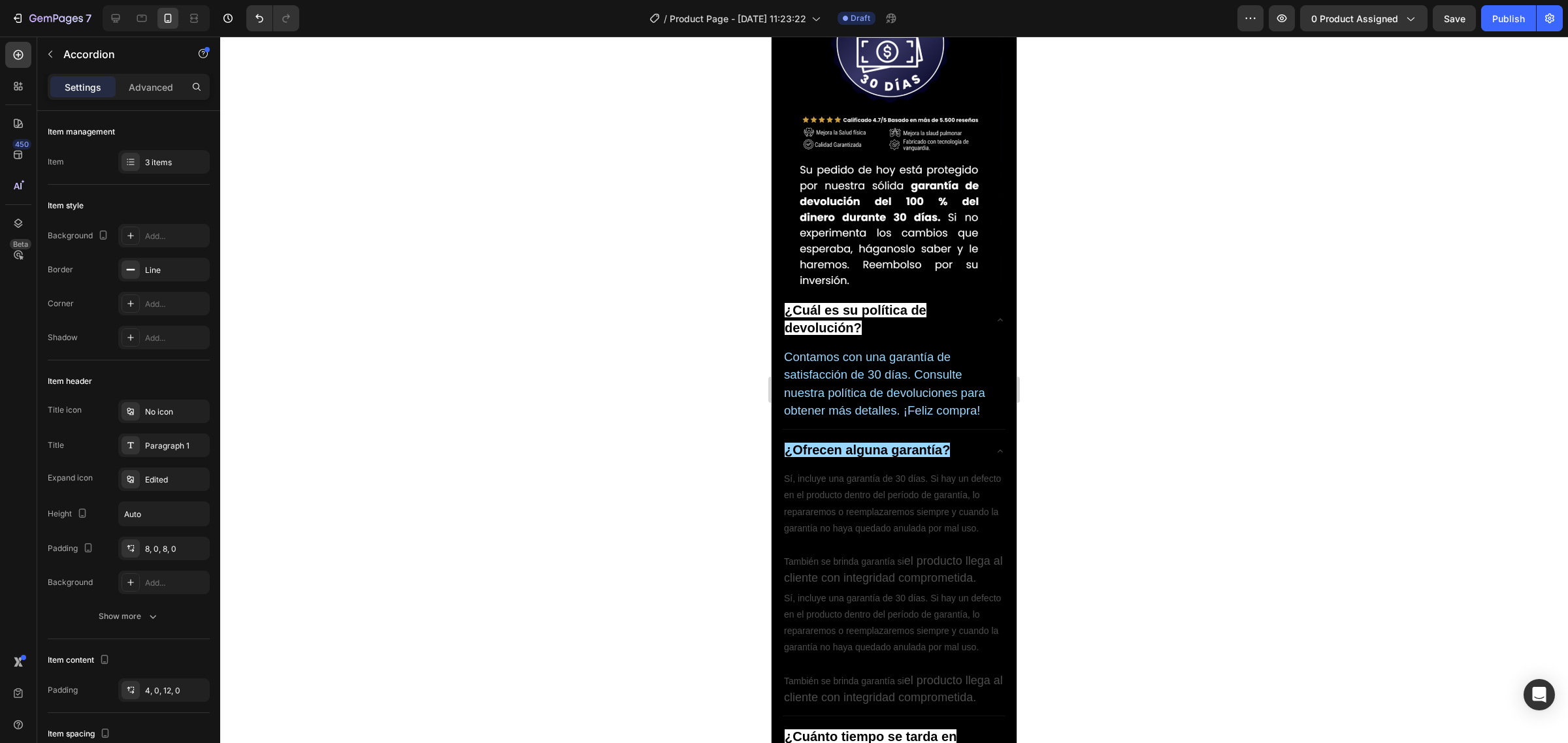
click at [978, 721] on div "¿Cuánto tiempo se tarda en llegar mi pedido?" at bounding box center [893, 746] width 223 height 50
click at [900, 590] on p "Sí, incluye una garantía de 30 días. Si hay un defecto en el producto dentro de…" at bounding box center [894, 623] width 220 height 66
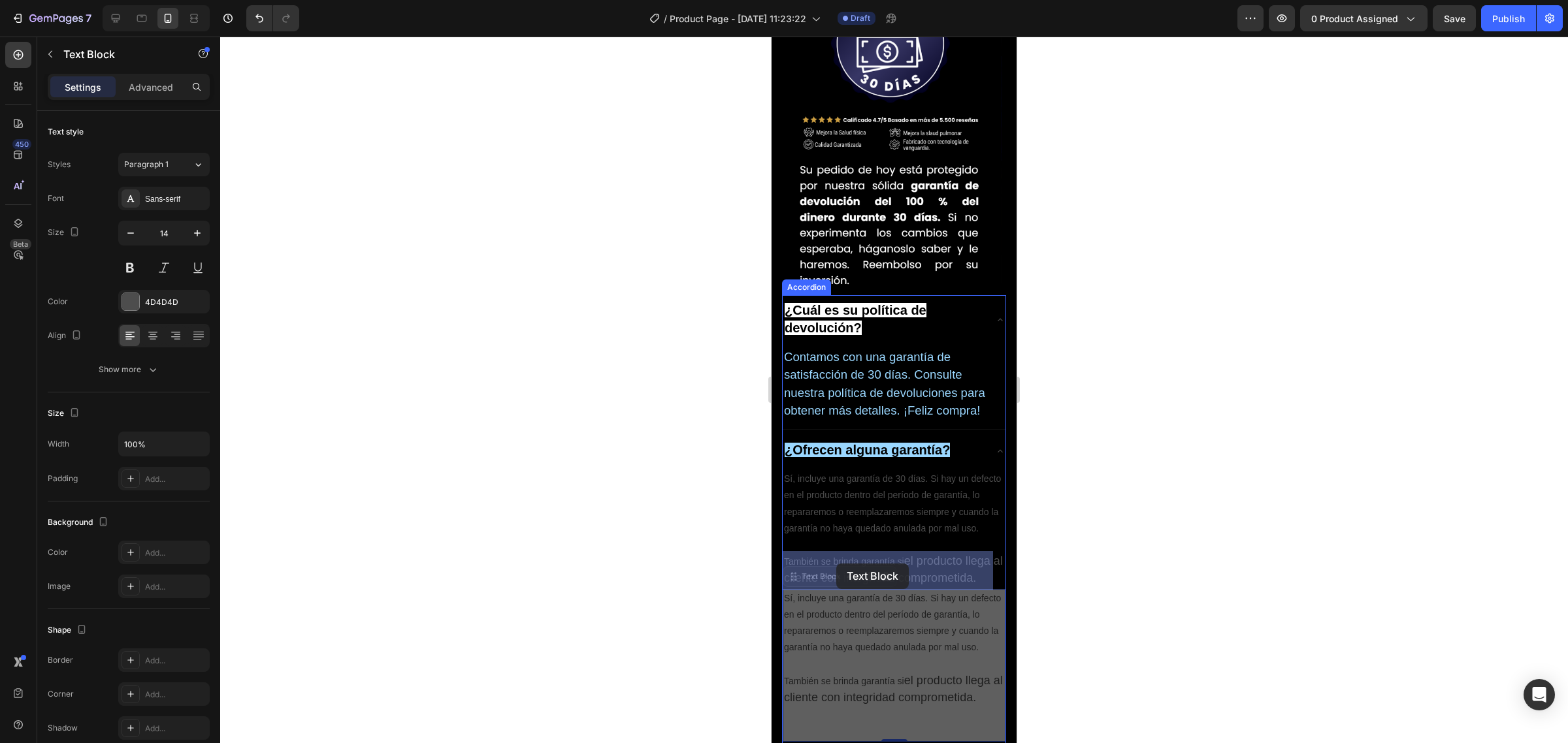
drag, startPoint x: 825, startPoint y: 324, endPoint x: 835, endPoint y: 565, distance: 241.2
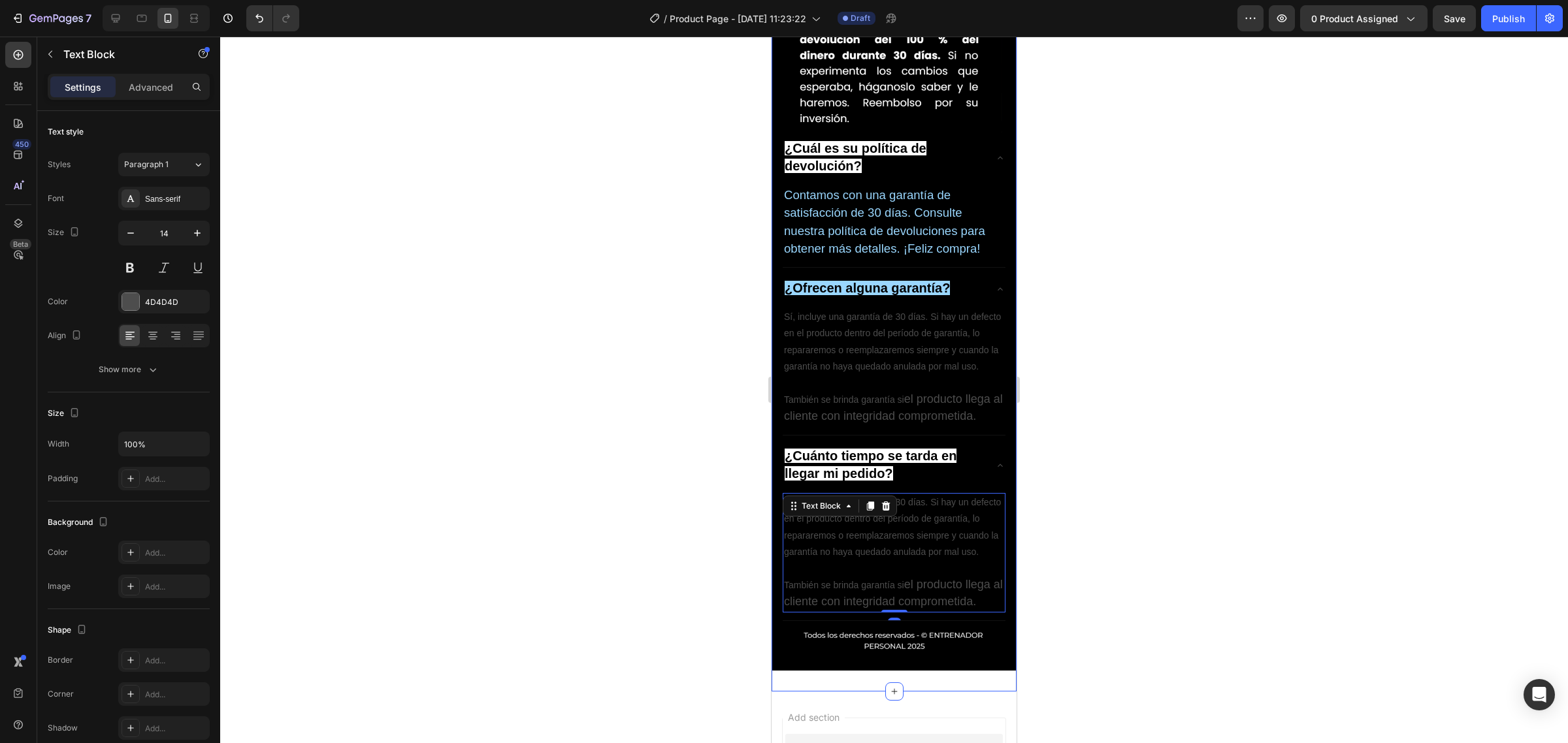
scroll to position [5227, 0]
click at [891, 578] on span "el producto llega al cliente con integridad comprometida." at bounding box center [893, 592] width 219 height 30
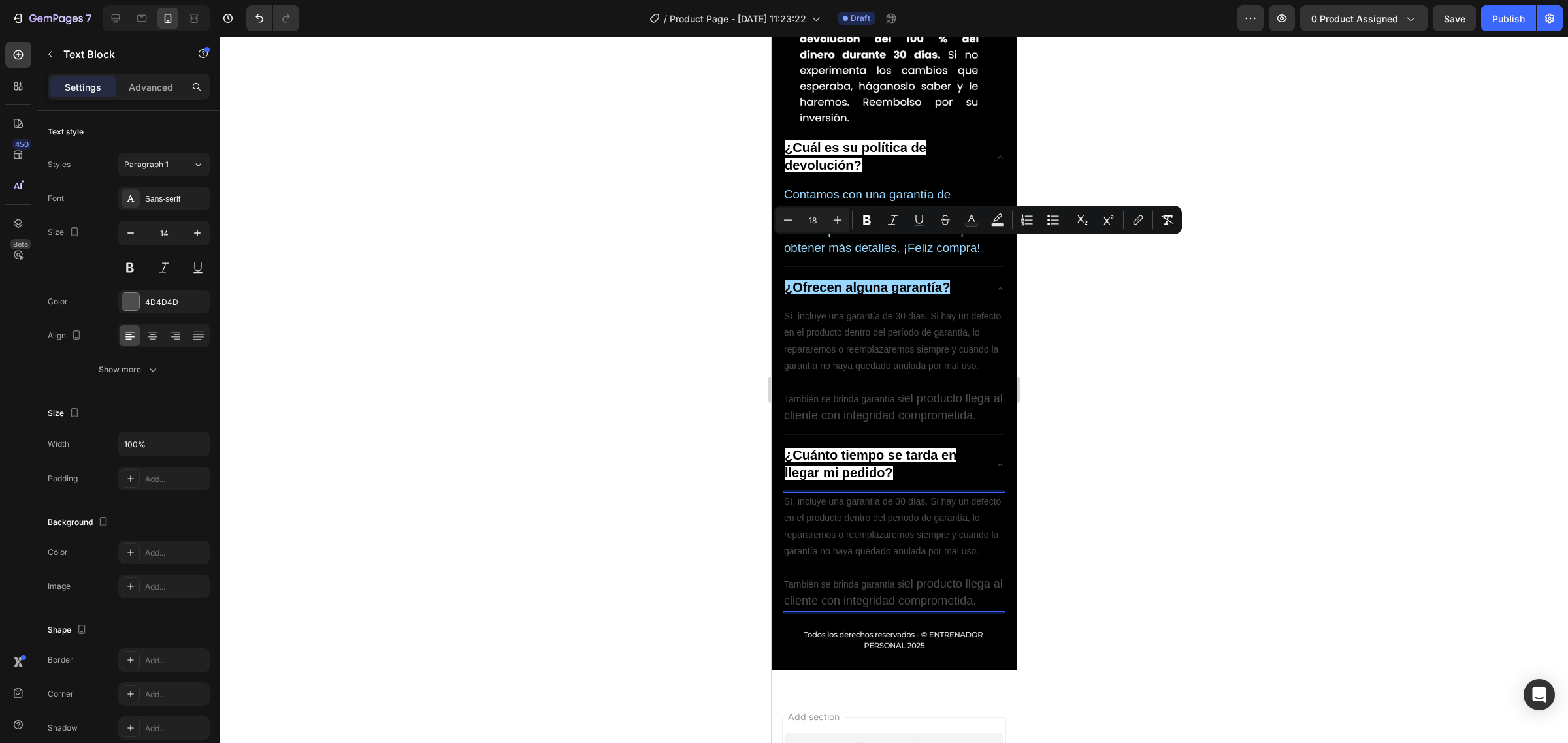
drag, startPoint x: 866, startPoint y: 376, endPoint x: 1536, endPoint y: 259, distance: 680.1
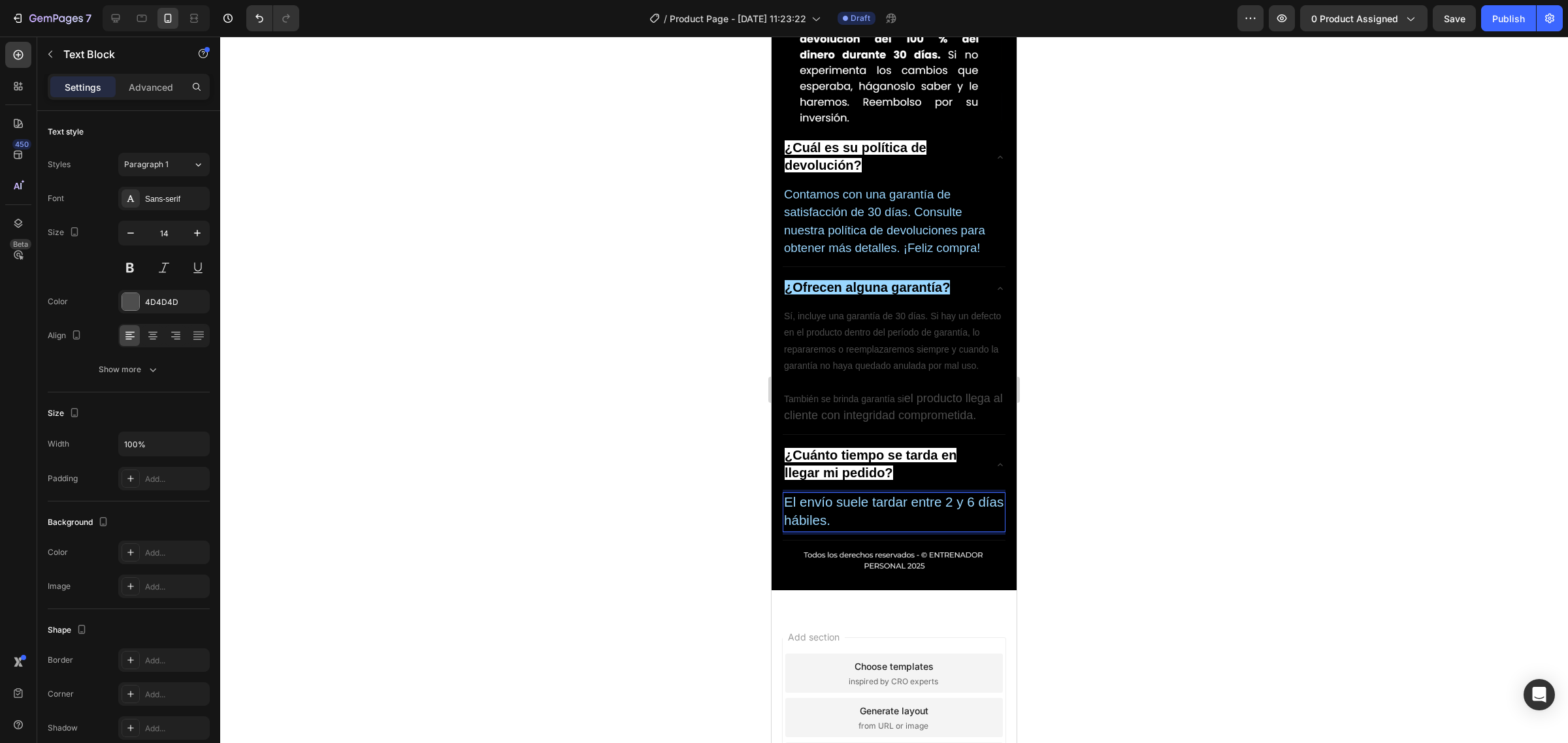
scroll to position [5113, 0]
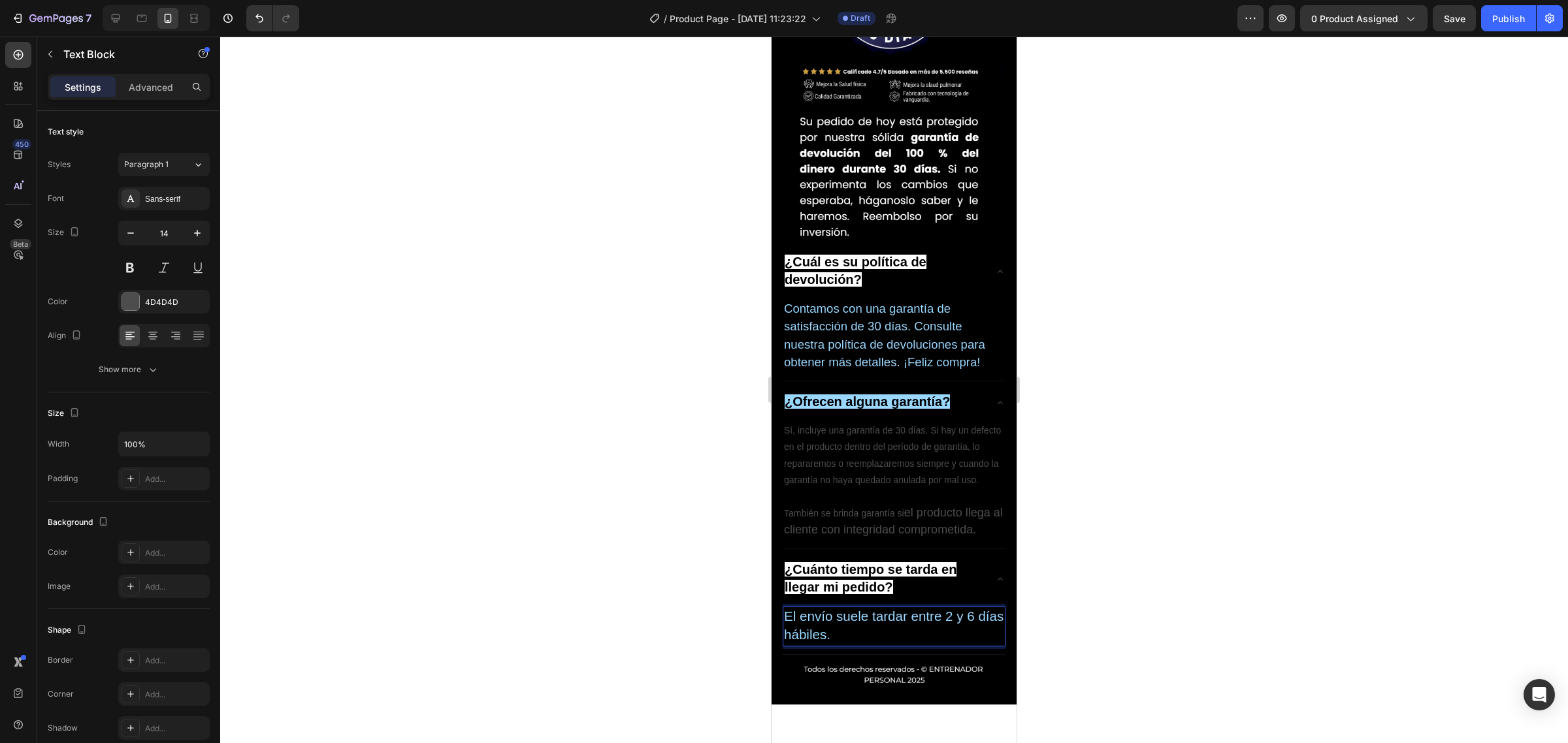
click at [710, 232] on div at bounding box center [894, 390] width 1348 height 707
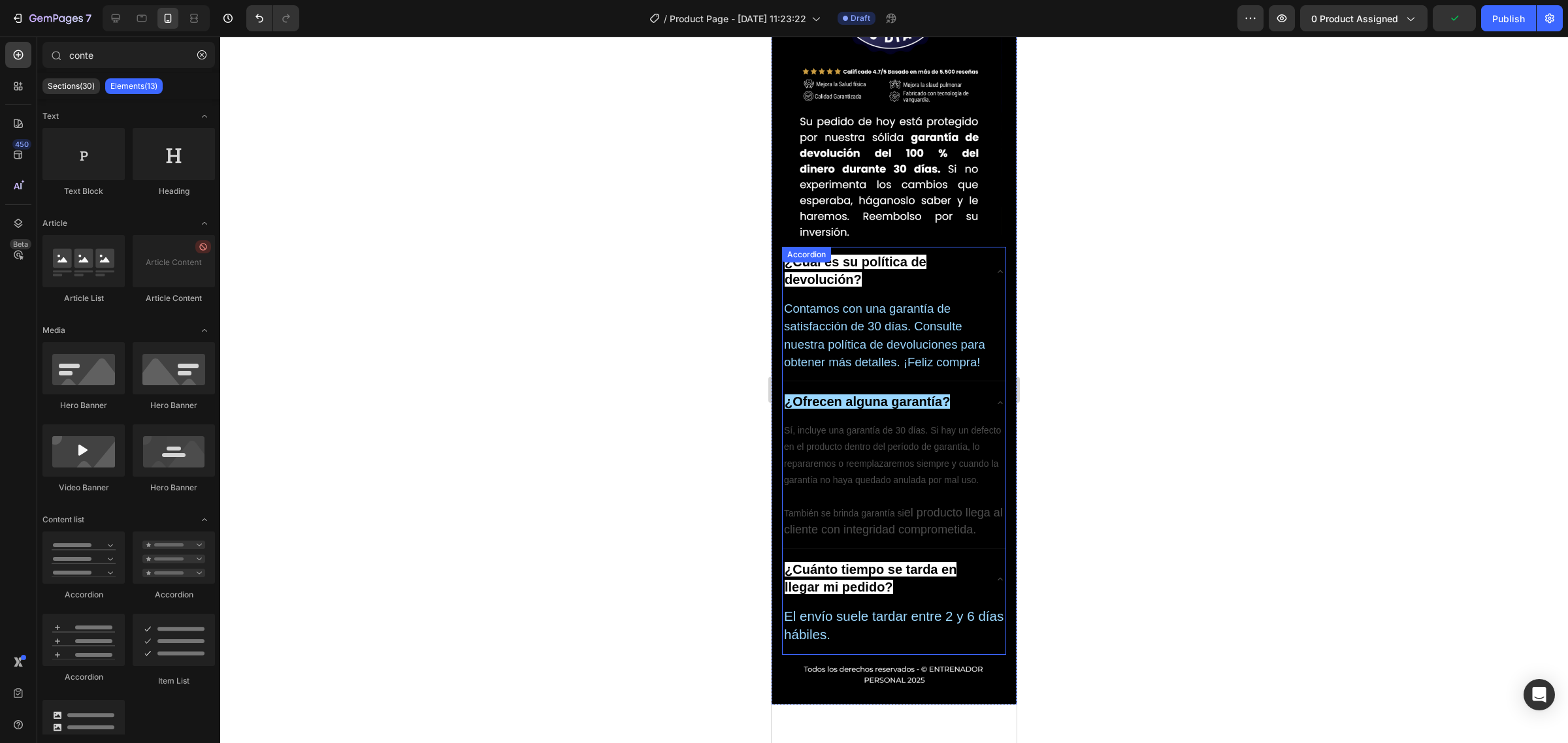
click at [851, 562] on strong "¿Cuánto tiempo se tarda en llegar mi pedido?" at bounding box center [871, 578] width 172 height 32
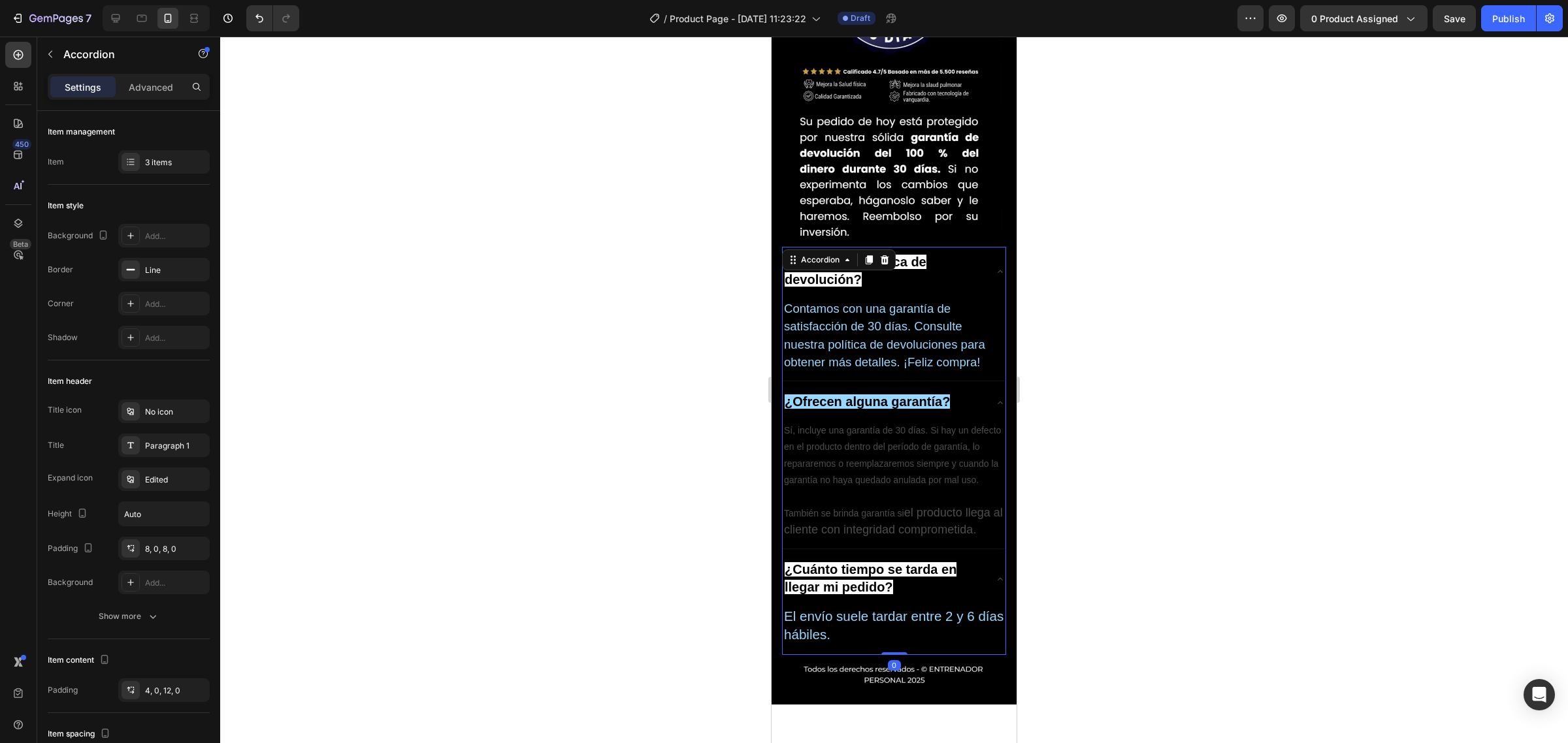
scroll to position [4949, 0]
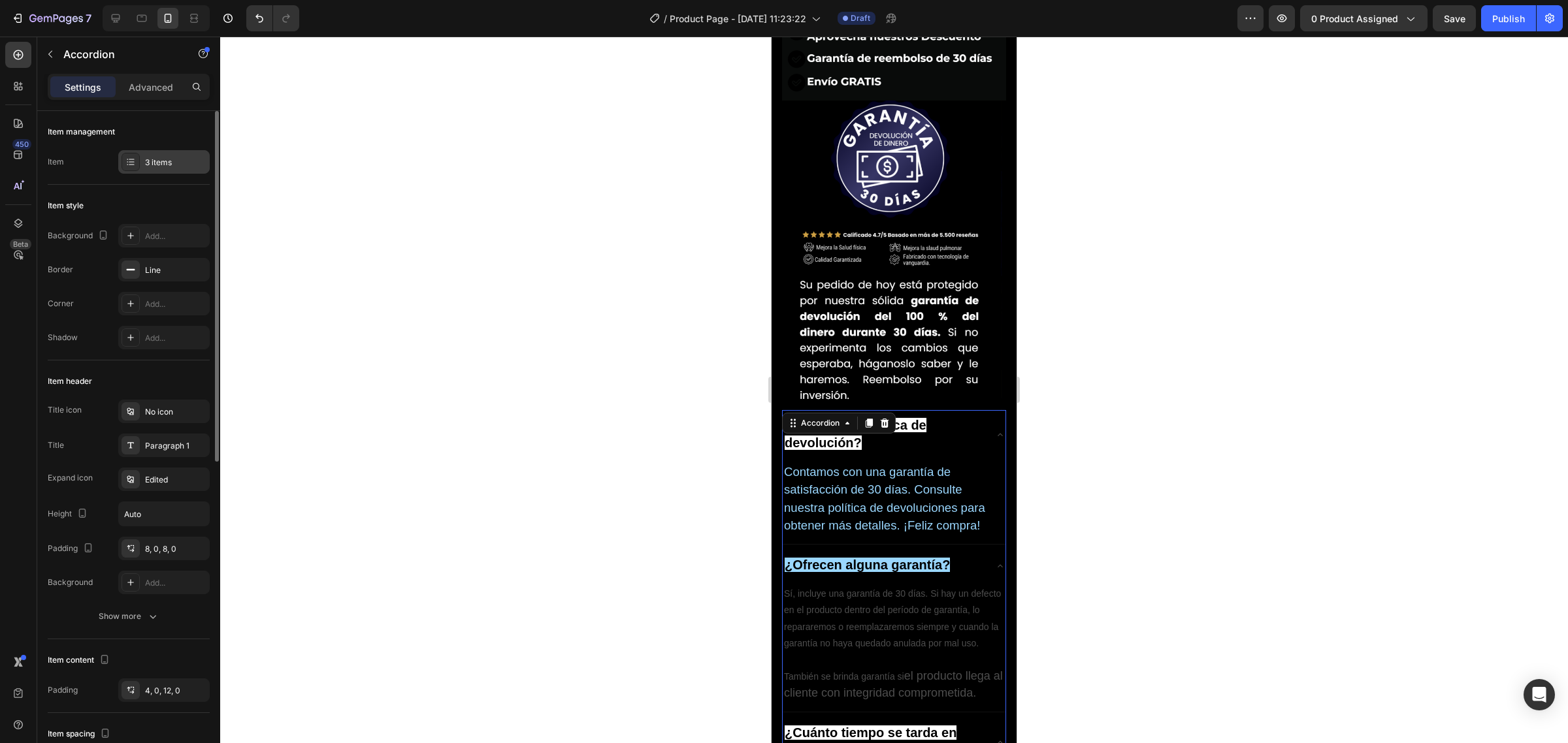
click at [161, 162] on div "3 items" at bounding box center [176, 162] width 61 height 12
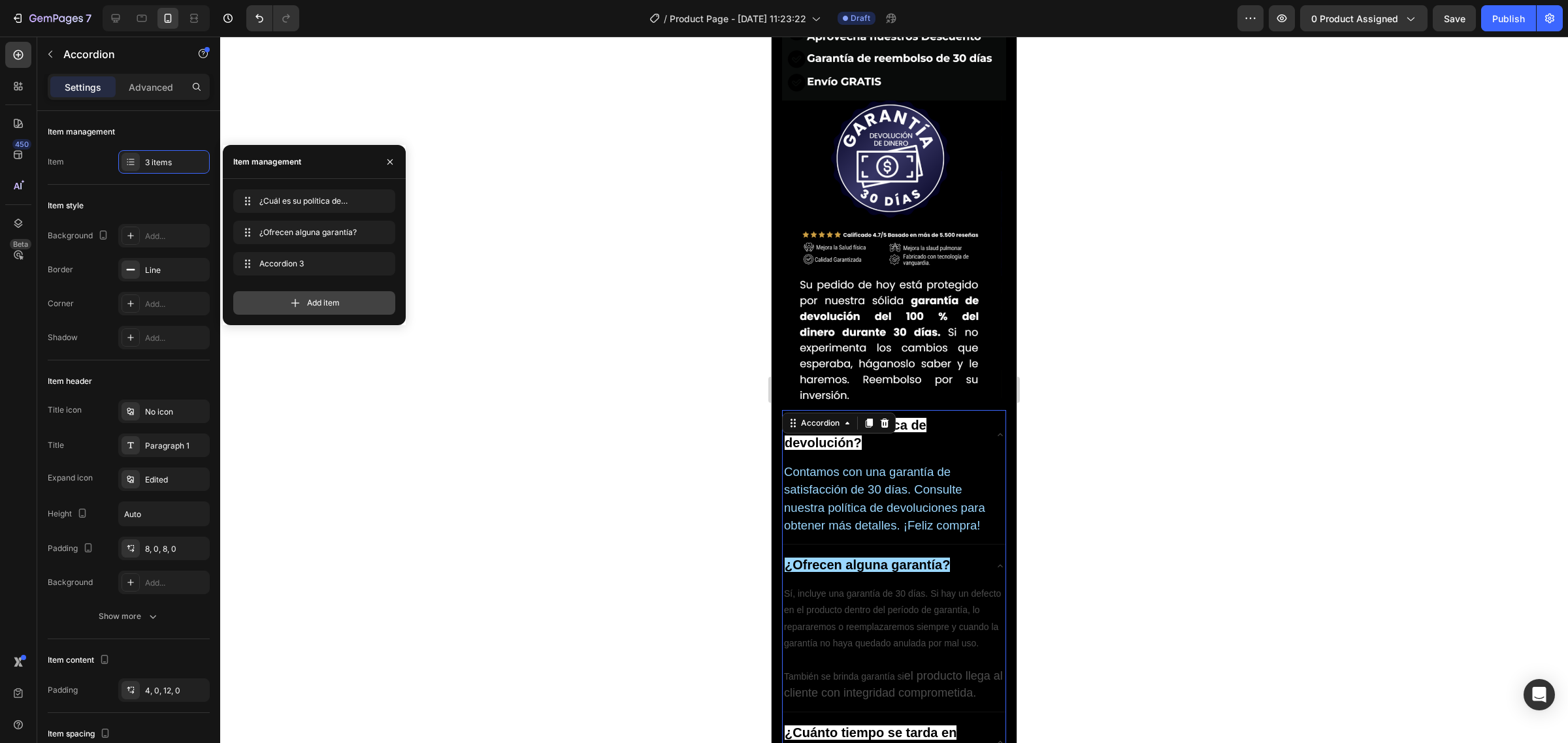
click at [333, 302] on span "Add item" at bounding box center [323, 303] width 32 height 12
click at [468, 300] on div at bounding box center [894, 390] width 1348 height 707
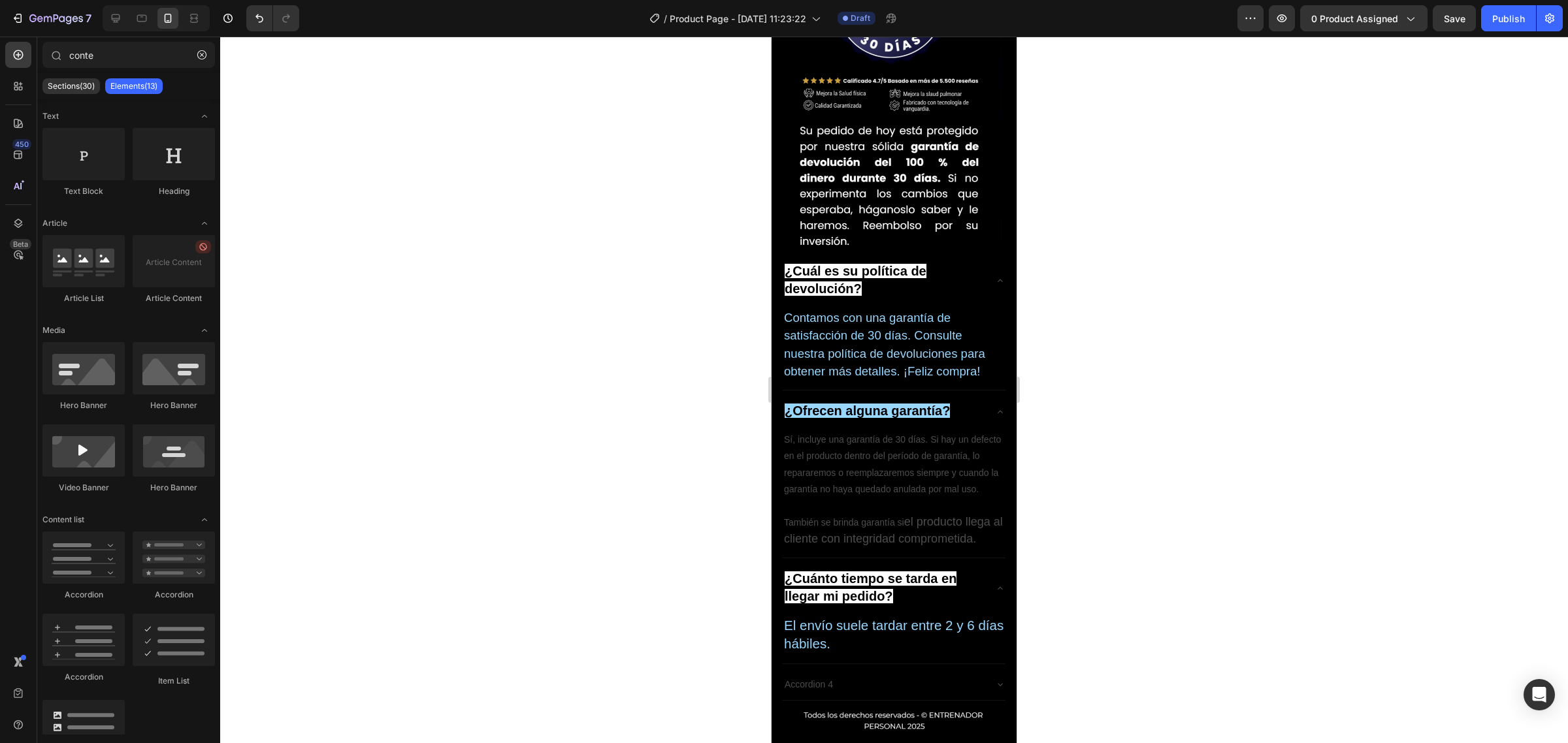
scroll to position [5113, 0]
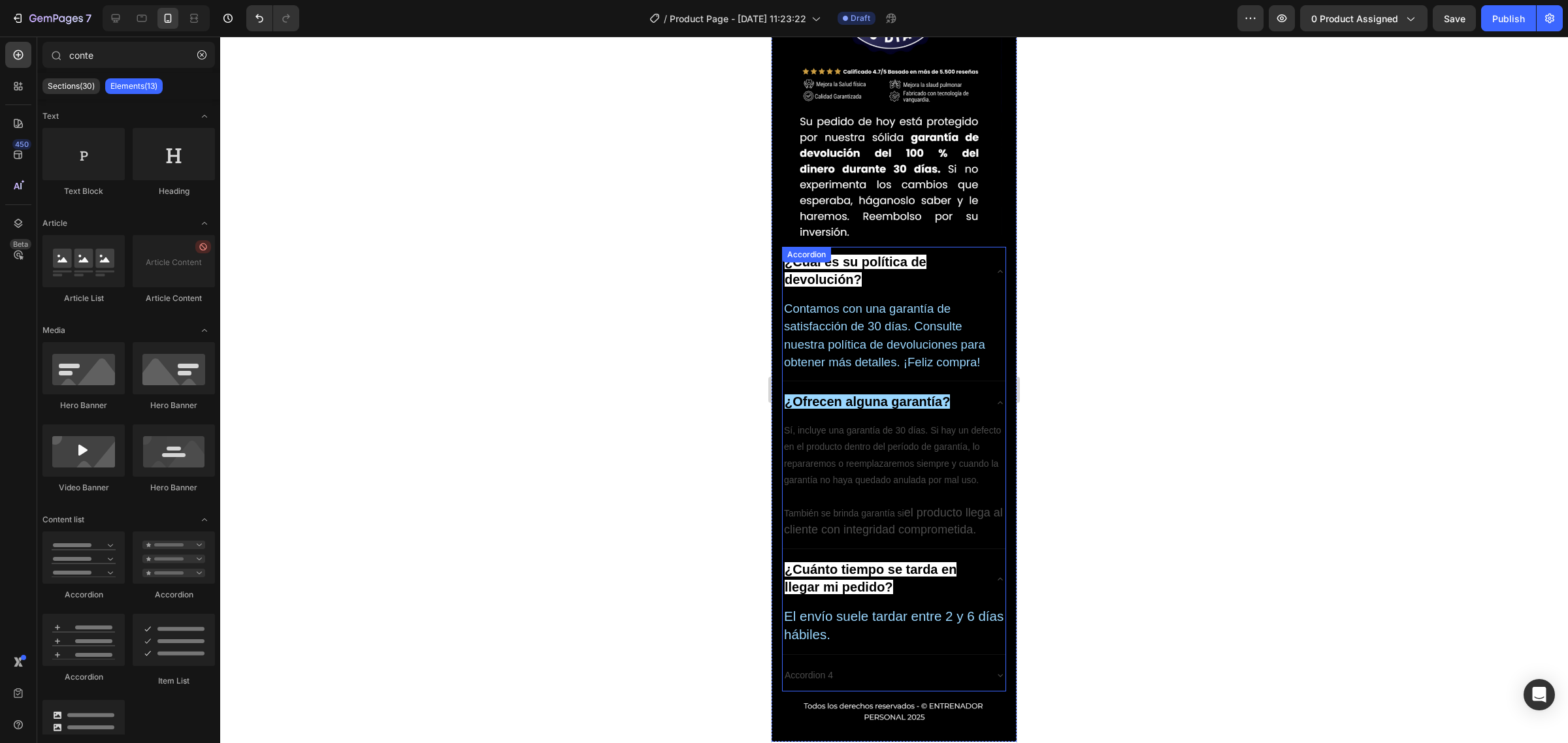
click at [807, 665] on div "Accordion 4" at bounding box center [808, 675] width 52 height 20
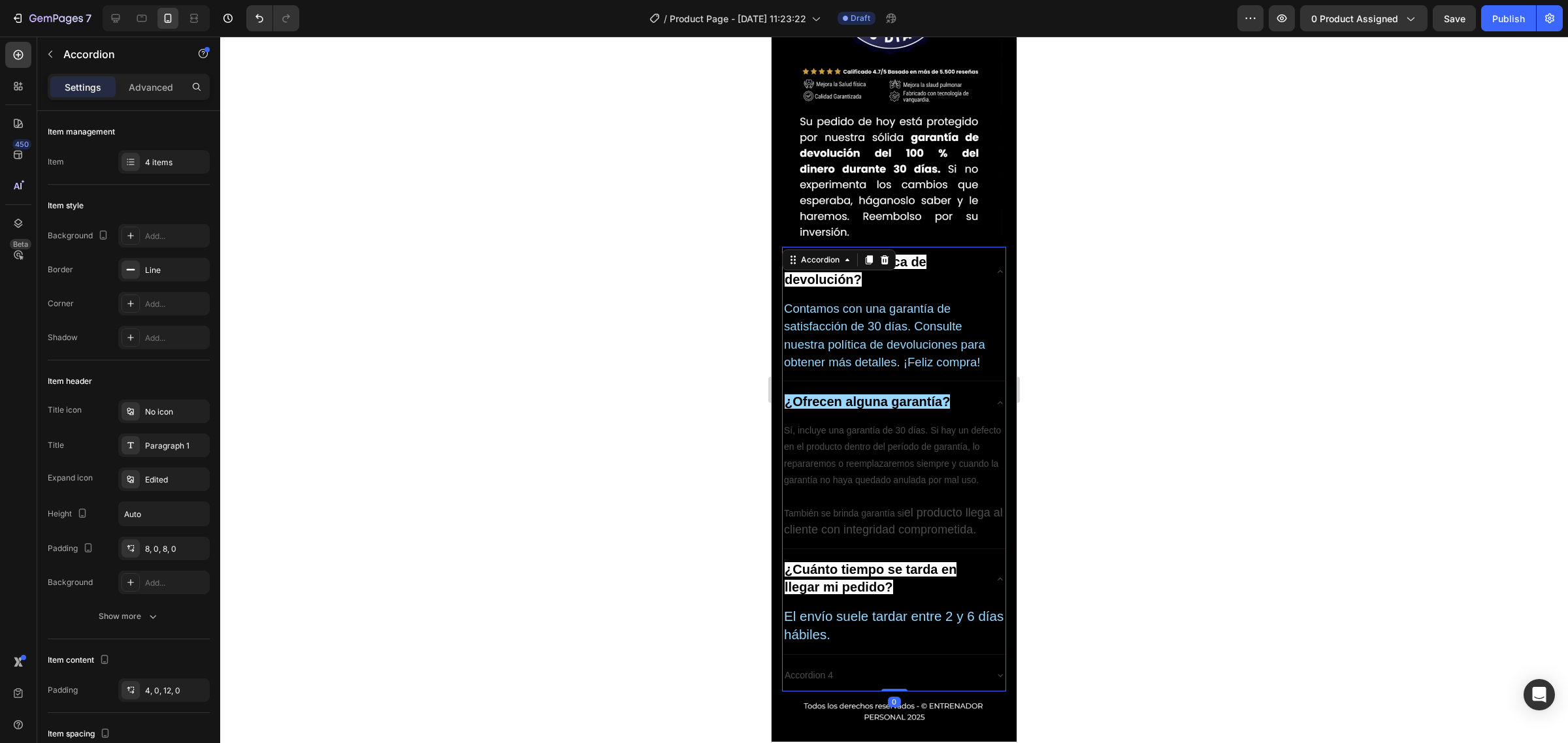
click at [801, 665] on div "Accordion 4" at bounding box center [808, 675] width 52 height 20
drag, startPoint x: 786, startPoint y: 416, endPoint x: 854, endPoint y: 416, distance: 68.0
click at [854, 665] on div "Accordion 4" at bounding box center [883, 675] width 202 height 20
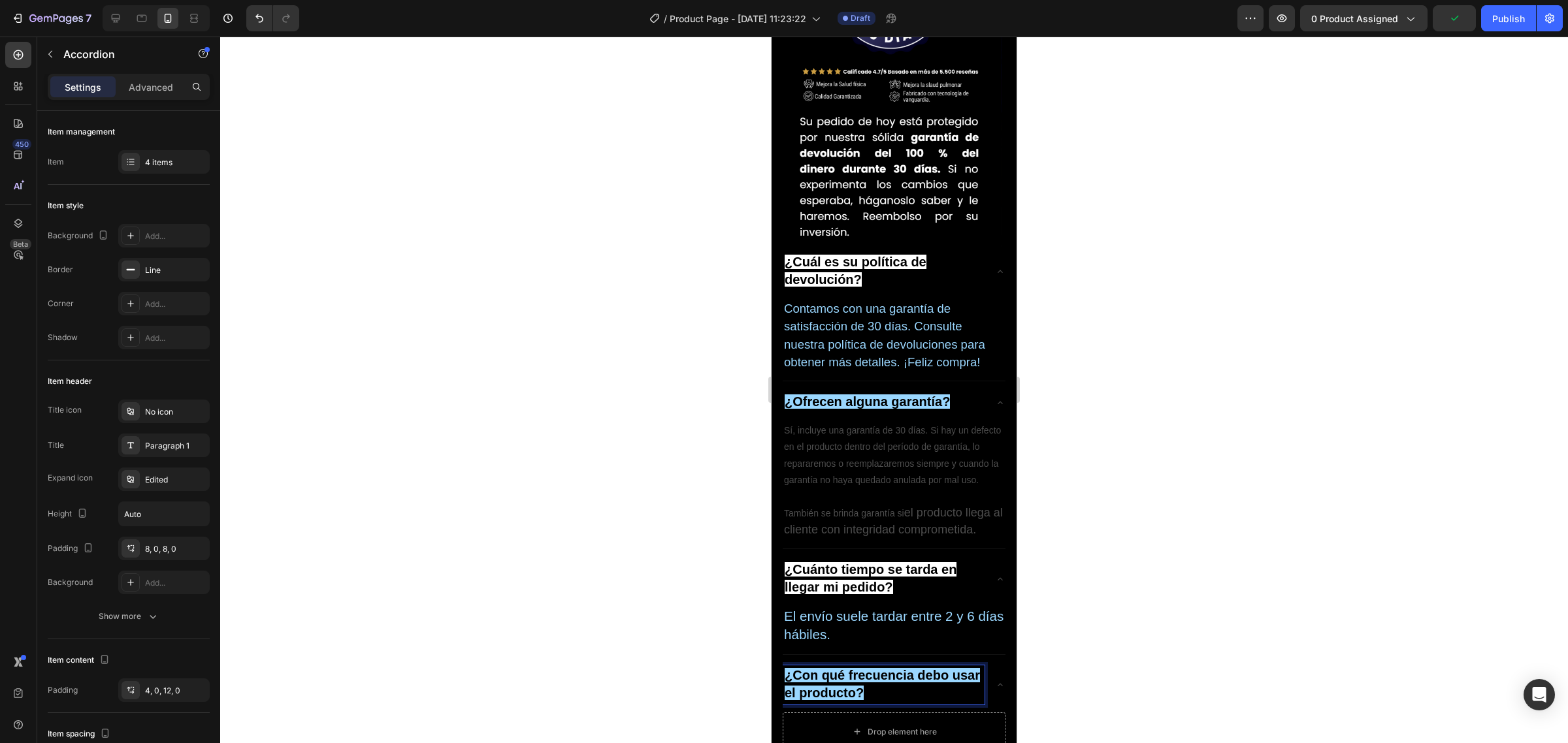
click at [836, 608] on p "El envío suele tardar entre 2 y 6 [PERSON_NAME] hábiles." at bounding box center [894, 626] width 220 height 36
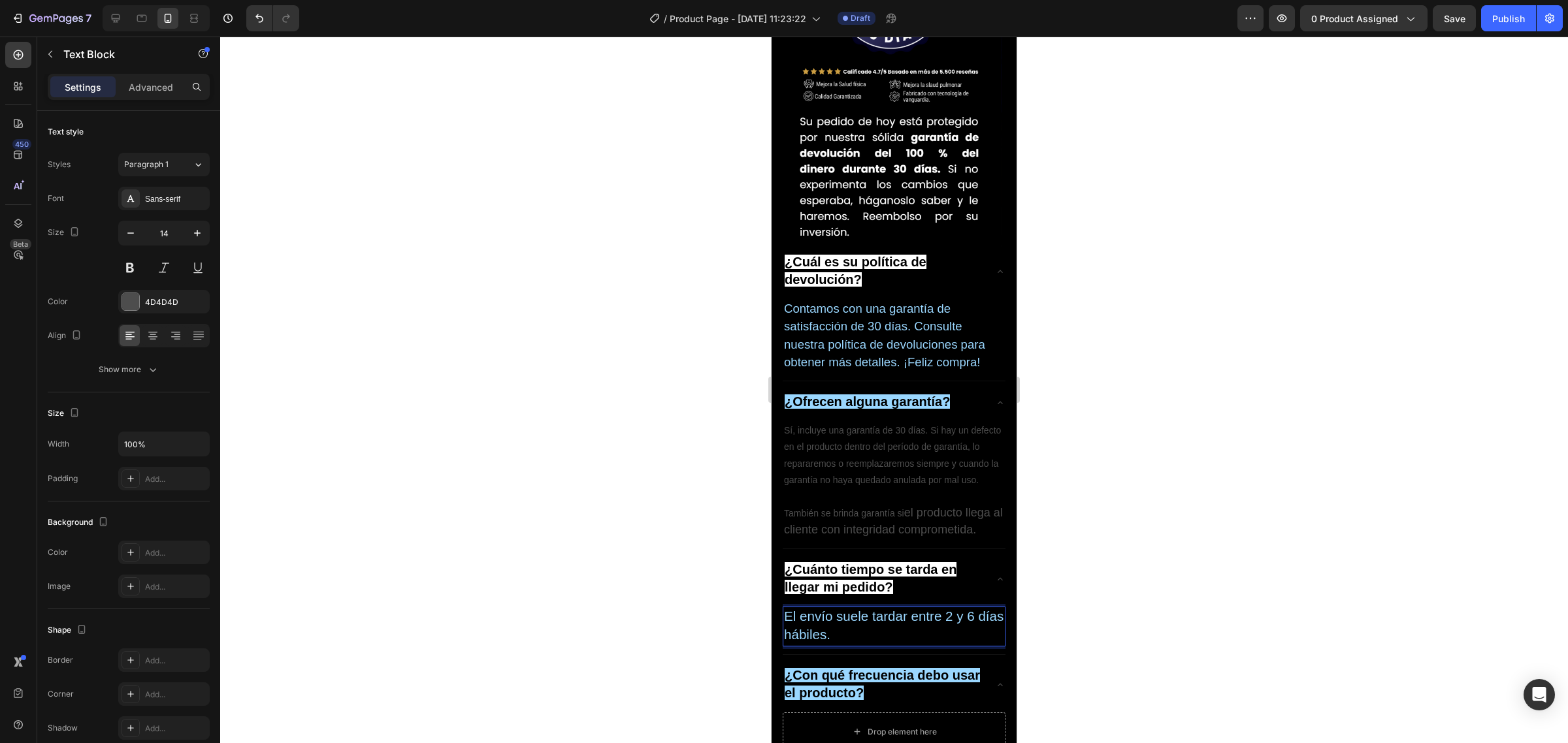
click at [1091, 364] on div at bounding box center [894, 390] width 1348 height 707
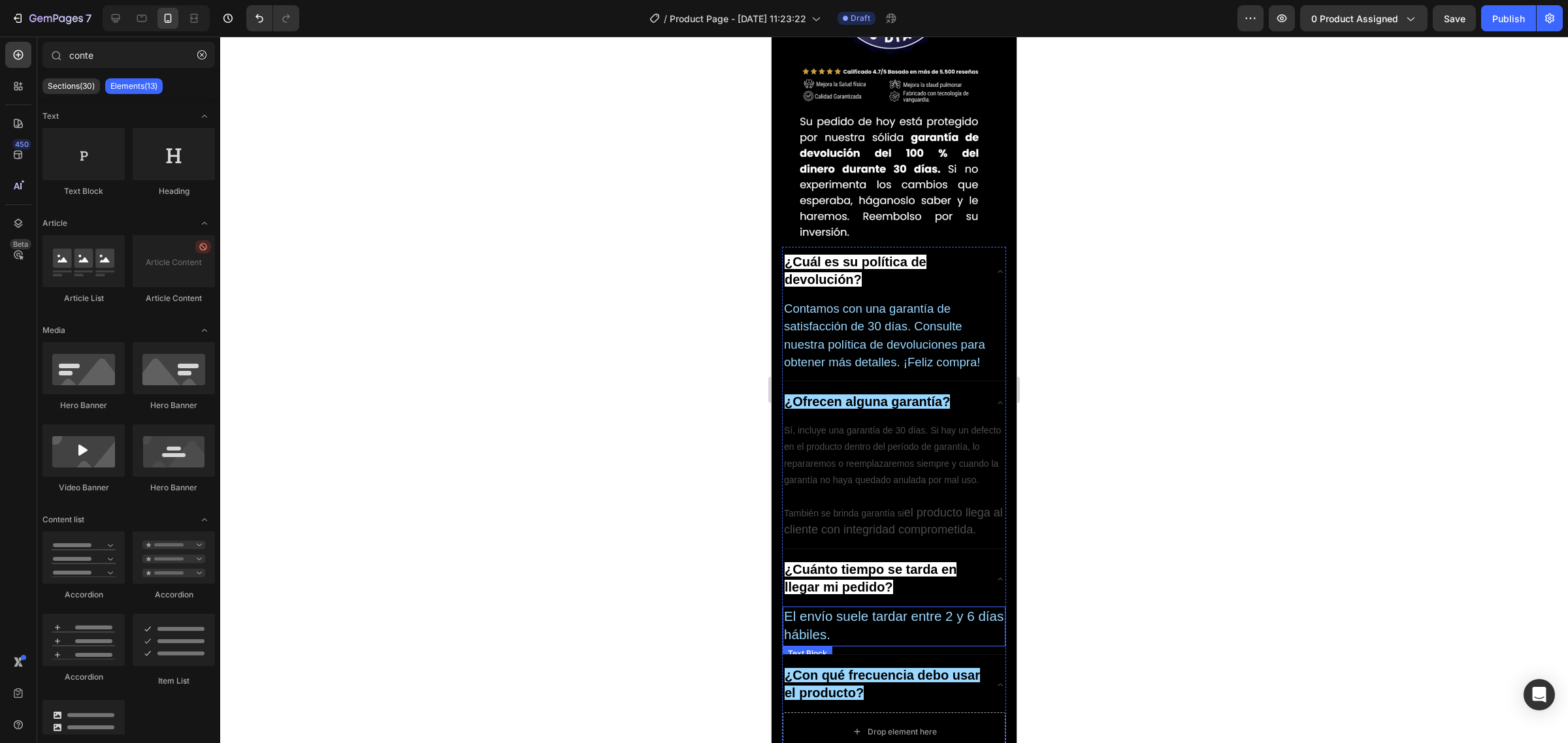
click at [872, 608] on p "El envío suele tardar entre 2 y 6 [PERSON_NAME] hábiles." at bounding box center [894, 626] width 220 height 36
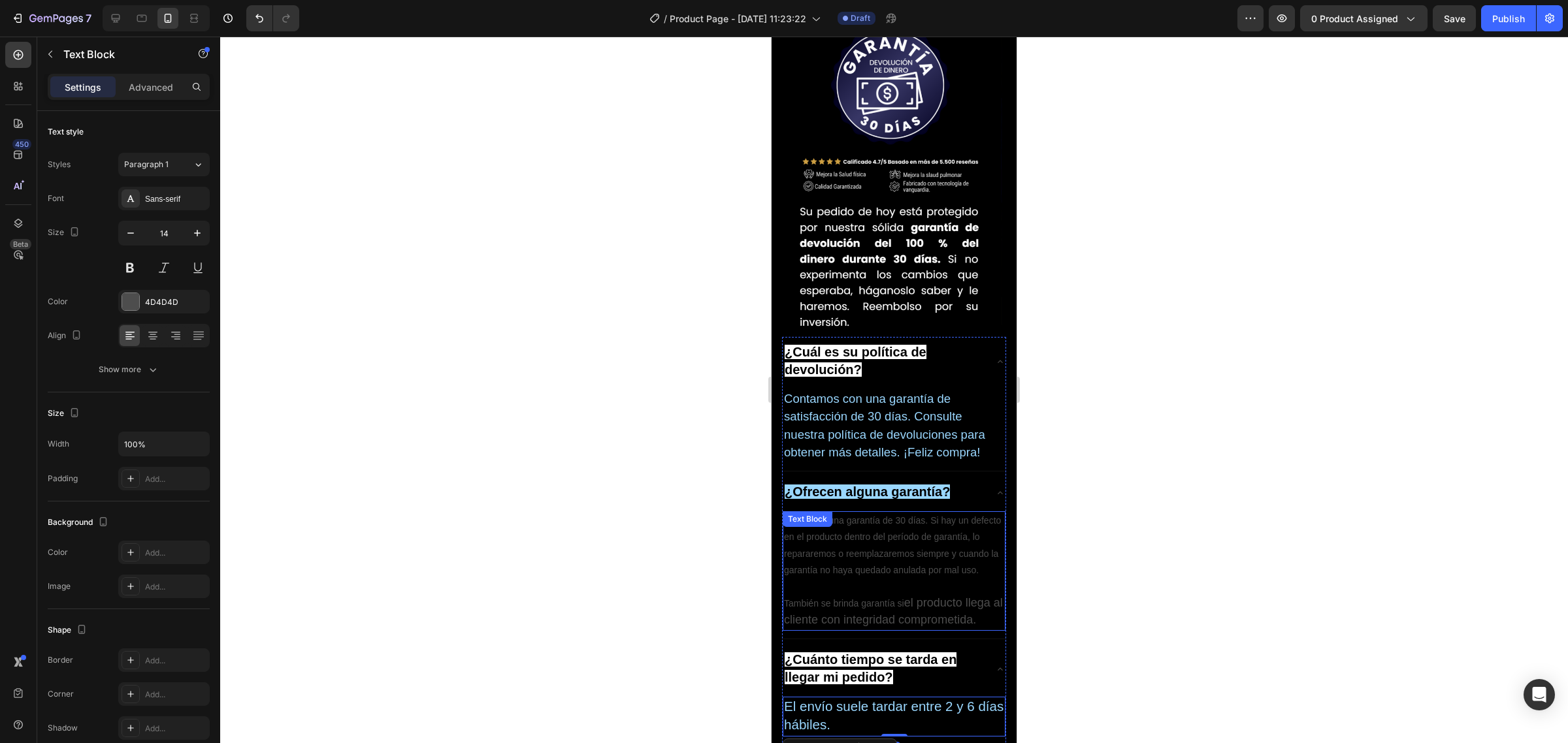
scroll to position [4949, 0]
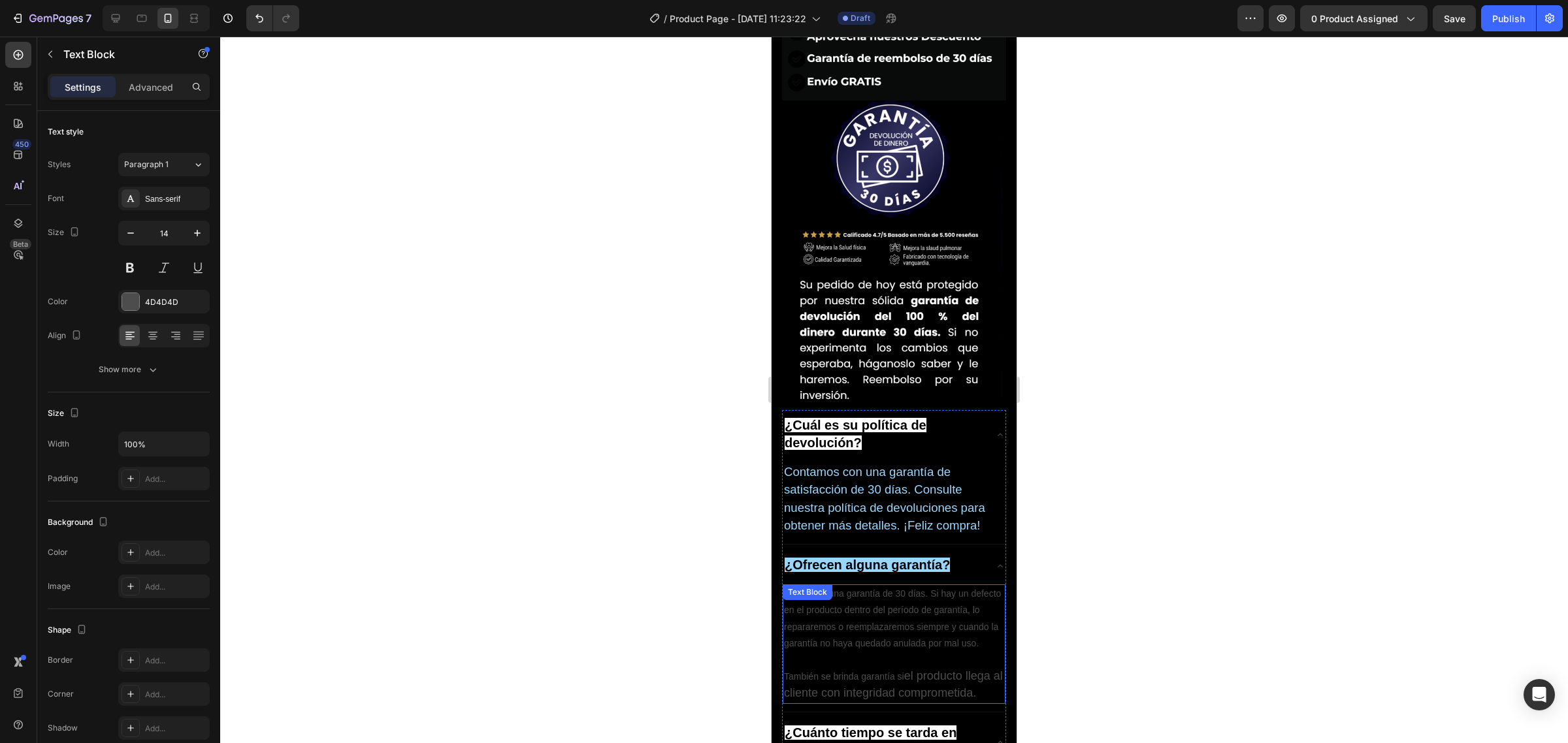
click at [877, 586] on p "Sí, incluye una garantía de 30 días. Si hay un defecto en el producto dentro de…" at bounding box center [894, 619] width 220 height 66
click at [868, 592] on icon at bounding box center [870, 597] width 11 height 11
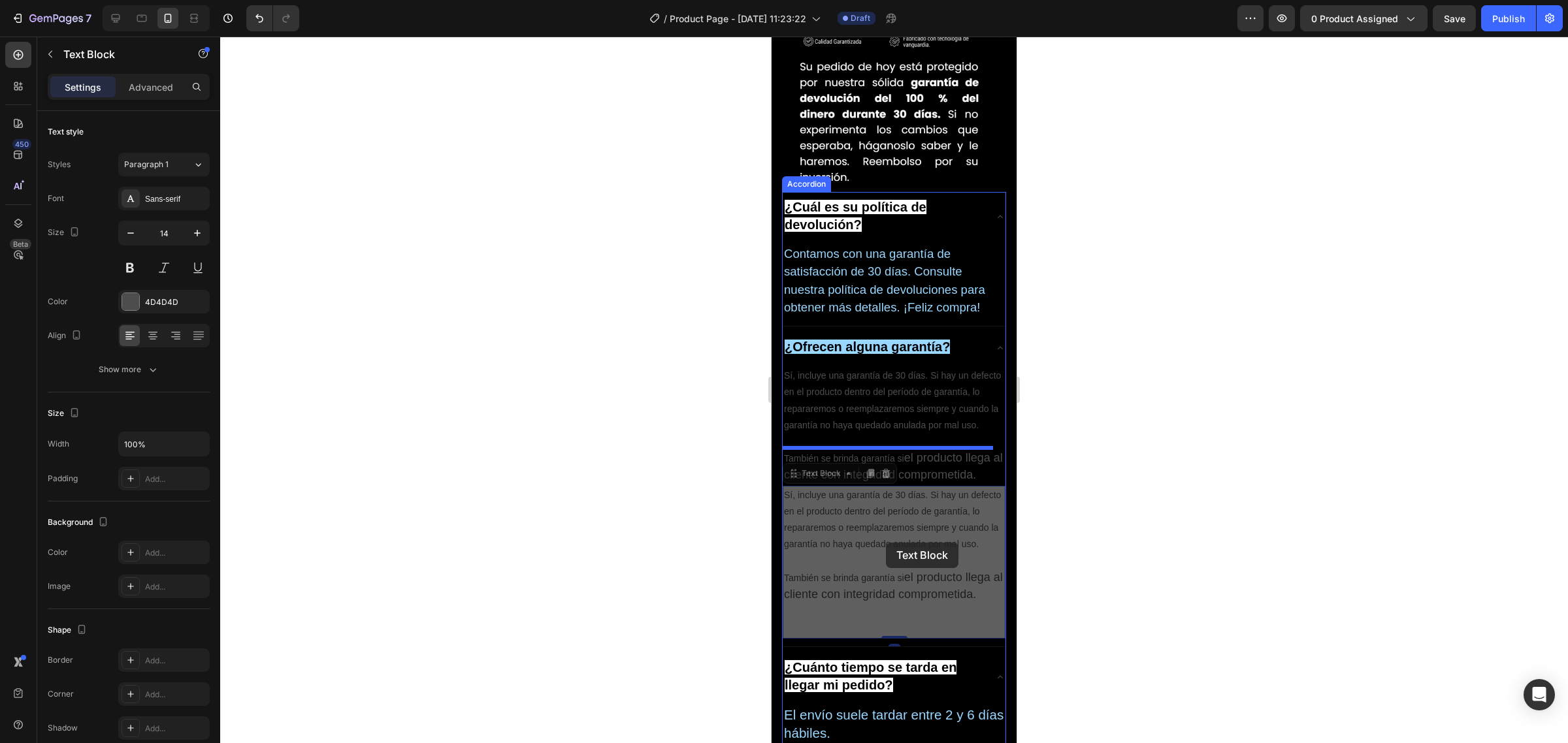
scroll to position [5276, 0]
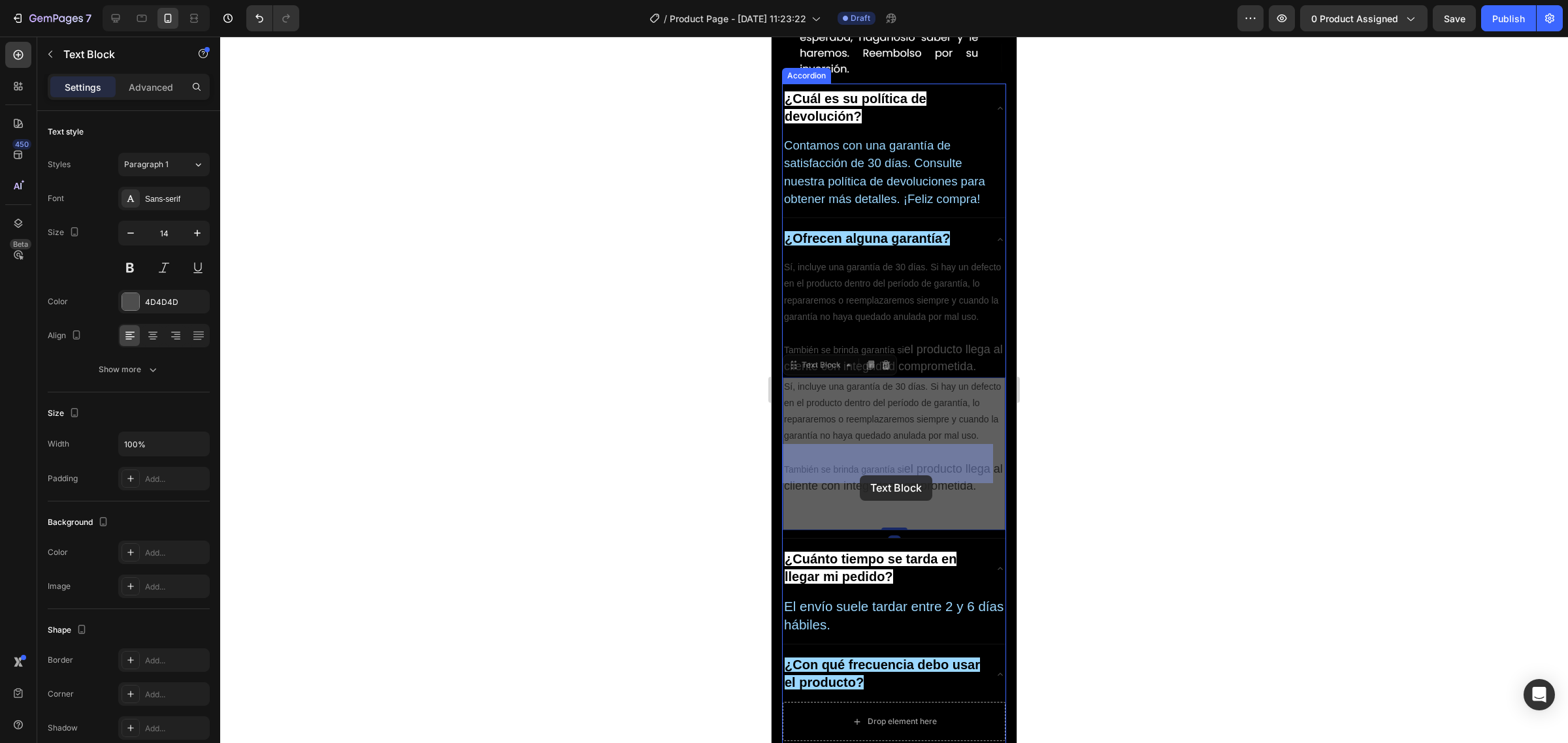
drag, startPoint x: 815, startPoint y: 350, endPoint x: 858, endPoint y: 467, distance: 124.7
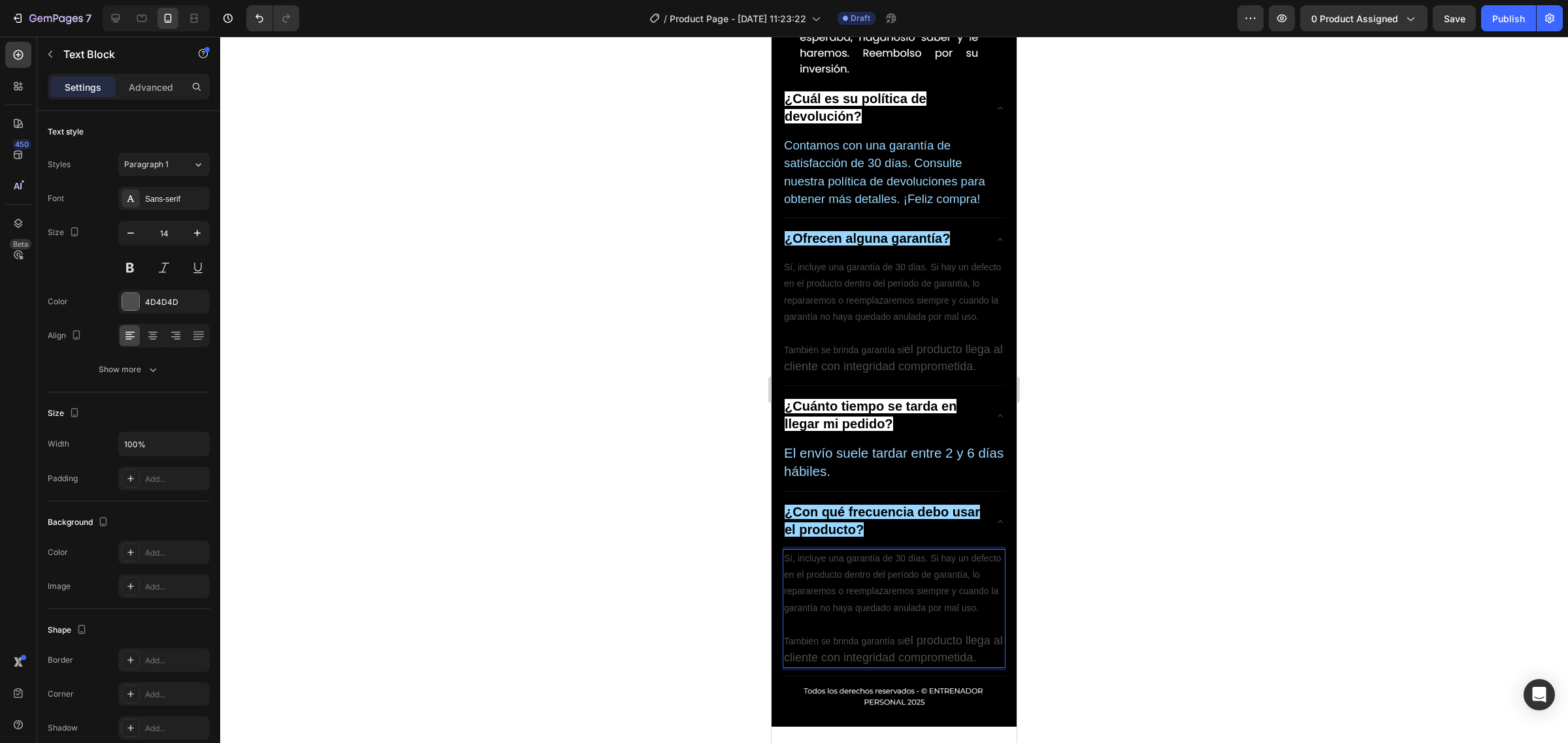
drag, startPoint x: 933, startPoint y: 432, endPoint x: 905, endPoint y: 429, distance: 28.2
click at [928, 633] on p "También se brinda garantía si el producto llega al cliente con integridad compr…" at bounding box center [894, 650] width 220 height 34
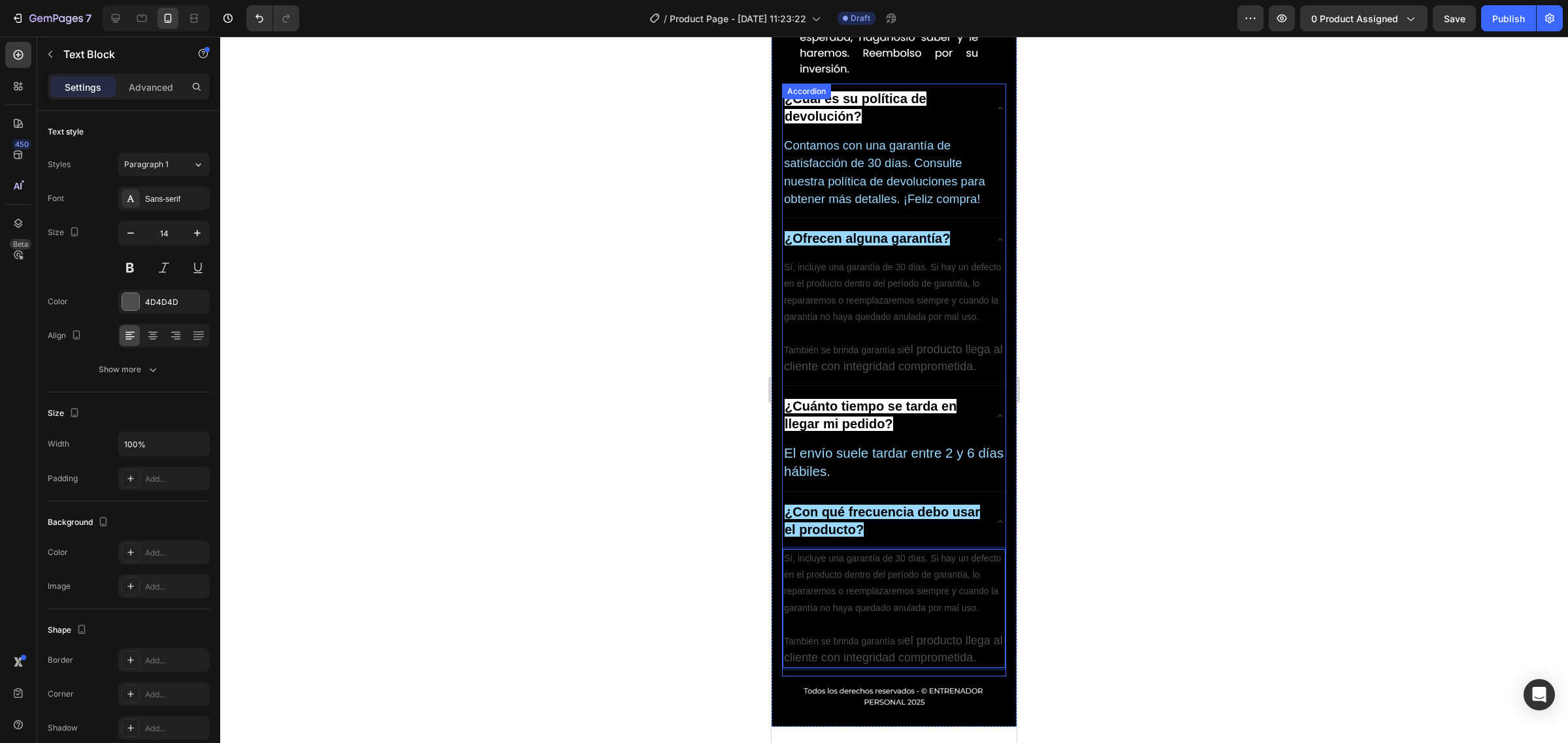
drag, startPoint x: 872, startPoint y: 428, endPoint x: 1466, endPoint y: 314, distance: 604.8
click at [785, 546] on div "Sí, incluye una garantía de 30 días. Si hay un defecto en el producto dentro de…" at bounding box center [893, 611] width 223 height 129
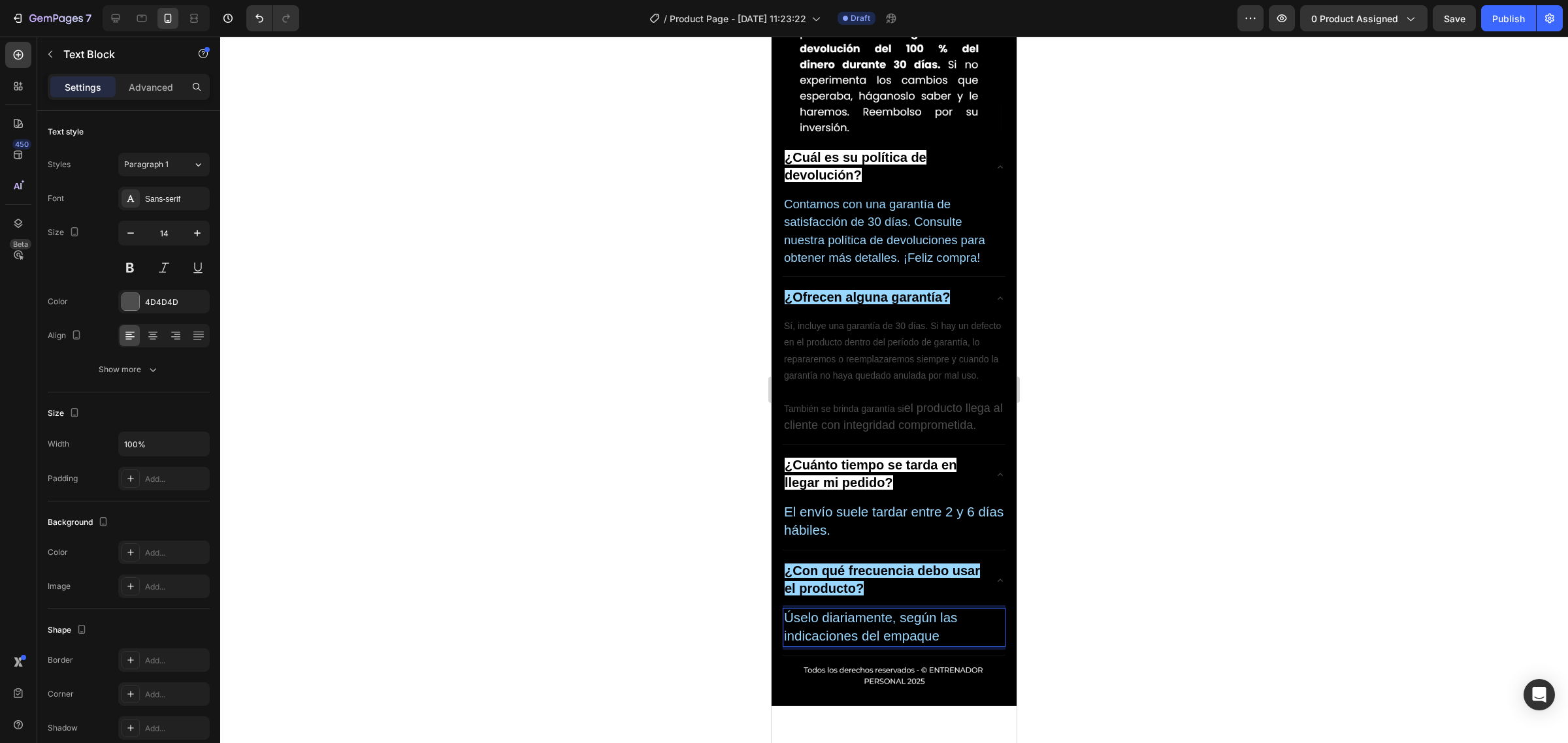
click at [666, 271] on div at bounding box center [894, 390] width 1348 height 707
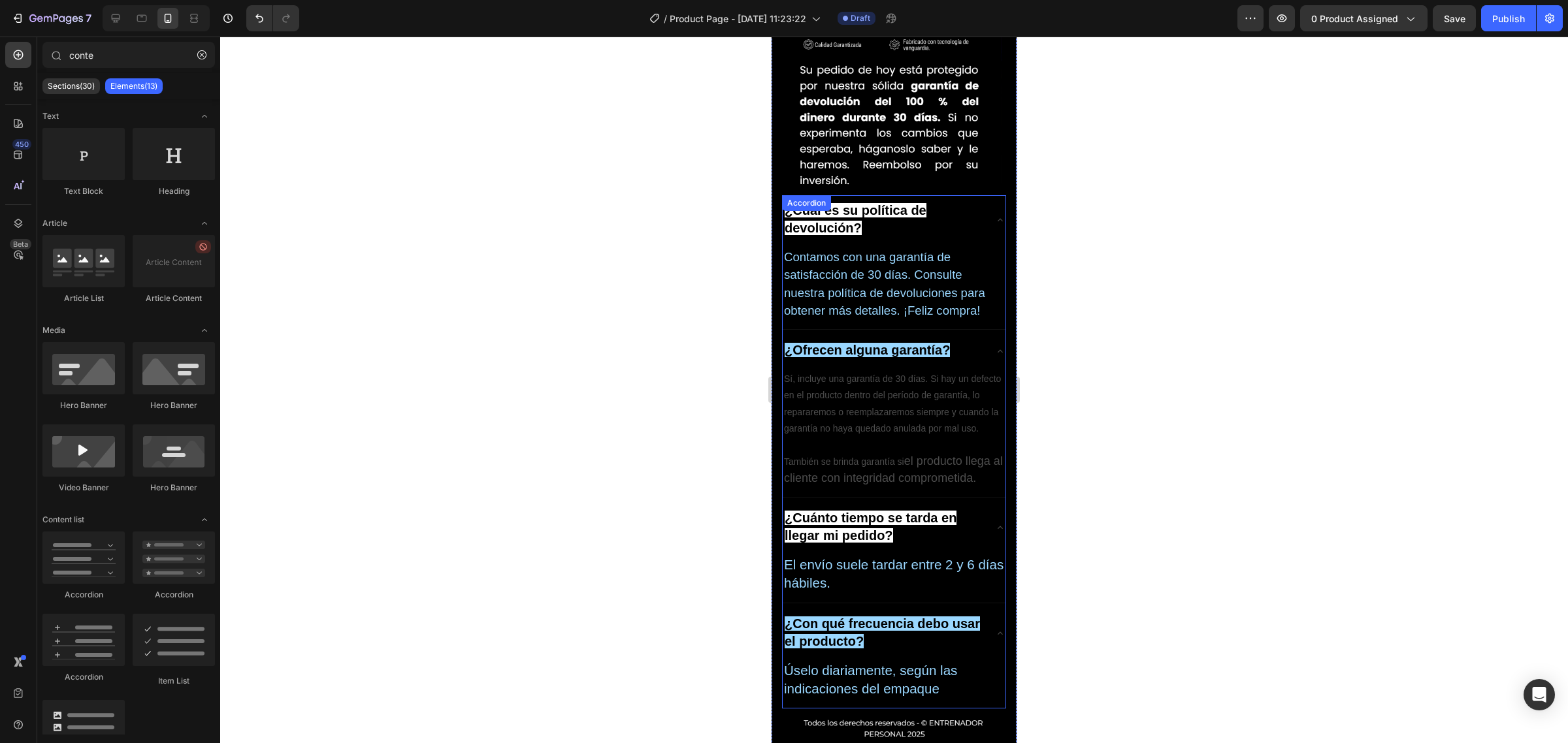
scroll to position [5136, 0]
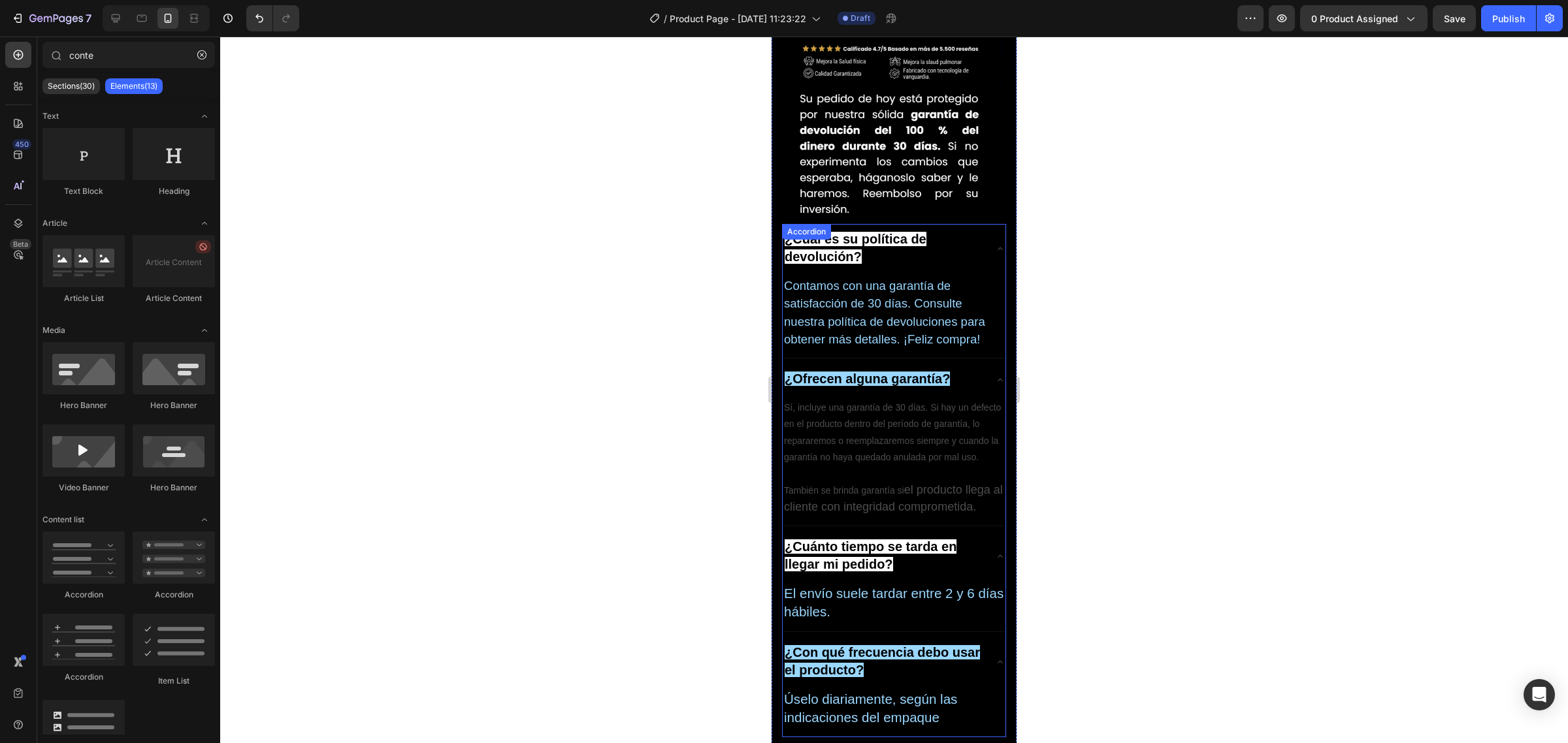
click at [844, 586] on span "El envío suele tardar entre 2 y 6 [PERSON_NAME] hábiles." at bounding box center [893, 602] width 219 height 33
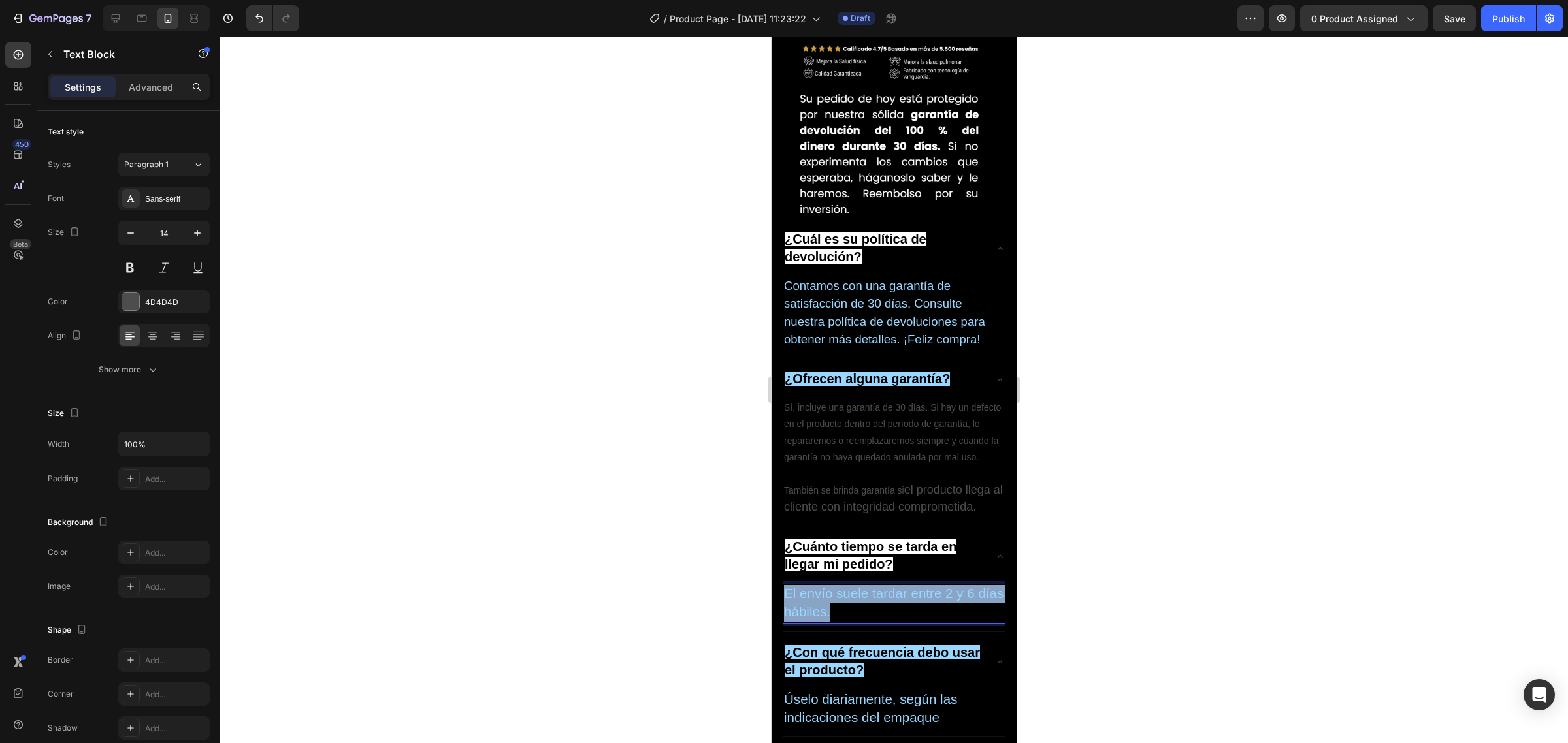
drag, startPoint x: 864, startPoint y: 354, endPoint x: 764, endPoint y: 330, distance: 102.8
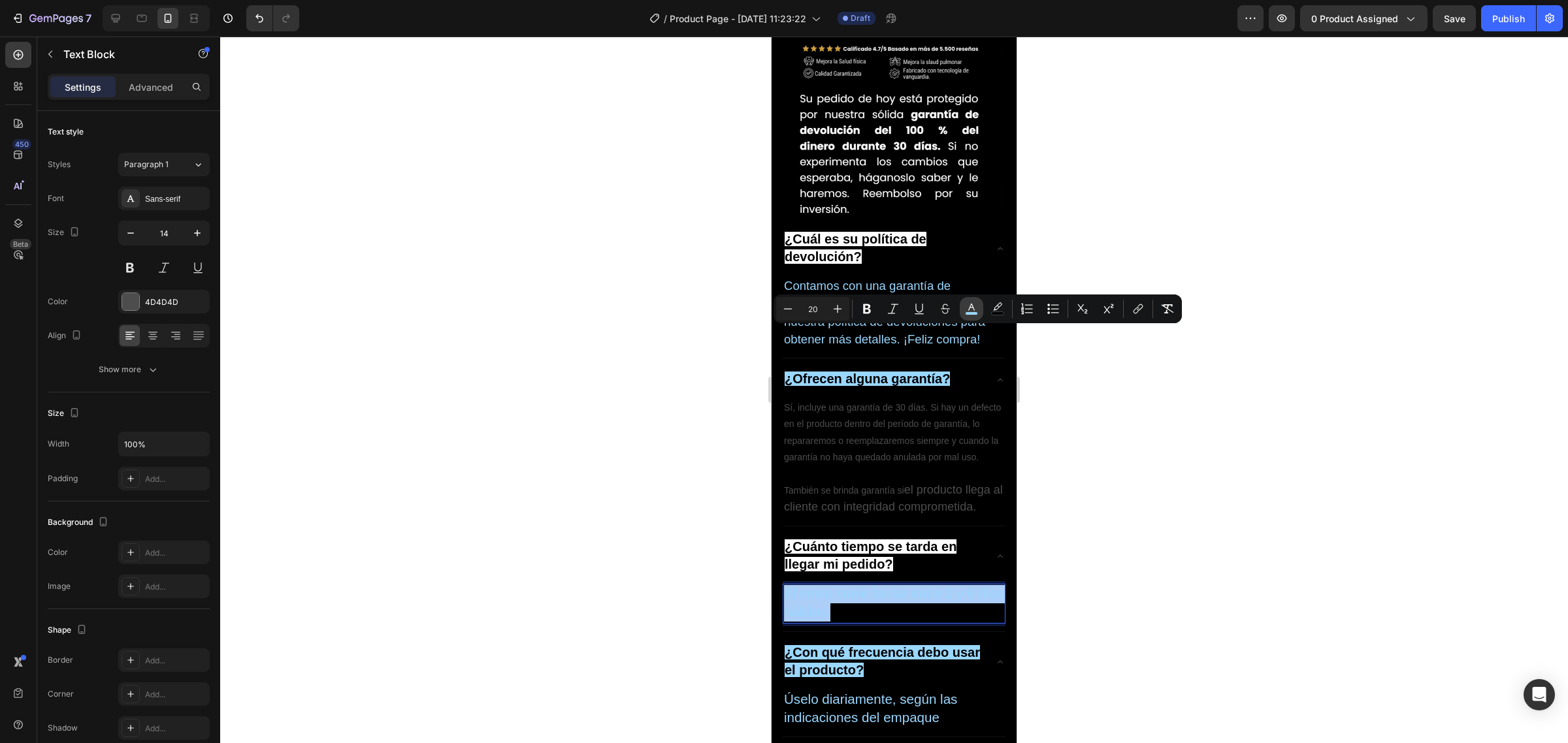
click at [972, 318] on button "color" at bounding box center [971, 309] width 23 height 23
type input "9AD7FF"
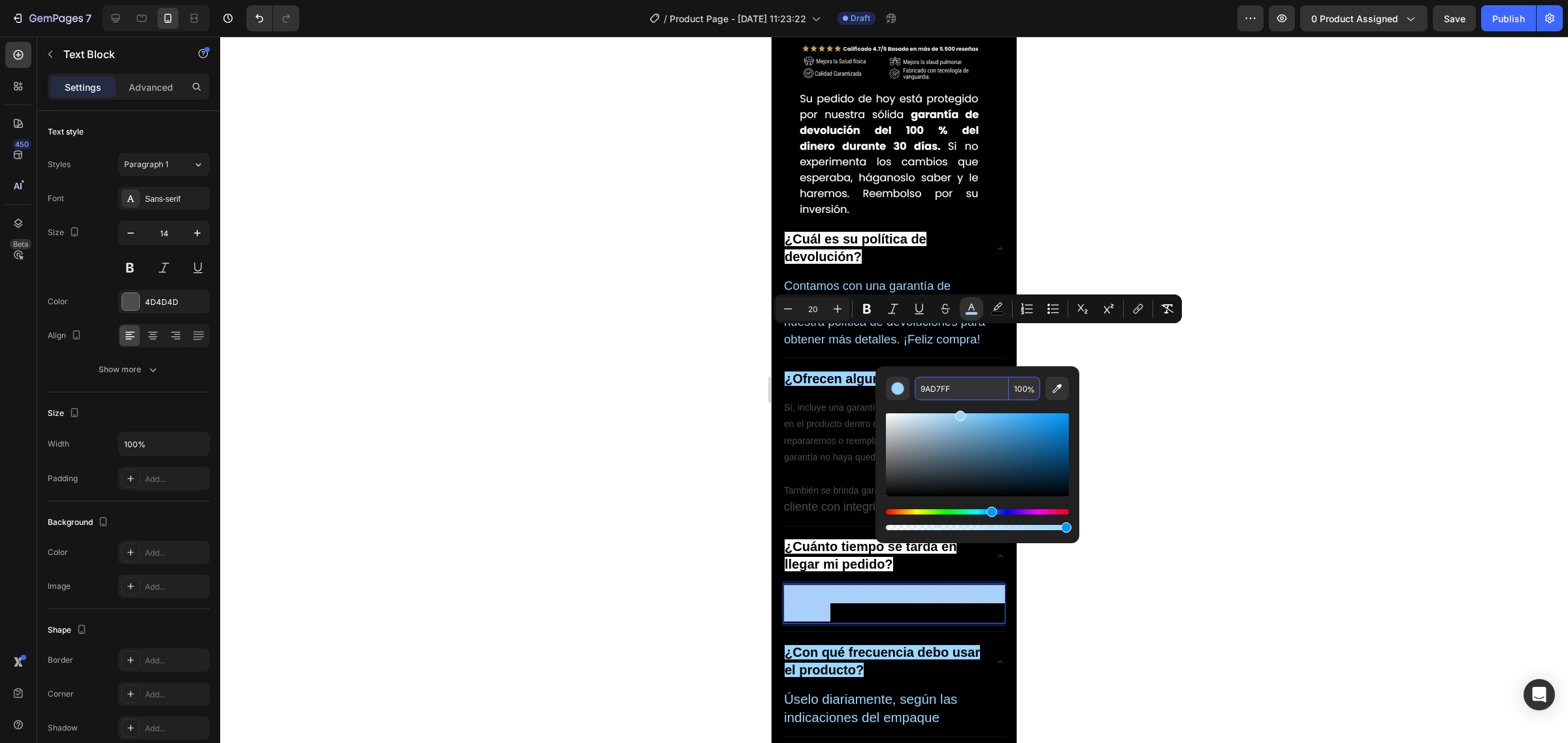
click at [930, 396] on input "9AD7FF" at bounding box center [962, 388] width 94 height 23
click at [930, 395] on input "9AD7FF" at bounding box center [962, 388] width 94 height 23
drag, startPoint x: 663, startPoint y: 321, endPoint x: 86, endPoint y: 299, distance: 577.4
click at [663, 321] on div at bounding box center [894, 390] width 1348 height 707
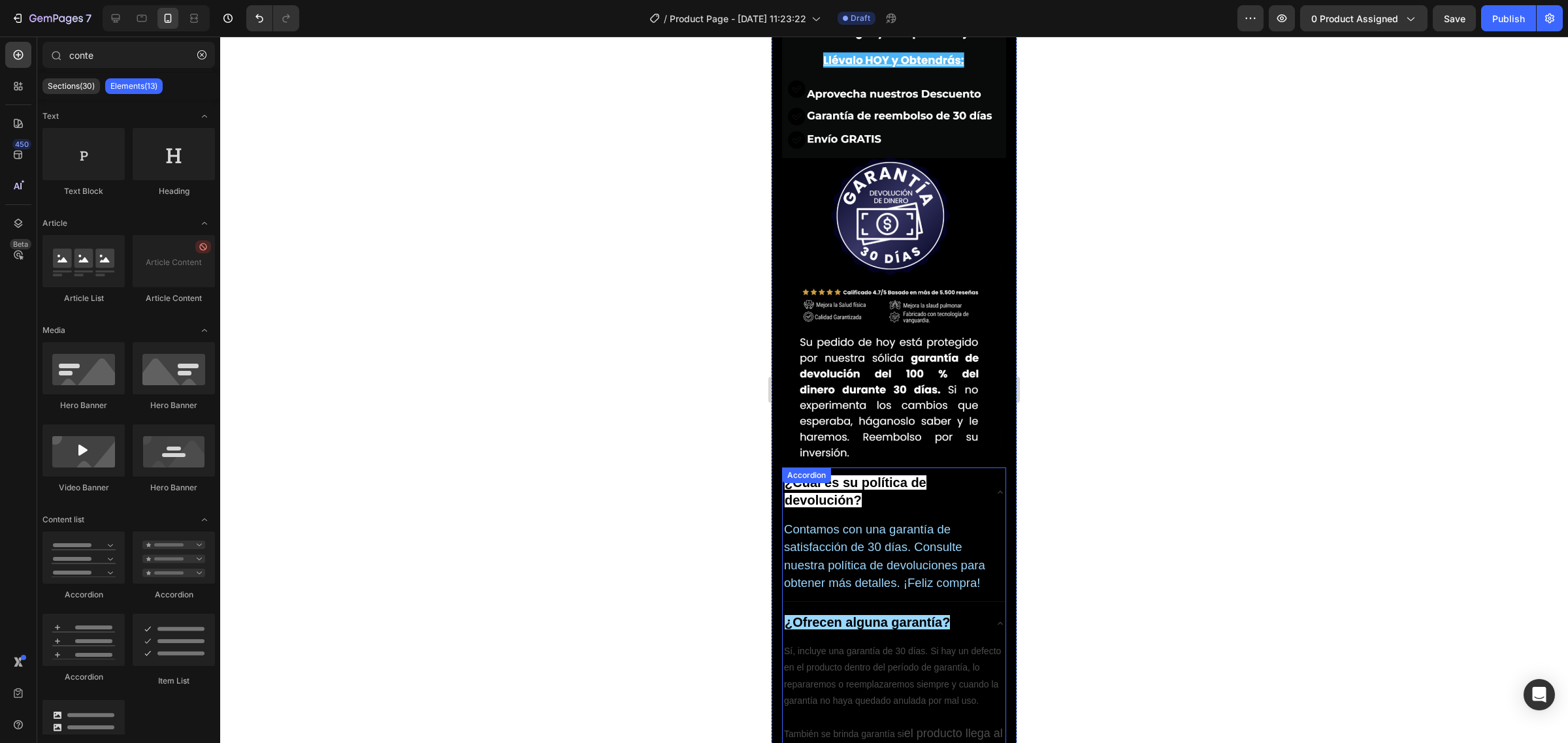
scroll to position [4891, 0]
click at [848, 645] on p "Sí, incluye una garantía de 30 días. Si hay un defecto en el producto dentro de…" at bounding box center [894, 678] width 220 height 66
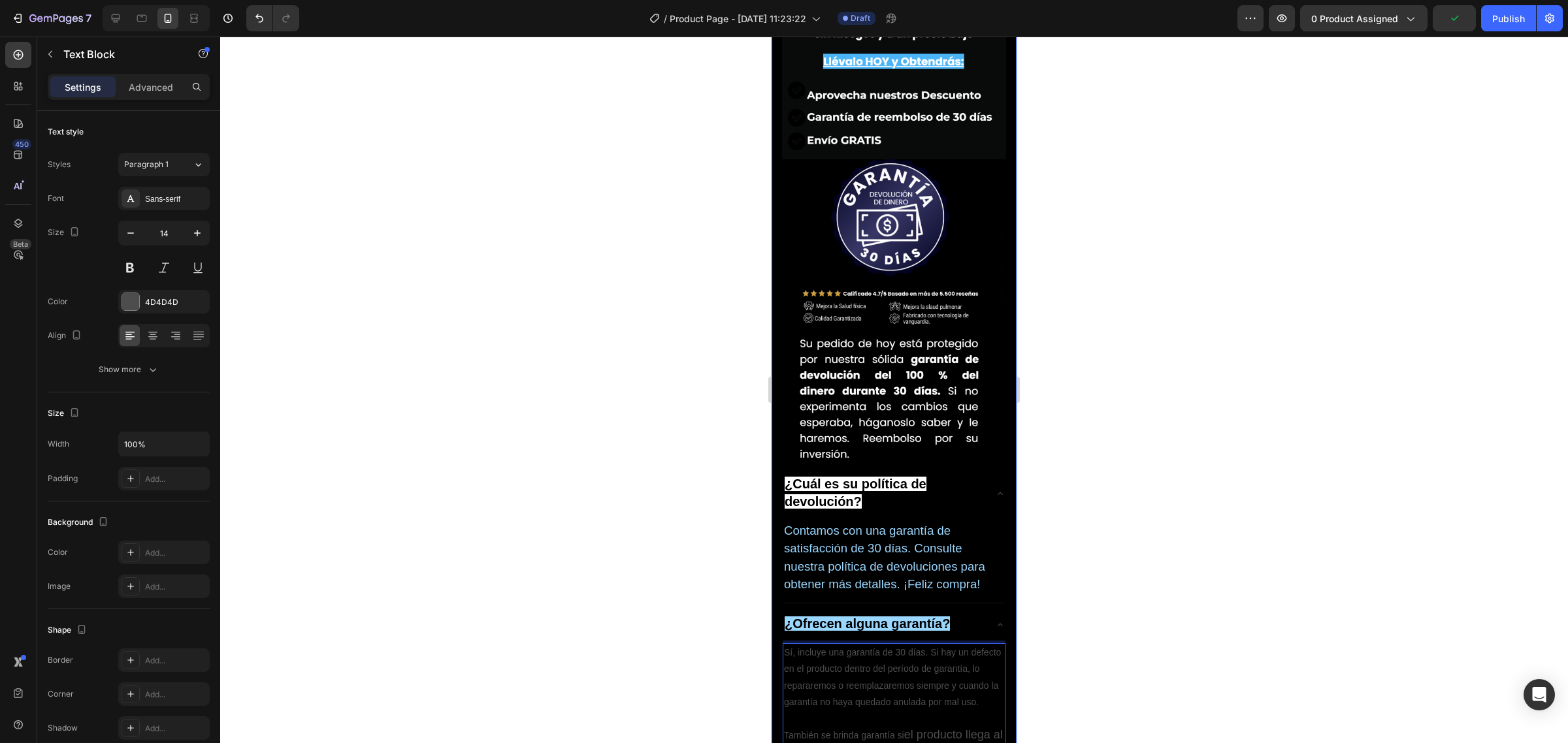
drag, startPoint x: 866, startPoint y: 494, endPoint x: 779, endPoint y: 357, distance: 162.3
click at [841, 342] on icon "Editor contextual toolbar" at bounding box center [838, 338] width 13 height 13
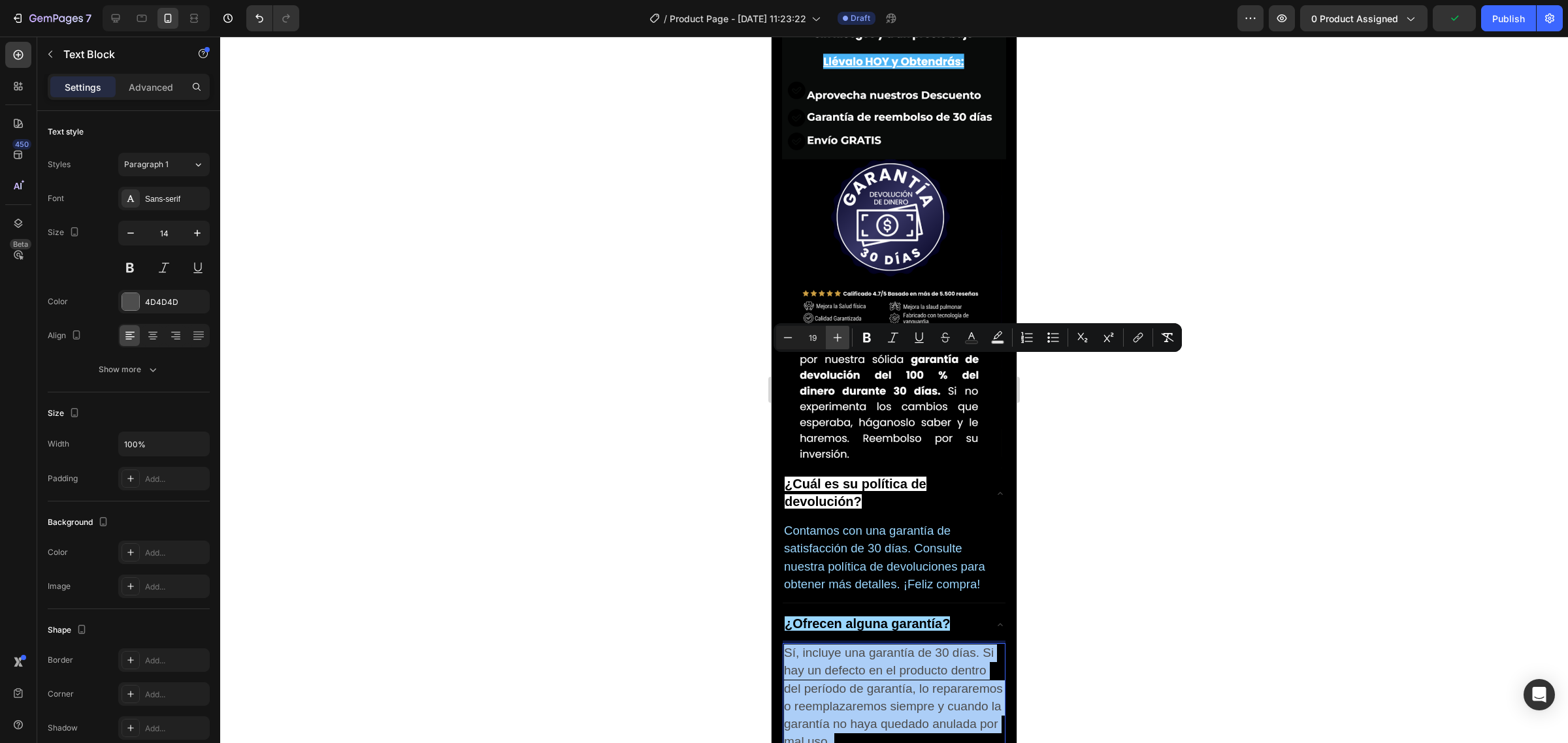
click at [841, 341] on icon "Editor contextual toolbar" at bounding box center [838, 338] width 13 height 13
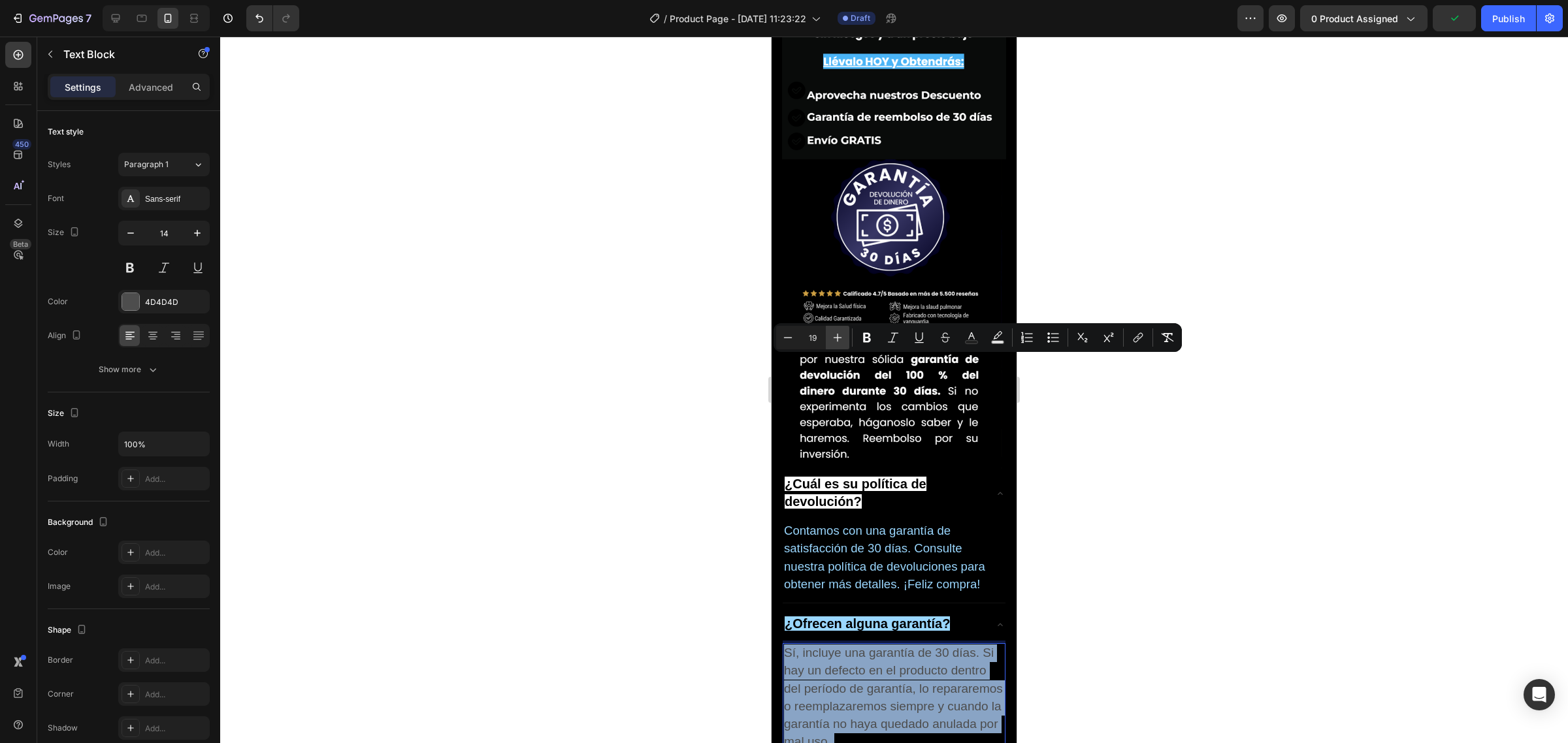
type input "20"
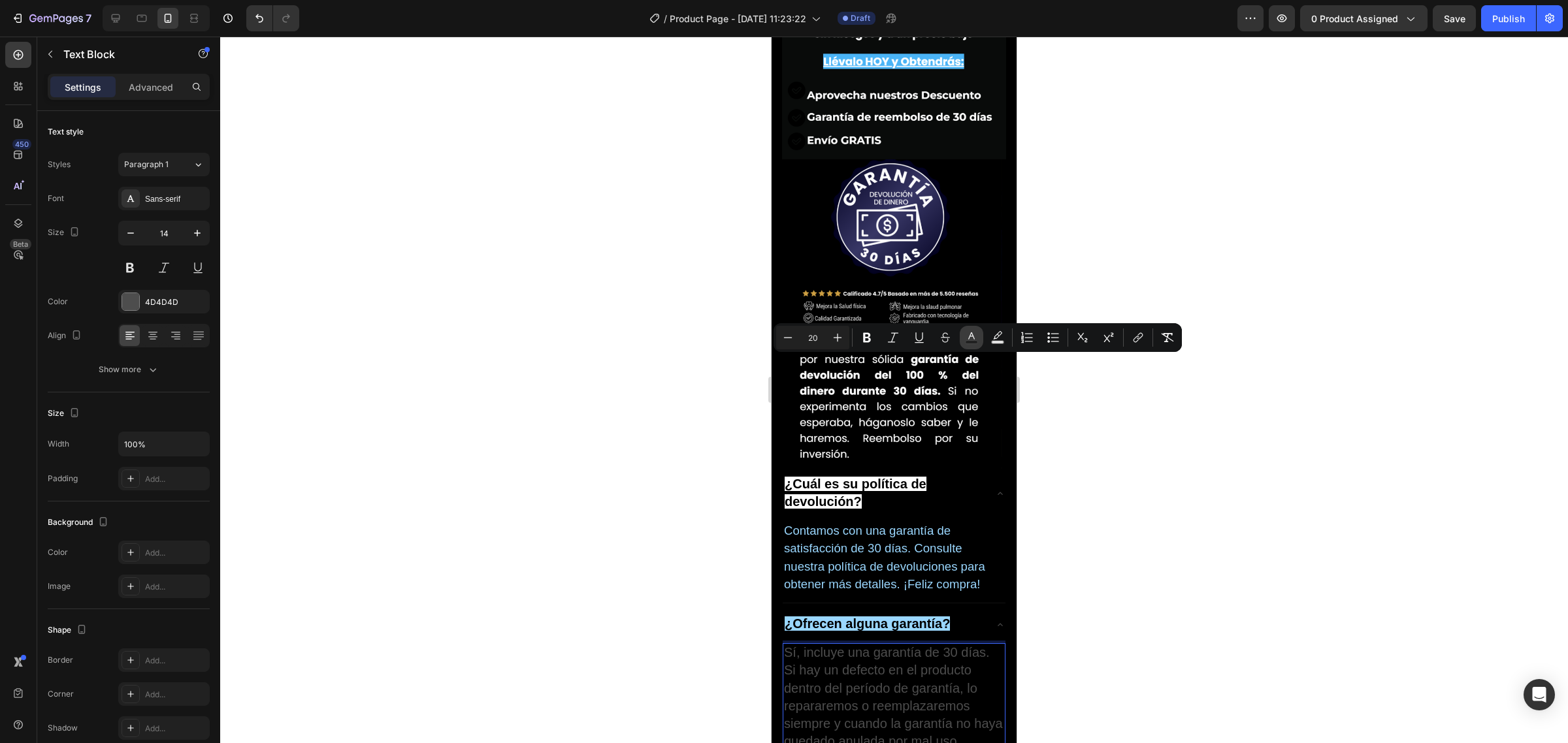
click at [974, 342] on rect "Editor contextual toolbar" at bounding box center [971, 343] width 12 height 3
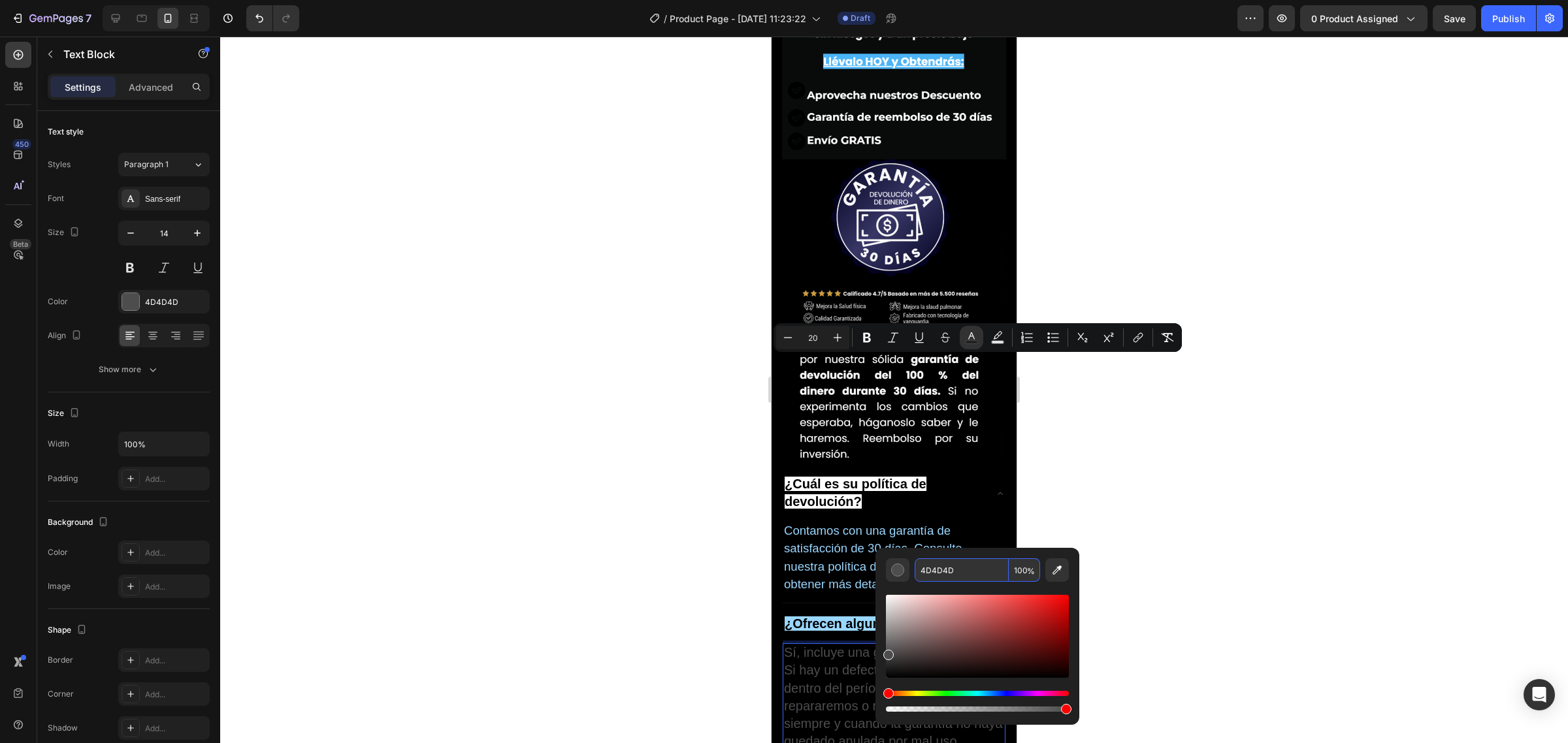
click at [931, 578] on input "4D4D4D" at bounding box center [962, 570] width 94 height 23
paste input "9AD7FF"
type input "9AD7FF"
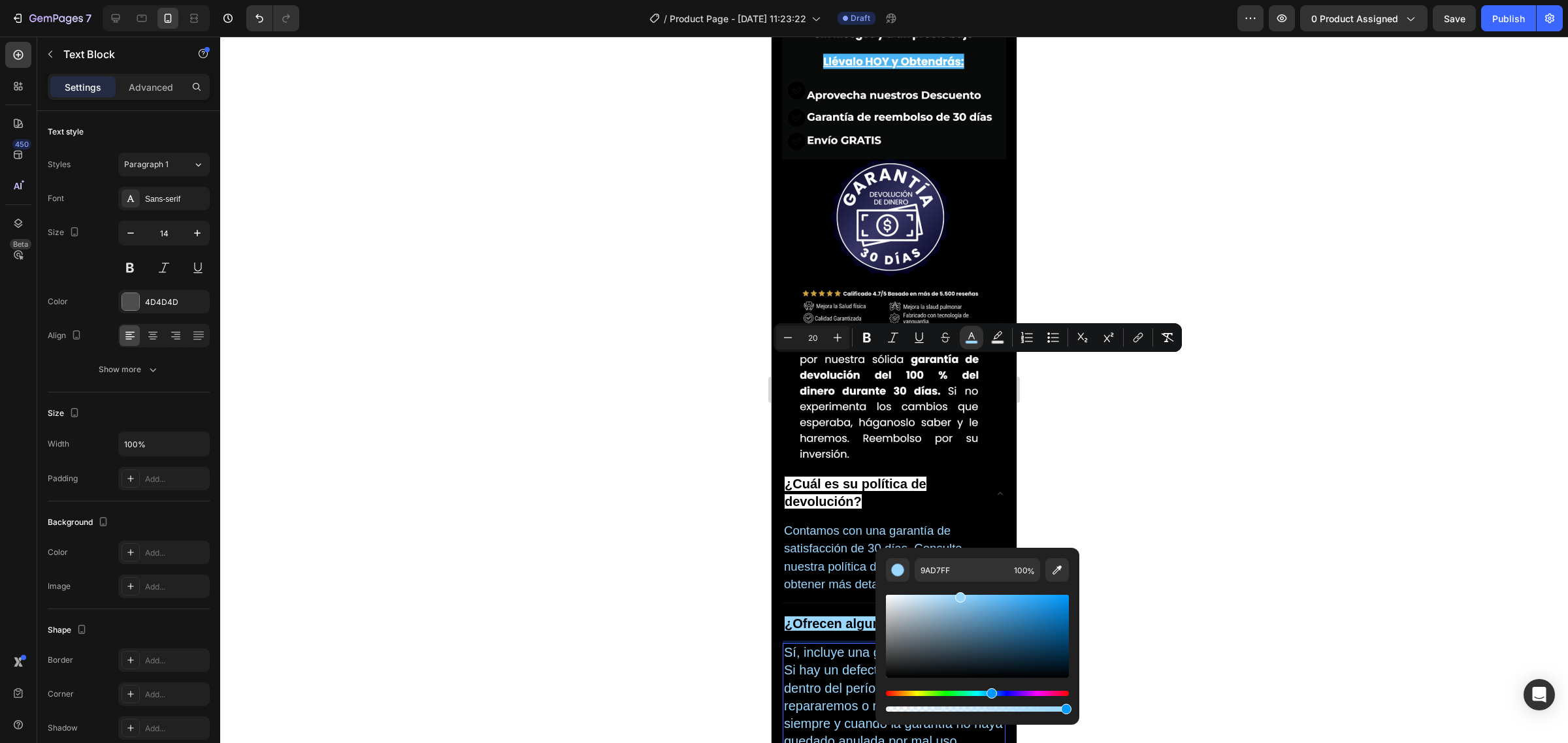
click at [584, 421] on div at bounding box center [894, 390] width 1348 height 707
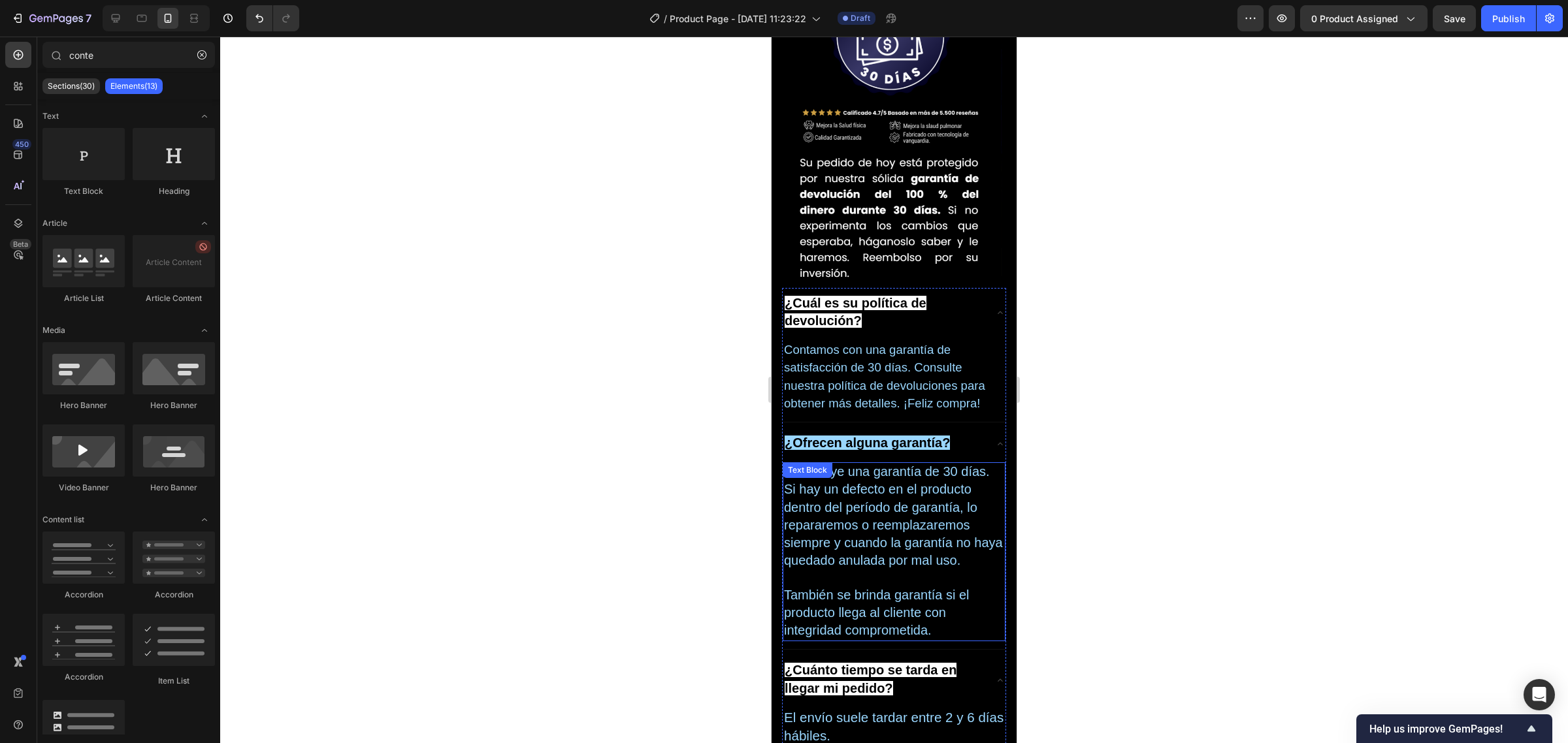
scroll to position [4973, 0]
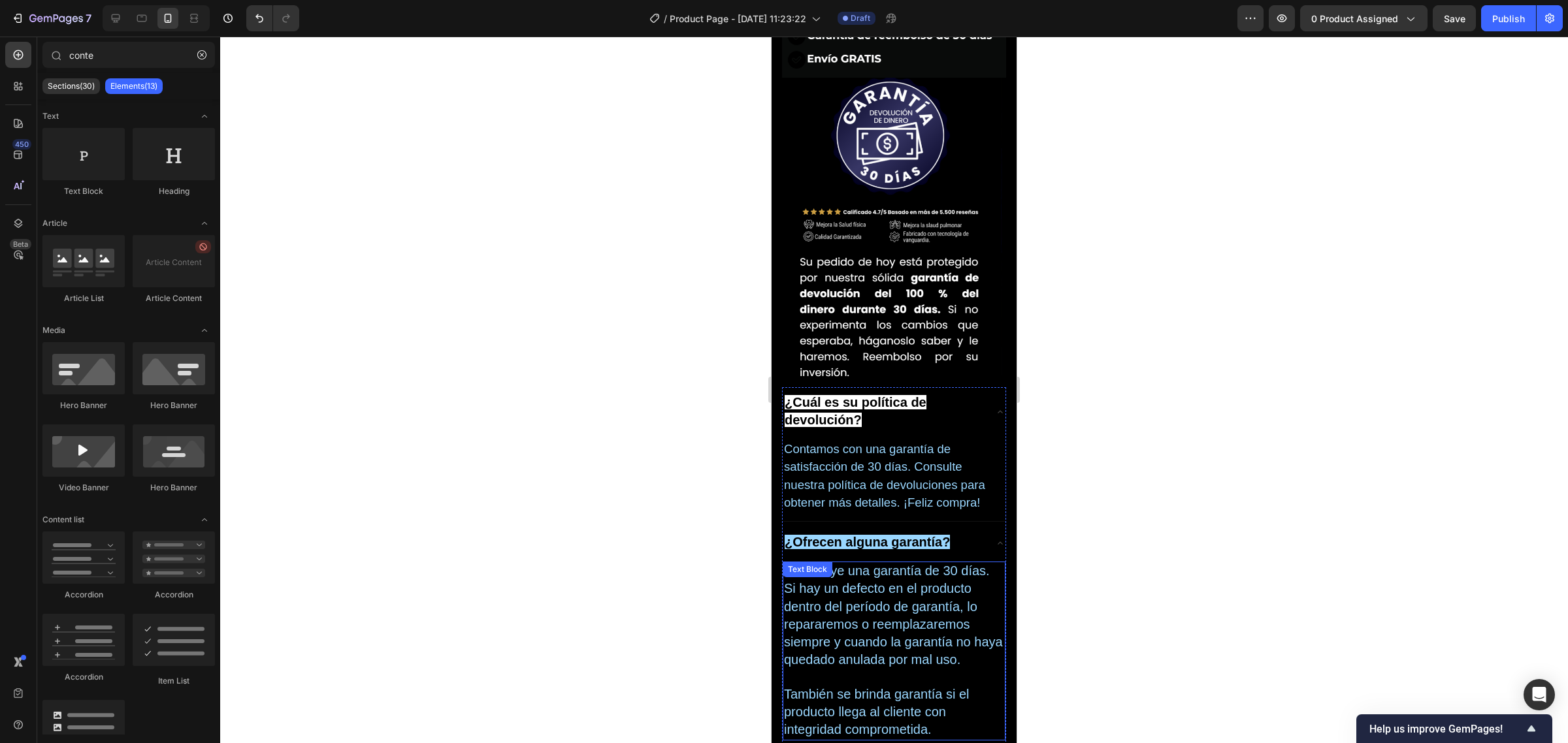
click at [932, 534] on strong "¿Ofrecen alguna garantía?" at bounding box center [868, 541] width 166 height 14
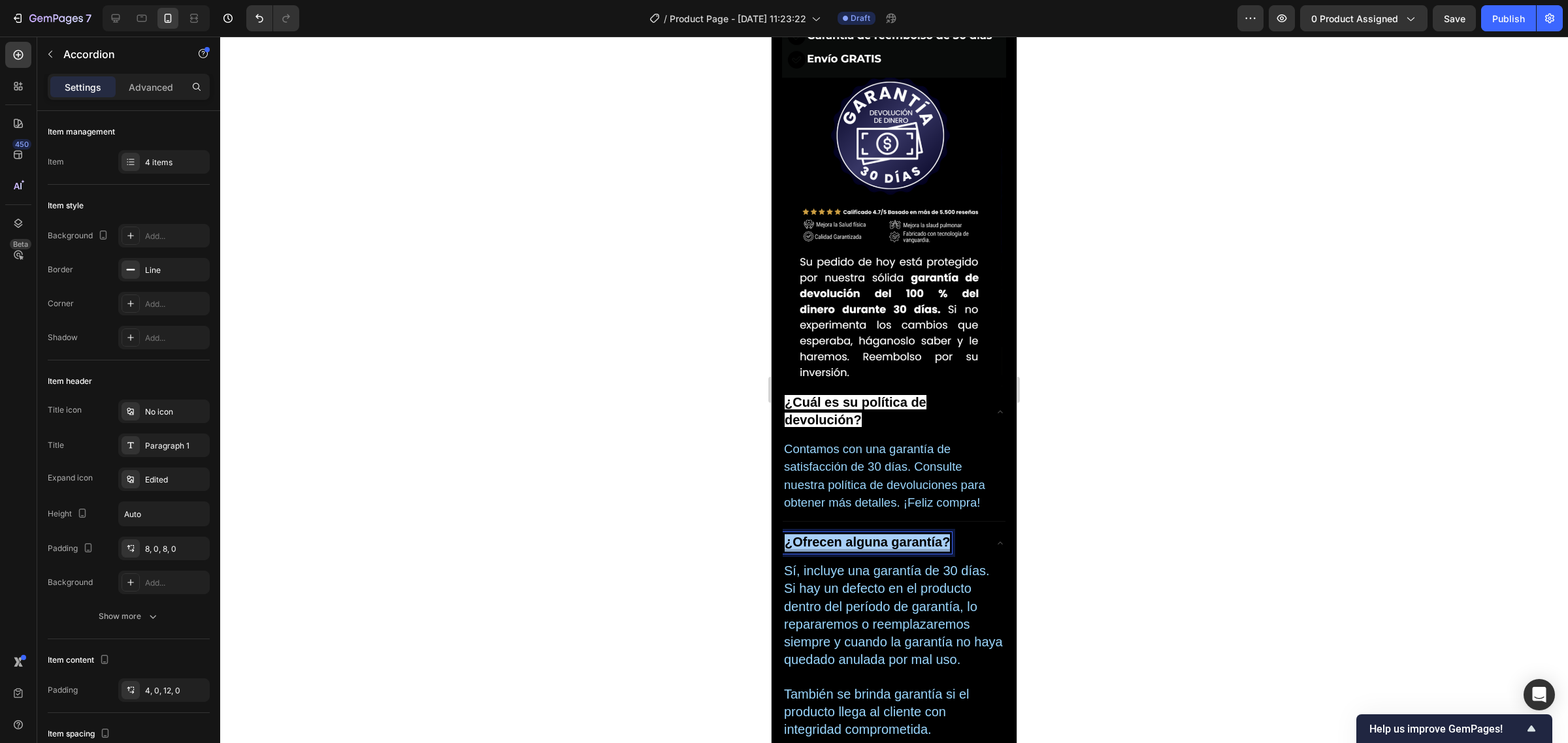
drag, startPoint x: 787, startPoint y: 252, endPoint x: 965, endPoint y: 260, distance: 178.2
click at [965, 532] on div "¿Ofrecen alguna garantía?" at bounding box center [883, 543] width 202 height 22
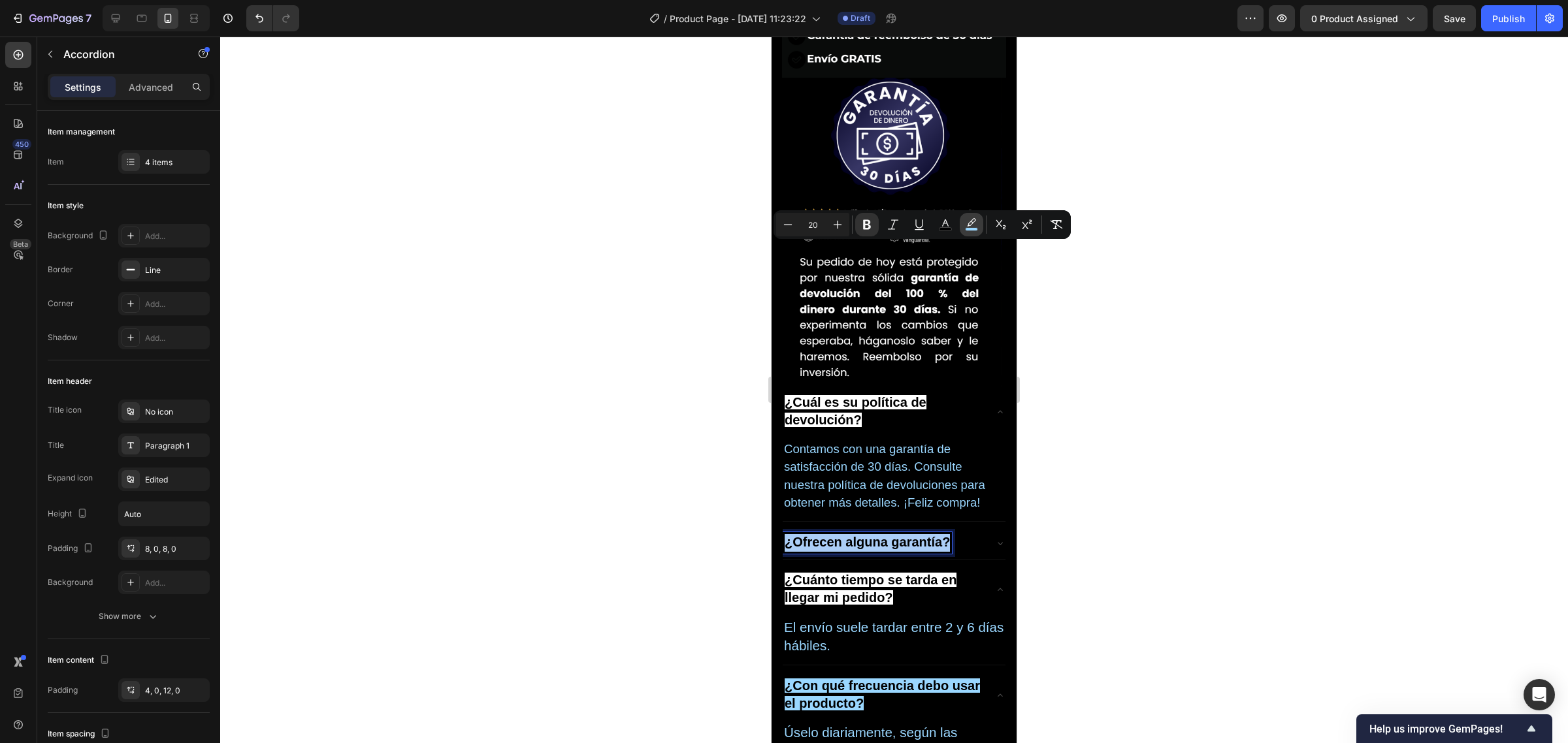
click at [962, 223] on button "color" at bounding box center [971, 224] width 23 height 23
type input "9AD7FF"
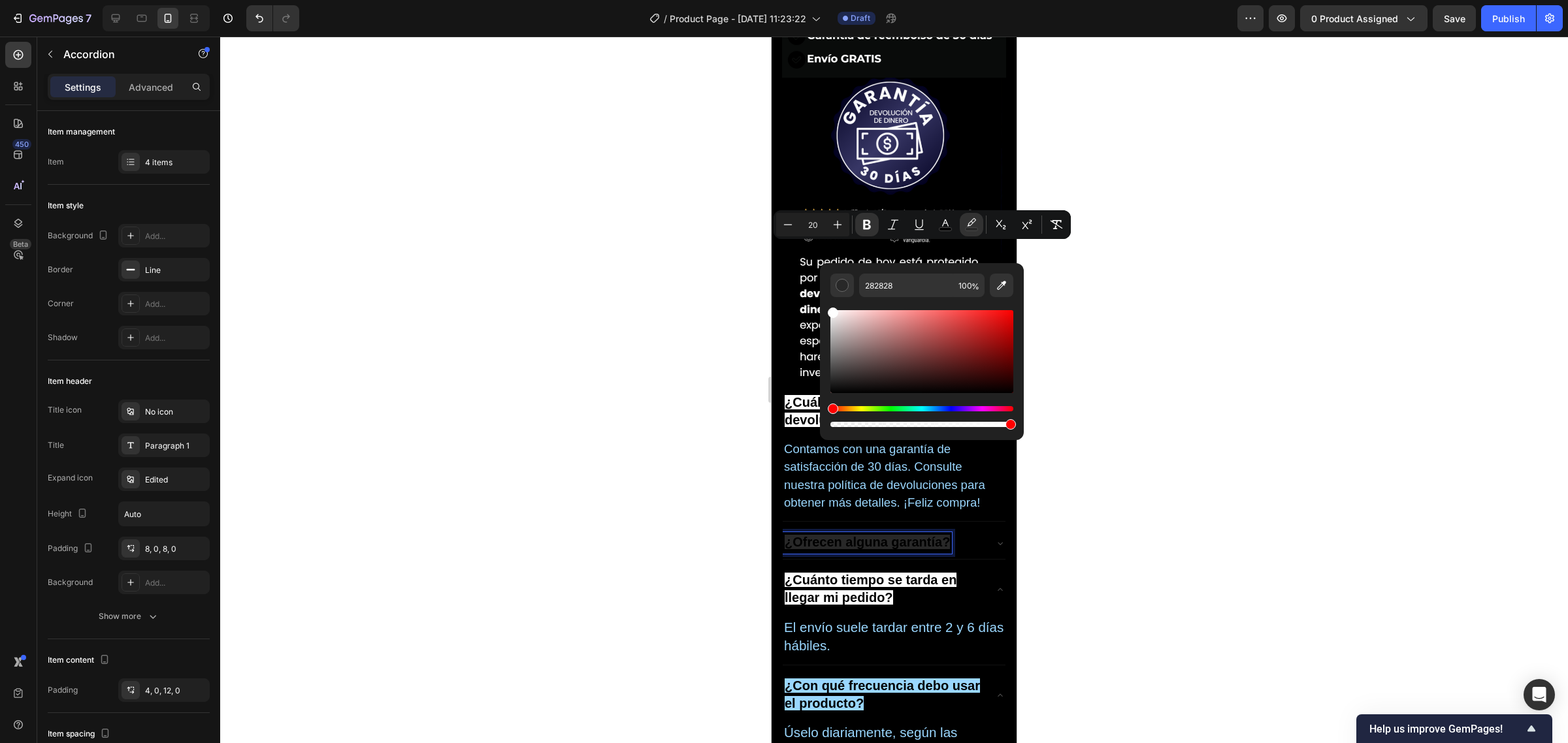
type input "FFFFFF"
drag, startPoint x: 1662, startPoint y: 351, endPoint x: 809, endPoint y: 268, distance: 857.0
click at [687, 261] on div at bounding box center [894, 390] width 1348 height 707
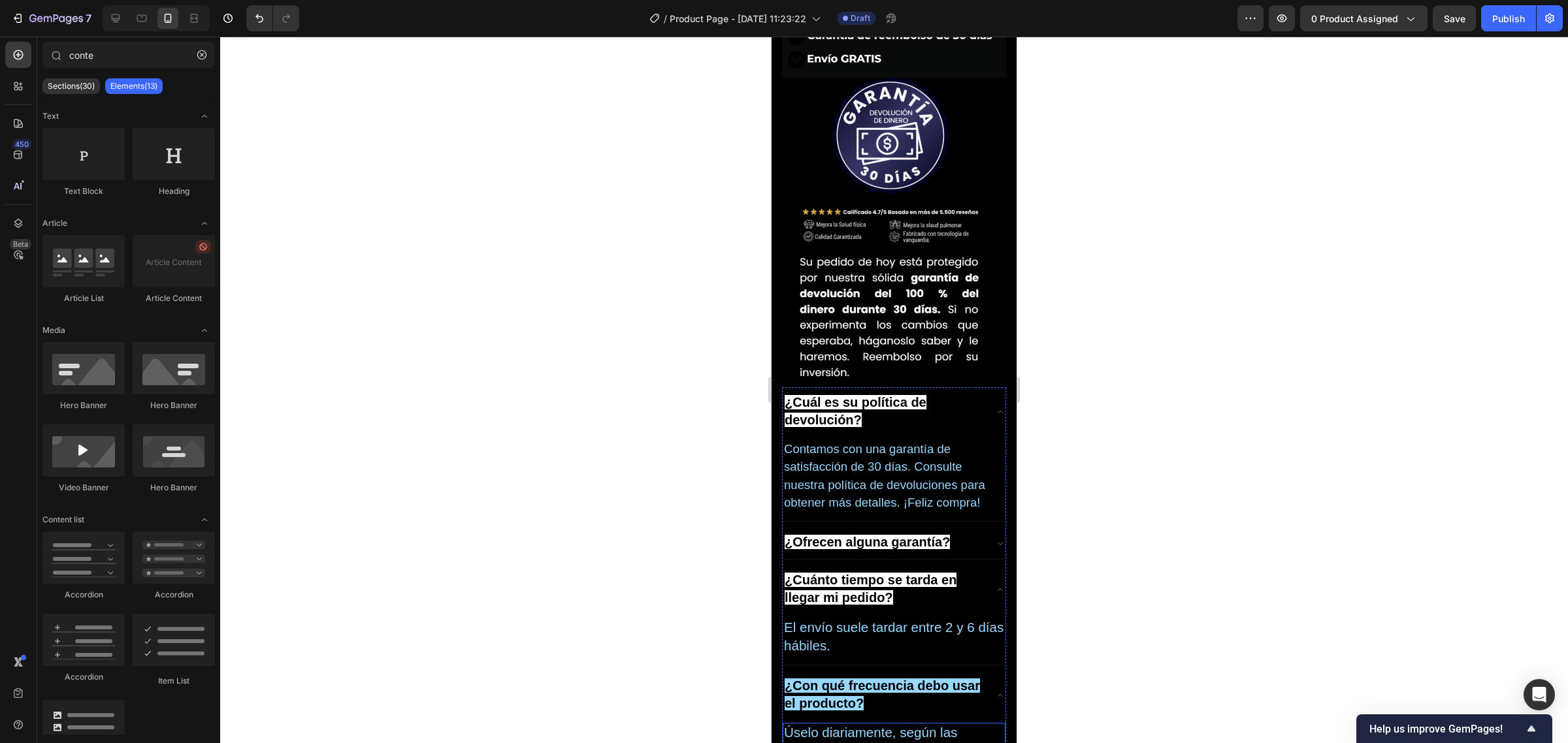
click at [844, 725] on span "Úselo diariamente, según las indicaciones del empaque" at bounding box center [870, 741] width 173 height 33
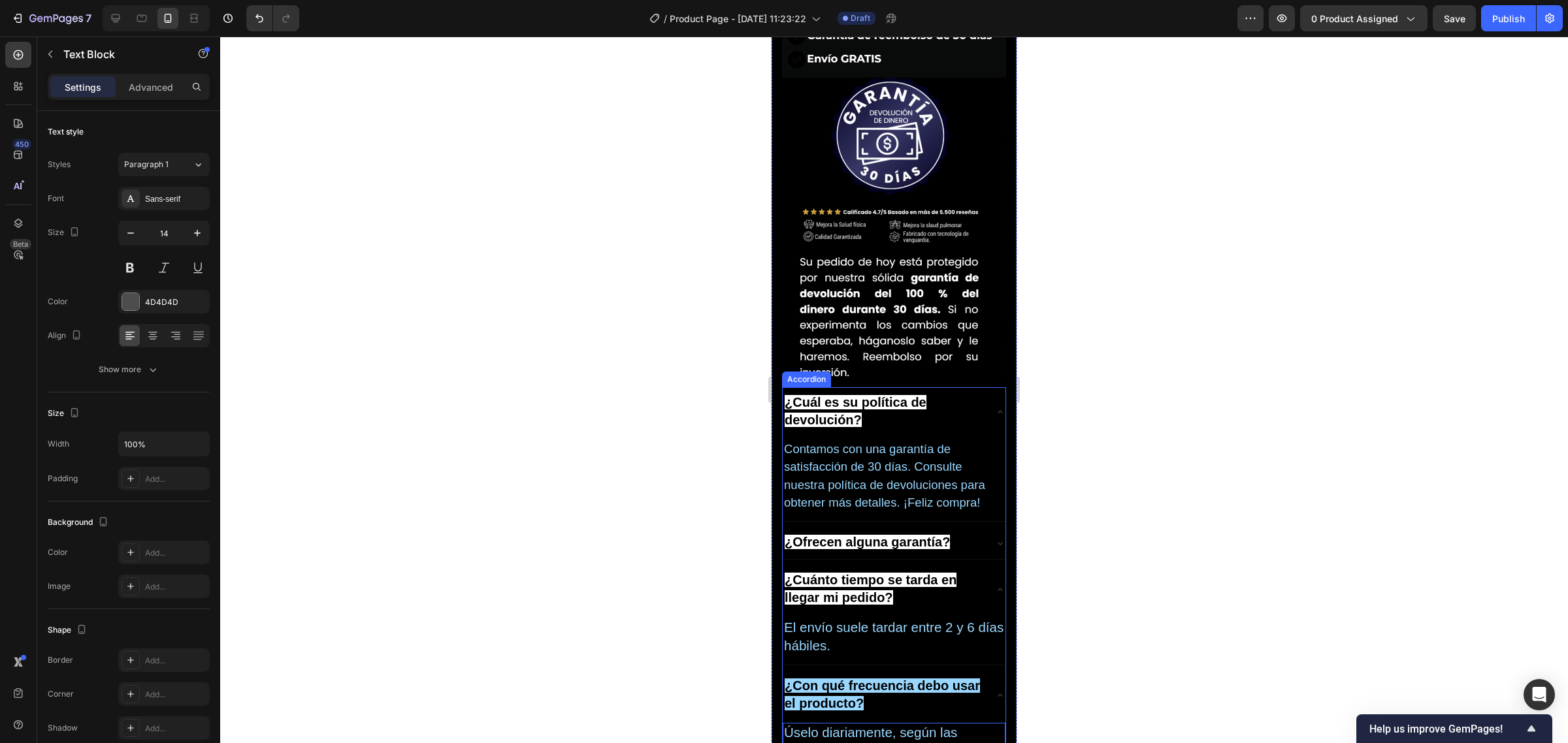
click at [879, 678] on strong "¿Con qué frecuencia debo usar el producto?" at bounding box center [883, 694] width 195 height 32
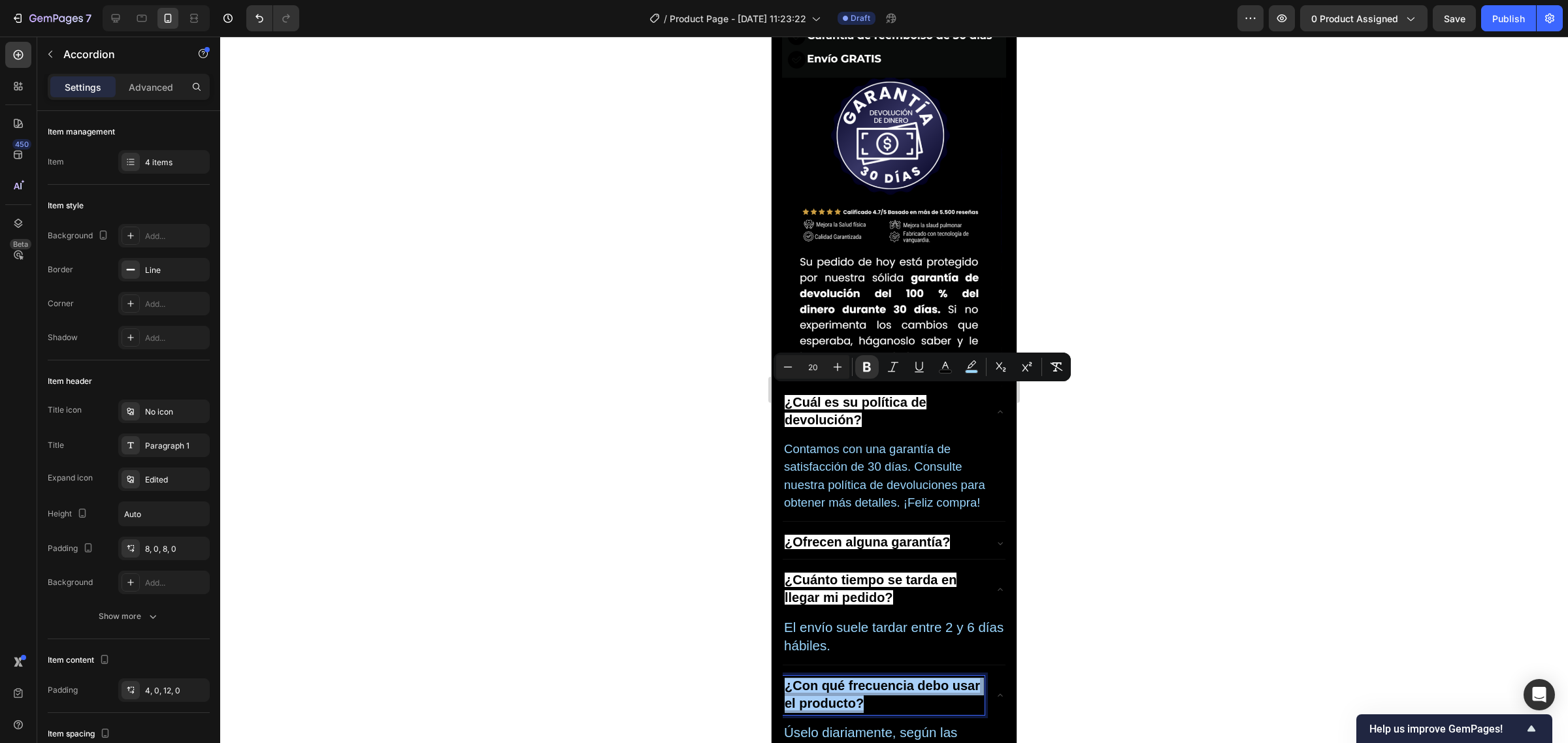
drag, startPoint x: 900, startPoint y: 411, endPoint x: 761, endPoint y: 393, distance: 140.2
click at [971, 366] on icon "Editor contextual toolbar" at bounding box center [972, 367] width 13 height 13
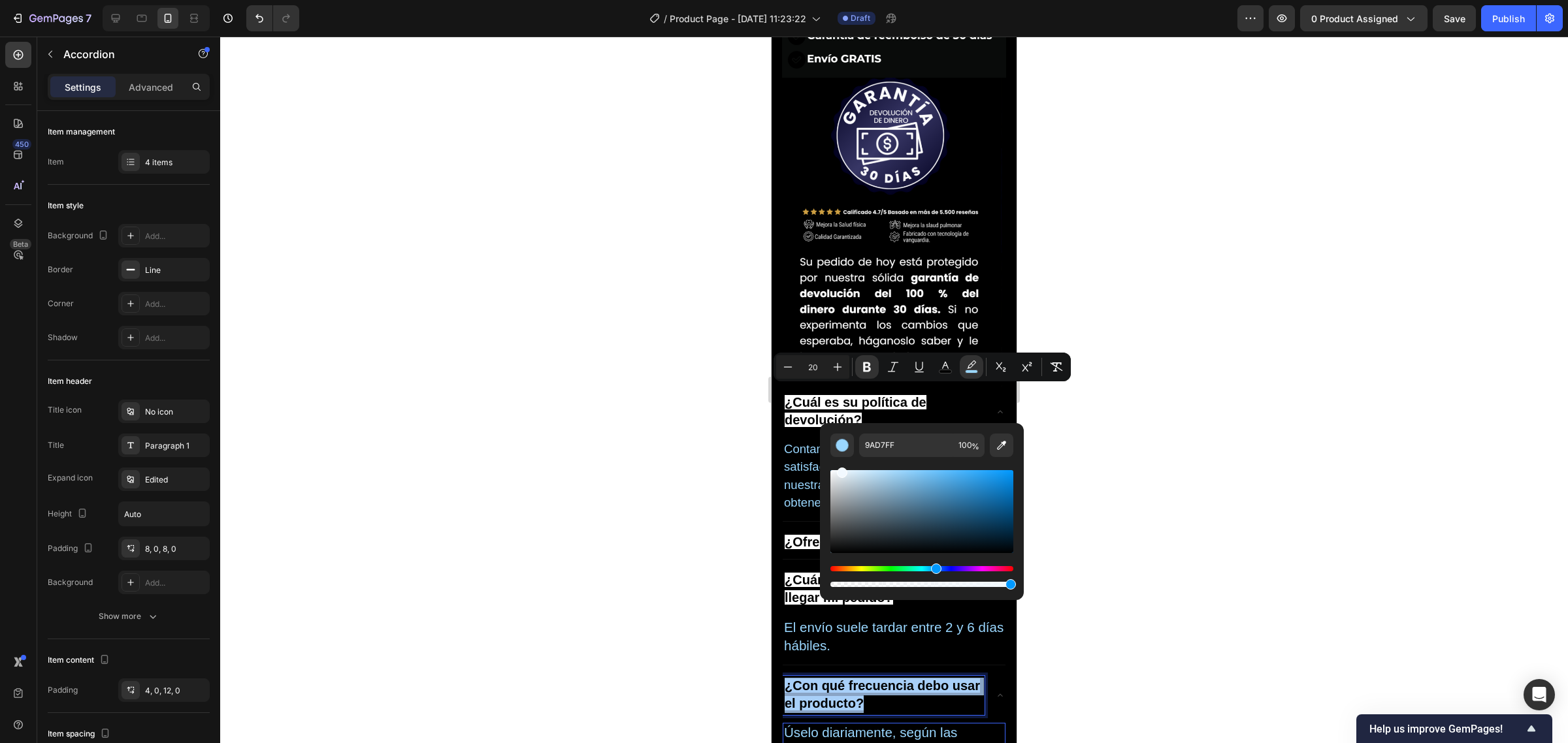
type input "FFFFFF"
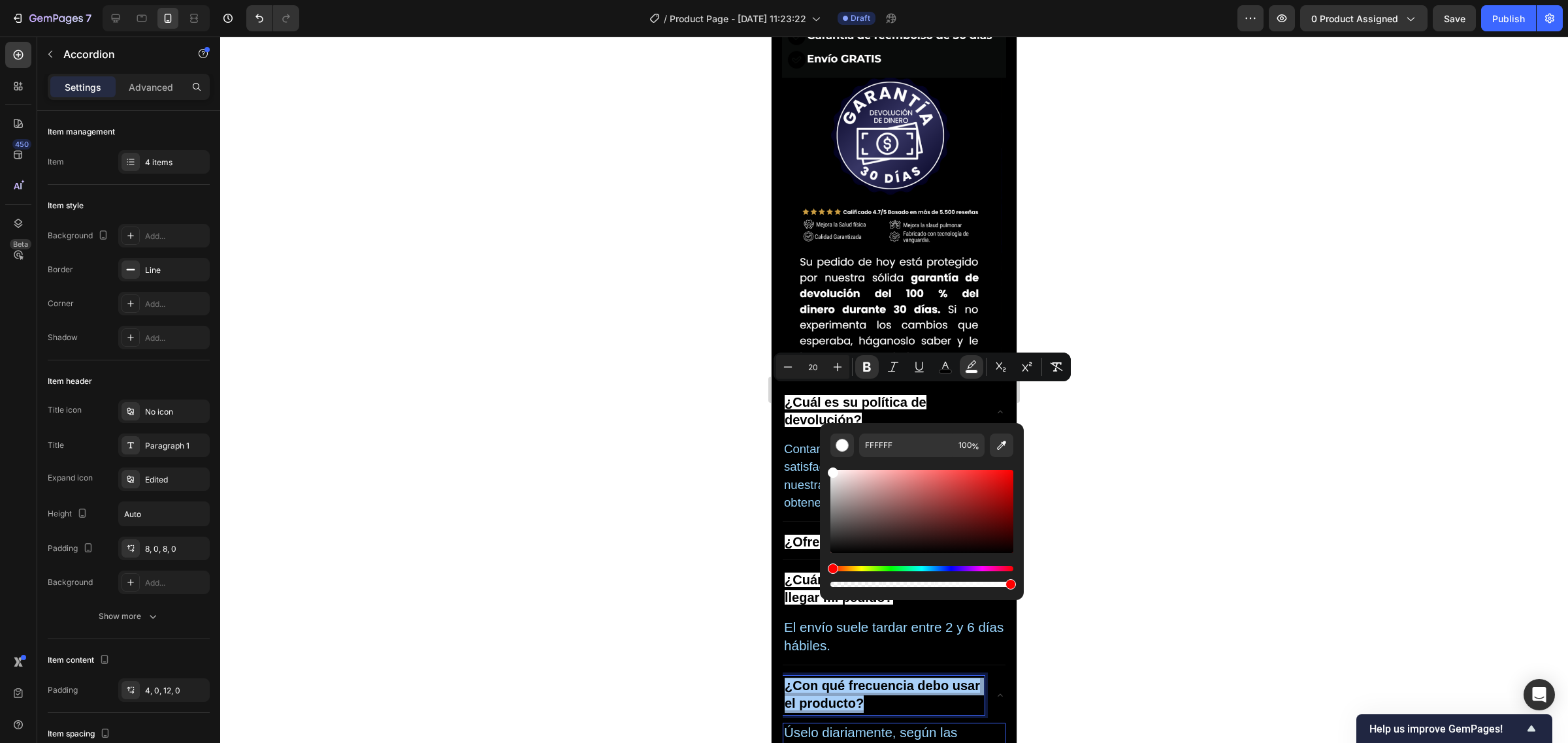
drag, startPoint x: 1638, startPoint y: 511, endPoint x: 792, endPoint y: 436, distance: 849.3
click at [637, 363] on div at bounding box center [894, 390] width 1348 height 707
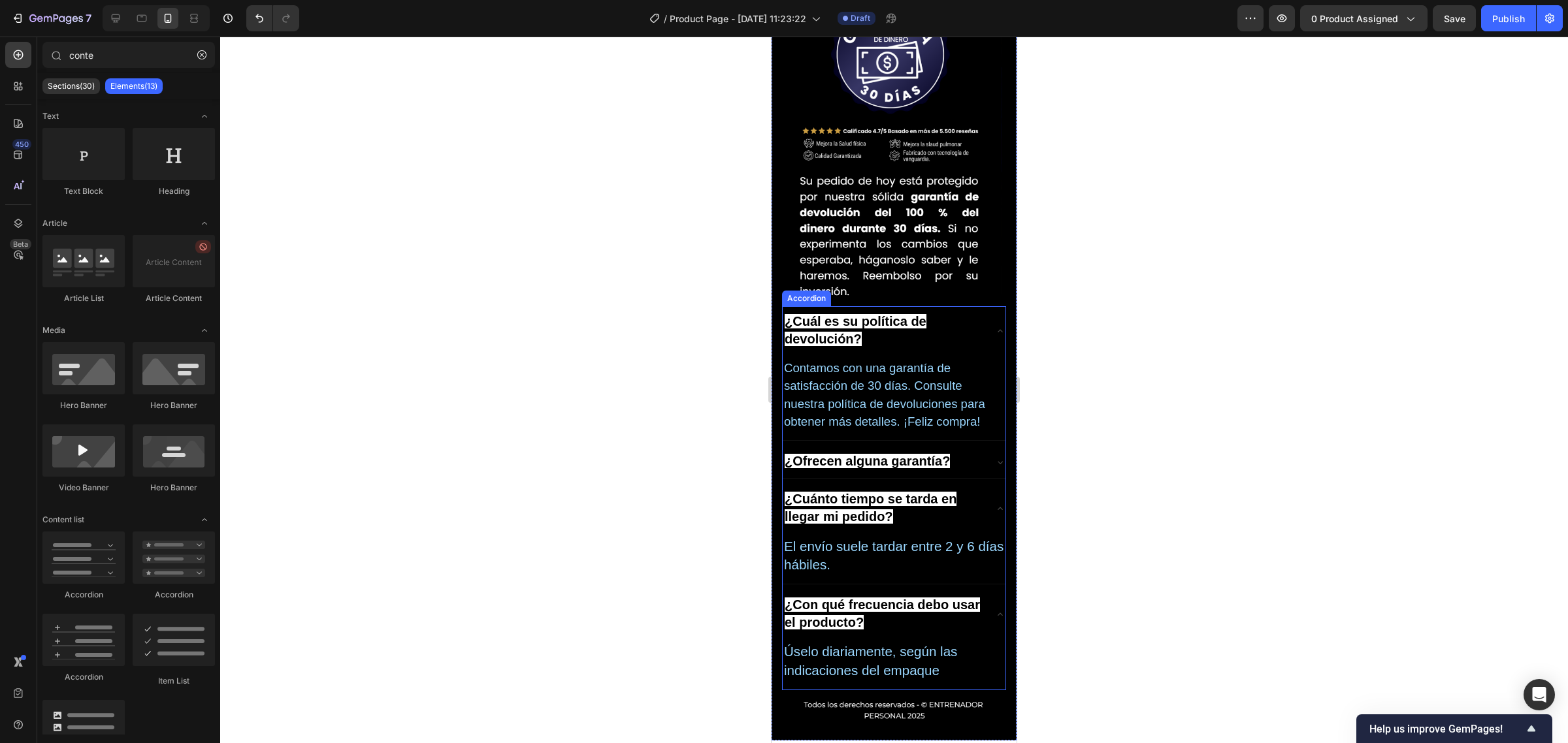
scroll to position [5055, 0]
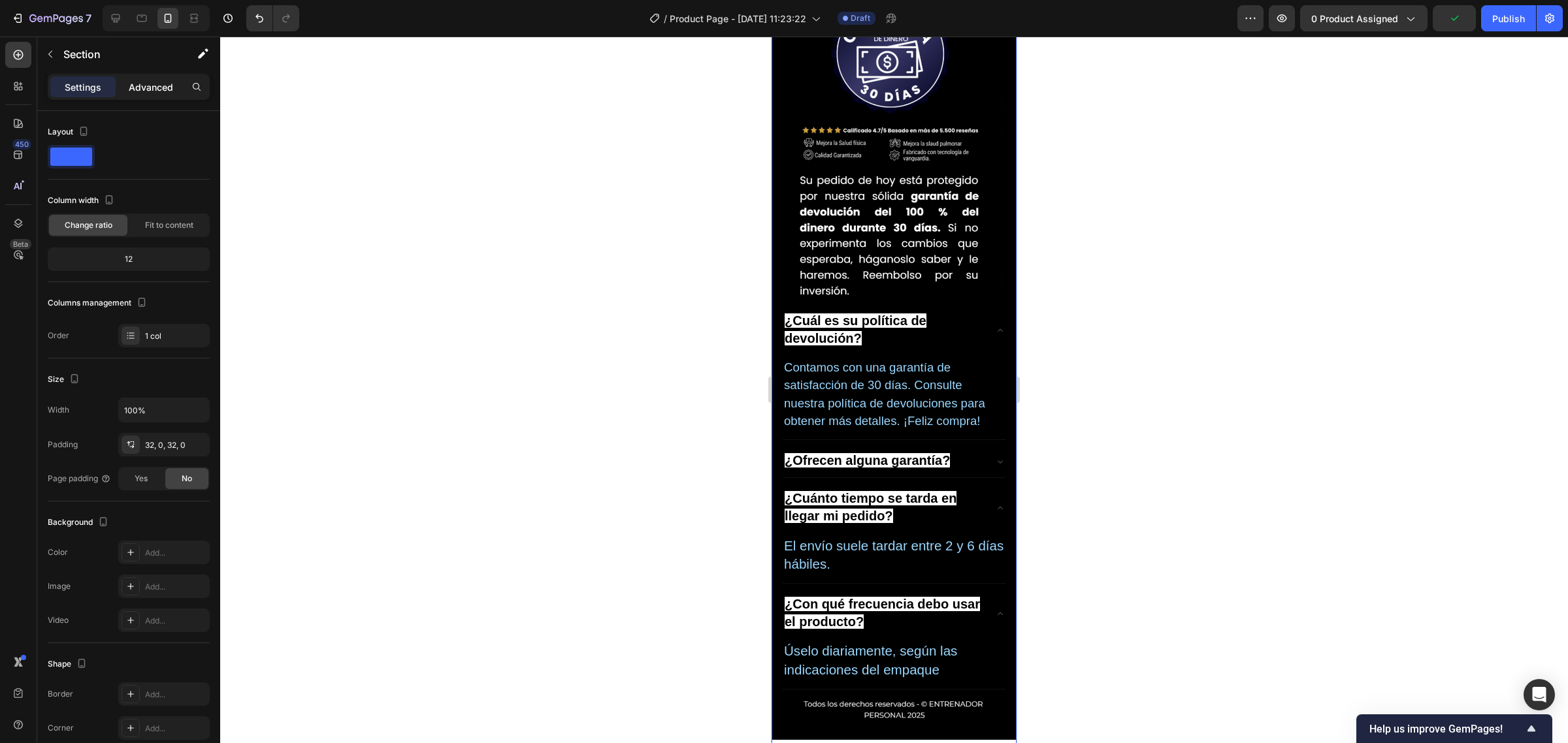
click at [145, 84] on p "Advanced" at bounding box center [151, 87] width 45 height 14
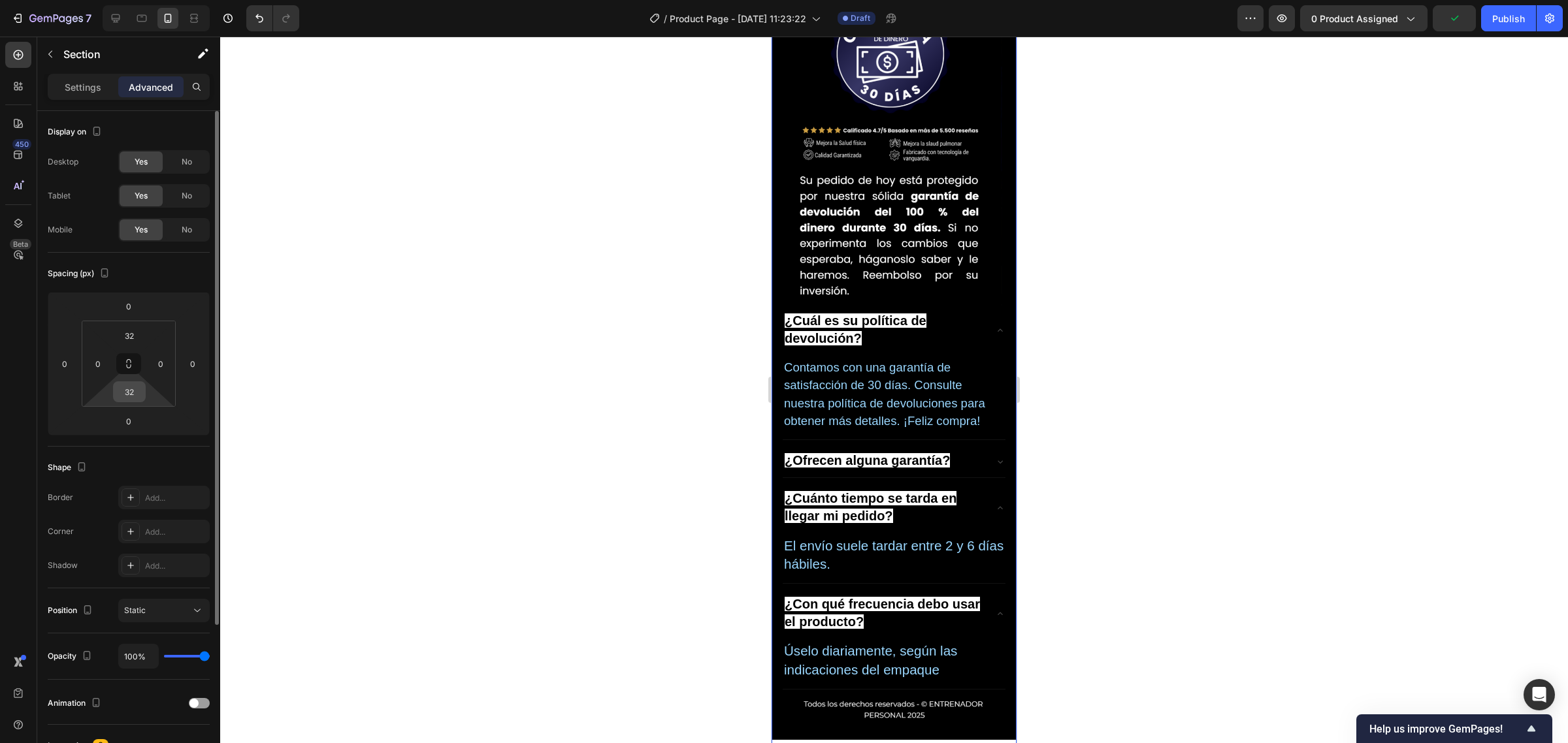
click at [128, 399] on input "32" at bounding box center [129, 392] width 26 height 20
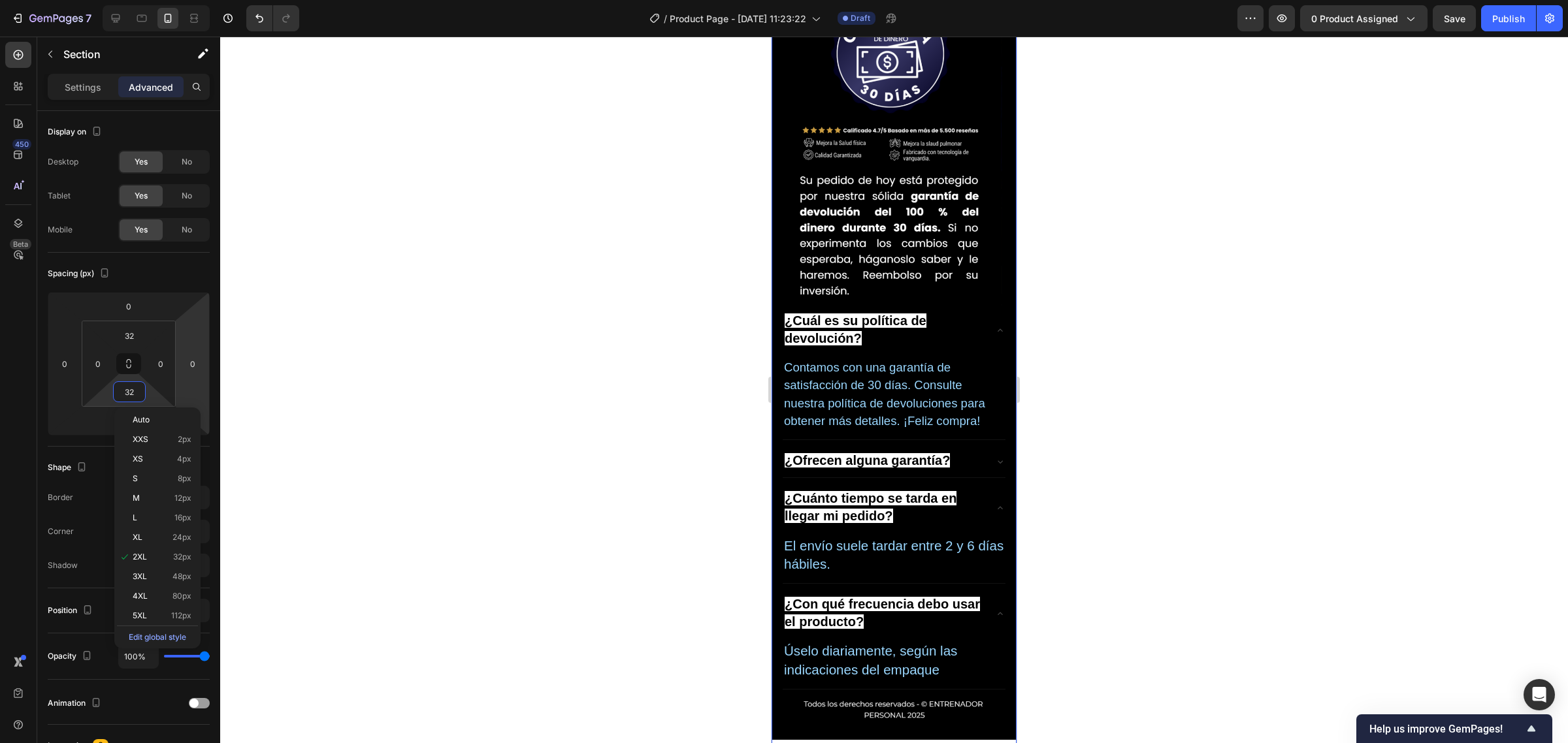
type input "2"
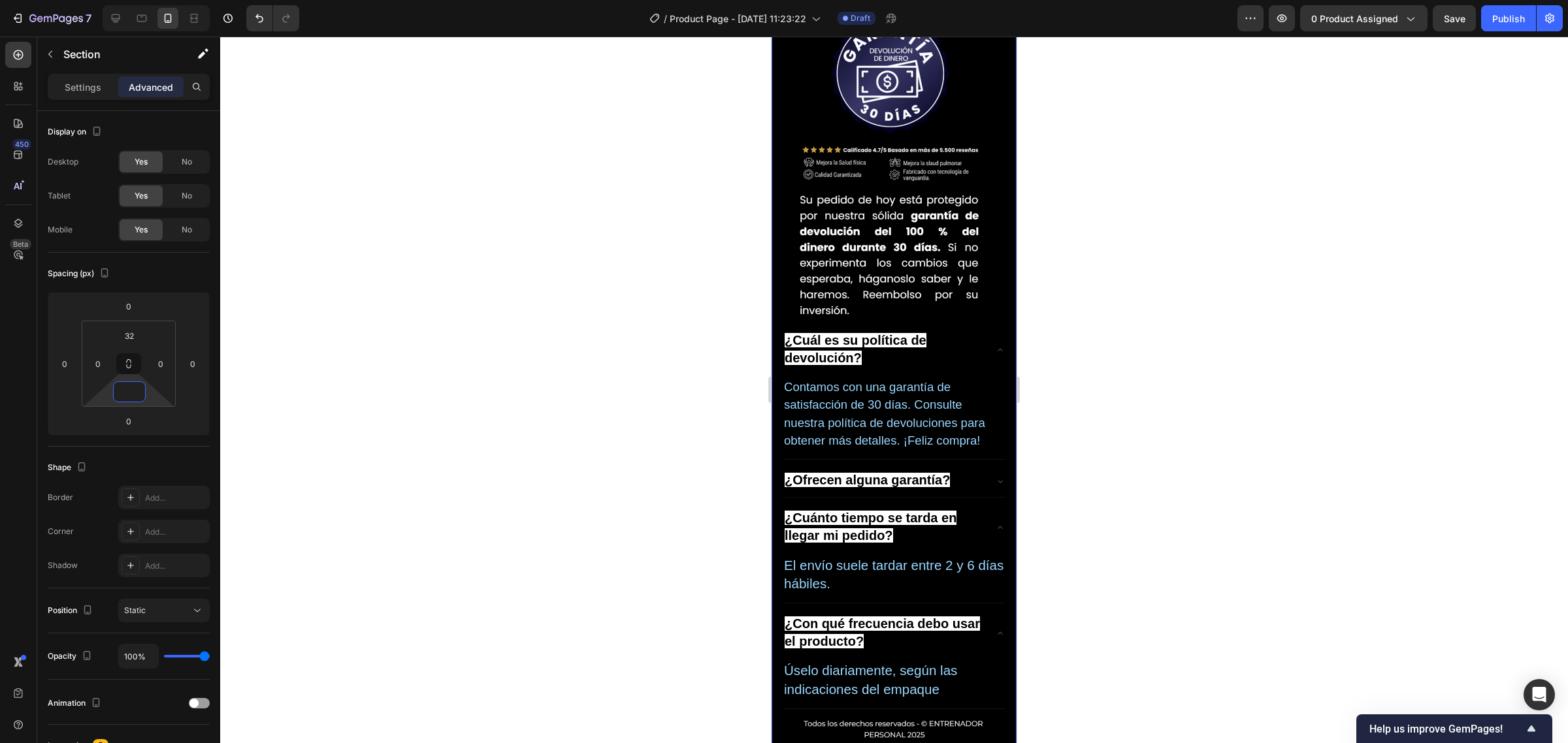
scroll to position [5033, 0]
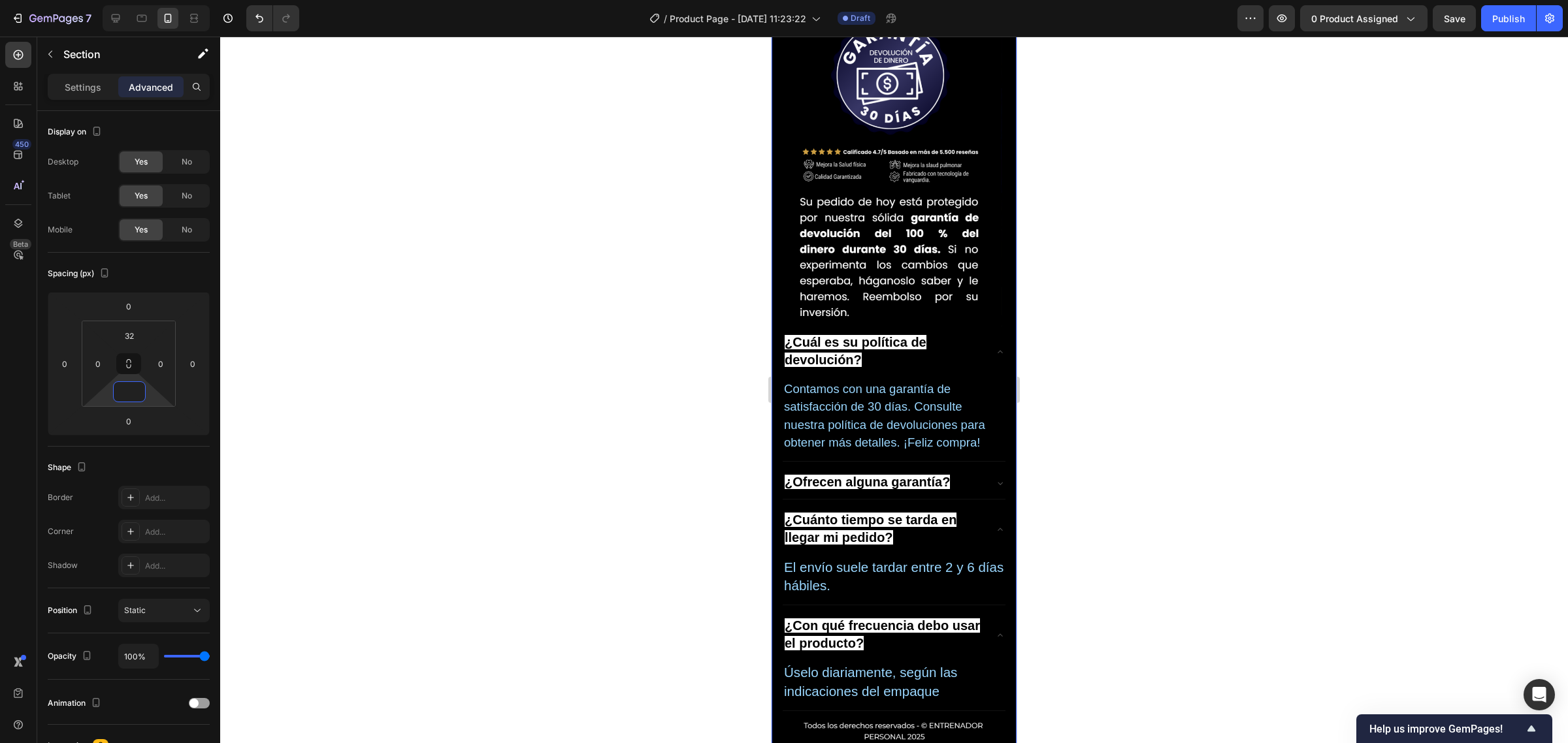
type input "0"
click at [546, 280] on div at bounding box center [894, 390] width 1348 height 707
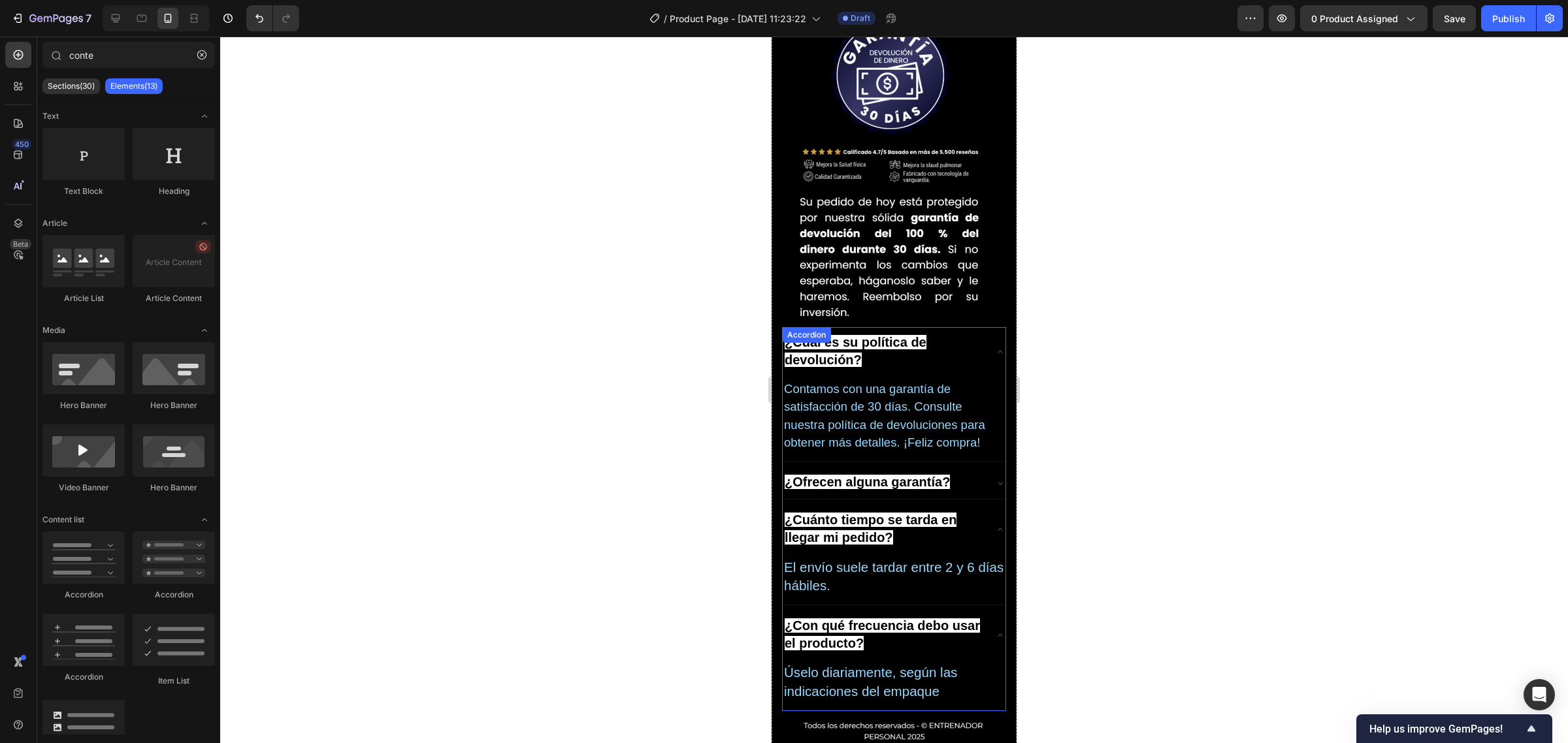
click at [930, 660] on div "Úselo diariamente, según las indicaciones del empaque Text Block" at bounding box center [893, 685] width 223 height 50
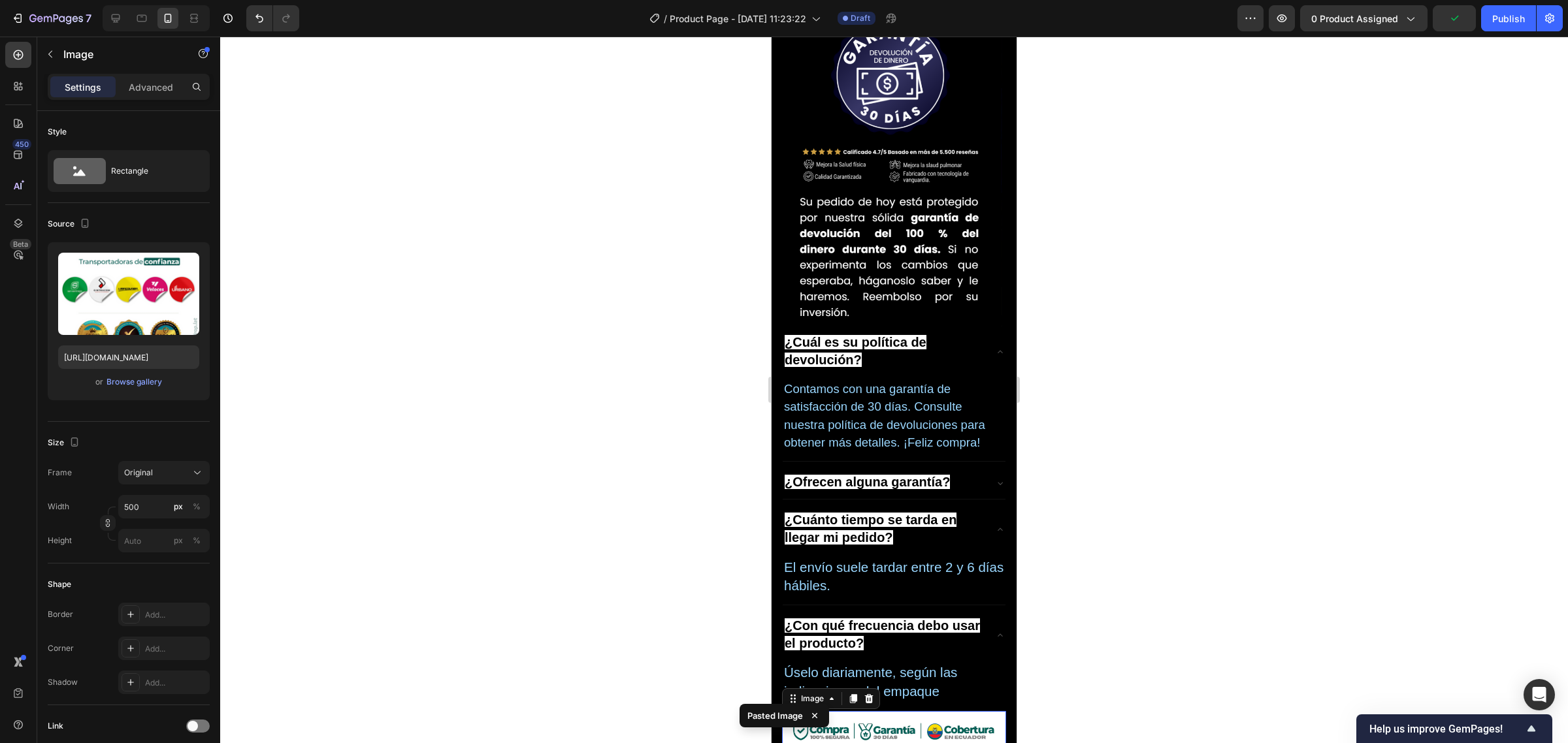
click at [1078, 409] on div at bounding box center [894, 390] width 1348 height 707
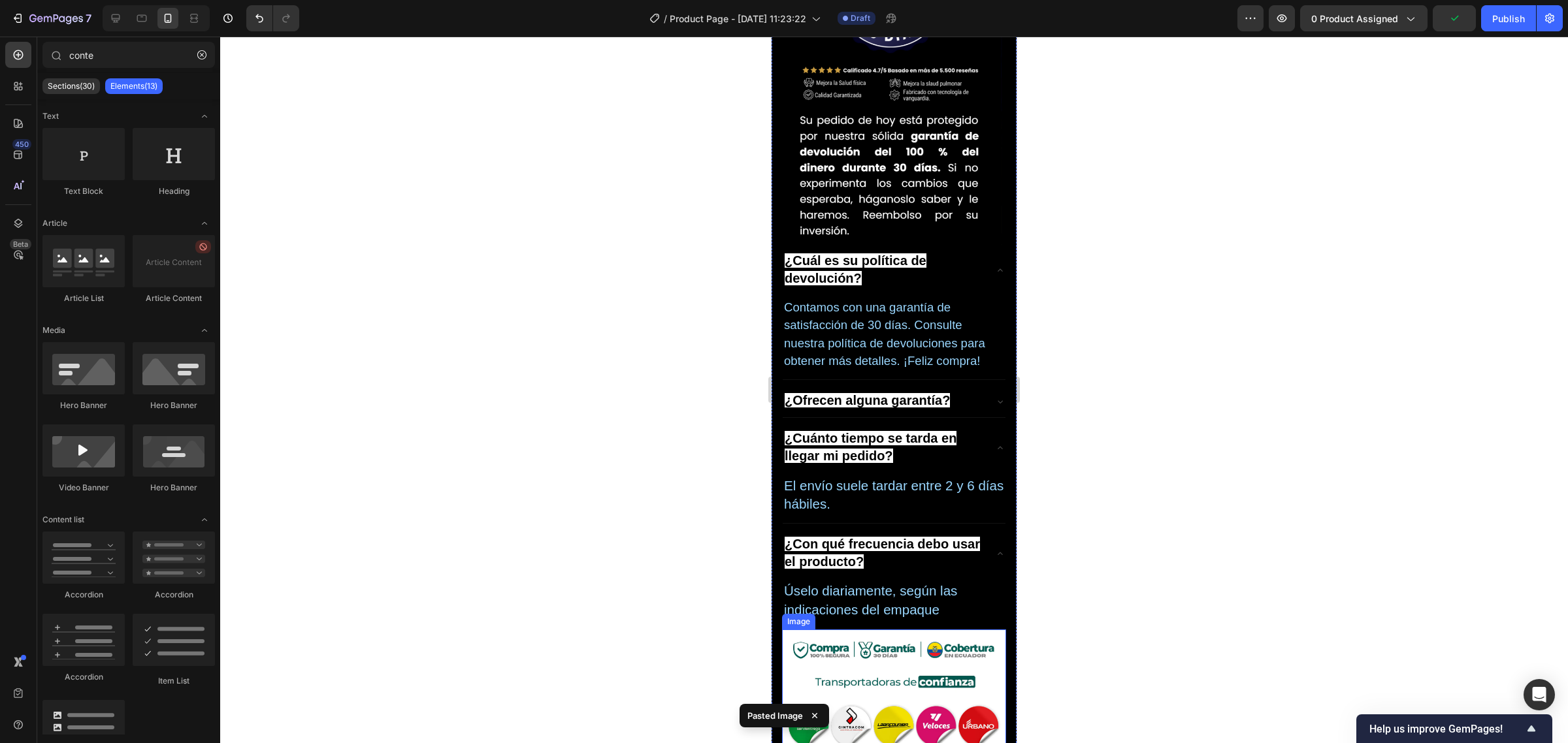
scroll to position [5228, 0]
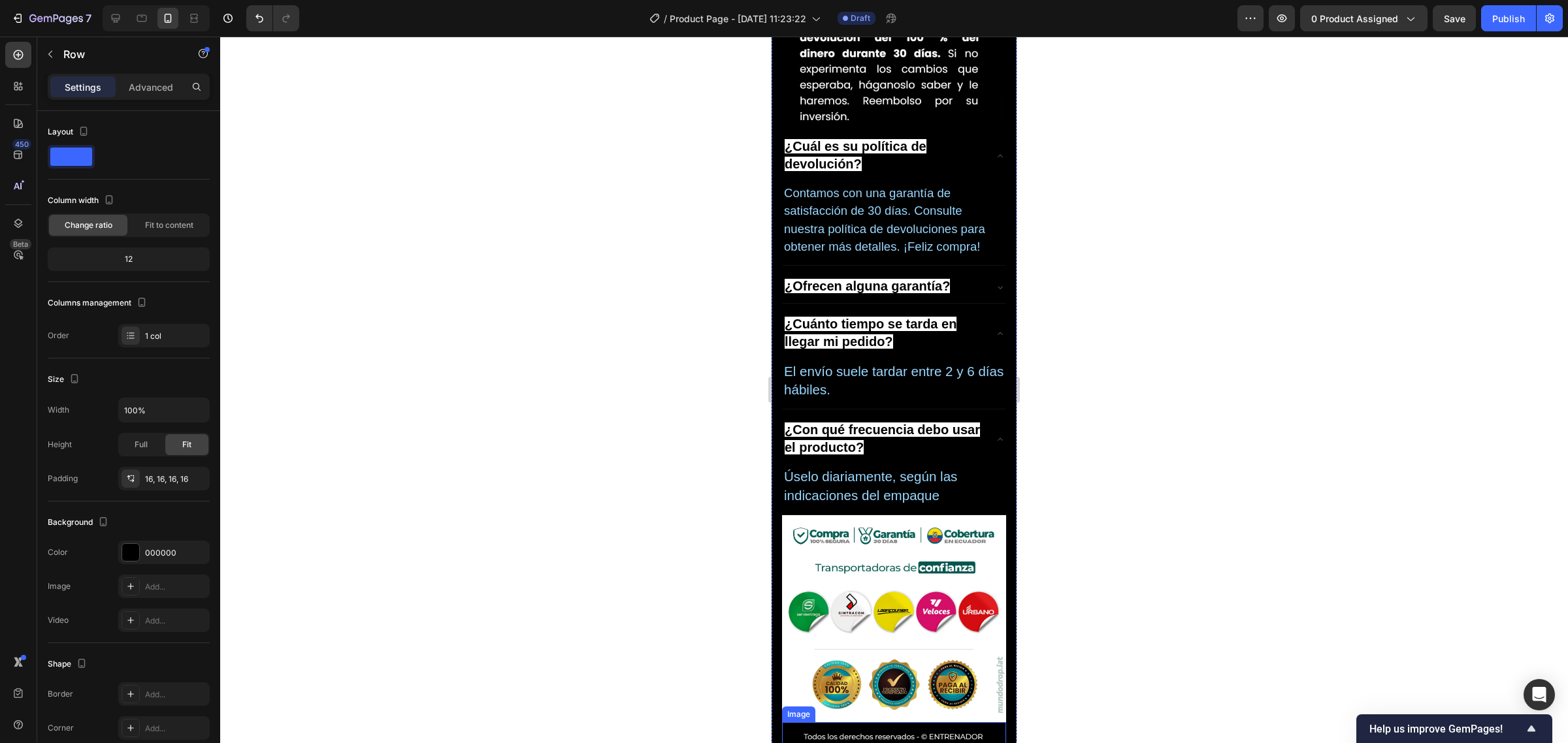
click at [880, 722] on img at bounding box center [894, 742] width 224 height 40
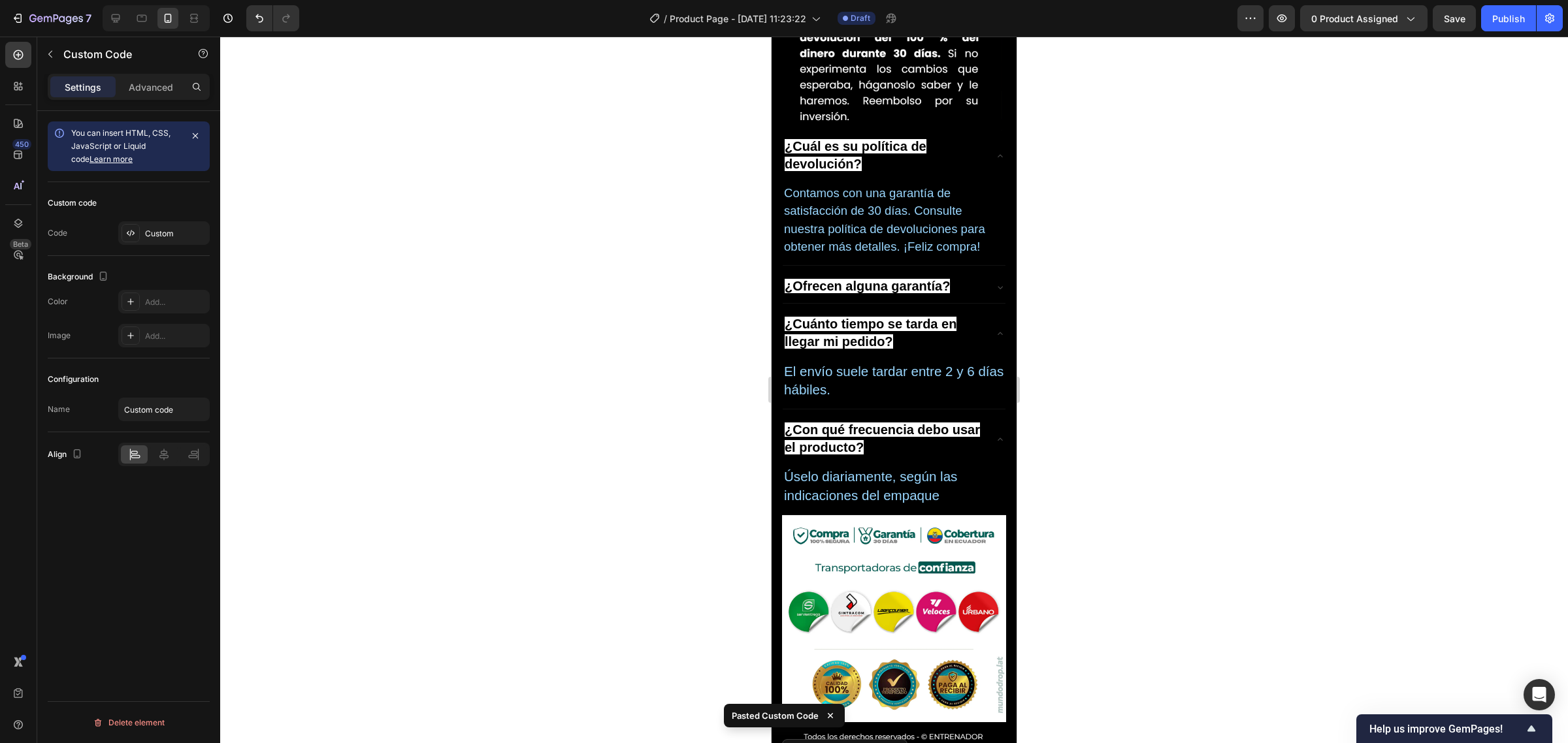
click at [1085, 334] on div at bounding box center [894, 390] width 1348 height 707
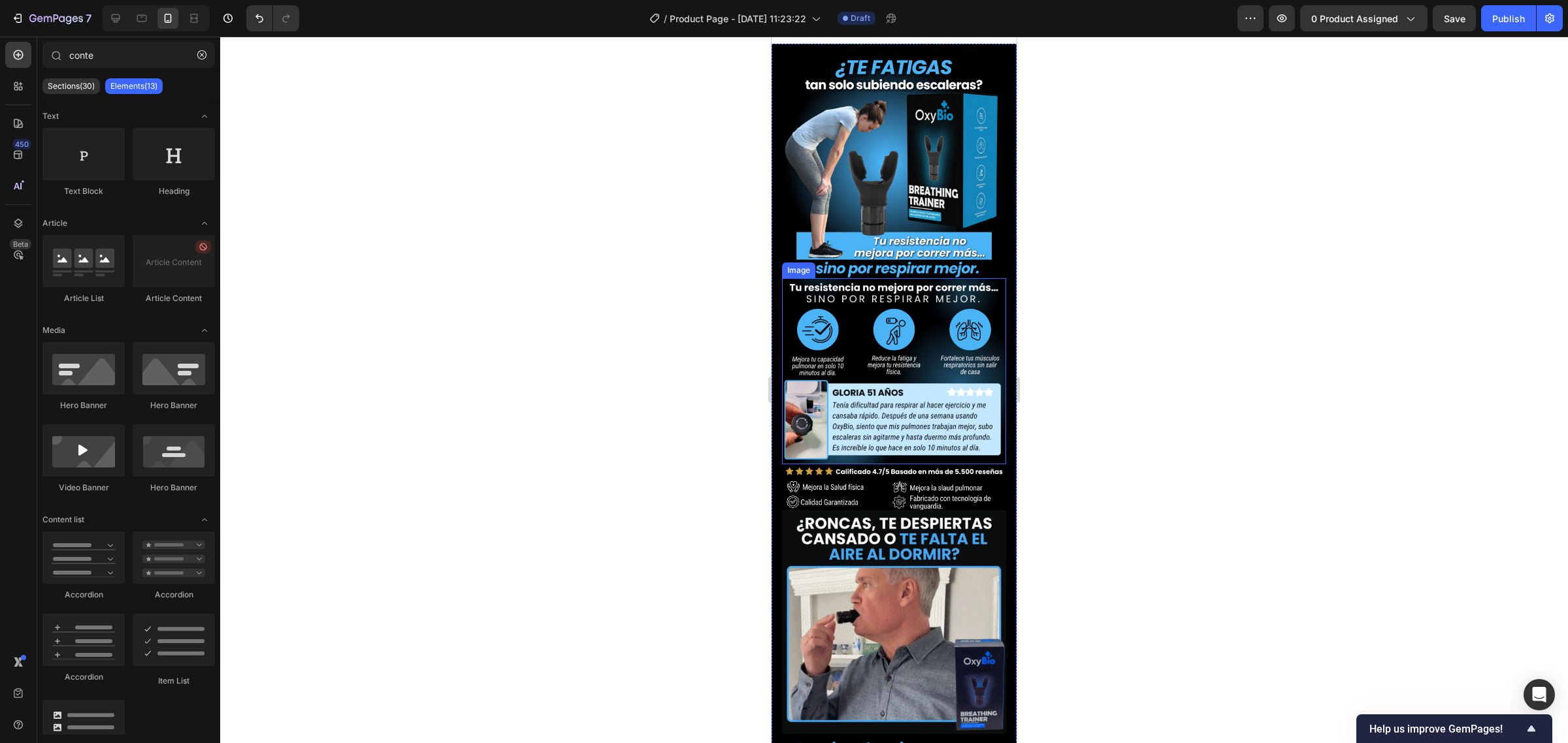
scroll to position [0, 0]
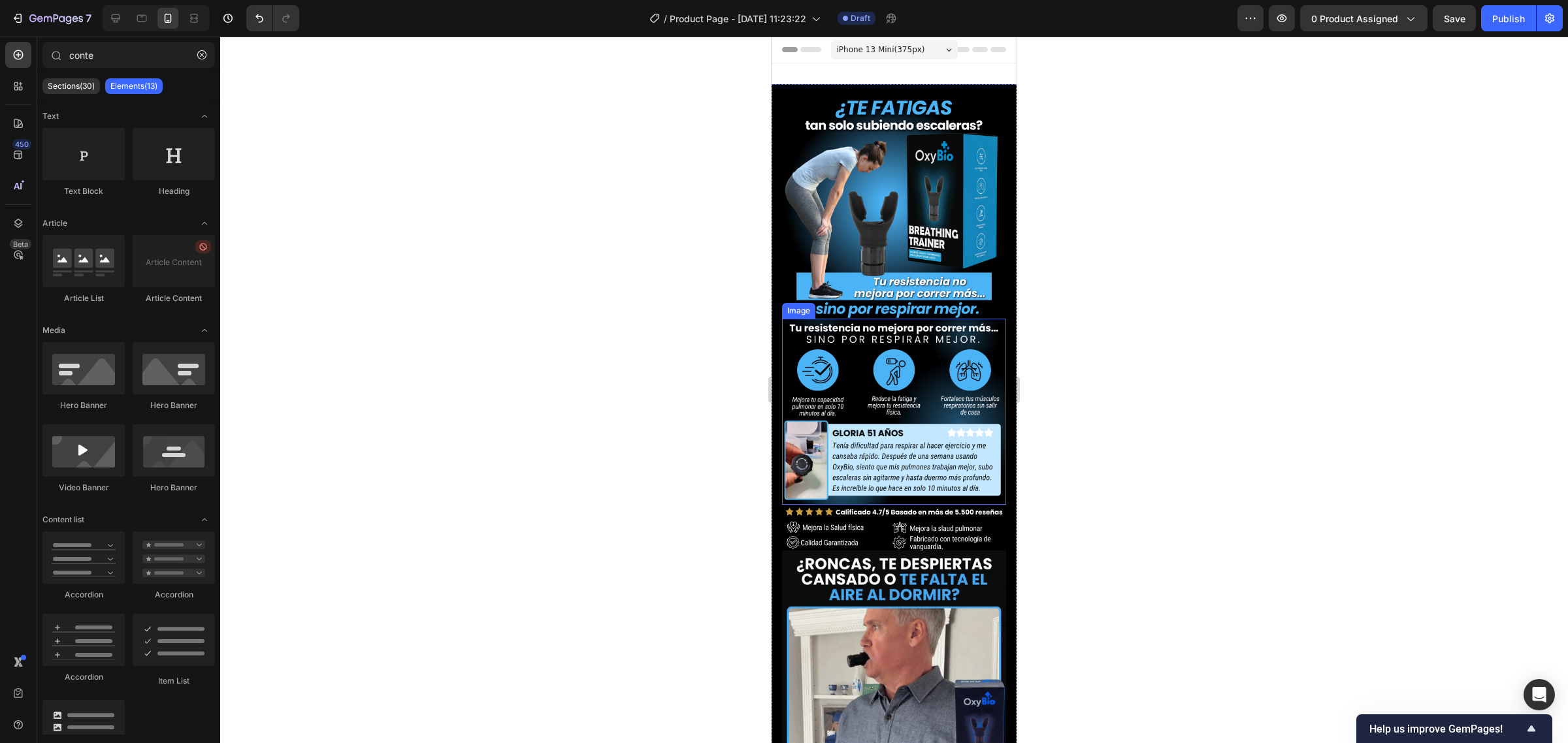
click at [905, 237] on img at bounding box center [894, 206] width 224 height 224
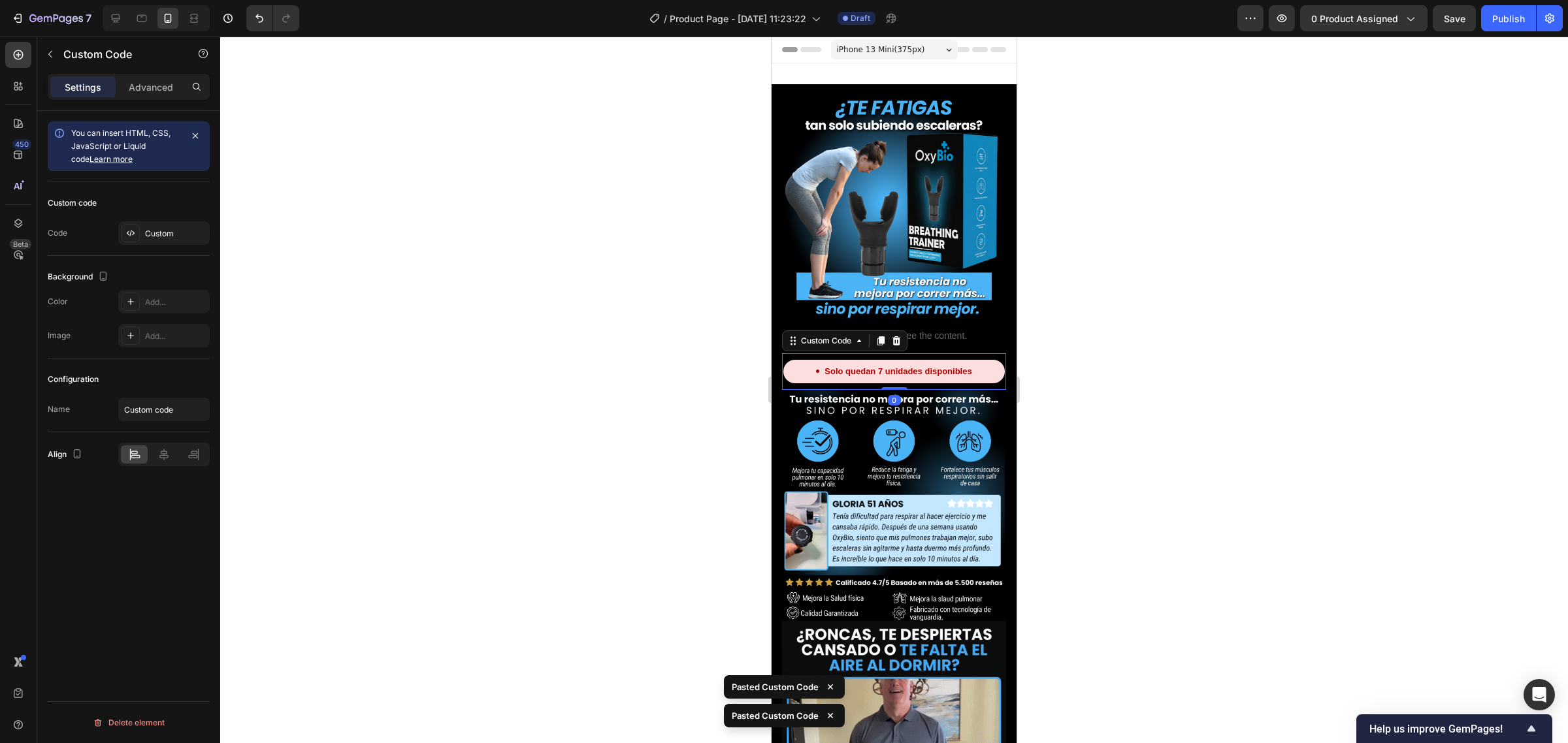
click at [1117, 237] on div at bounding box center [894, 390] width 1348 height 707
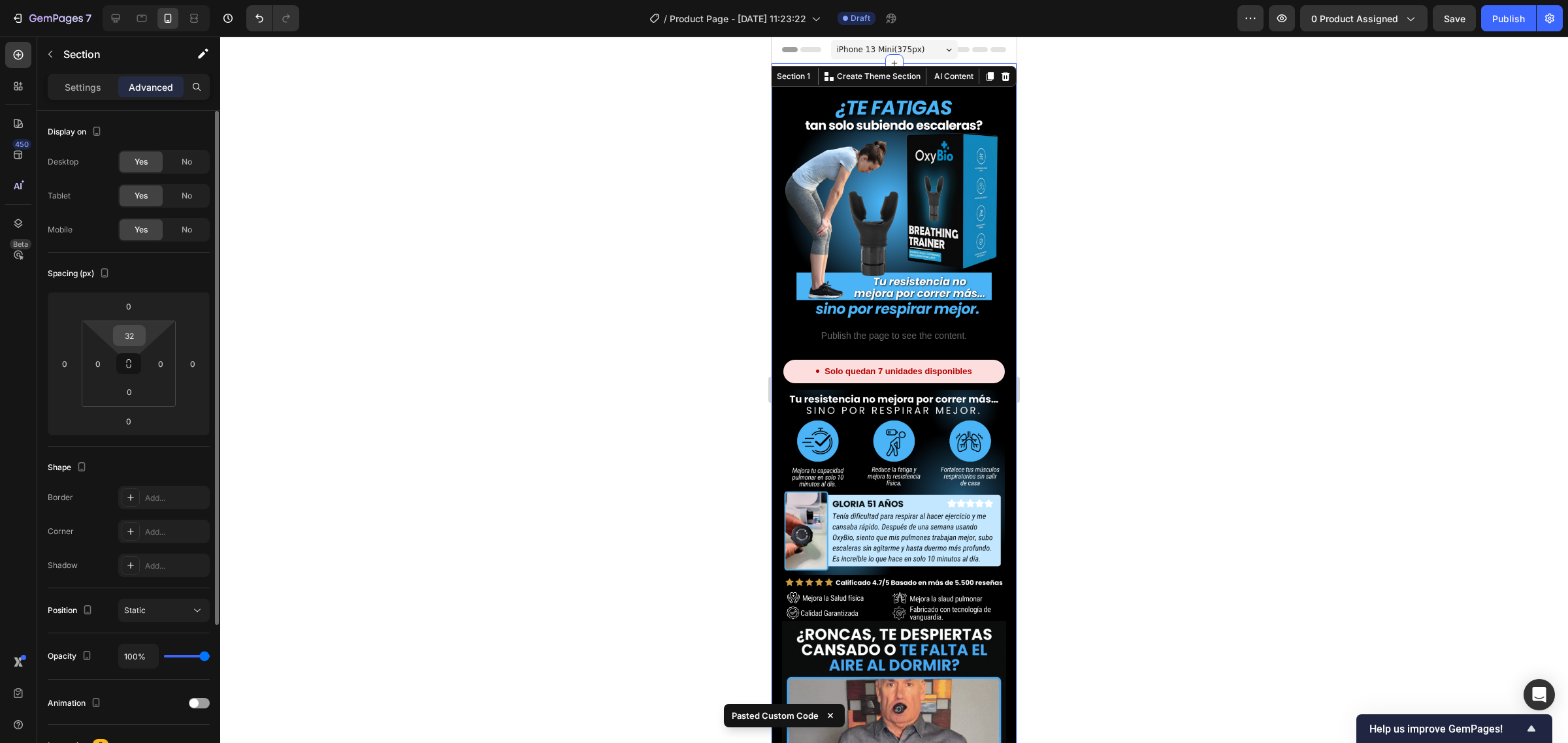
click at [132, 330] on input "32" at bounding box center [129, 336] width 26 height 20
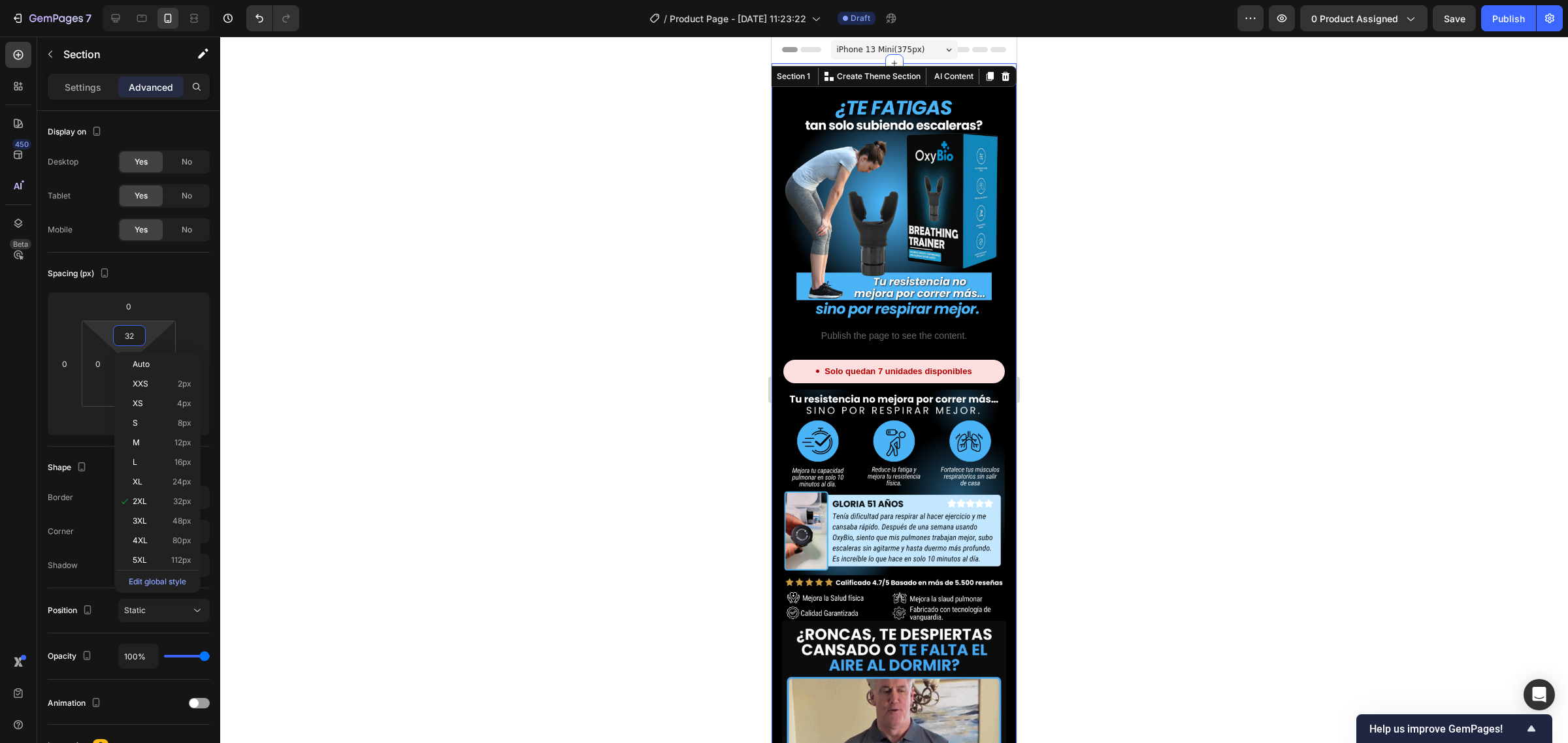
type input "0"
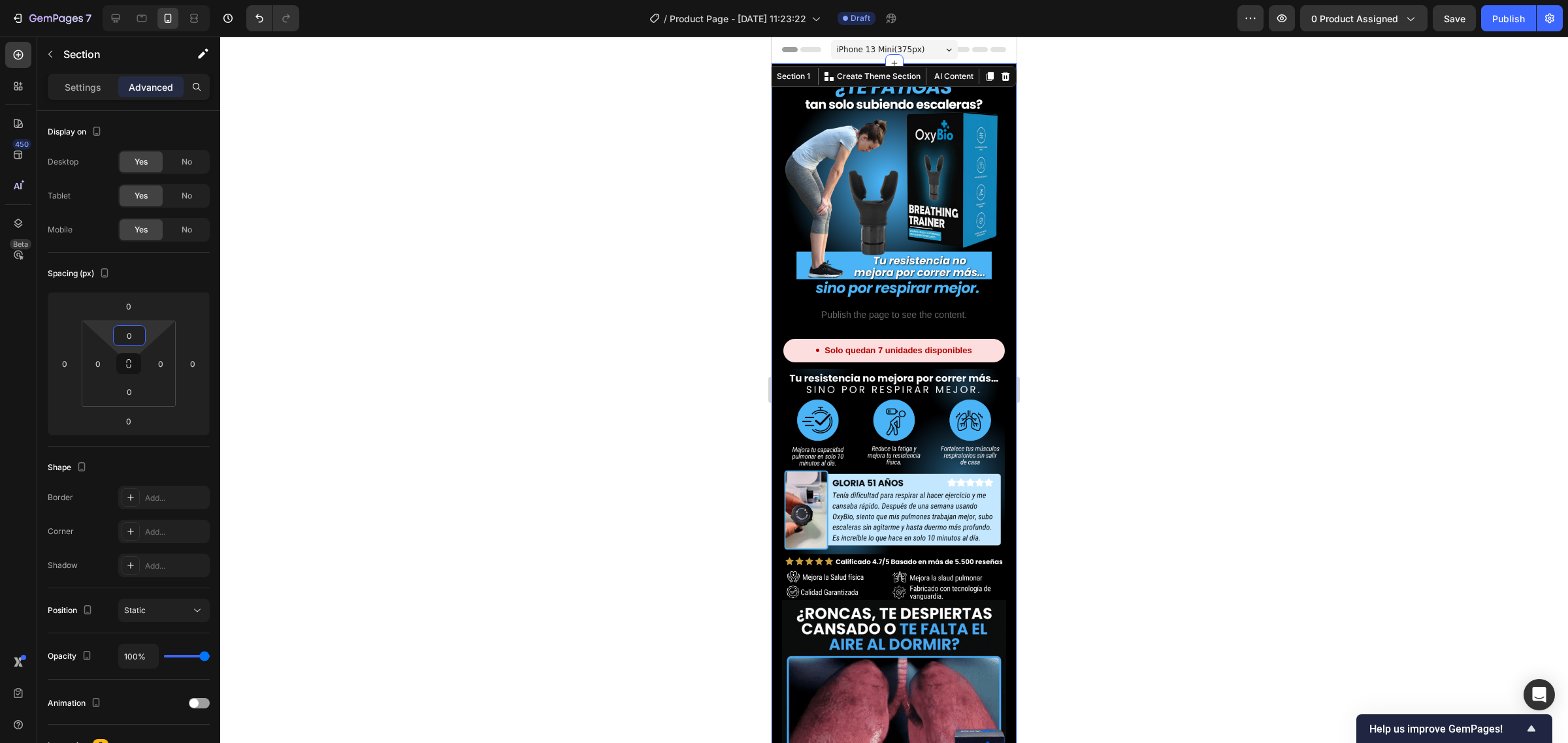
click at [423, 237] on div at bounding box center [894, 390] width 1348 height 707
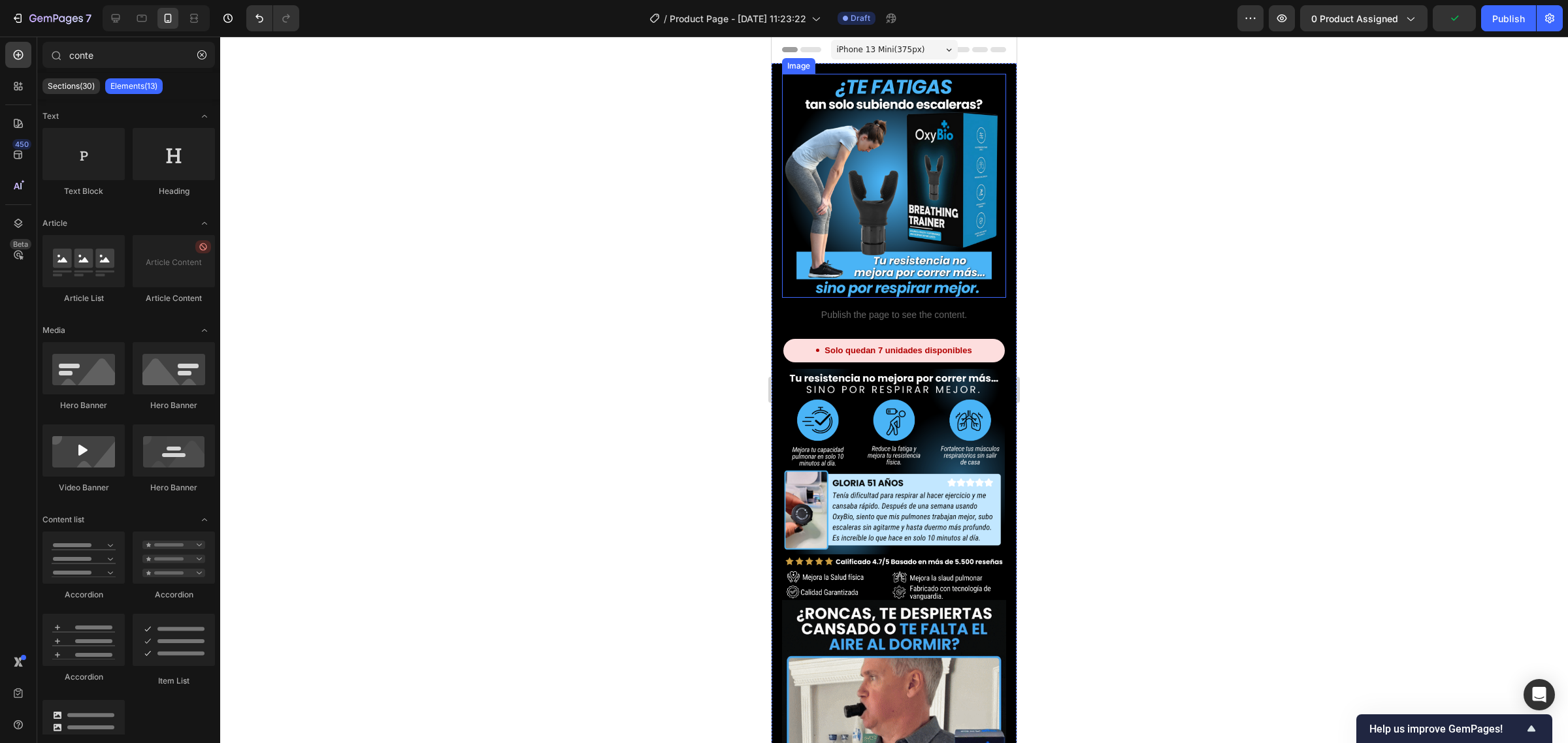
click at [906, 224] on img at bounding box center [894, 185] width 224 height 224
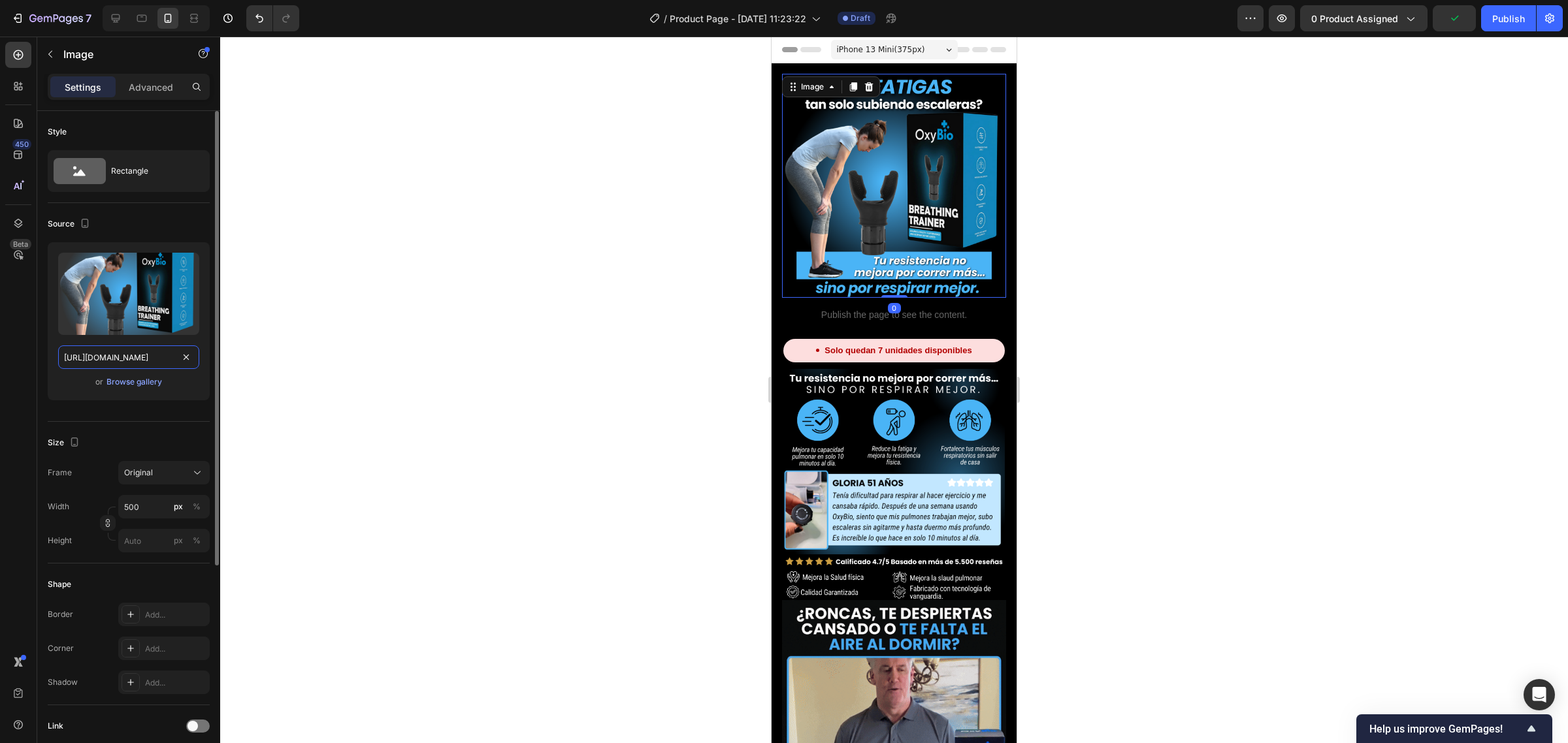
click at [99, 346] on input "https://img.funnelish.com/15760/769457/1743541786-entrenador%20respirar.png" at bounding box center [128, 357] width 141 height 23
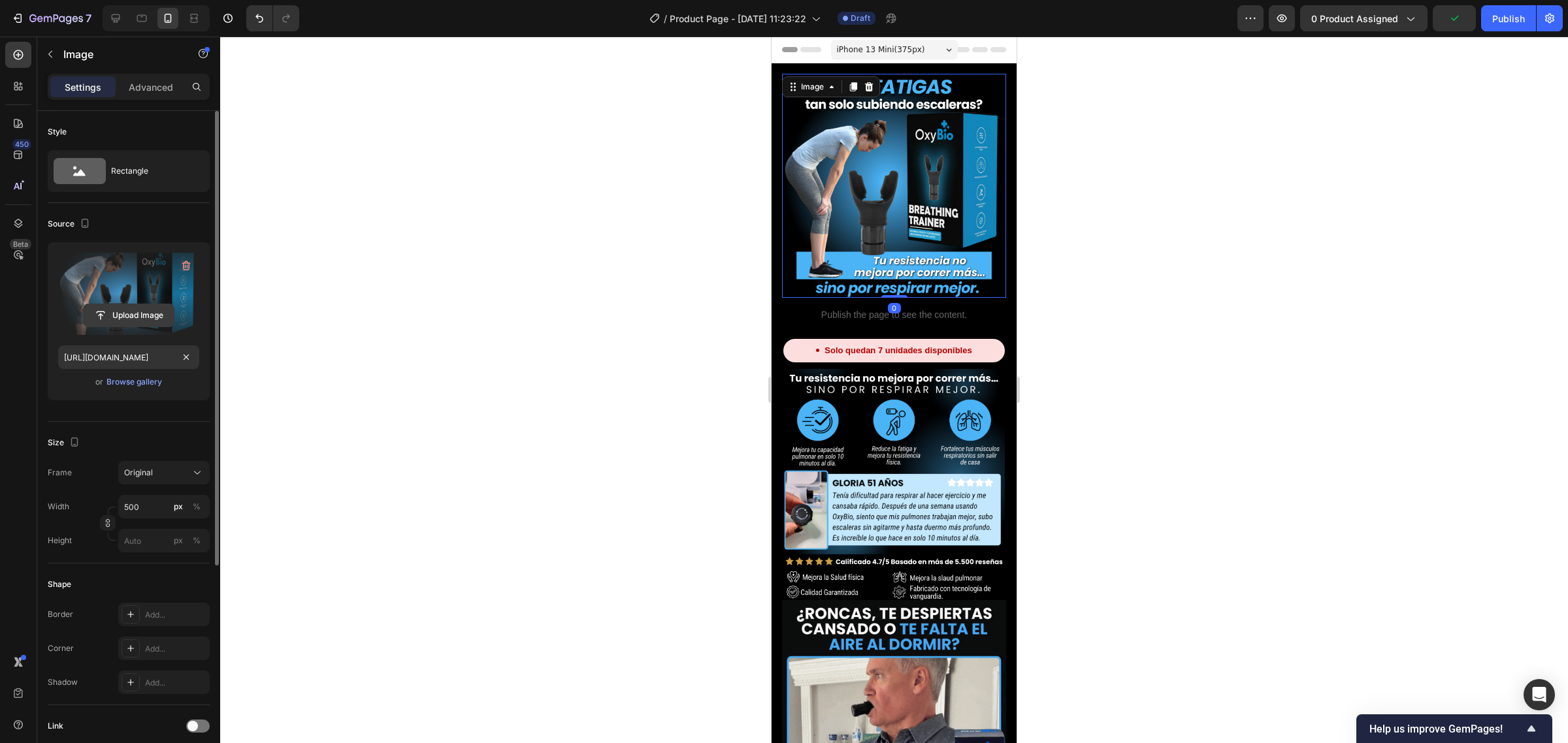
click at [116, 319] on input "file" at bounding box center [128, 315] width 90 height 22
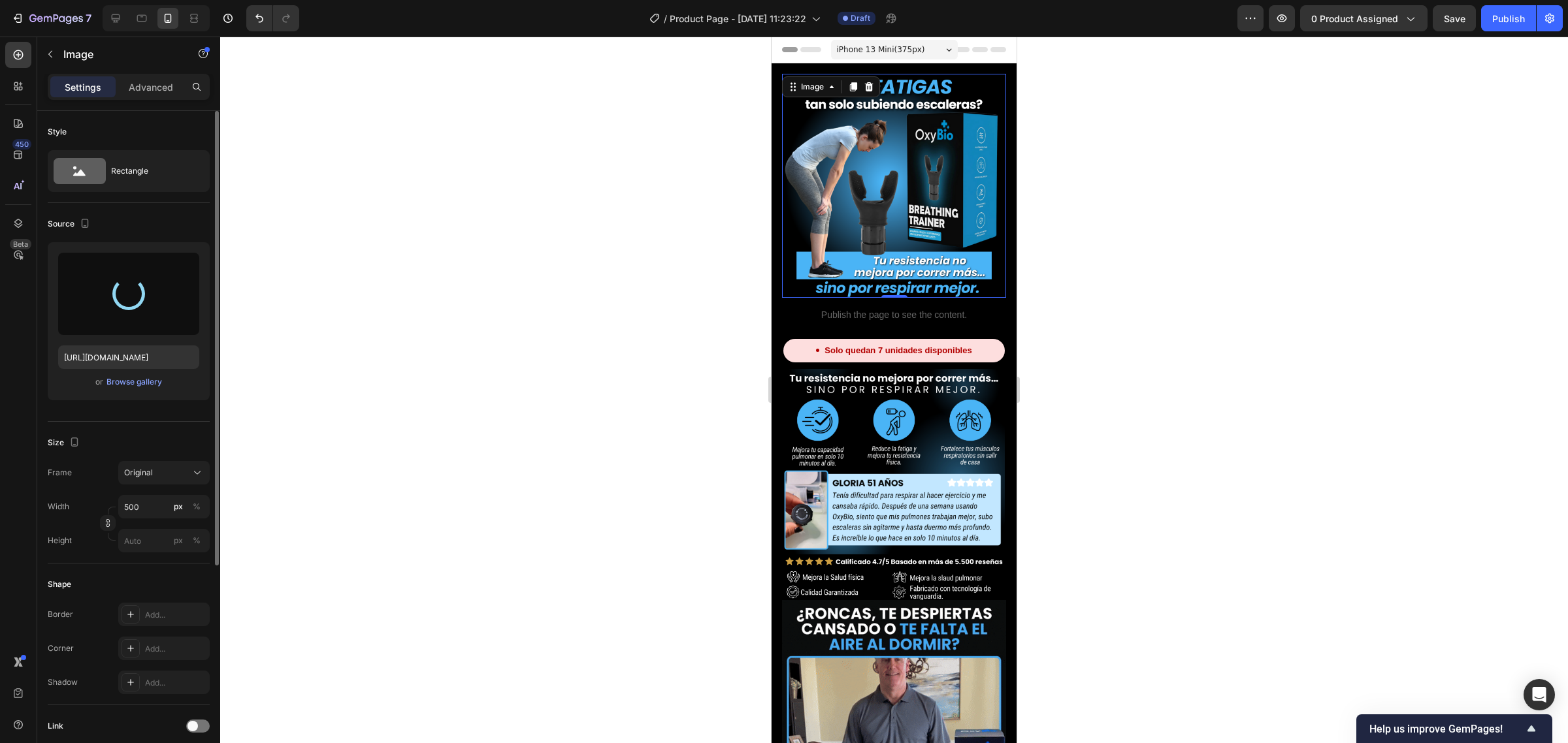
type input "[URL][DOMAIN_NAME]"
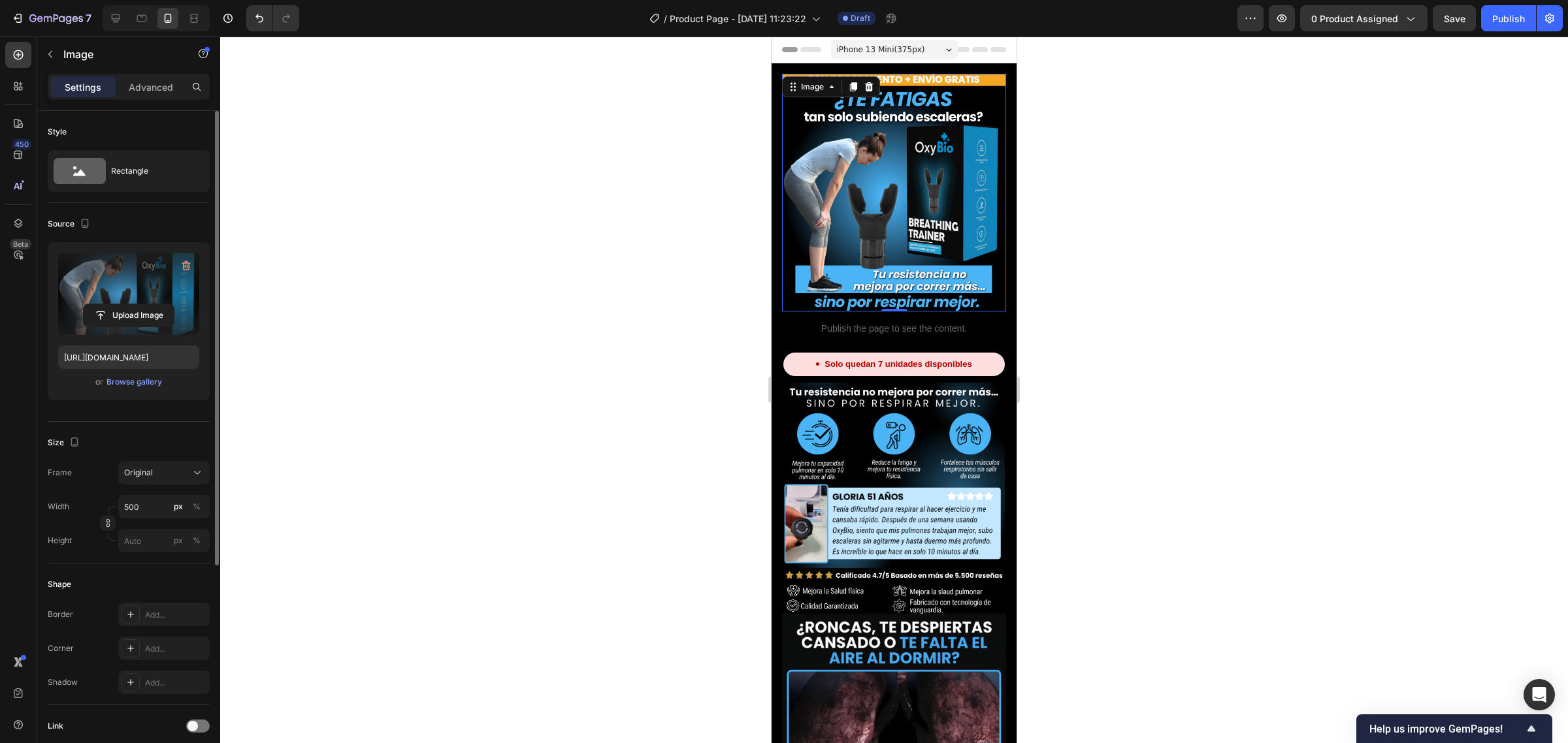
click at [1129, 269] on div at bounding box center [894, 390] width 1348 height 707
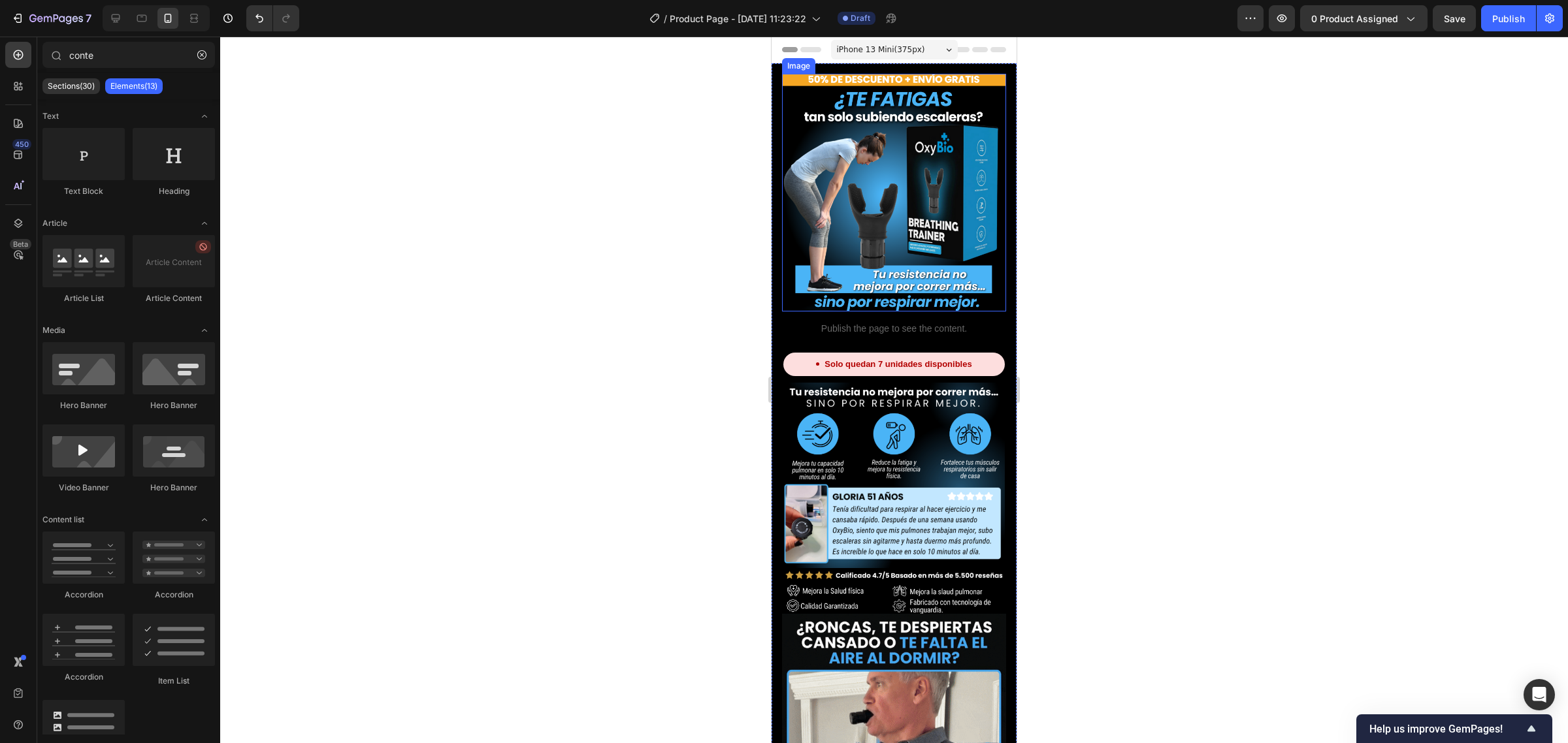
click at [920, 125] on img at bounding box center [894, 192] width 224 height 237
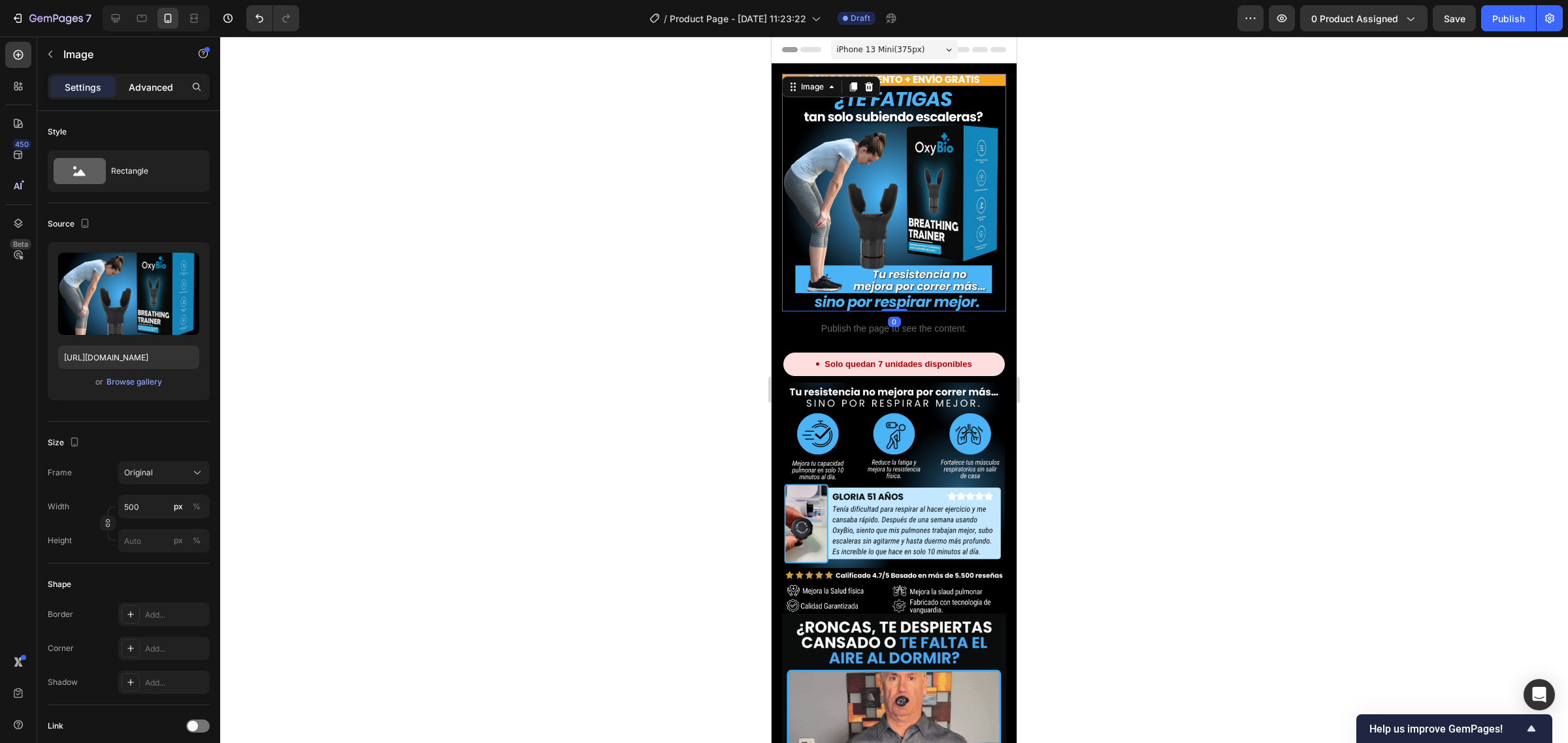
click at [145, 89] on p "Advanced" at bounding box center [151, 87] width 45 height 14
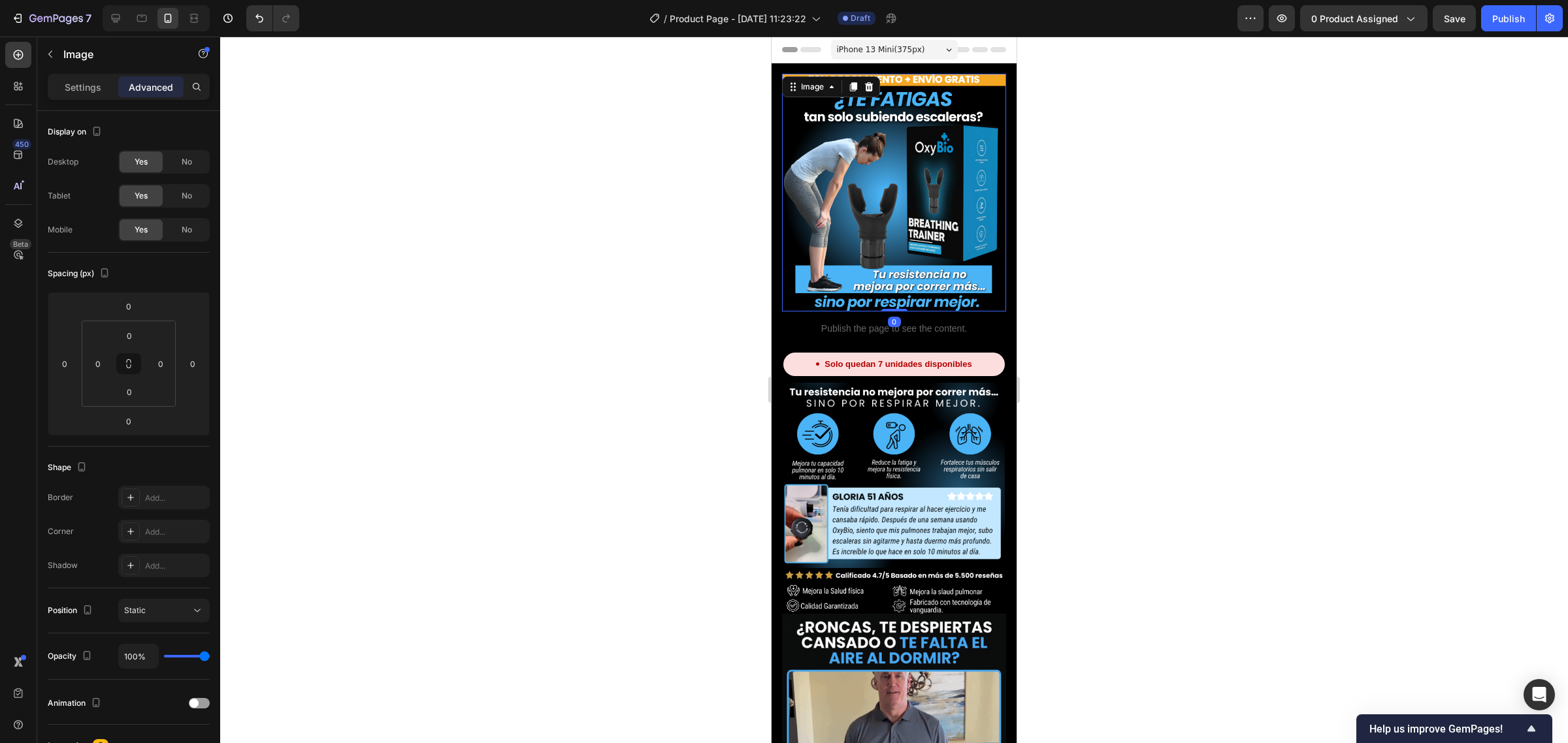
click at [585, 165] on div at bounding box center [894, 390] width 1348 height 707
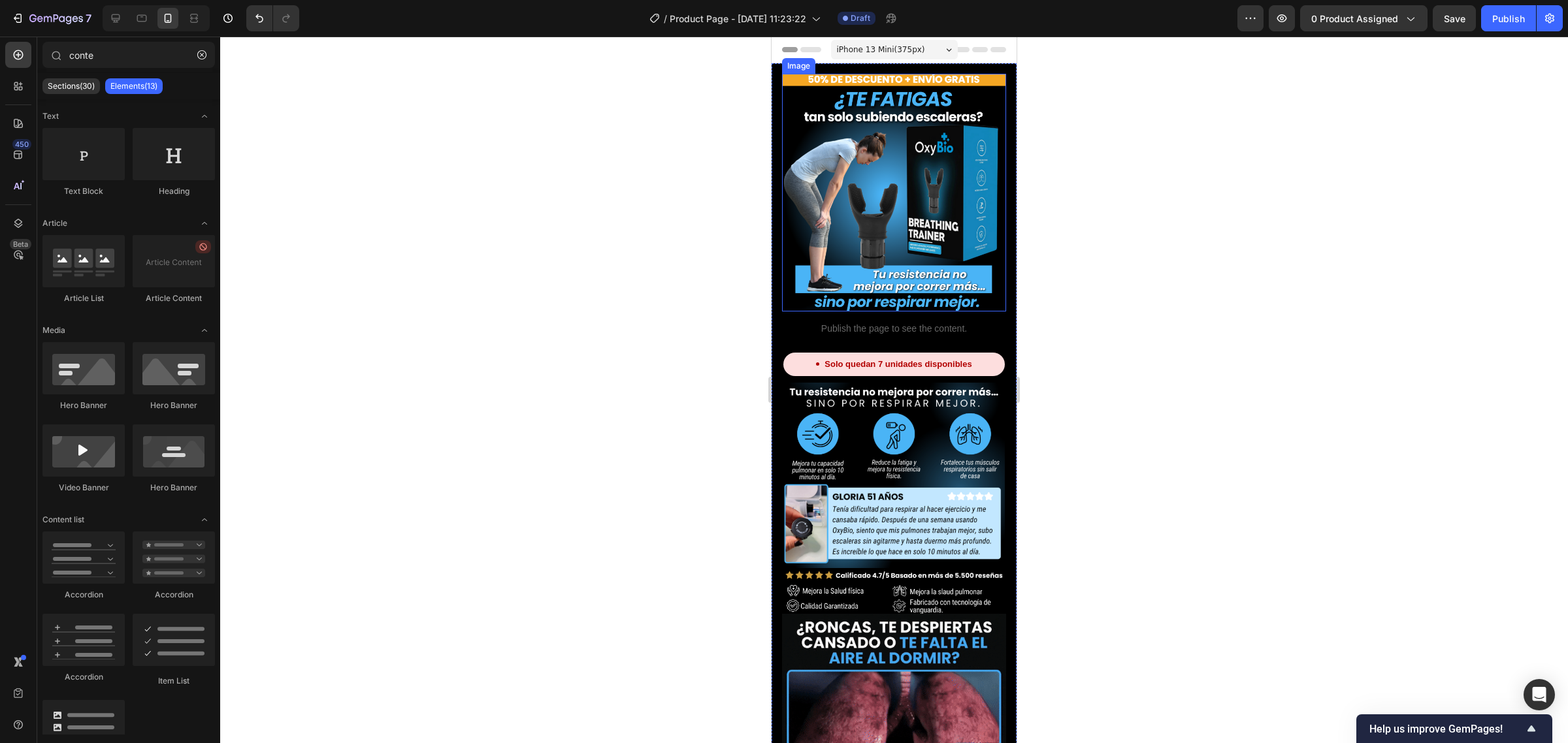
click at [915, 187] on img at bounding box center [894, 192] width 224 height 237
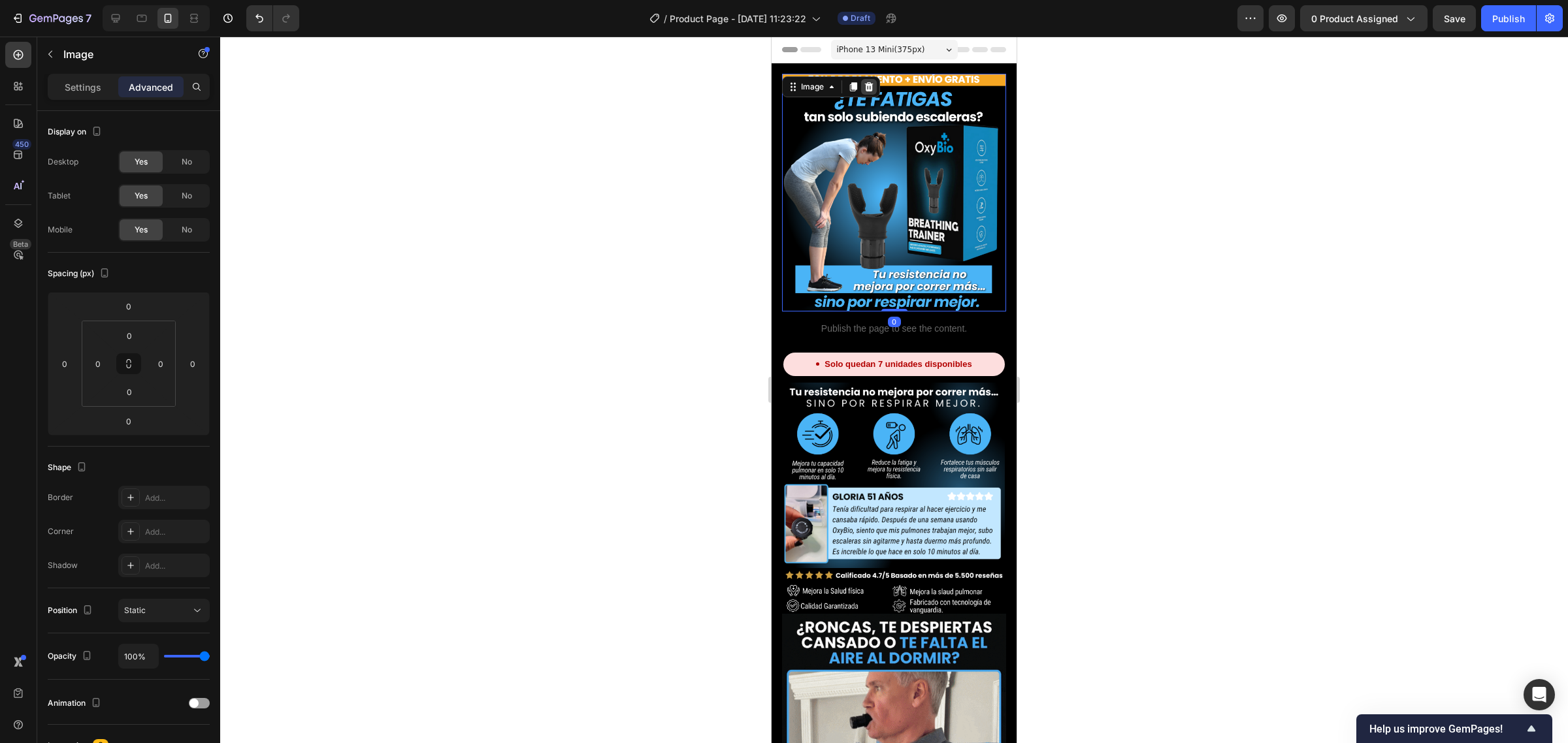
click at [866, 86] on icon at bounding box center [868, 87] width 11 height 11
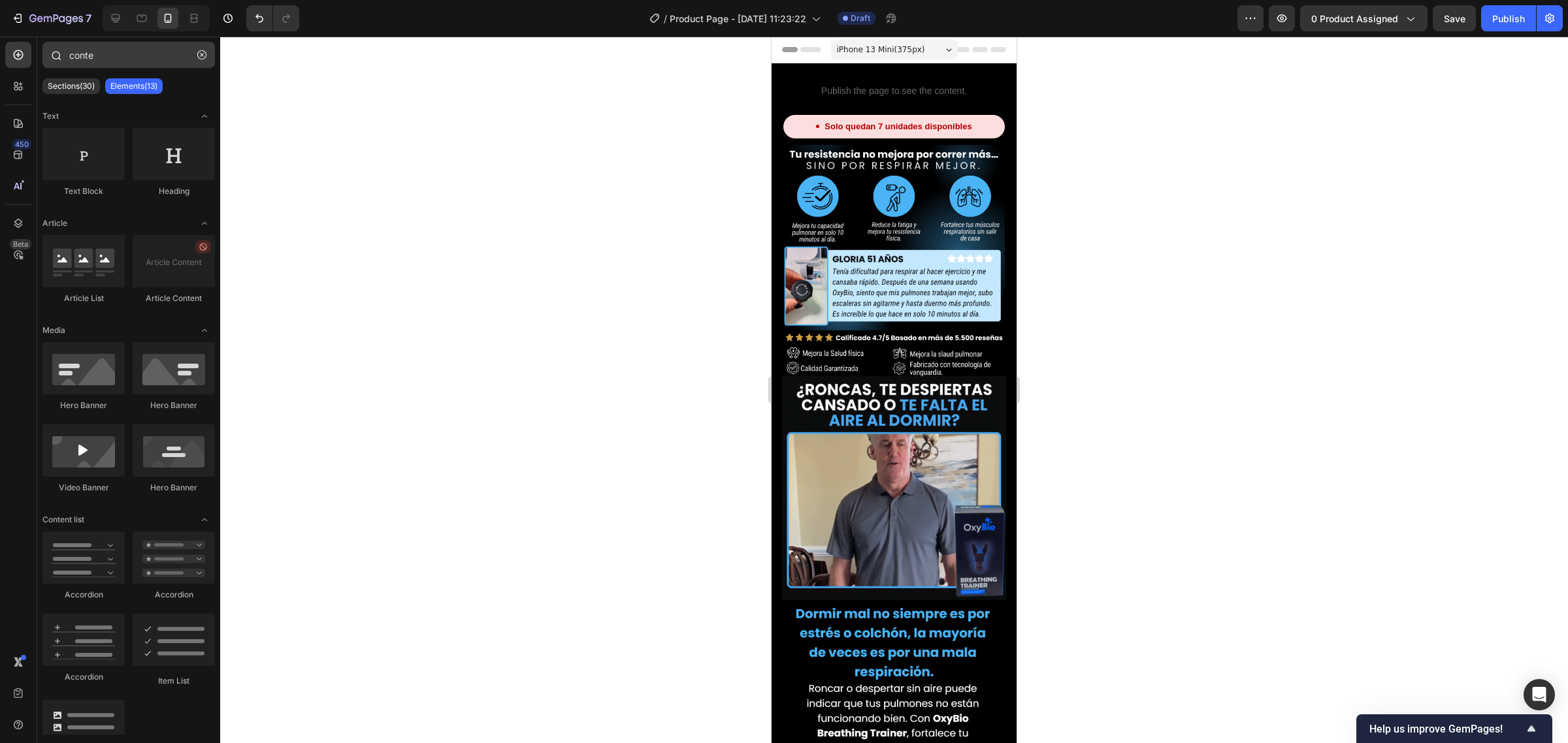
click at [195, 60] on button "button" at bounding box center [201, 55] width 21 height 21
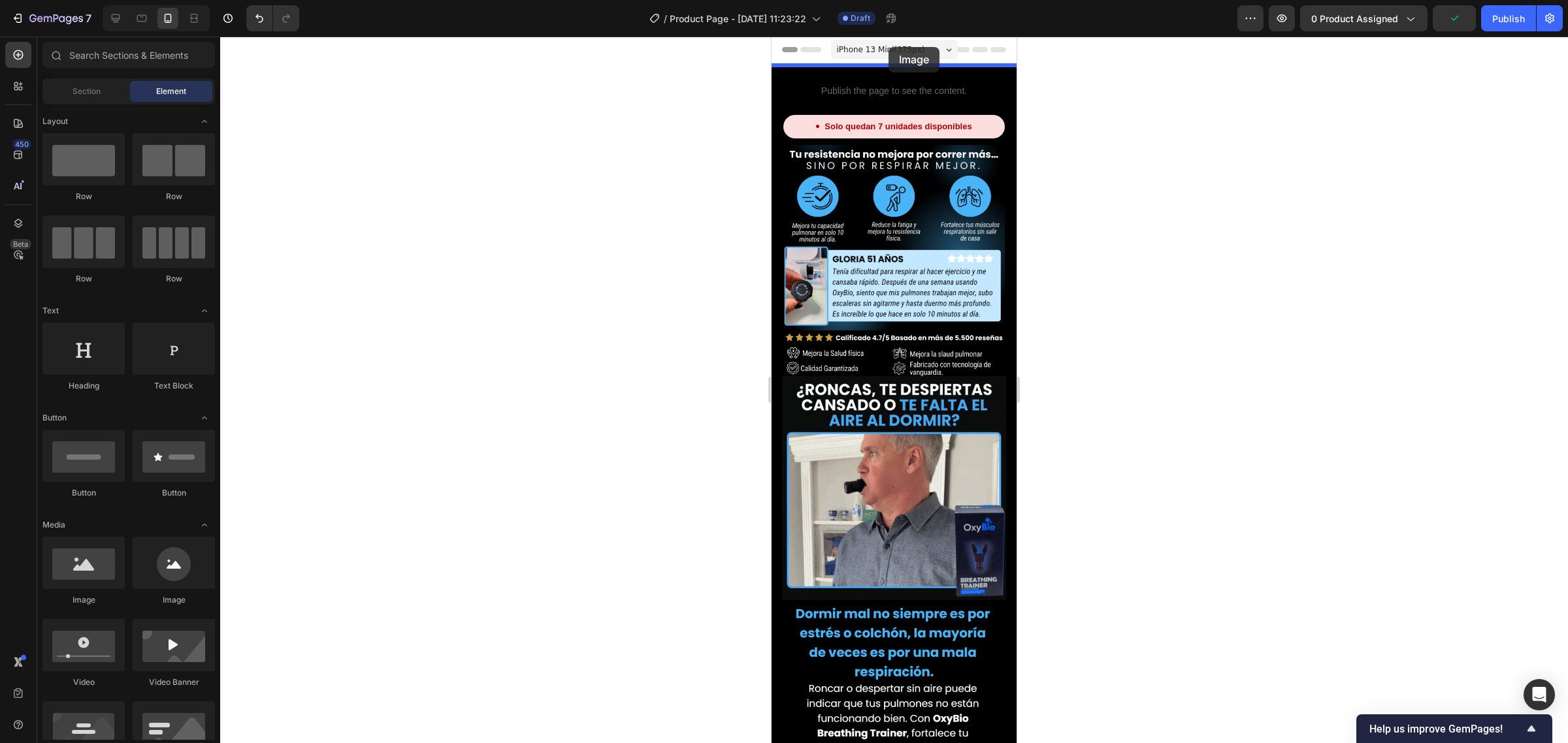
drag, startPoint x: 890, startPoint y: 575, endPoint x: 888, endPoint y: 47, distance: 528.0
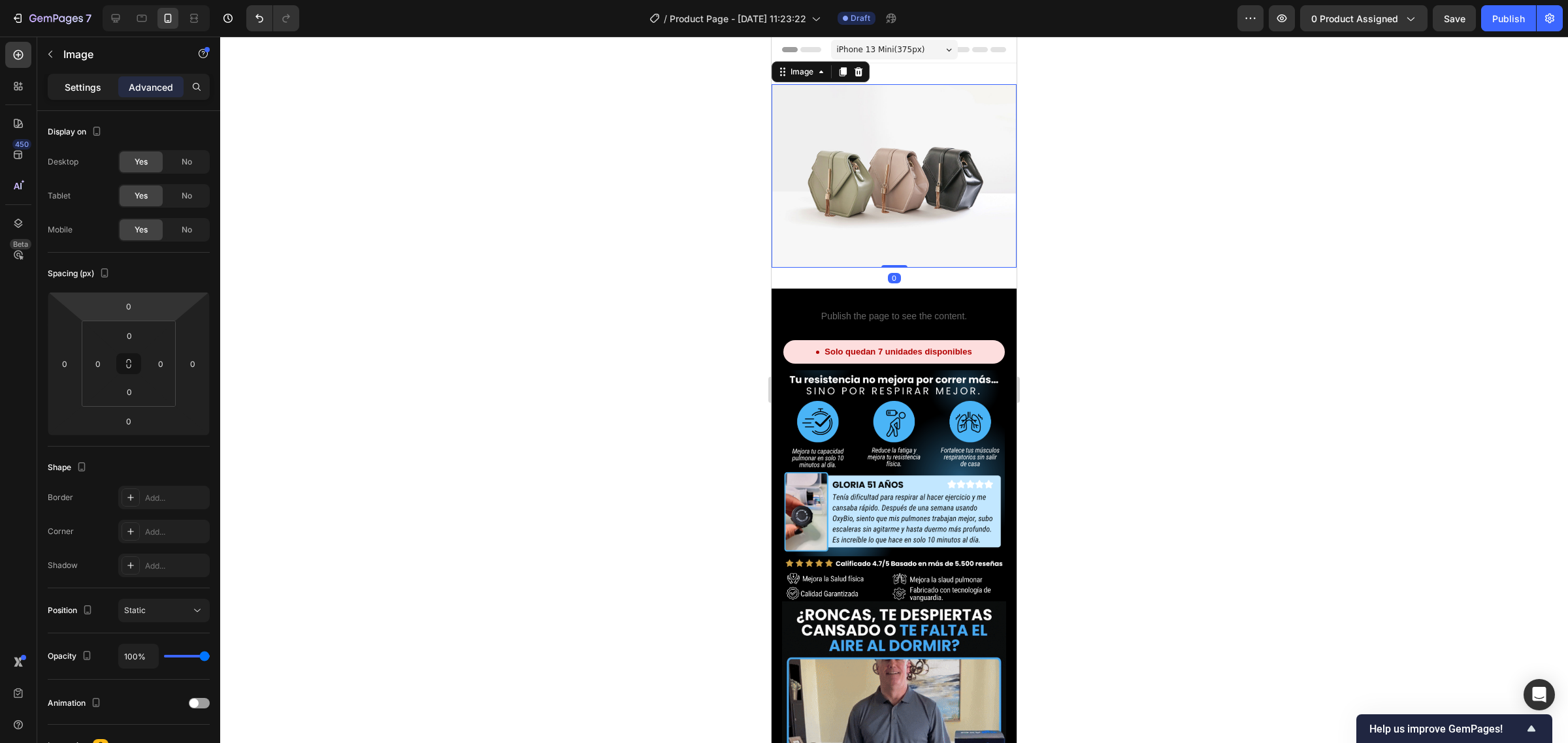
click at [84, 96] on div "Settings" at bounding box center [83, 86] width 65 height 21
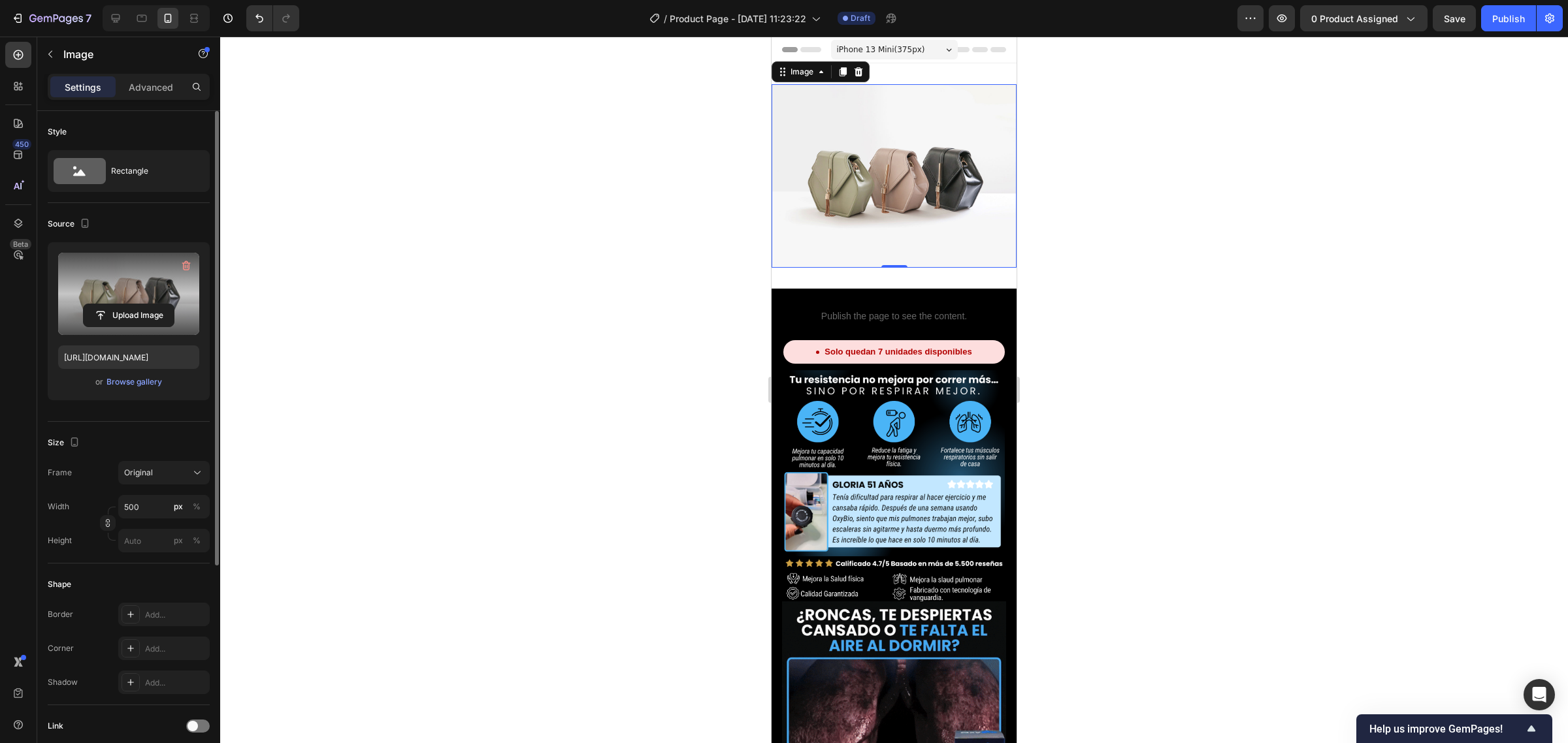
click at [131, 280] on label at bounding box center [128, 293] width 141 height 82
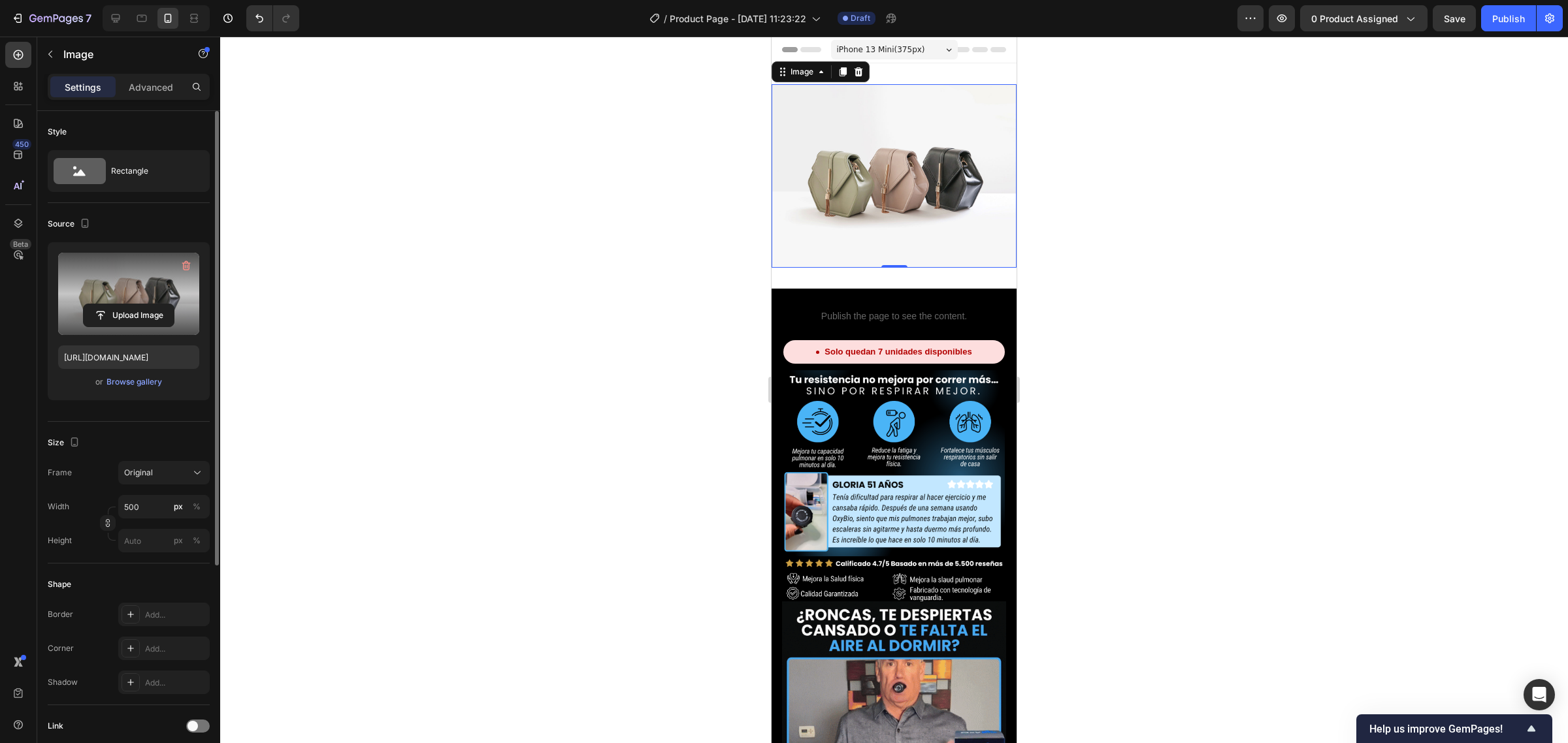
click at [131, 304] on input "file" at bounding box center [128, 315] width 90 height 22
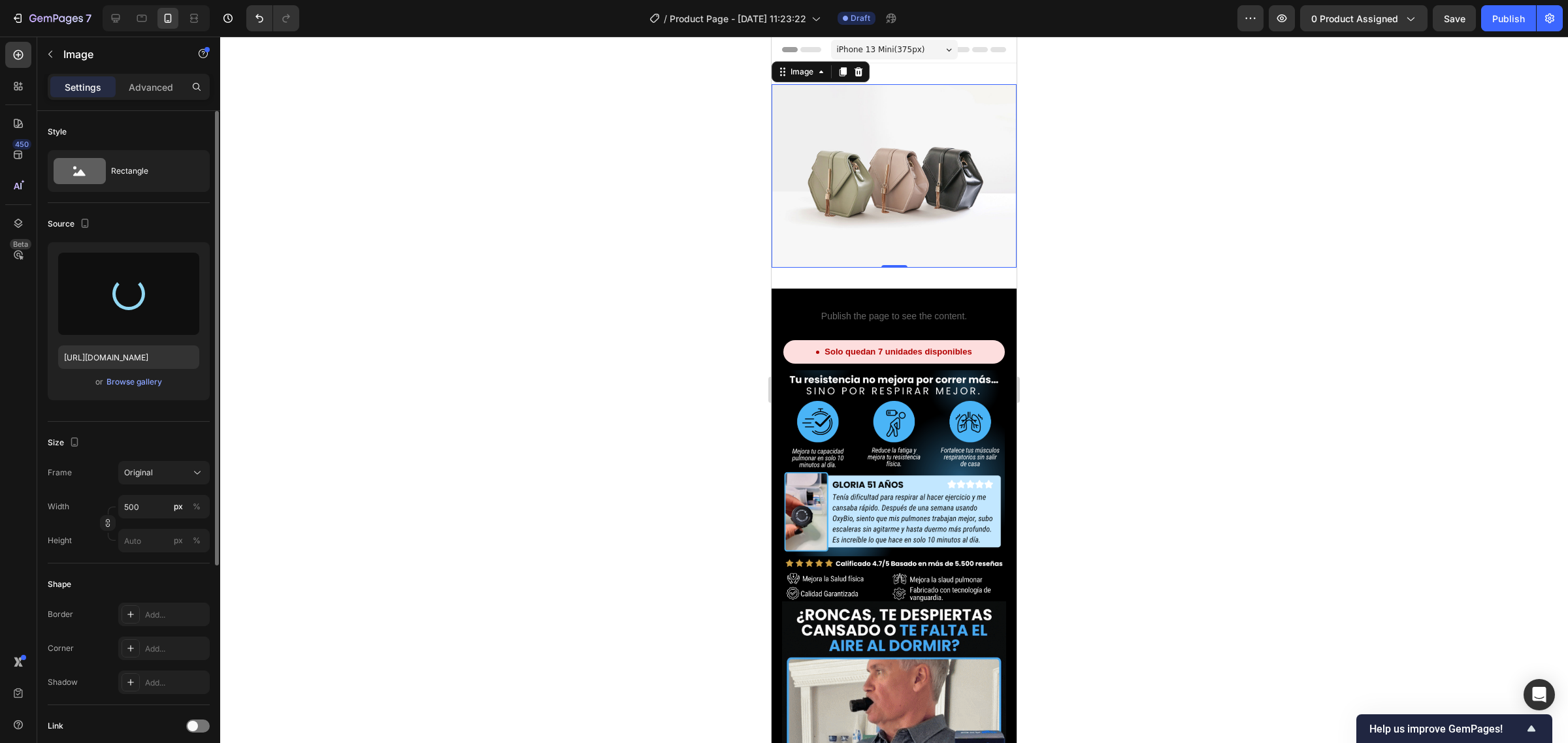
type input "[URL][DOMAIN_NAME]"
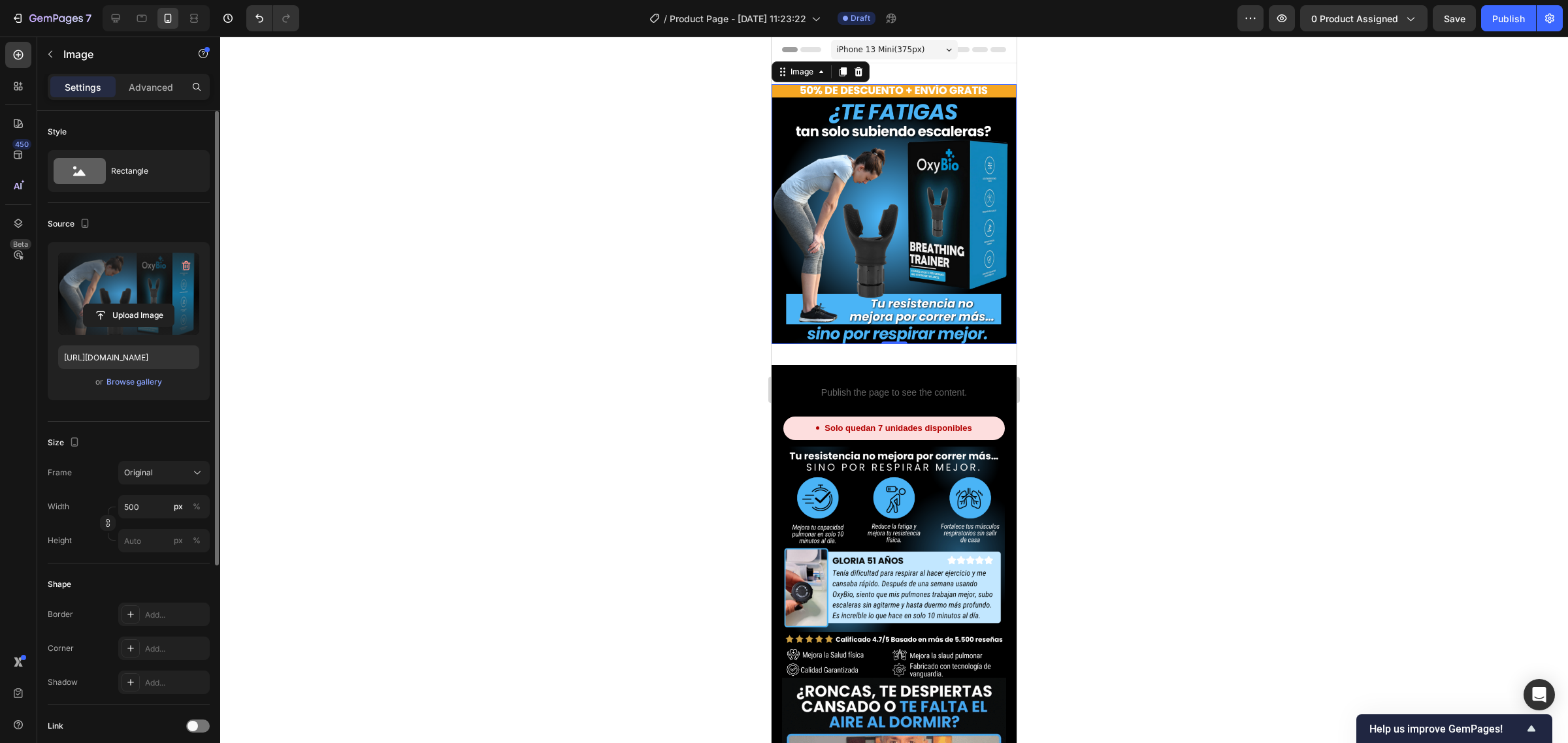
drag, startPoint x: 1131, startPoint y: 181, endPoint x: 238, endPoint y: 204, distance: 893.3
click at [1131, 181] on div at bounding box center [894, 390] width 1348 height 707
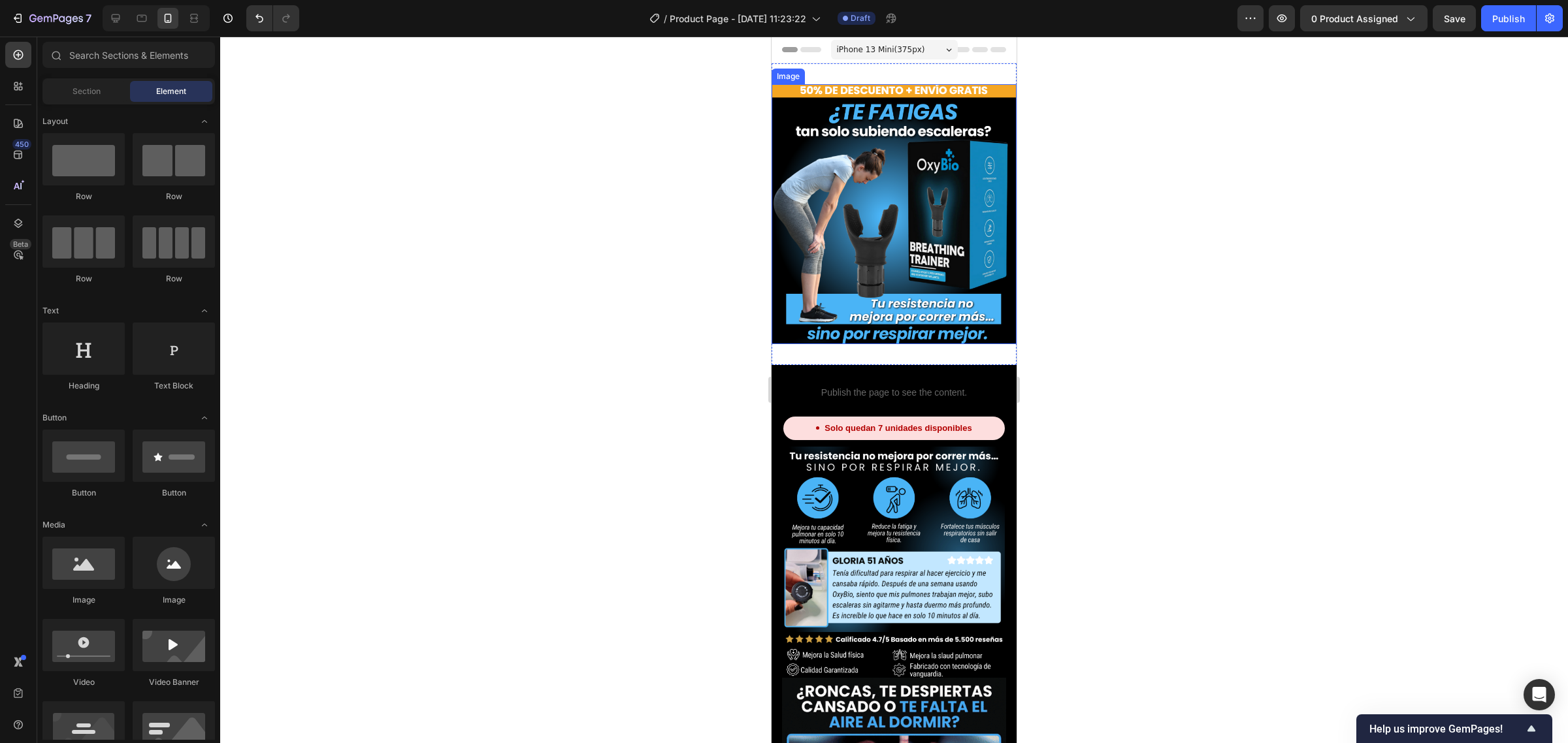
click at [900, 343] on div "Image Section 1" at bounding box center [894, 214] width 245 height 302
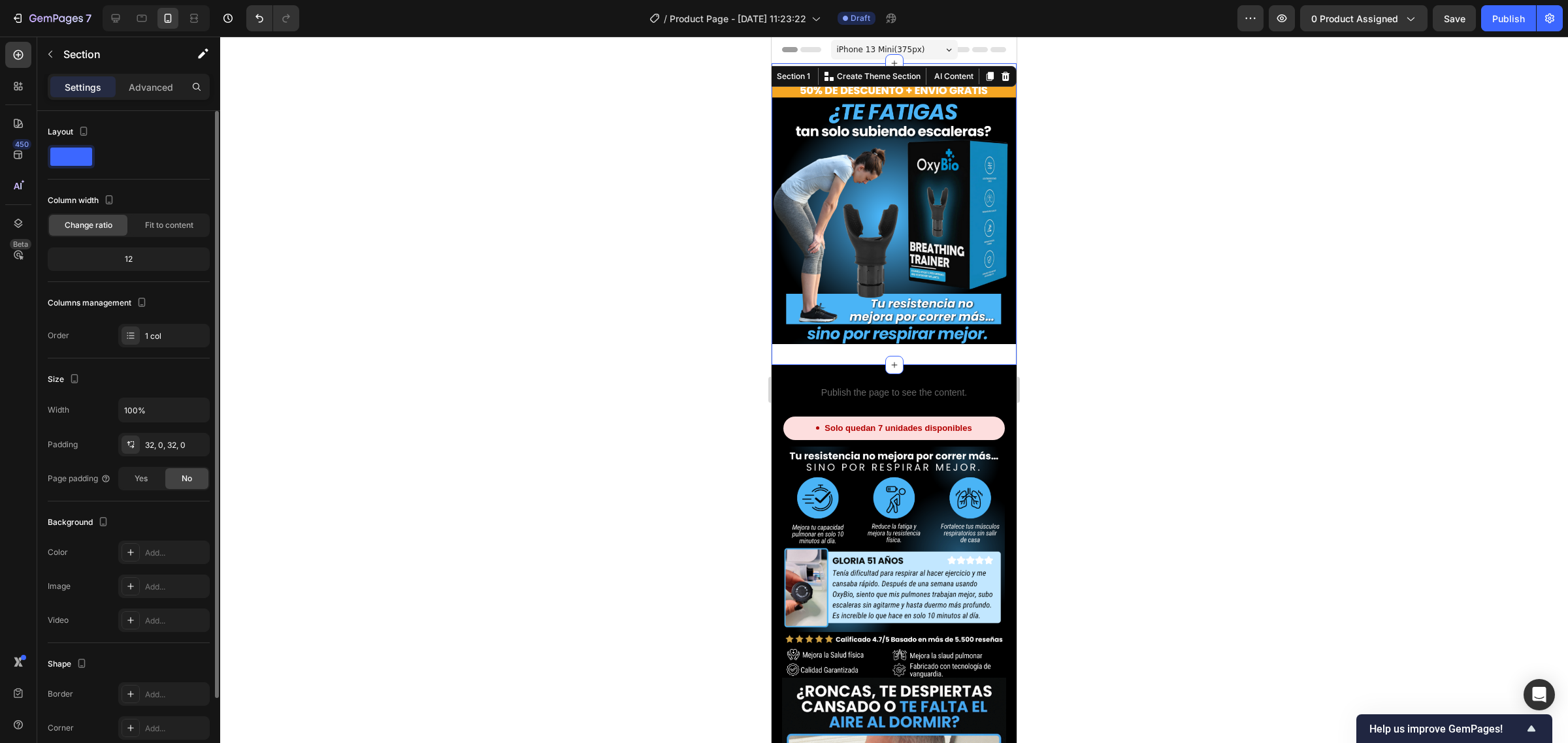
drag, startPoint x: 145, startPoint y: 89, endPoint x: 159, endPoint y: 115, distance: 29.5
click at [144, 89] on p "Advanced" at bounding box center [151, 87] width 45 height 14
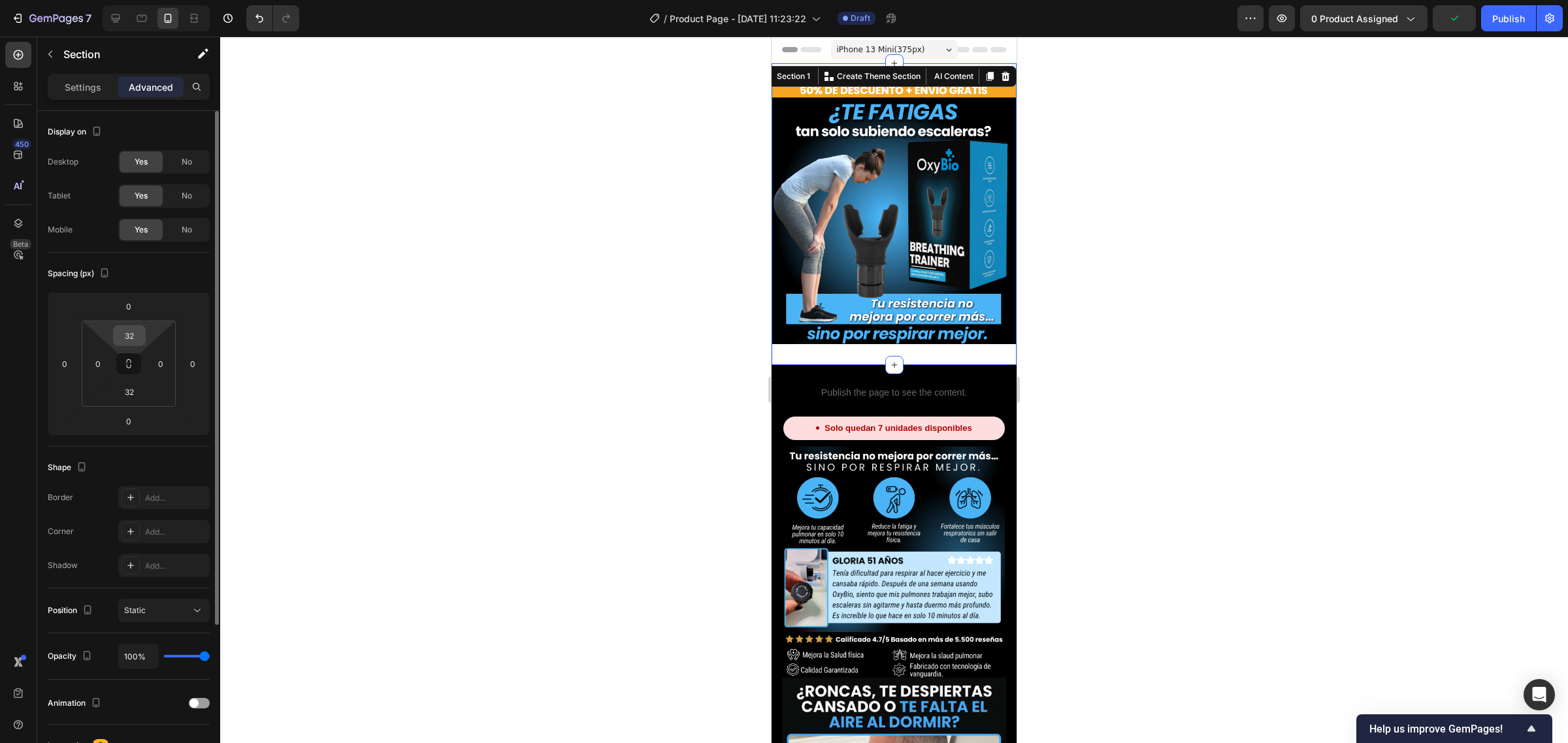
click at [131, 336] on input "32" at bounding box center [129, 336] width 26 height 20
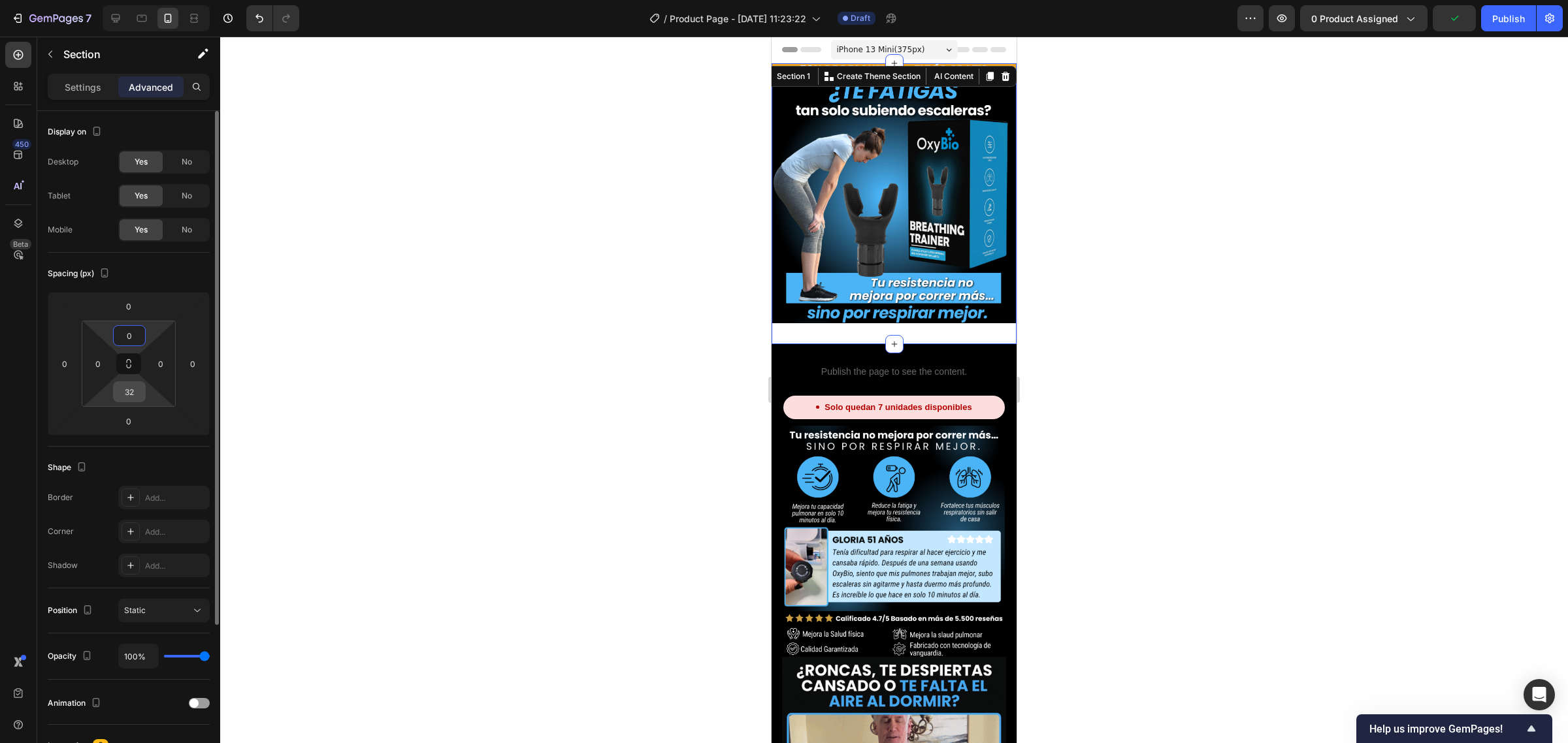
type input "0"
click at [131, 395] on input "32" at bounding box center [129, 392] width 26 height 20
type input "0"
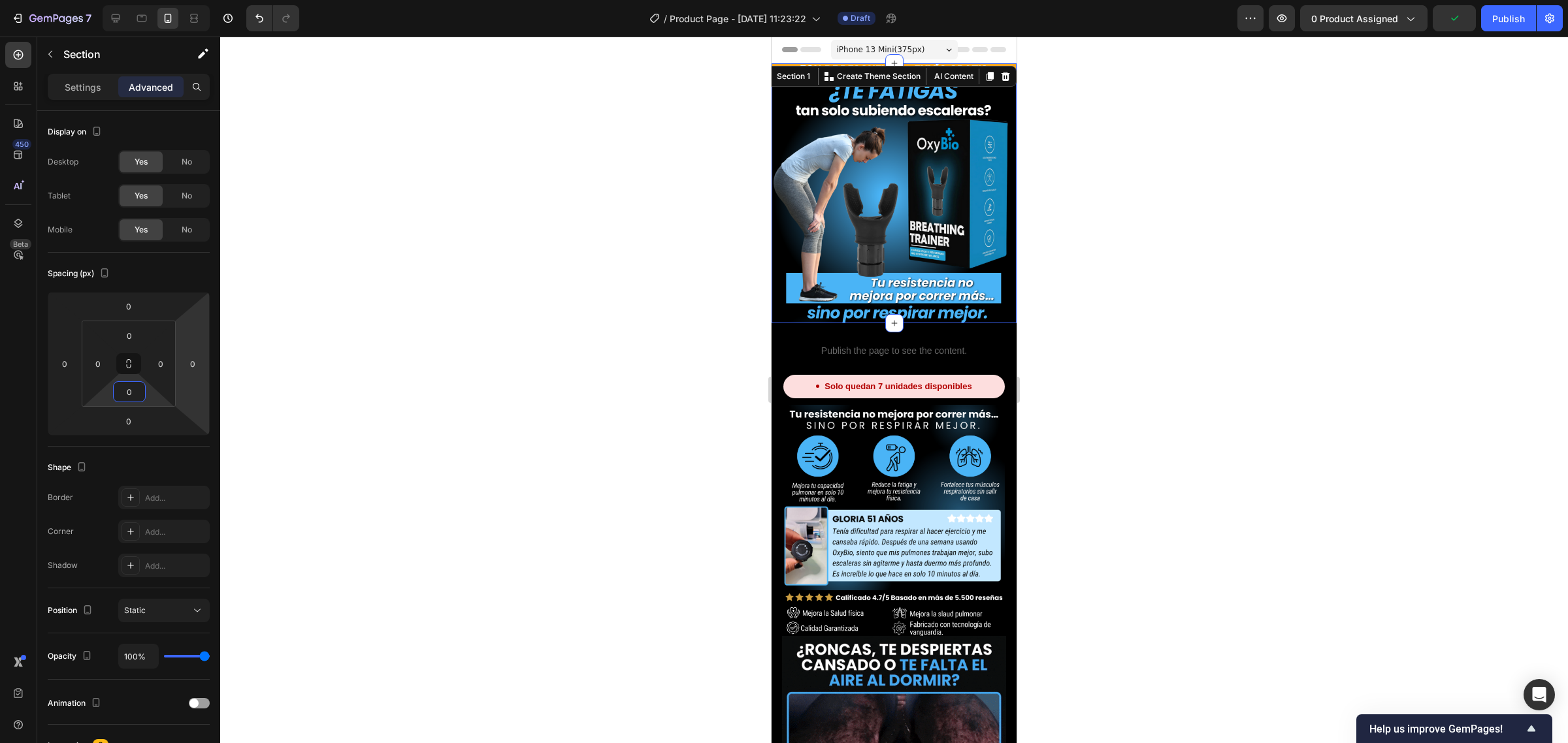
click at [445, 256] on div at bounding box center [894, 390] width 1348 height 707
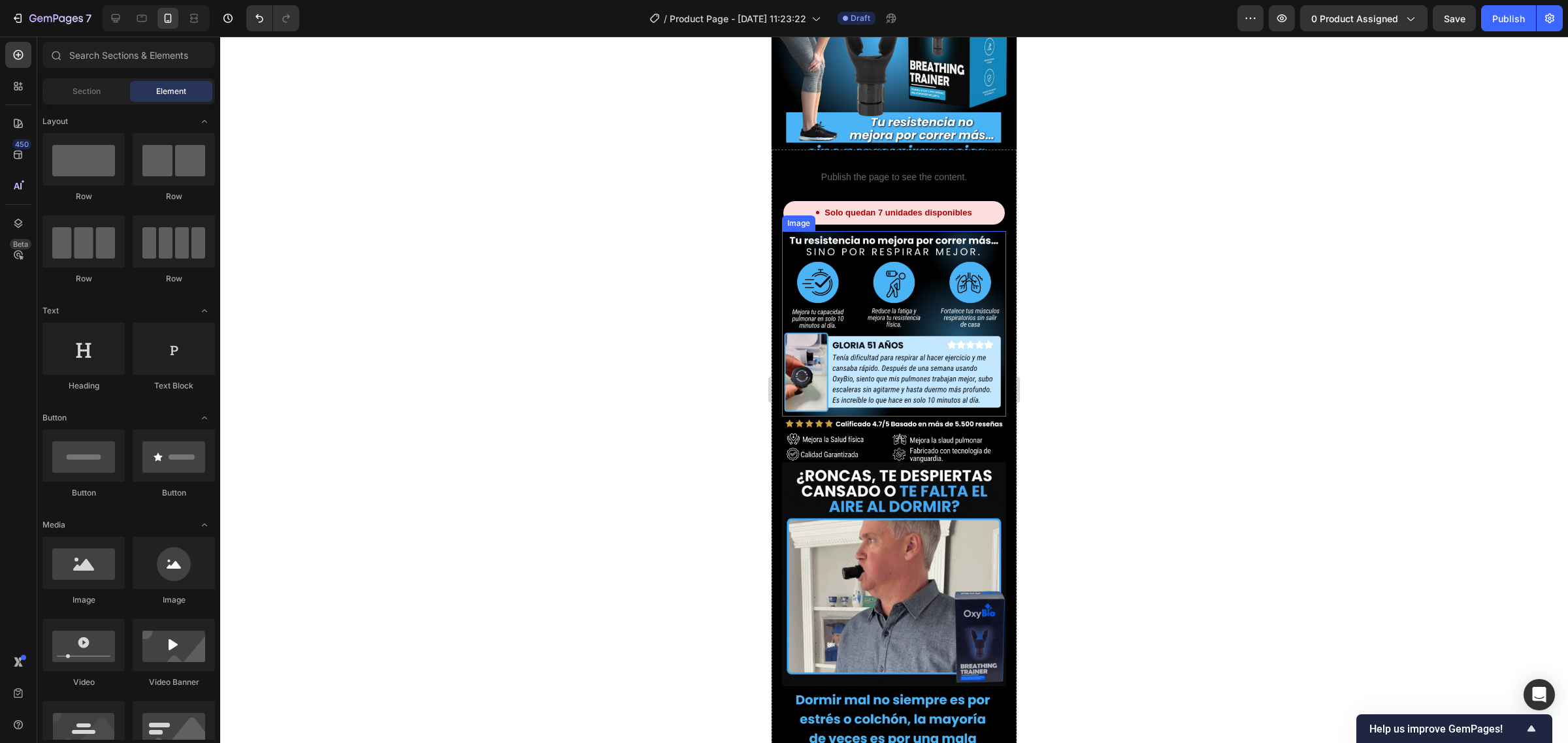
scroll to position [82, 0]
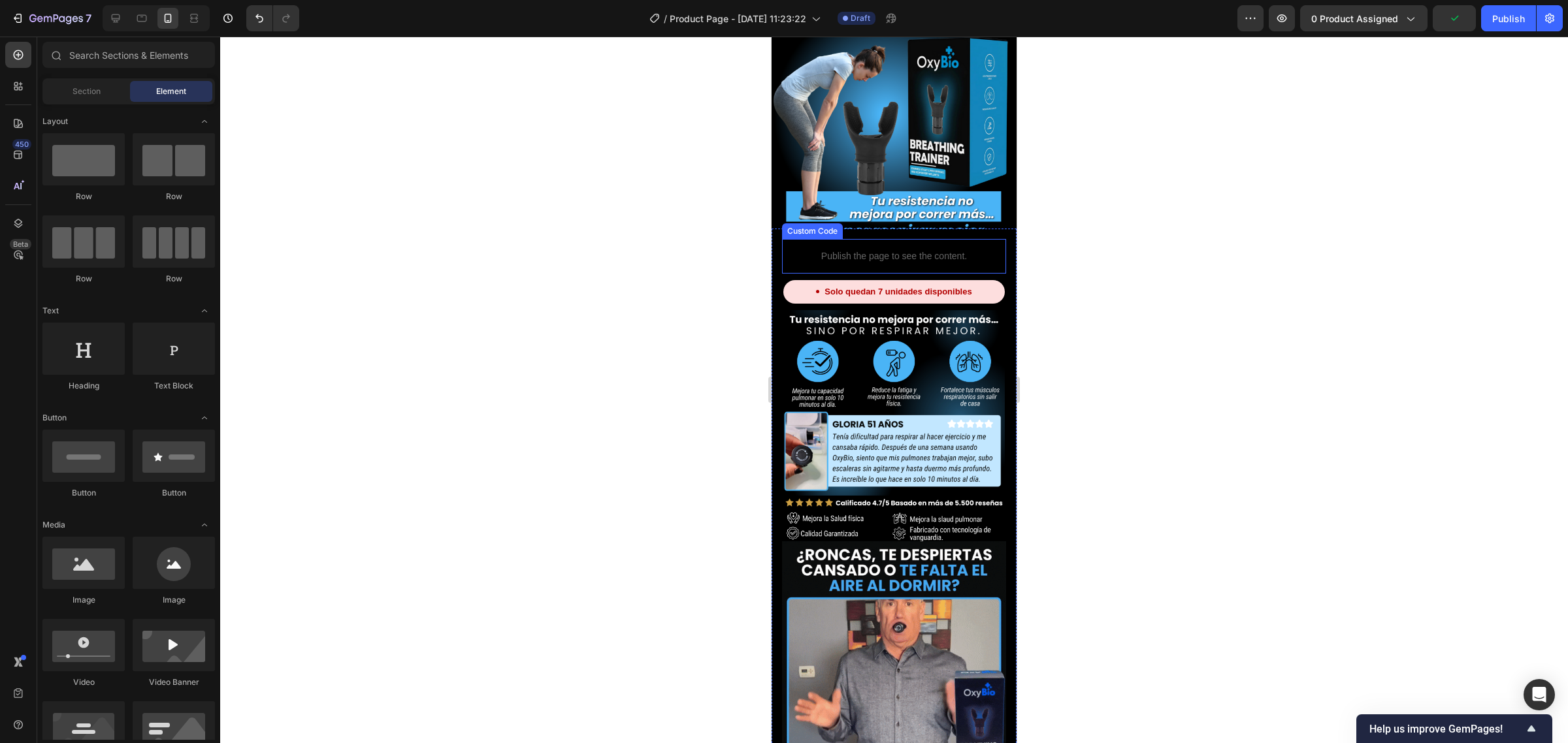
click at [900, 246] on div "Publish the page to see the content." at bounding box center [894, 256] width 224 height 35
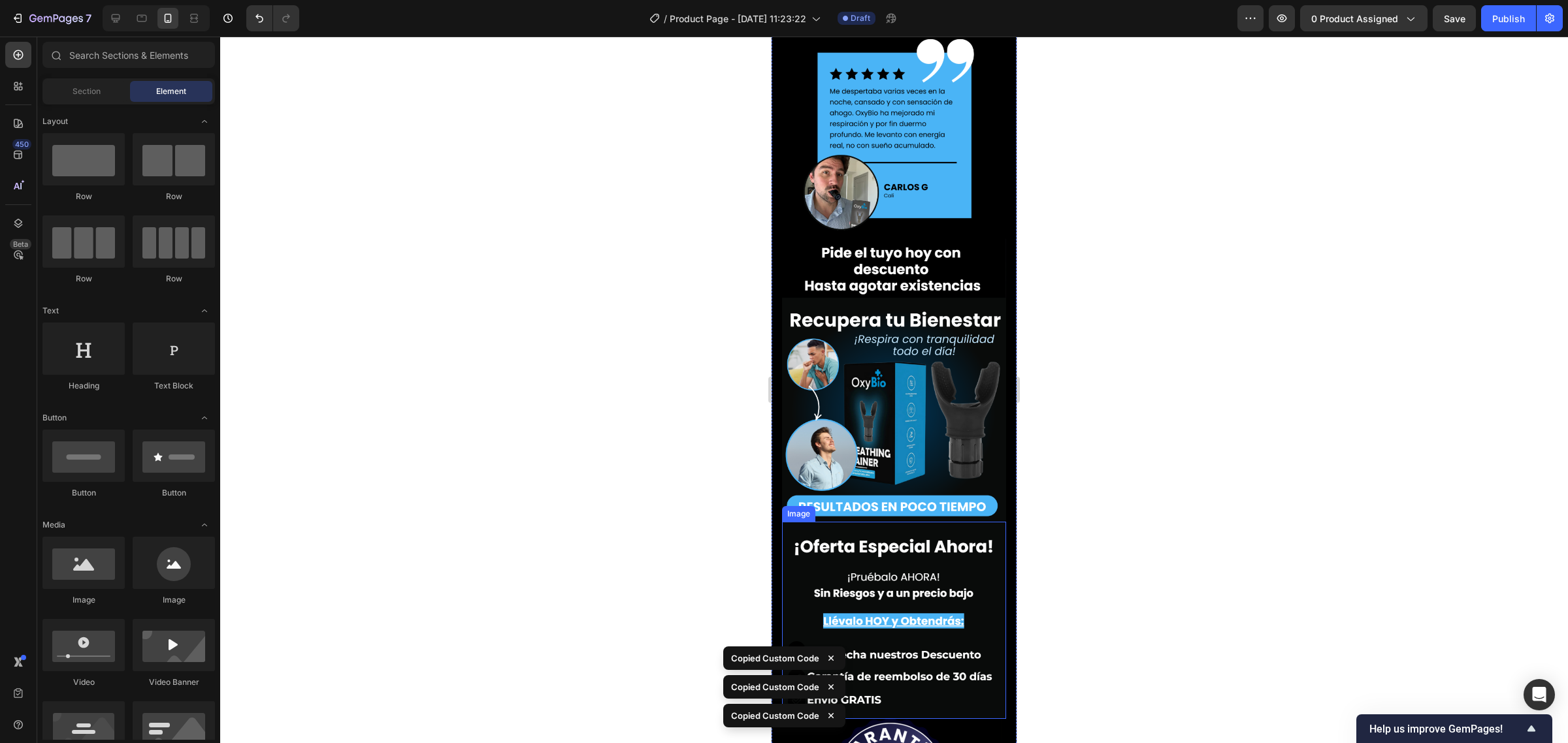
scroll to position [4552, 0]
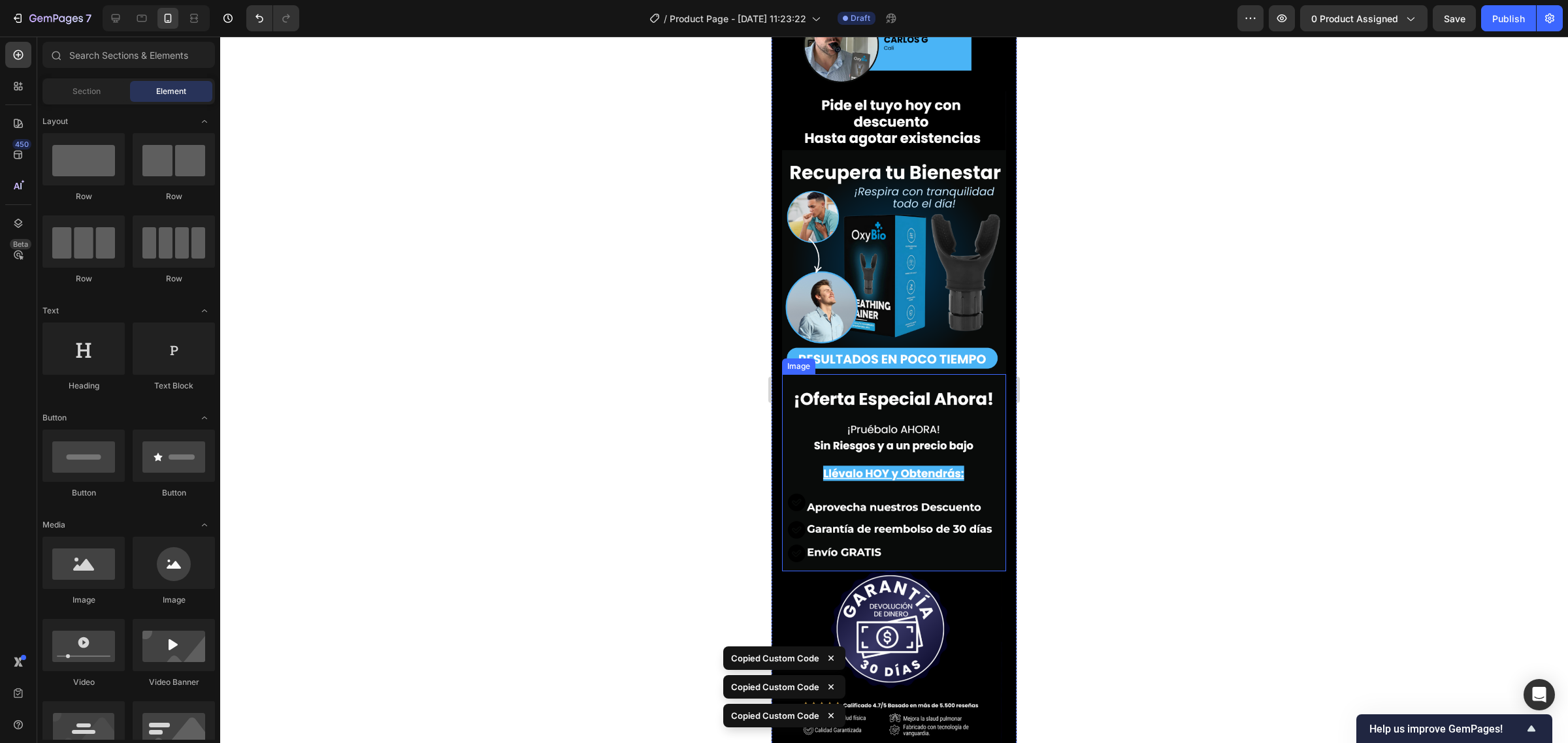
click at [896, 374] on img at bounding box center [894, 472] width 224 height 197
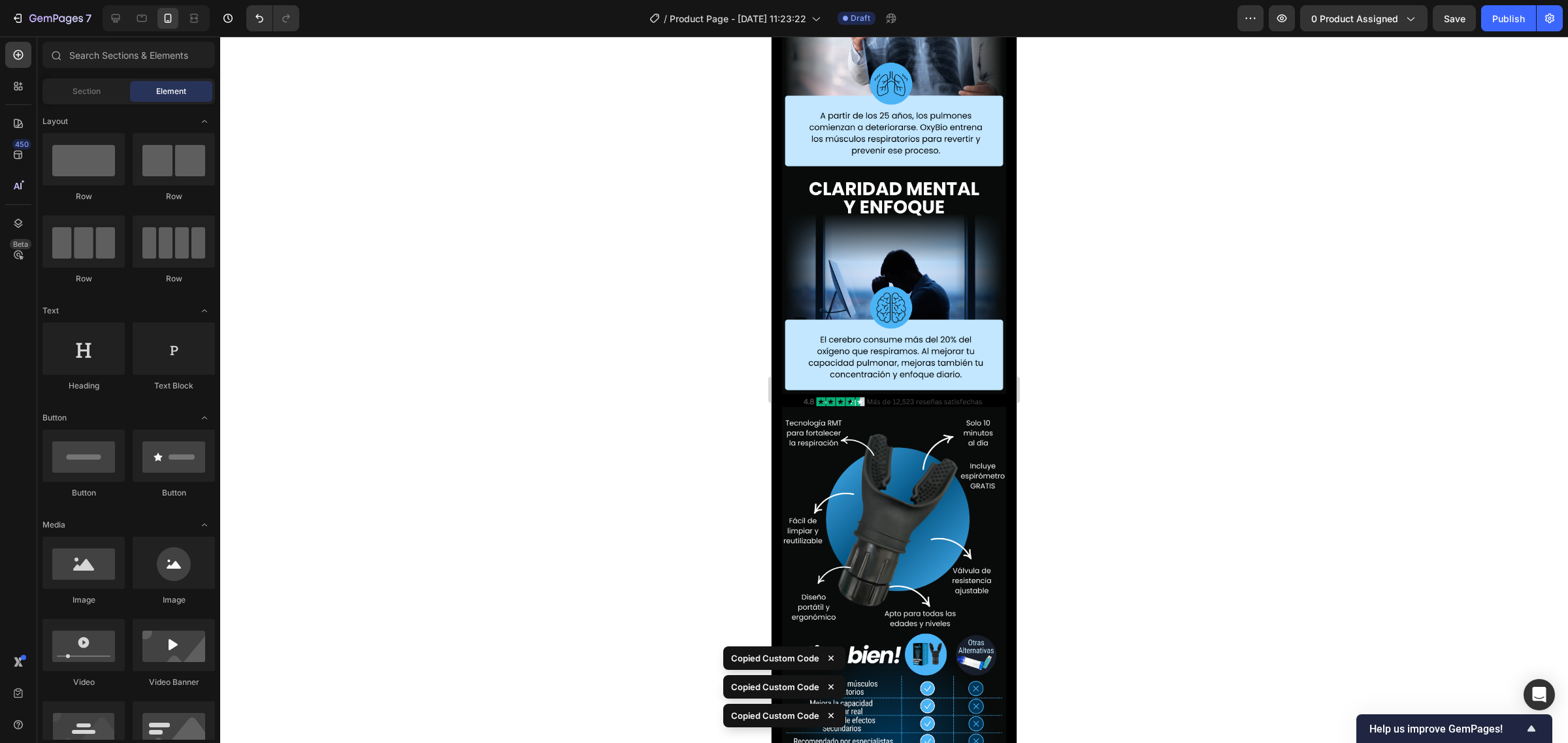
scroll to position [0, 0]
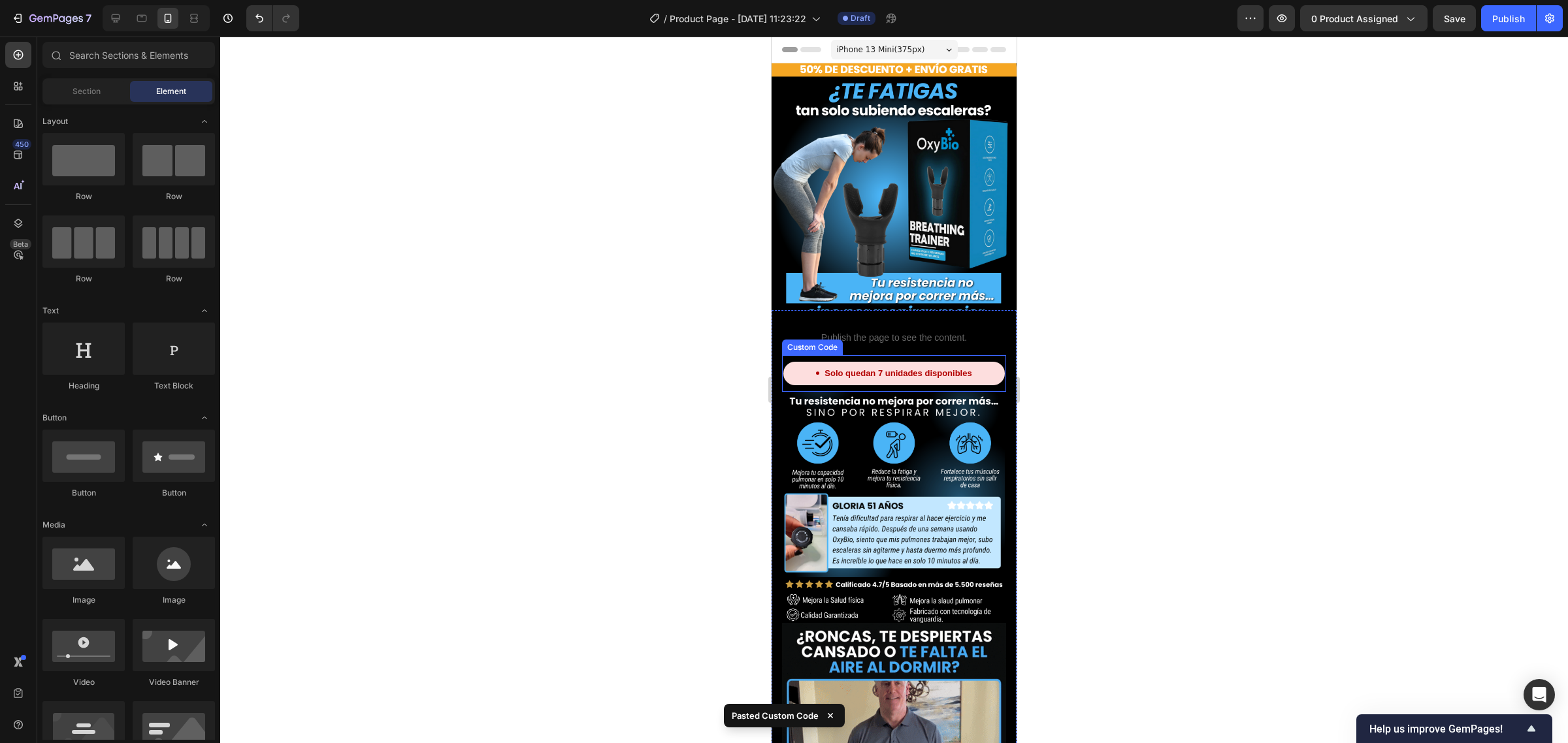
click at [831, 371] on div "Solo quedan 7 unidades disponibles" at bounding box center [893, 373] width 221 height 23
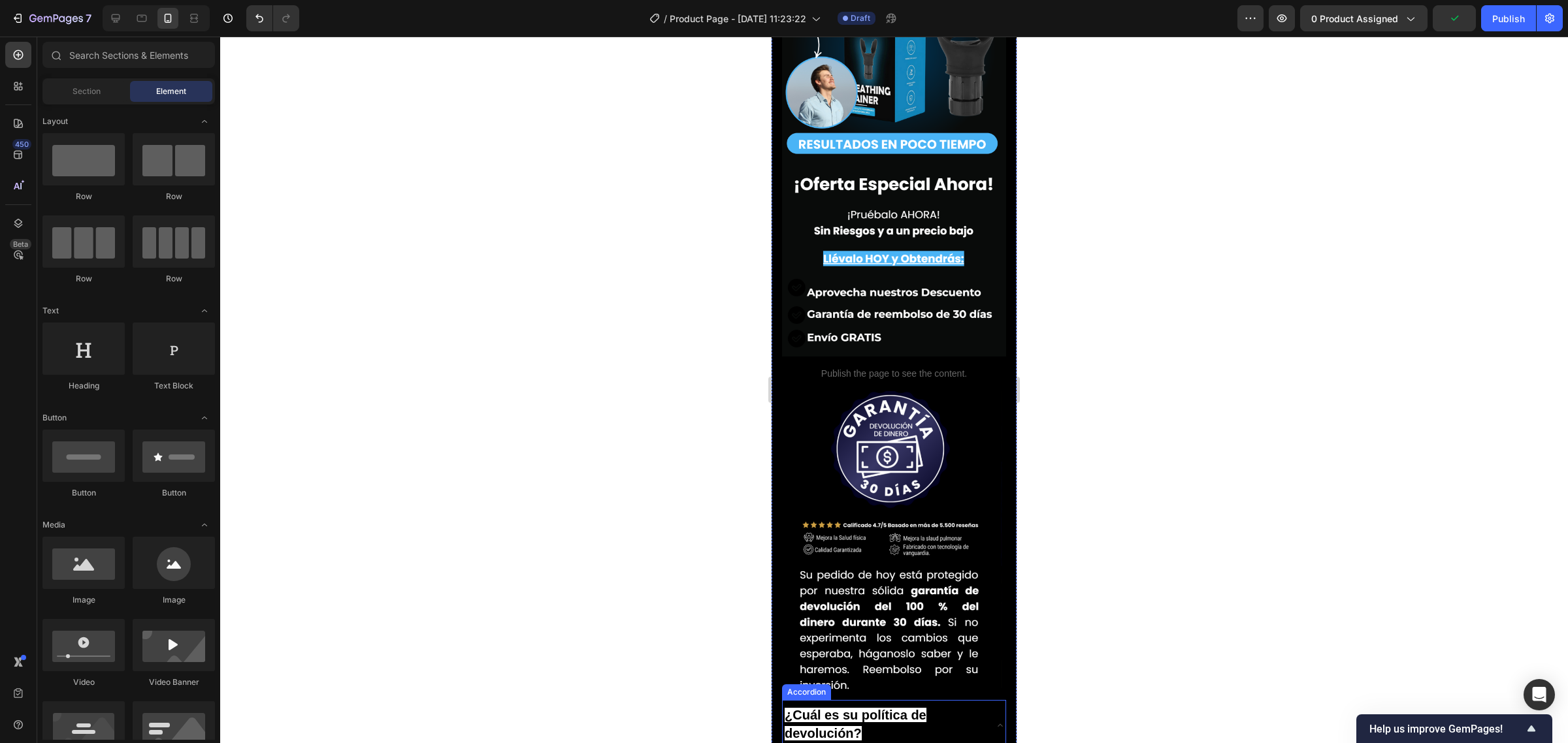
scroll to position [4522, 0]
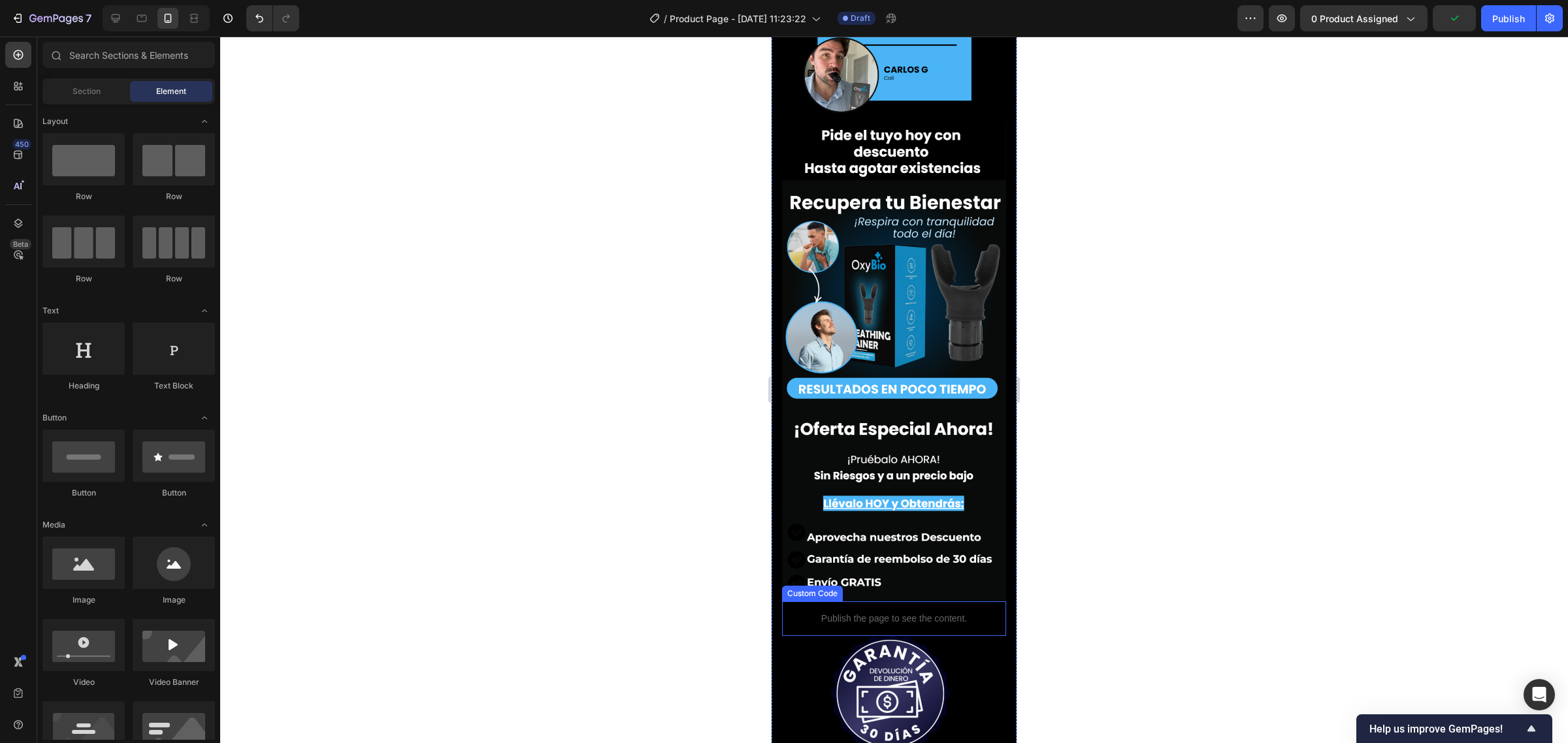
click at [873, 611] on p "Publish the page to see the content." at bounding box center [894, 618] width 224 height 14
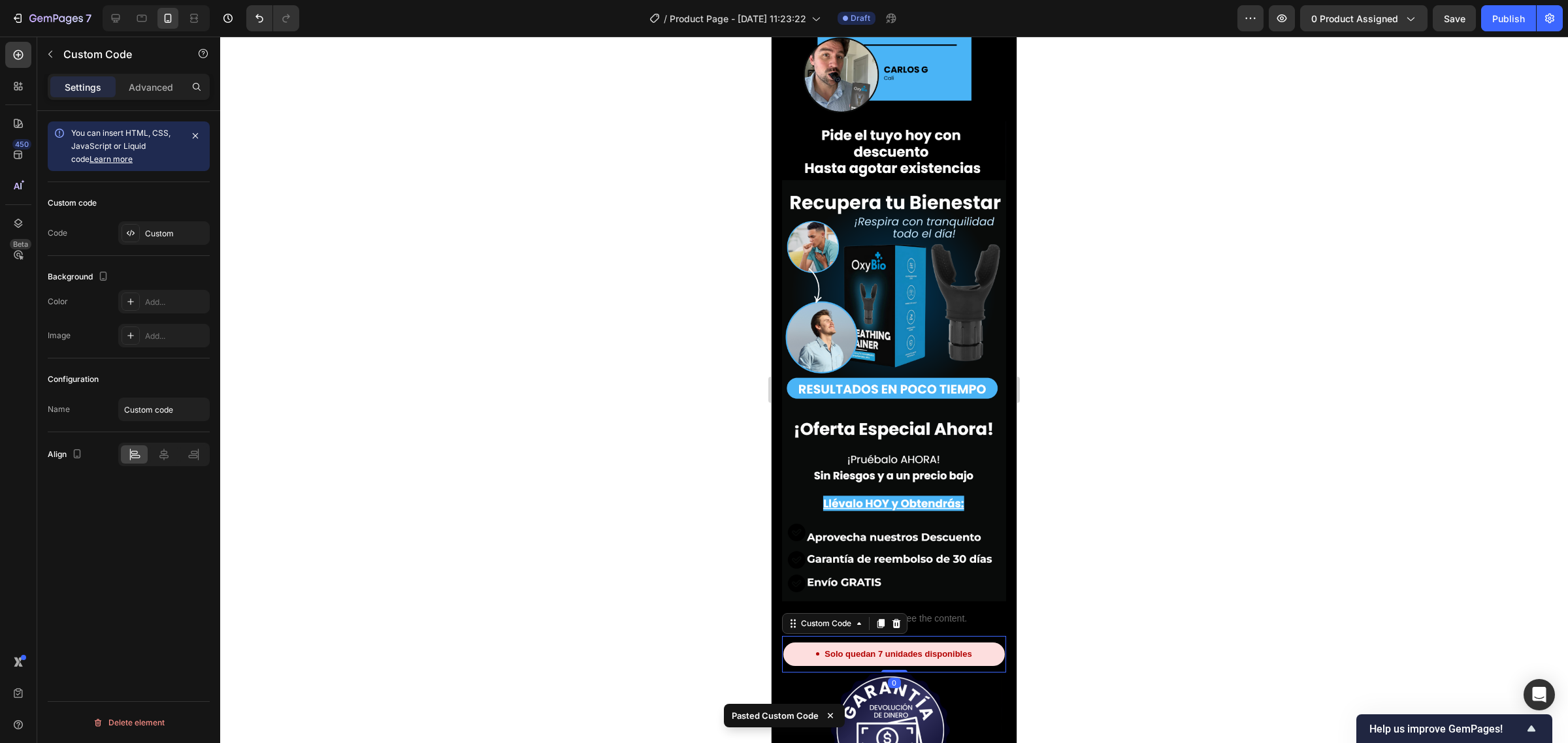
click at [887, 642] on div "Solo quedan 7 unidades disponibles" at bounding box center [893, 654] width 221 height 23
click at [154, 228] on div "Custom" at bounding box center [176, 233] width 61 height 12
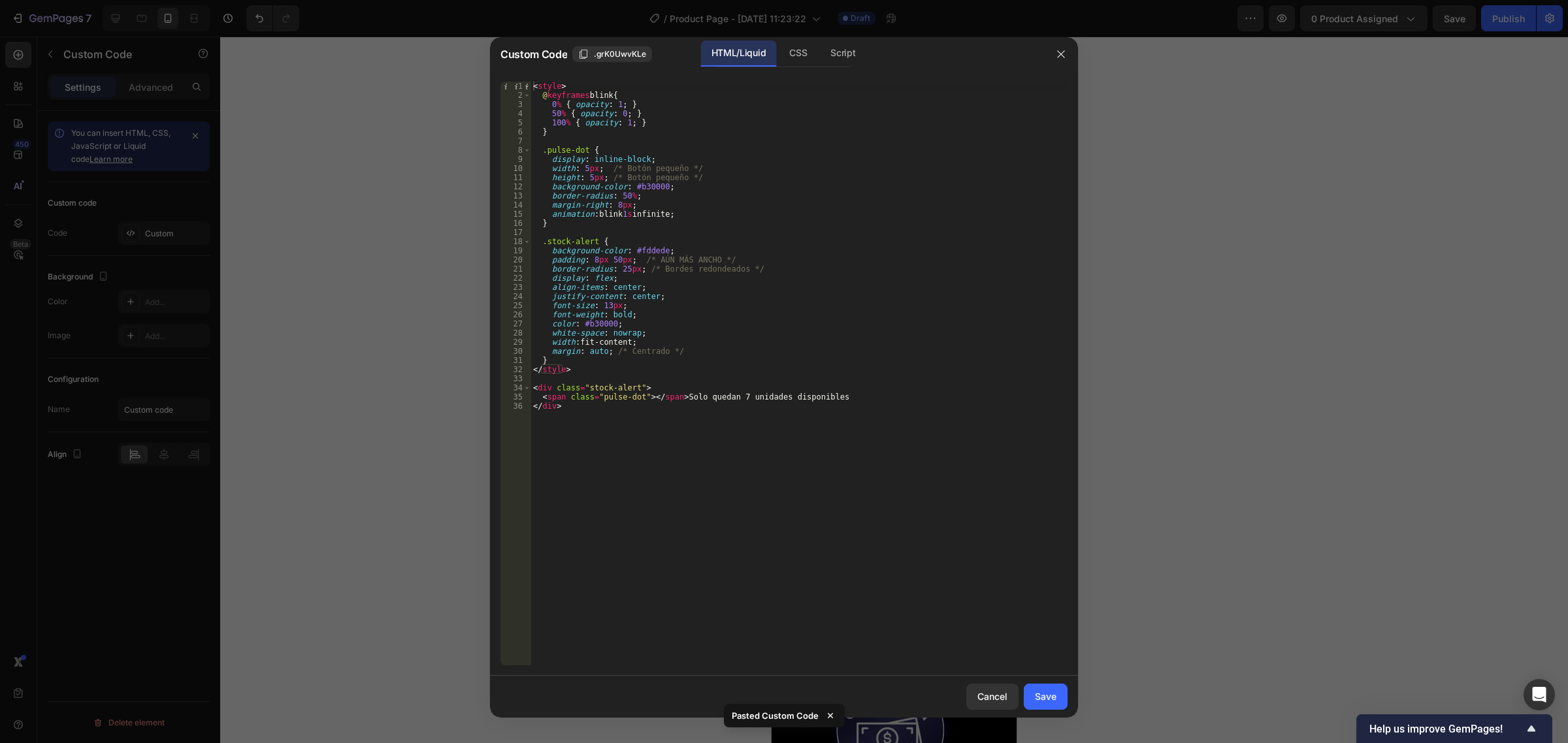
click at [736, 398] on div "< style > @ keyframes blink { 0 % { opacity : 1 ; } 50 % { opacity : 0 ; } 100 …" at bounding box center [799, 383] width 537 height 602
type textarea "<span class="pulse-dot"></span> Solo quedan 24 unidades disponibles"
click at [1040, 707] on button "Save" at bounding box center [1046, 697] width 44 height 26
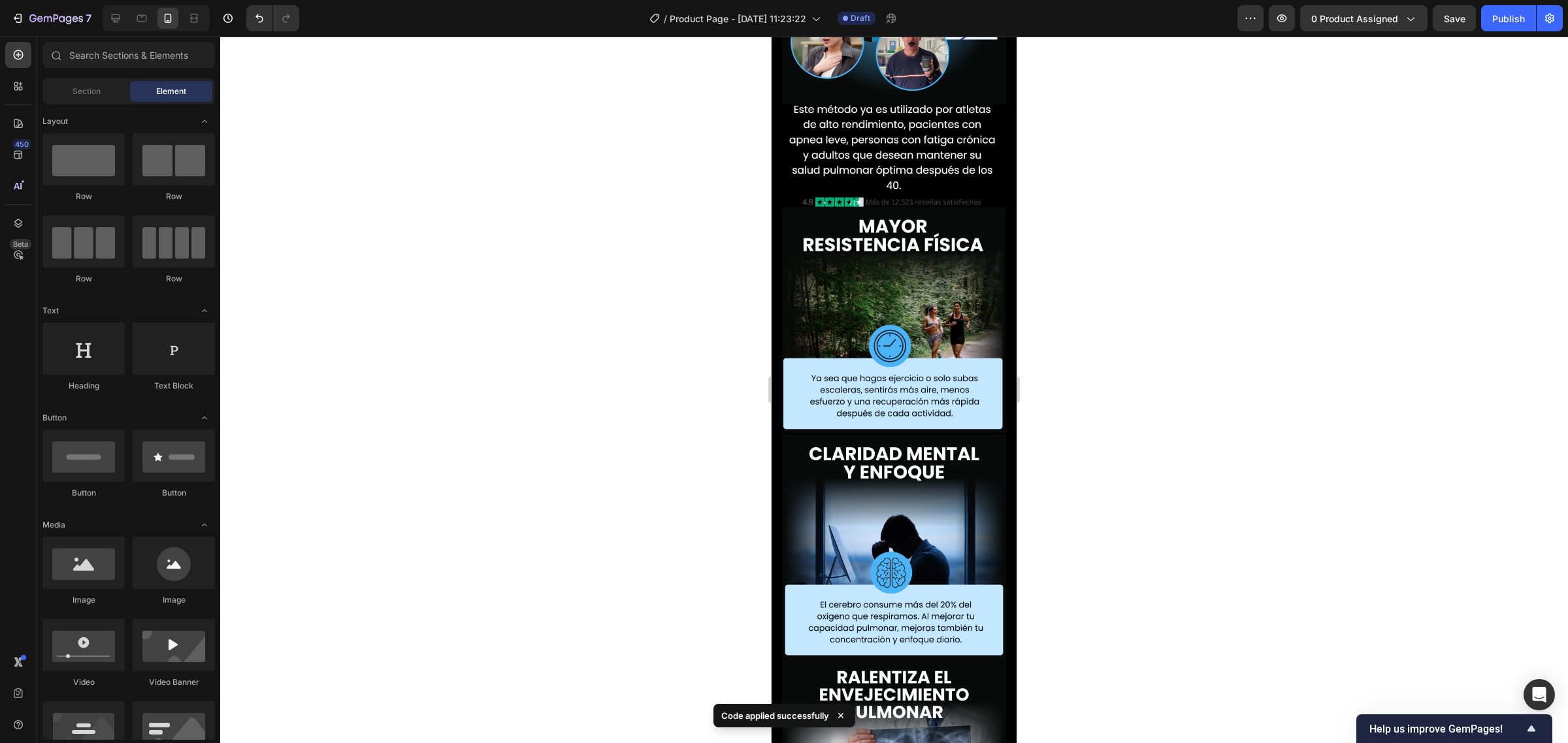
scroll to position [0, 0]
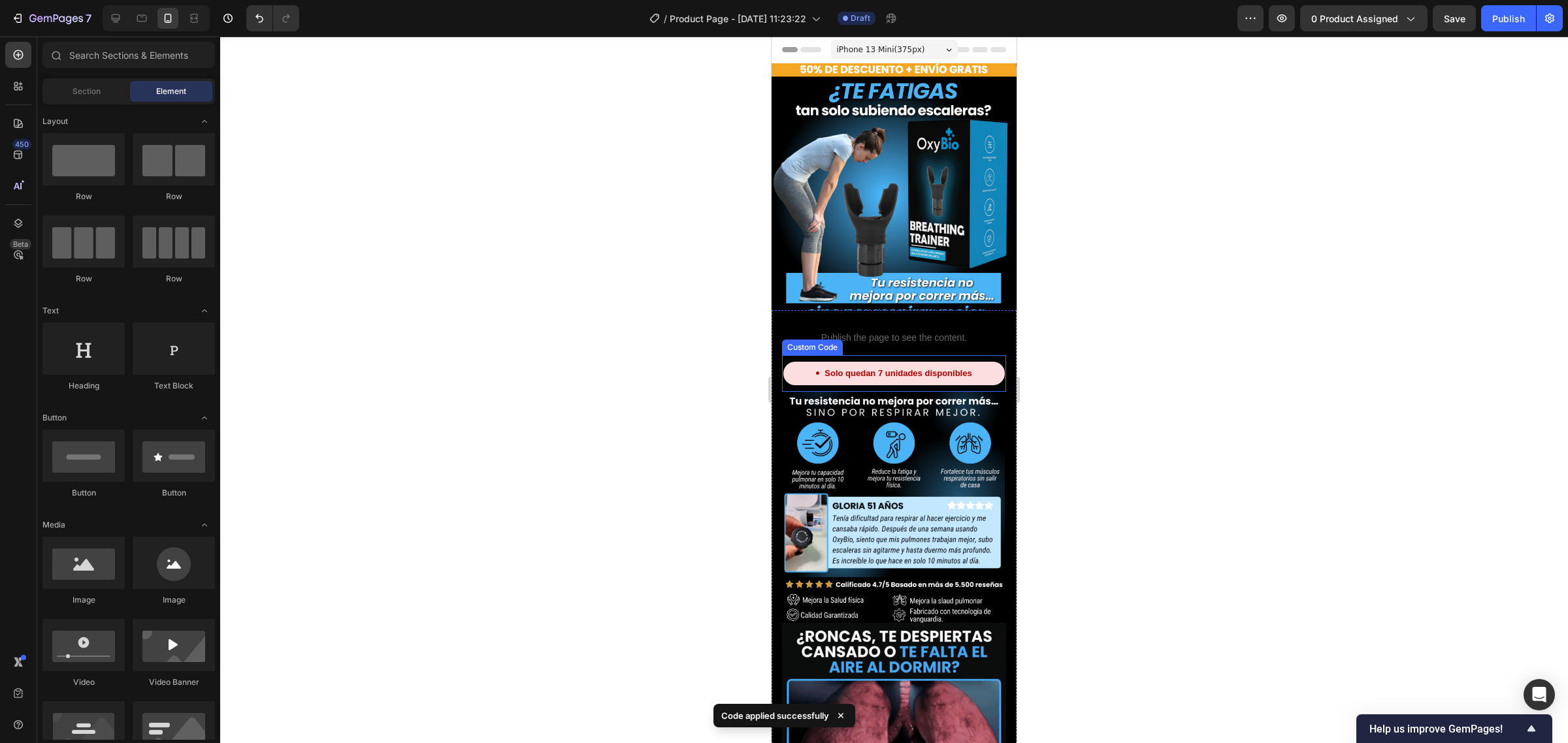
click at [864, 370] on div "Solo quedan 7 unidades disponibles" at bounding box center [893, 373] width 221 height 23
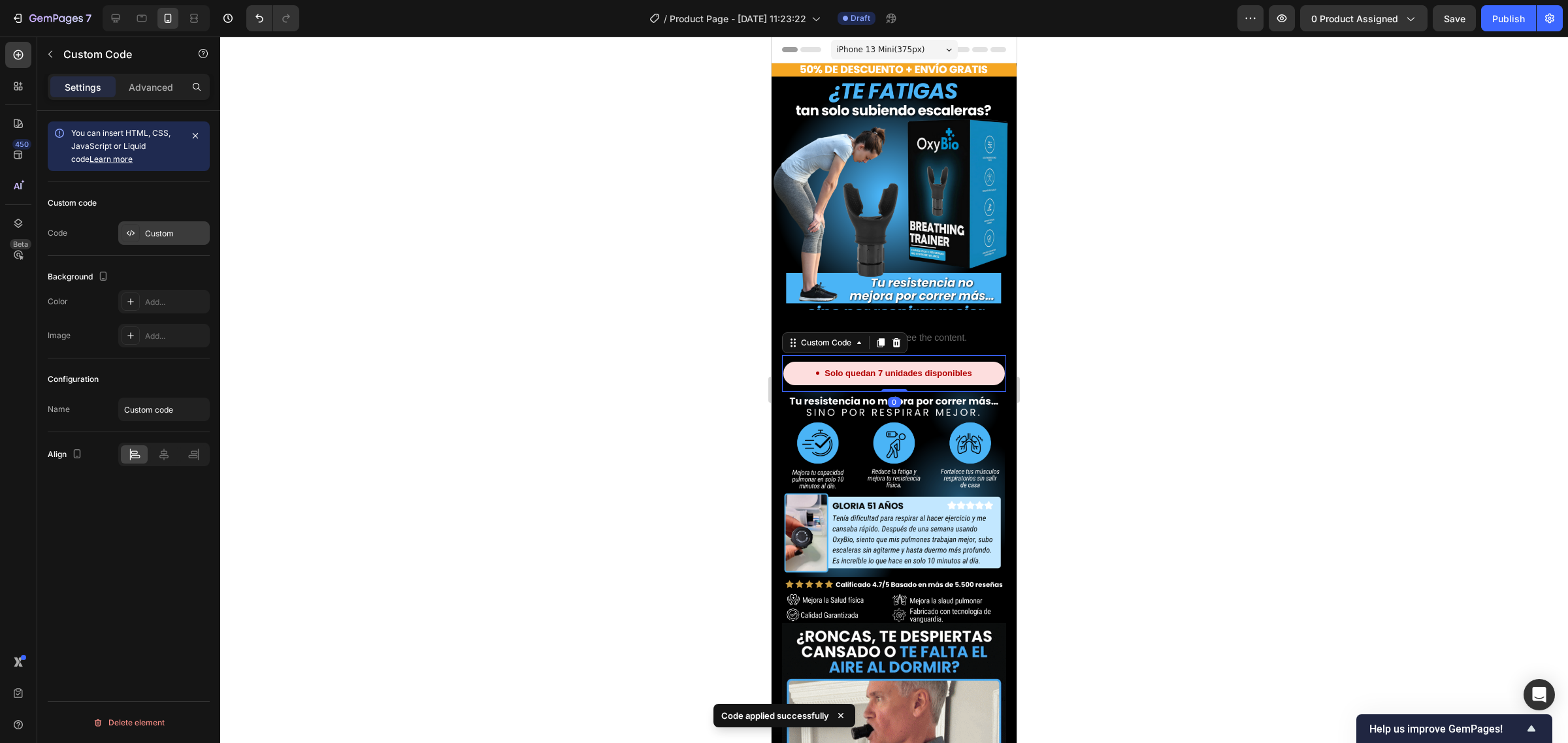
click at [166, 235] on div "Custom" at bounding box center [176, 233] width 61 height 12
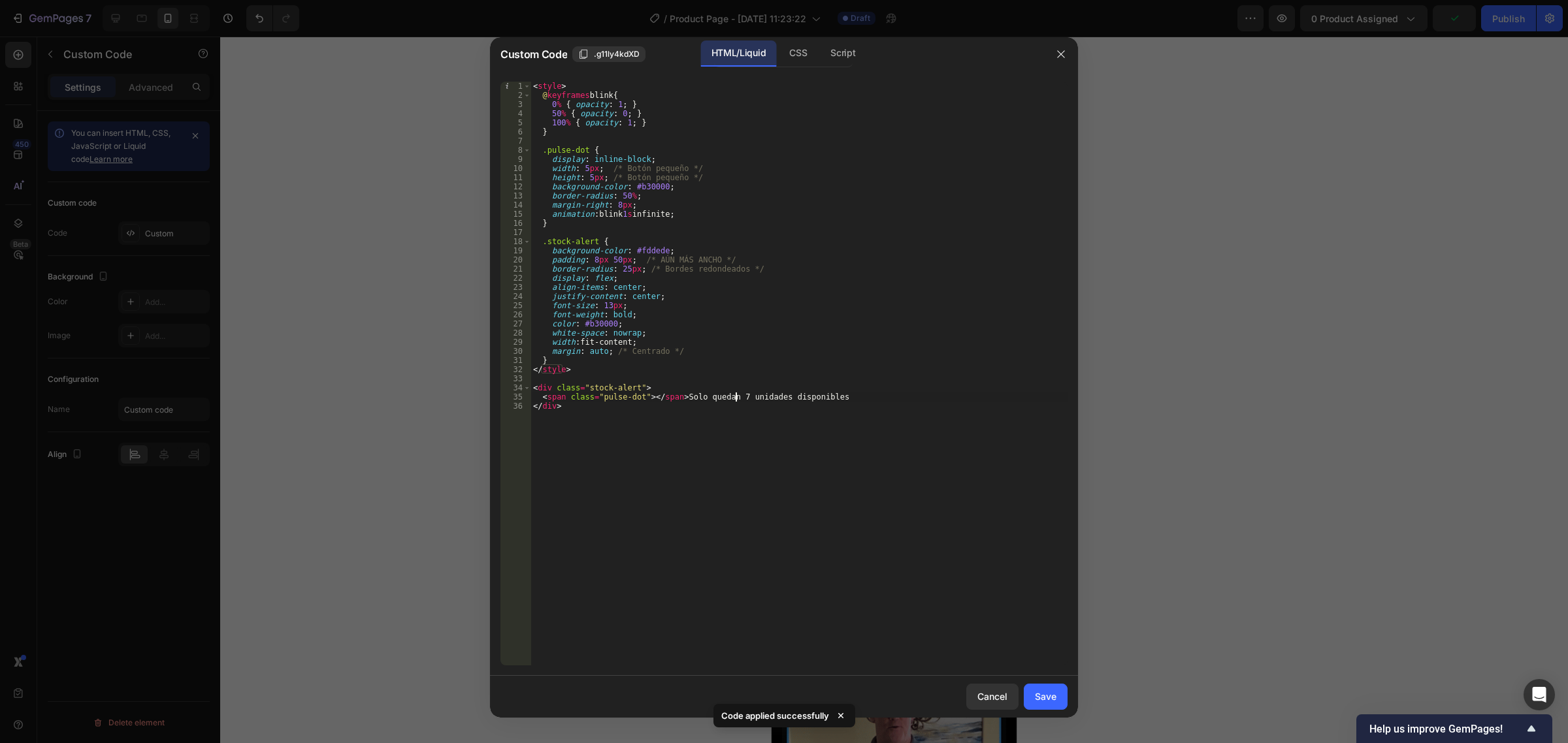
drag, startPoint x: 733, startPoint y: 398, endPoint x: 758, endPoint y: 397, distance: 25.0
click at [735, 398] on div "< style > @ keyframes blink { 0 % { opacity : 1 ; } 50 % { opacity : 0 ; } 100 …" at bounding box center [799, 383] width 537 height 602
type textarea "<span class="pulse-dot"></span> Solo quedan 24 unidades disponibles"
click at [1044, 692] on div "Save" at bounding box center [1046, 696] width 22 height 14
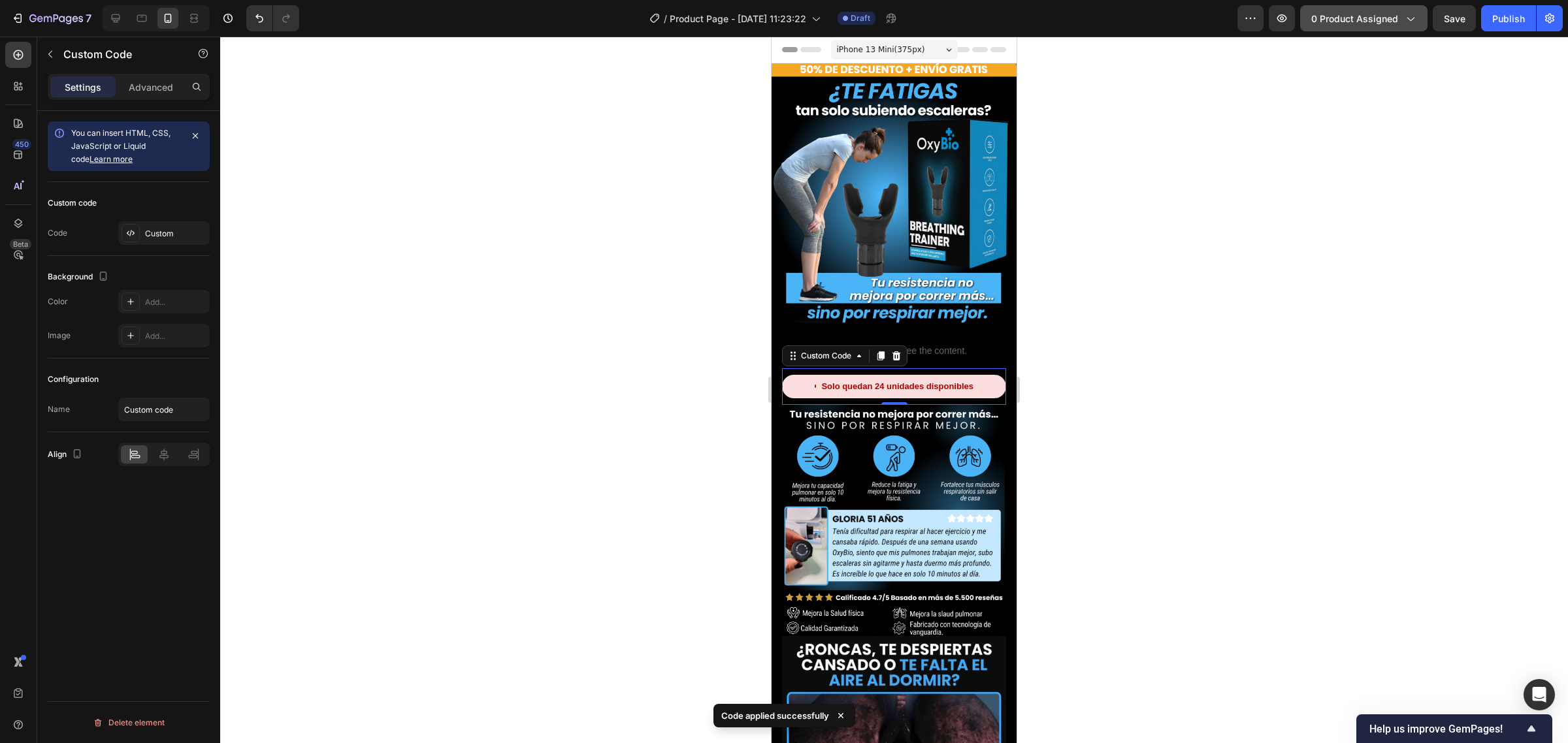
click at [1364, 17] on span "0 product assigned" at bounding box center [1354, 18] width 87 height 14
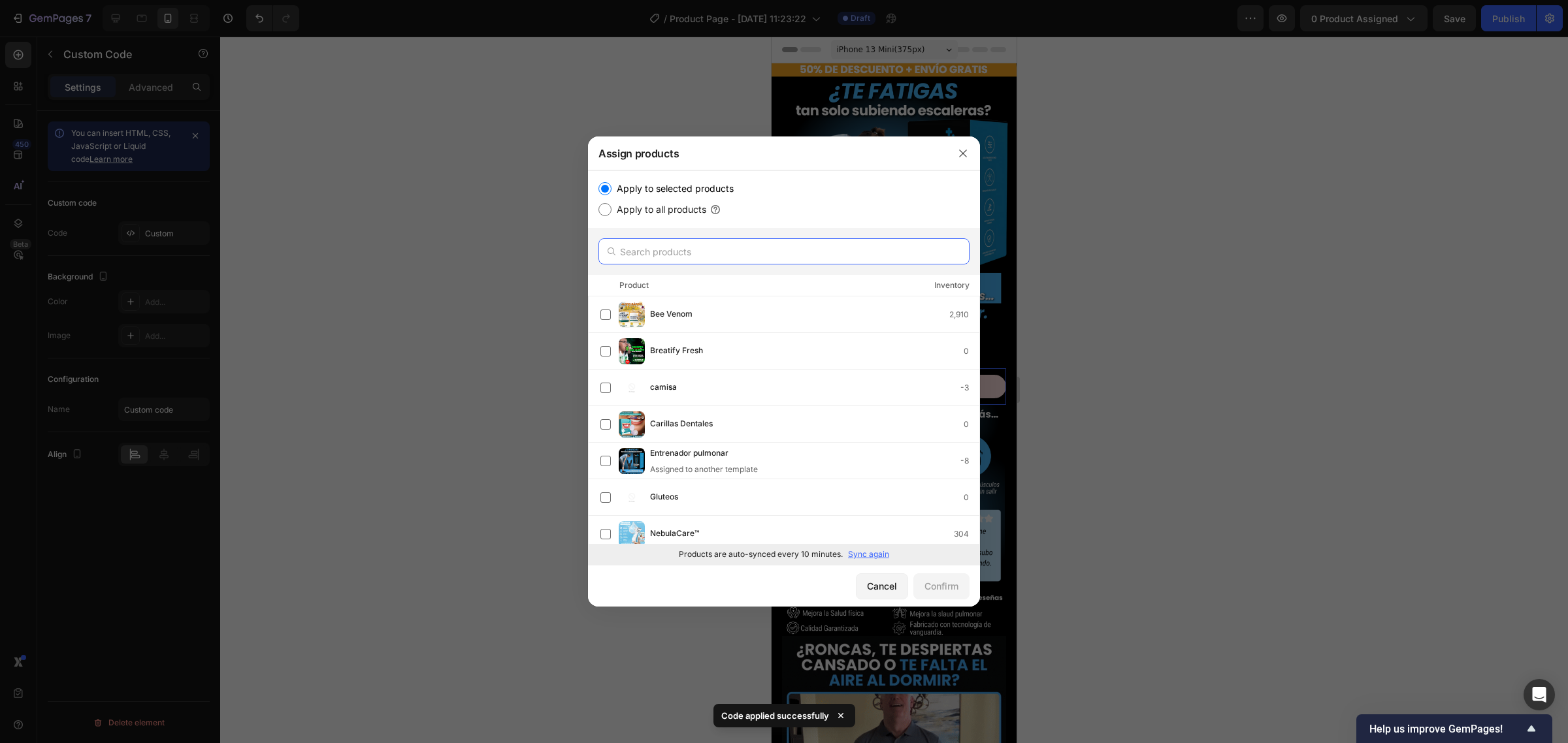
click at [680, 243] on input "text" at bounding box center [784, 252] width 371 height 26
click at [809, 467] on div "Entrenador pulmonar Assigned to another template -8" at bounding box center [815, 461] width 329 height 29
click at [928, 580] on div "Confirm" at bounding box center [941, 586] width 34 height 14
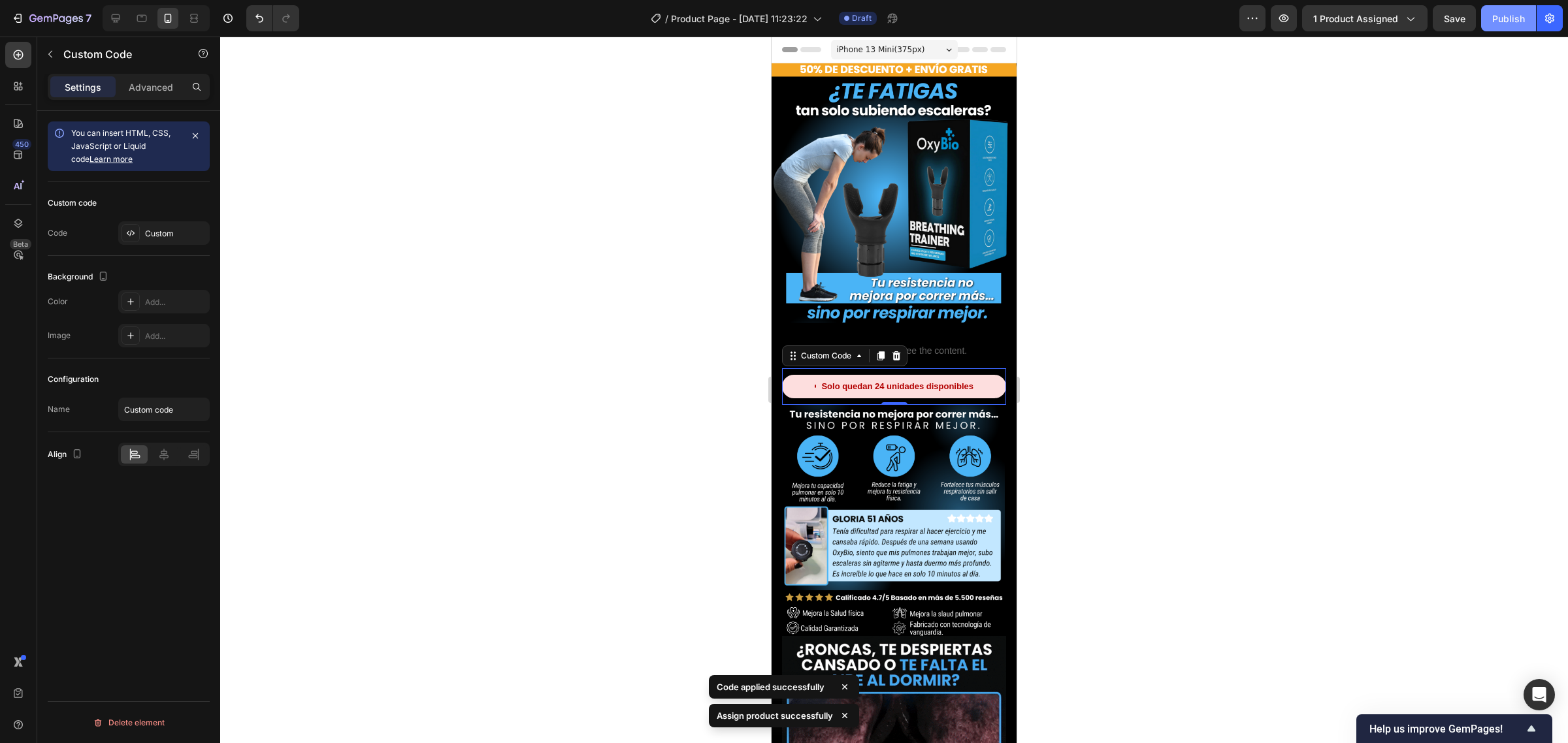
click at [1490, 11] on button "Publish" at bounding box center [1508, 18] width 55 height 26
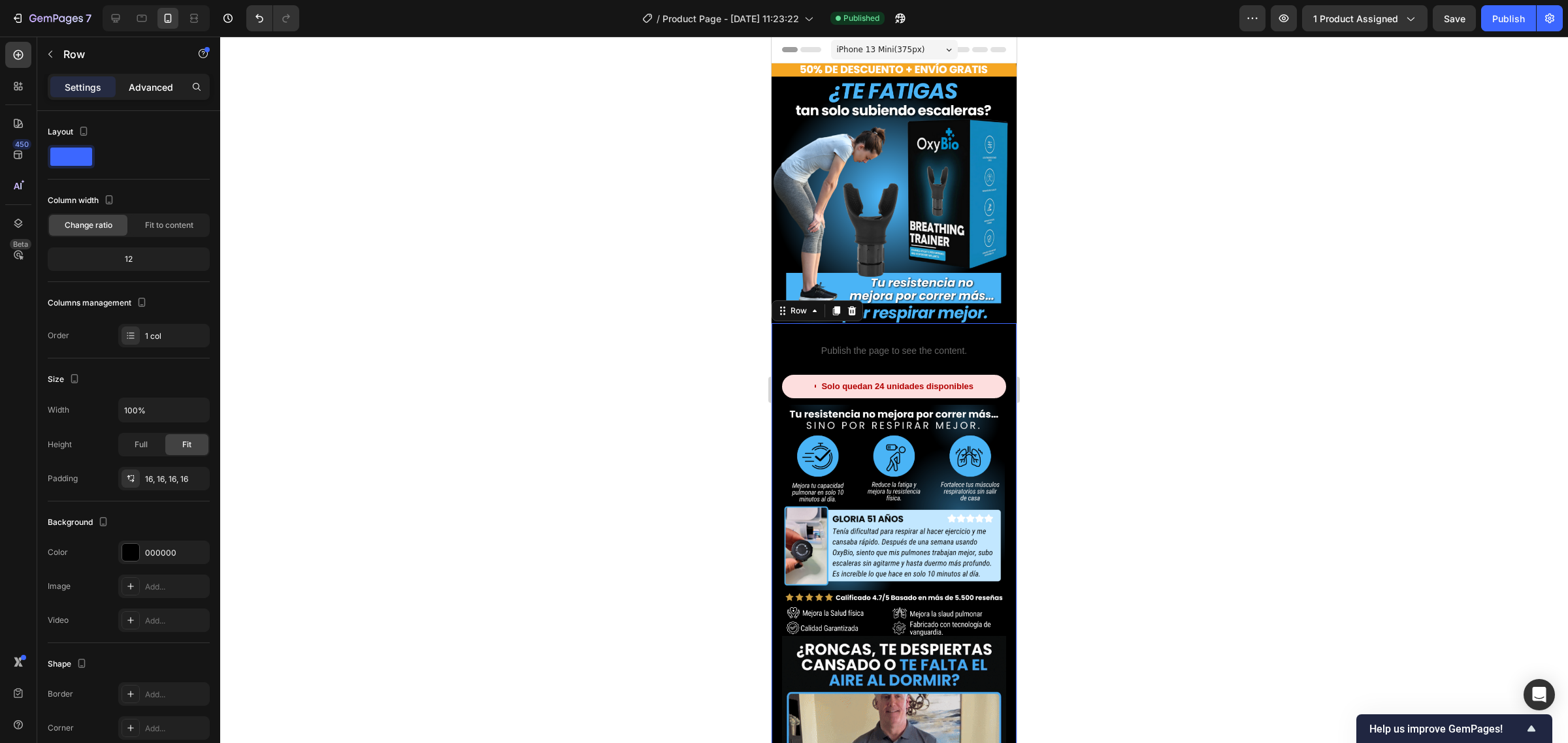
click at [144, 90] on p "Advanced" at bounding box center [151, 87] width 45 height 14
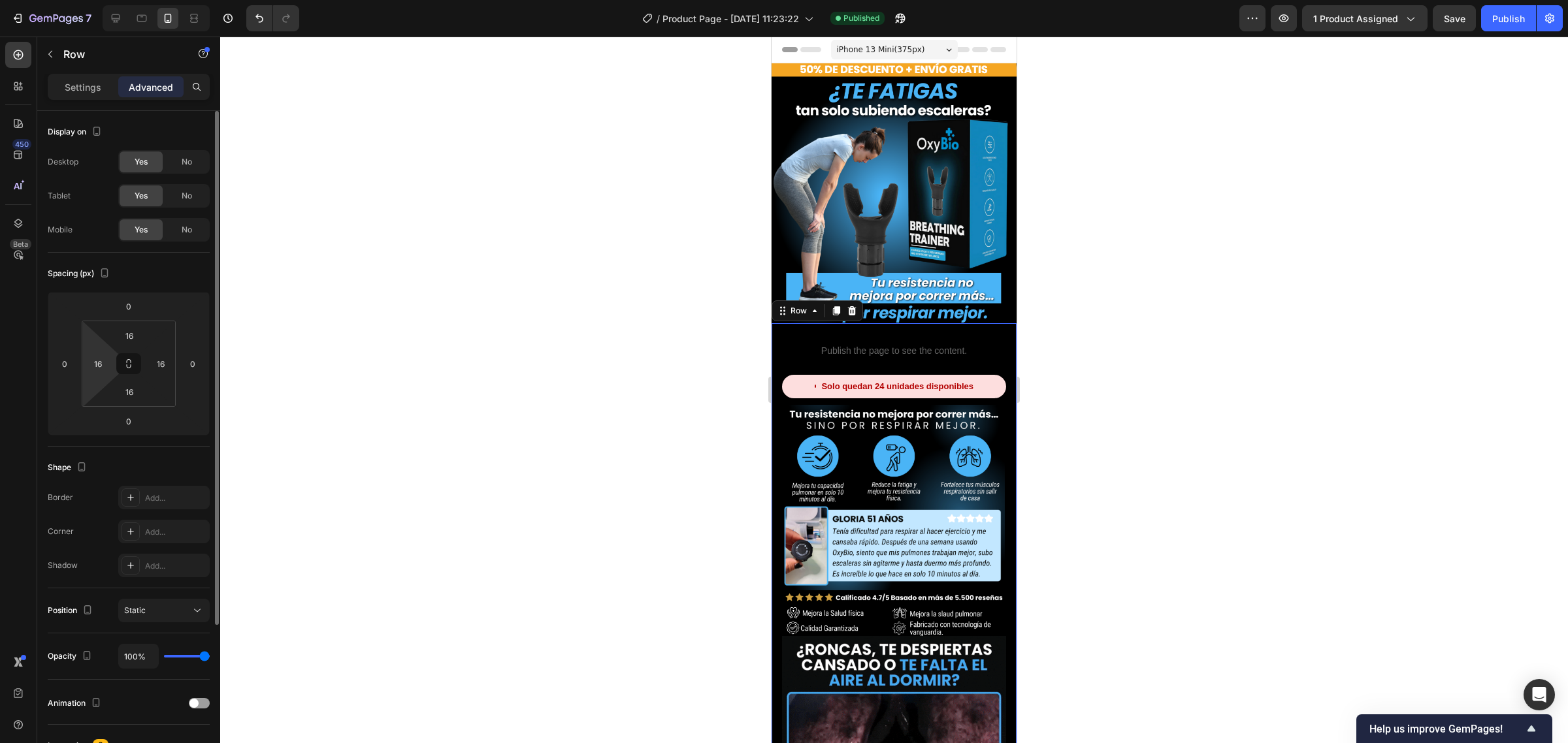
click at [101, 0] on html "7 Version history / Product Page - Sep 28, 11:23:22 Published Preview 1 product…" at bounding box center [784, 0] width 1568 height 0
click at [101, 367] on input "16" at bounding box center [99, 364] width 20 height 20
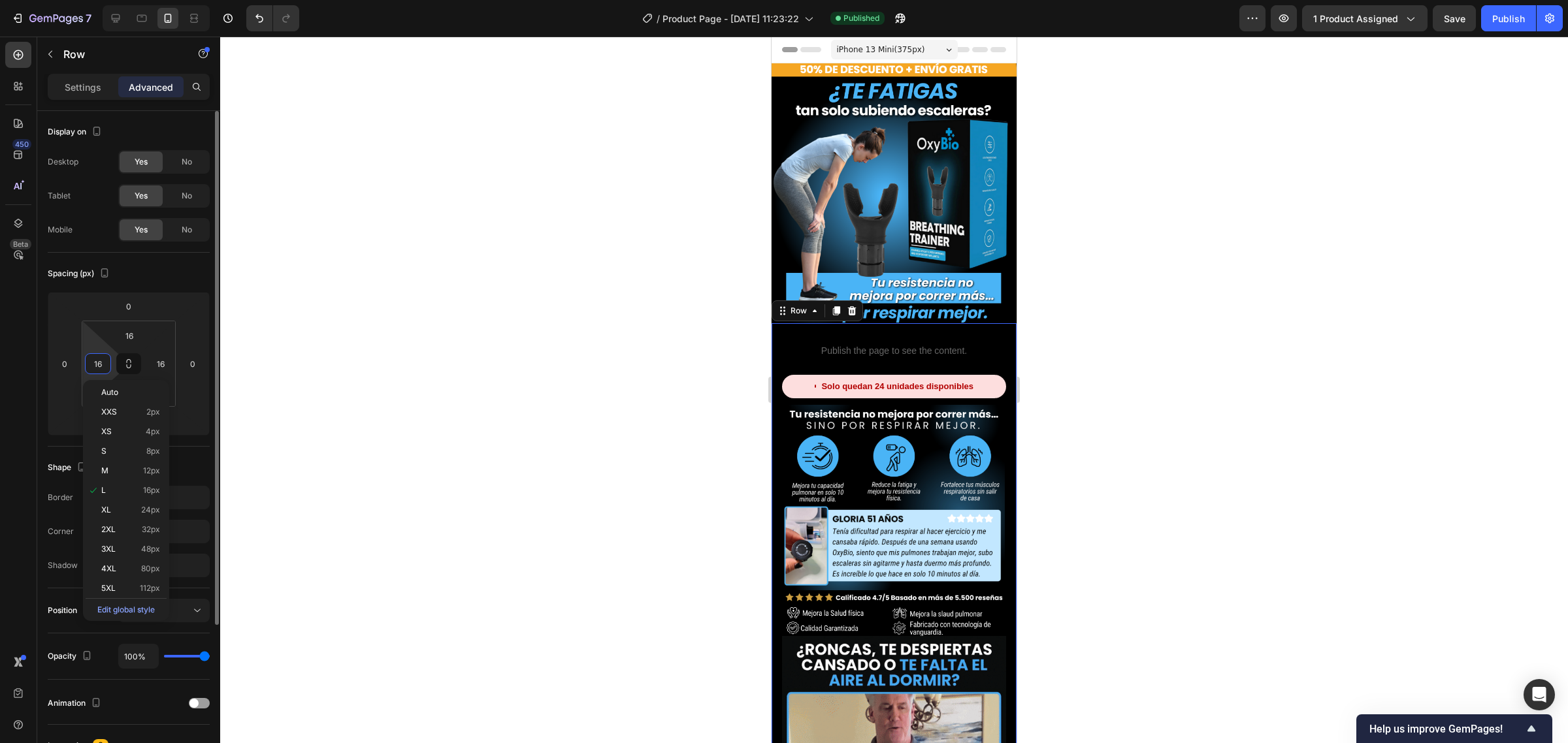
click at [101, 367] on input "16" at bounding box center [99, 364] width 20 height 20
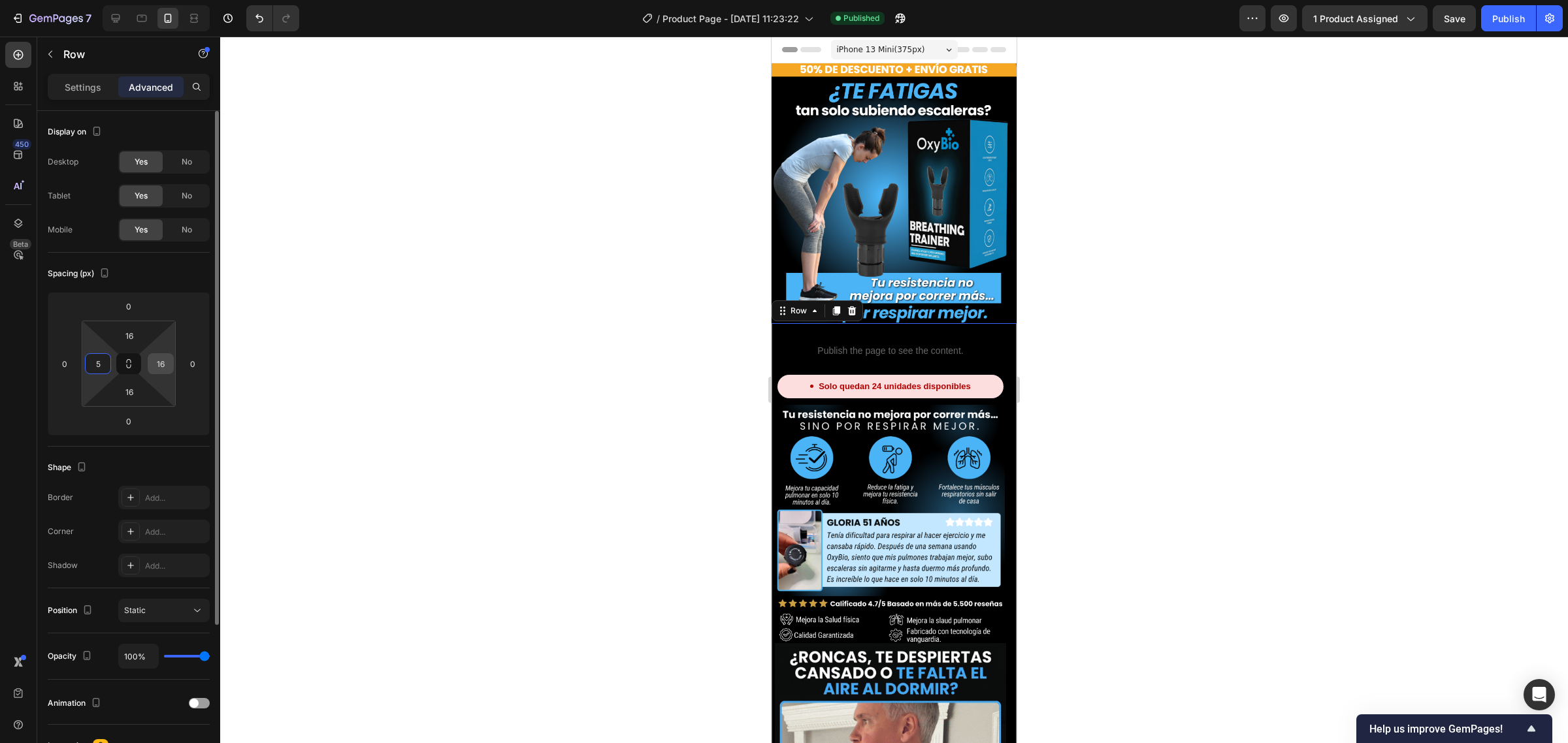
type input "5"
click at [161, 366] on input "16" at bounding box center [161, 364] width 20 height 20
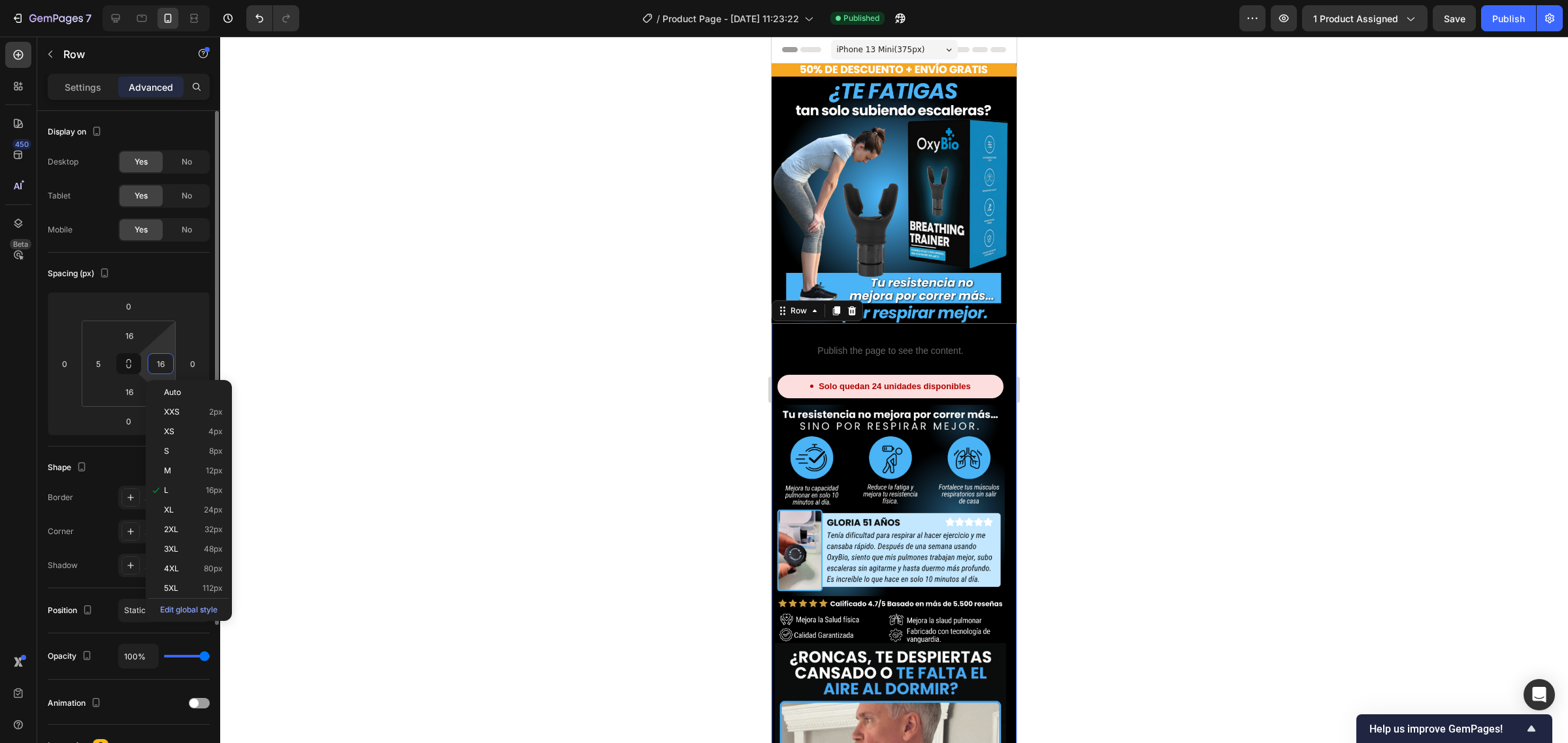
type input "5"
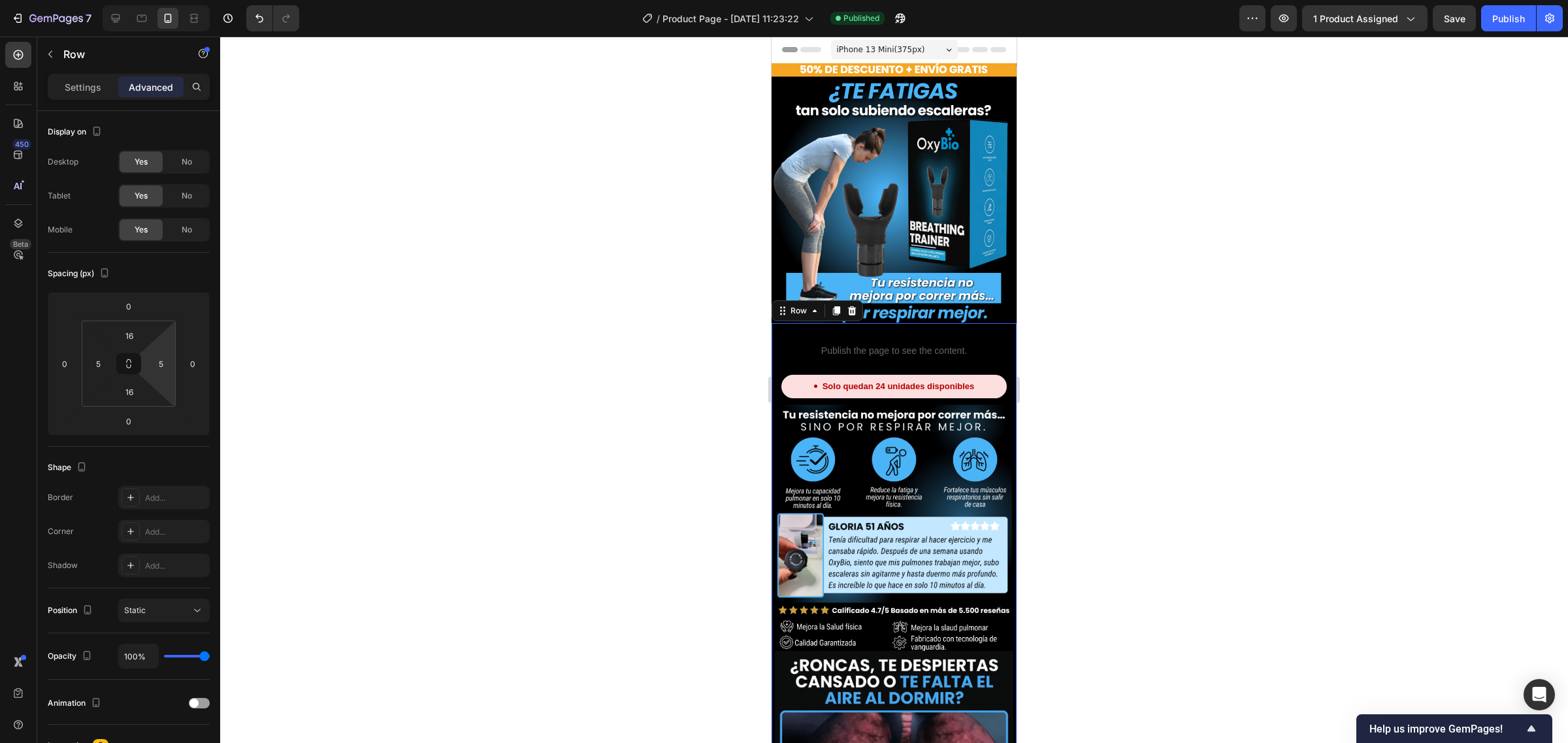
click at [369, 271] on div at bounding box center [894, 390] width 1348 height 707
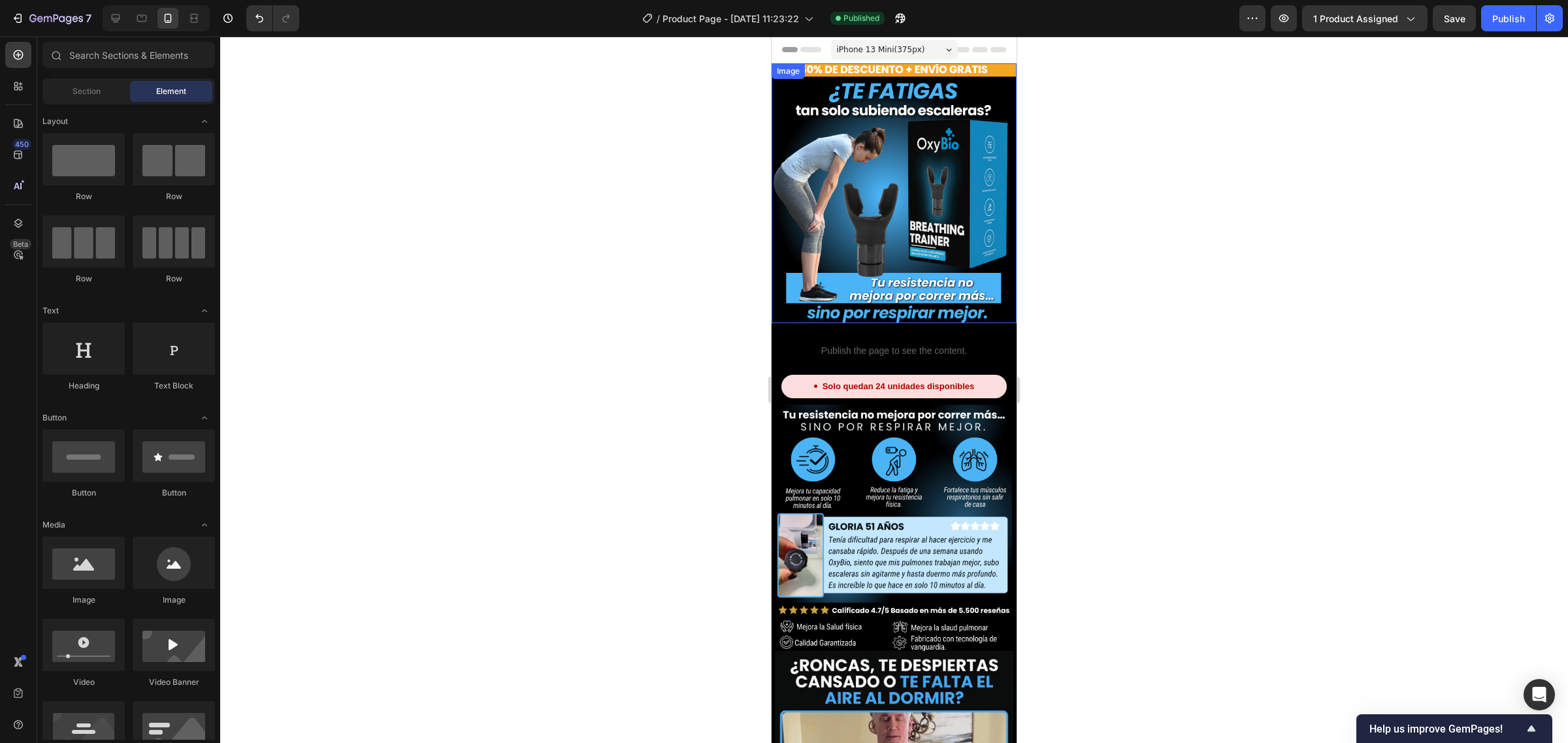
click at [925, 104] on img at bounding box center [894, 194] width 245 height 260
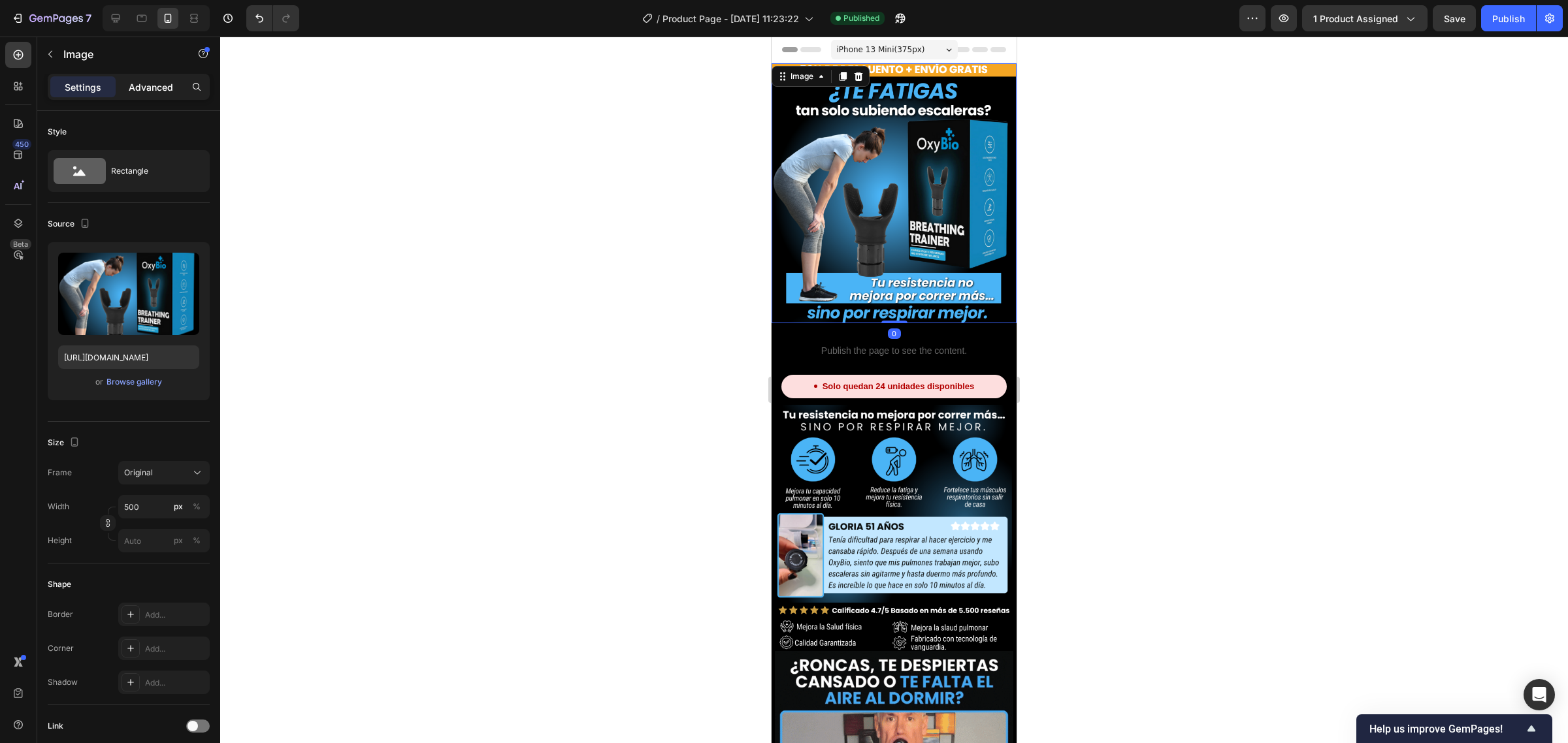
click at [152, 90] on p "Advanced" at bounding box center [151, 87] width 45 height 14
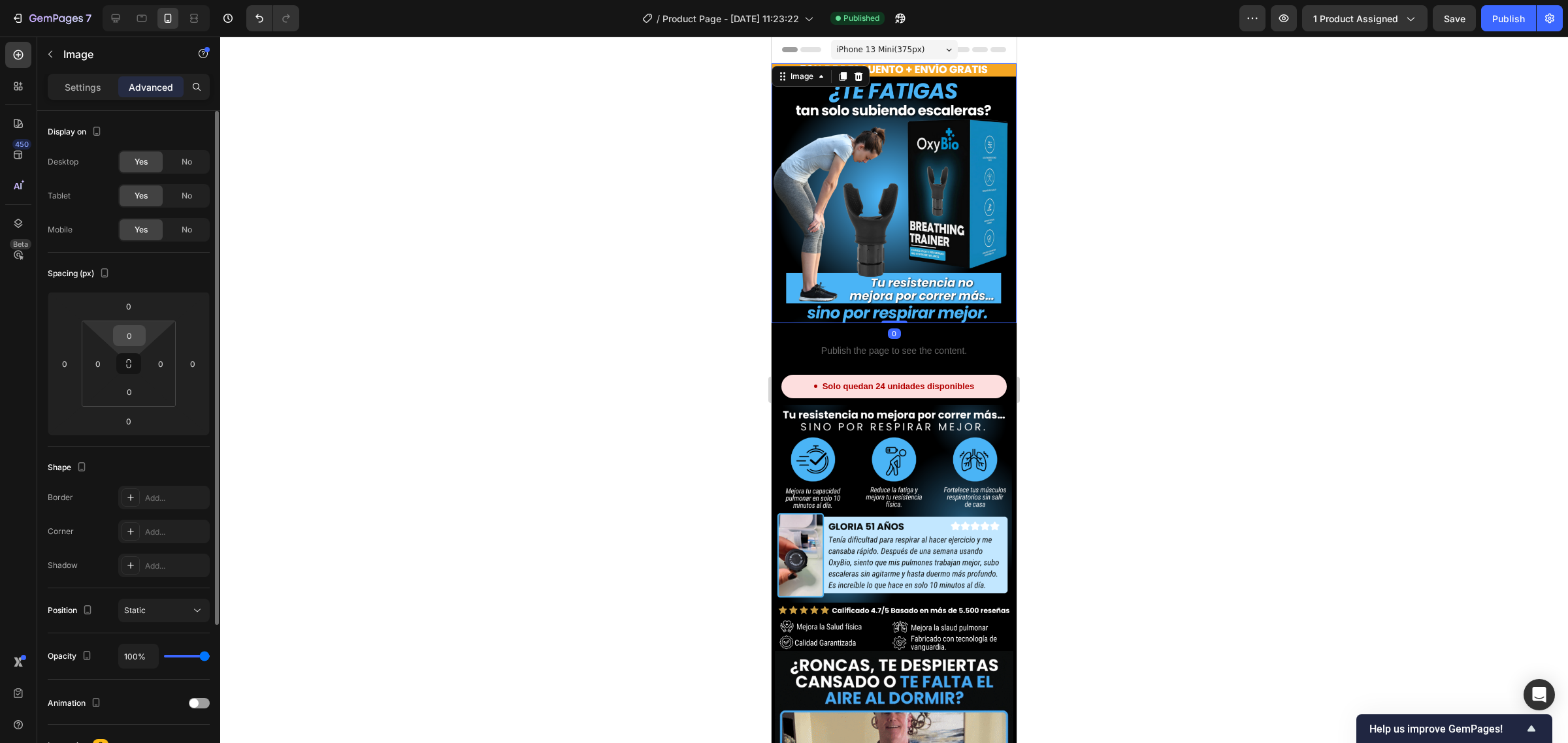
click at [132, 337] on input "0" at bounding box center [129, 336] width 26 height 20
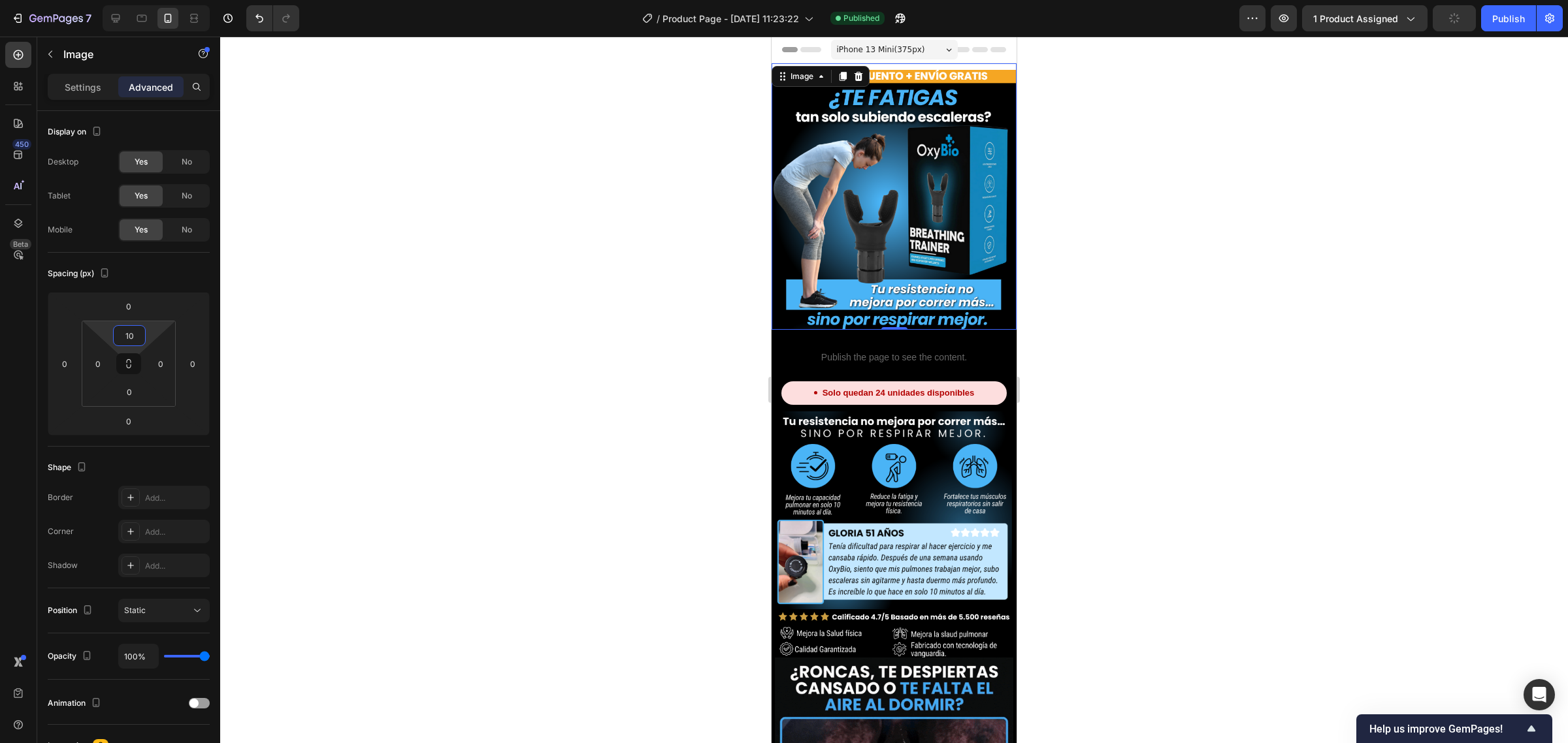
type input "1"
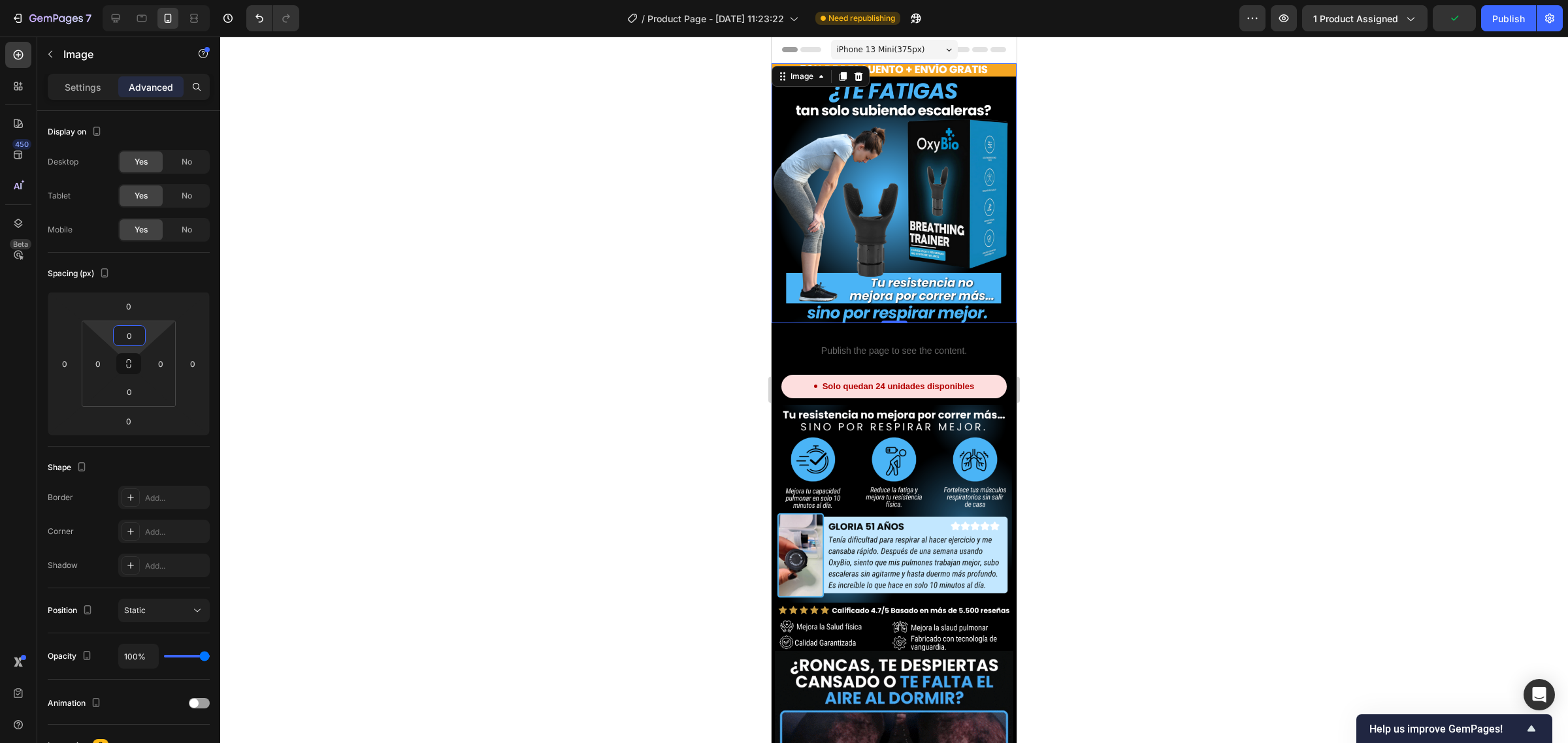
click at [464, 290] on div at bounding box center [894, 390] width 1348 height 707
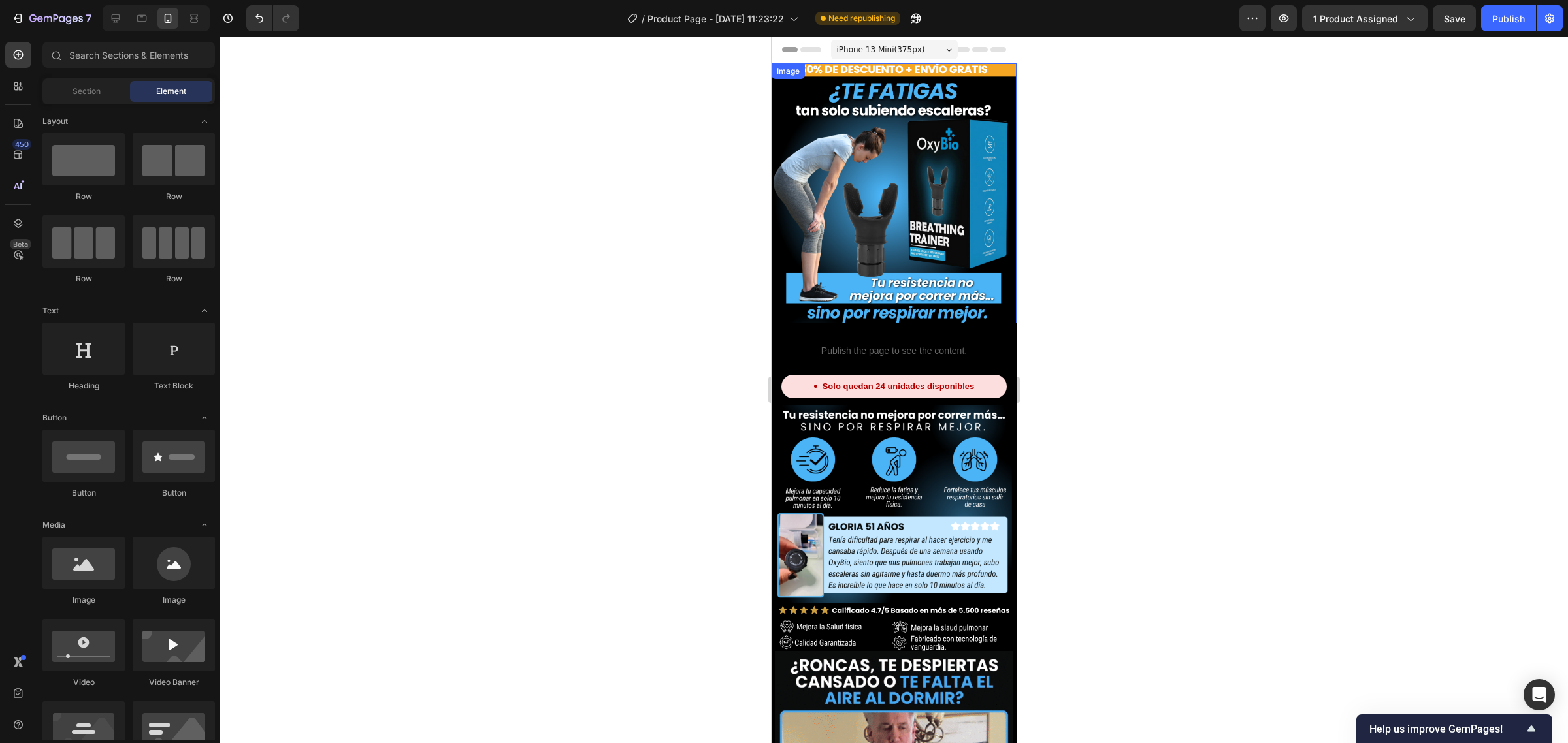
click at [945, 280] on img at bounding box center [894, 194] width 245 height 260
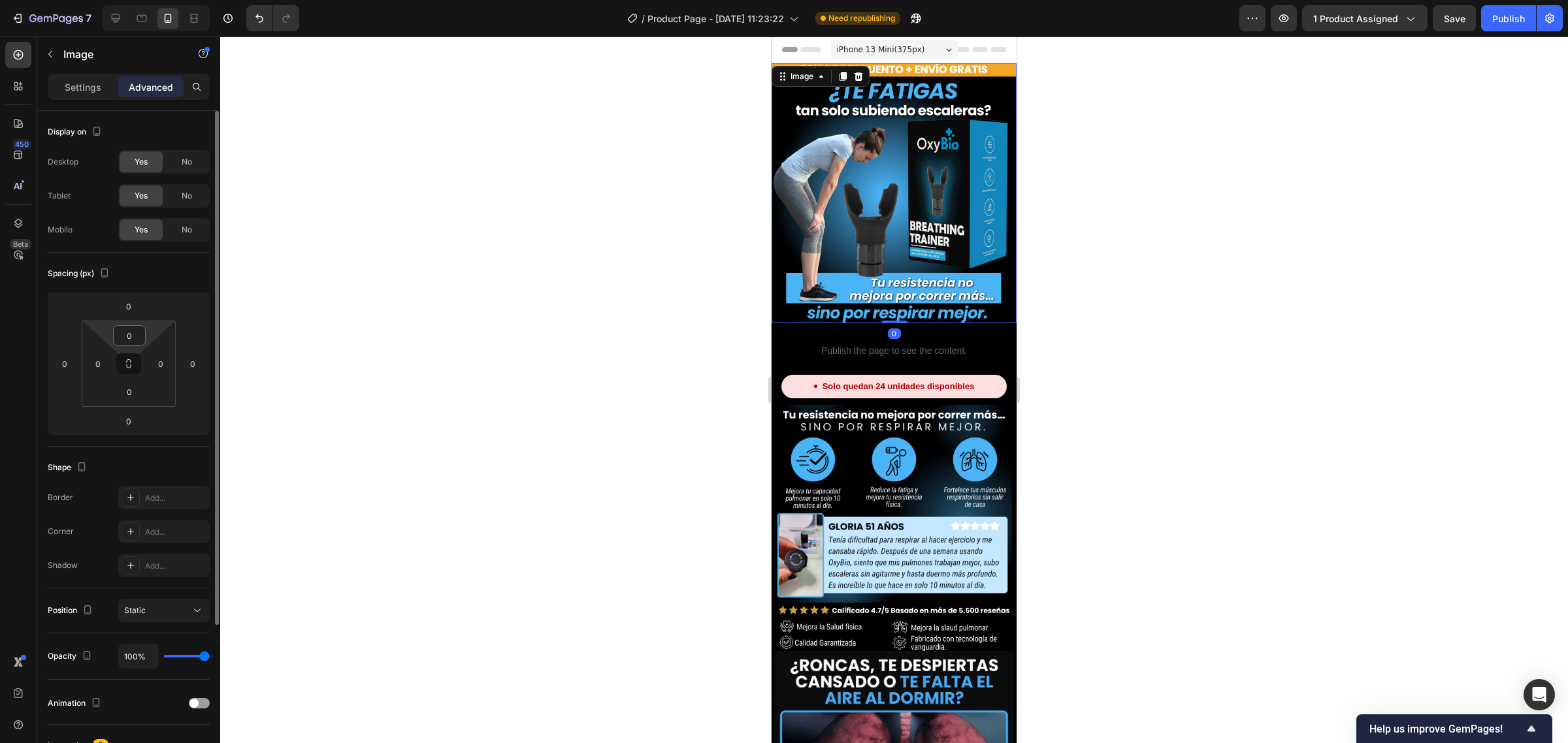
click at [132, 333] on input "0" at bounding box center [129, 336] width 26 height 20
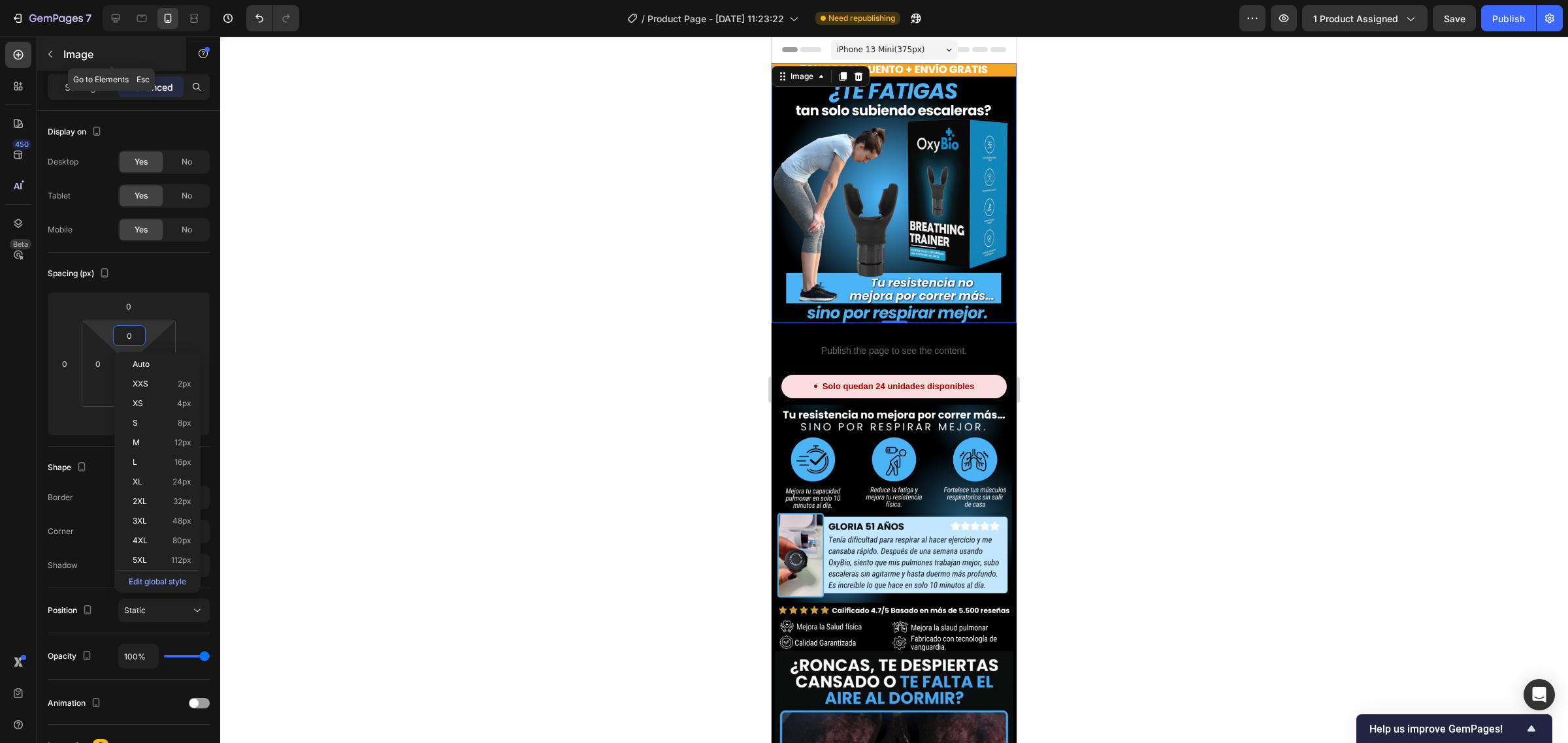
click at [67, 52] on p "Image" at bounding box center [119, 54] width 111 height 16
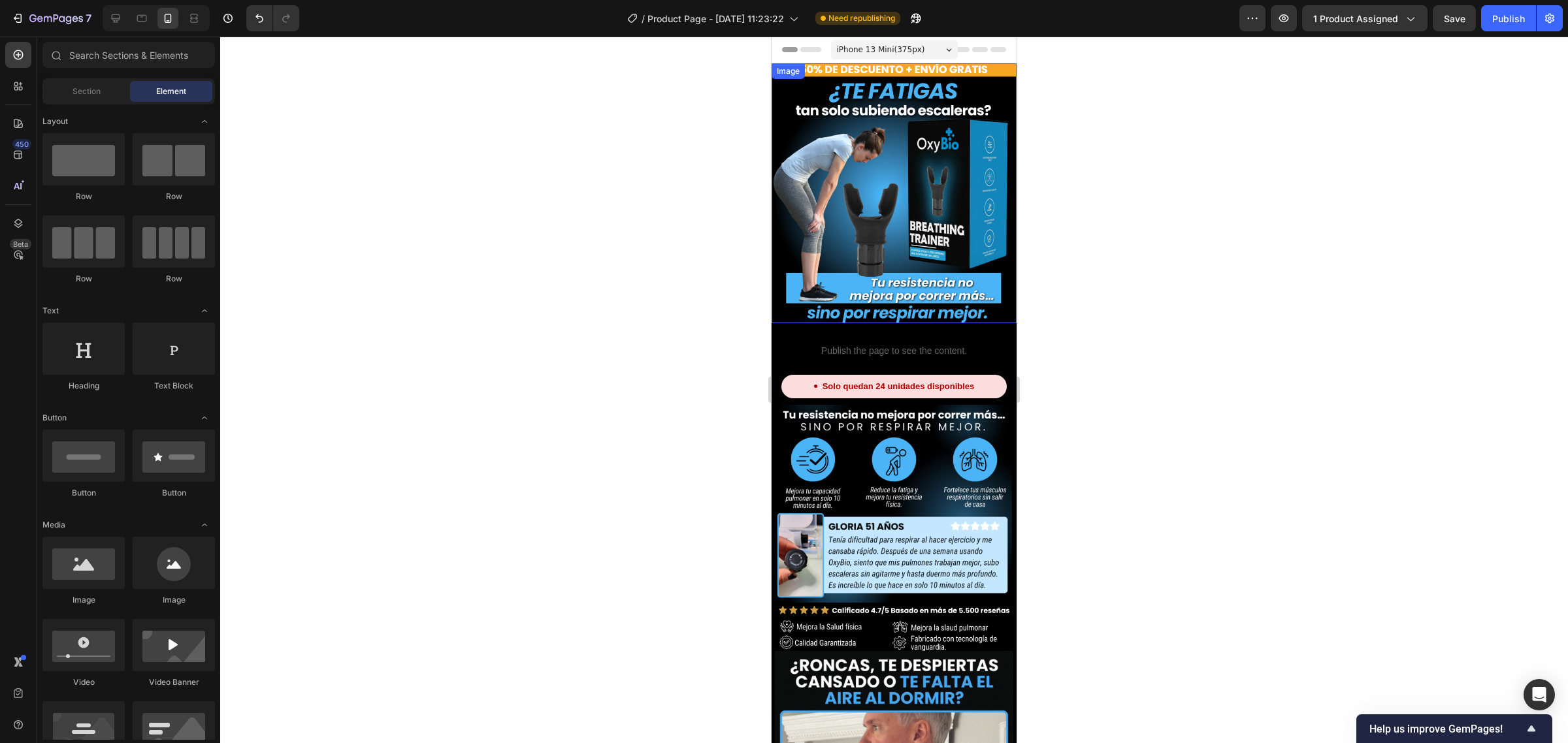
click at [854, 107] on img at bounding box center [894, 194] width 245 height 260
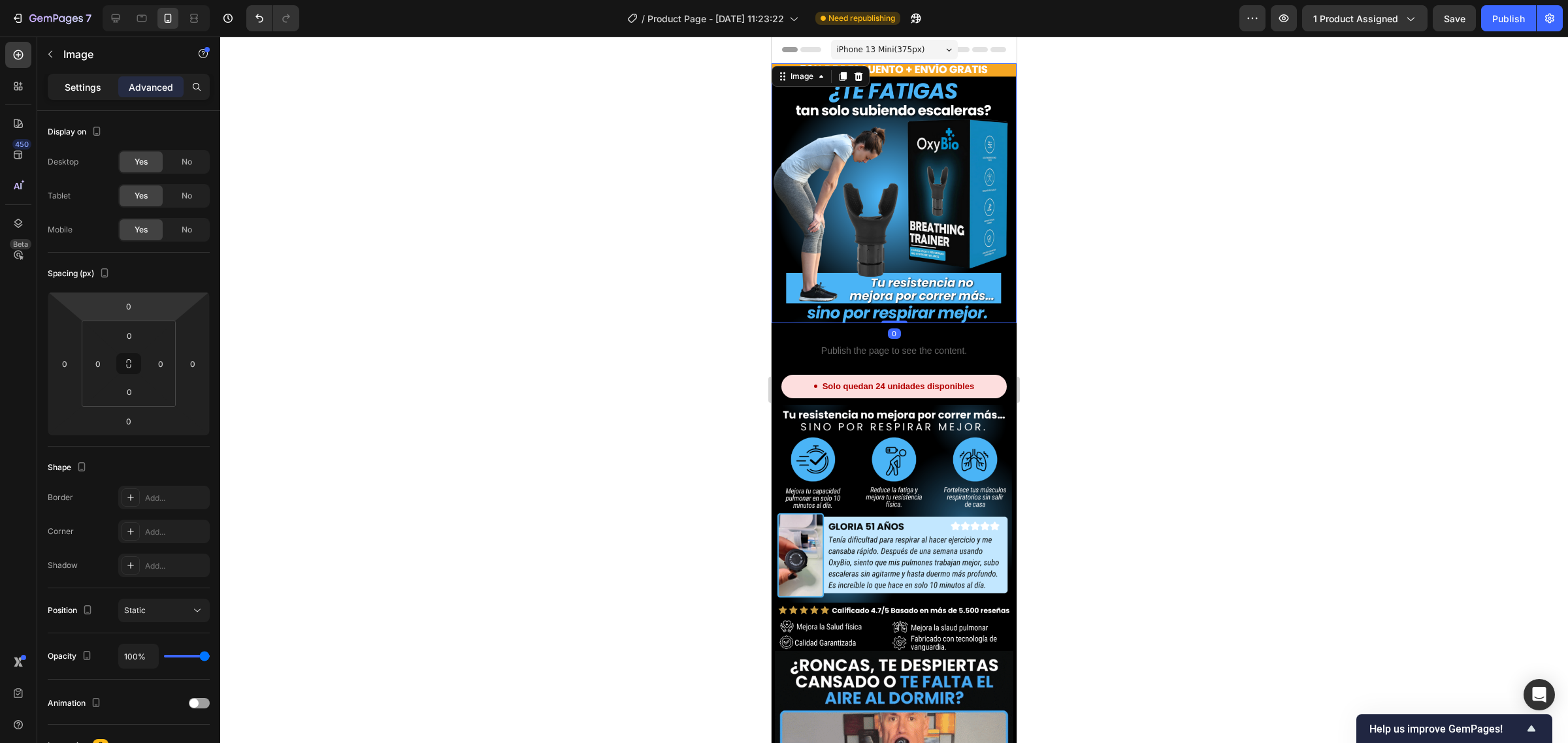
click at [89, 89] on p "Settings" at bounding box center [83, 87] width 36 height 14
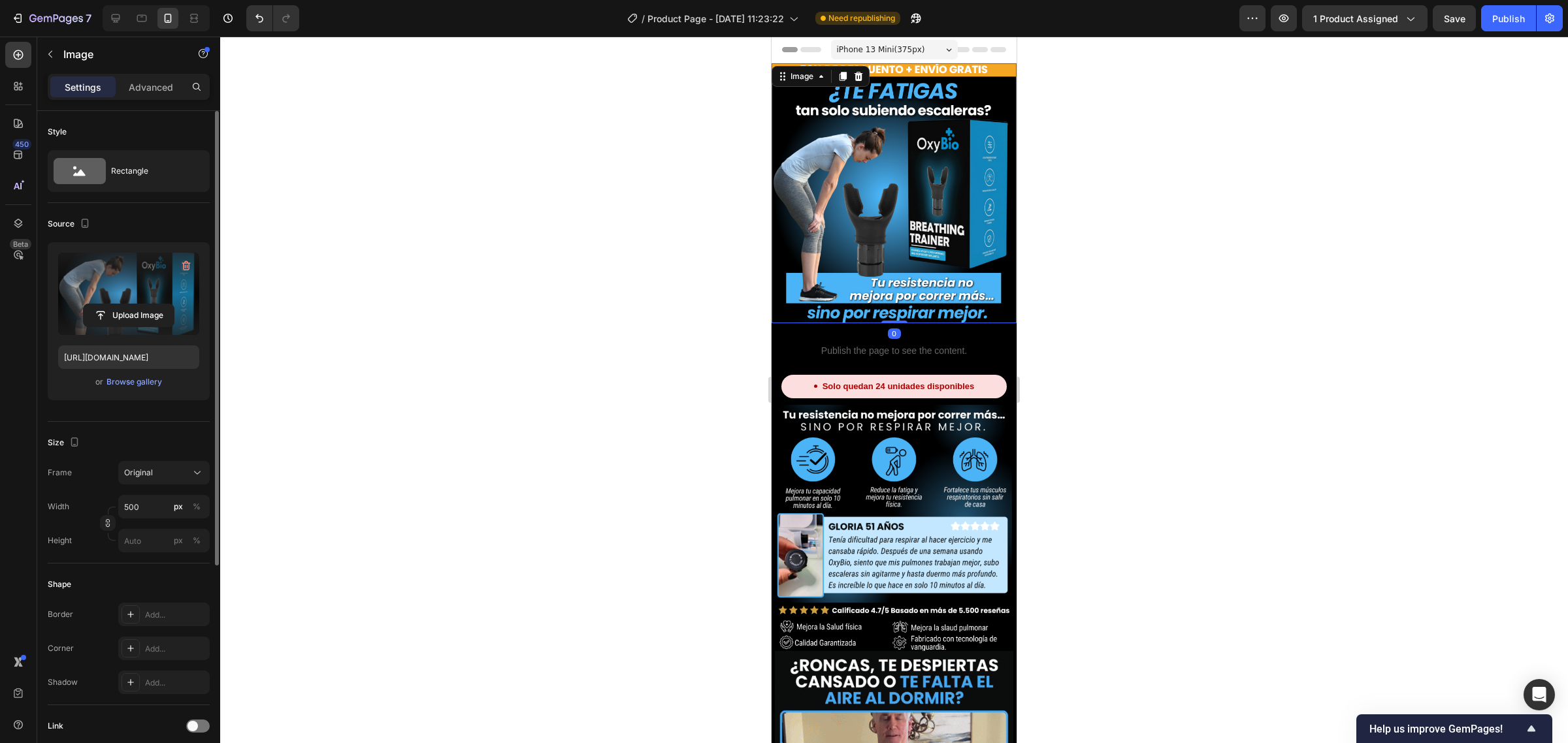
click at [116, 274] on label at bounding box center [128, 293] width 141 height 82
click at [116, 304] on input "file" at bounding box center [128, 315] width 90 height 22
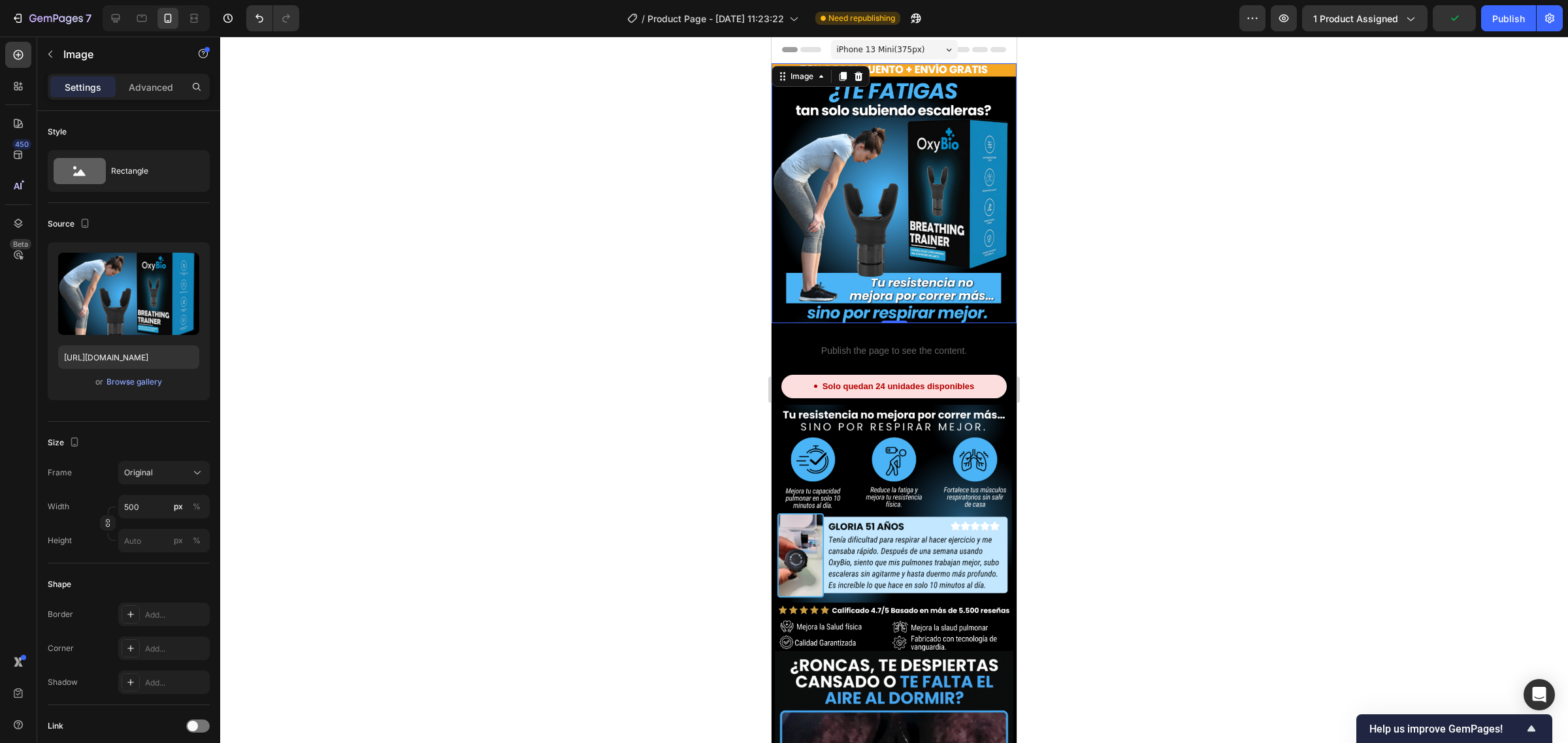
click at [912, 180] on img at bounding box center [894, 194] width 245 height 260
click at [147, 92] on p "Advanced" at bounding box center [151, 87] width 45 height 14
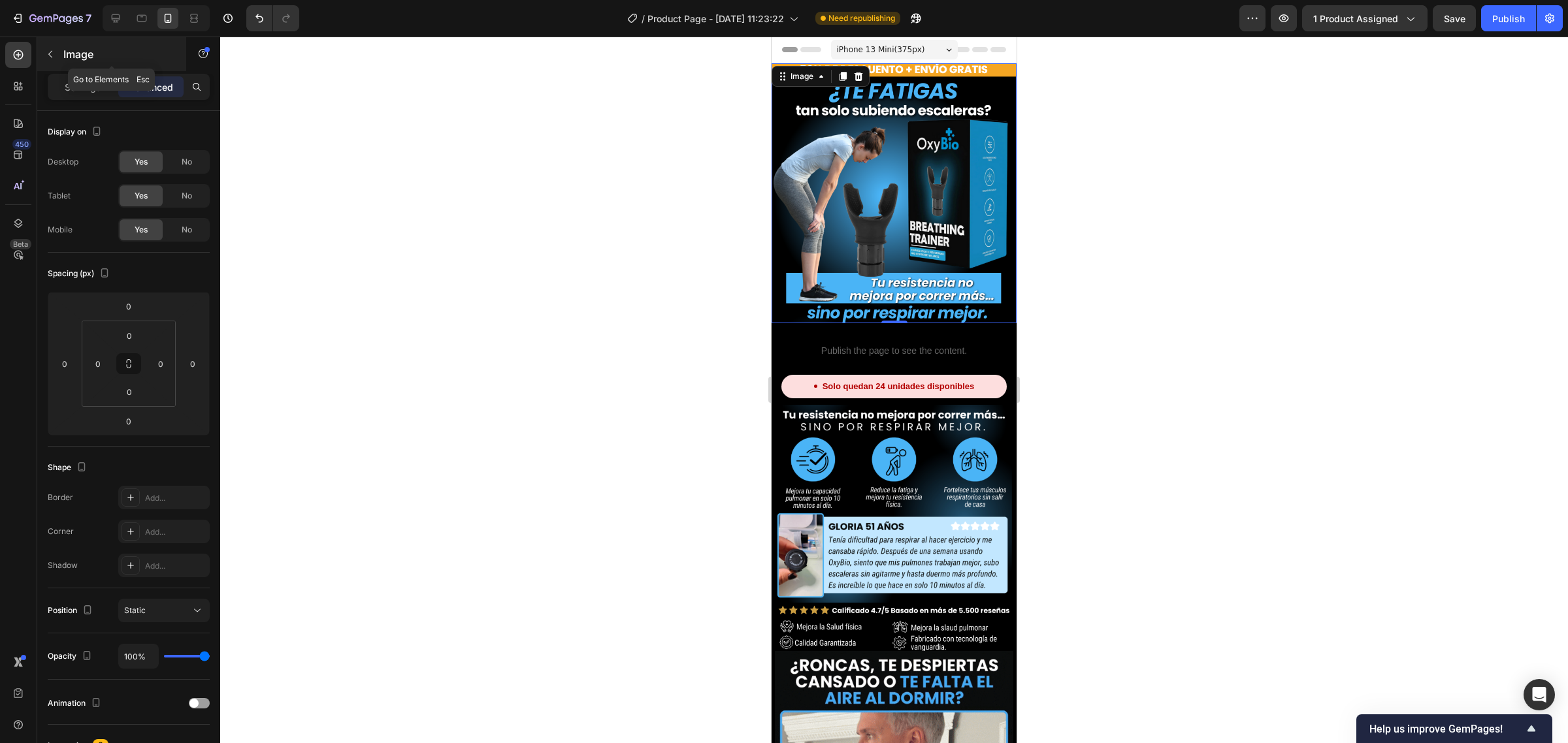
click at [62, 50] on div "Image" at bounding box center [112, 54] width 149 height 34
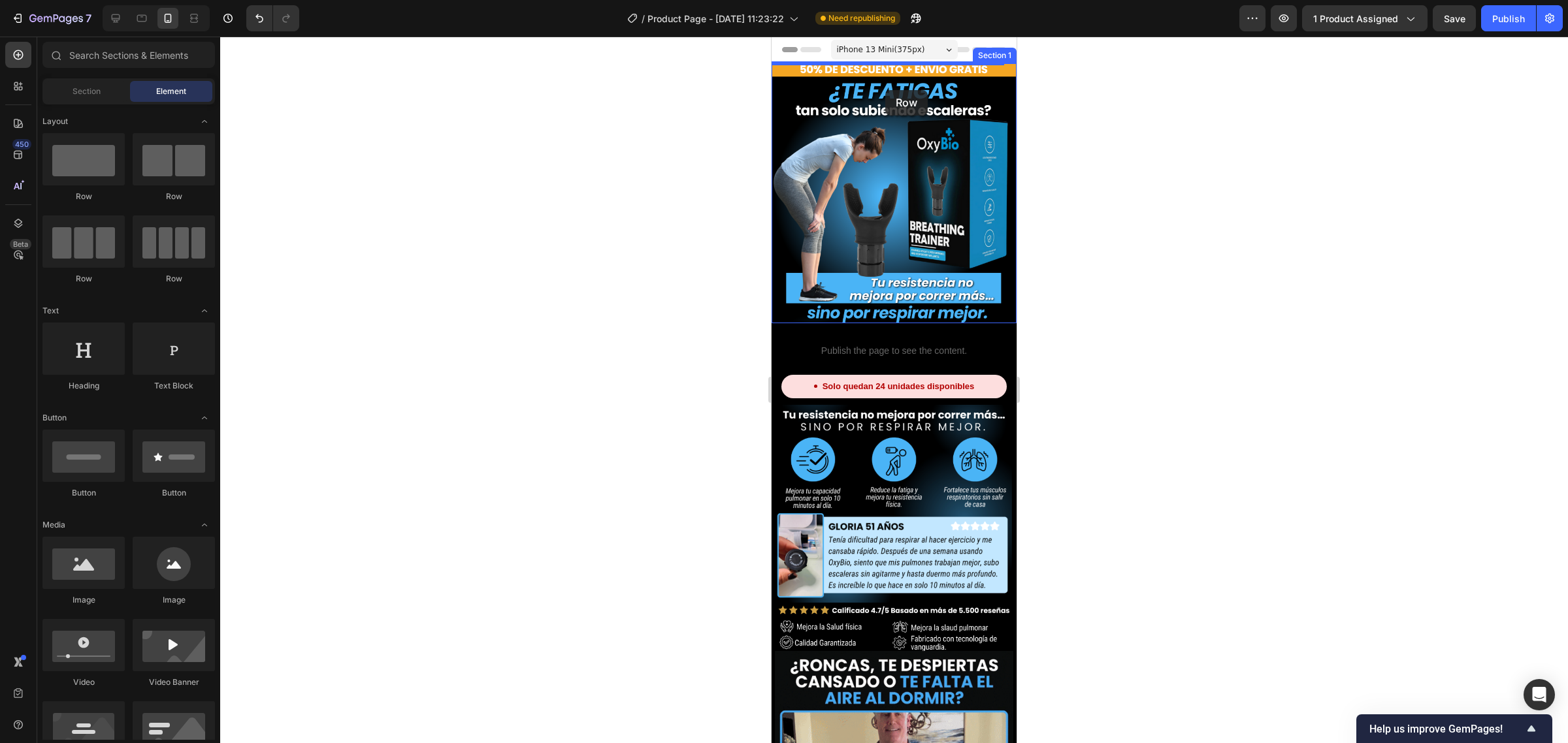
drag, startPoint x: 863, startPoint y: 218, endPoint x: 885, endPoint y: 90, distance: 129.9
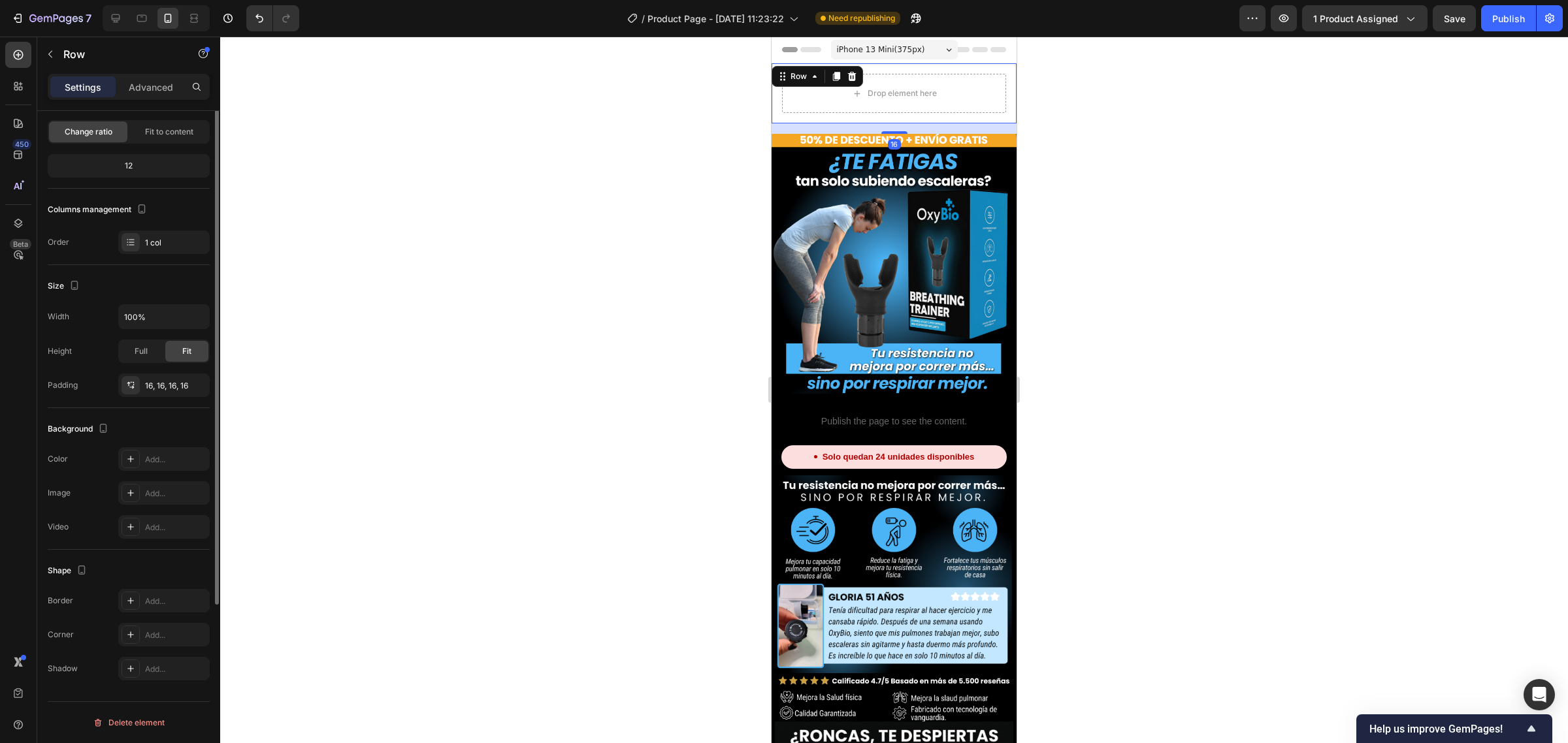
scroll to position [0, 0]
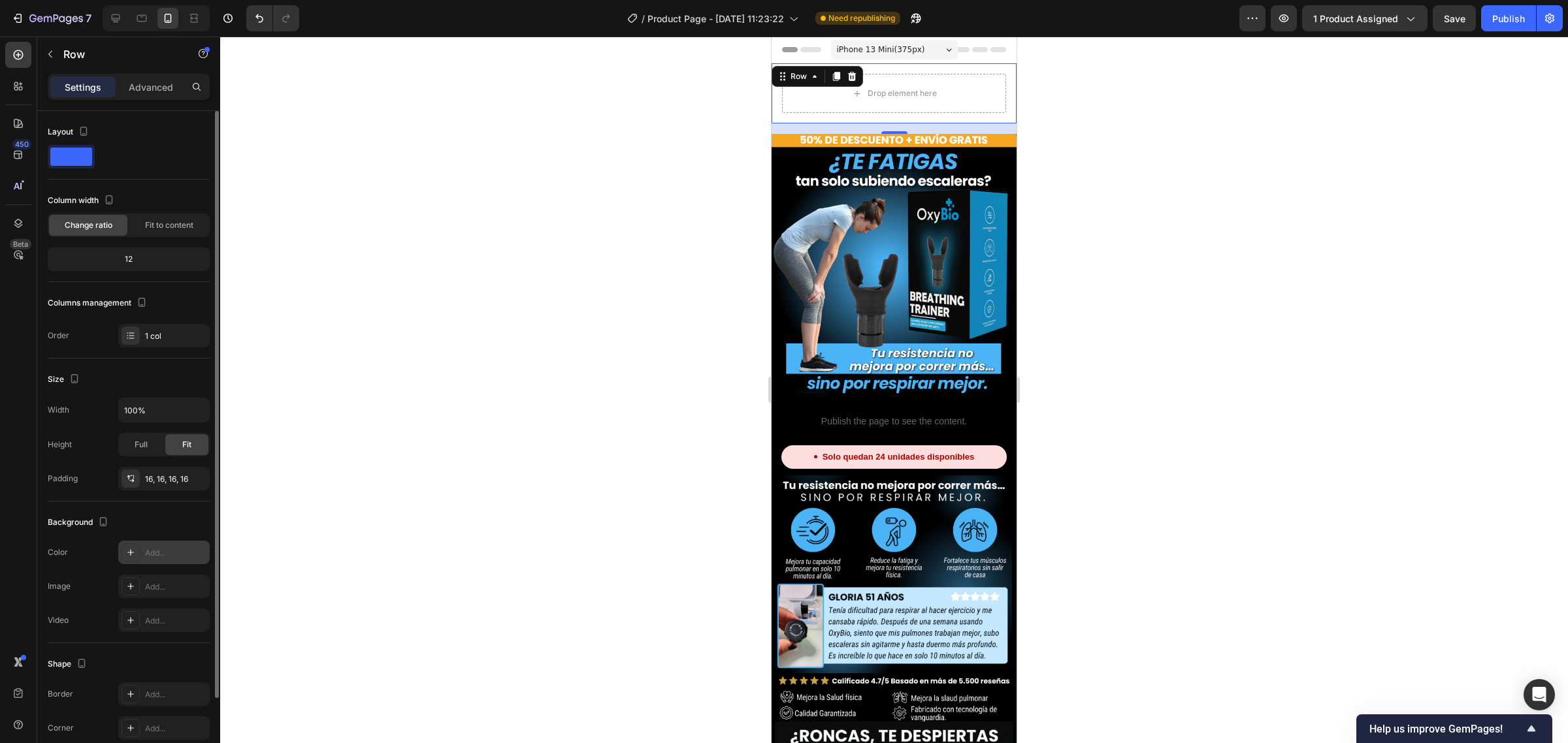
click at [155, 549] on div "Add..." at bounding box center [176, 553] width 61 height 12
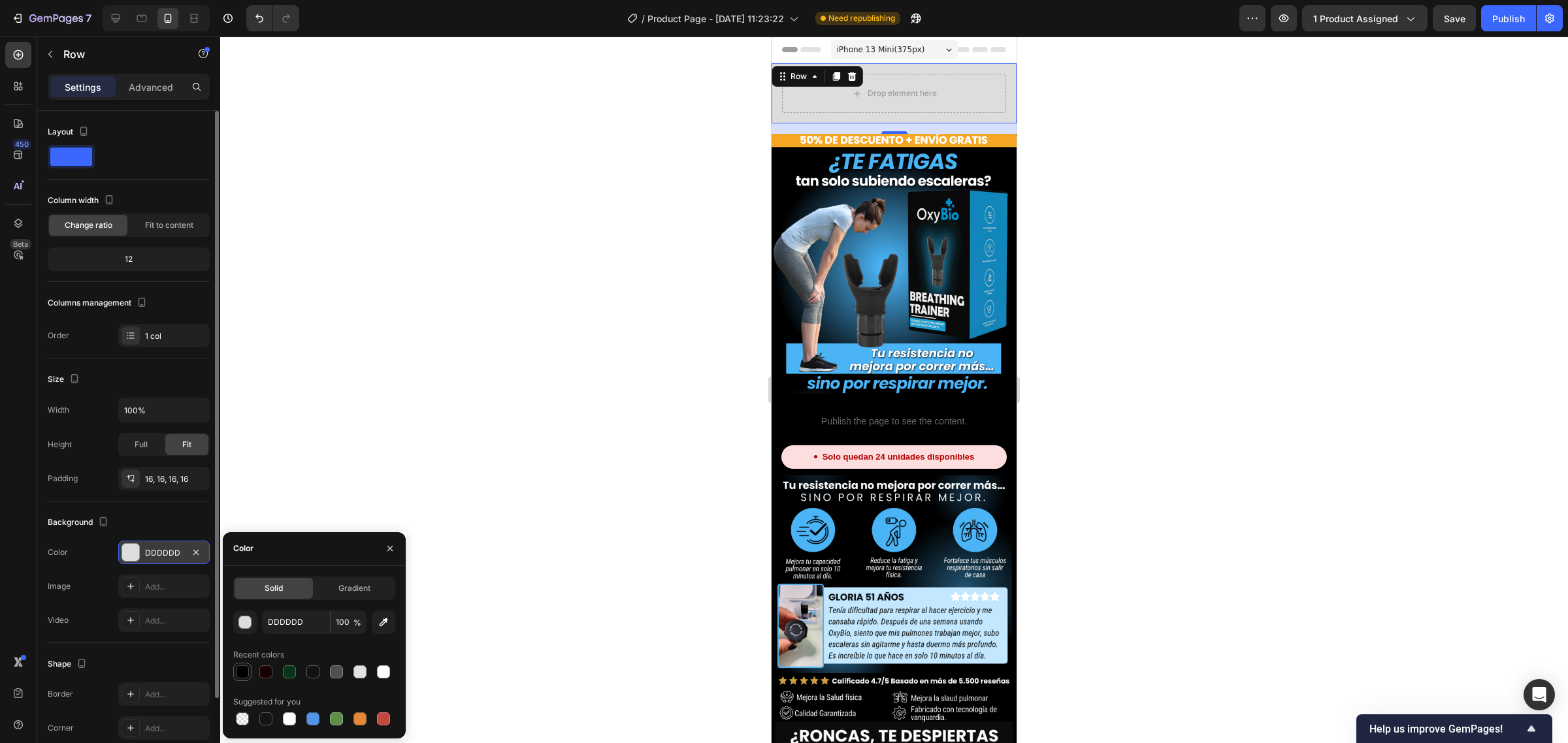
click at [243, 673] on div at bounding box center [243, 672] width 13 height 13
type input "000000"
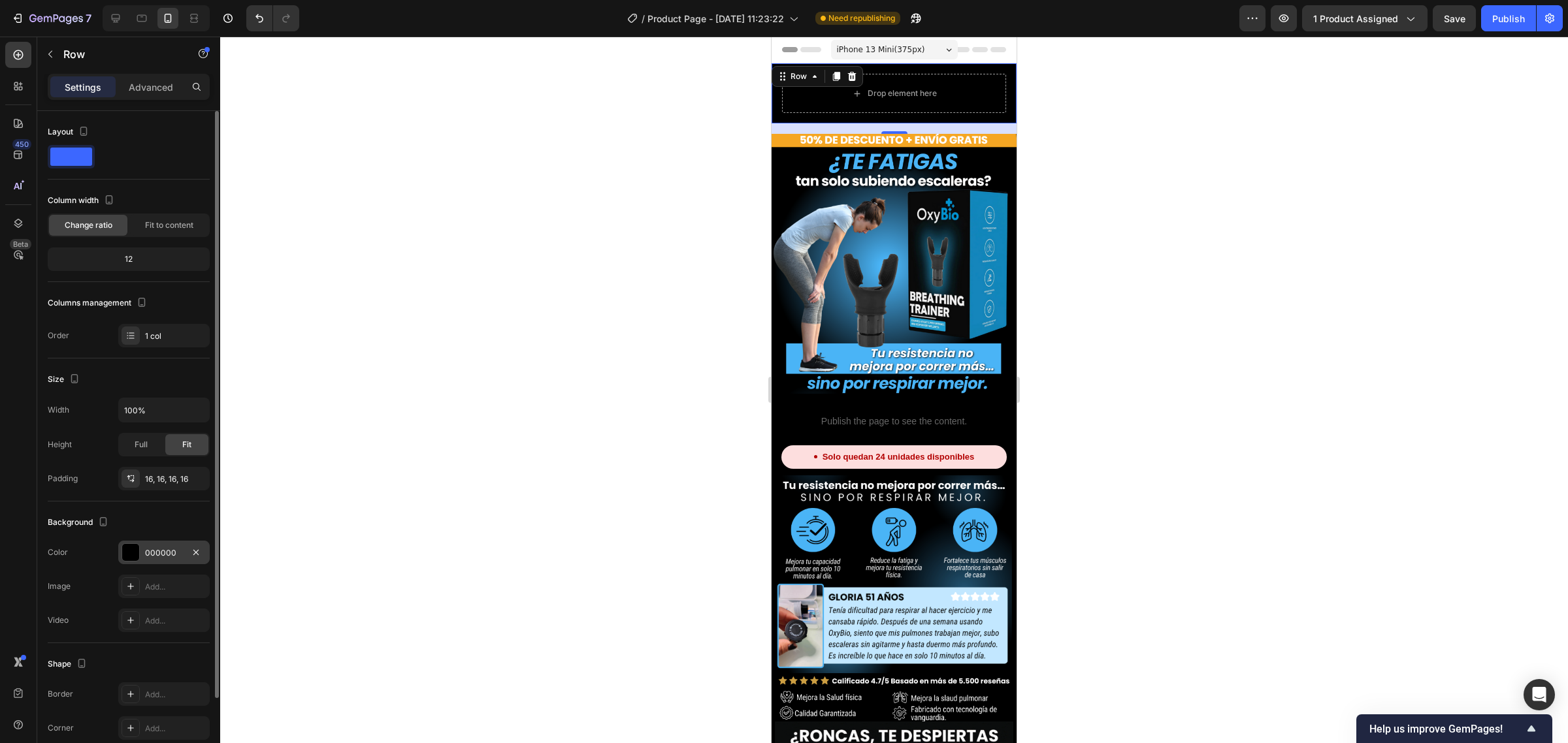
click at [580, 197] on div at bounding box center [894, 390] width 1348 height 707
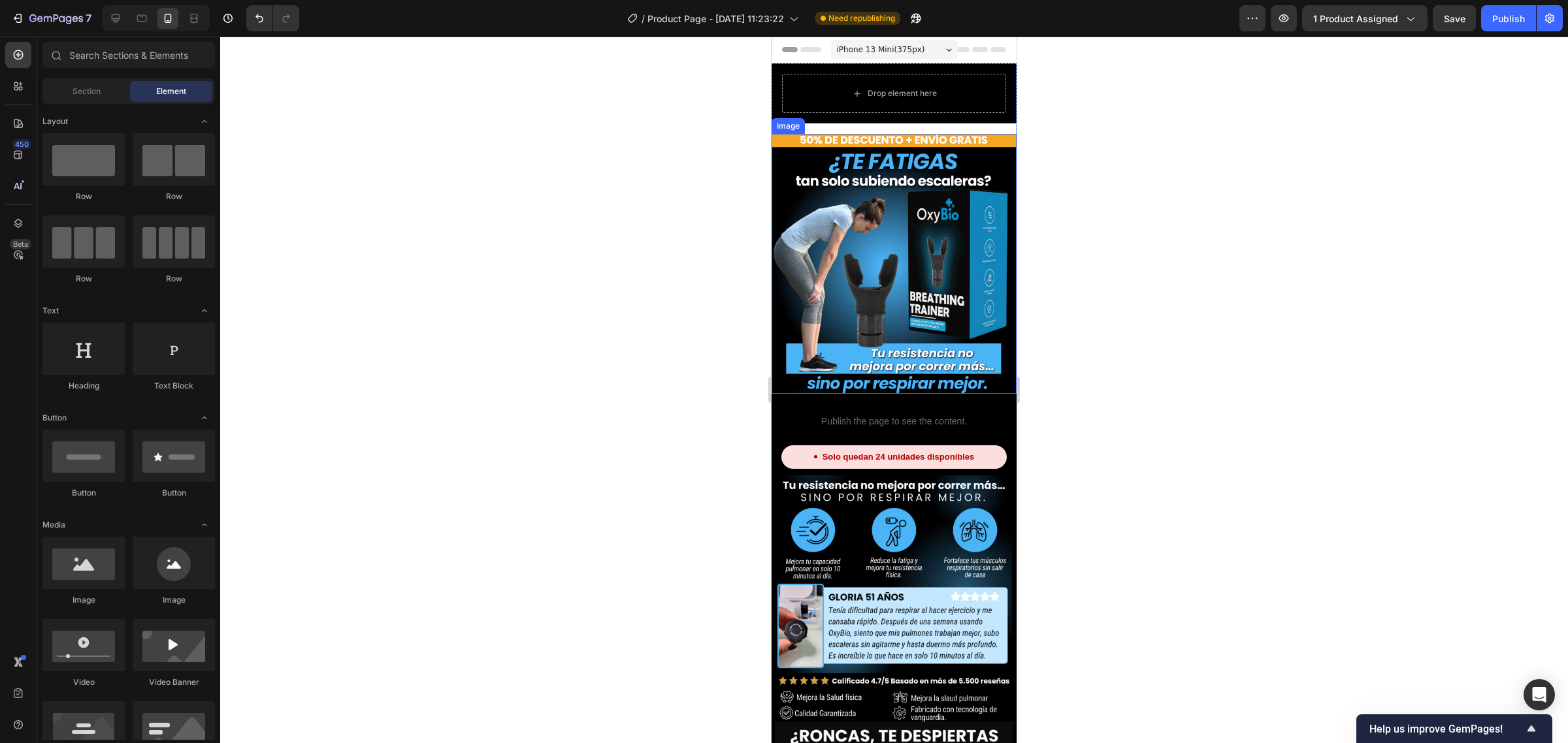
drag, startPoint x: 826, startPoint y: 186, endPoint x: 825, endPoint y: 172, distance: 14.0
click at [830, 185] on img at bounding box center [894, 264] width 245 height 260
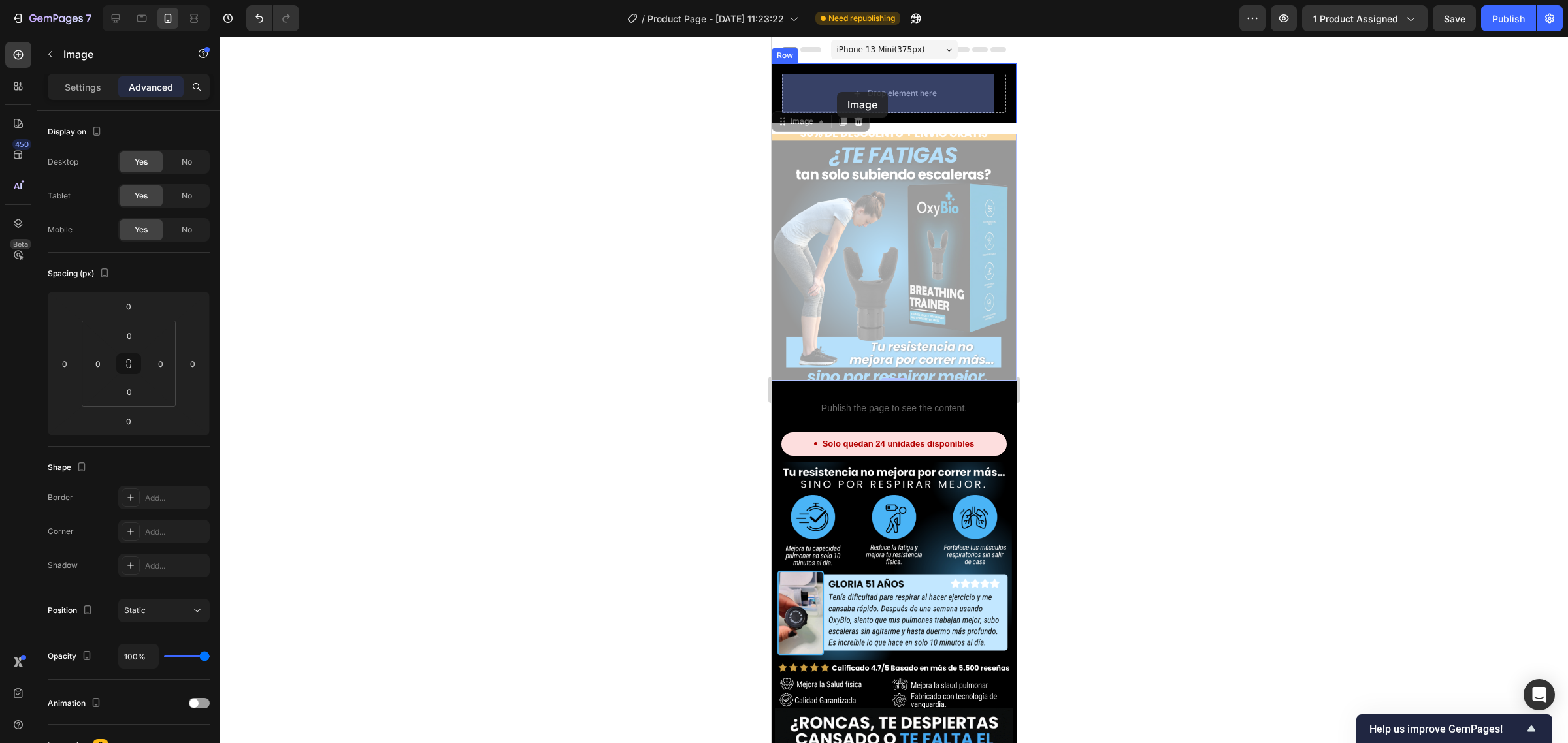
drag, startPoint x: 801, startPoint y: 122, endPoint x: 831, endPoint y: 100, distance: 37.2
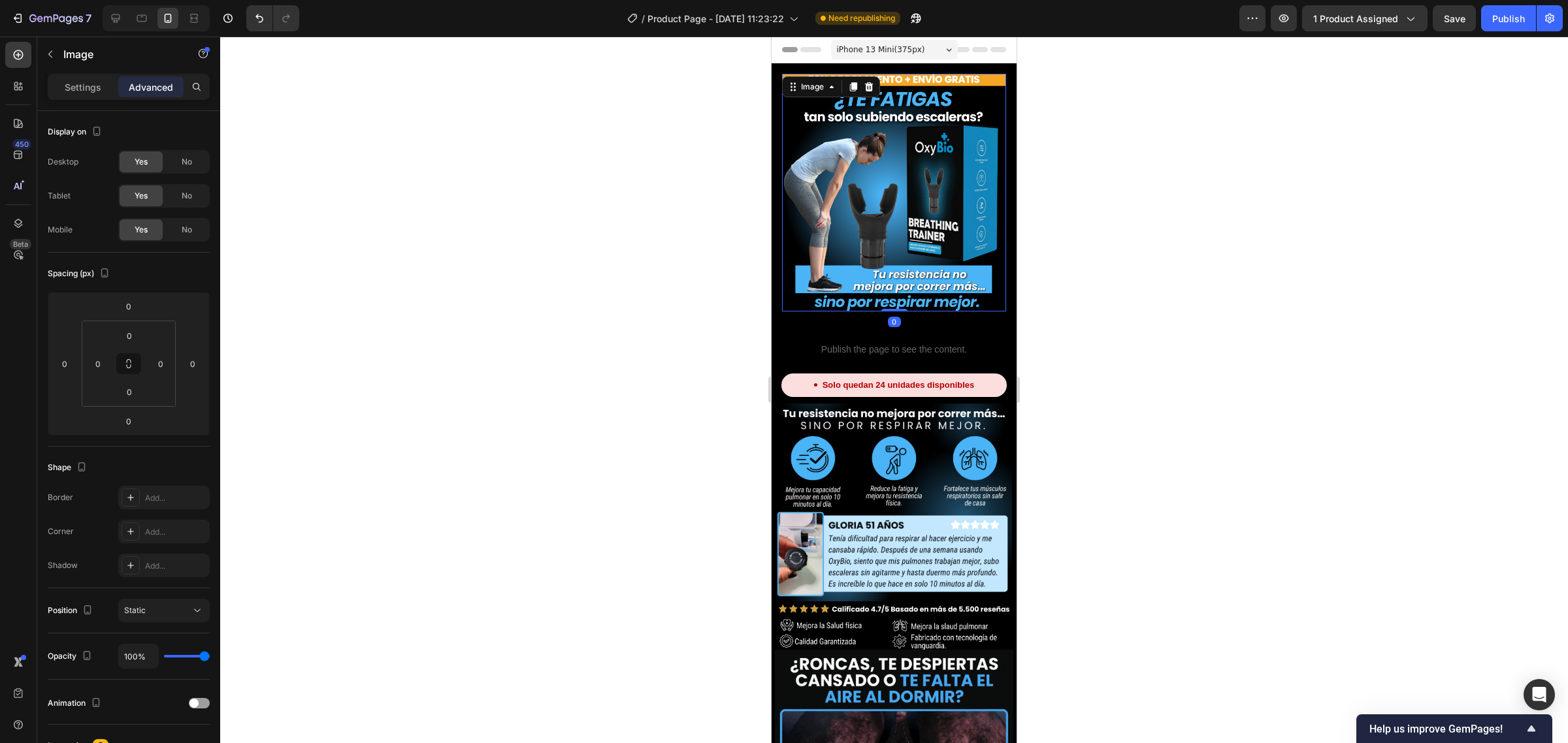
click at [1081, 181] on div at bounding box center [894, 390] width 1348 height 707
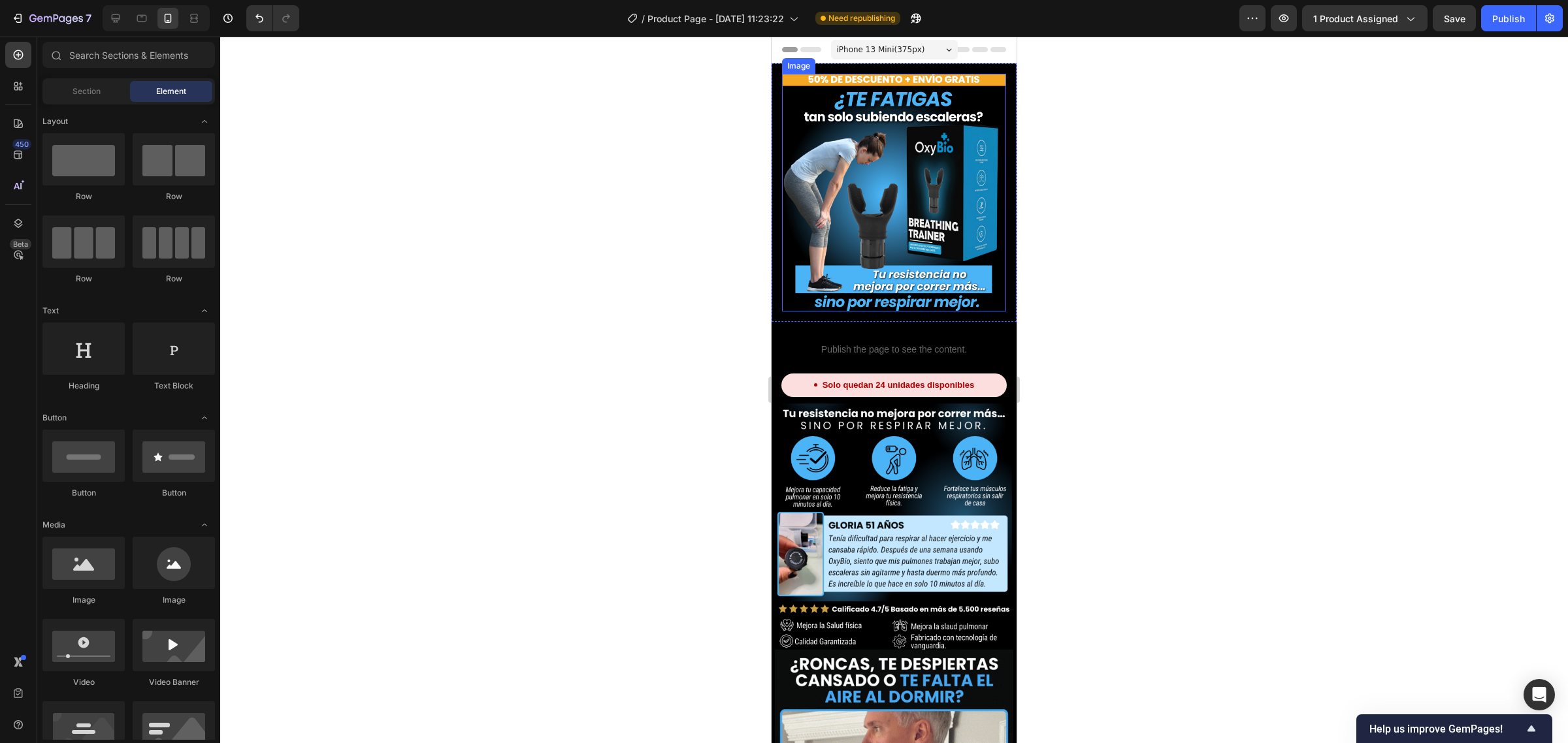
click at [955, 170] on img at bounding box center [894, 192] width 224 height 237
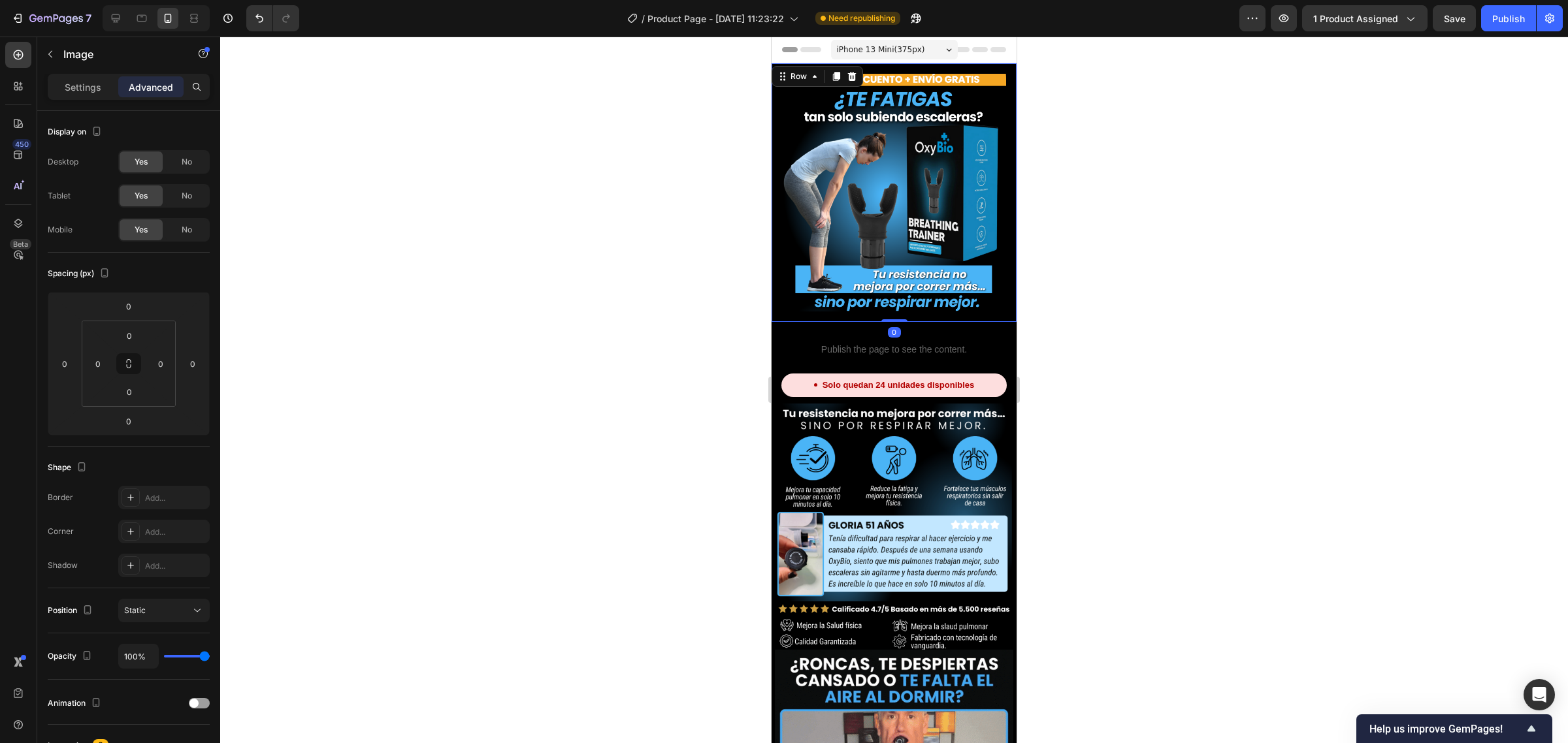
click at [778, 156] on div "Image Row 0" at bounding box center [894, 193] width 245 height 258
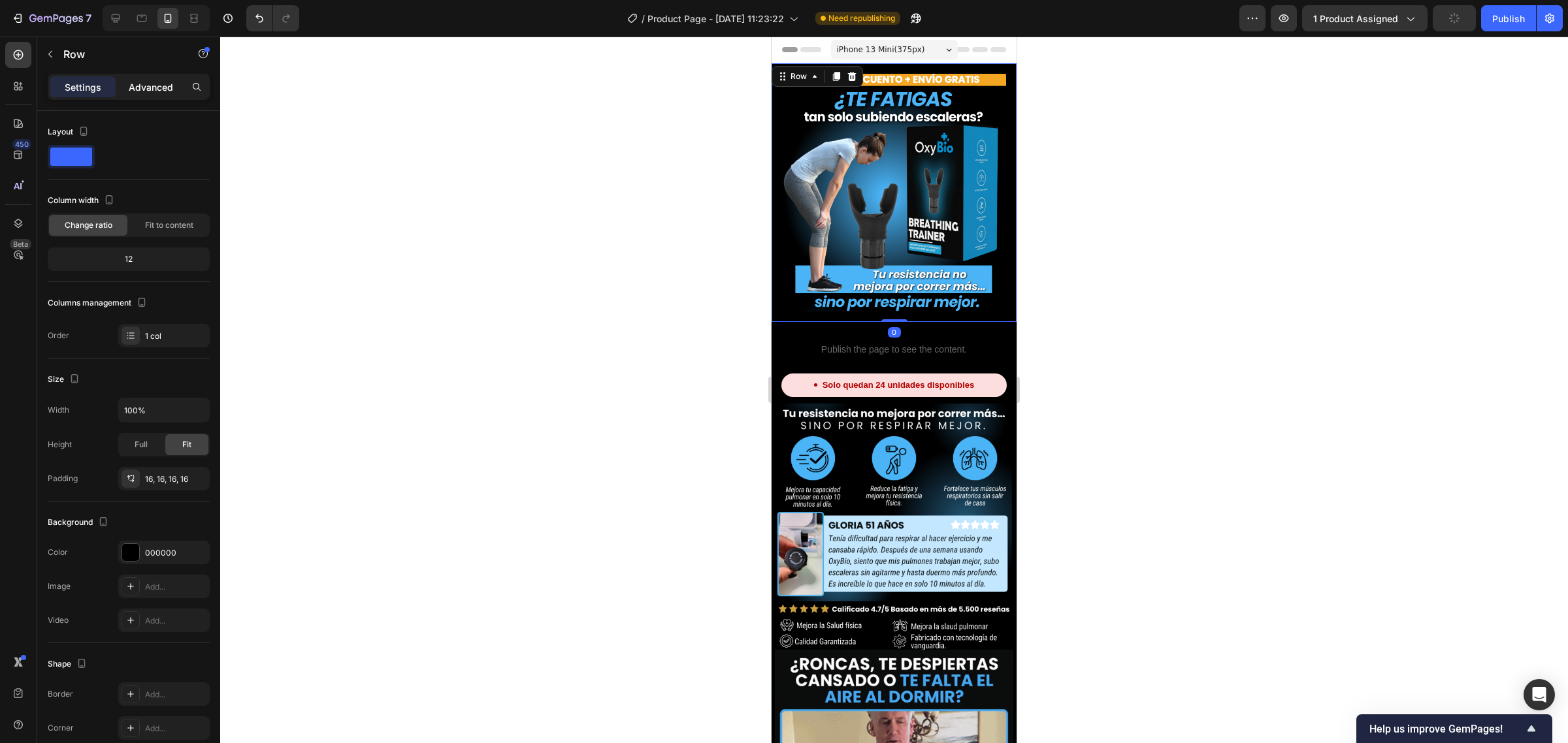
click at [152, 84] on p "Advanced" at bounding box center [151, 87] width 45 height 14
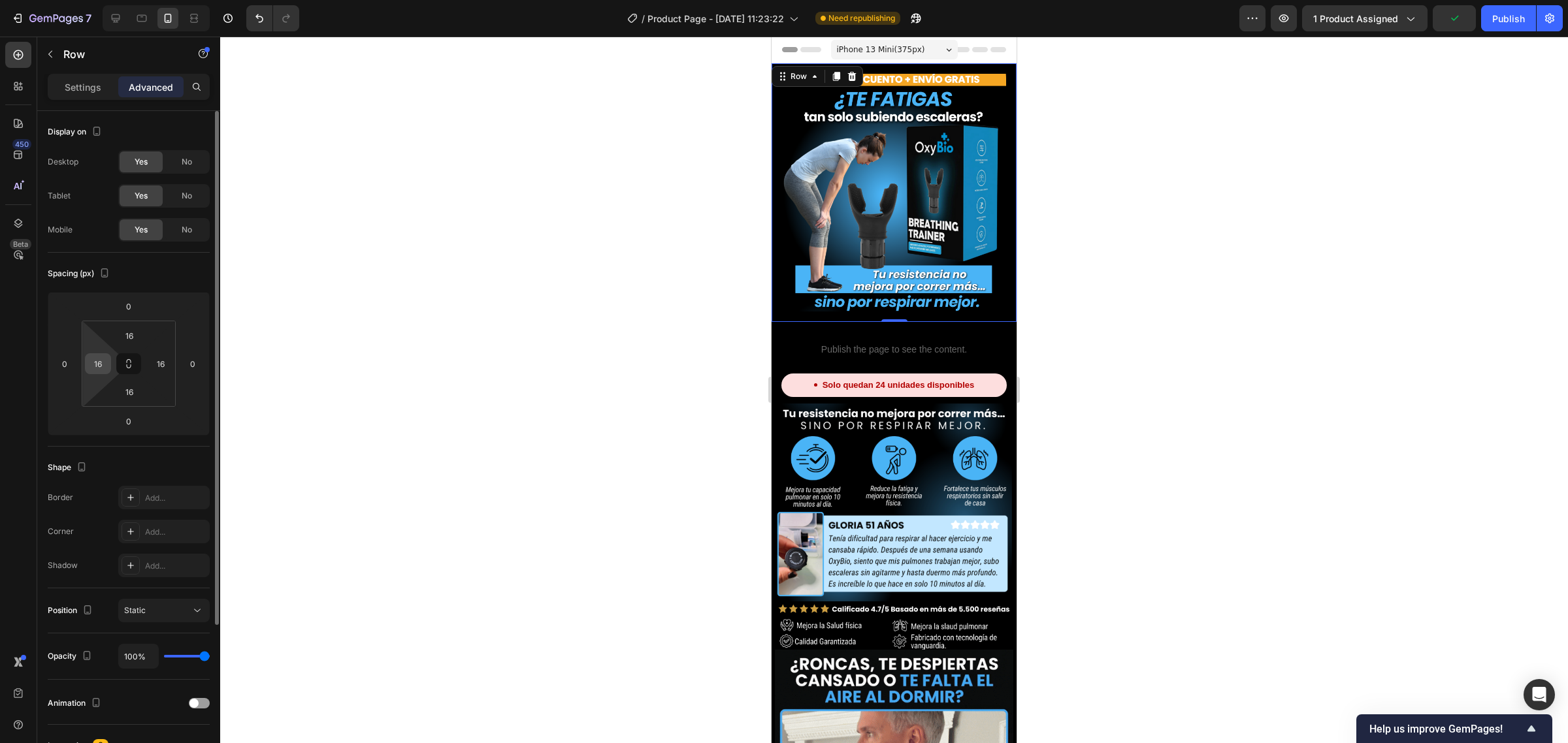
click at [94, 361] on input "16" at bounding box center [99, 364] width 20 height 20
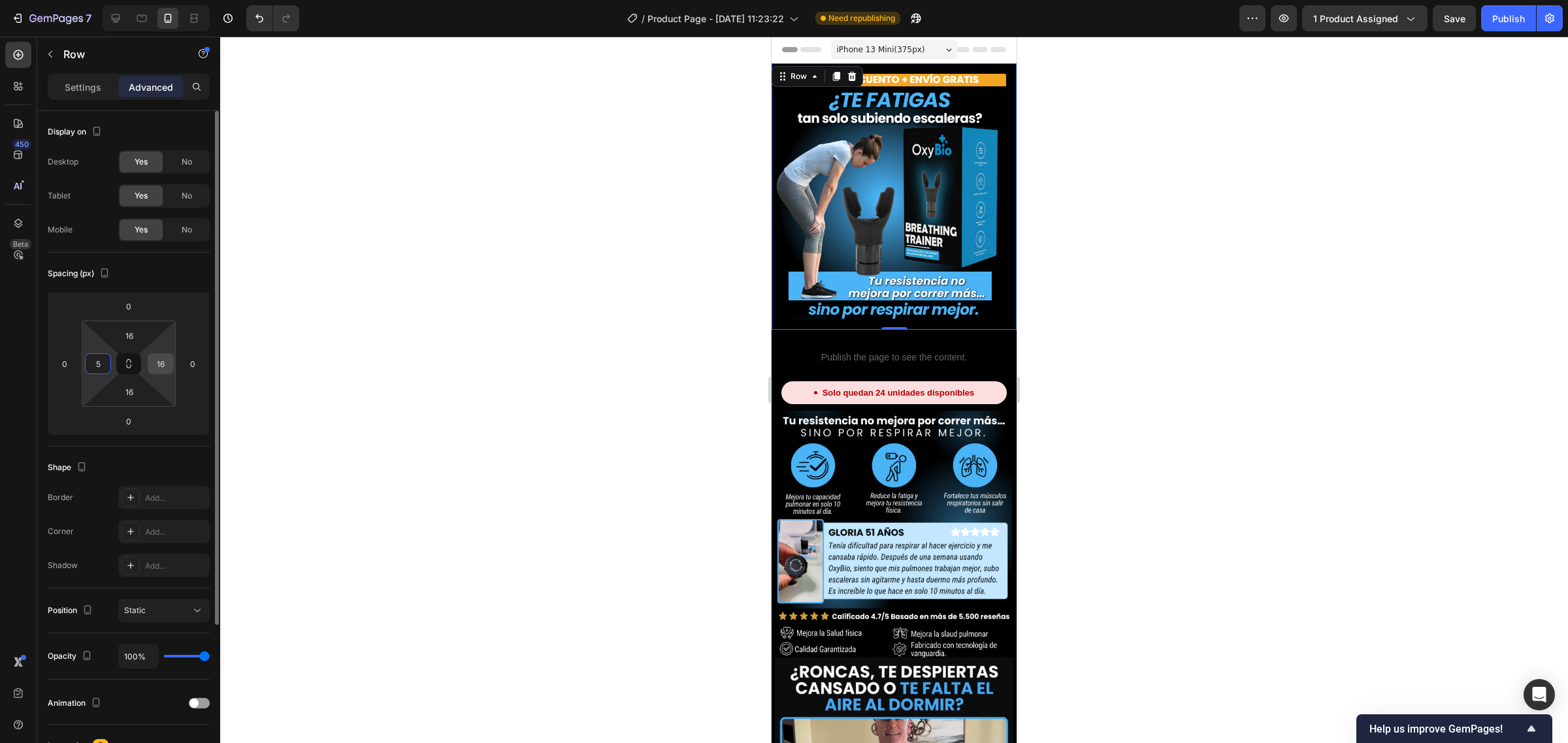
type input "5"
click at [166, 367] on input "16" at bounding box center [161, 364] width 20 height 20
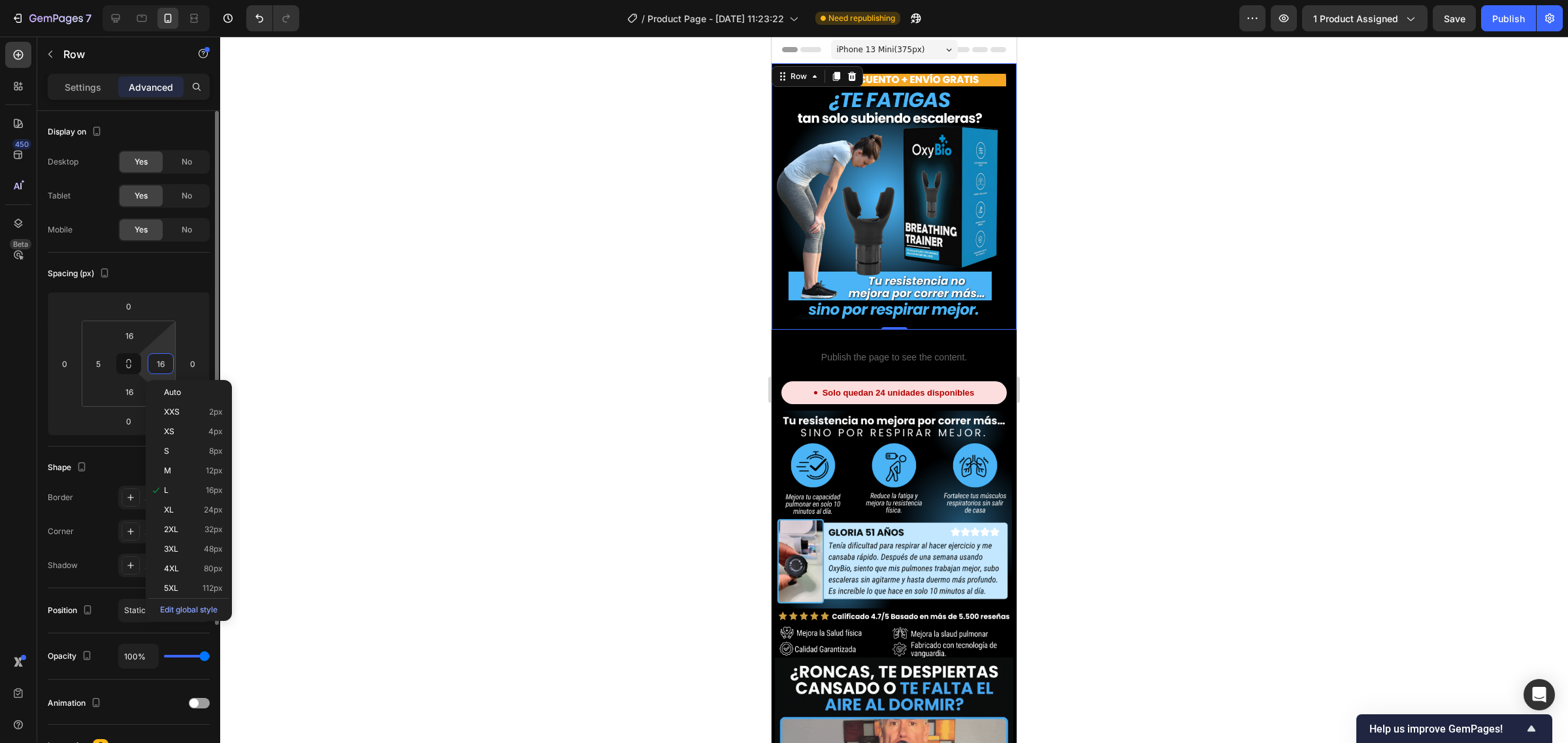
type input "5"
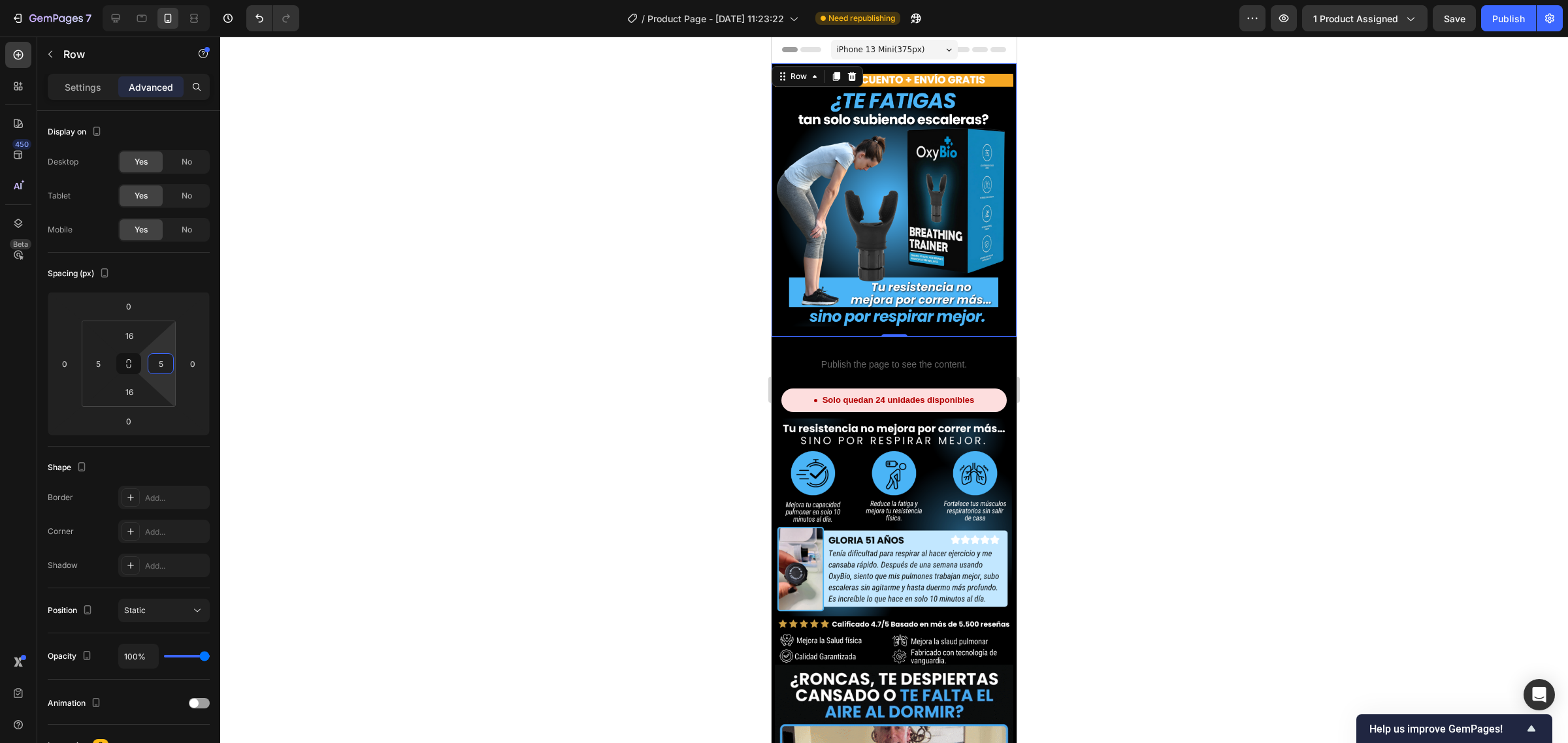
click at [485, 357] on div at bounding box center [894, 390] width 1348 height 707
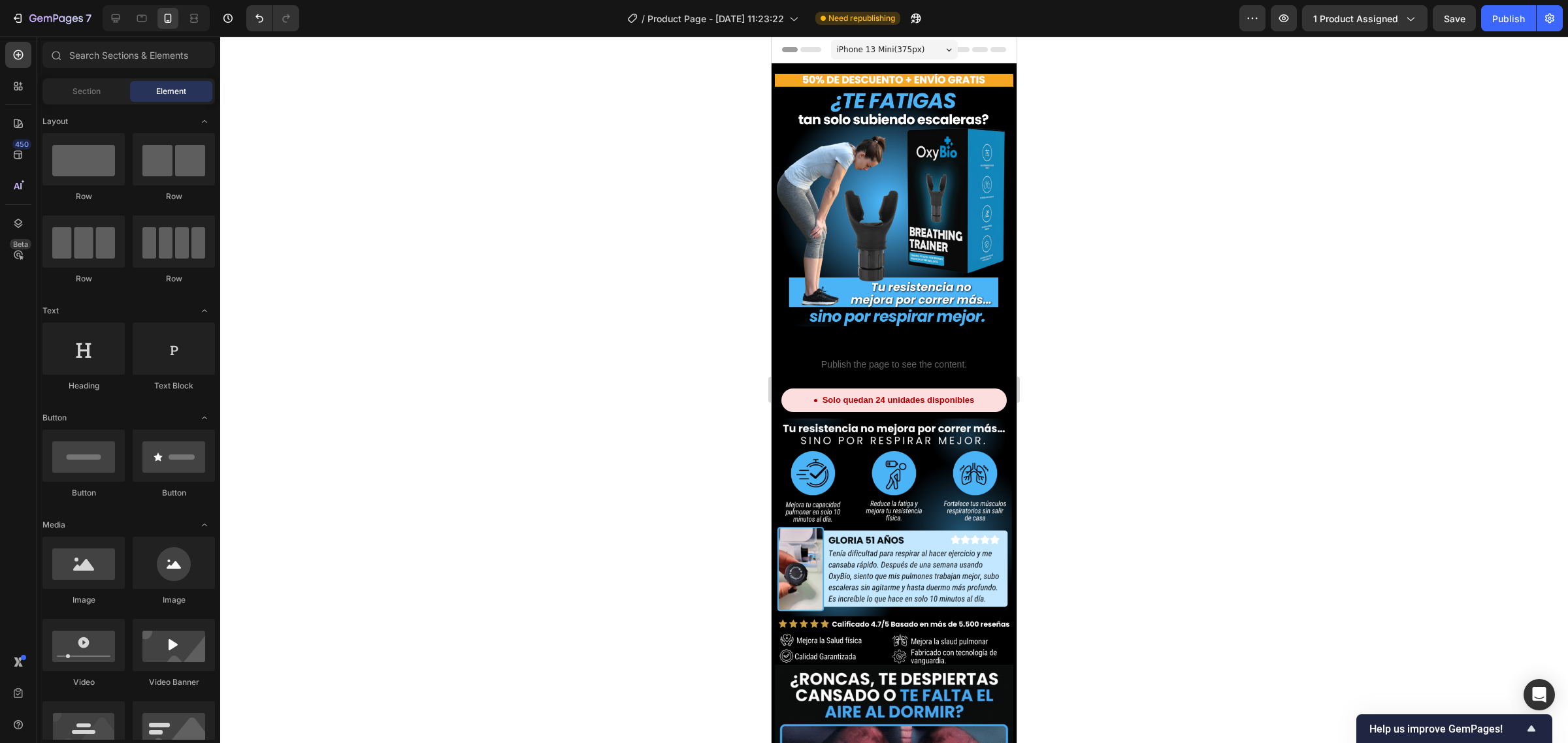
click at [485, 357] on div at bounding box center [894, 390] width 1348 height 707
click at [1507, 18] on div "Publish" at bounding box center [1508, 18] width 32 height 14
click at [936, 253] on img at bounding box center [894, 199] width 238 height 252
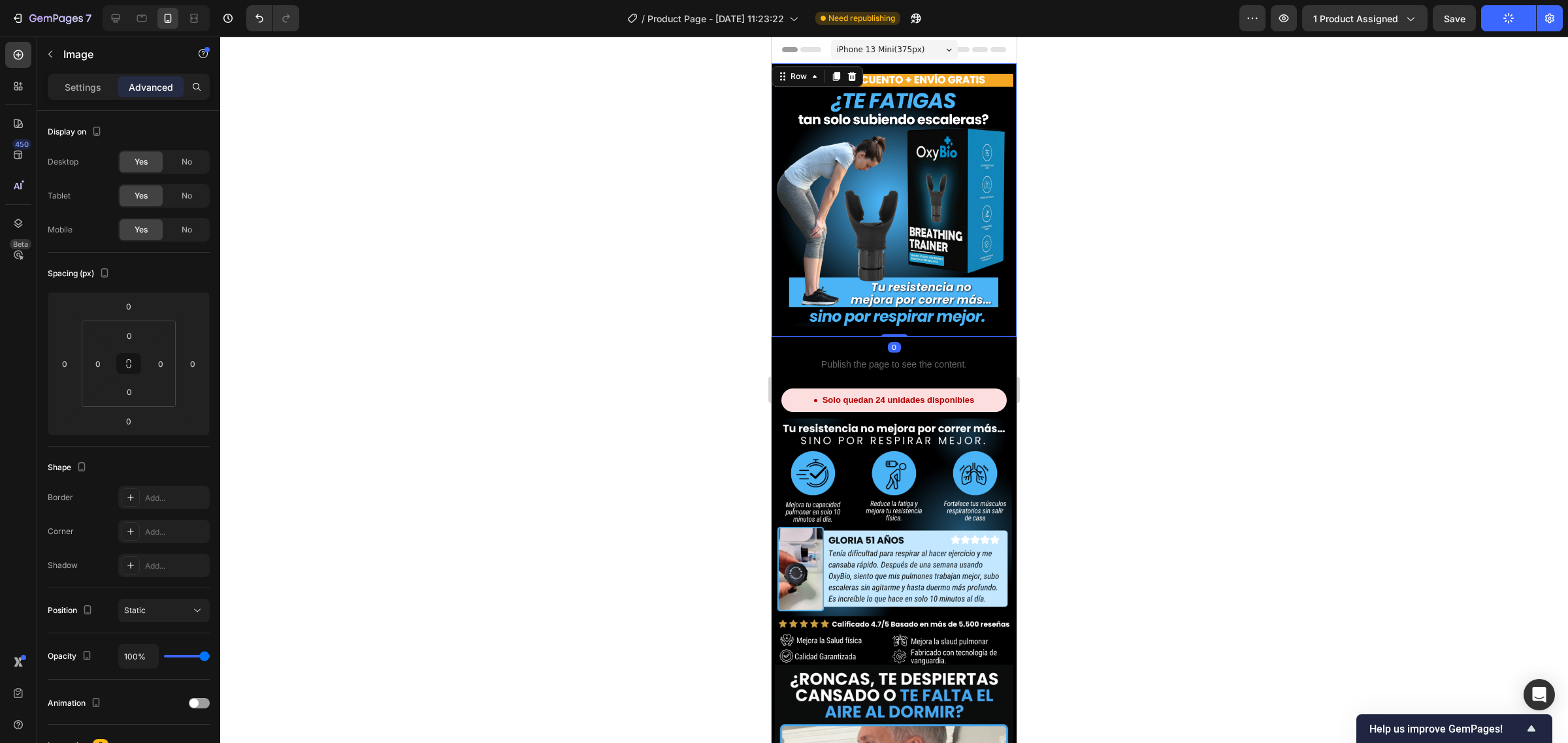
click at [831, 322] on div "Image Row 0" at bounding box center [894, 200] width 245 height 274
click at [119, 338] on input "16" at bounding box center [129, 336] width 26 height 20
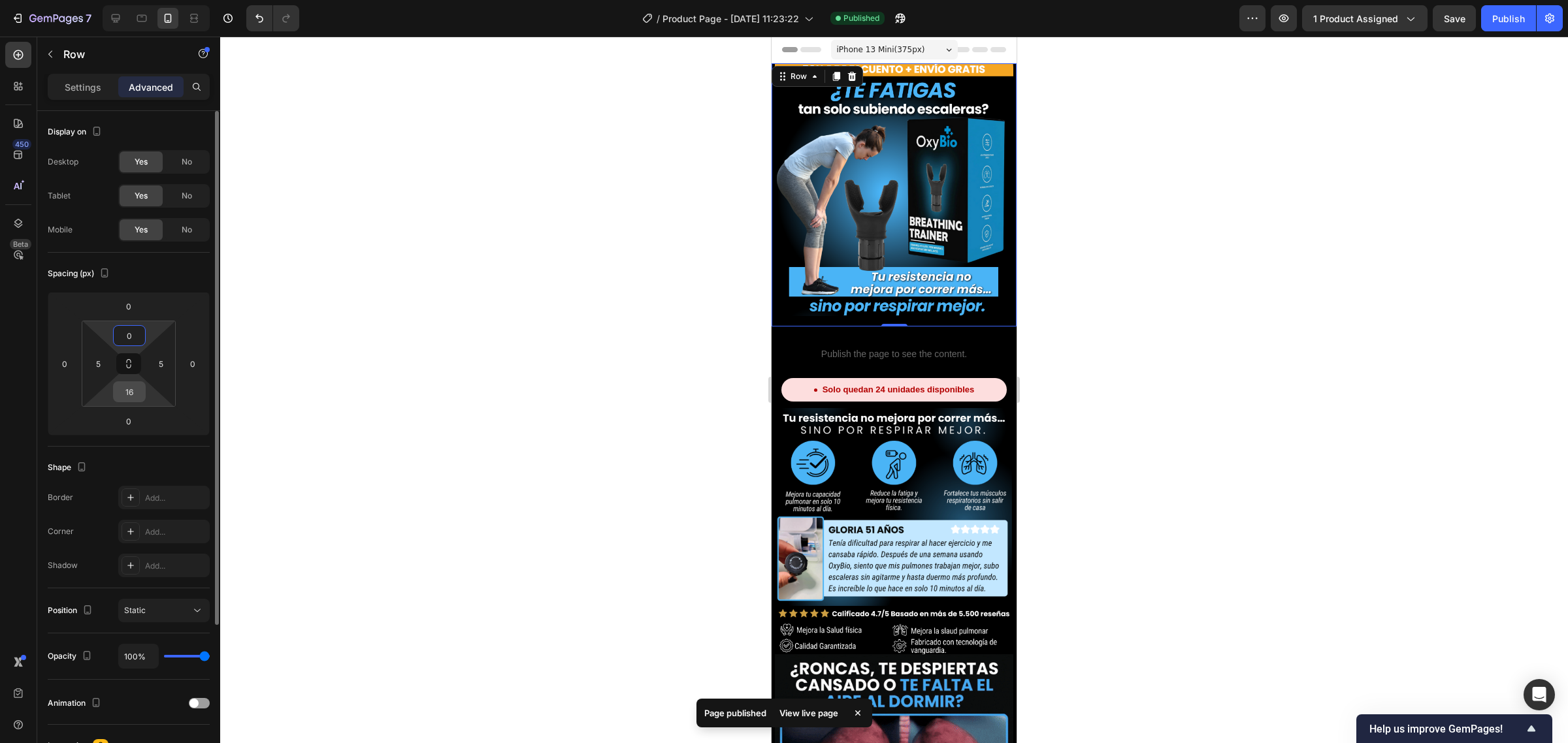
type input "0"
click at [135, 382] on input "16" at bounding box center [129, 392] width 26 height 20
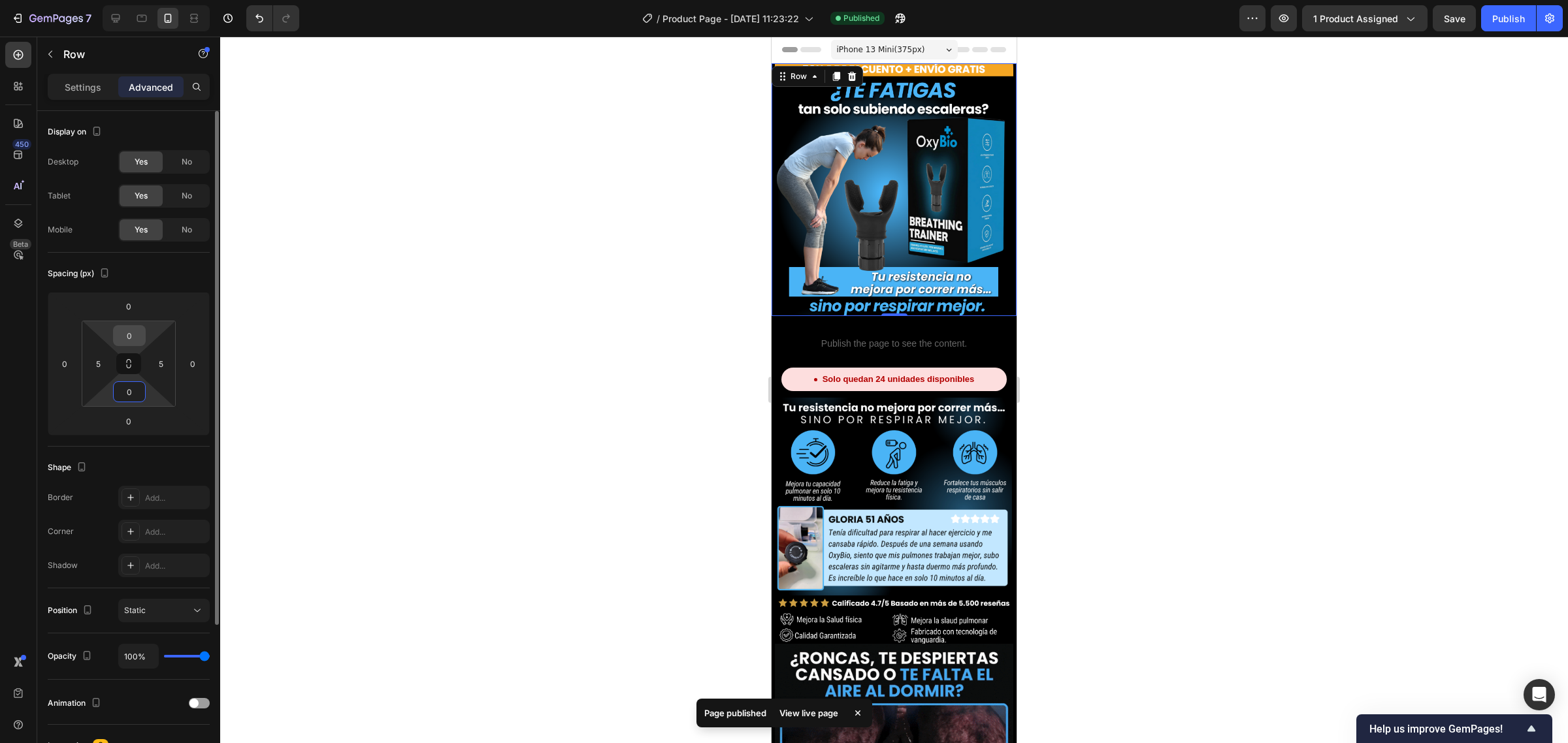
type input "0"
click at [132, 328] on input "0" at bounding box center [129, 336] width 26 height 20
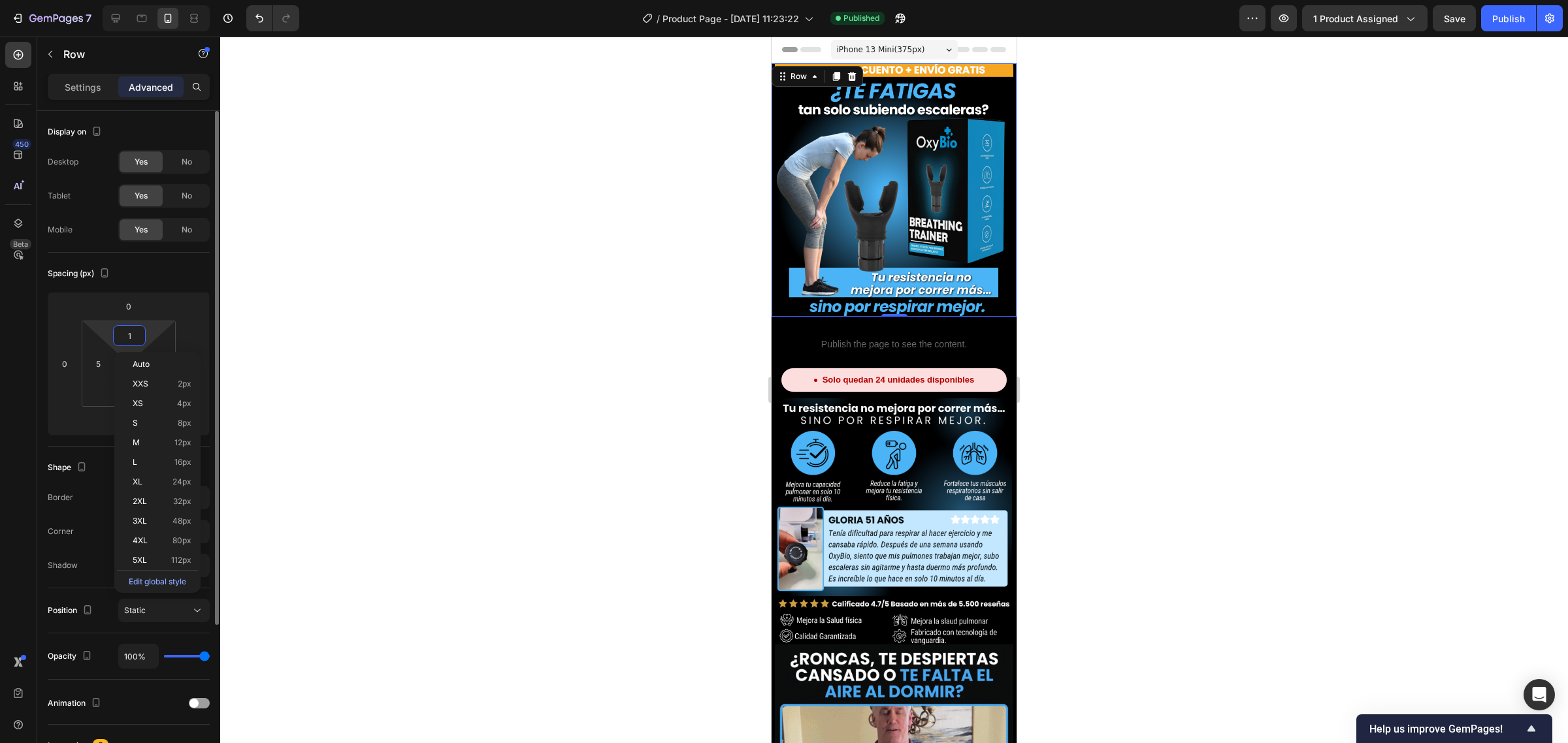
type input "10"
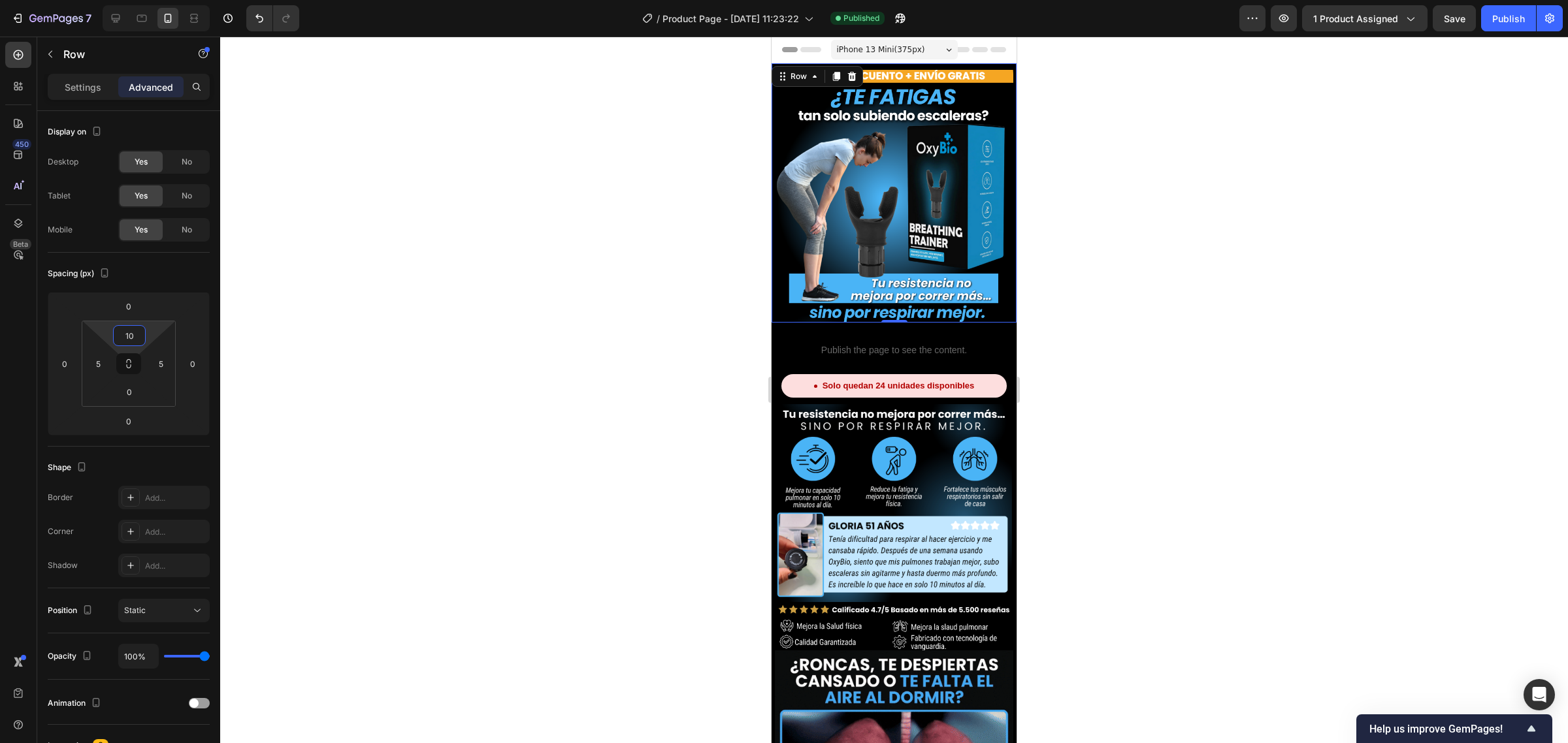
click at [413, 259] on div at bounding box center [894, 390] width 1348 height 707
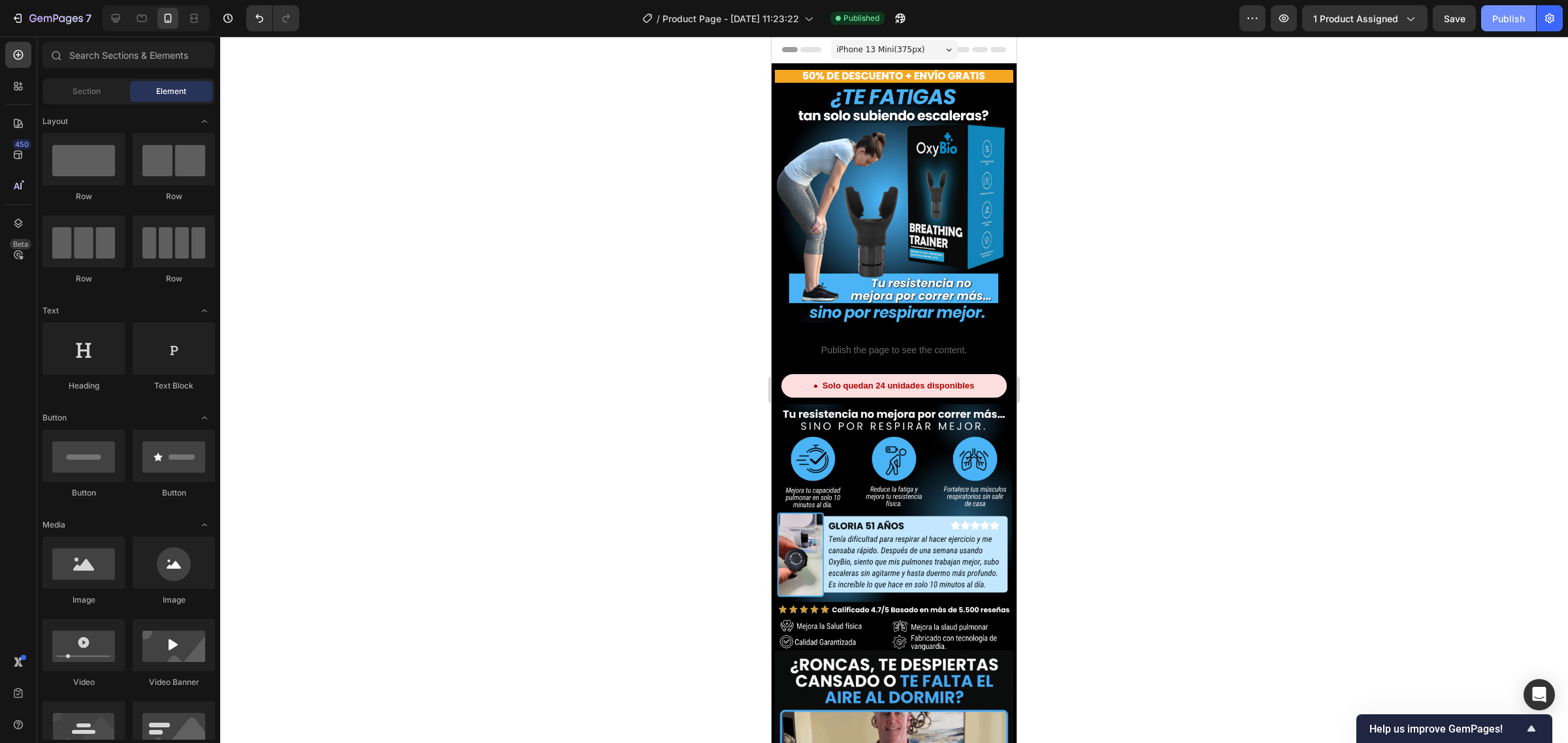
click at [1511, 15] on div "Publish" at bounding box center [1508, 18] width 32 height 14
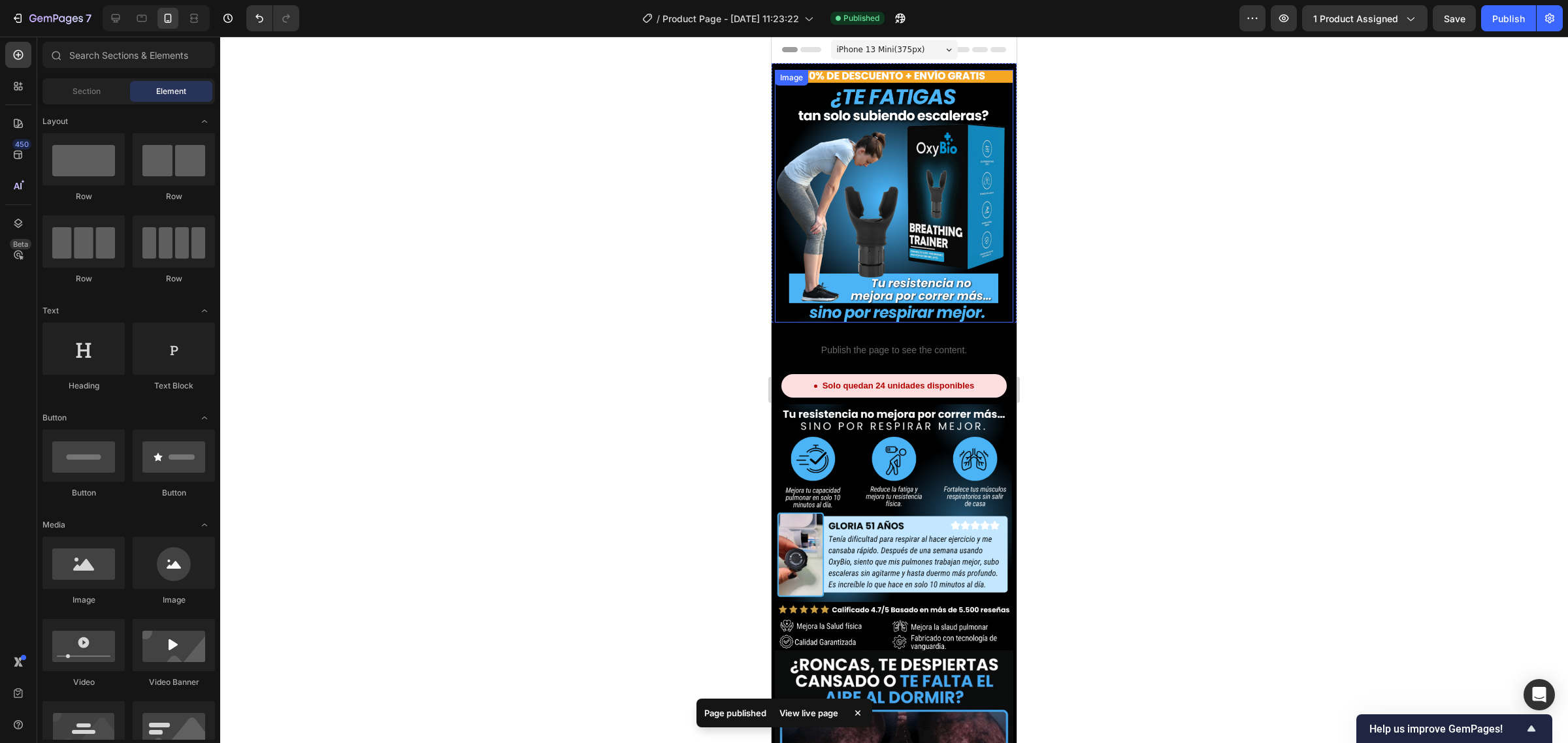
click at [891, 269] on img at bounding box center [894, 195] width 238 height 252
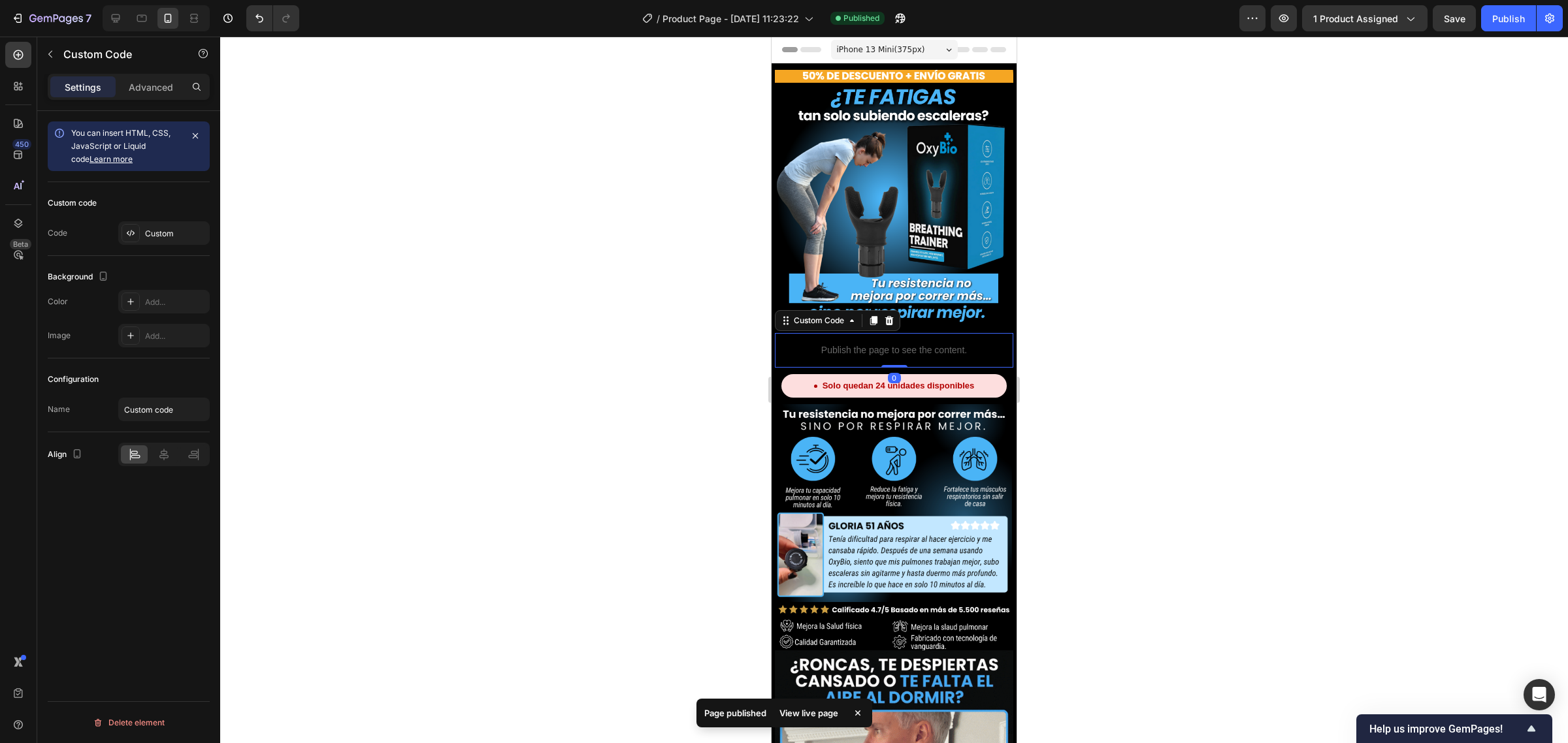
click at [903, 333] on div "Publish the page to see the content." at bounding box center [894, 350] width 238 height 35
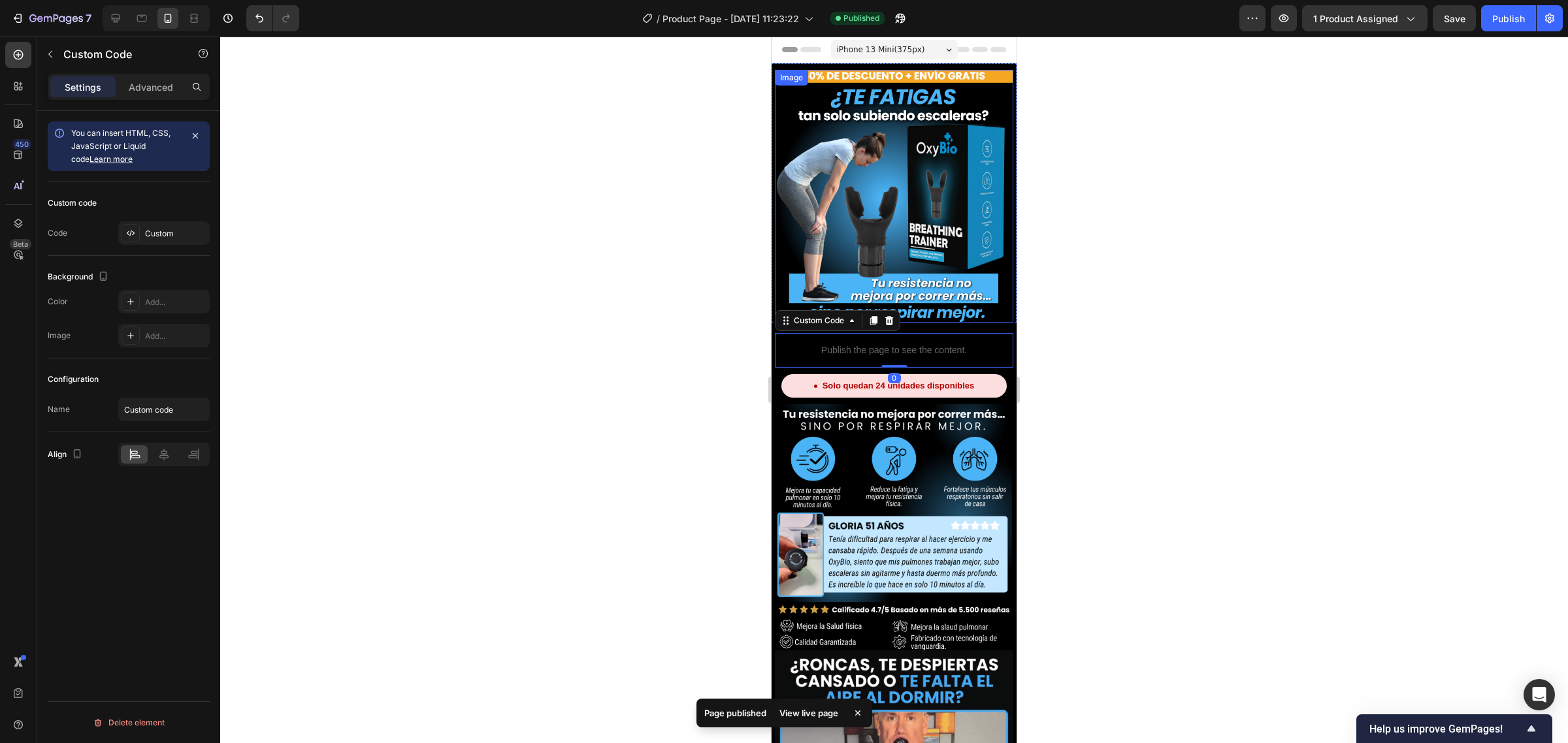
click at [926, 307] on img at bounding box center [894, 195] width 238 height 252
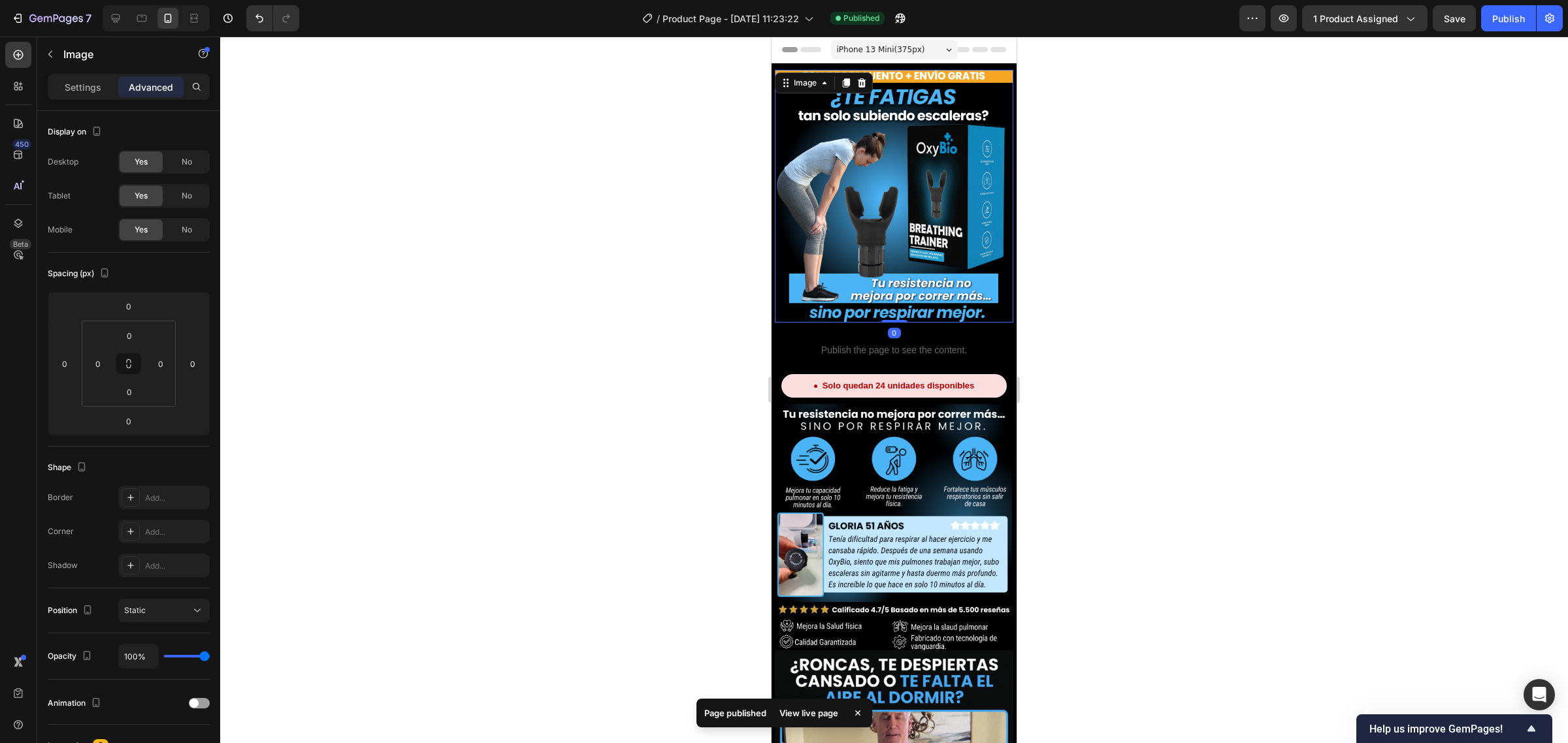
click at [935, 300] on img at bounding box center [894, 195] width 238 height 252
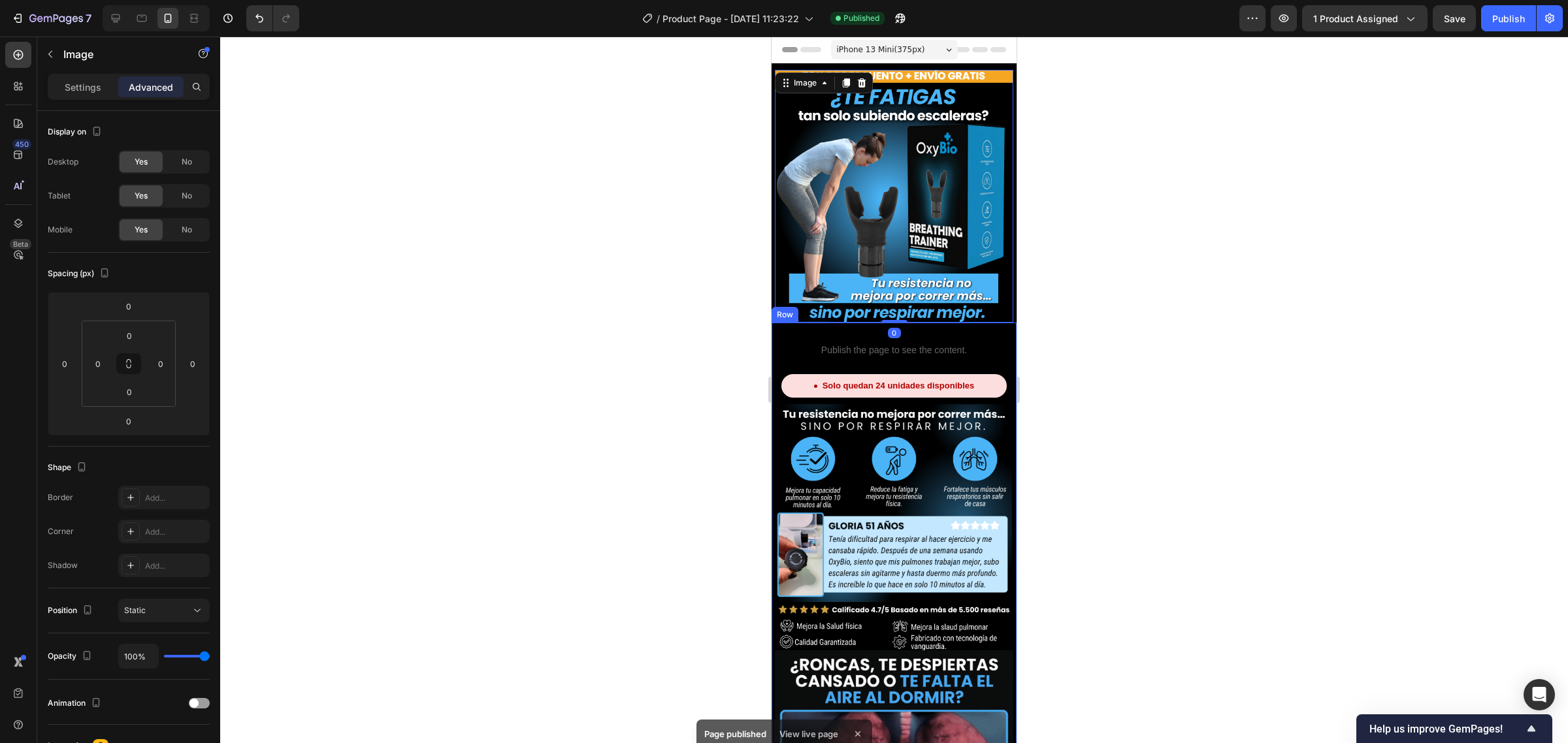
click at [913, 333] on div "Publish the page to see the content." at bounding box center [894, 350] width 238 height 35
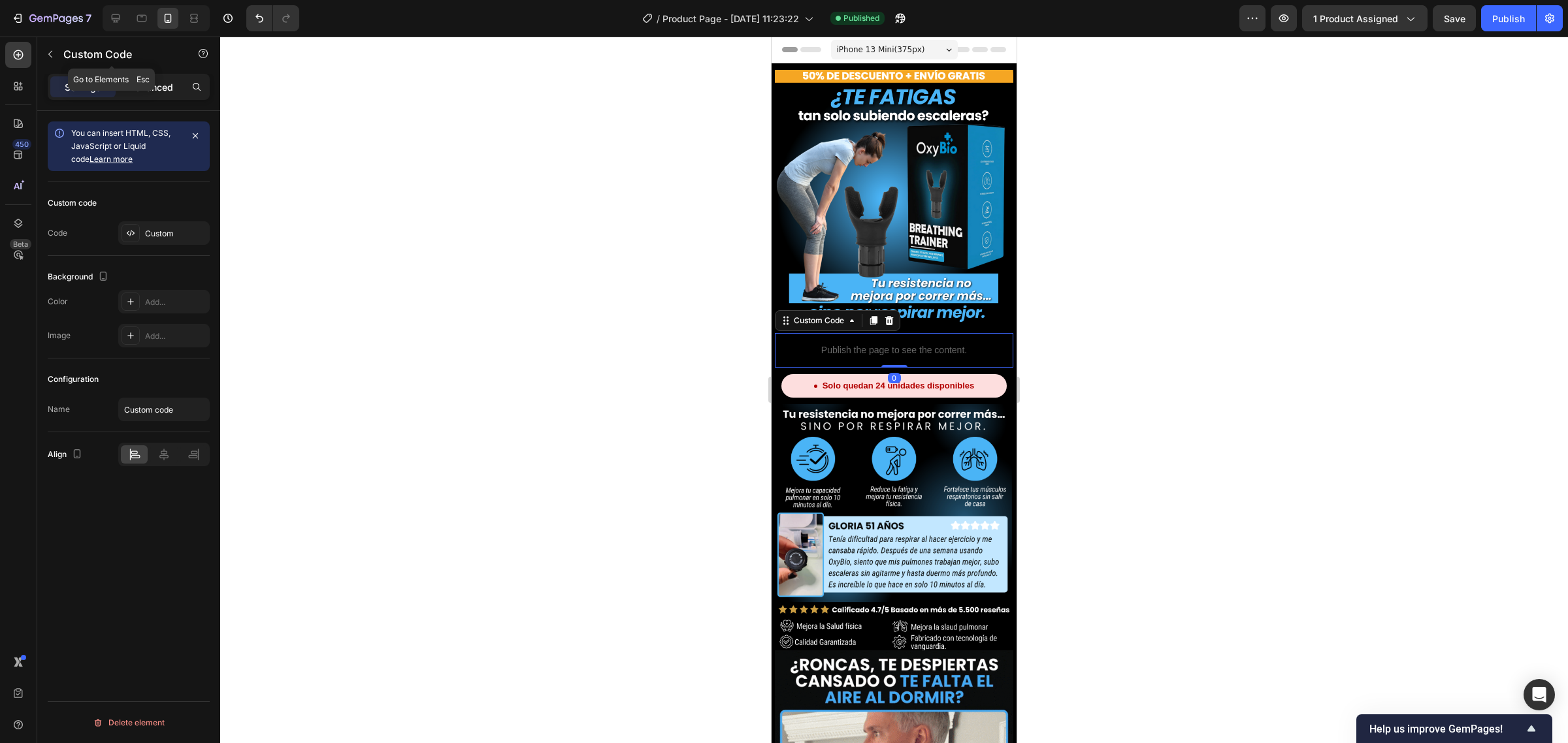
click at [157, 93] on p "Advanced" at bounding box center [151, 87] width 45 height 14
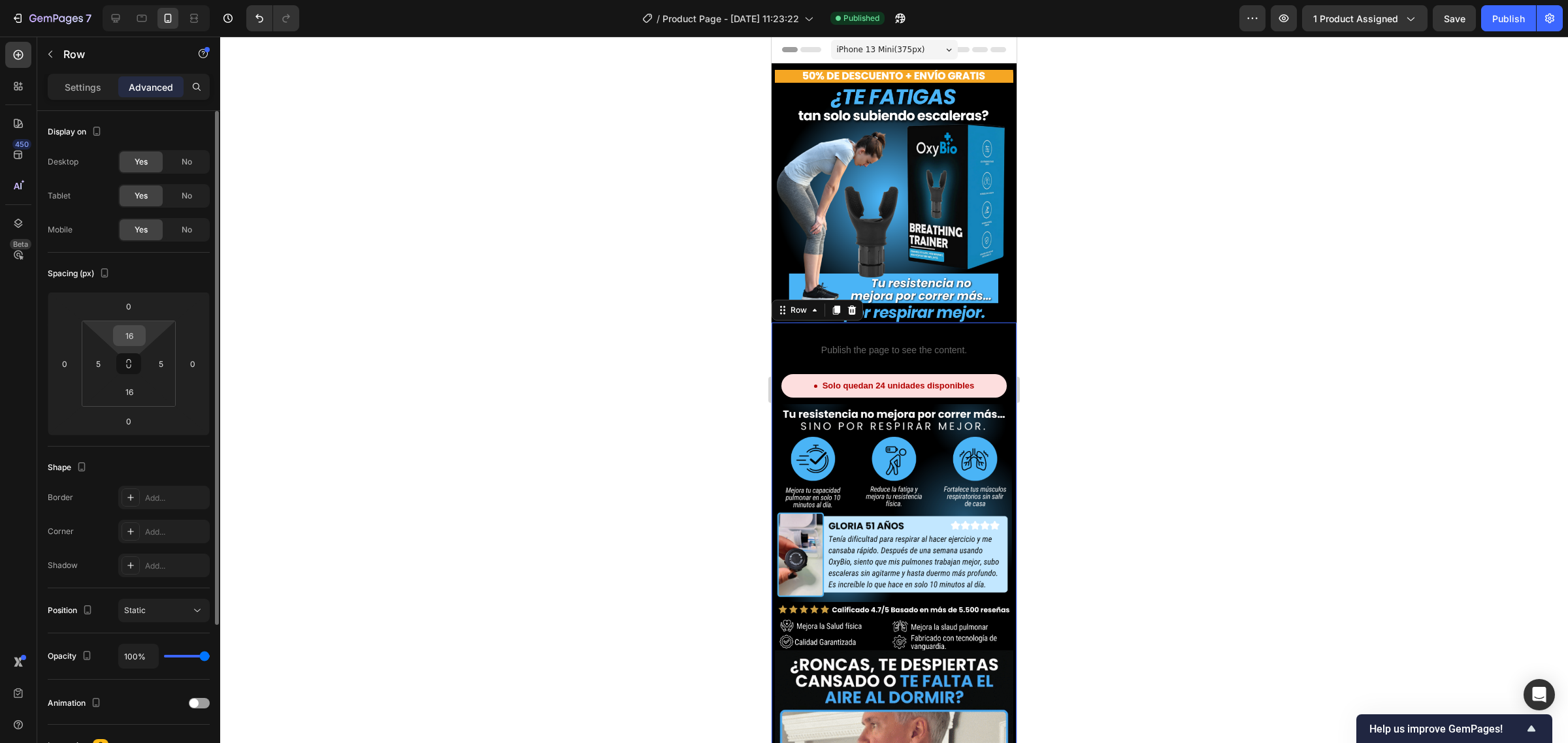
click at [122, 332] on input "16" at bounding box center [129, 336] width 26 height 20
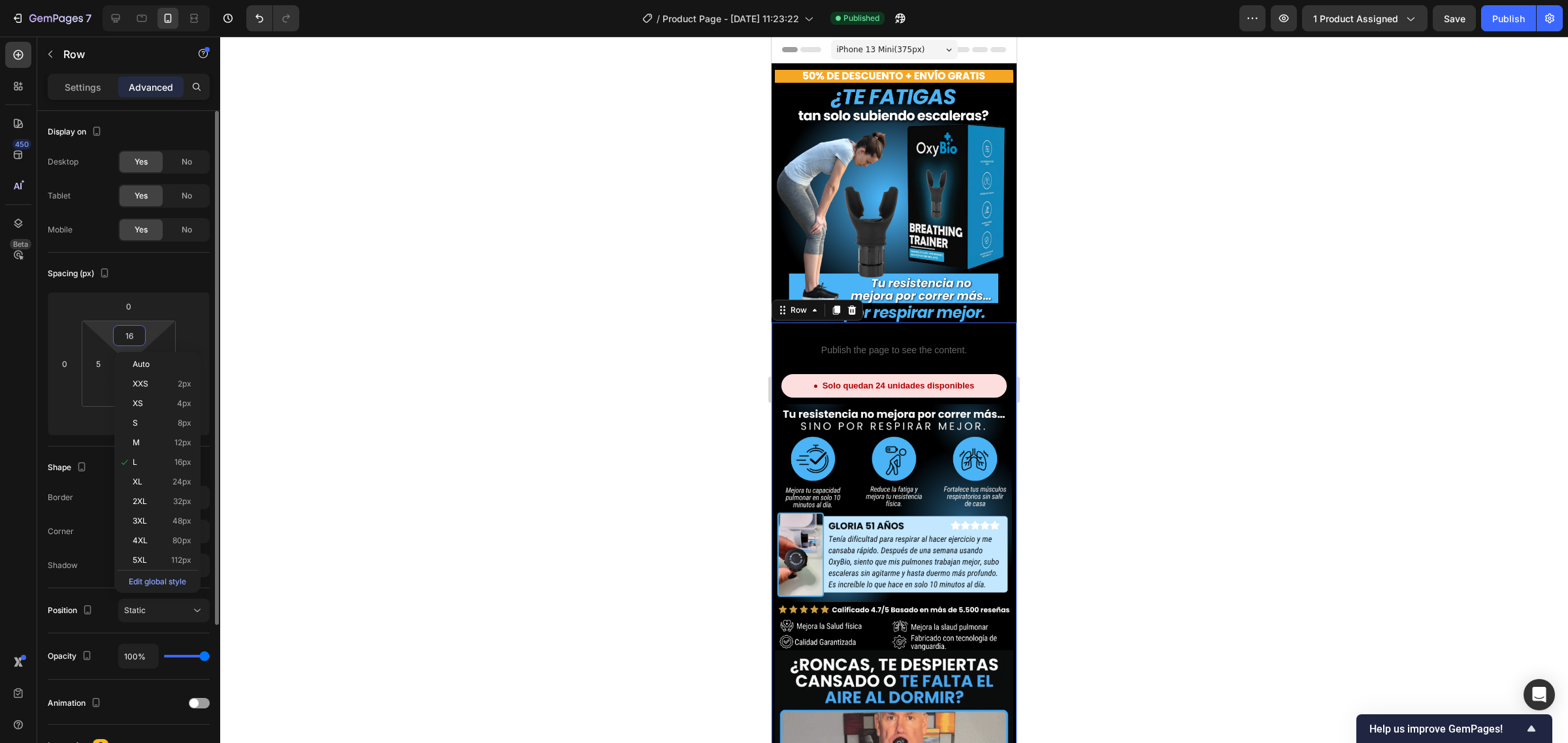
type input "0"
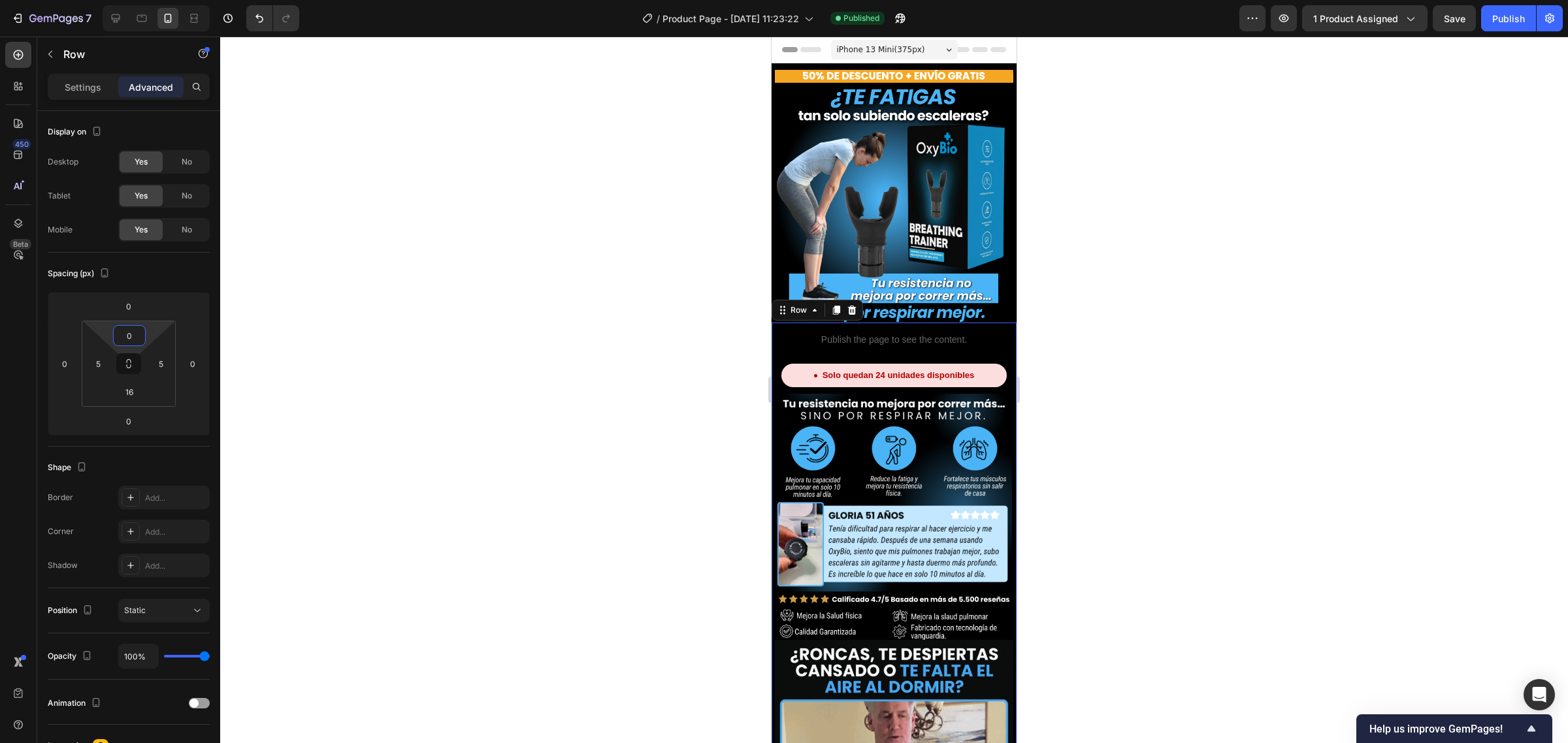
click at [482, 232] on div at bounding box center [894, 390] width 1348 height 707
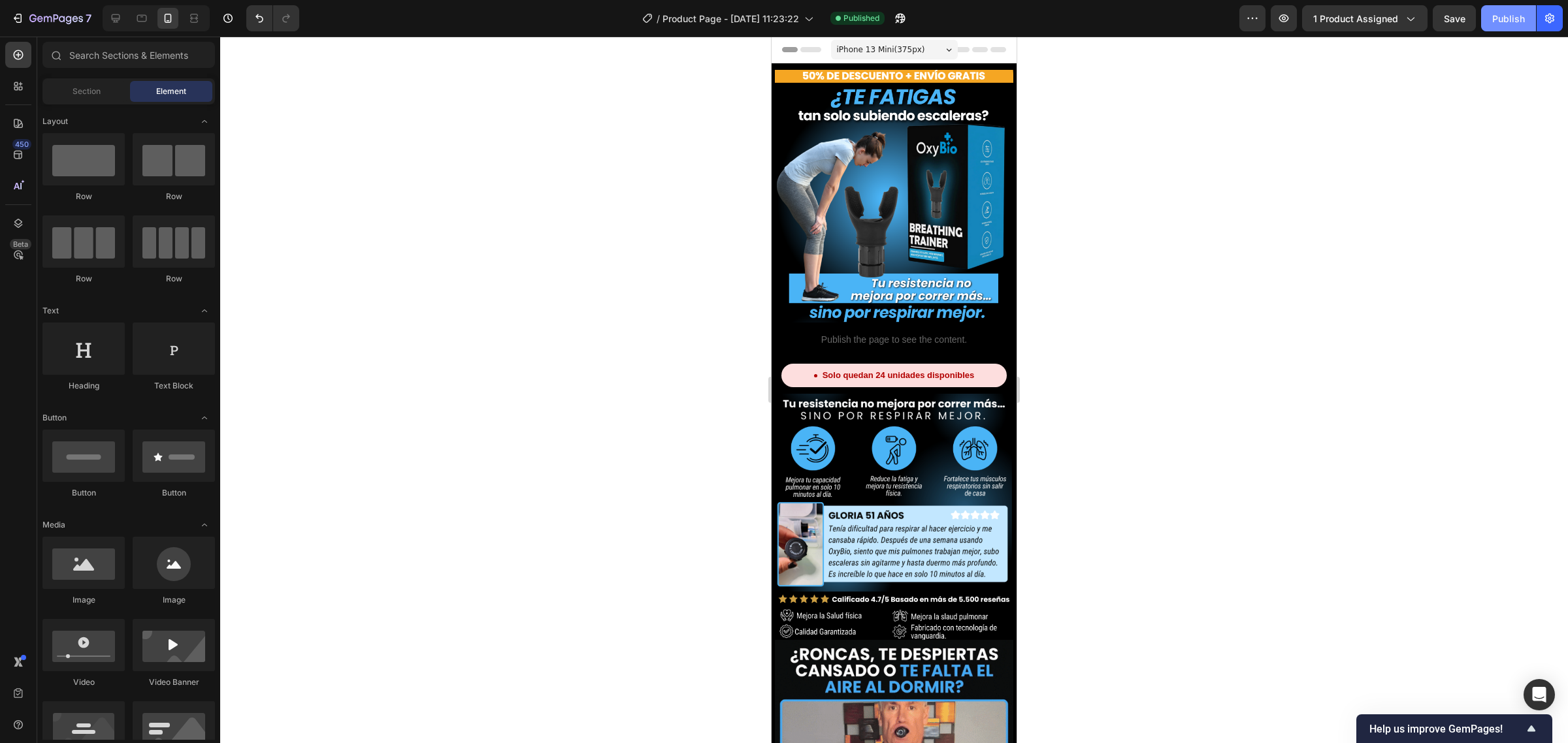
click at [1494, 26] on button "Publish" at bounding box center [1508, 18] width 55 height 26
click at [955, 118] on img at bounding box center [894, 195] width 238 height 252
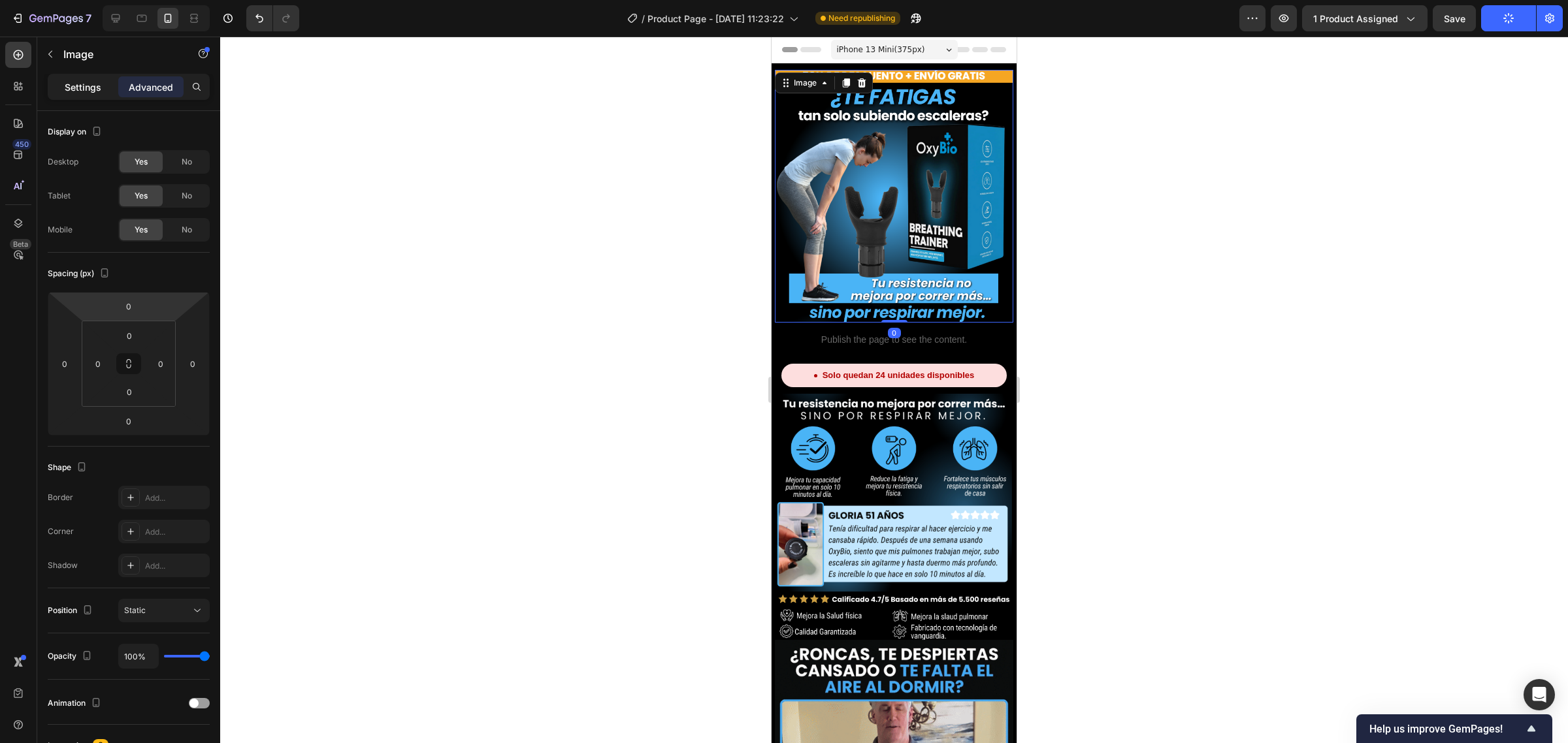
click at [90, 85] on p "Settings" at bounding box center [83, 87] width 36 height 14
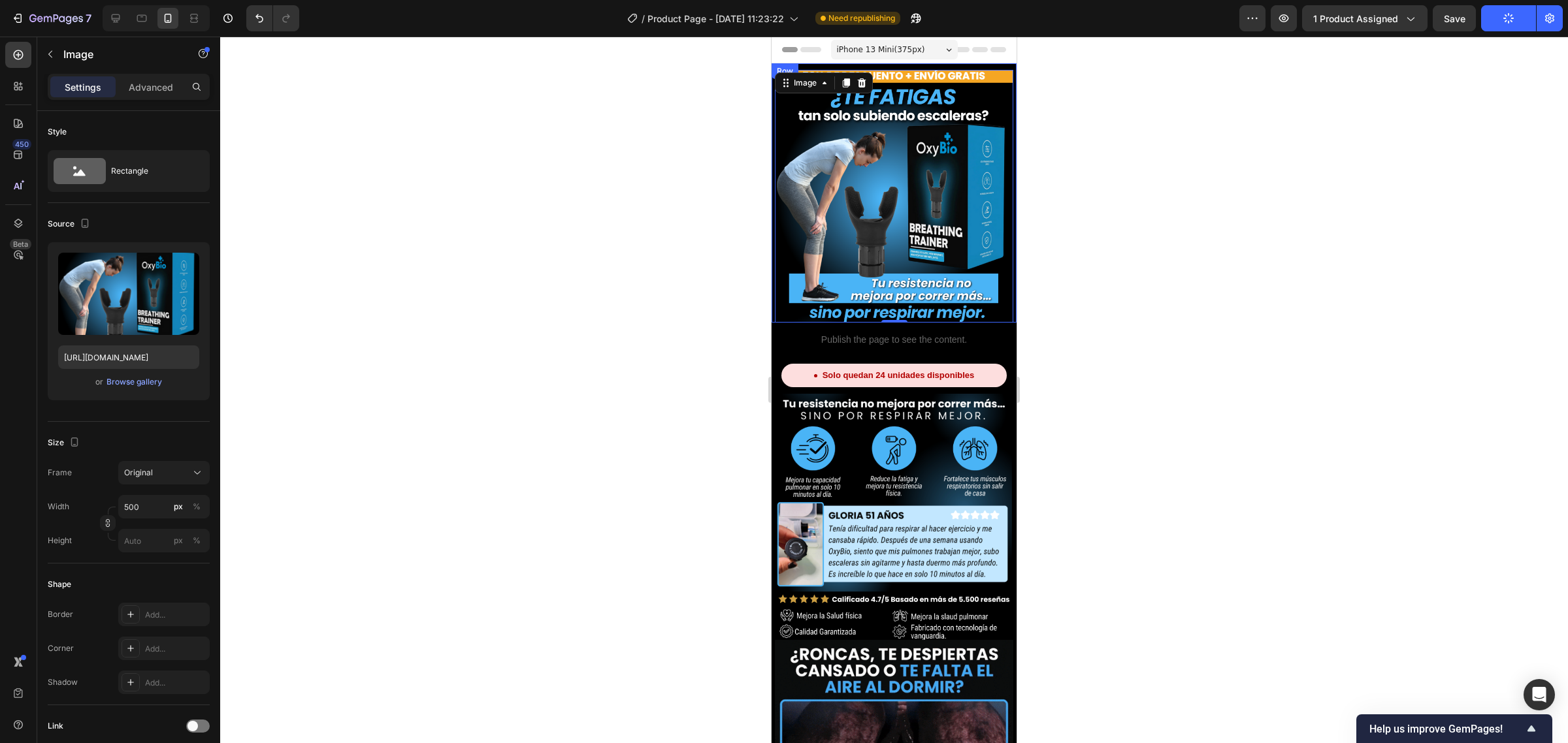
click at [908, 66] on div "Image 0 Row" at bounding box center [894, 193] width 245 height 259
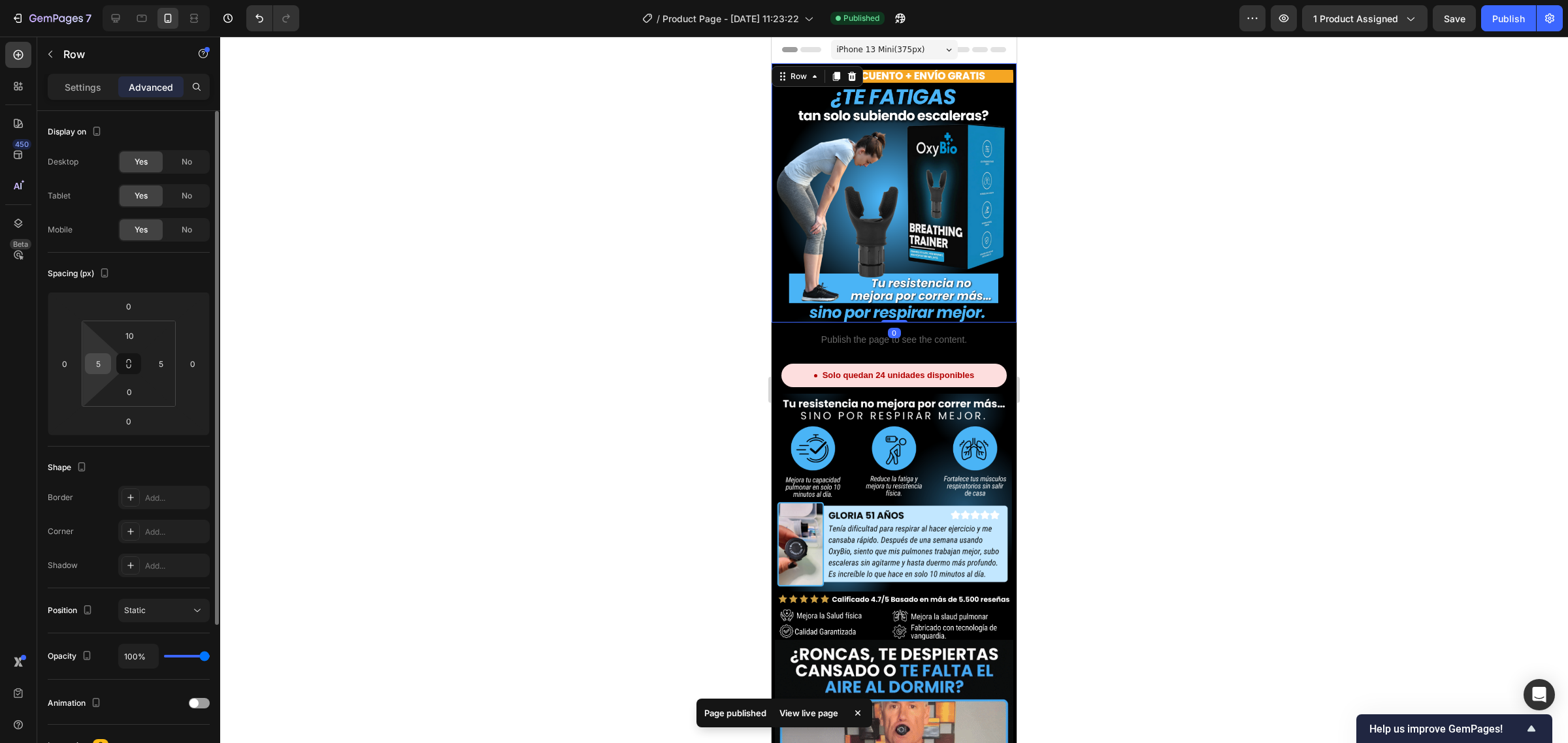
click at [94, 360] on input "5" at bounding box center [99, 364] width 20 height 20
type input "0"
click at [158, 361] on input "5" at bounding box center [161, 364] width 20 height 20
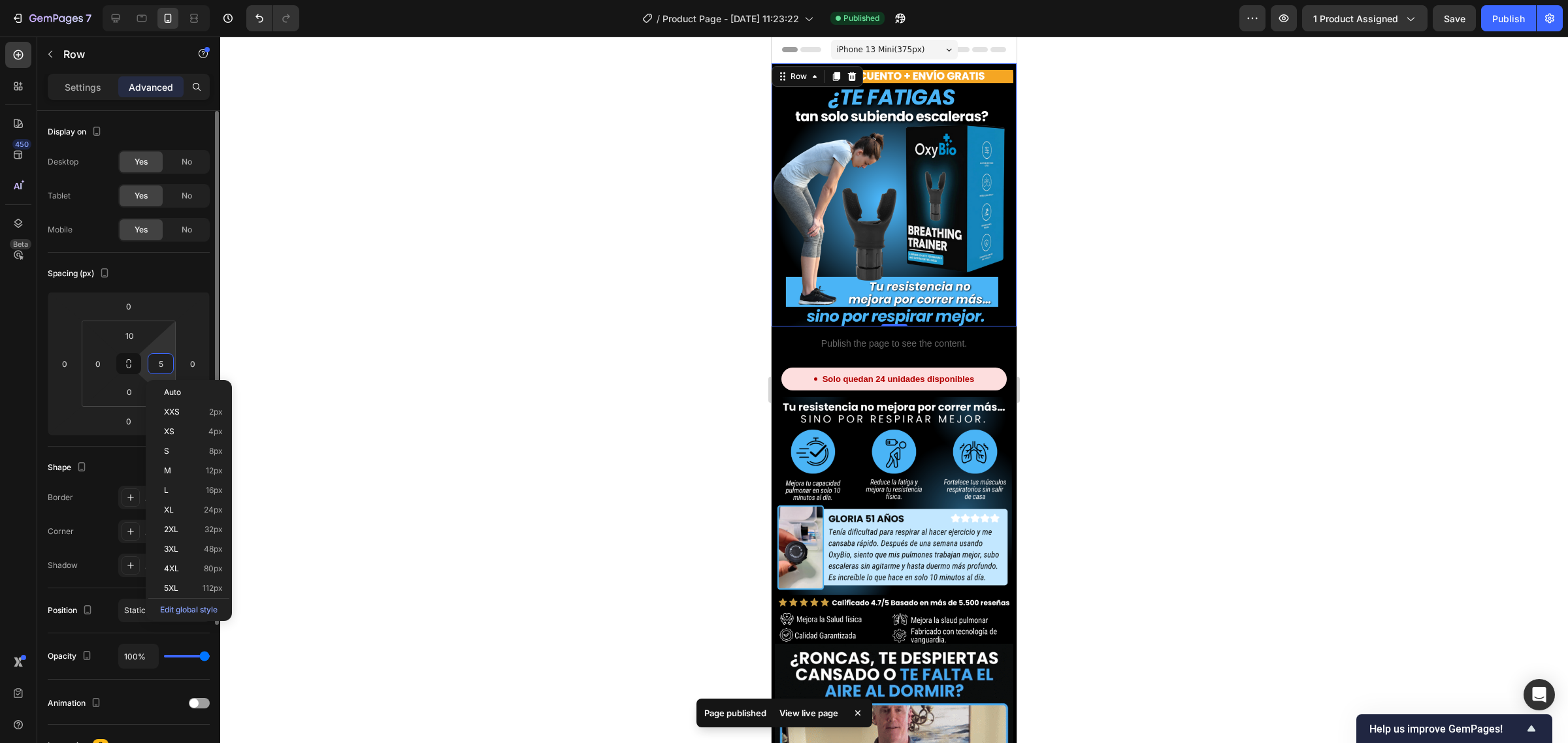
type input "0"
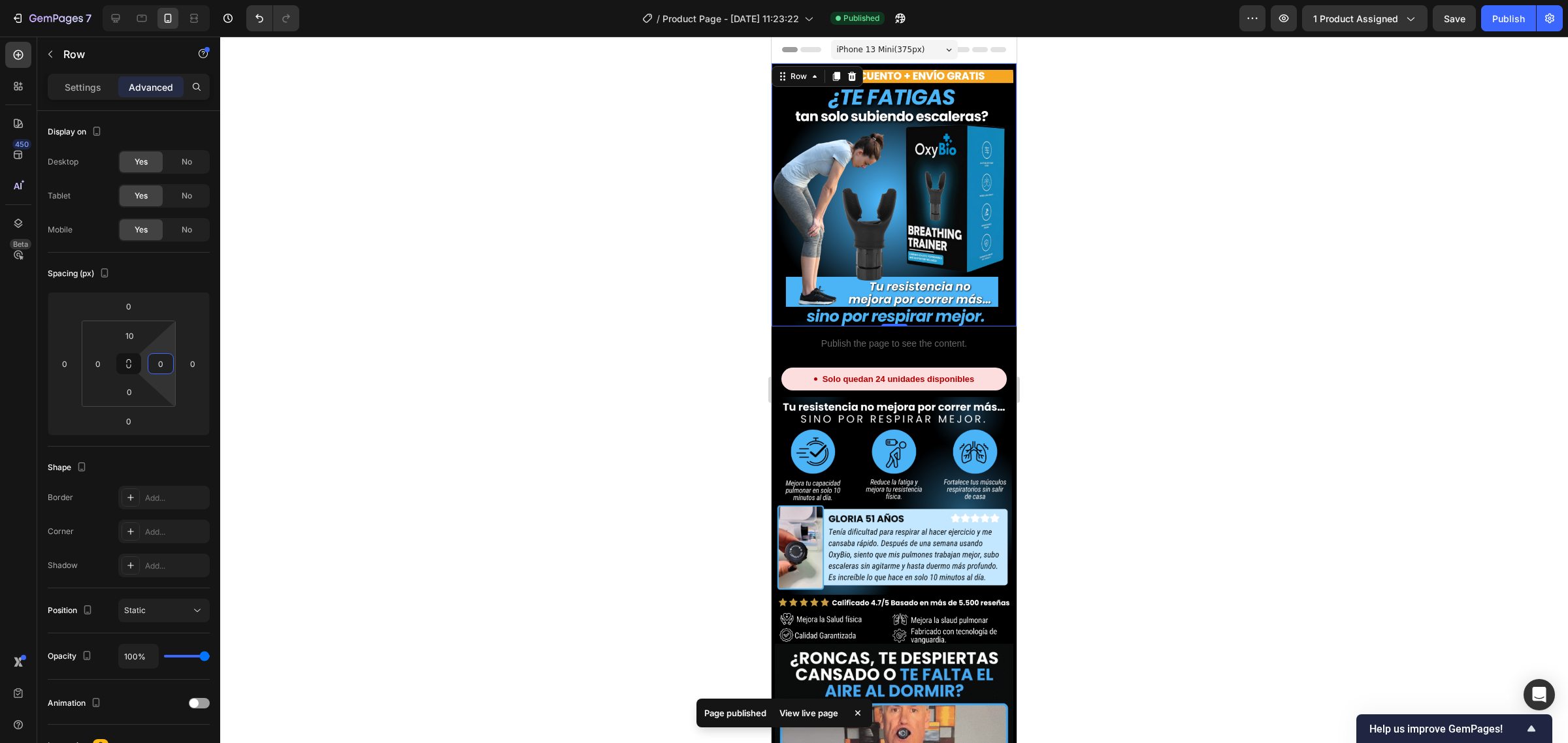
click at [435, 242] on div at bounding box center [894, 390] width 1348 height 707
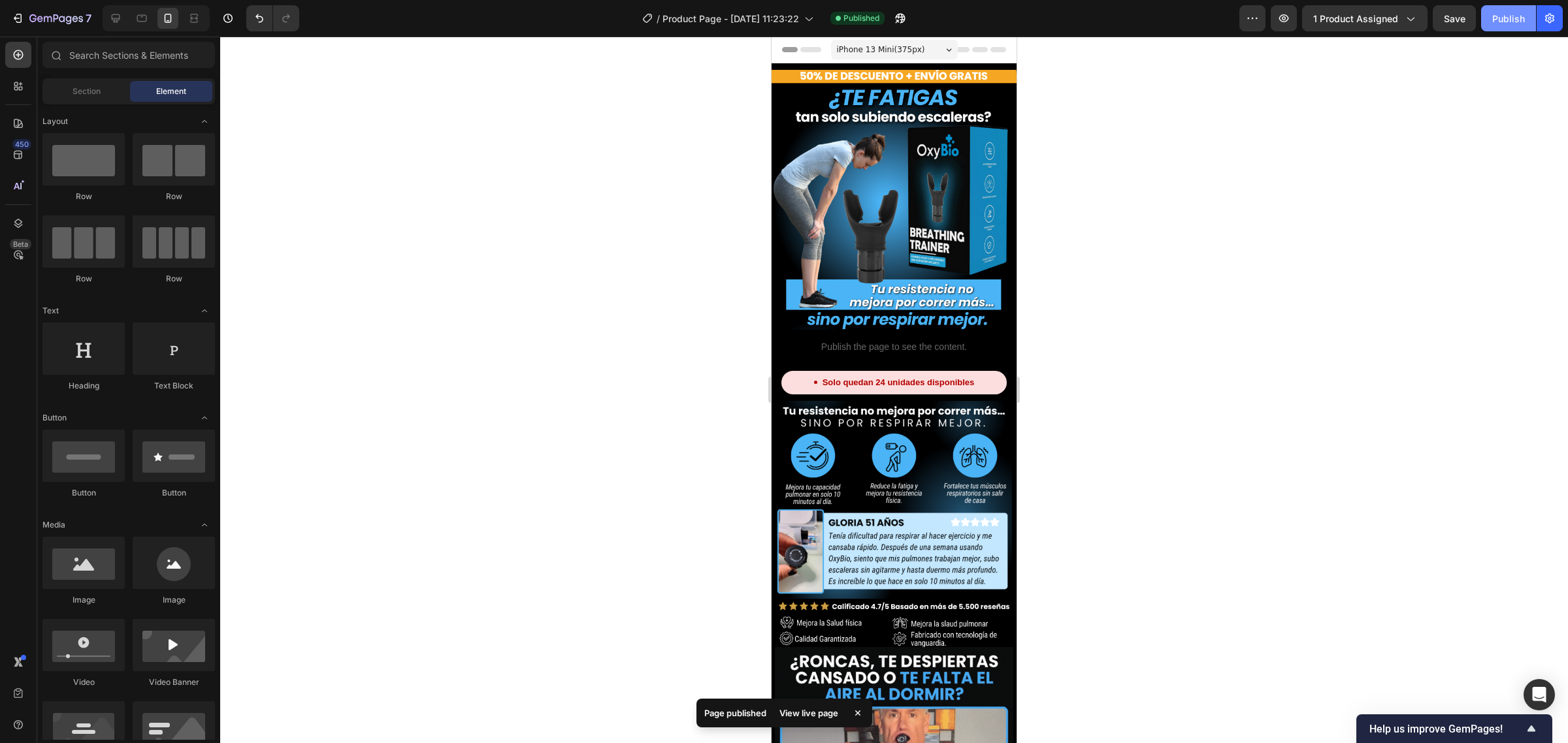
click at [1488, 15] on button "Publish" at bounding box center [1508, 18] width 55 height 26
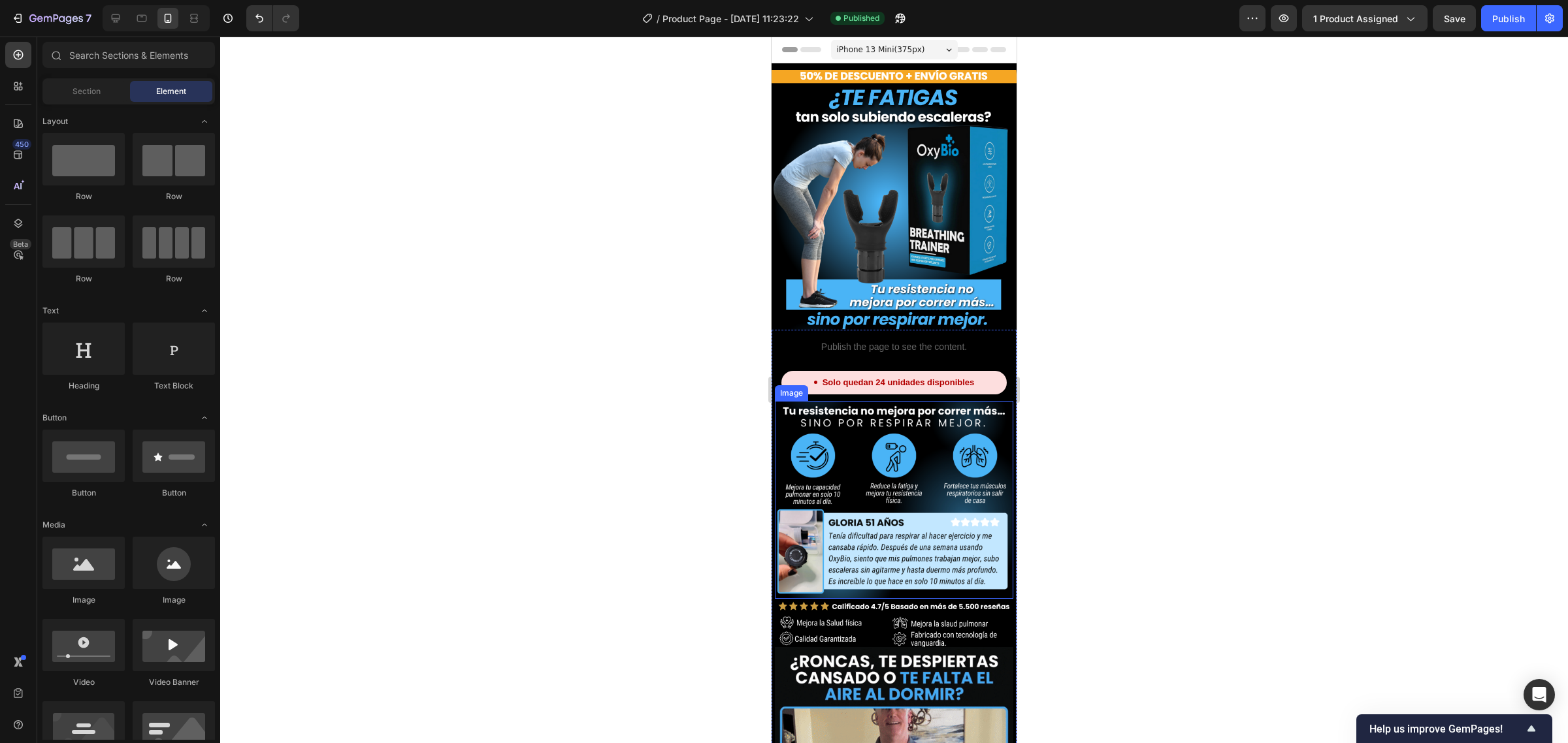
click at [910, 460] on img at bounding box center [894, 500] width 238 height 198
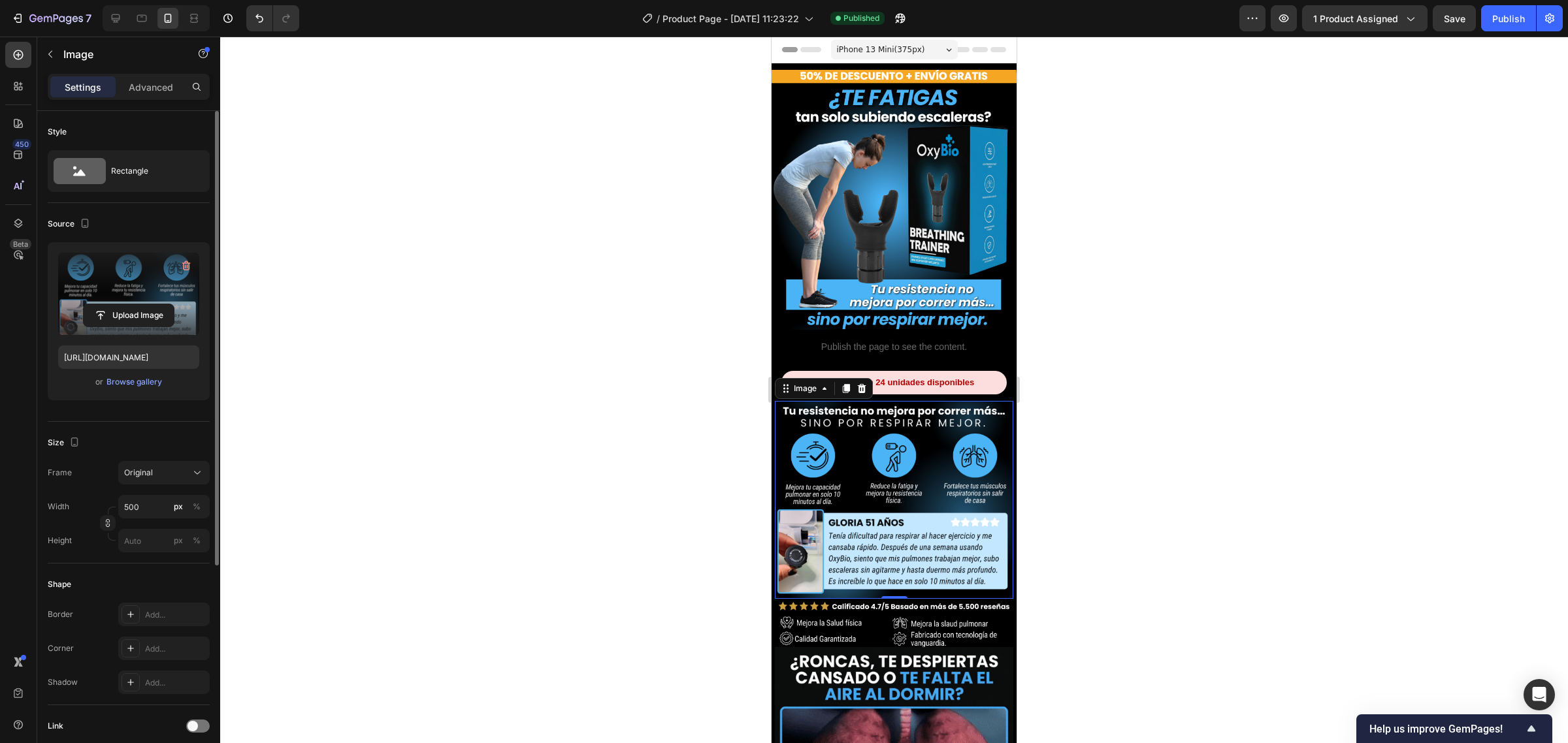
click at [138, 285] on label at bounding box center [128, 293] width 141 height 82
click at [138, 304] on input "file" at bounding box center [128, 315] width 90 height 22
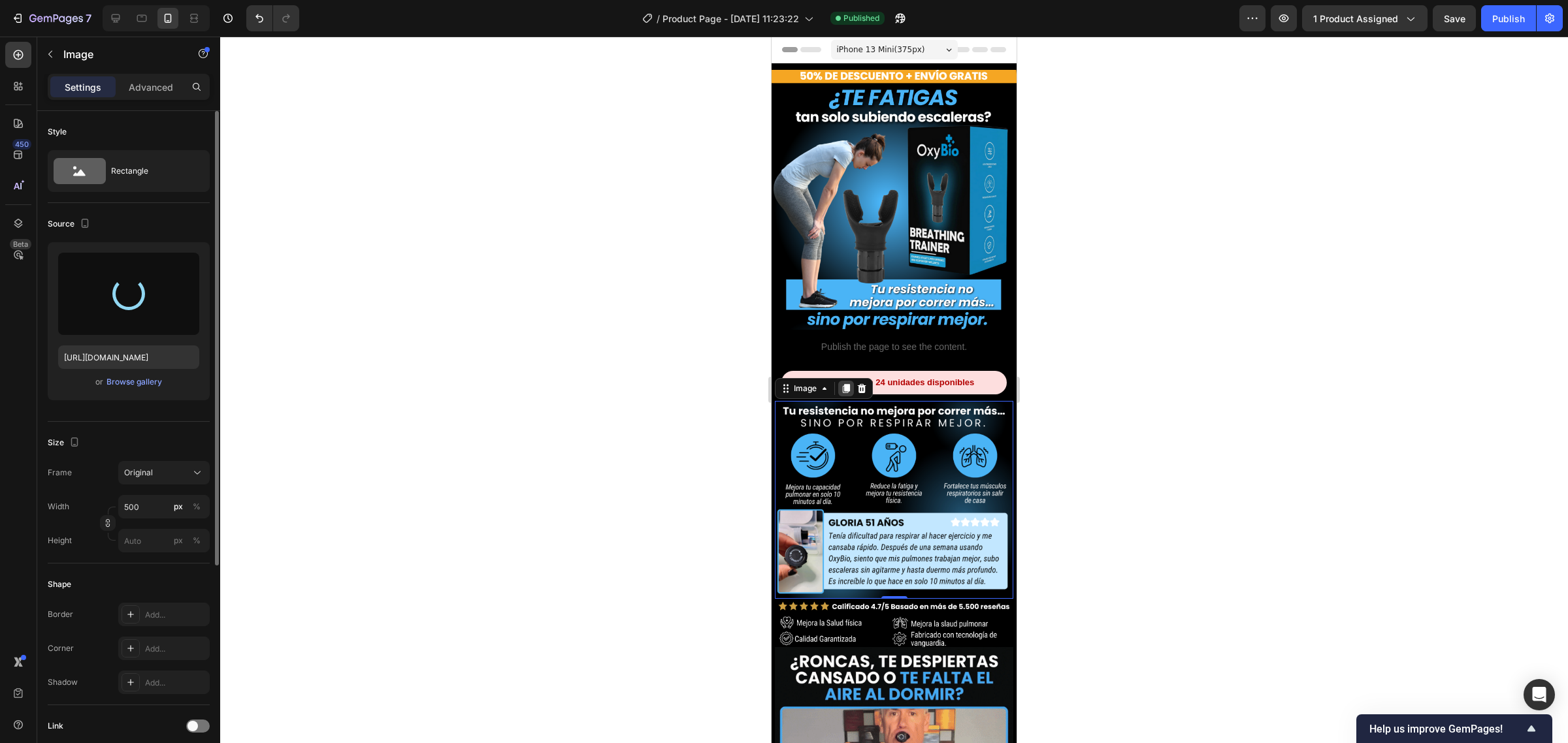
type input "[URL][DOMAIN_NAME]"
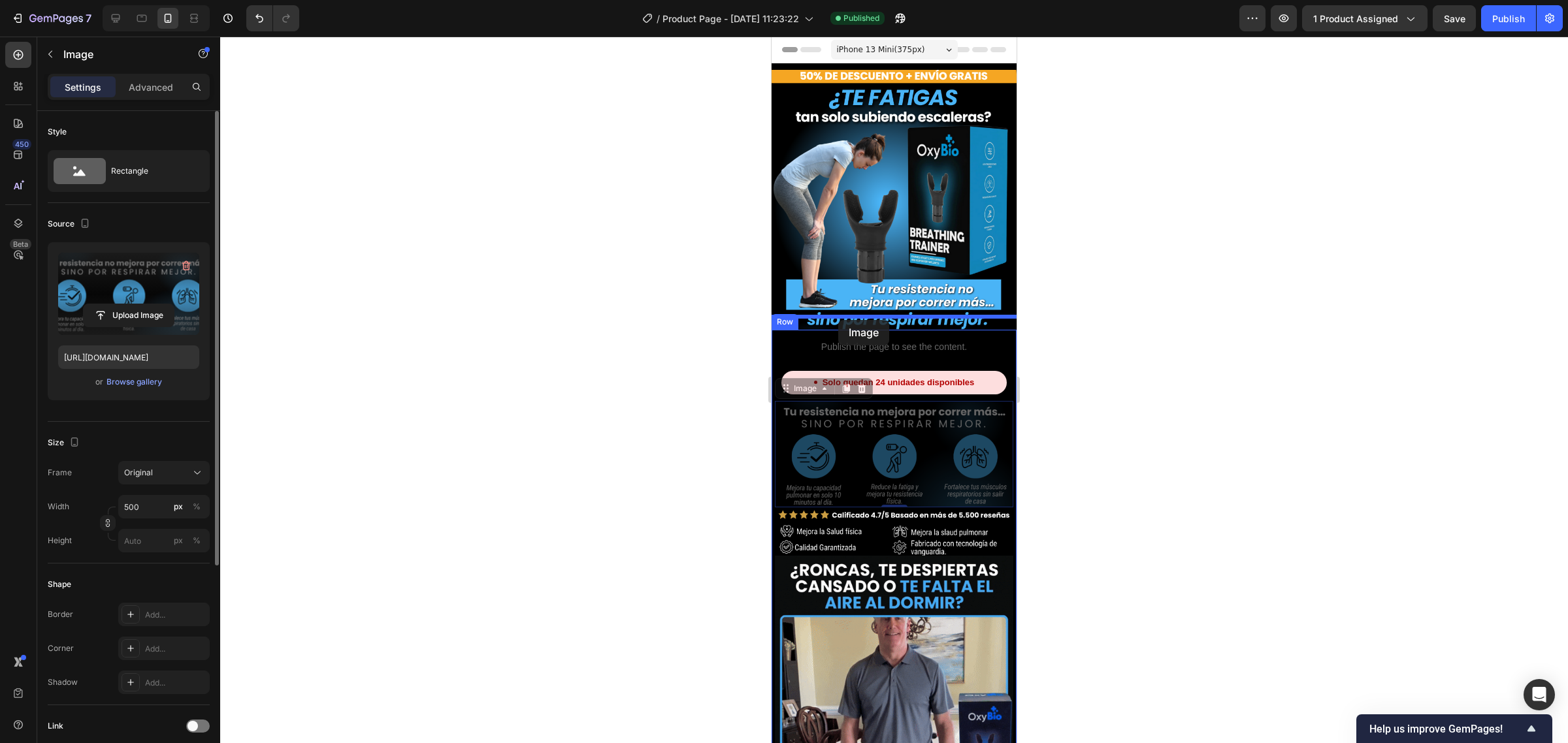
drag, startPoint x: 813, startPoint y: 379, endPoint x: 1828, endPoint y: 340, distance: 1015.7
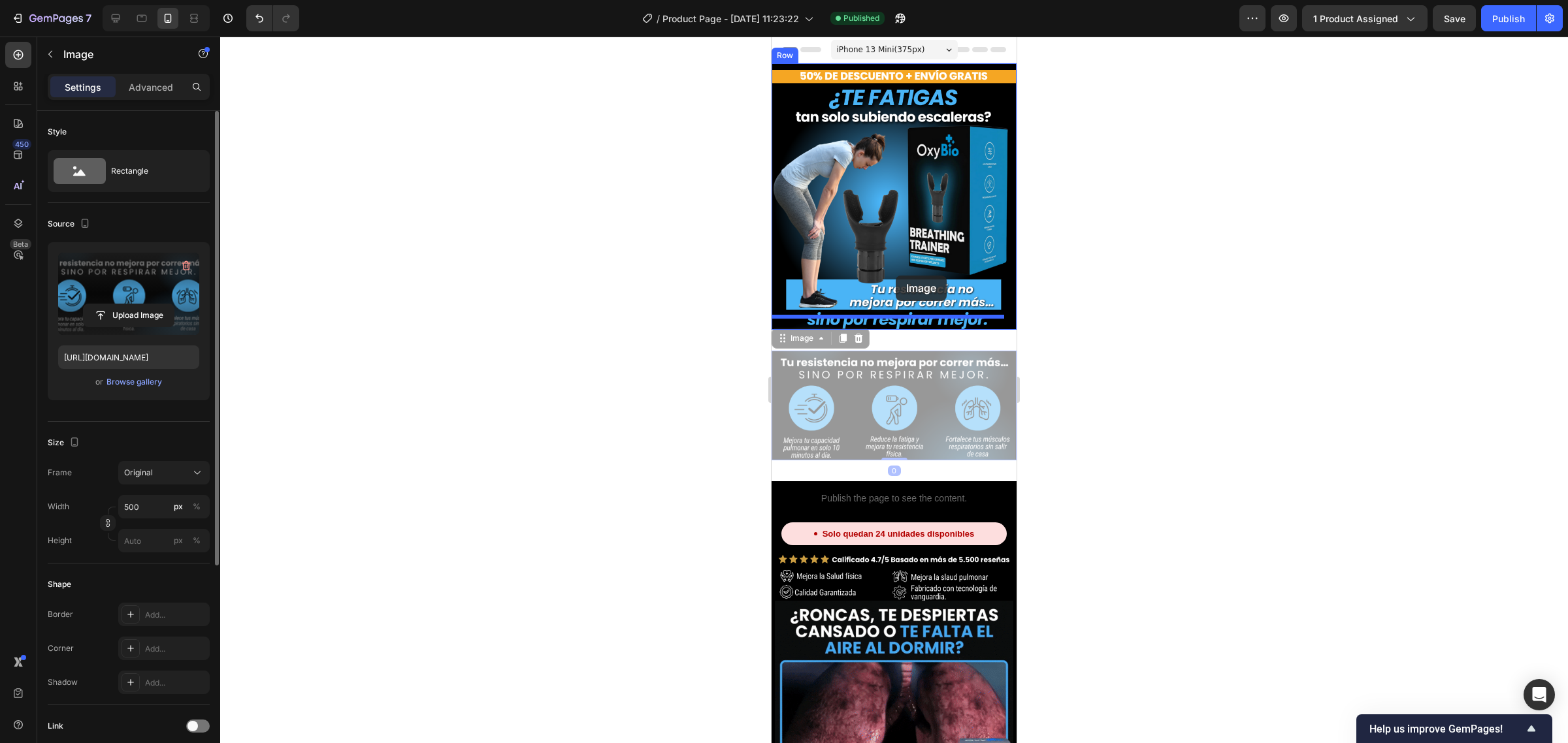
drag, startPoint x: 795, startPoint y: 325, endPoint x: 896, endPoint y: 276, distance: 112.3
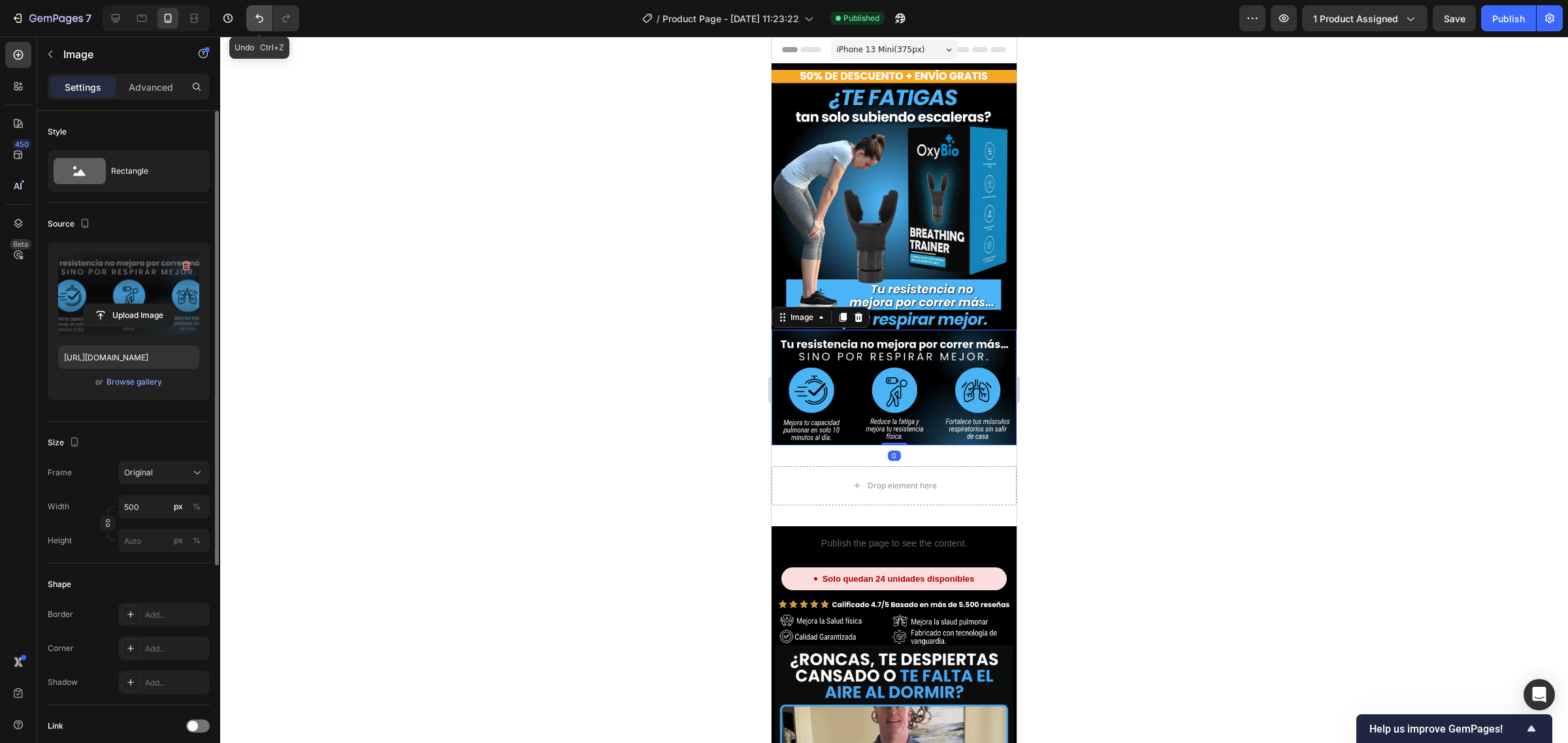
click at [253, 21] on icon "Undo/Redo" at bounding box center [259, 18] width 13 height 13
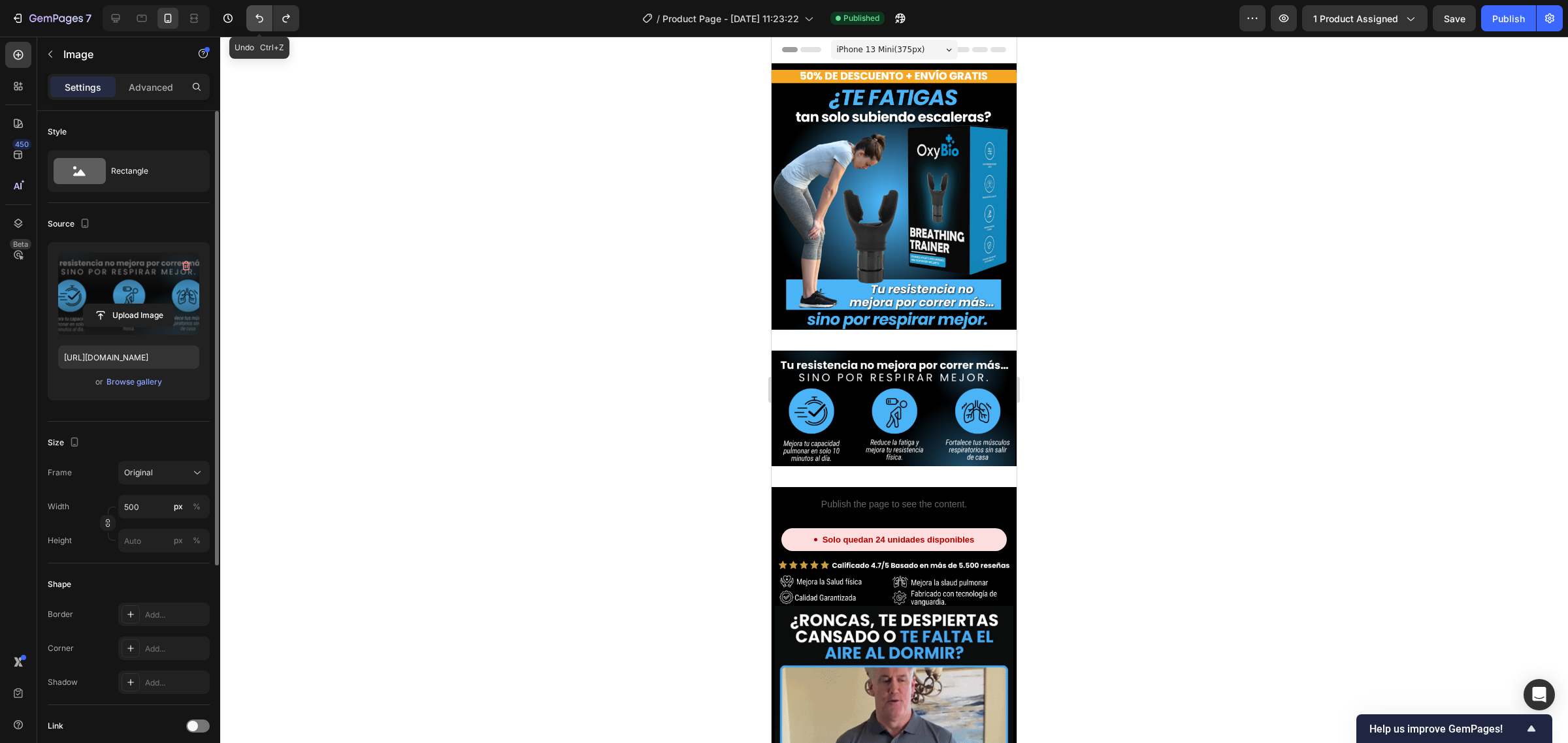
click at [253, 21] on icon "Undo/Redo" at bounding box center [259, 18] width 13 height 13
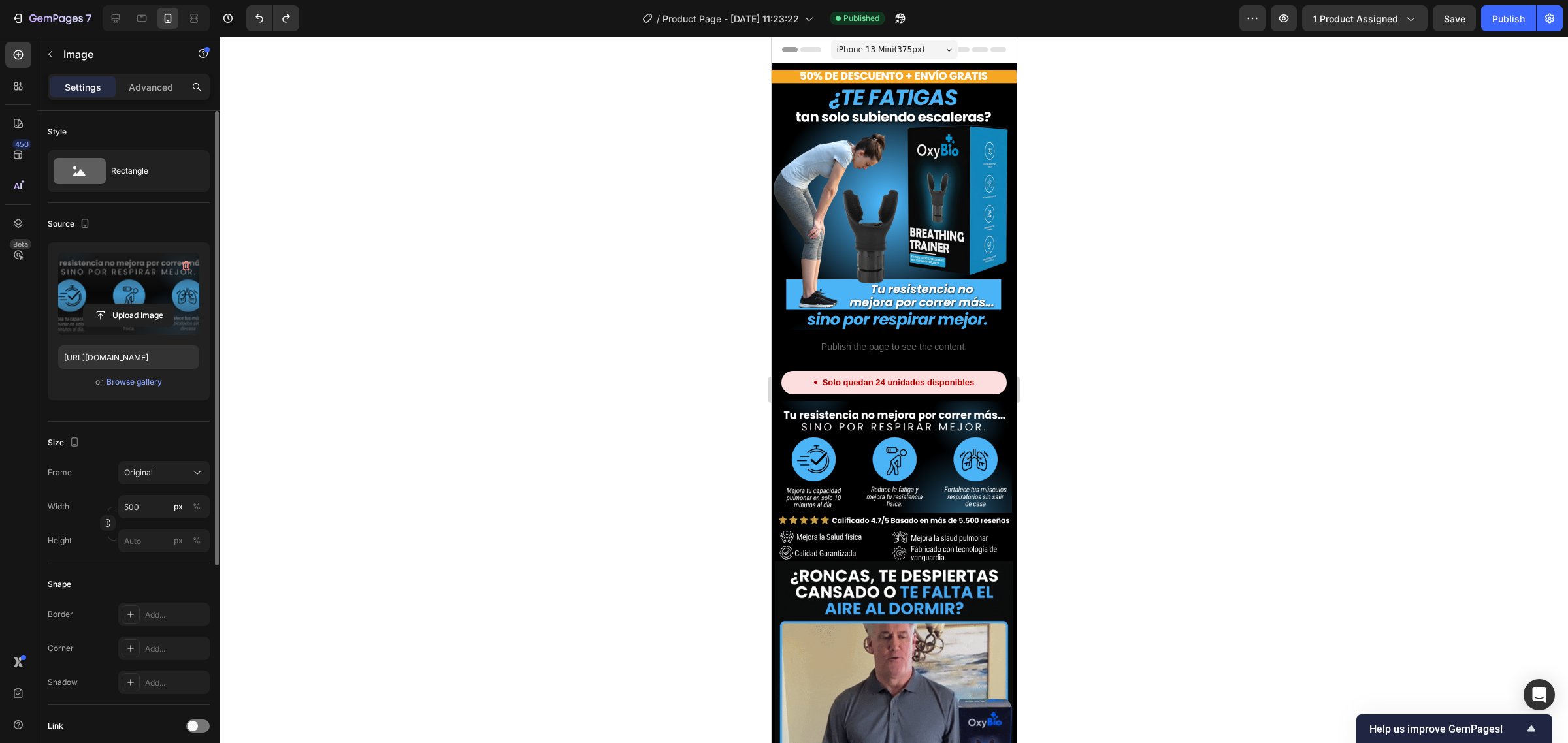
click at [962, 455] on img at bounding box center [894, 458] width 238 height 113
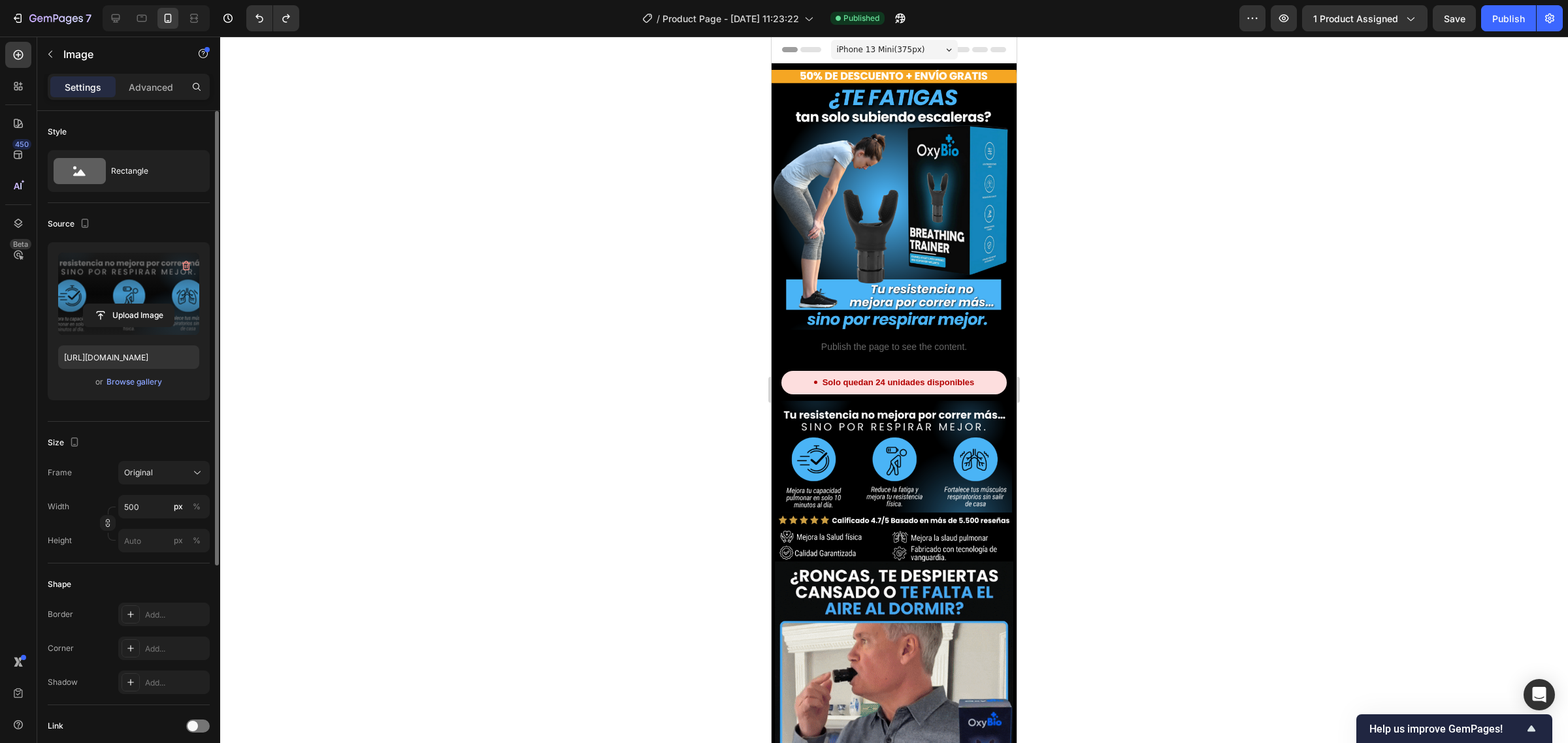
click at [830, 401] on img at bounding box center [894, 458] width 238 height 113
click at [831, 423] on img at bounding box center [894, 458] width 238 height 113
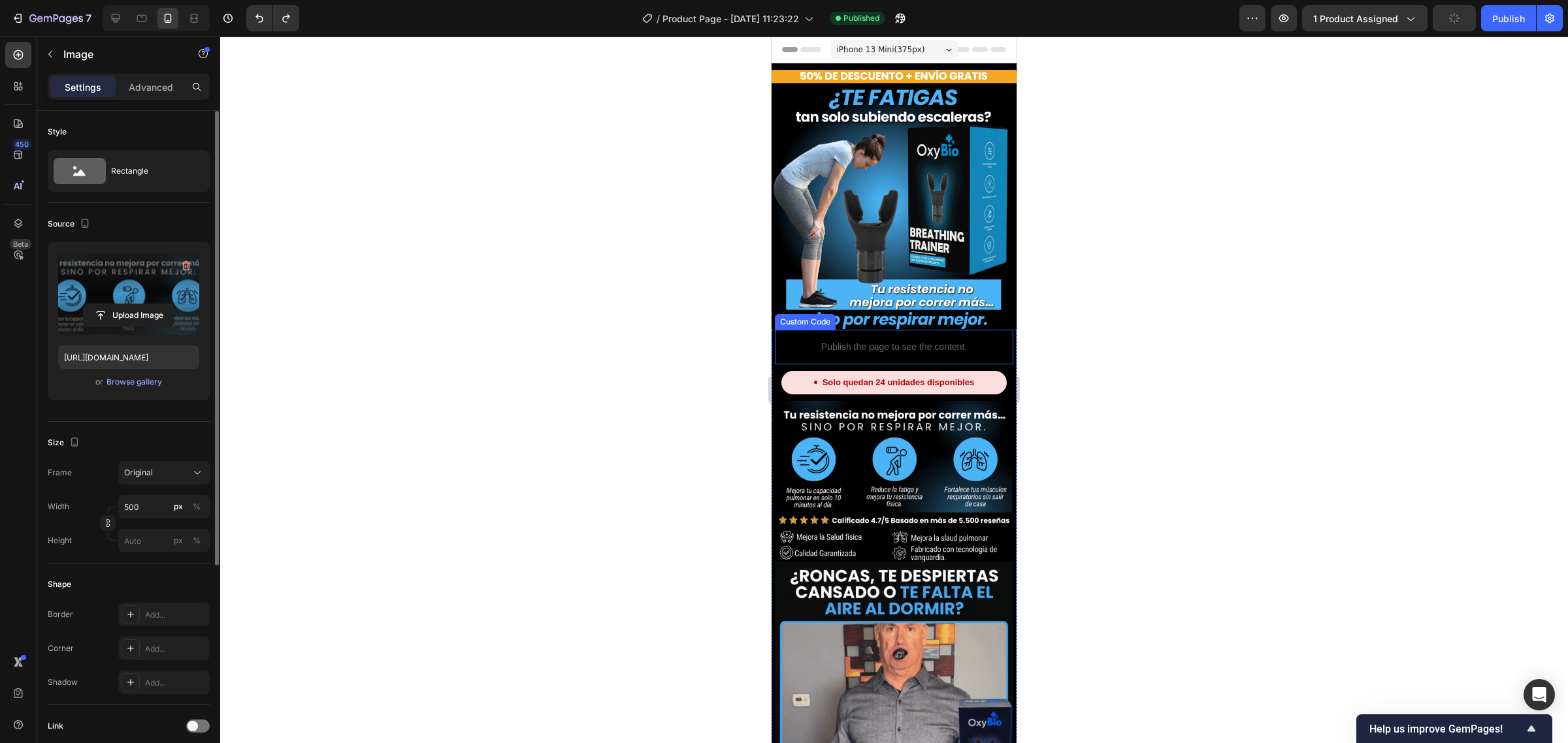
click at [851, 340] on p "Publish the page to see the content." at bounding box center [894, 347] width 238 height 14
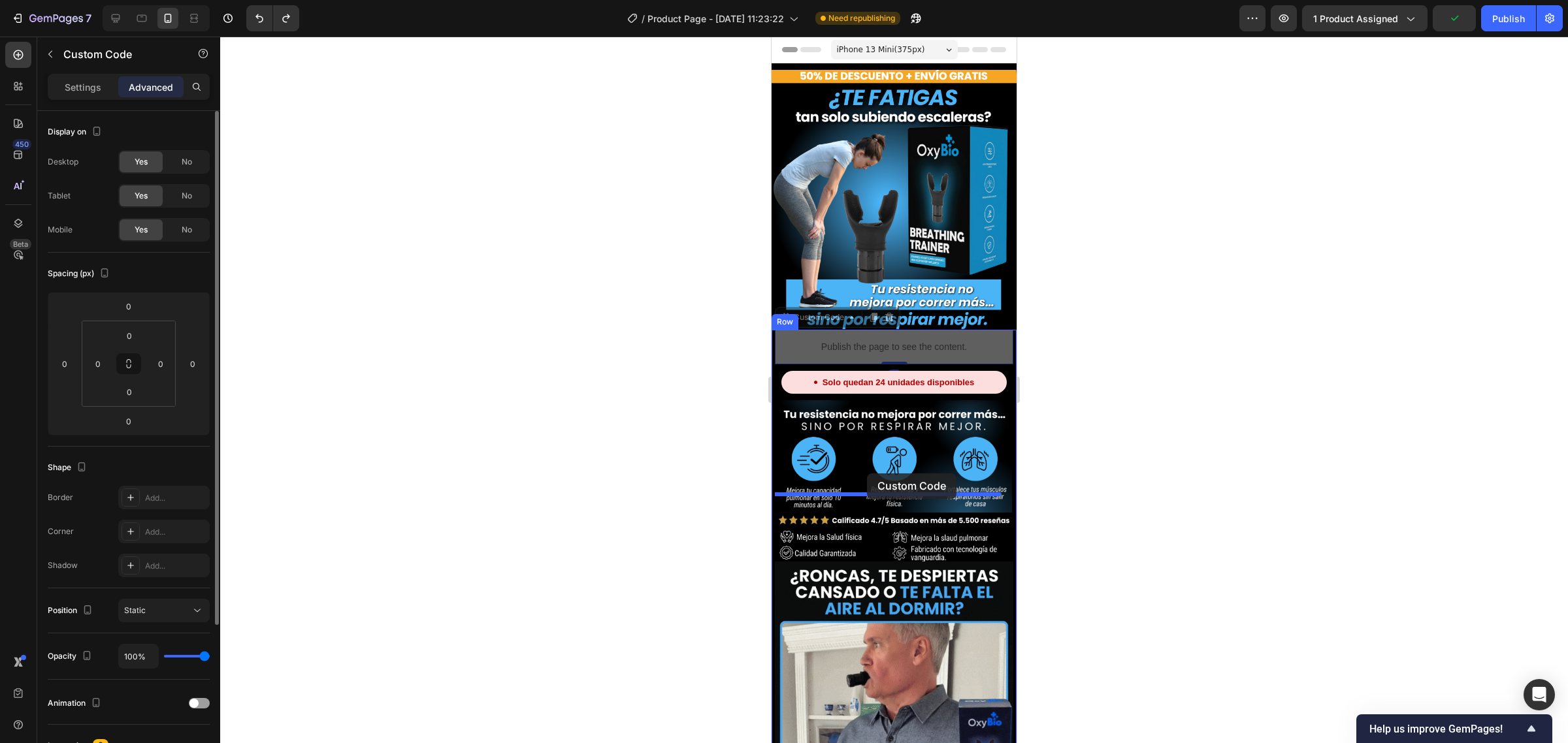
drag, startPoint x: 820, startPoint y: 305, endPoint x: 867, endPoint y: 473, distance: 174.5
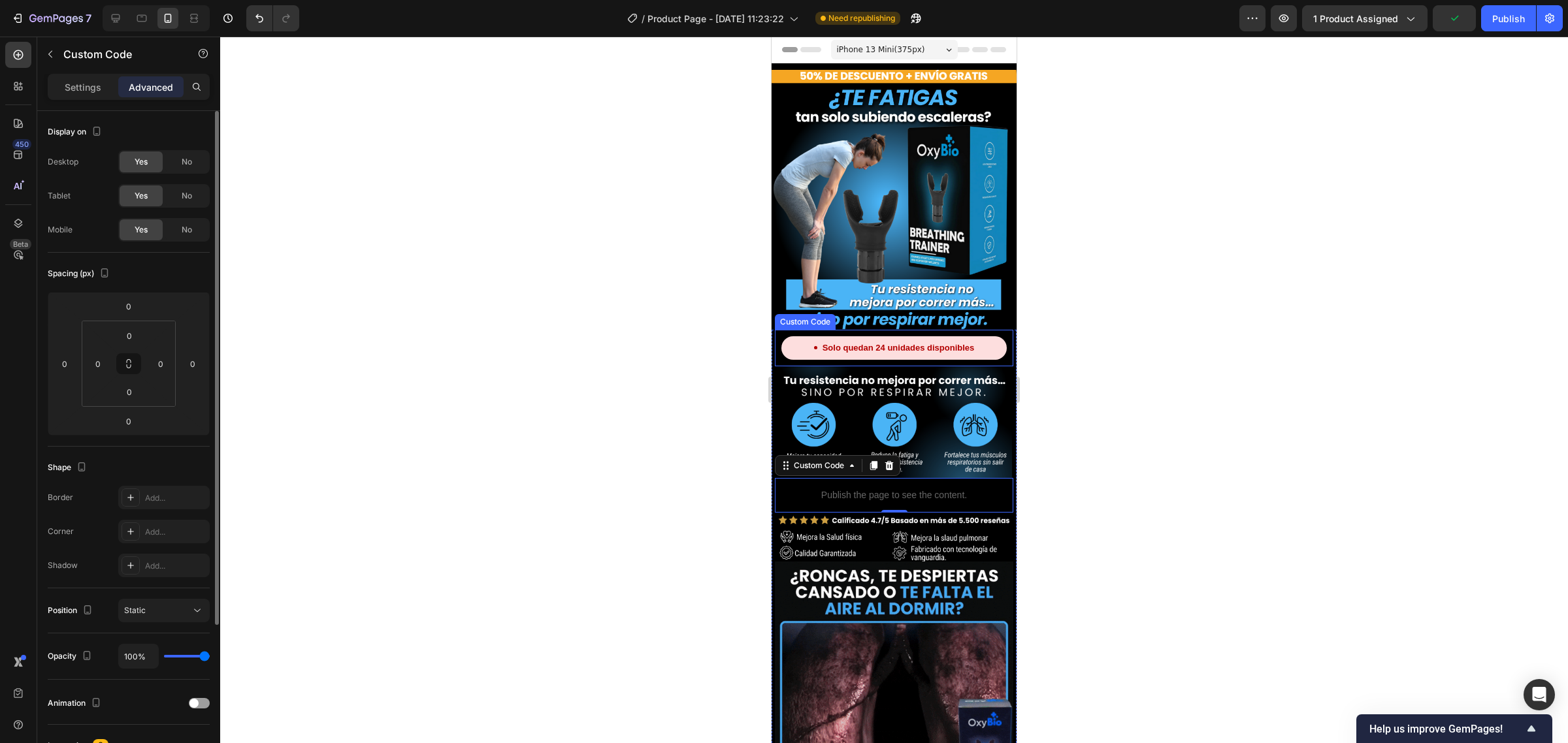
click at [794, 342] on div "Solo quedan 24 unidades disponibles" at bounding box center [894, 348] width 226 height 23
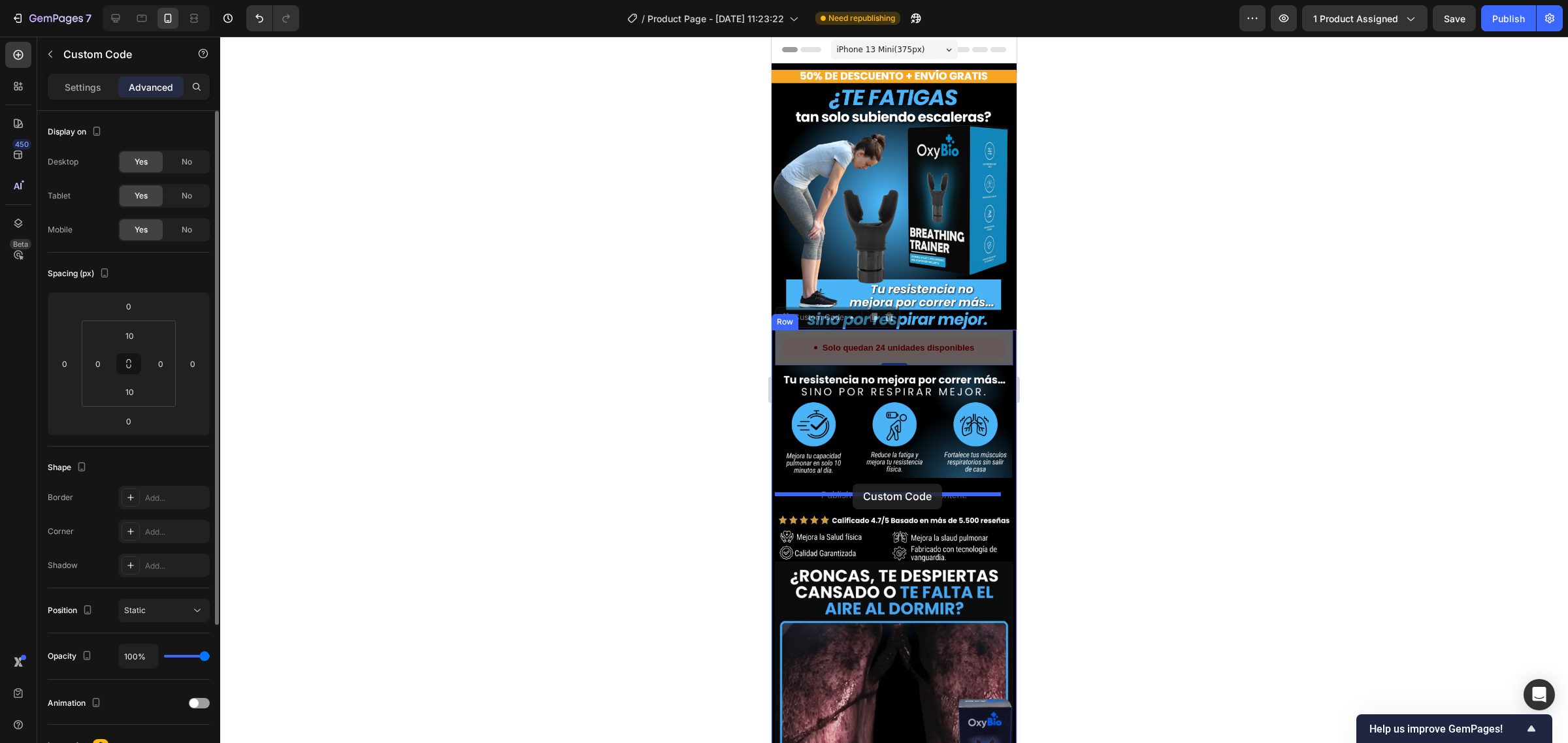
drag, startPoint x: 810, startPoint y: 311, endPoint x: 853, endPoint y: 484, distance: 178.3
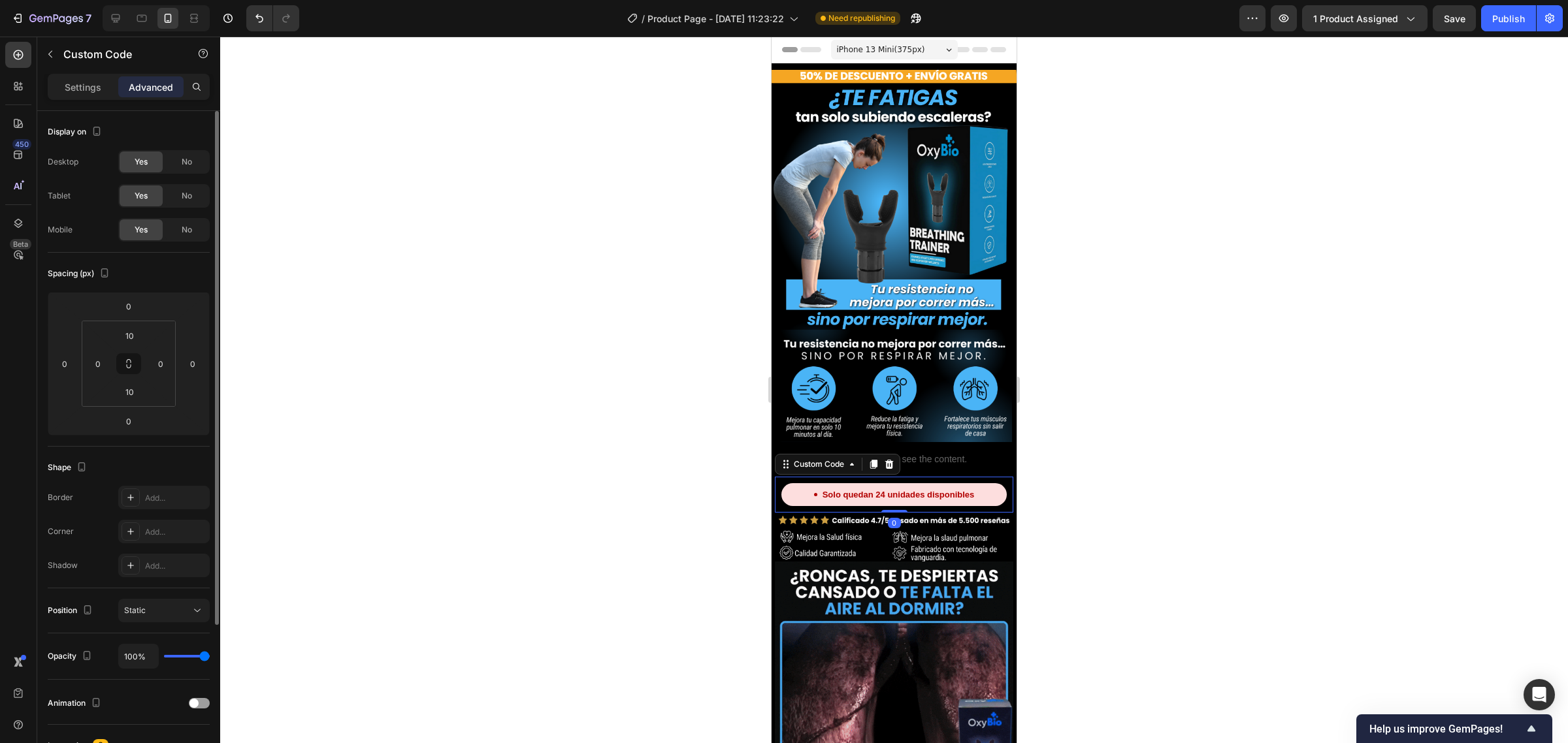
click at [1170, 330] on div at bounding box center [894, 390] width 1348 height 707
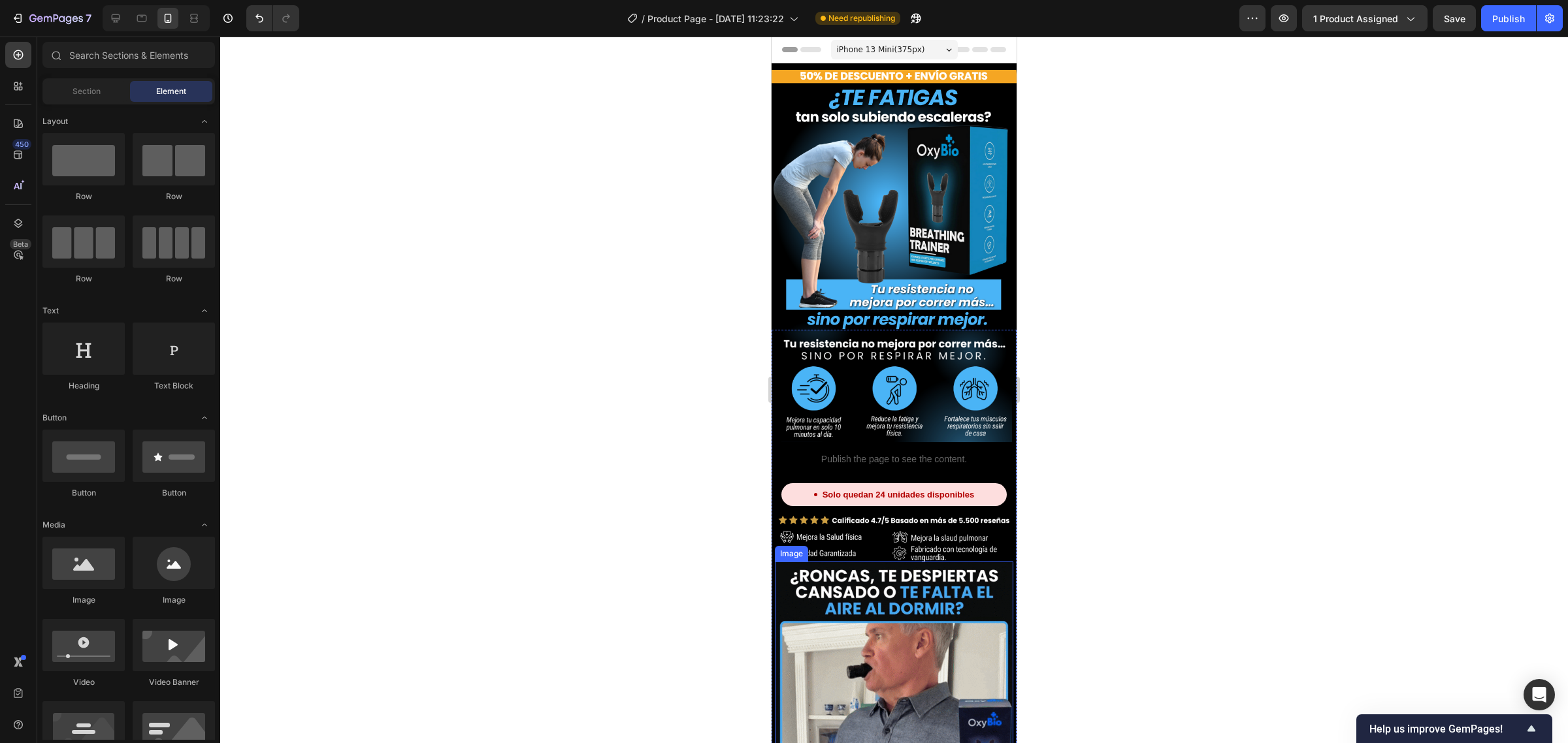
click at [919, 518] on img at bounding box center [894, 536] width 238 height 48
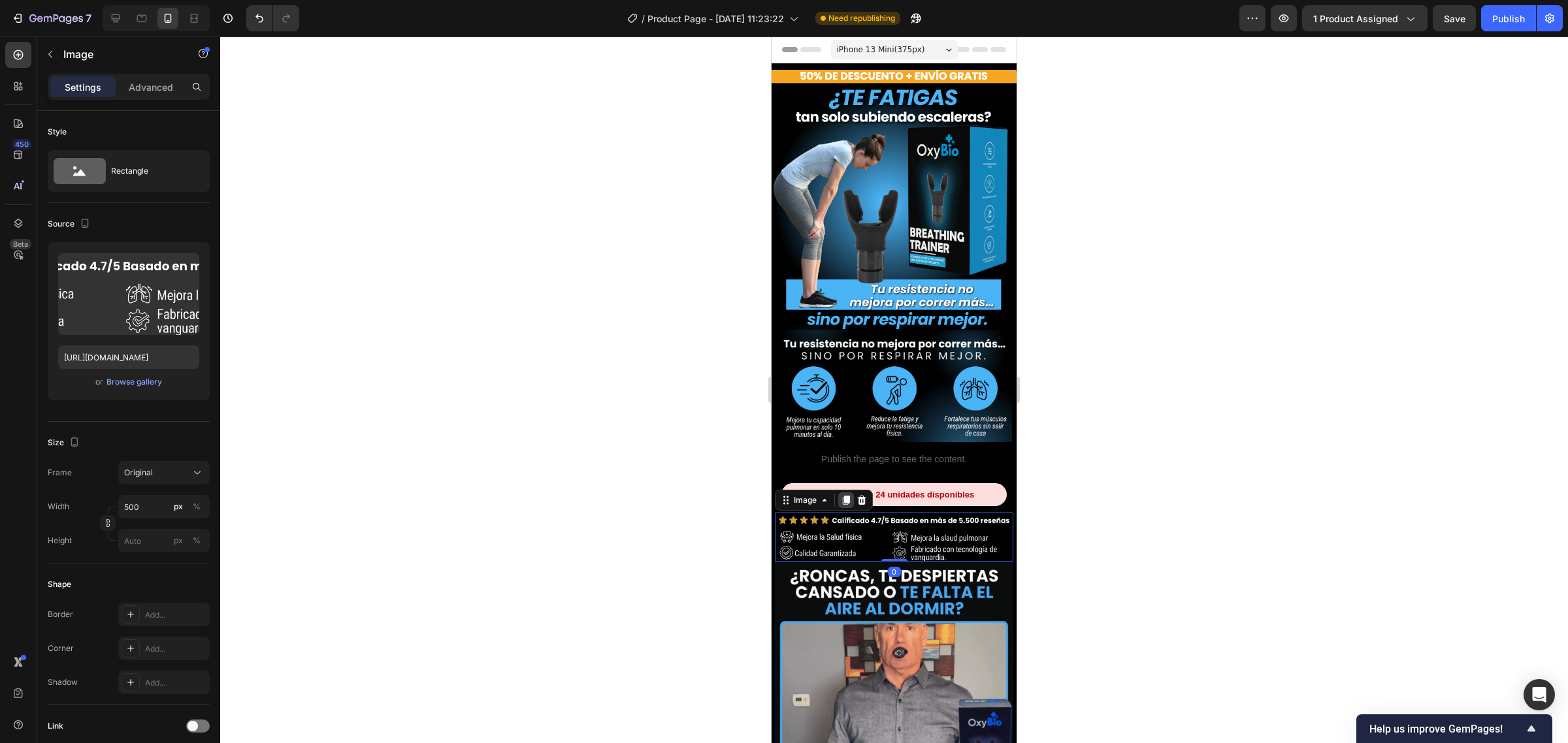
click at [843, 495] on icon at bounding box center [846, 500] width 11 height 11
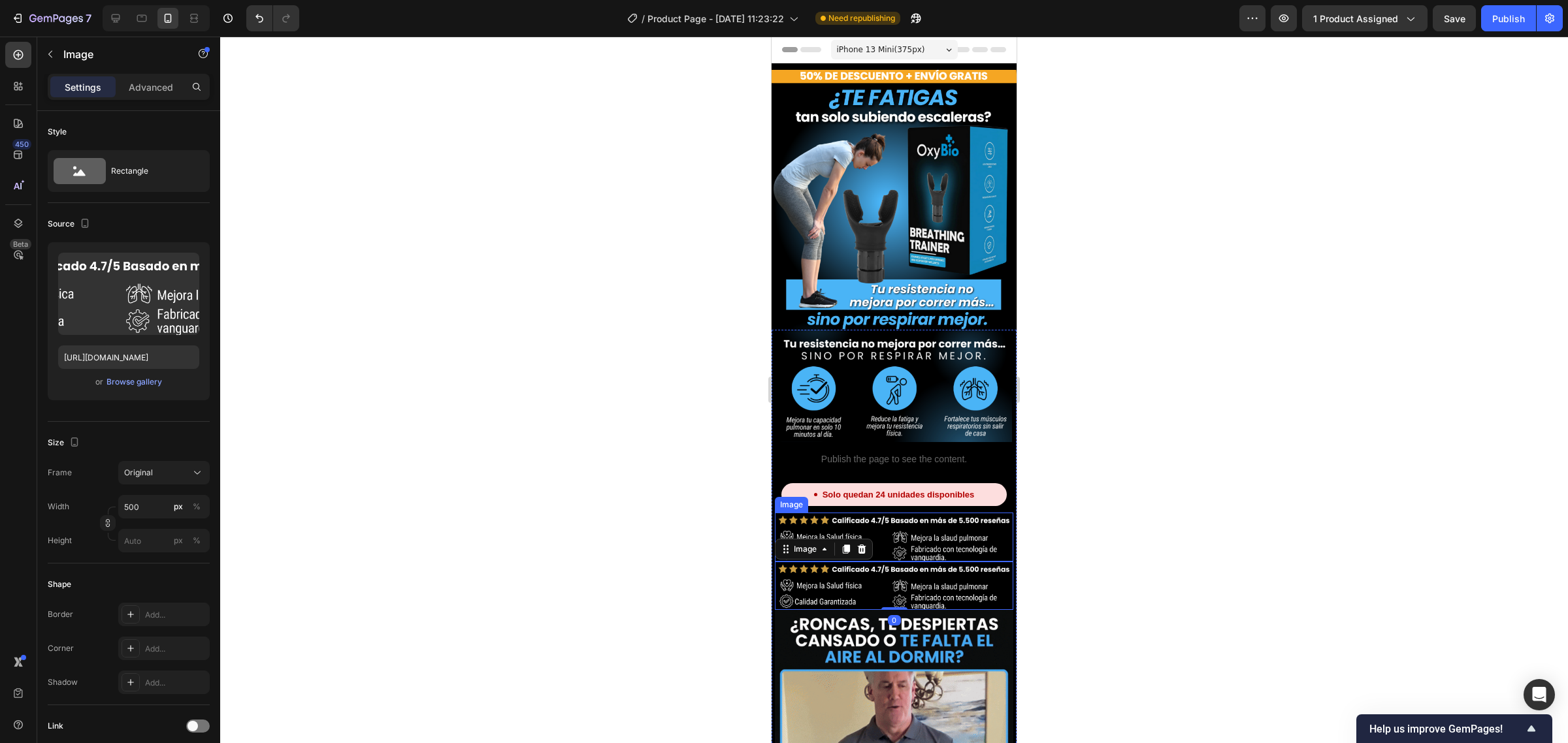
click at [887, 512] on img at bounding box center [894, 536] width 238 height 48
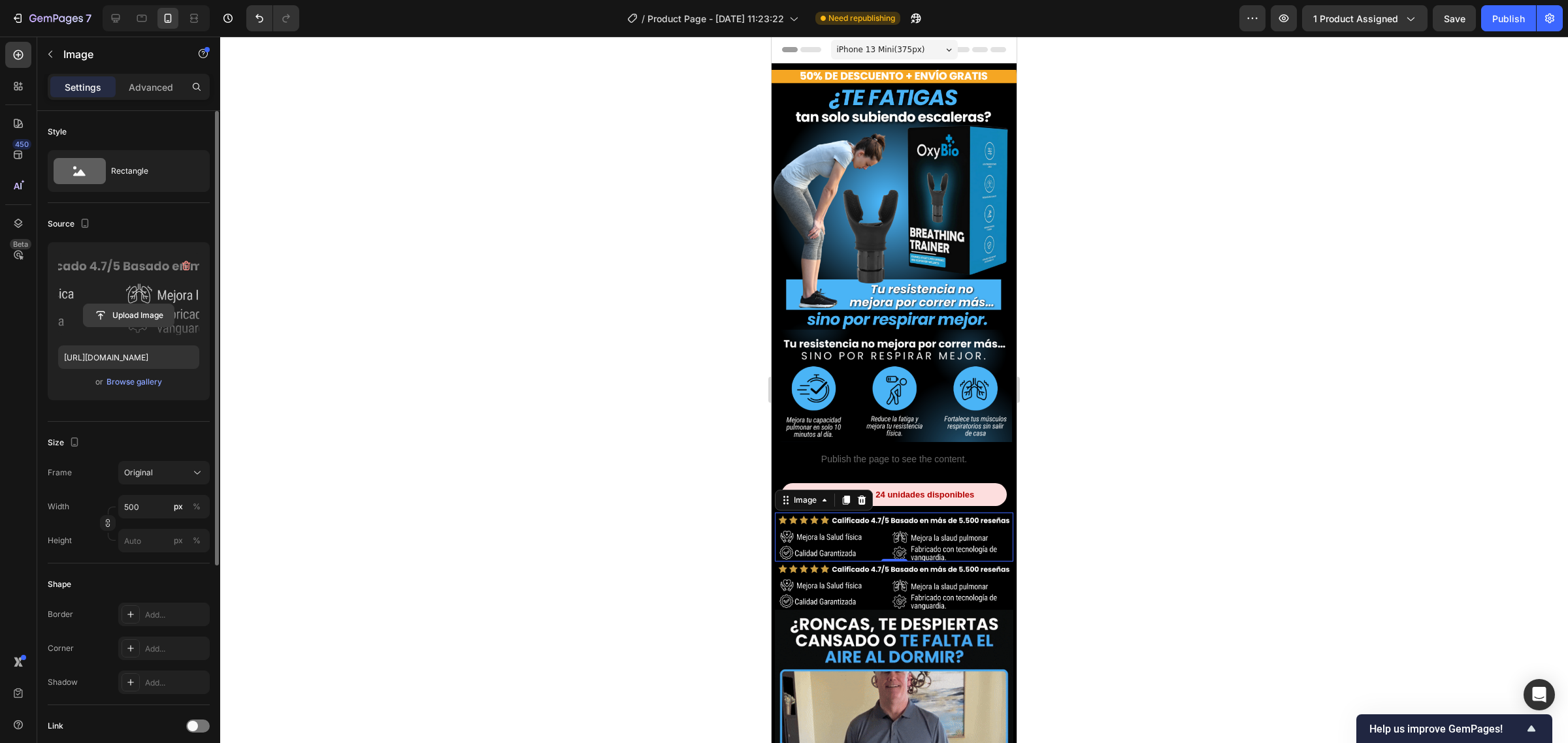
click at [132, 305] on input "file" at bounding box center [128, 315] width 90 height 22
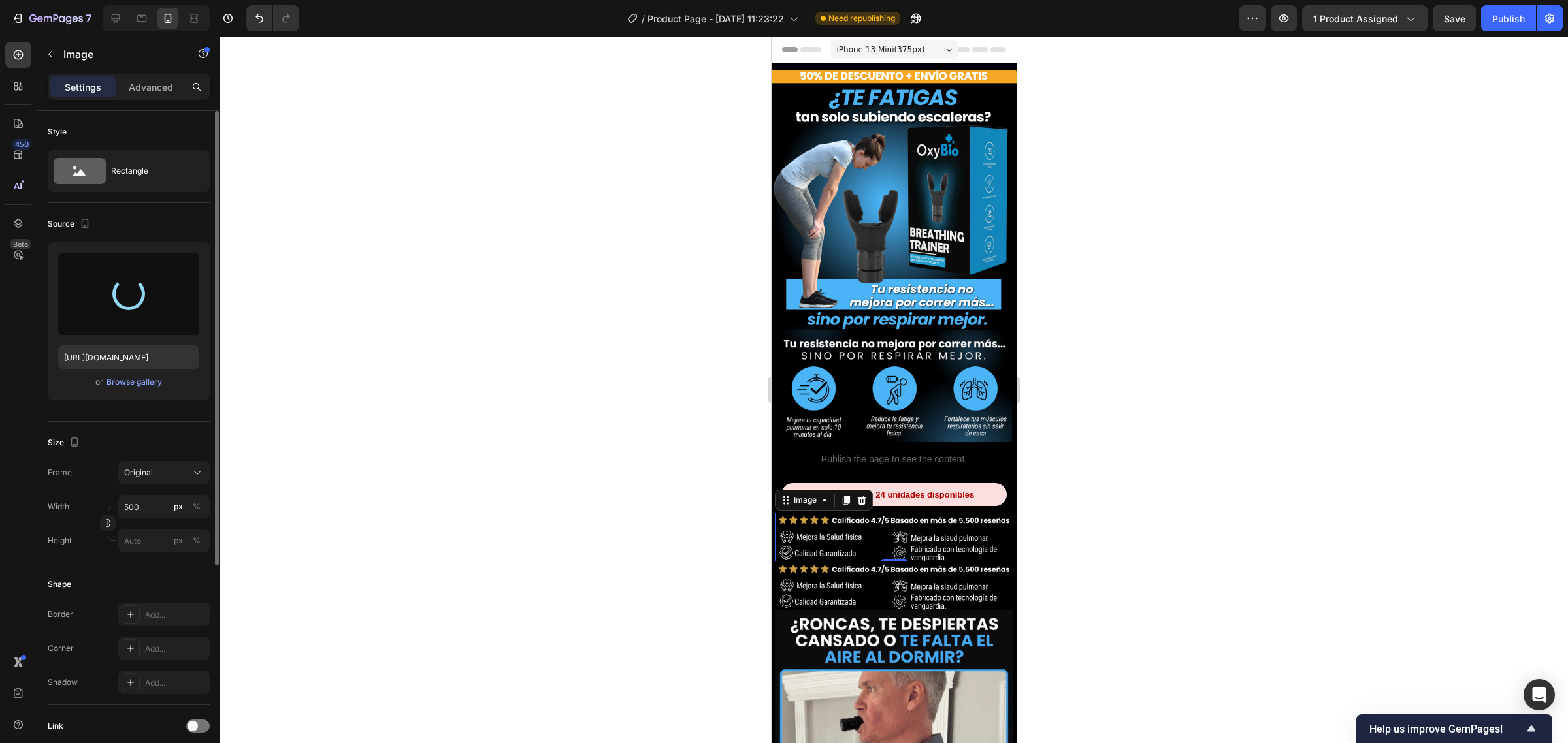
type input "[URL][DOMAIN_NAME]"
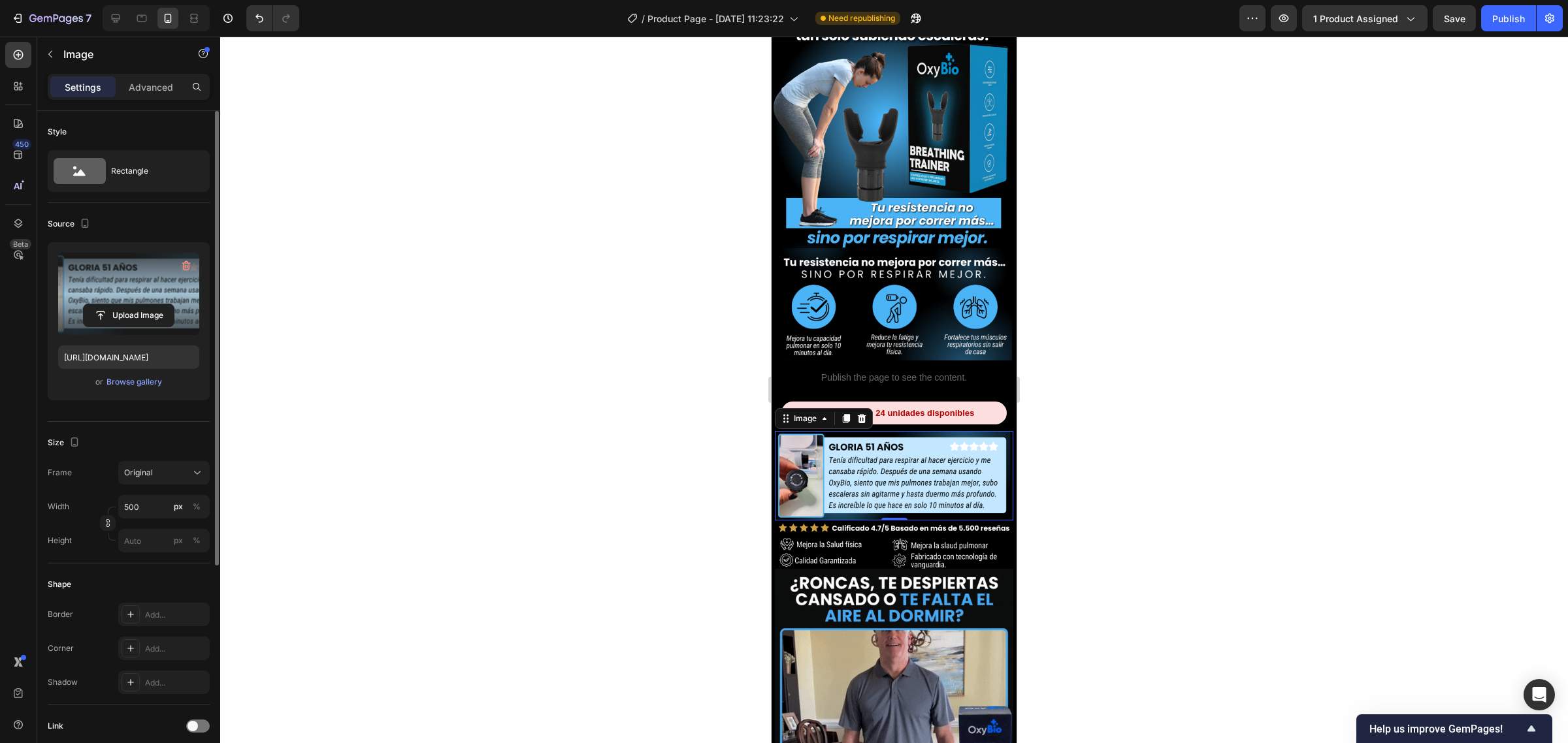
click at [926, 590] on img at bounding box center [894, 688] width 238 height 238
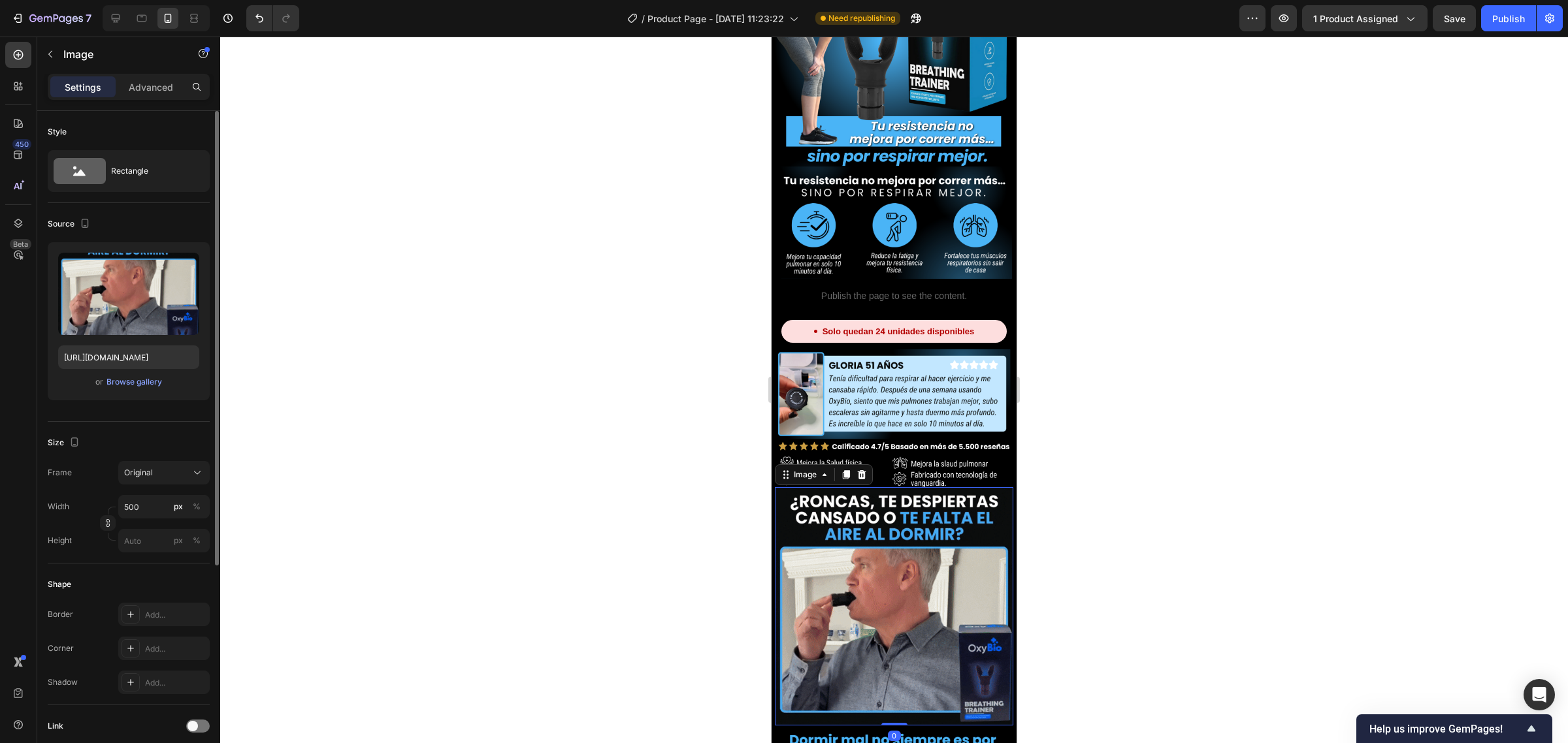
scroll to position [82, 0]
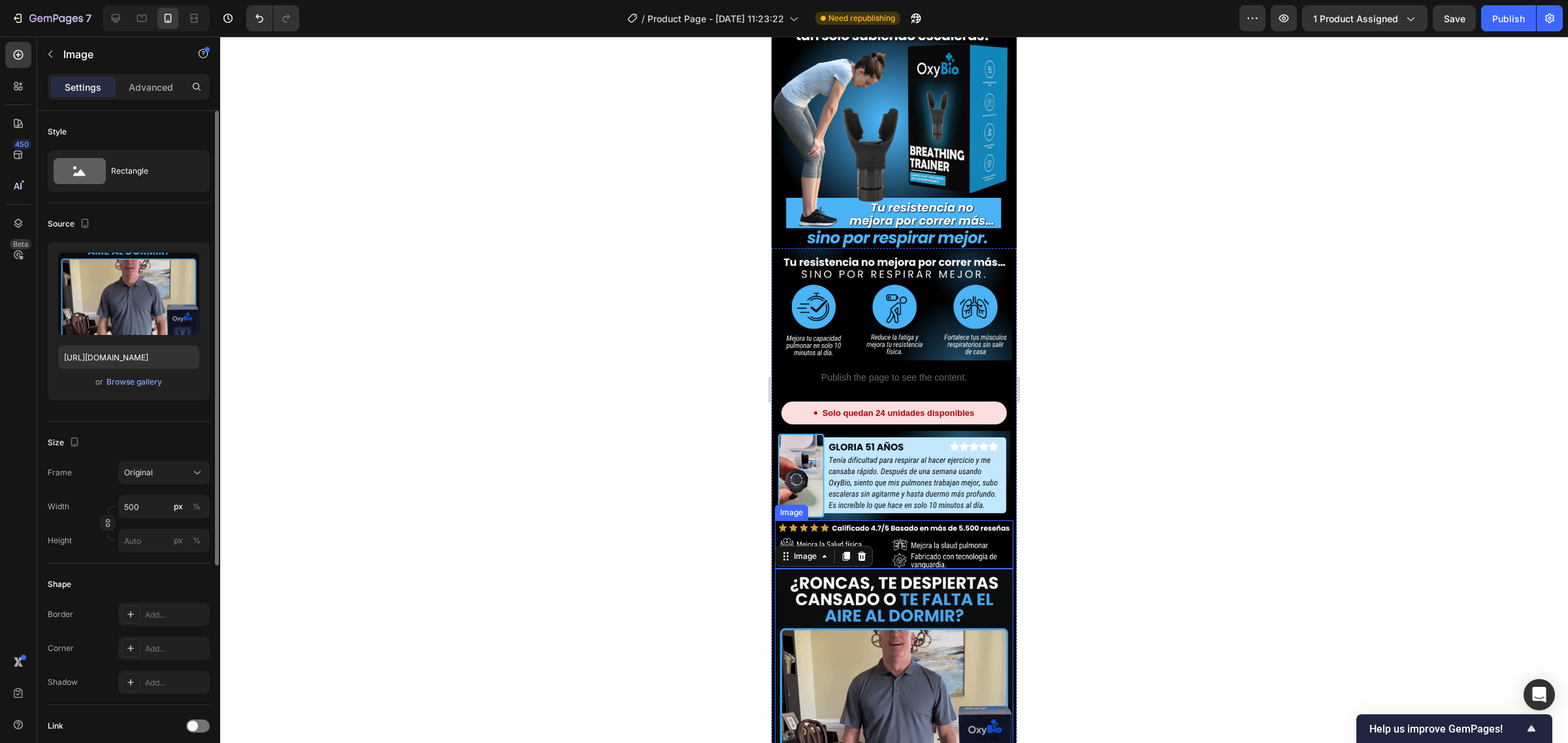
click at [938, 520] on img at bounding box center [894, 544] width 238 height 48
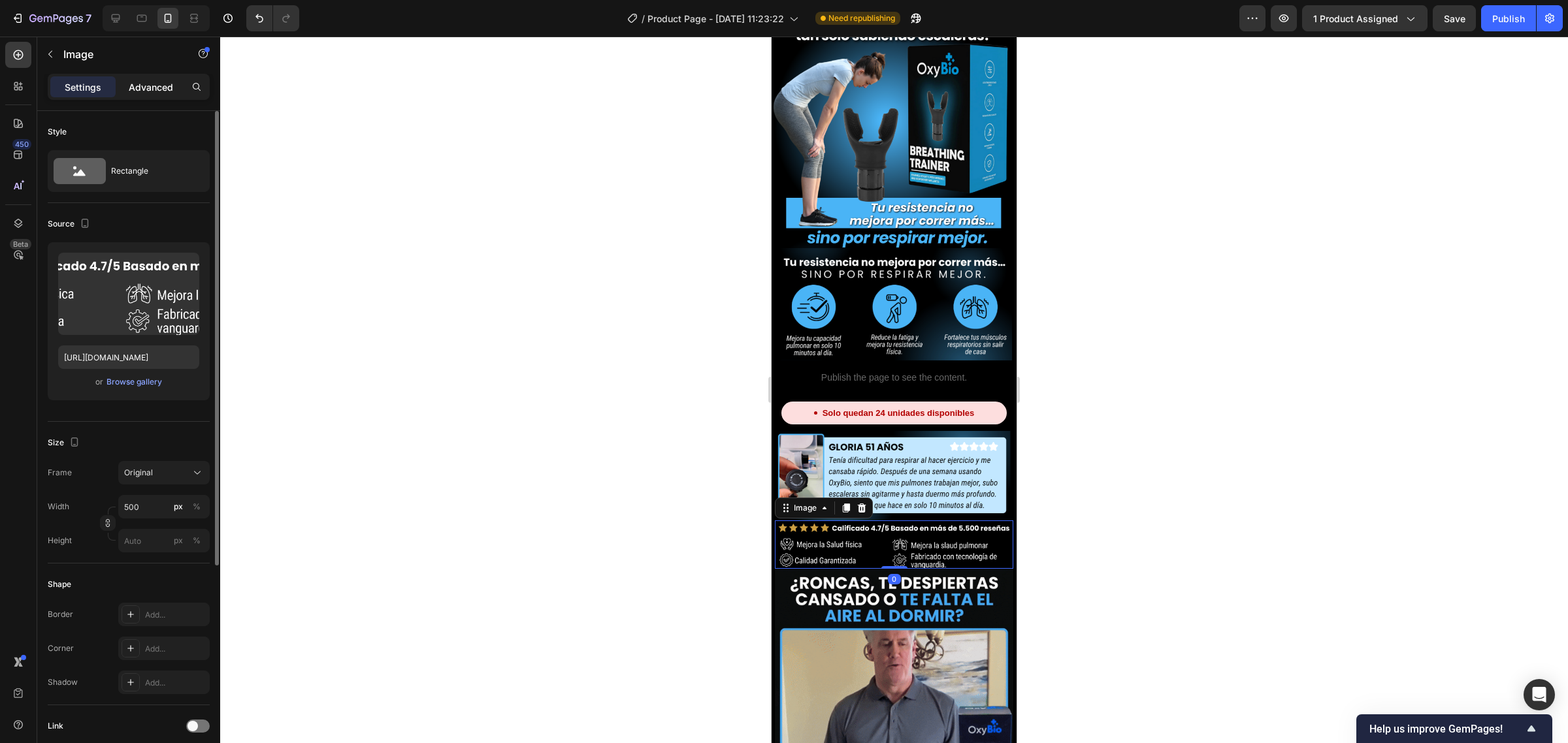
click at [145, 91] on p "Advanced" at bounding box center [151, 87] width 45 height 14
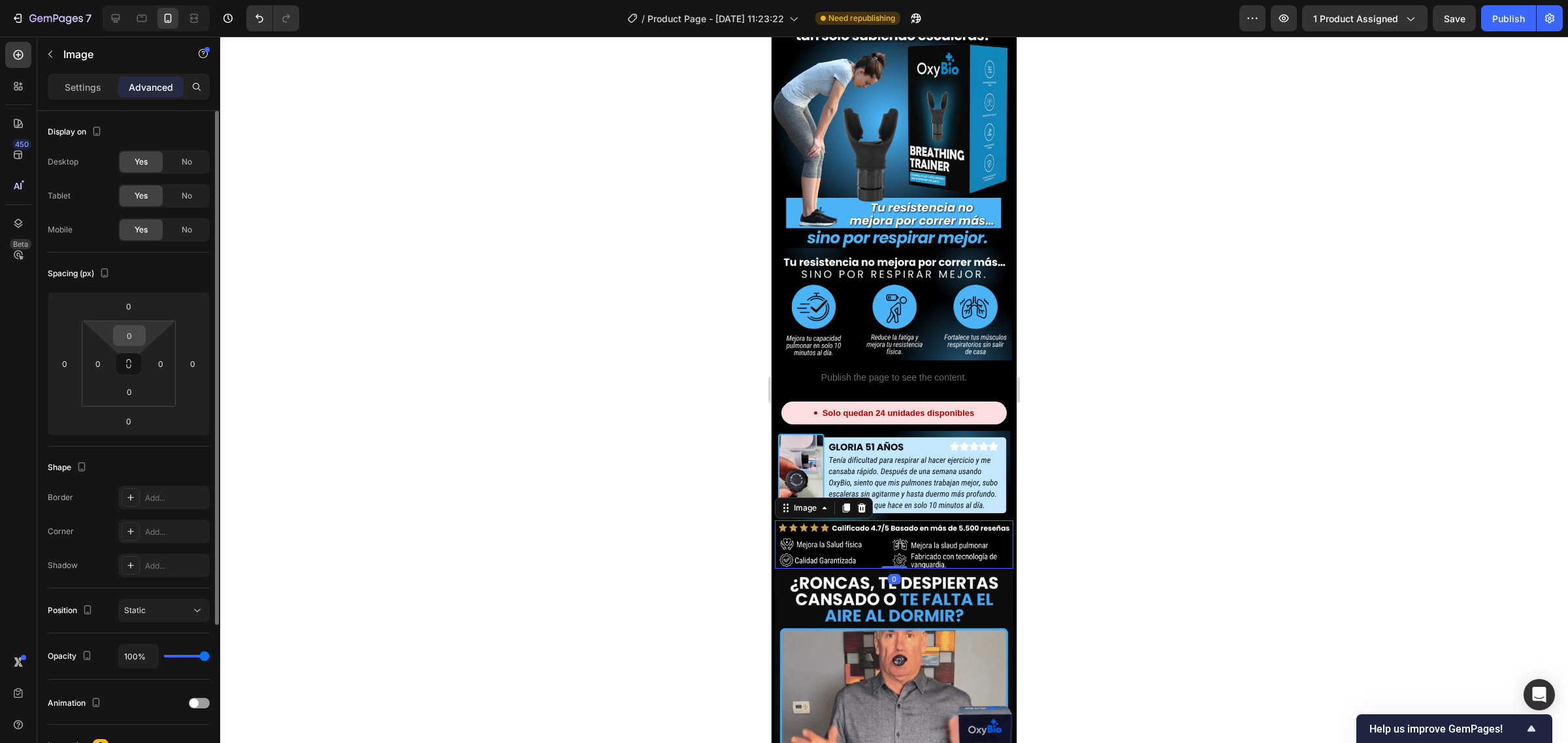
click at [134, 339] on input "0" at bounding box center [129, 336] width 26 height 20
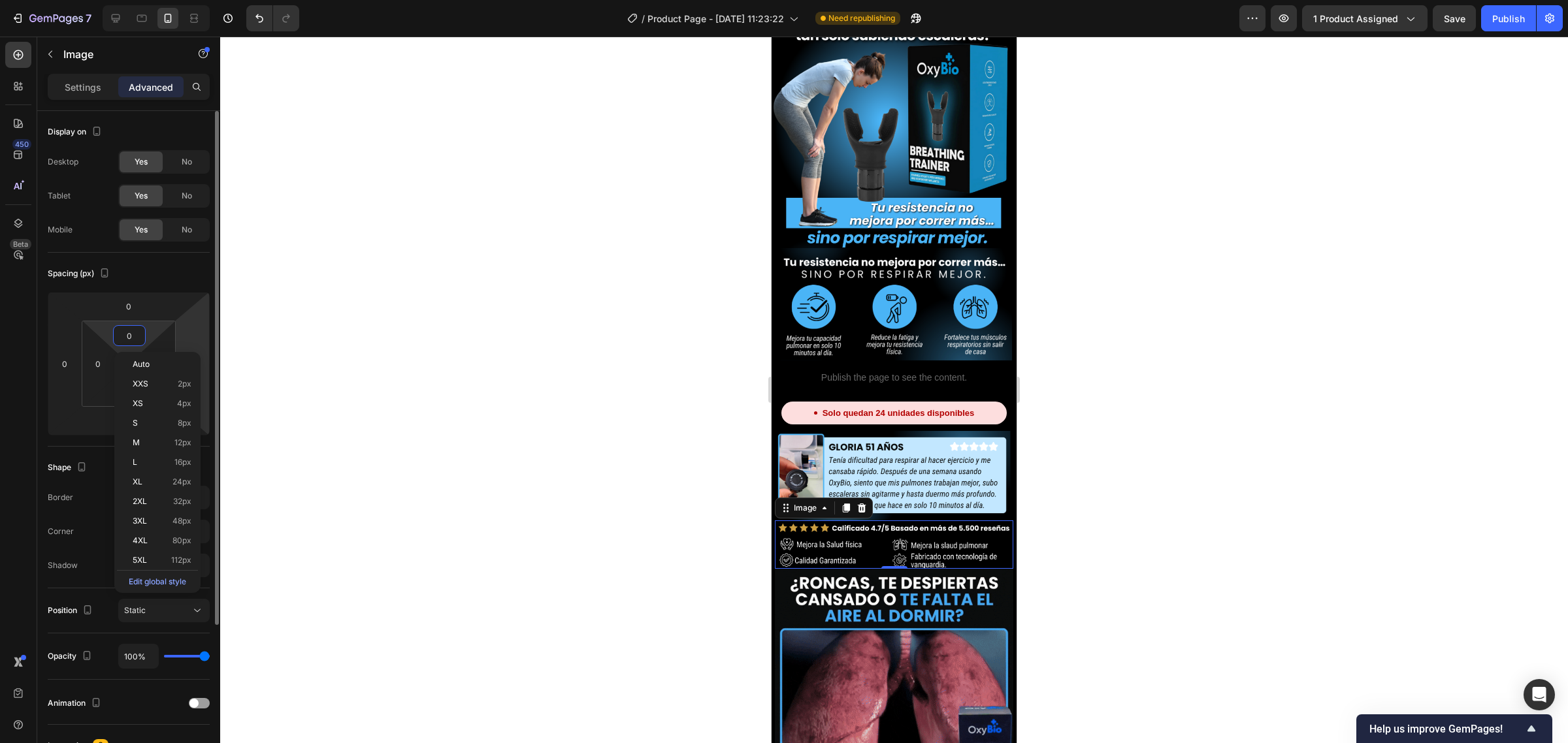
type input "3"
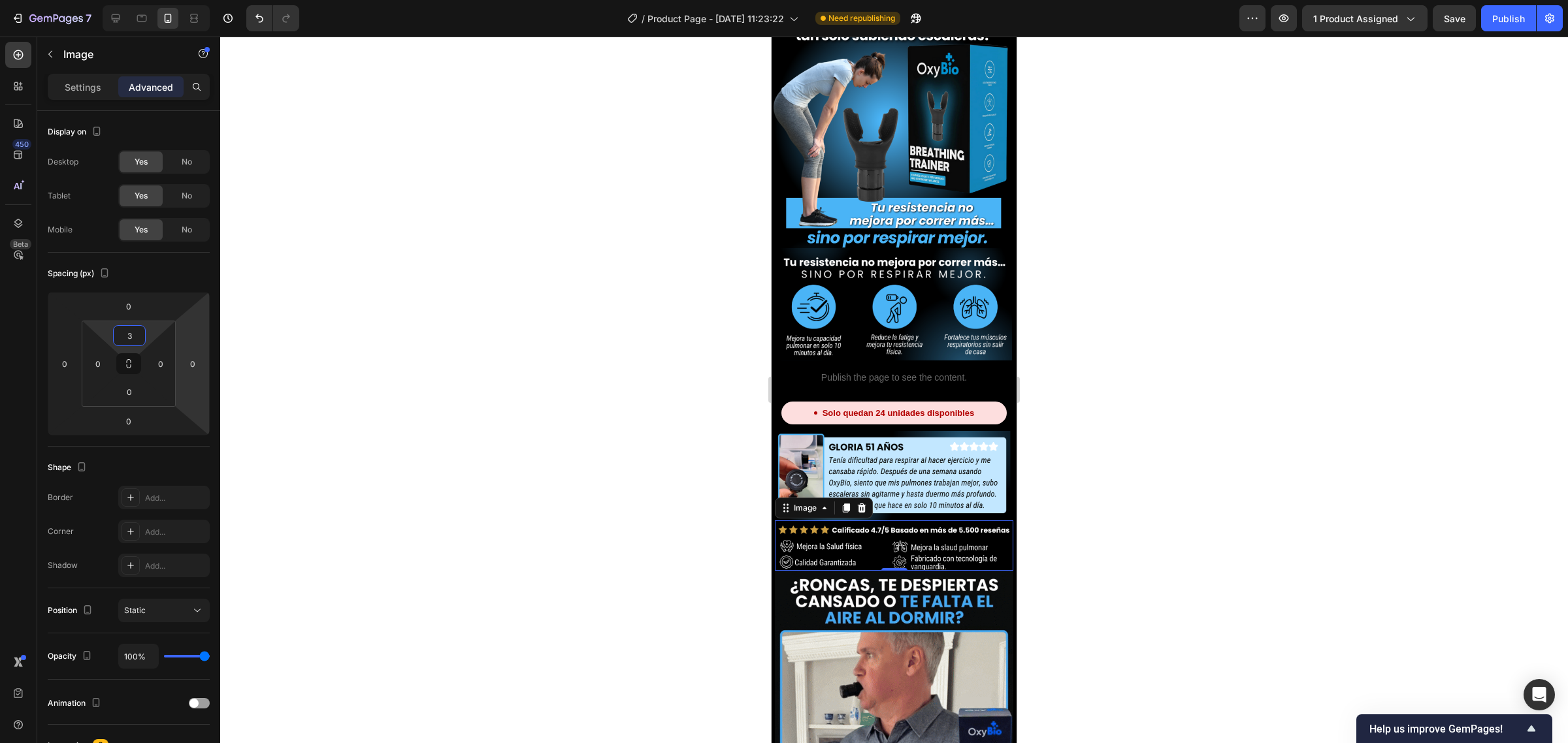
click at [638, 228] on div at bounding box center [894, 390] width 1348 height 707
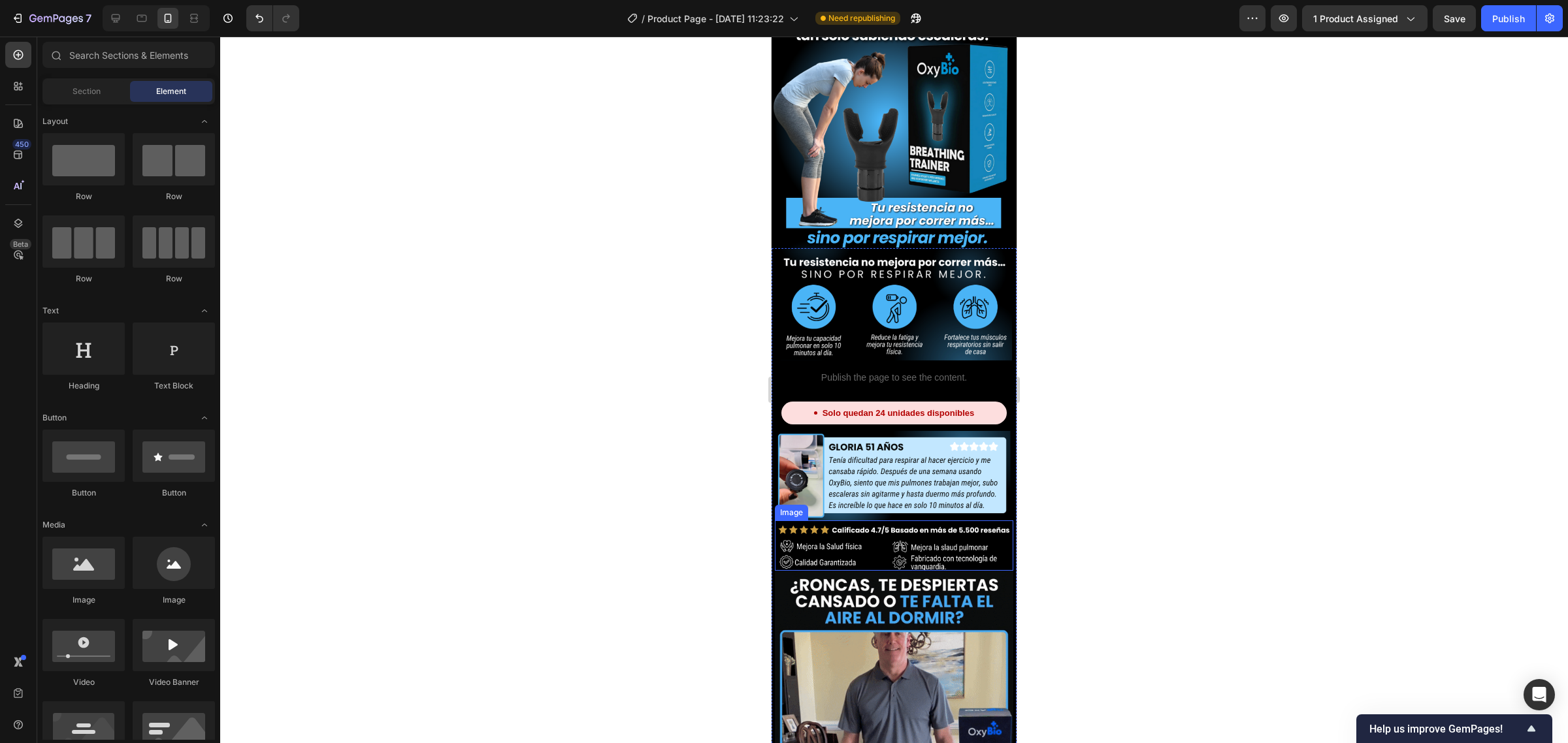
click at [873, 522] on img at bounding box center [894, 546] width 238 height 48
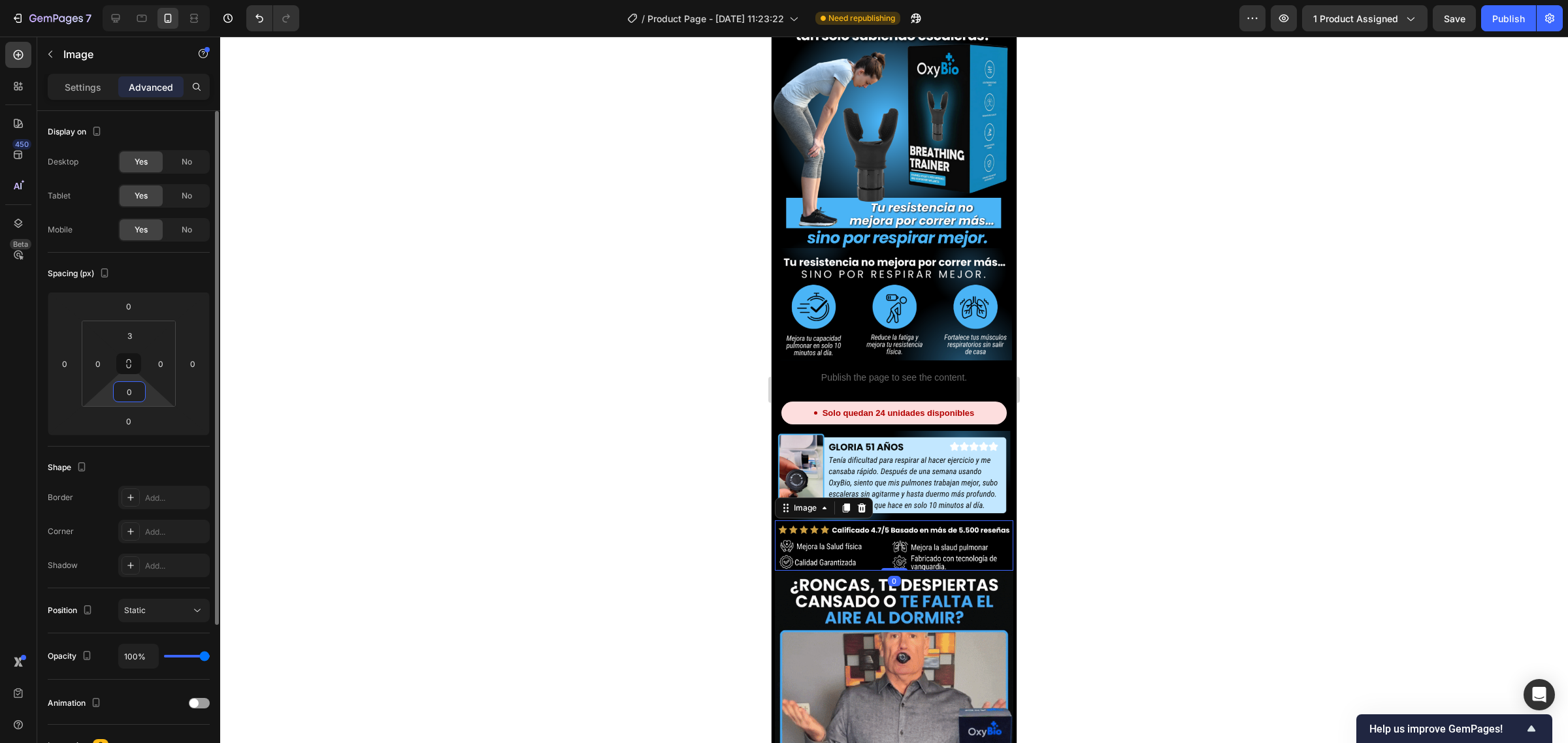
click at [129, 386] on input "0" at bounding box center [129, 392] width 26 height 20
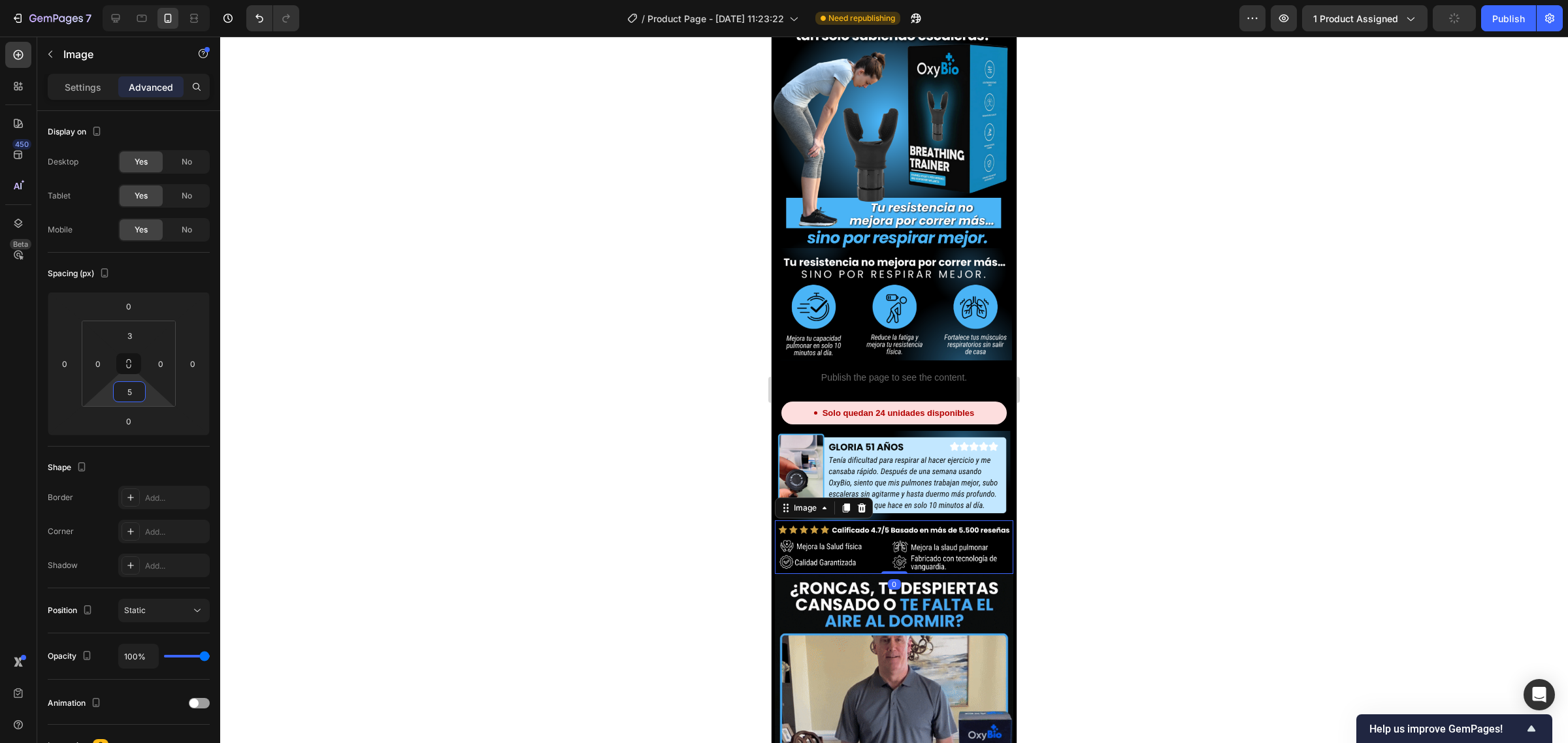
type input "5"
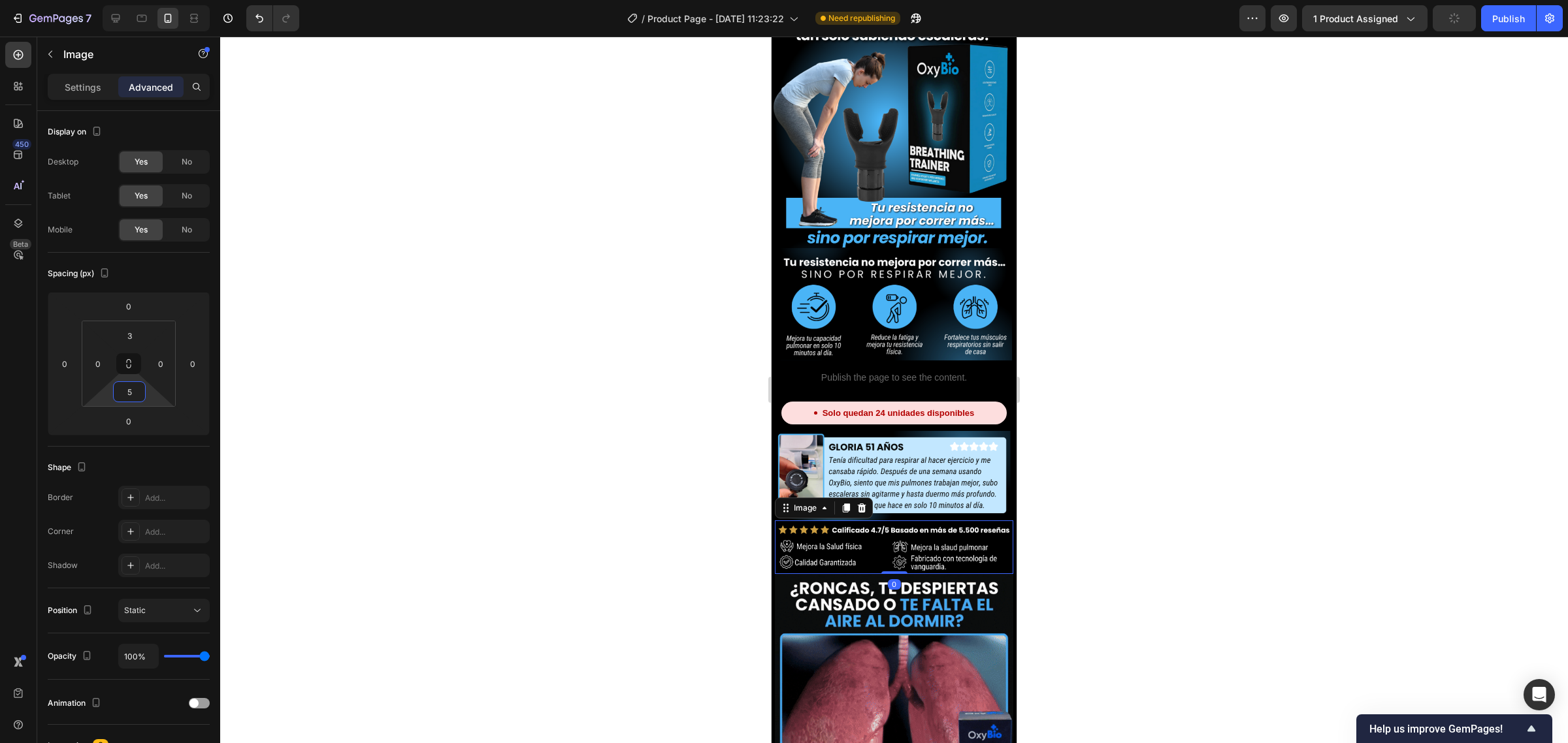
click at [566, 319] on div at bounding box center [894, 390] width 1348 height 707
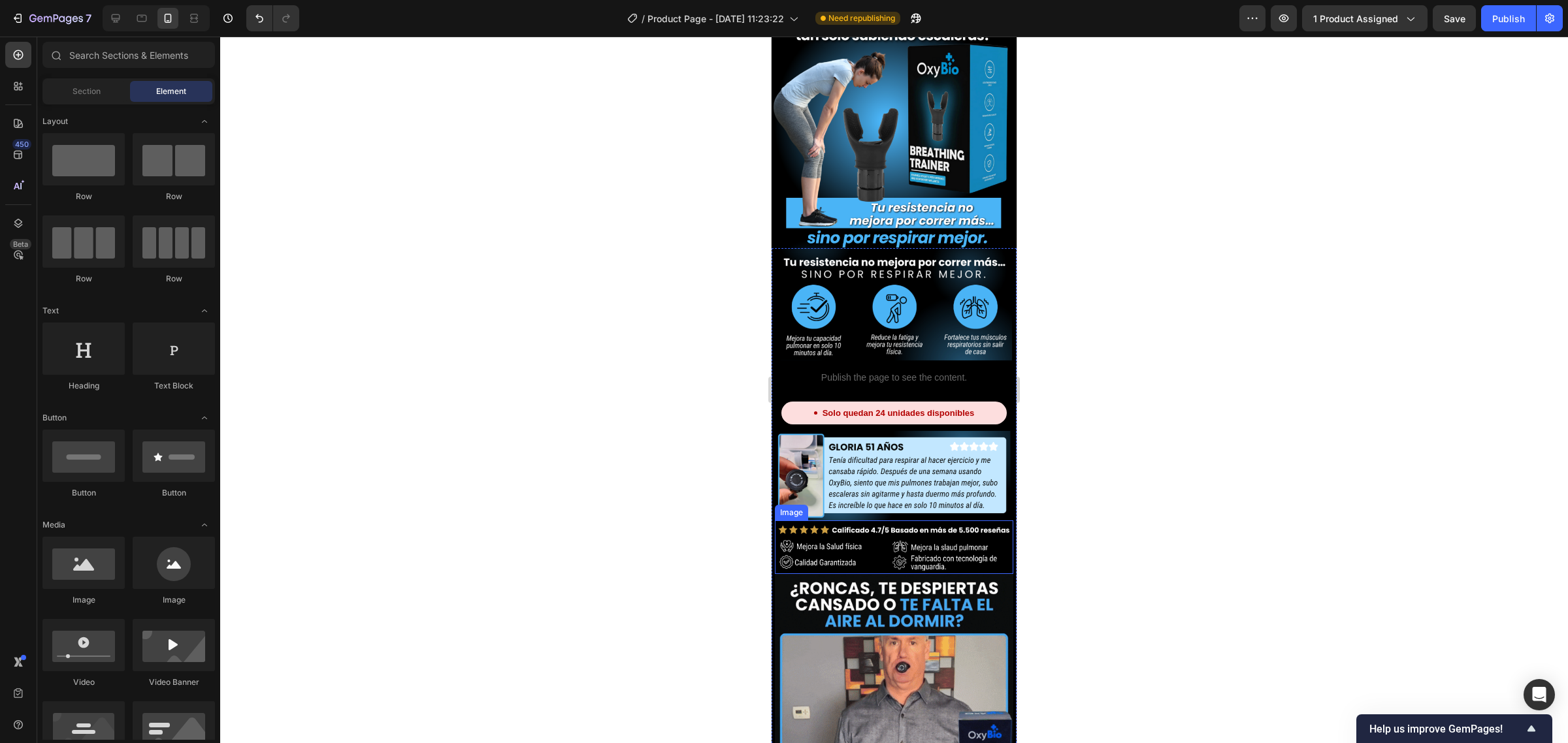
click at [896, 528] on img at bounding box center [894, 546] width 238 height 48
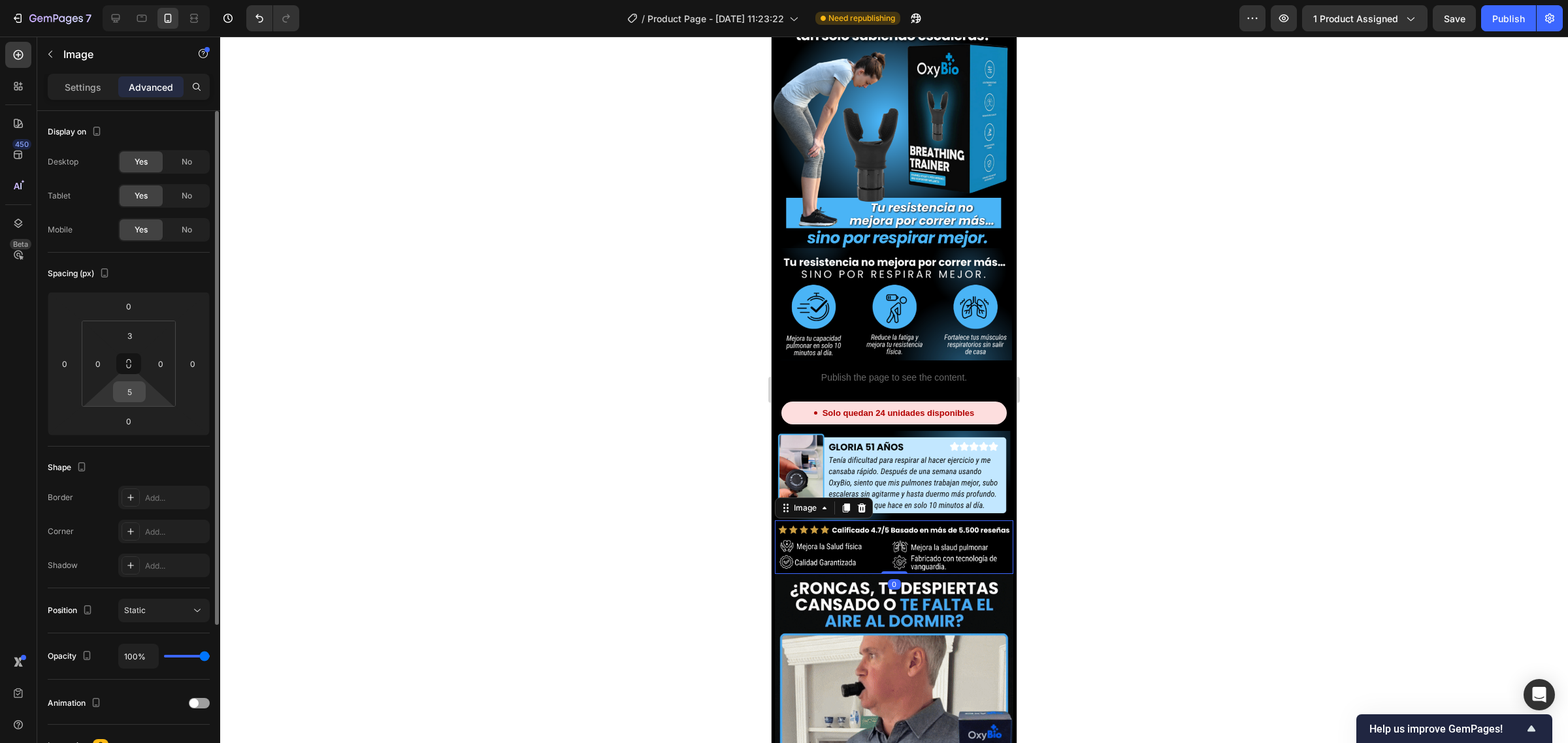
click at [132, 389] on input "5" at bounding box center [129, 392] width 26 height 20
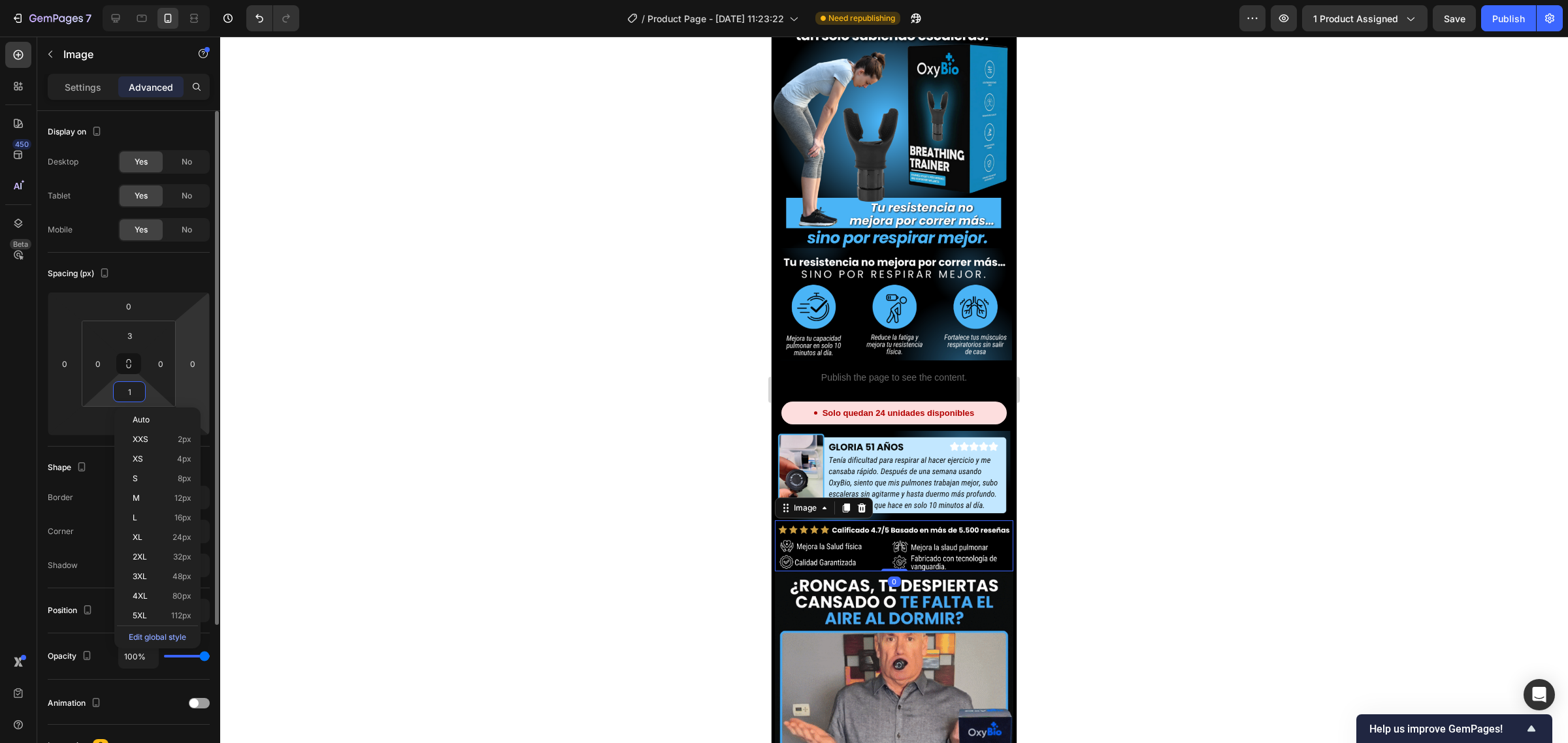
type input "10"
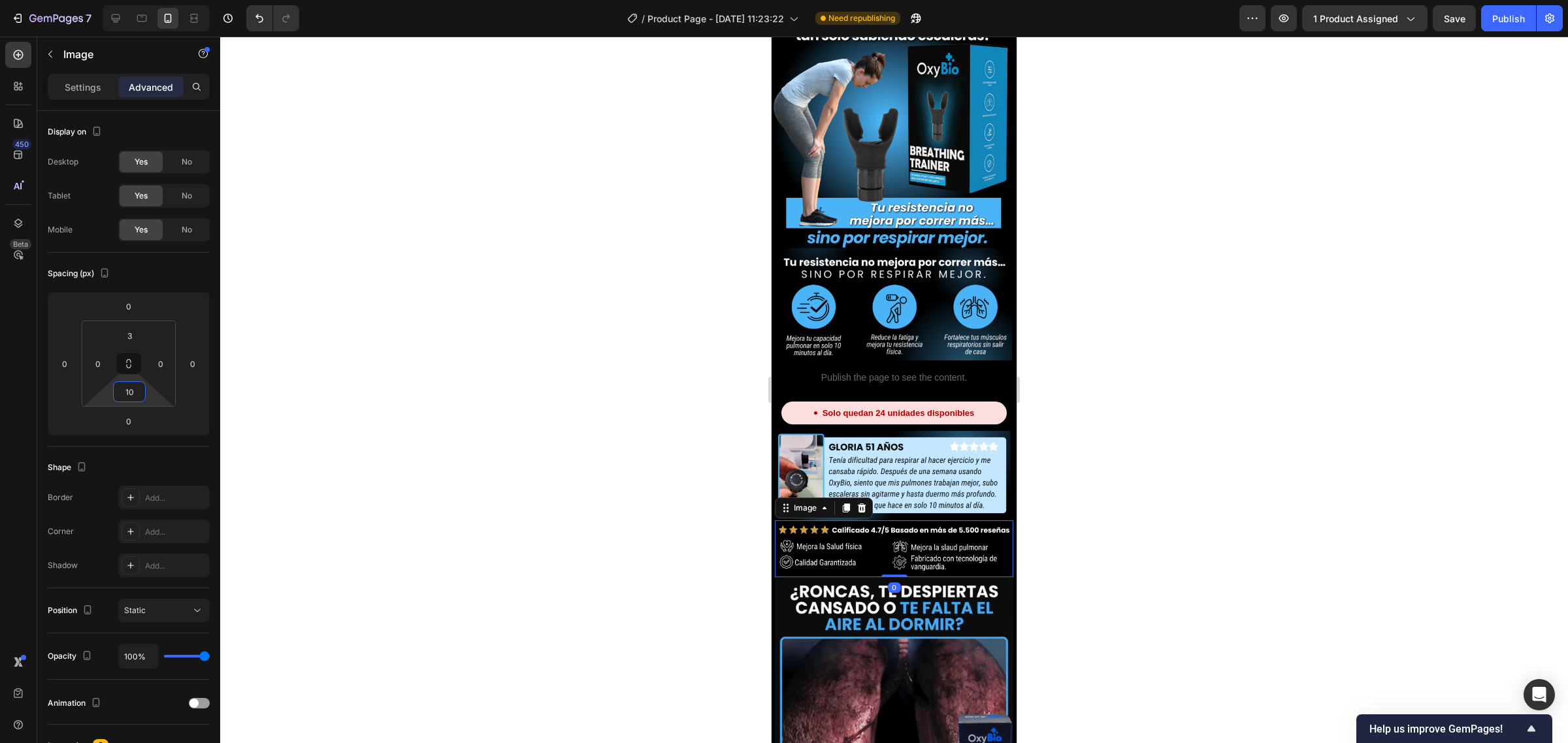
drag, startPoint x: 368, startPoint y: 352, endPoint x: 440, endPoint y: 352, distance: 72.0
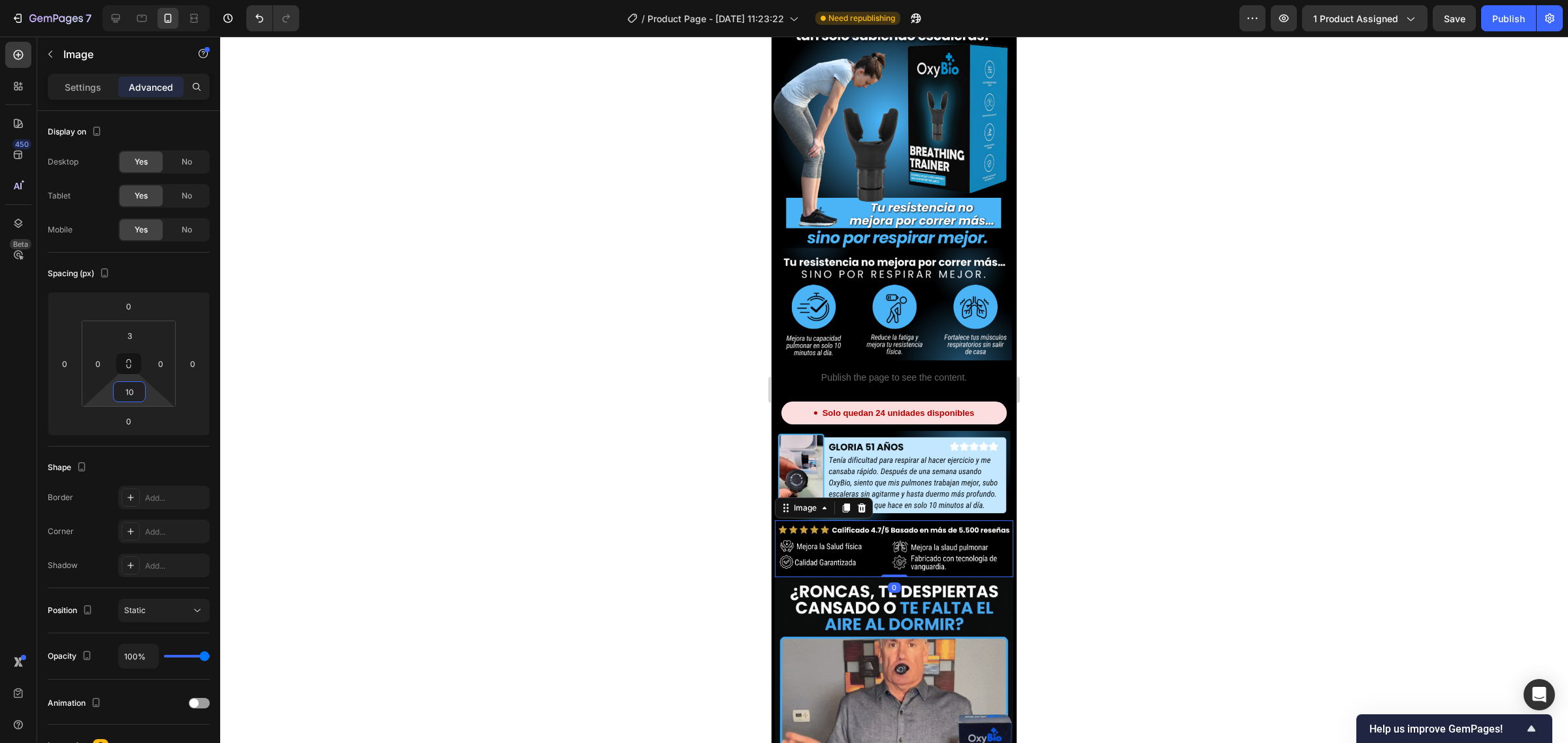
click at [379, 352] on div at bounding box center [894, 390] width 1348 height 707
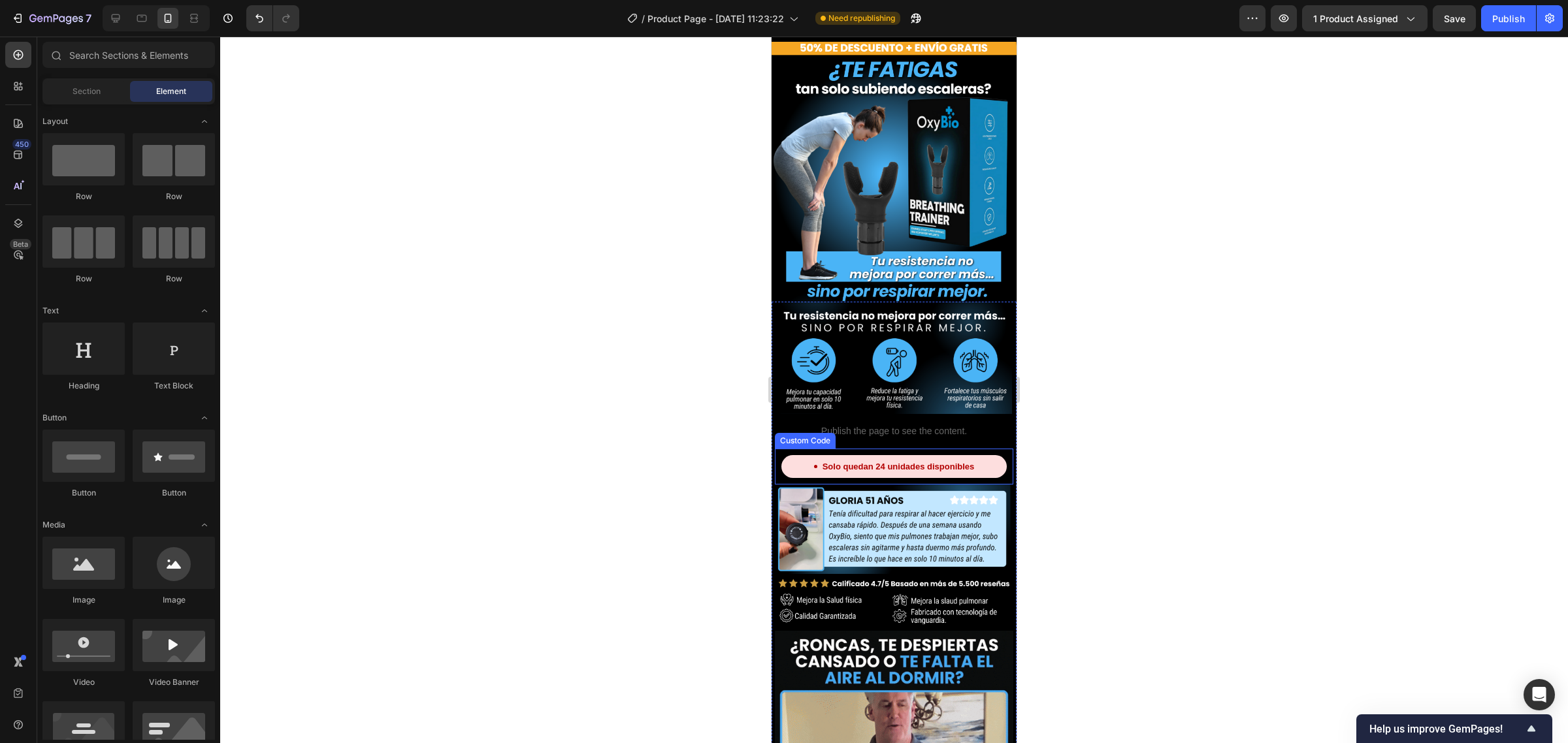
scroll to position [0, 0]
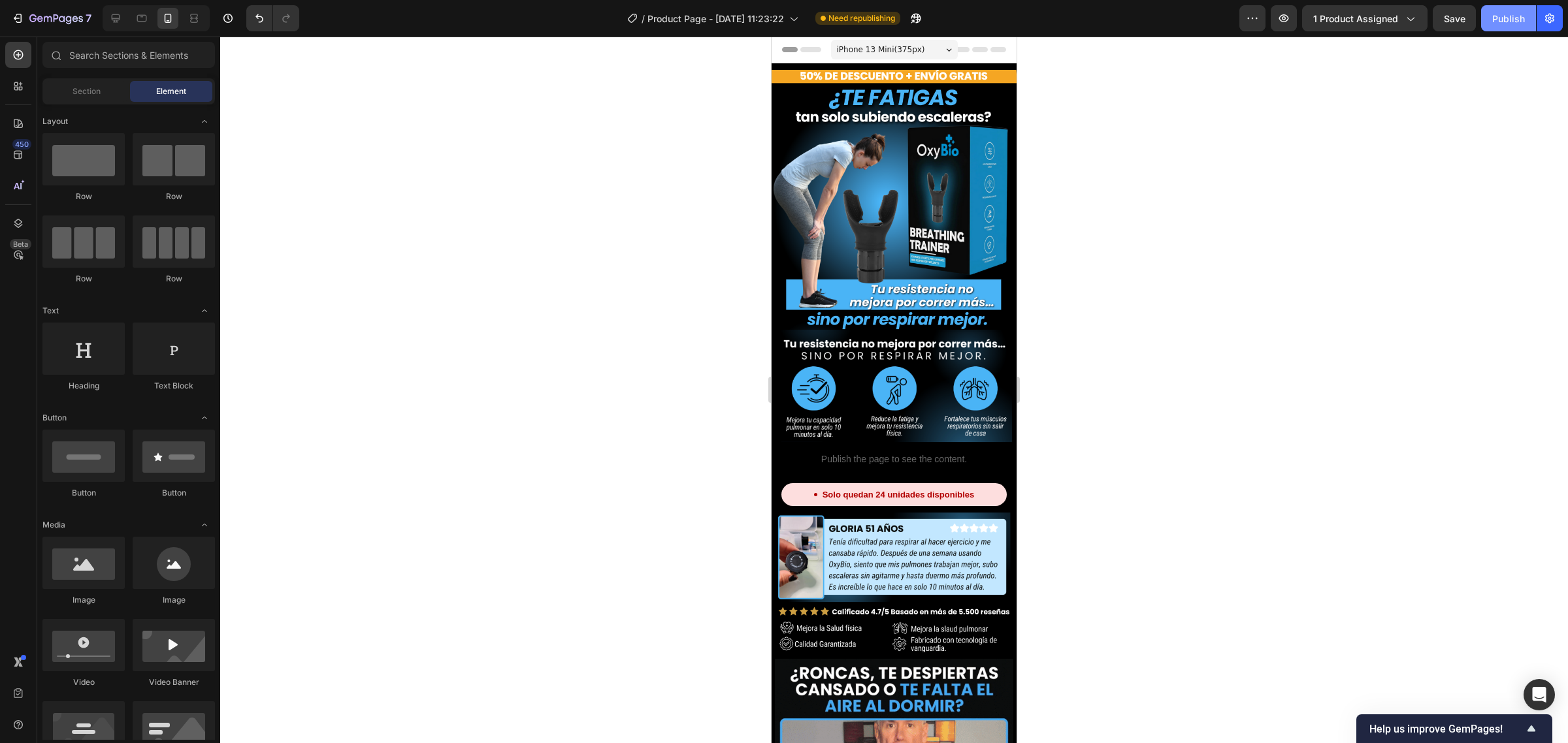
click at [1500, 17] on div "Publish" at bounding box center [1508, 18] width 32 height 14
click at [858, 344] on img at bounding box center [894, 386] width 238 height 113
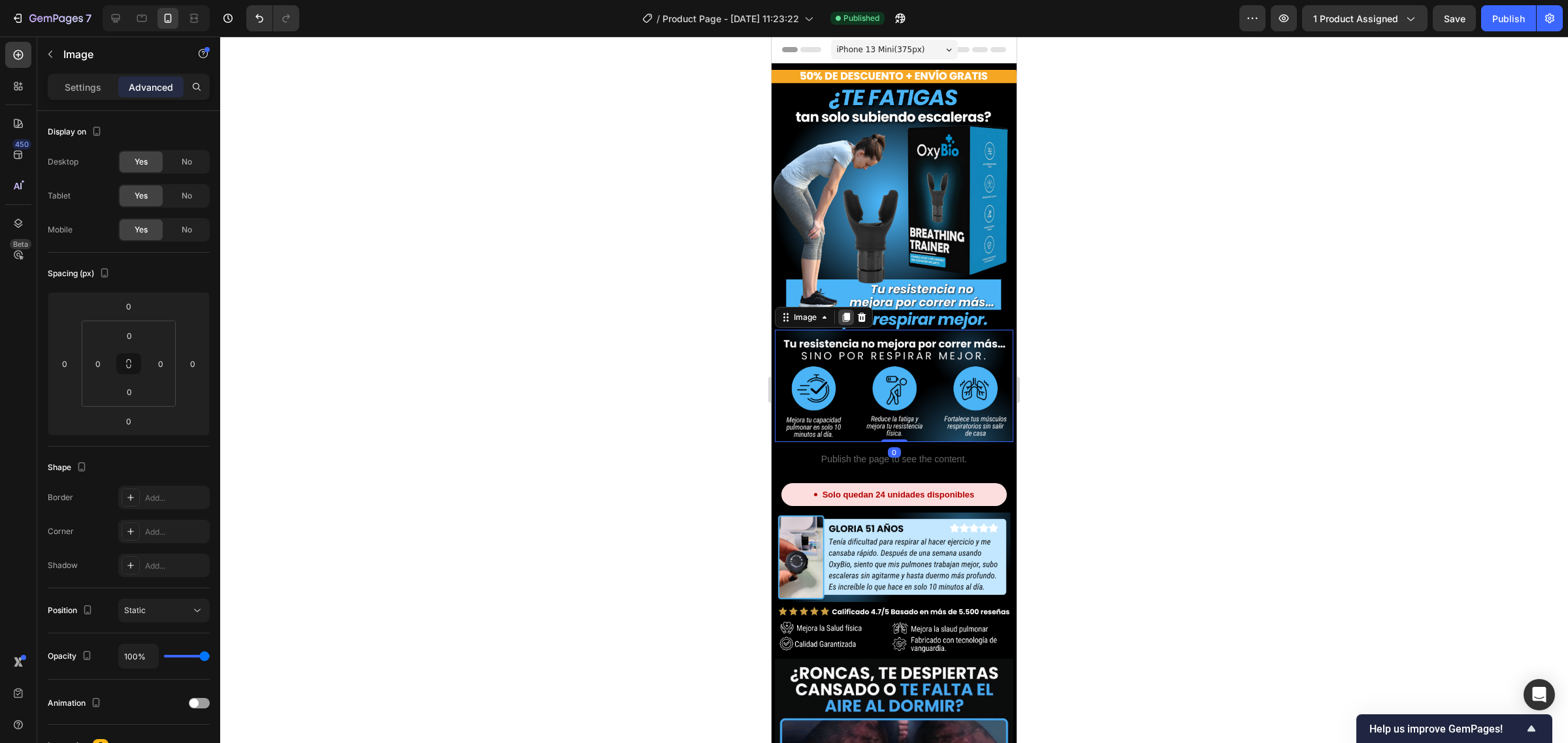
click at [844, 313] on icon at bounding box center [846, 317] width 7 height 9
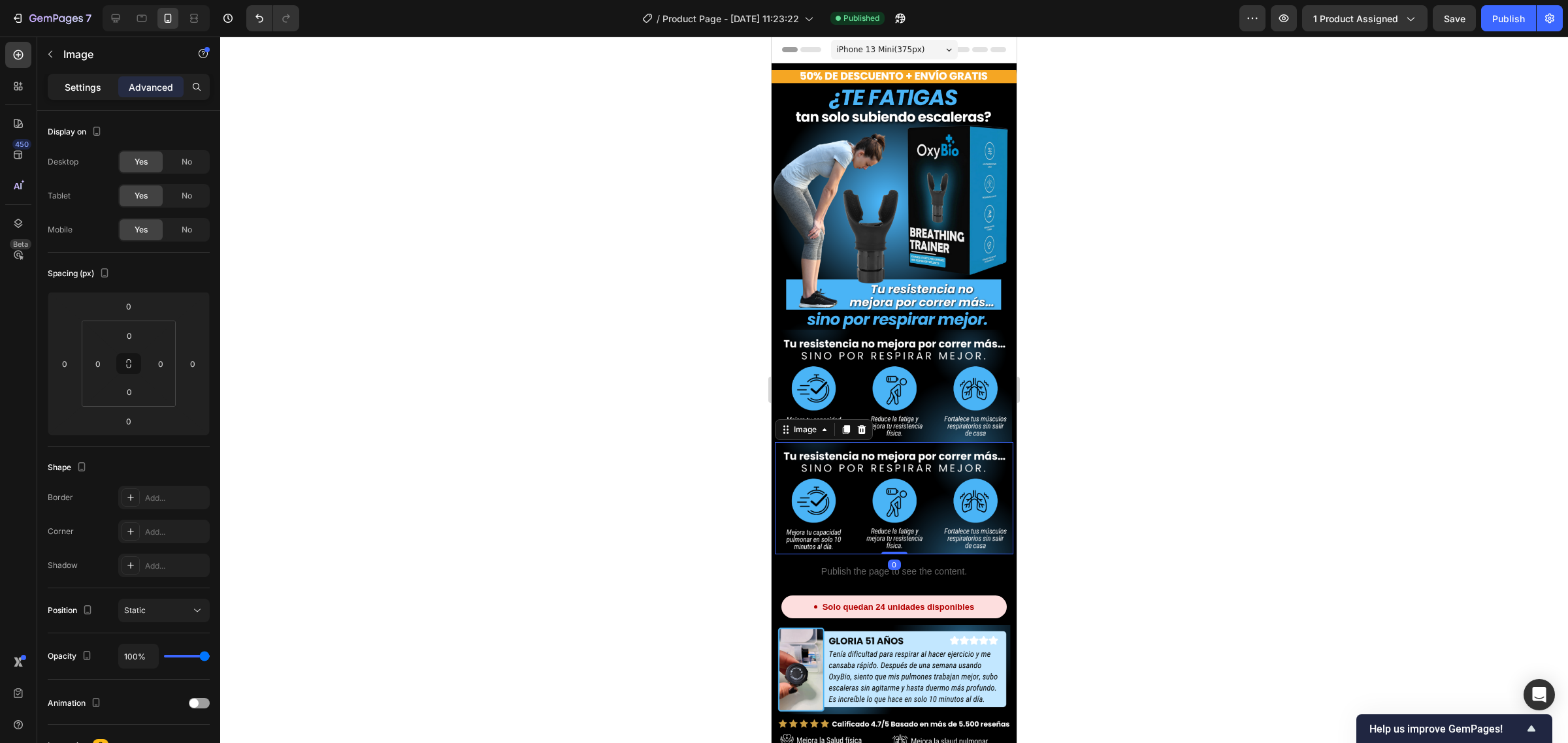
click at [89, 82] on p "Settings" at bounding box center [83, 87] width 36 height 14
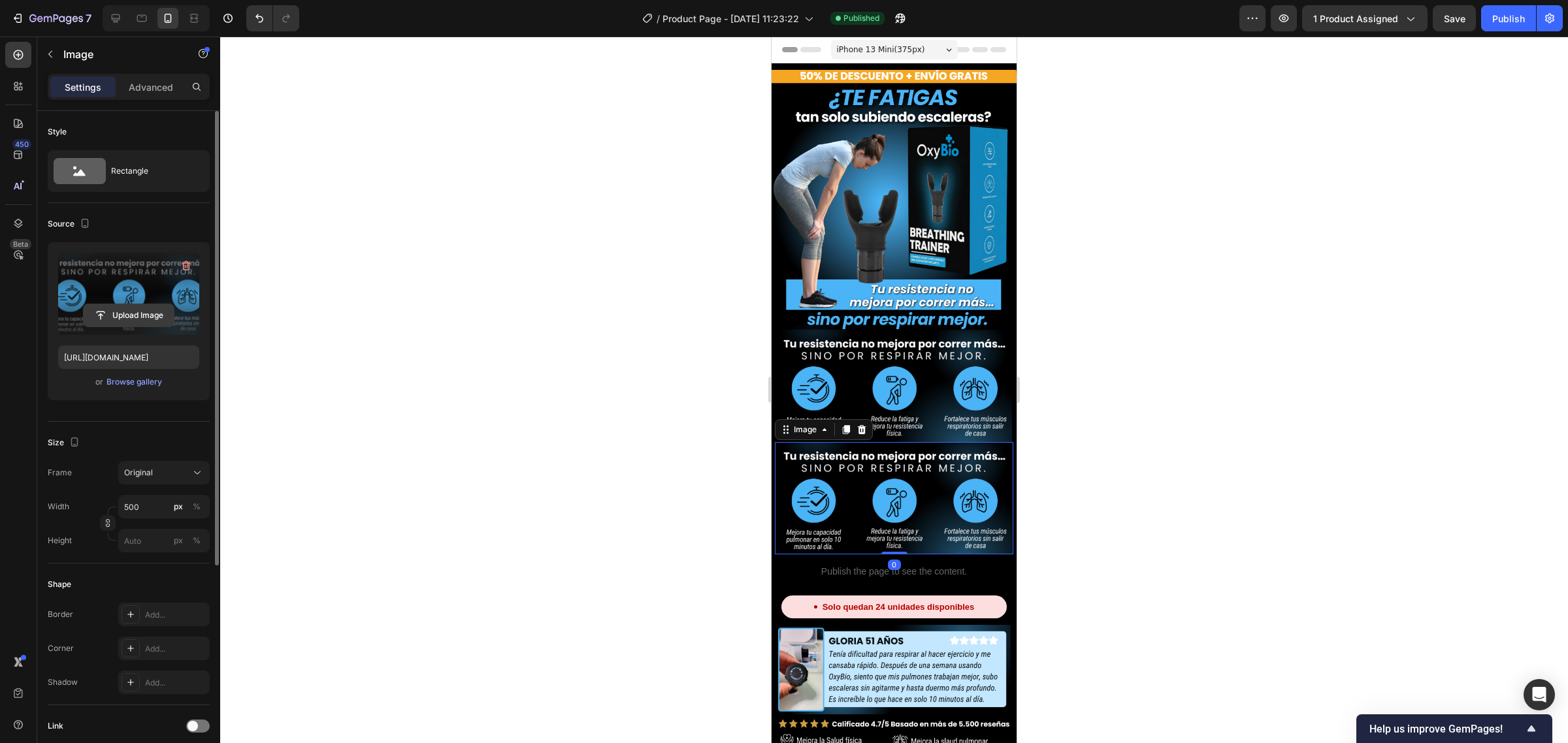
click at [132, 318] on input "file" at bounding box center [128, 315] width 90 height 22
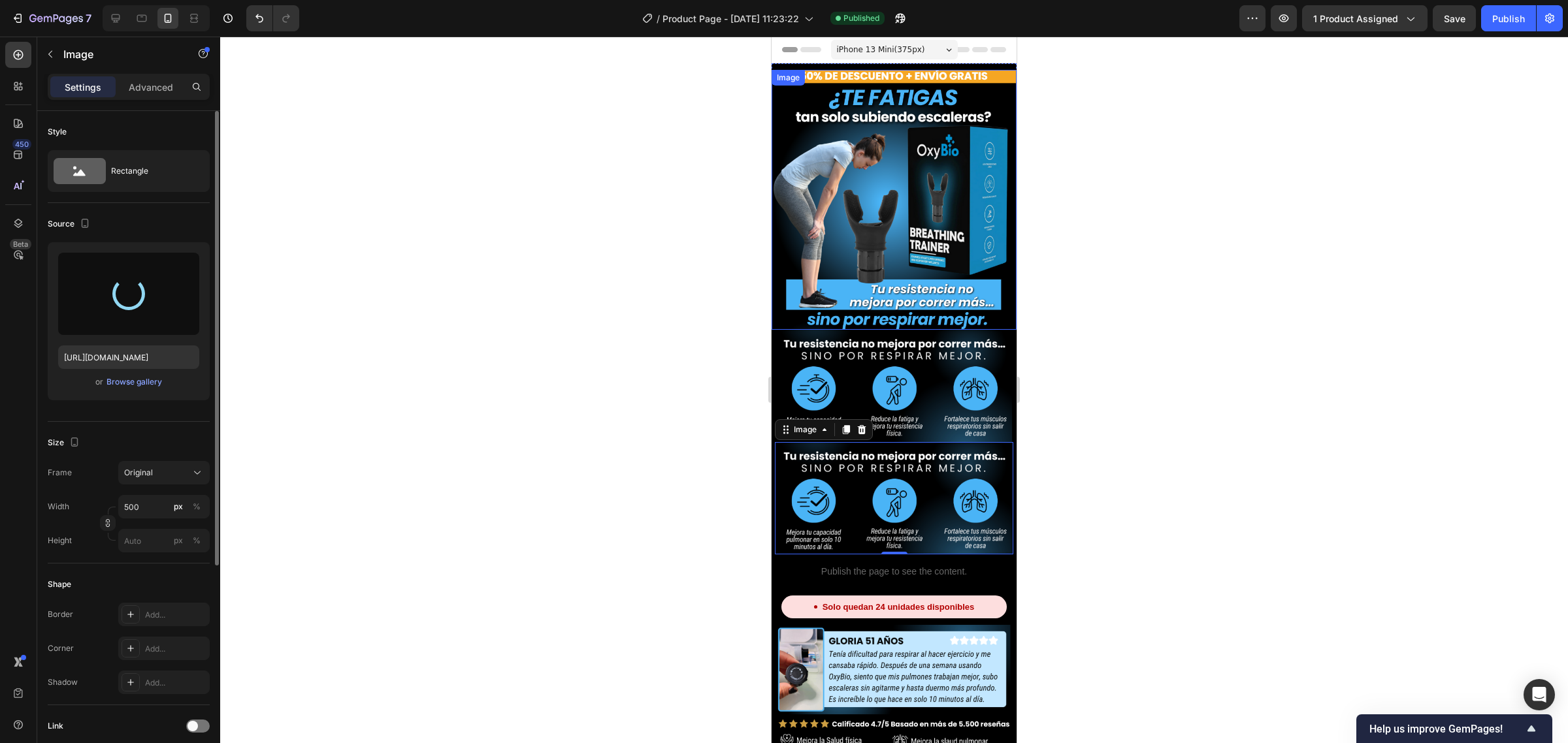
type input "[URL][DOMAIN_NAME]"
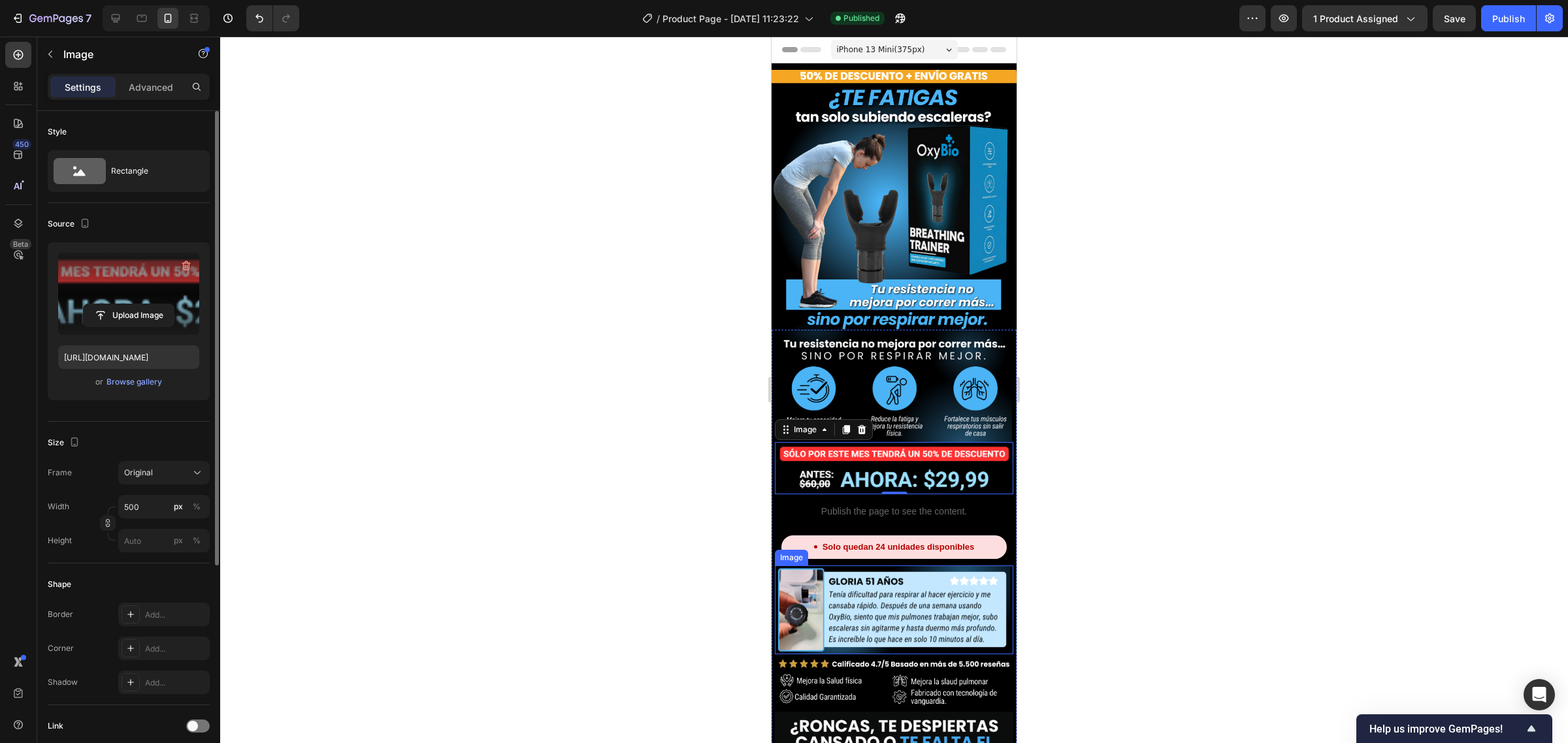
click at [878, 614] on img at bounding box center [894, 610] width 238 height 89
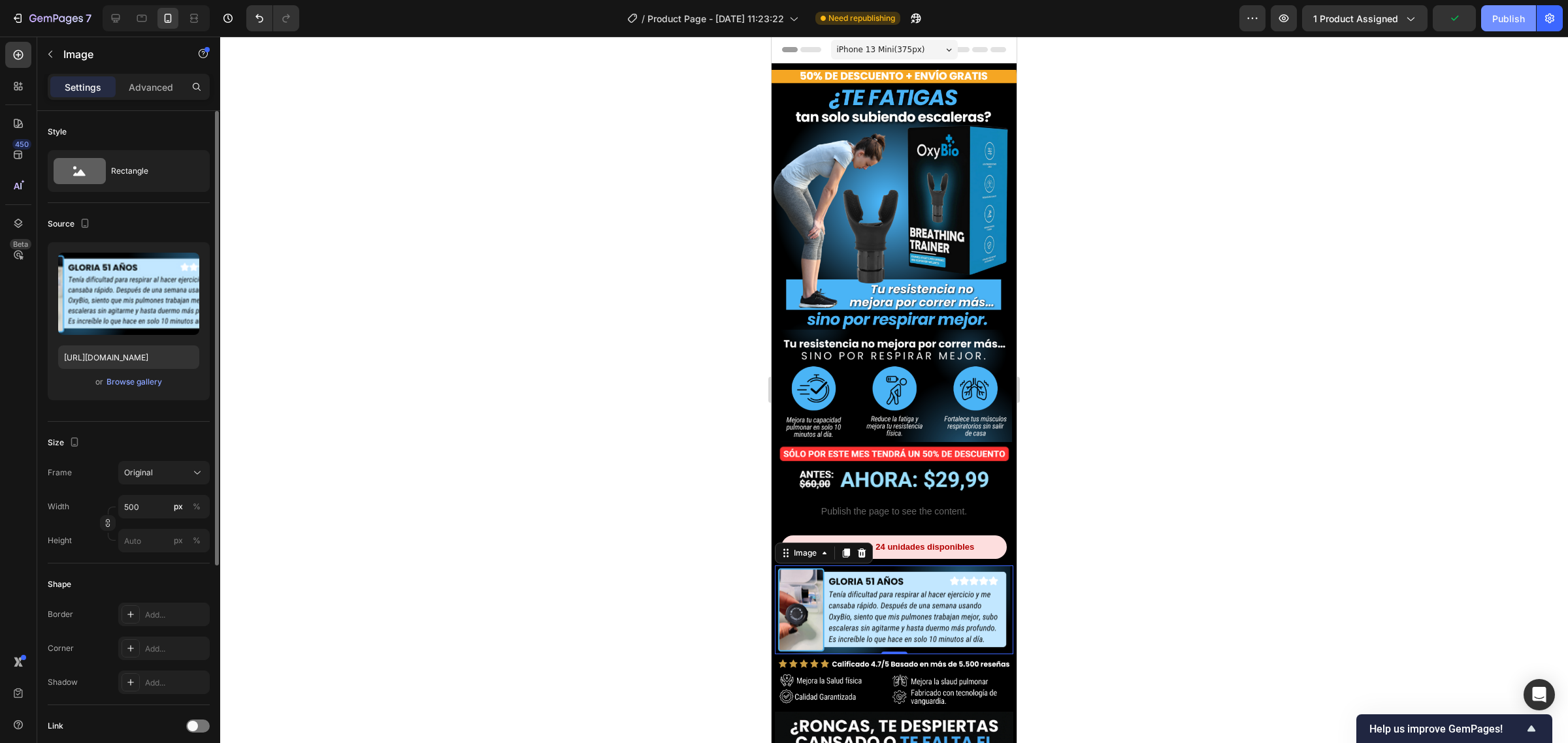
click at [1496, 10] on button "Publish" at bounding box center [1508, 18] width 55 height 26
click at [902, 396] on img at bounding box center [894, 386] width 238 height 113
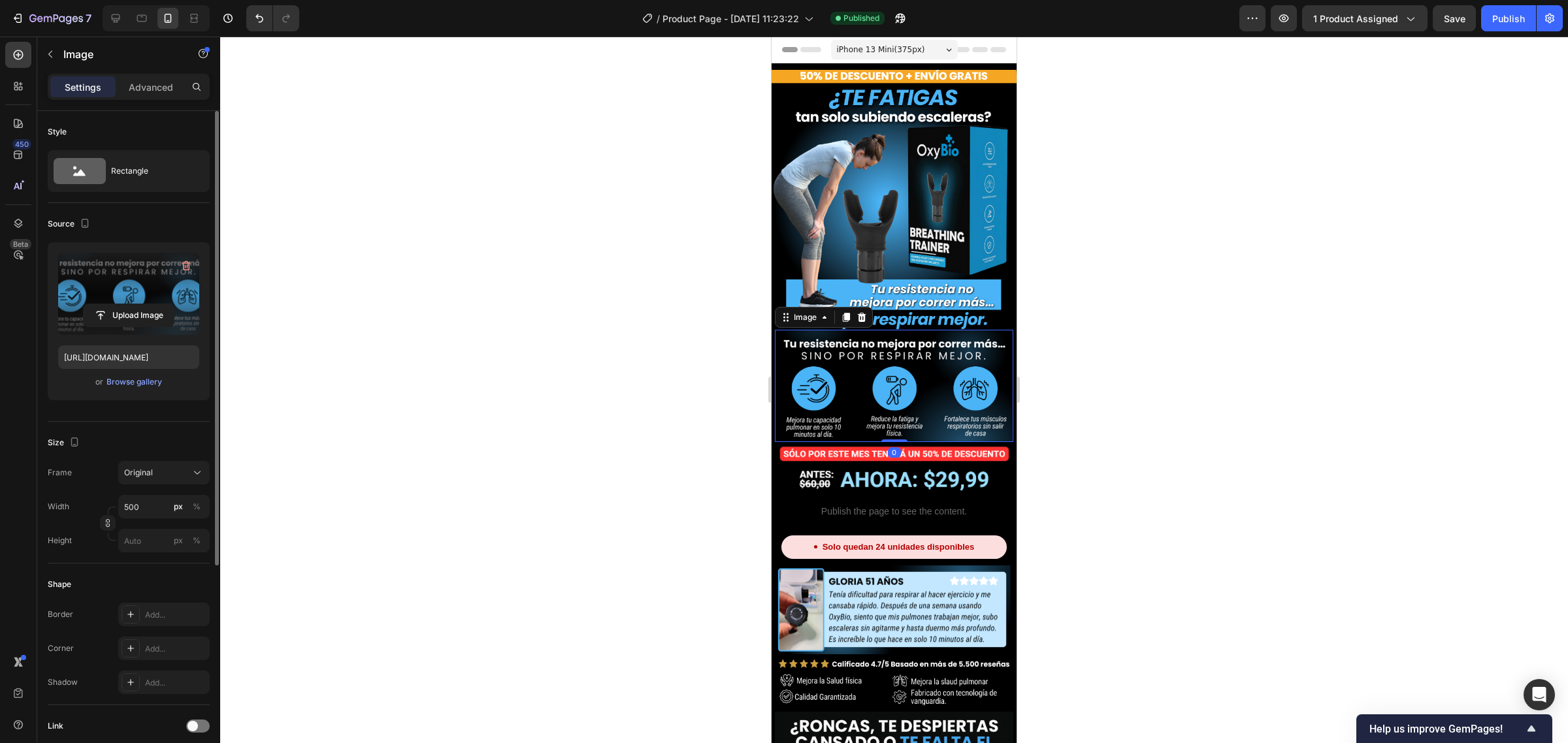
click at [145, 290] on label at bounding box center [128, 293] width 141 height 82
click at [145, 304] on input "file" at bounding box center [128, 315] width 90 height 22
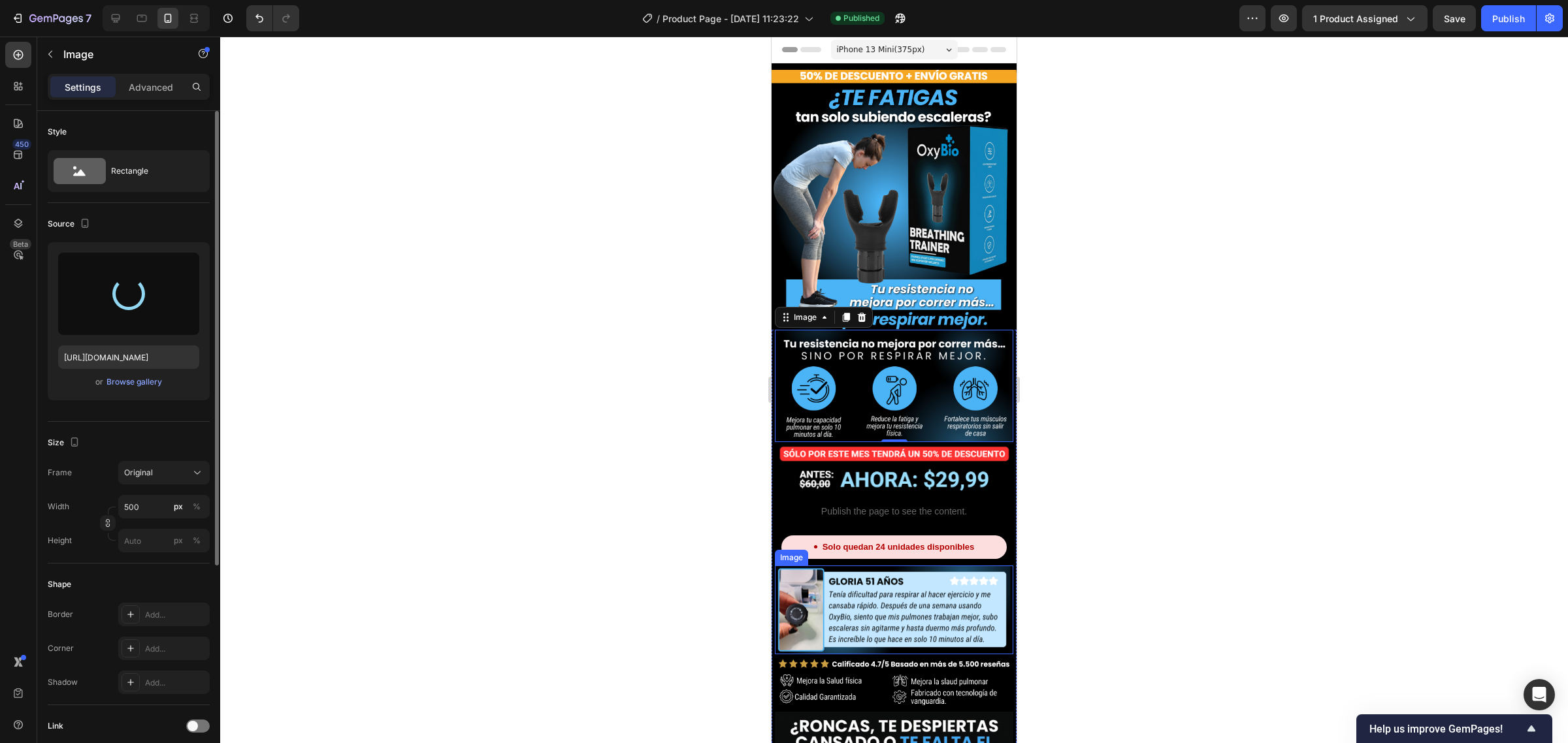
type input "[URL][DOMAIN_NAME]"
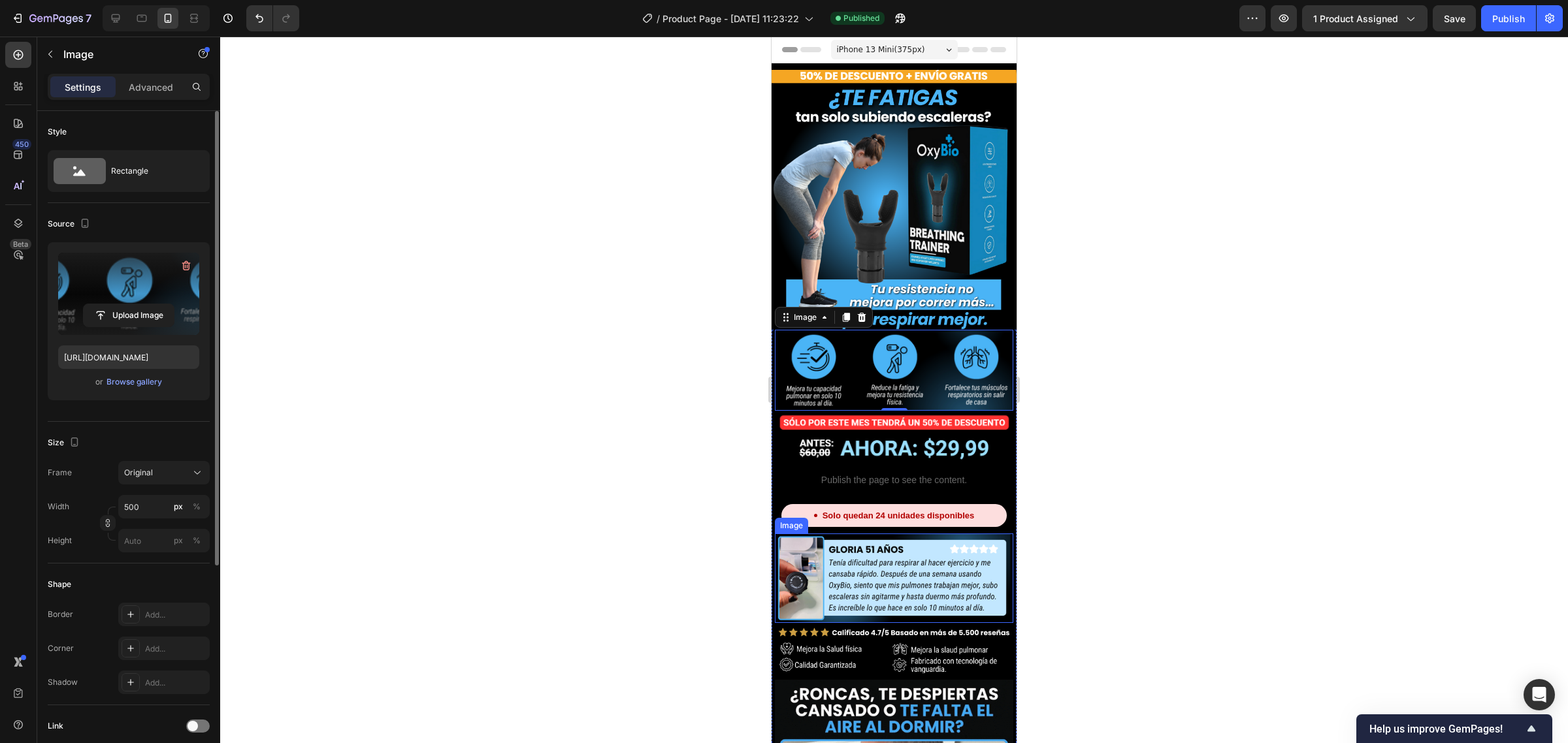
click at [843, 534] on img at bounding box center [894, 578] width 238 height 89
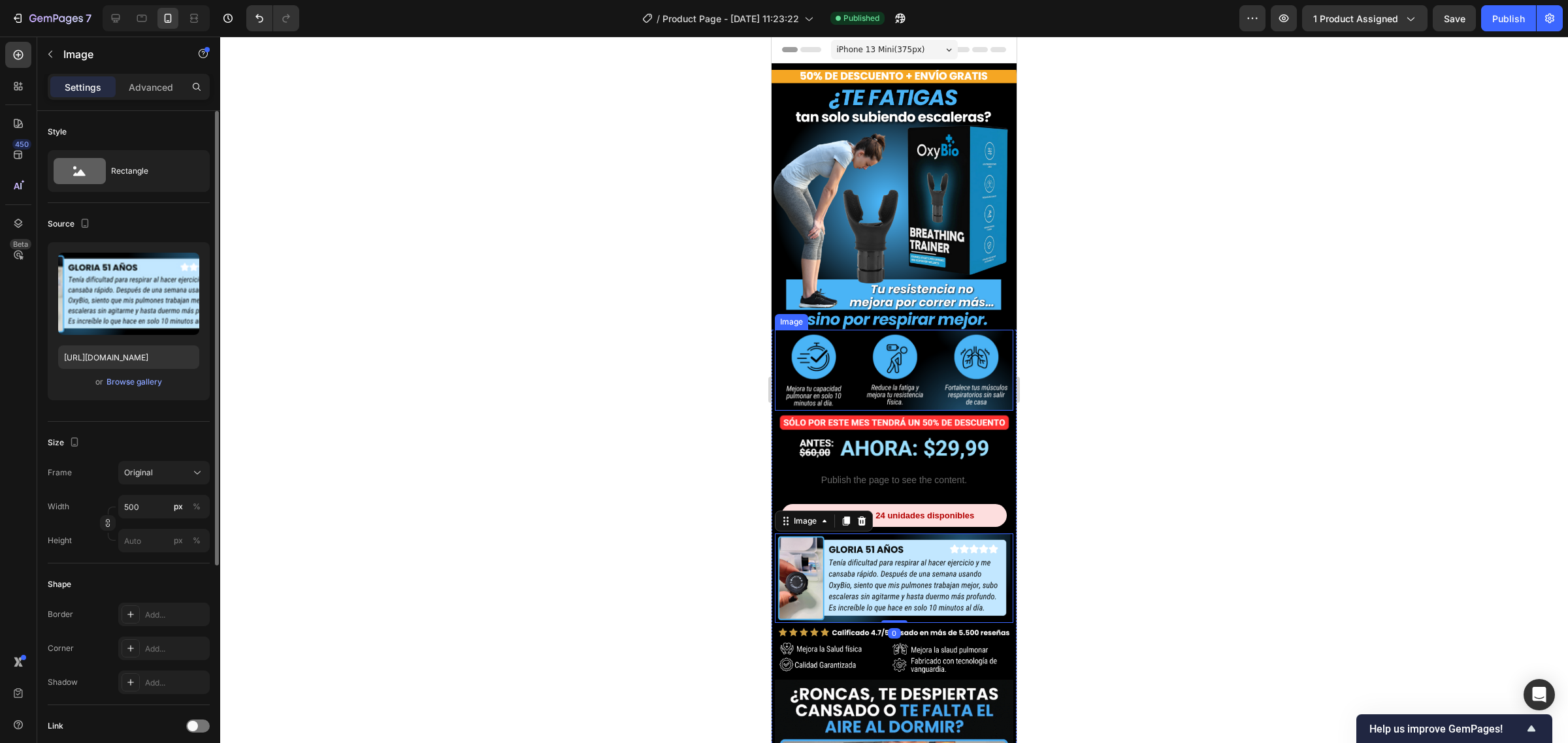
click at [930, 330] on img at bounding box center [894, 371] width 238 height 81
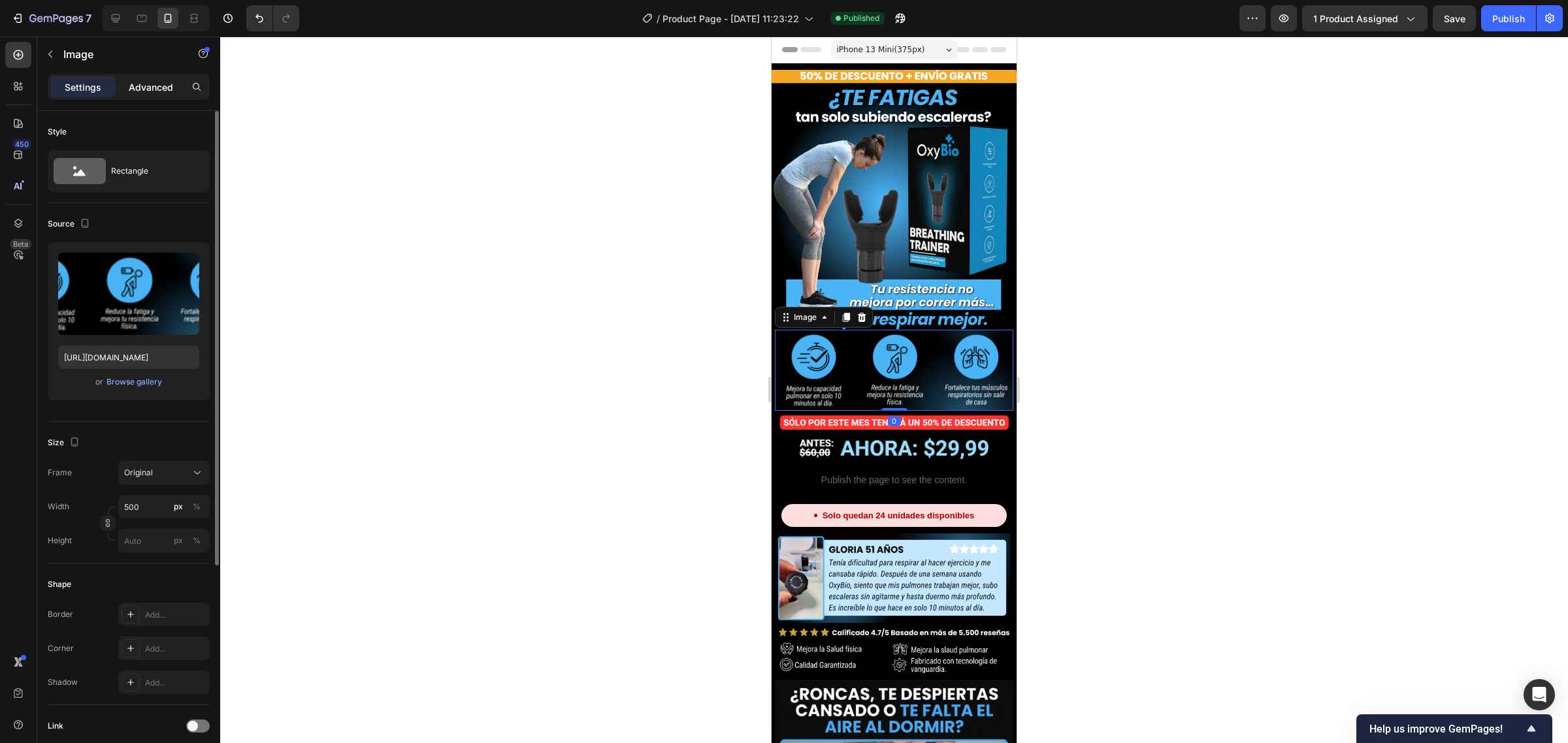
click at [147, 89] on p "Advanced" at bounding box center [151, 87] width 45 height 14
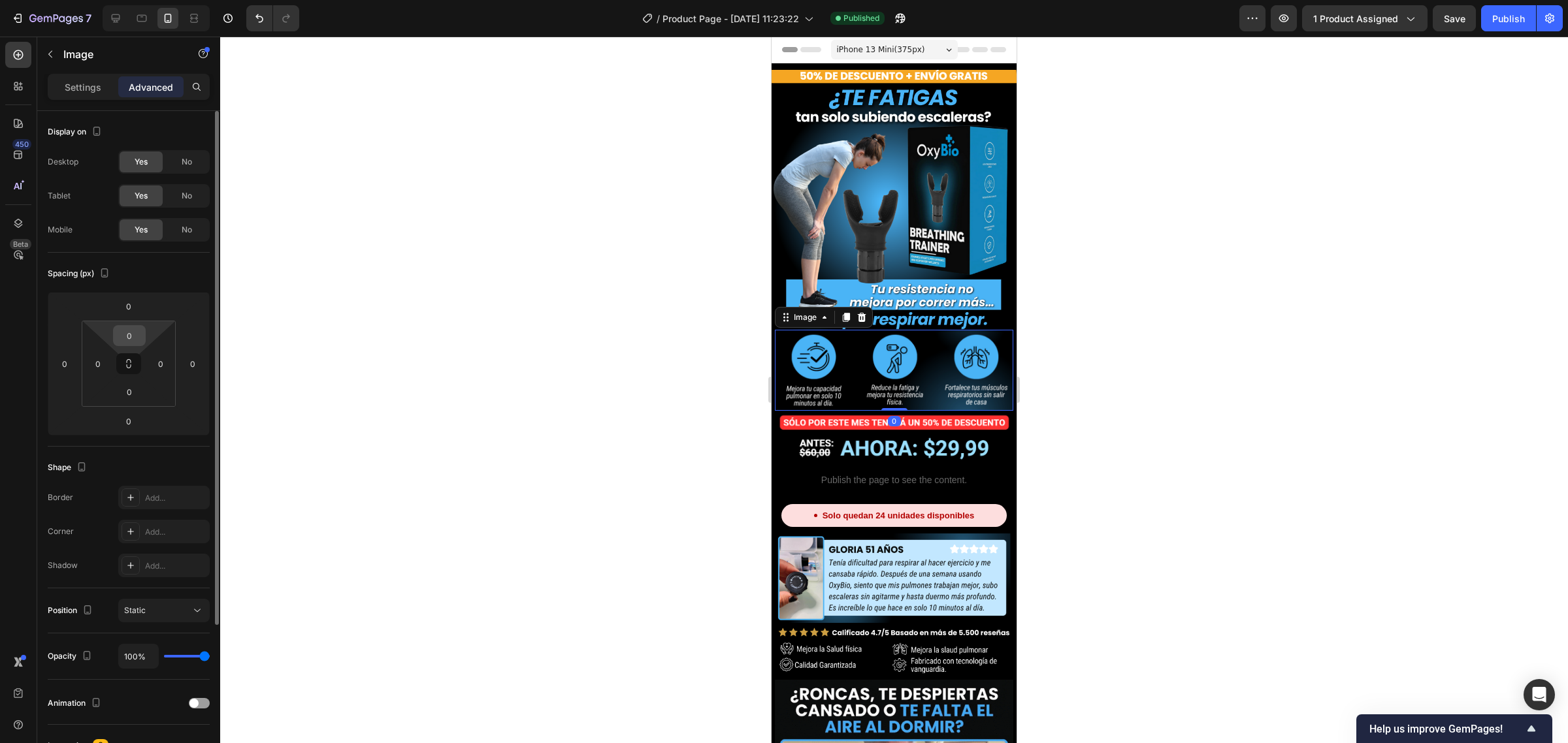
click at [134, 330] on input "0" at bounding box center [129, 336] width 26 height 20
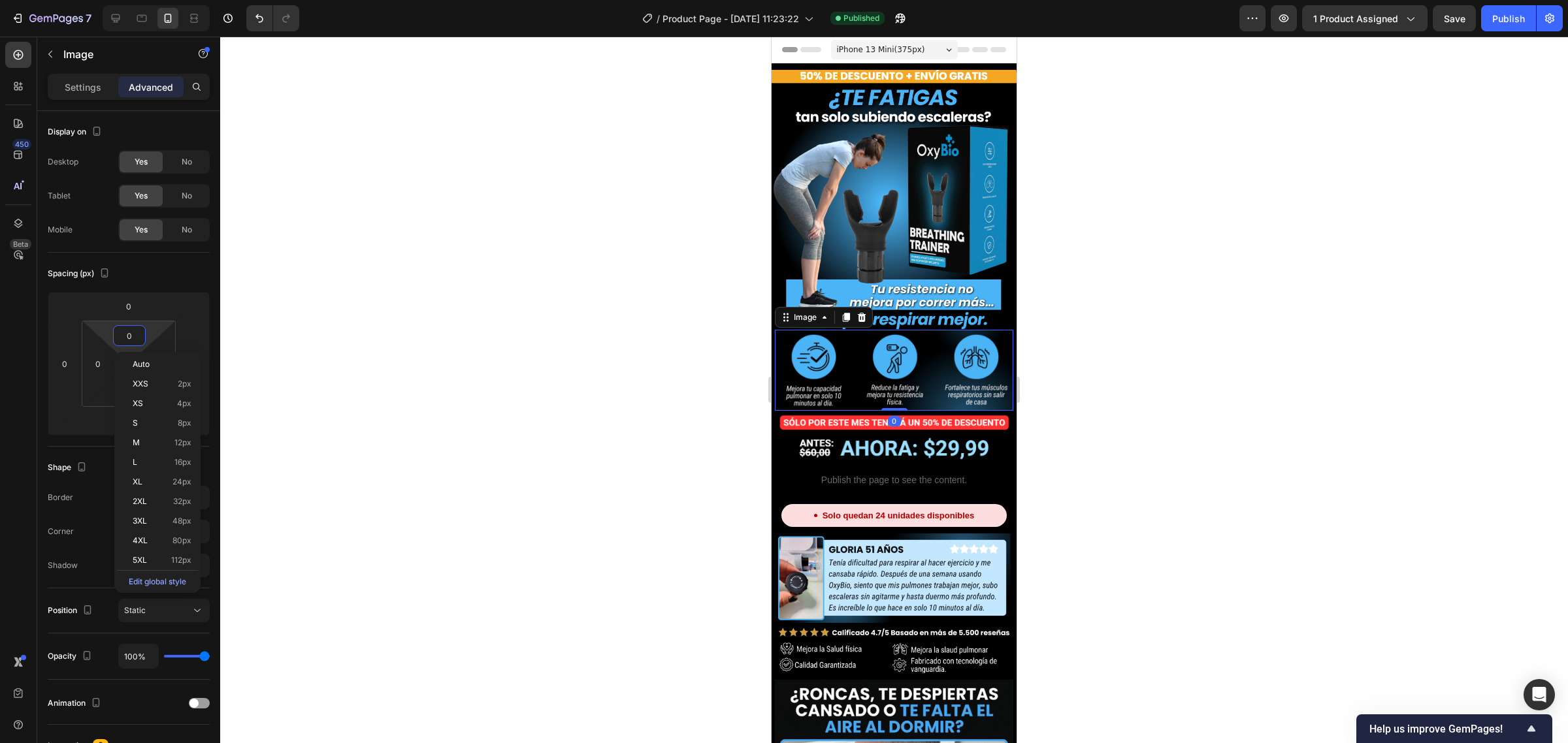
type input "5"
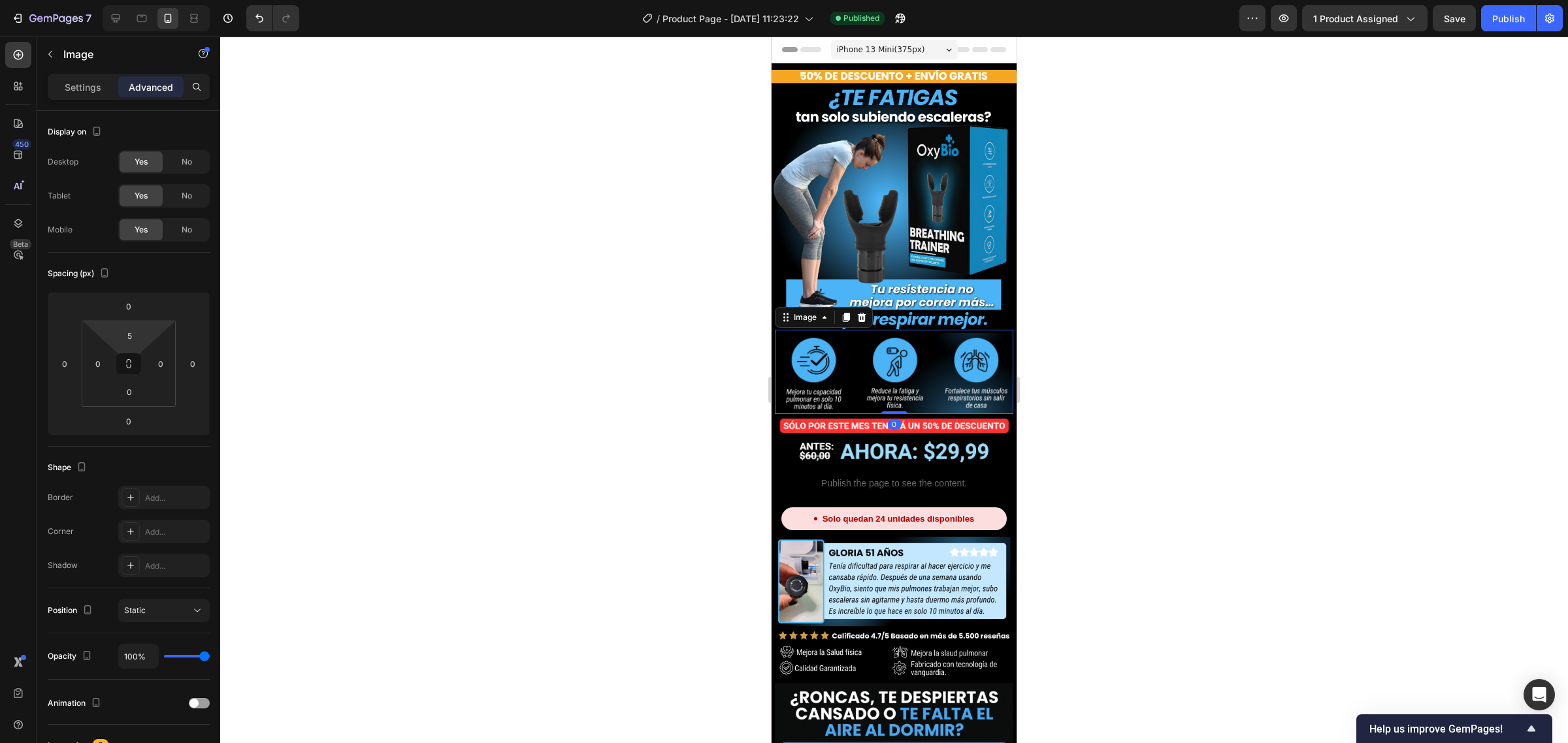
click at [452, 279] on div at bounding box center [894, 390] width 1348 height 707
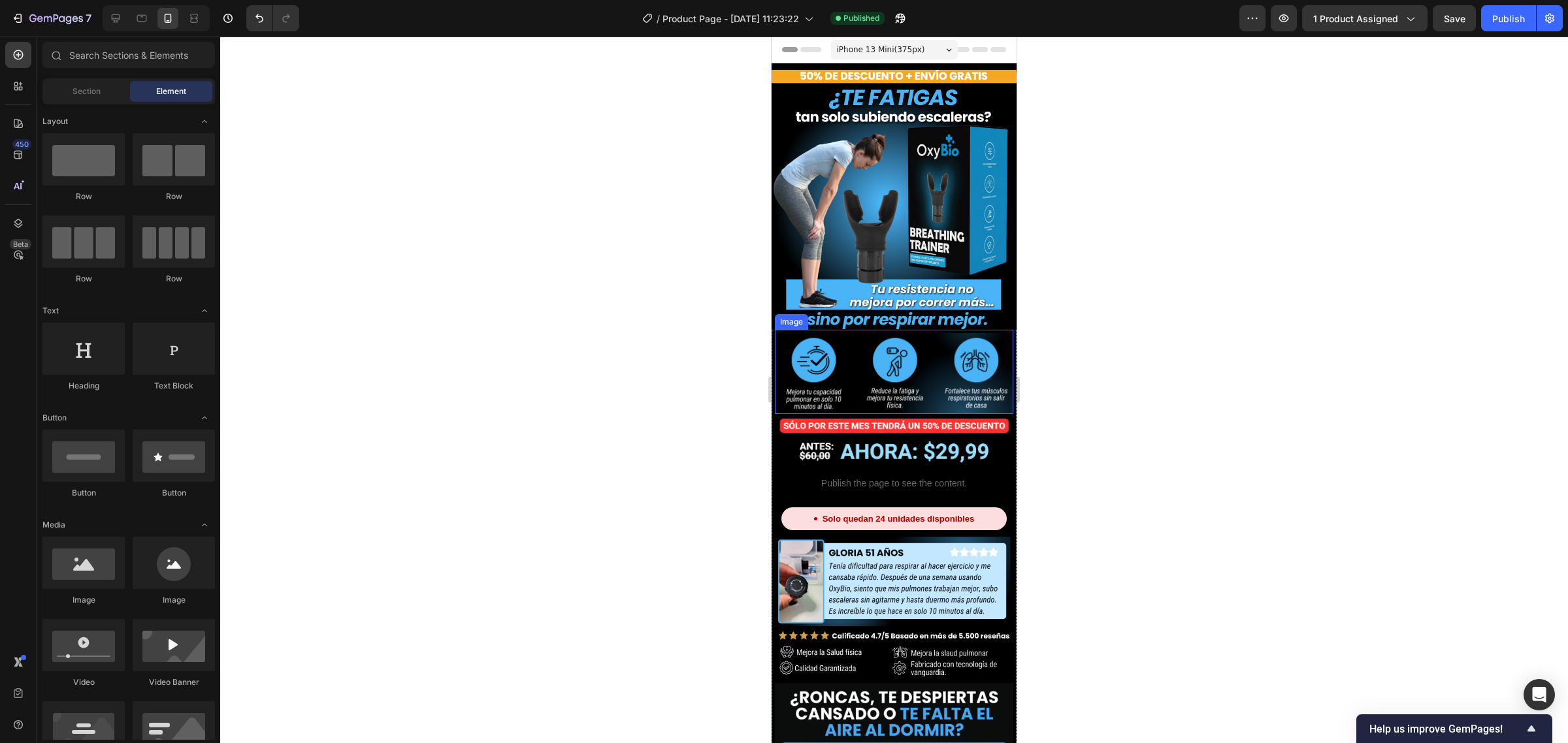
click at [871, 361] on img at bounding box center [894, 373] width 238 height 81
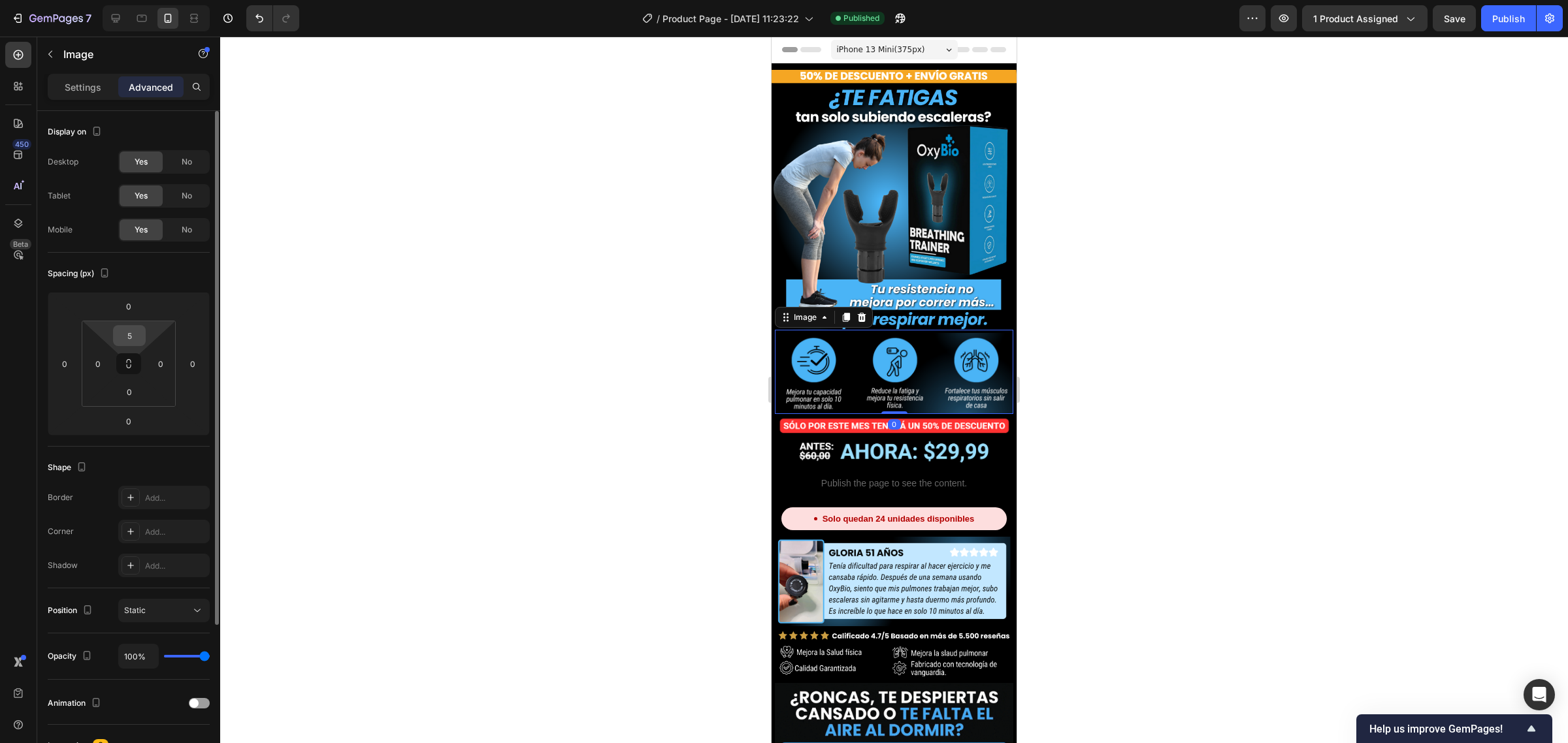
click at [128, 342] on input "5" at bounding box center [129, 336] width 26 height 20
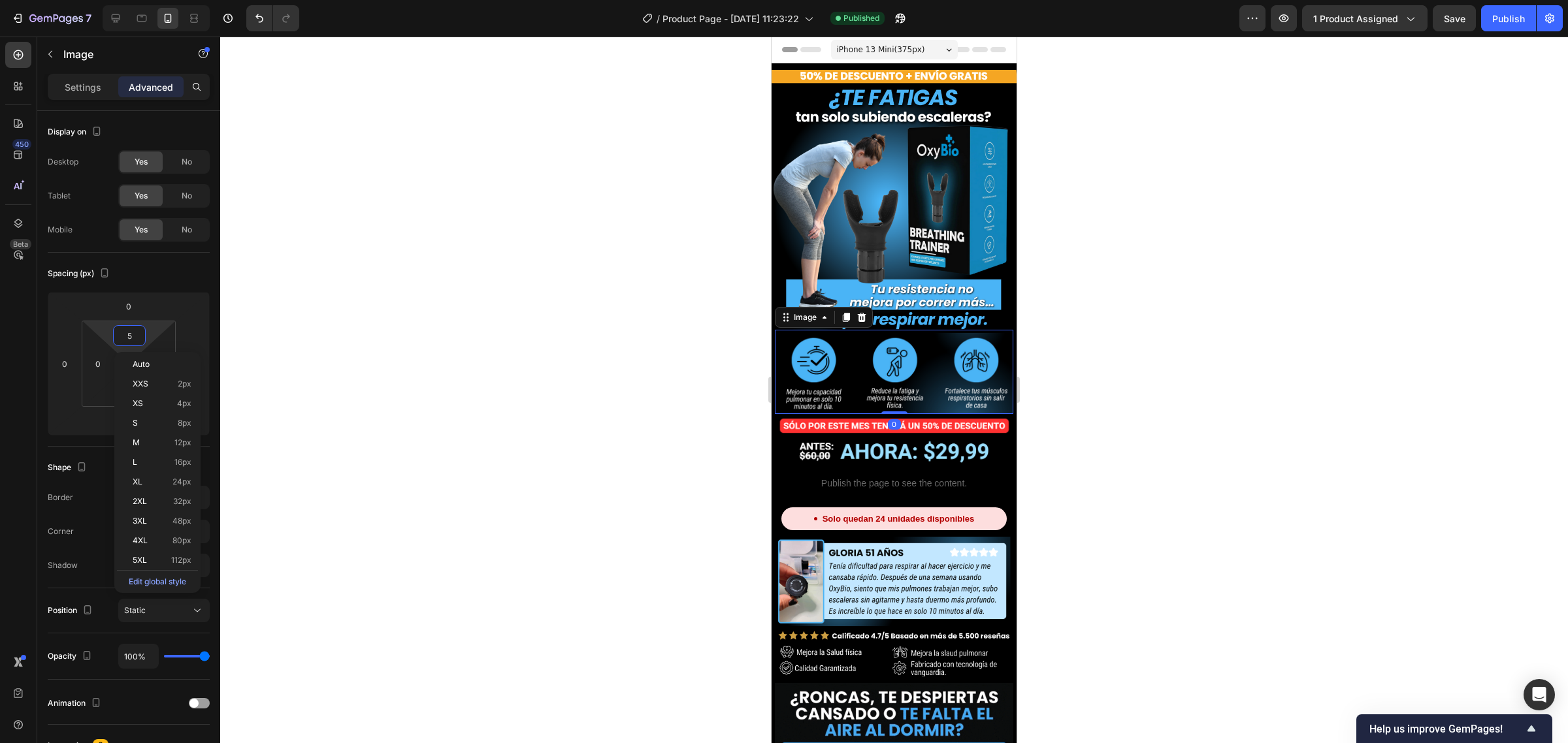
type input "6"
click at [382, 318] on div at bounding box center [894, 390] width 1348 height 707
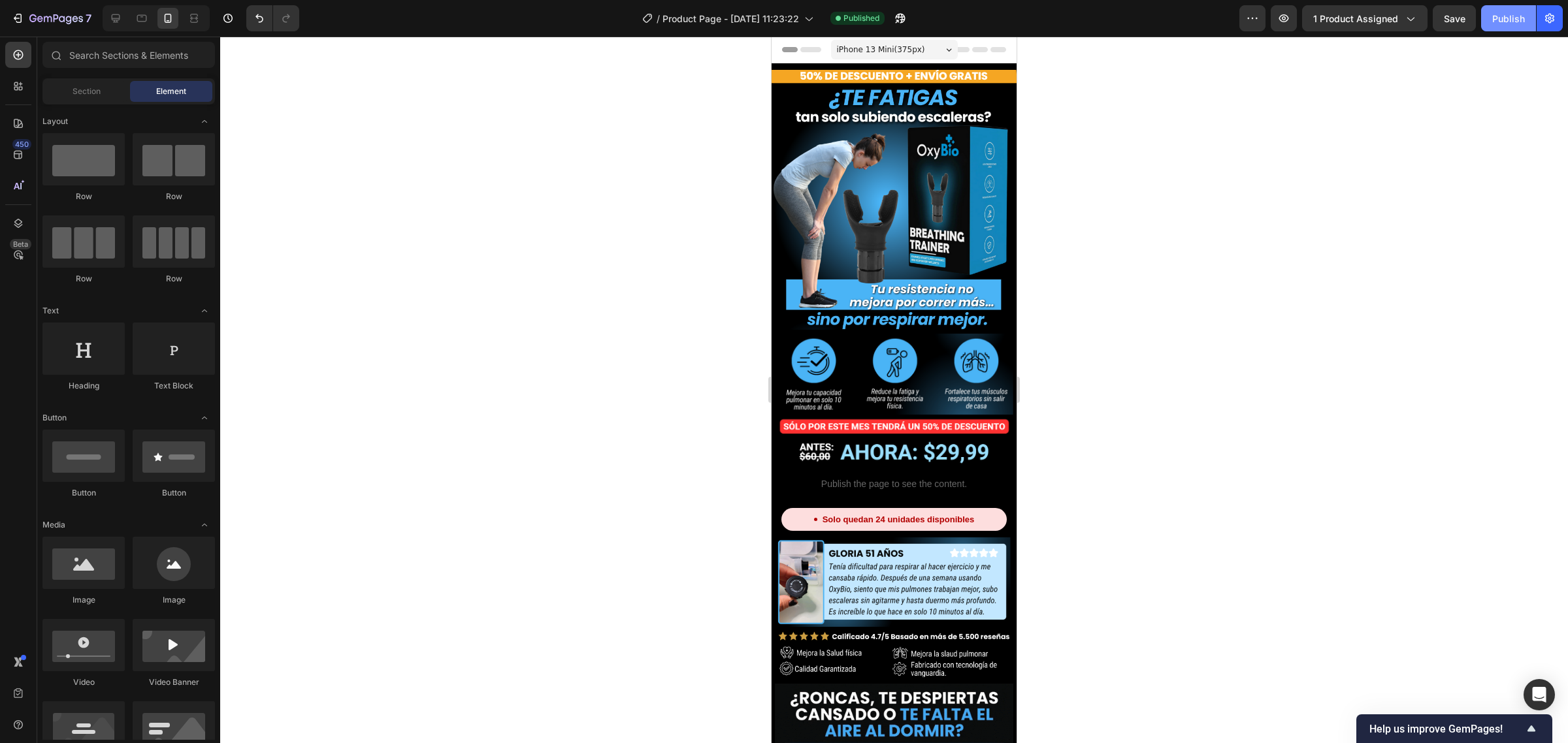
click at [1494, 23] on div "Publish" at bounding box center [1508, 18] width 32 height 14
